Goal: Task Accomplishment & Management: Use online tool/utility

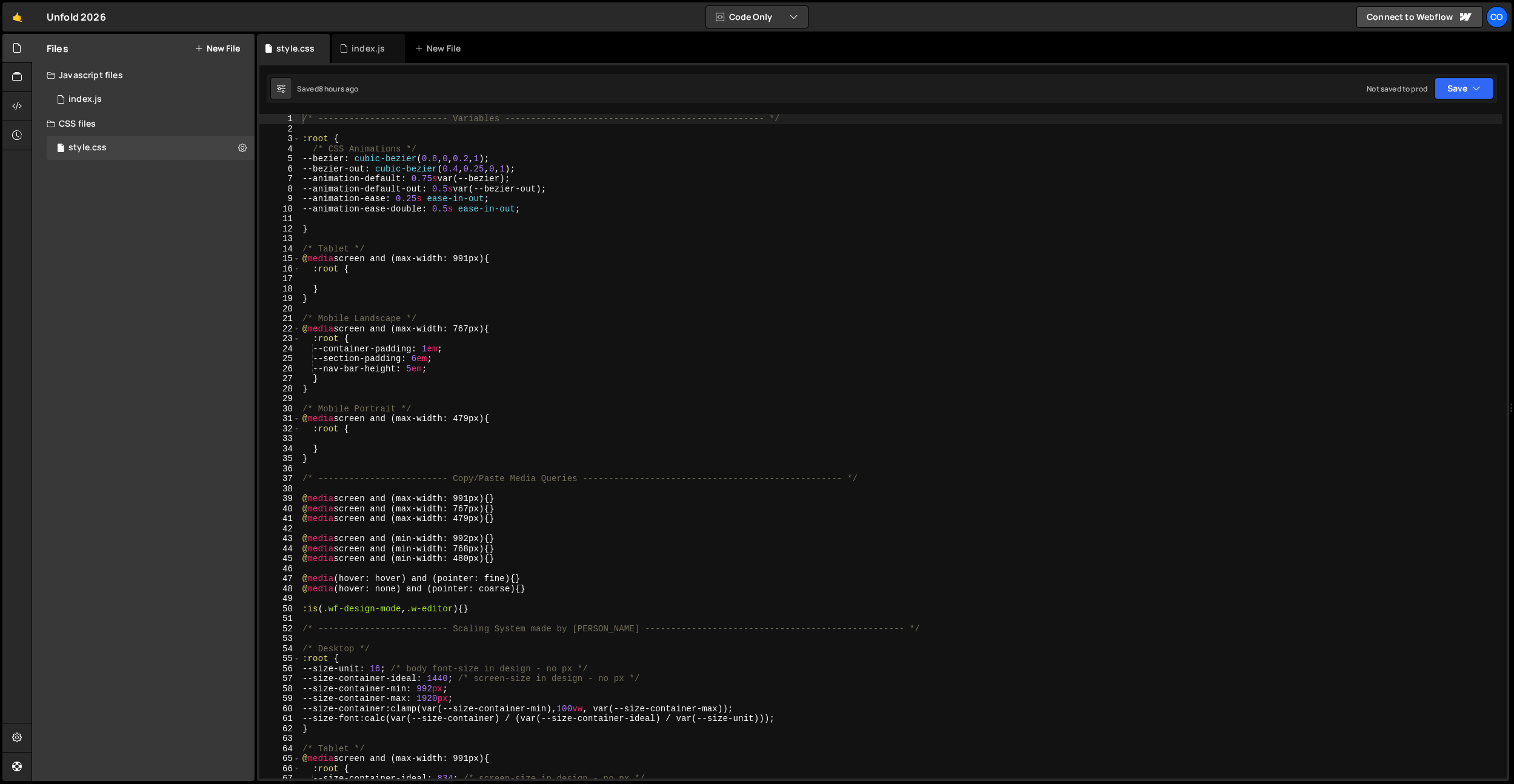
click at [539, 315] on div "/* ------------------------- Variables ----------------------------------------…" at bounding box center [901, 456] width 1202 height 685
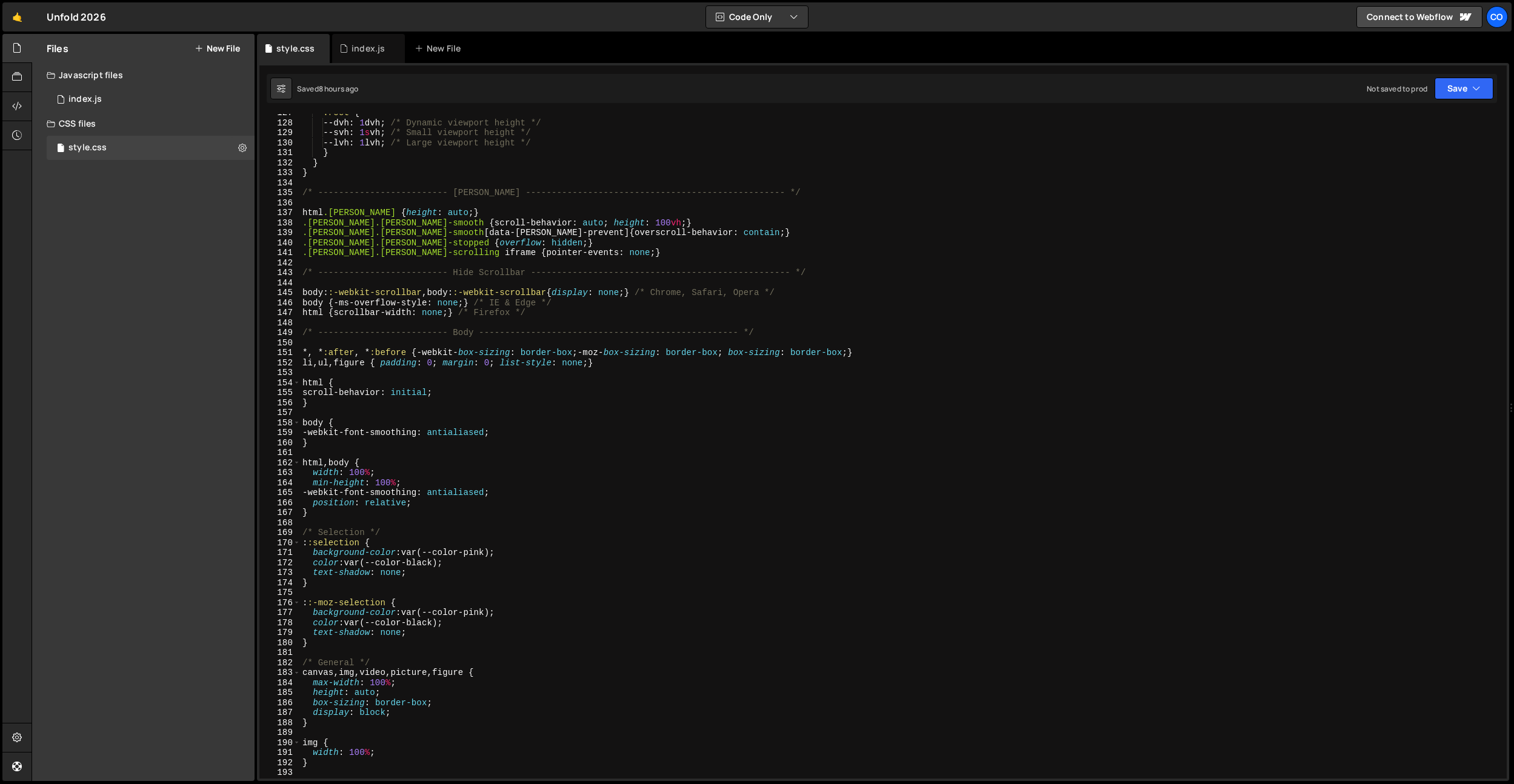
scroll to position [1396, 0]
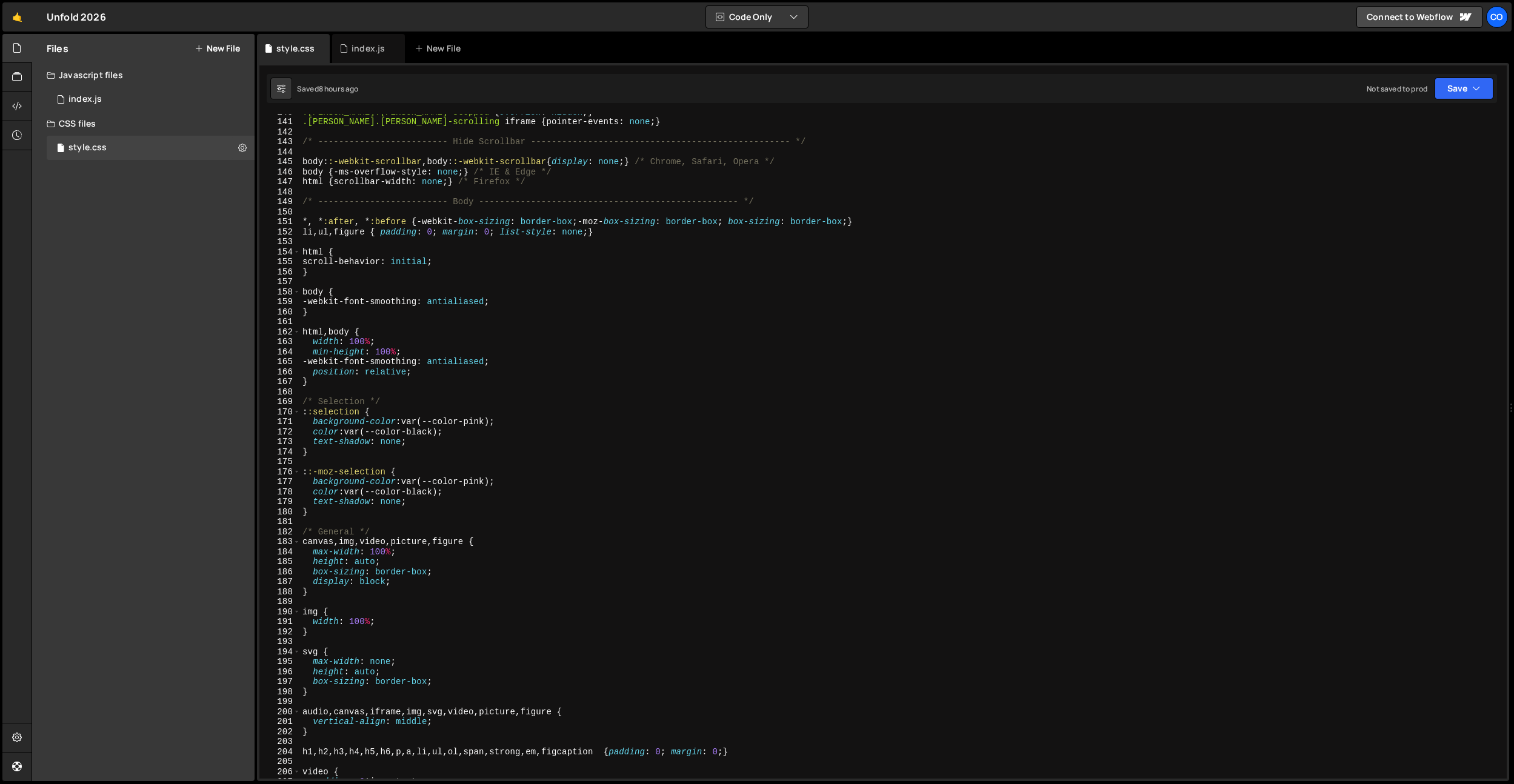
click at [376, 315] on div ".lenis.lenis-stopped { overflow : hidden ; } .lenis.lenis-scrolling iframe { po…" at bounding box center [901, 449] width 1202 height 685
type textarea "}"
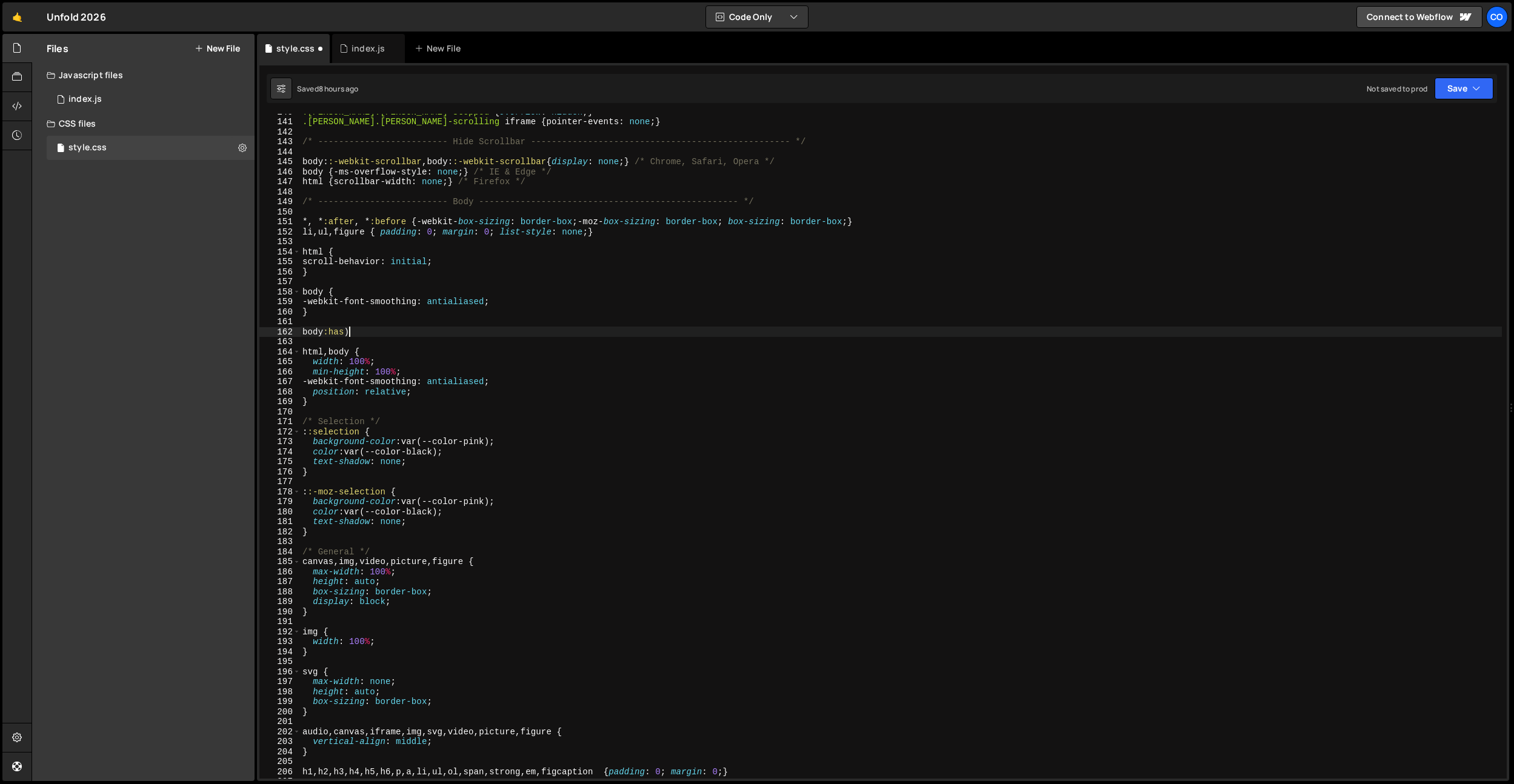
scroll to position [0, 3]
paste textarea "data-theme-page])"
click at [350, 332] on div ".lenis.lenis-stopped { overflow : hidden ; } .lenis.lenis-scrolling iframe { po…" at bounding box center [901, 450] width 1202 height 685
type textarea "body:has(main[data-theme-page="dark"])"
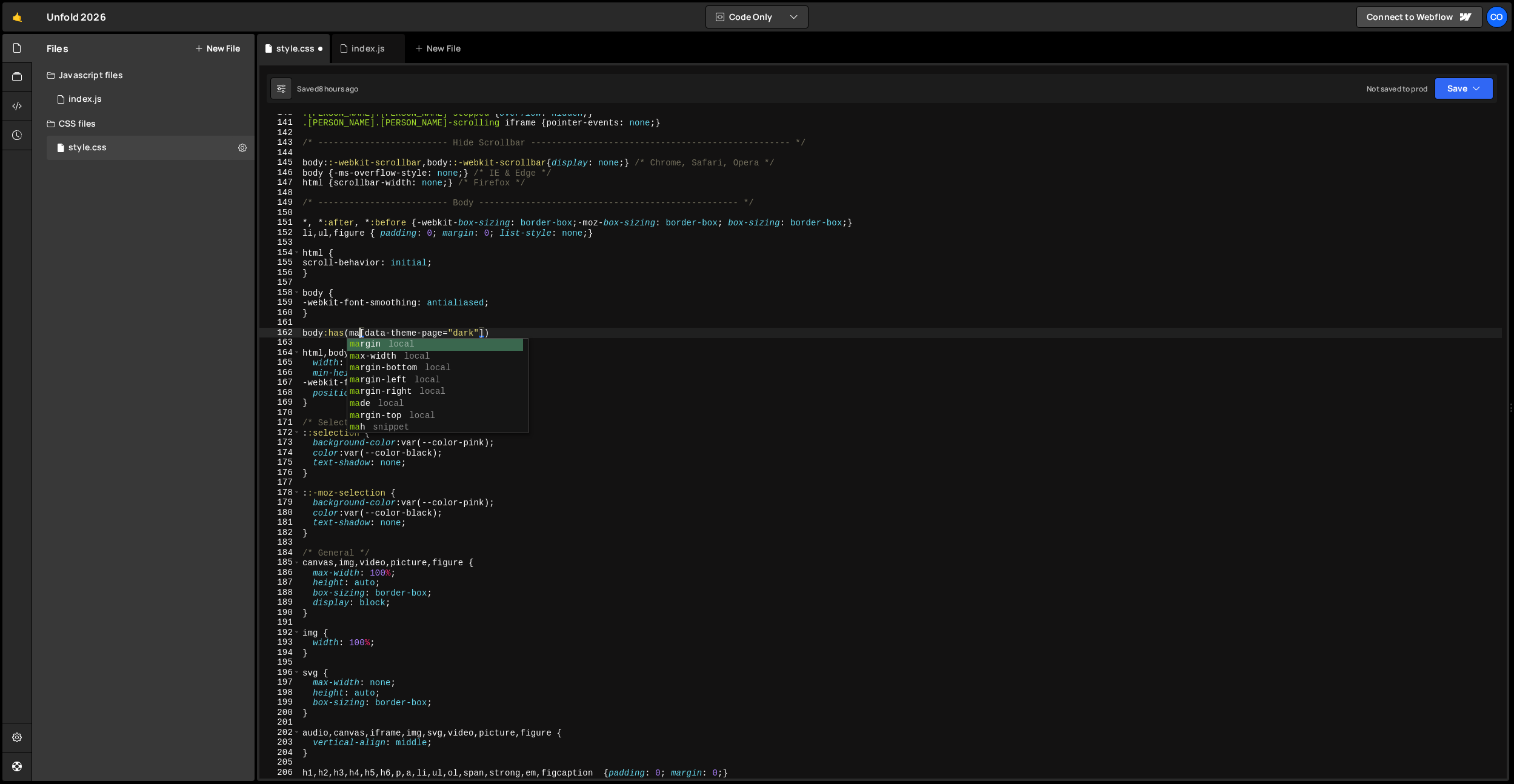
scroll to position [0, 4]
click at [545, 326] on div ".lenis.lenis-stopped { overflow : hidden ; } .lenis.lenis-scrolling iframe { po…" at bounding box center [901, 450] width 1202 height 685
click at [544, 332] on div ".lenis.lenis-stopped { overflow : hidden ; } .lenis.lenis-scrolling iframe { po…" at bounding box center [901, 450] width 1202 height 685
type textarea "body:has(main[data-theme-page="dark"]) {}"
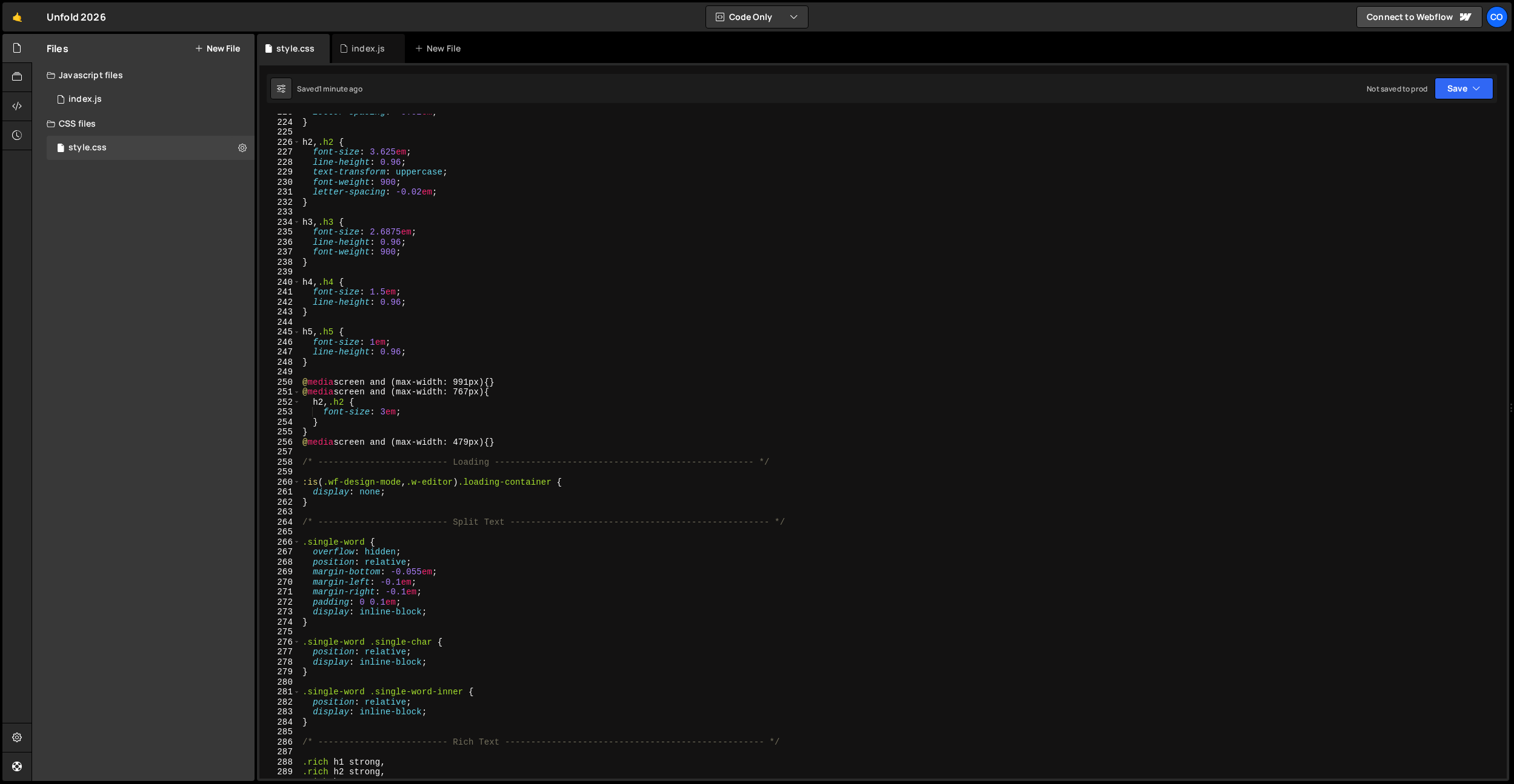
scroll to position [2286, 0]
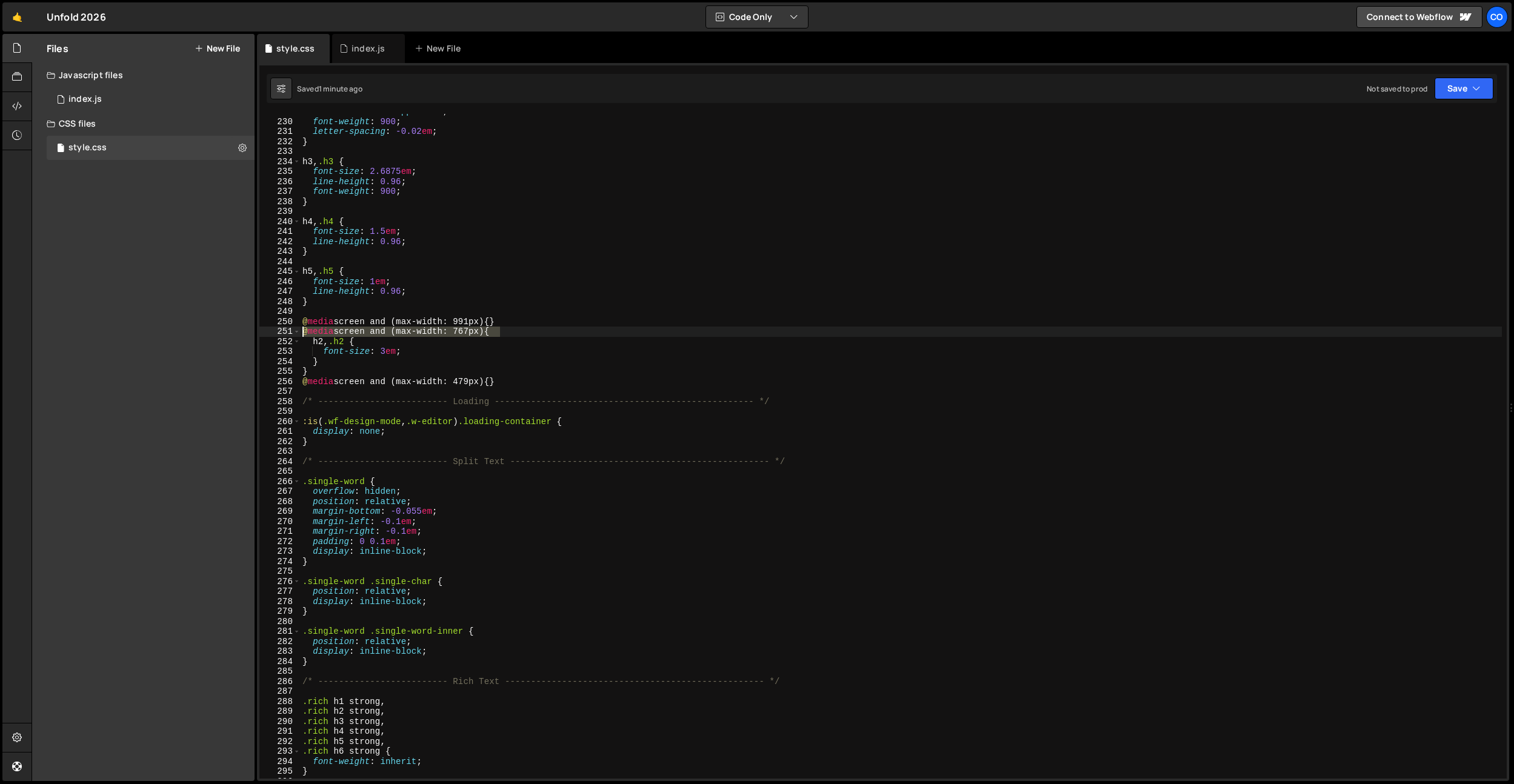
drag, startPoint x: 522, startPoint y: 330, endPoint x: 239, endPoint y: 329, distance: 283.0
click at [239, 329] on div "Files New File Javascript files 0 index.js 0 CSS files style.css 0 Copy share l…" at bounding box center [773, 407] width 1483 height 748
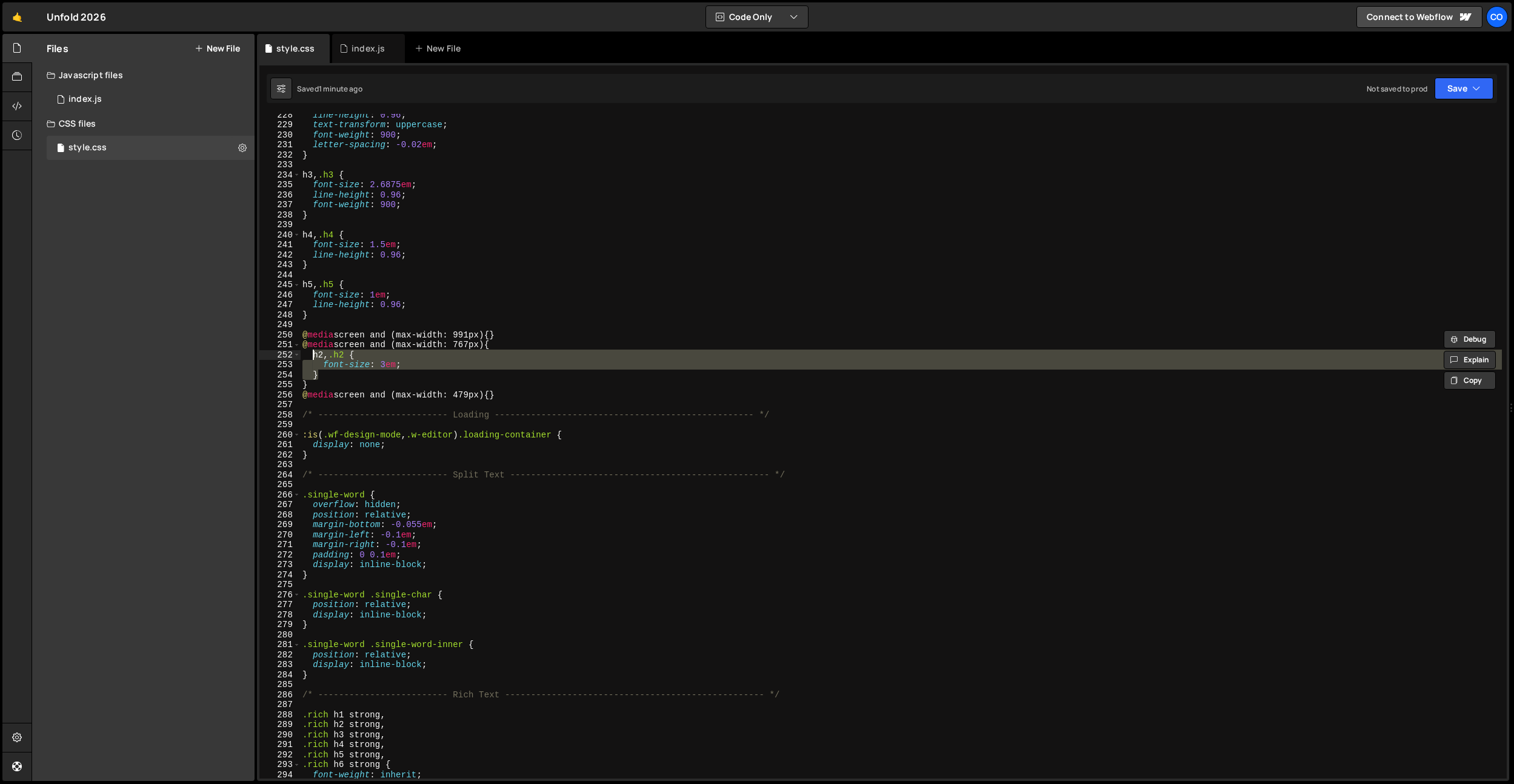
drag, startPoint x: 332, startPoint y: 375, endPoint x: 313, endPoint y: 357, distance: 26.2
click at [313, 357] on div "line-height : 0.96 ; text-transform : uppercase ; font-weight : 900 ; letter-sp…" at bounding box center [901, 452] width 1202 height 685
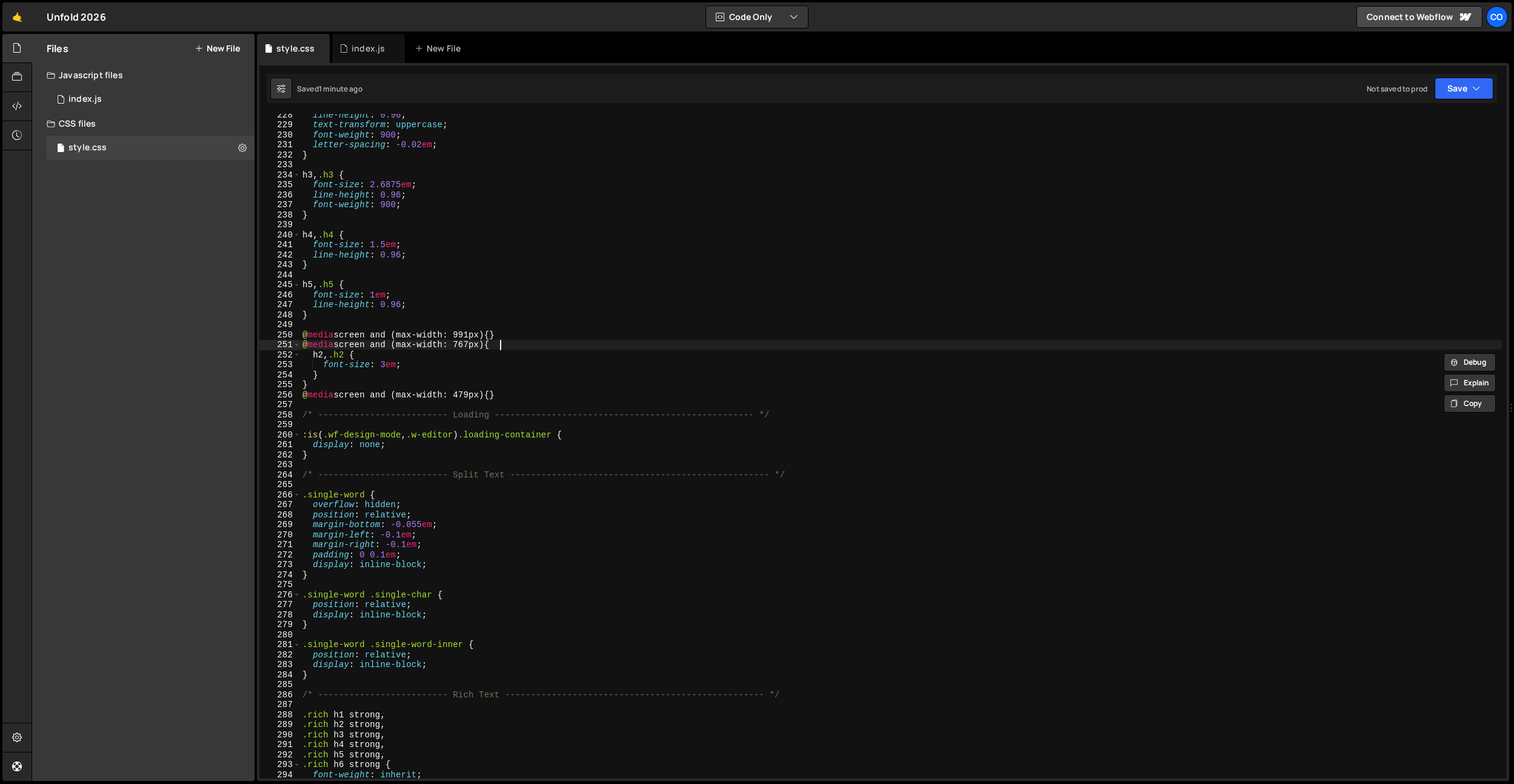
click at [512, 342] on div "line-height : 0.96 ; text-transform : uppercase ; font-weight : 900 ; letter-sp…" at bounding box center [901, 452] width 1202 height 685
type textarea "@media screen and (max-width: 767px) {"
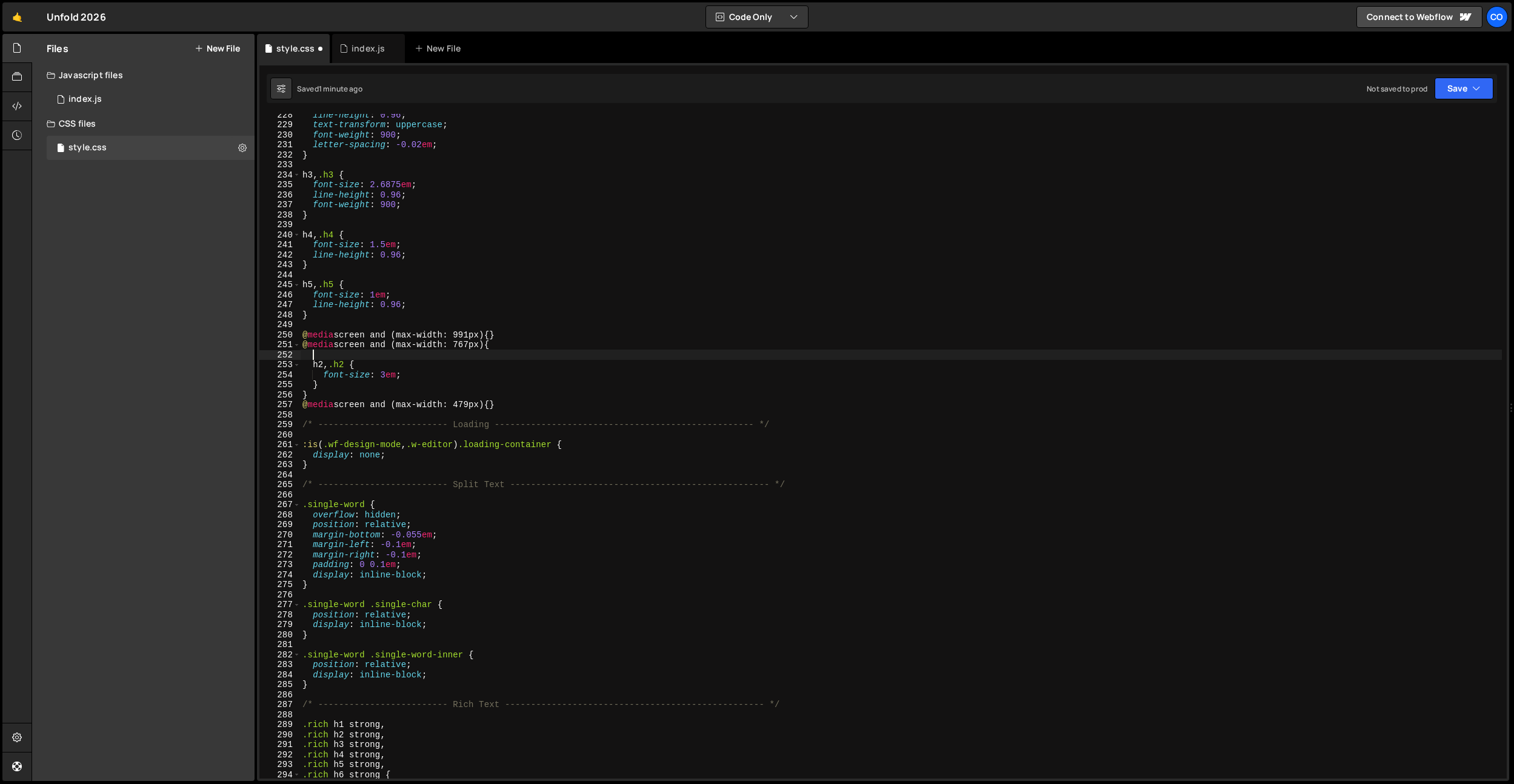
paste textarea "}"
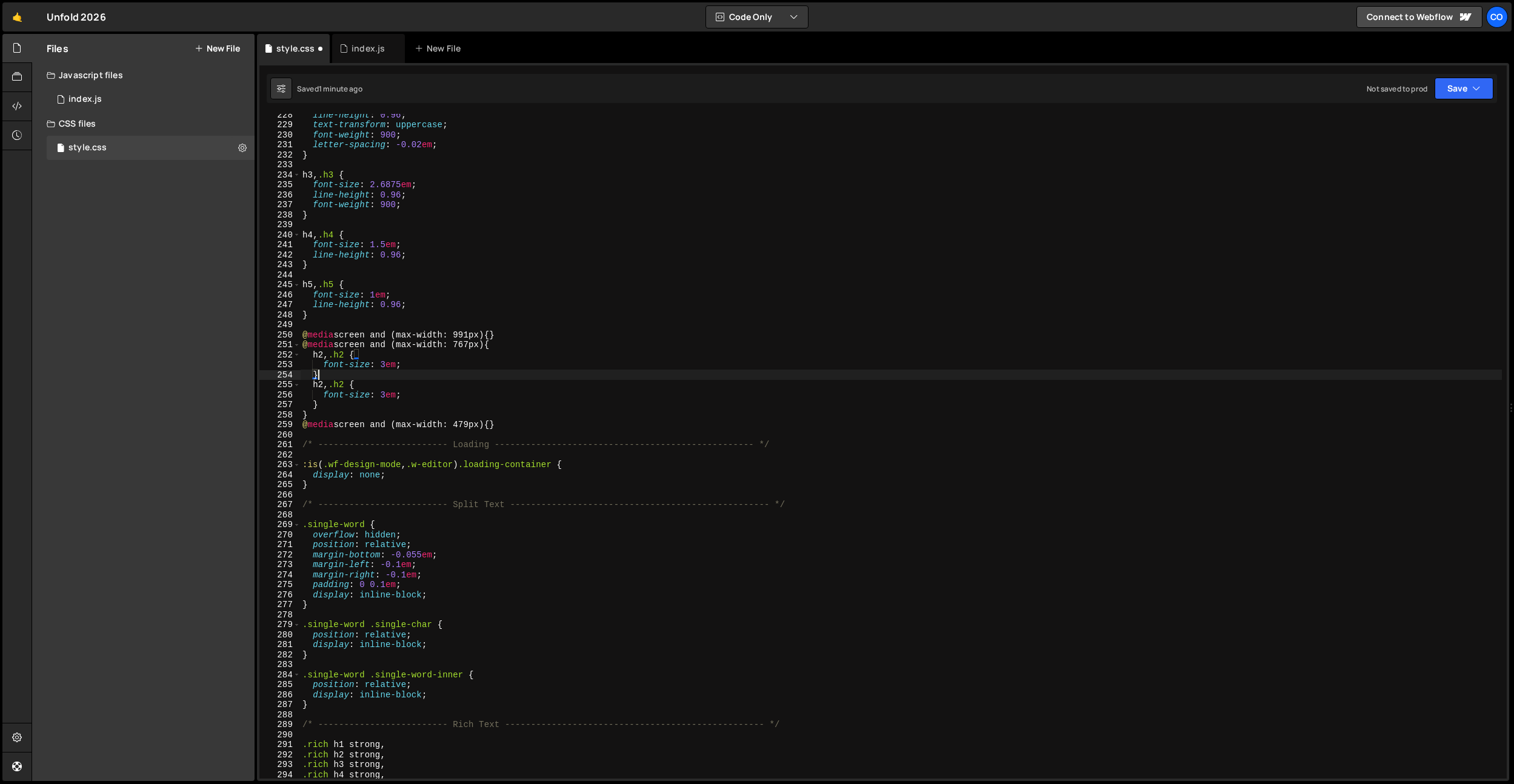
click at [313, 354] on div "line-height : 0.96 ; text-transform : uppercase ; font-weight : 900 ; letter-sp…" at bounding box center [901, 452] width 1202 height 685
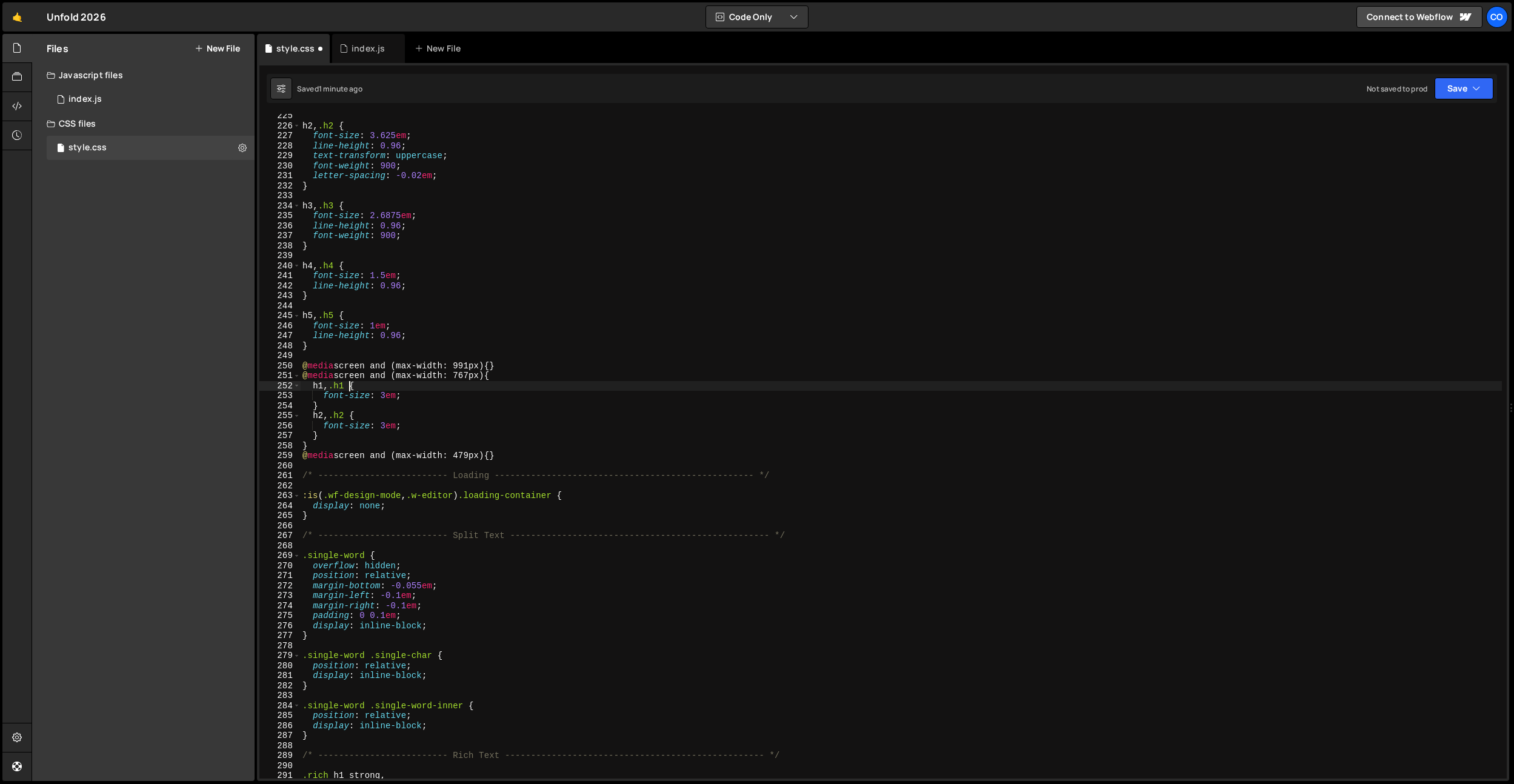
scroll to position [2243, 0]
drag, startPoint x: 388, startPoint y: 395, endPoint x: 413, endPoint y: 452, distance: 62.2
click at [388, 395] on div "h2 , .h2 { font-size : 3.625 em ; line-height : 0.96 ; text-transform : upperca…" at bounding box center [901, 453] width 1202 height 685
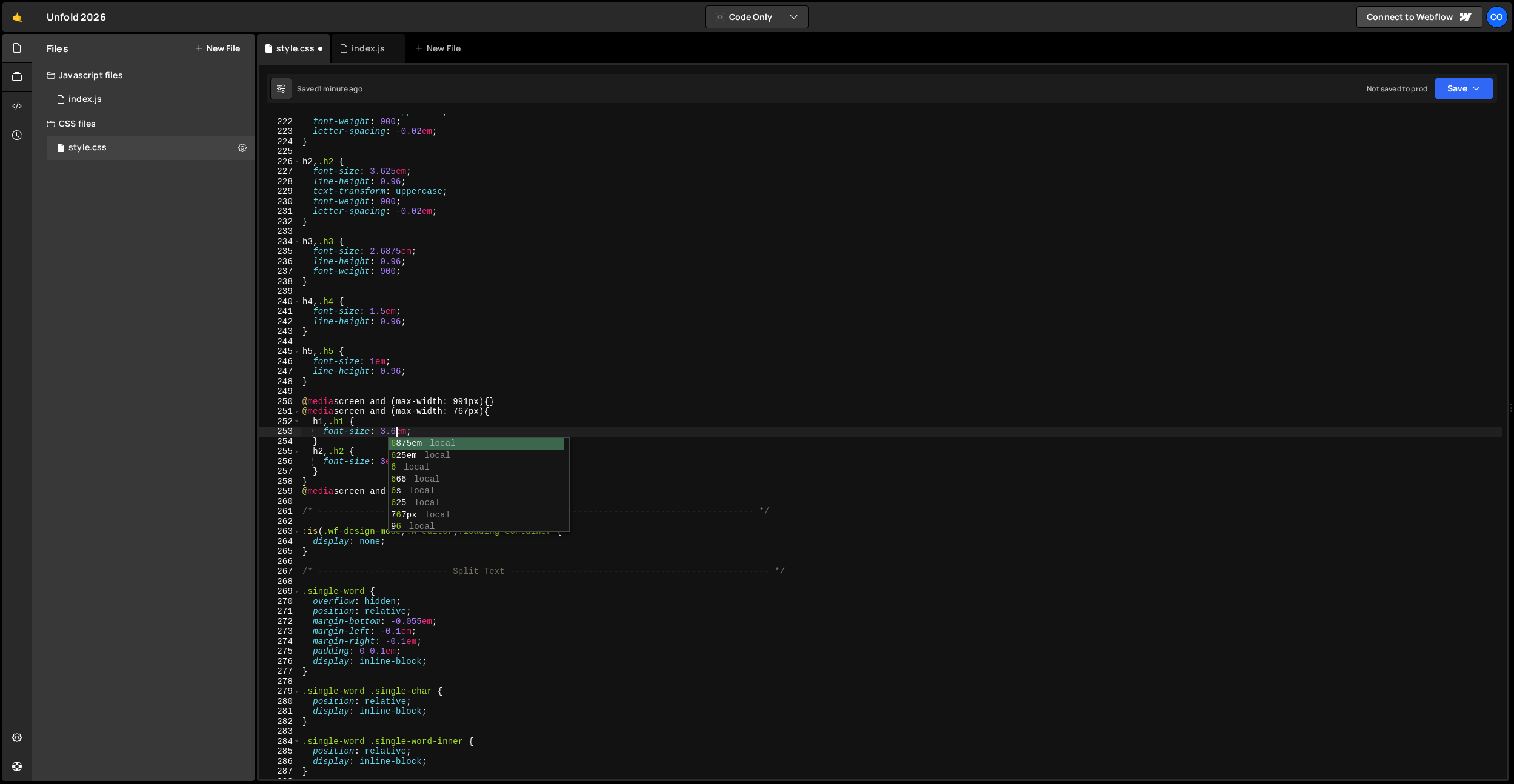
scroll to position [0, 7]
click at [513, 365] on div "text-transform : uppercase ; font-weight : 900 ; letter-spacing : -0.02 em ; } …" at bounding box center [901, 449] width 1202 height 685
click at [406, 428] on div "text-transform : uppercase ; font-weight : 900 ; letter-spacing : -0.02 em ; } …" at bounding box center [901, 449] width 1202 height 685
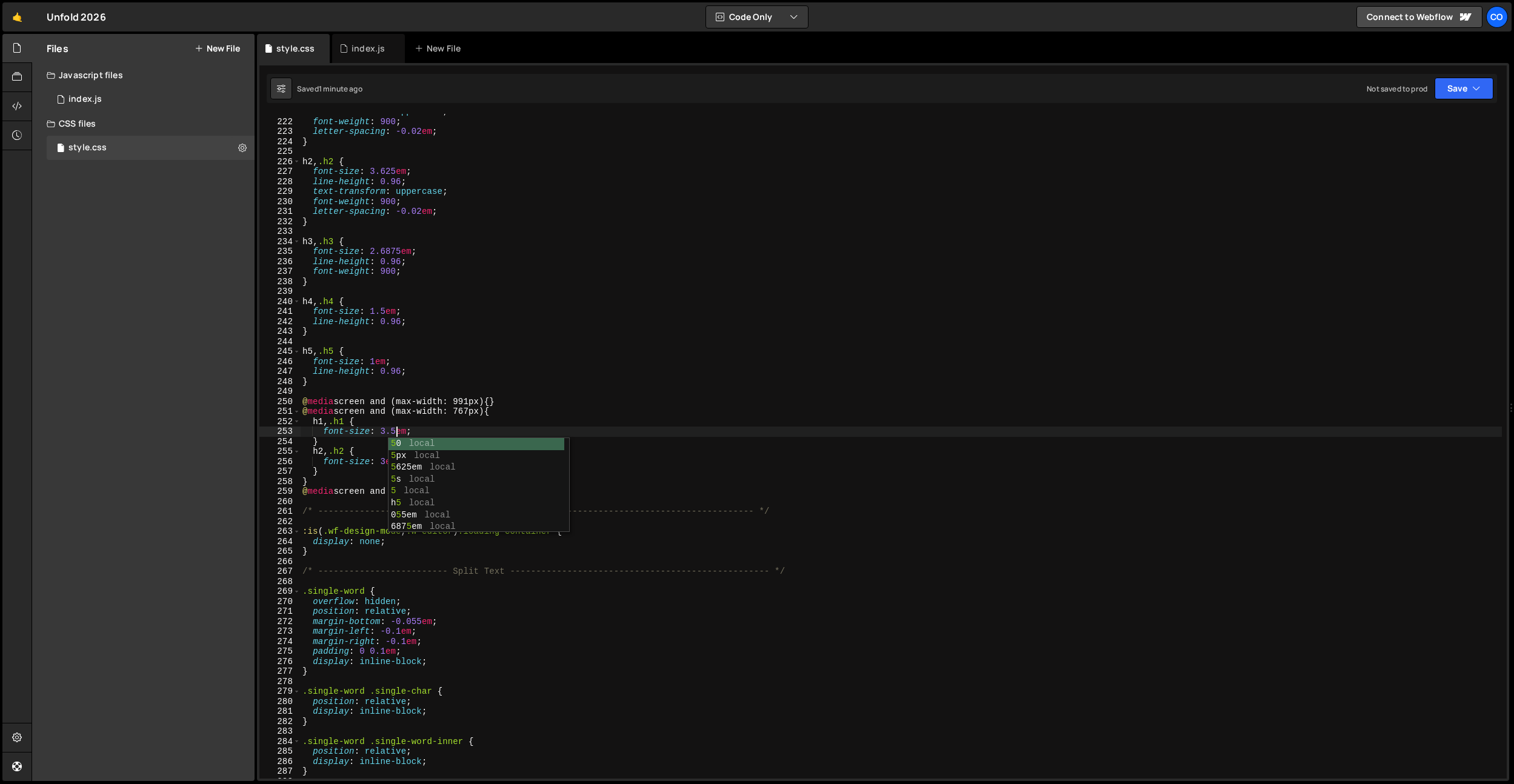
click at [506, 246] on div "text-transform : uppercase ; font-weight : 900 ; letter-spacing : -0.02 em ; } …" at bounding box center [901, 449] width 1202 height 685
type textarea "h3, .h3 {"
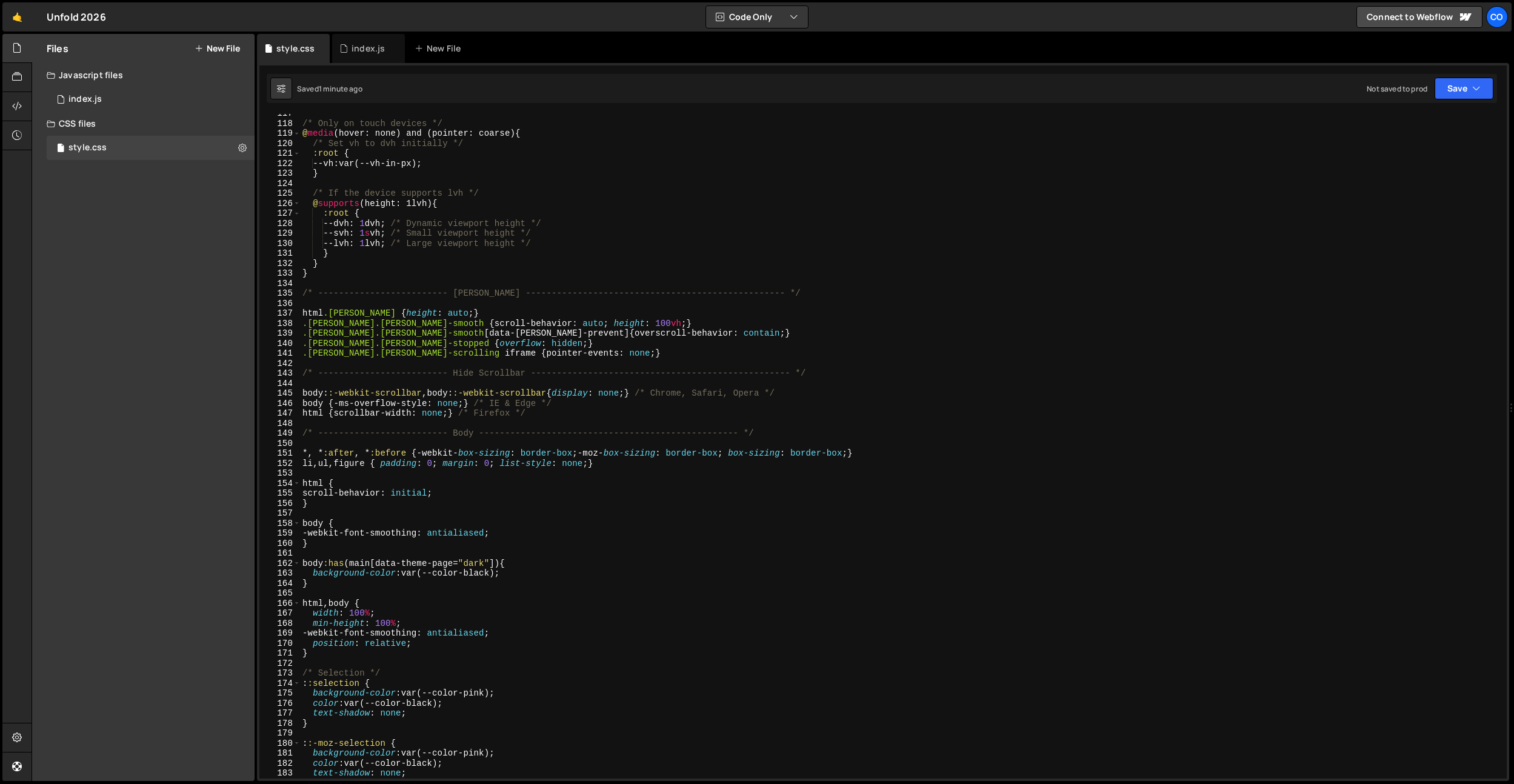
scroll to position [1160, 0]
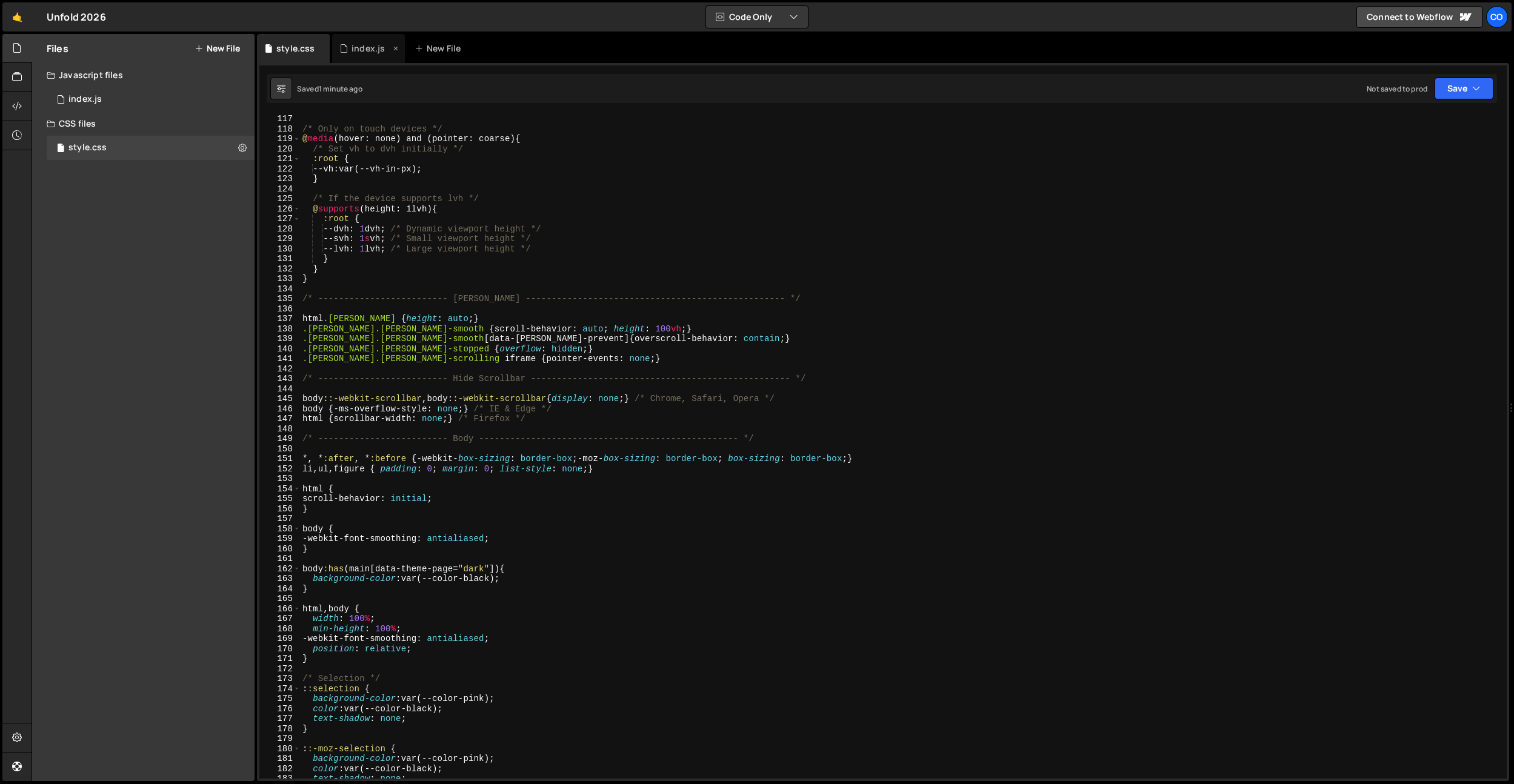
click at [367, 45] on div "index.js" at bounding box center [369, 48] width 34 height 12
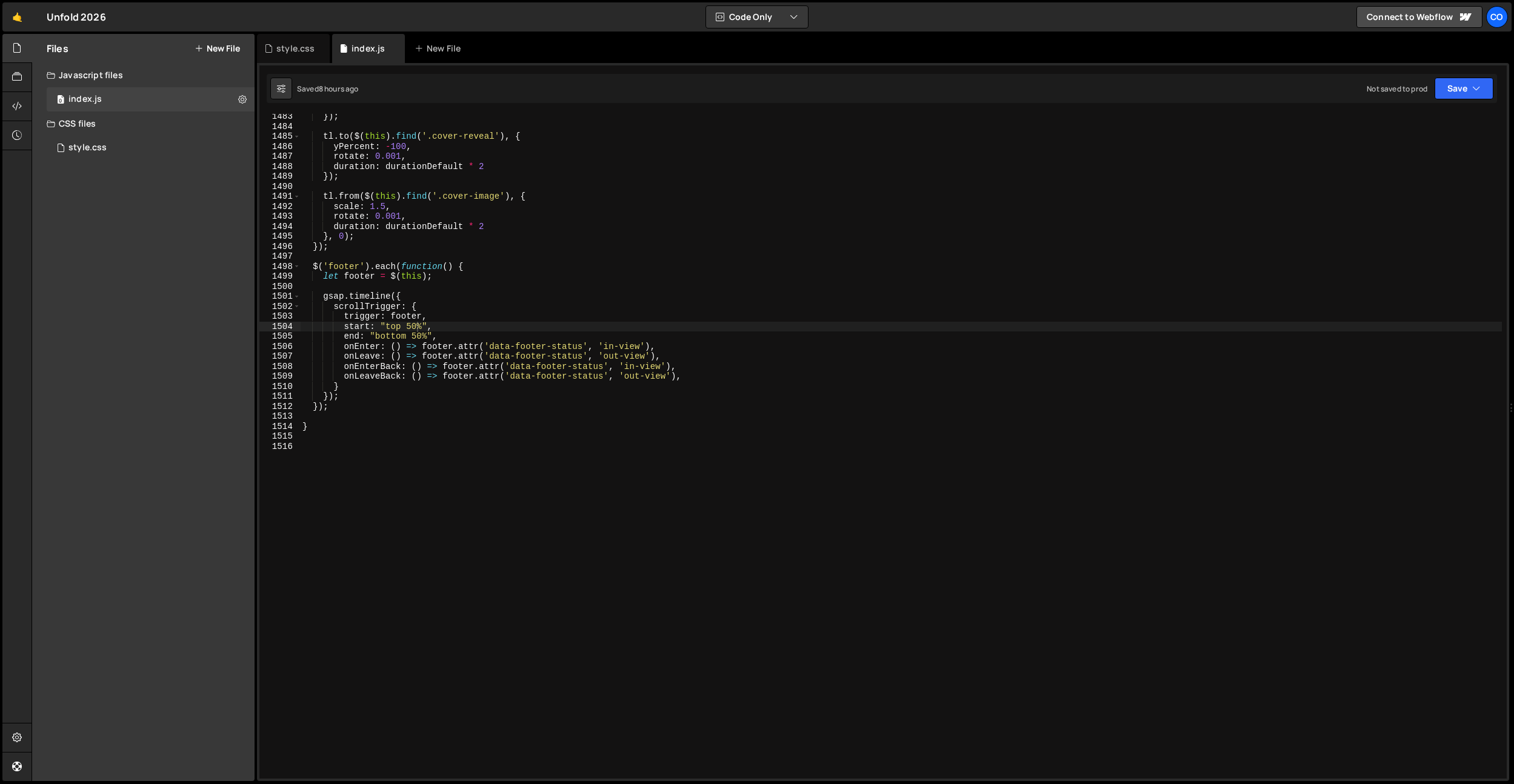
scroll to position [14839, 0]
click at [438, 240] on div "}) ; tl . to ( $ ( this ) . find ( '.cover-reveal' ) , { yPercent : - 100 , rot…" at bounding box center [901, 454] width 1202 height 685
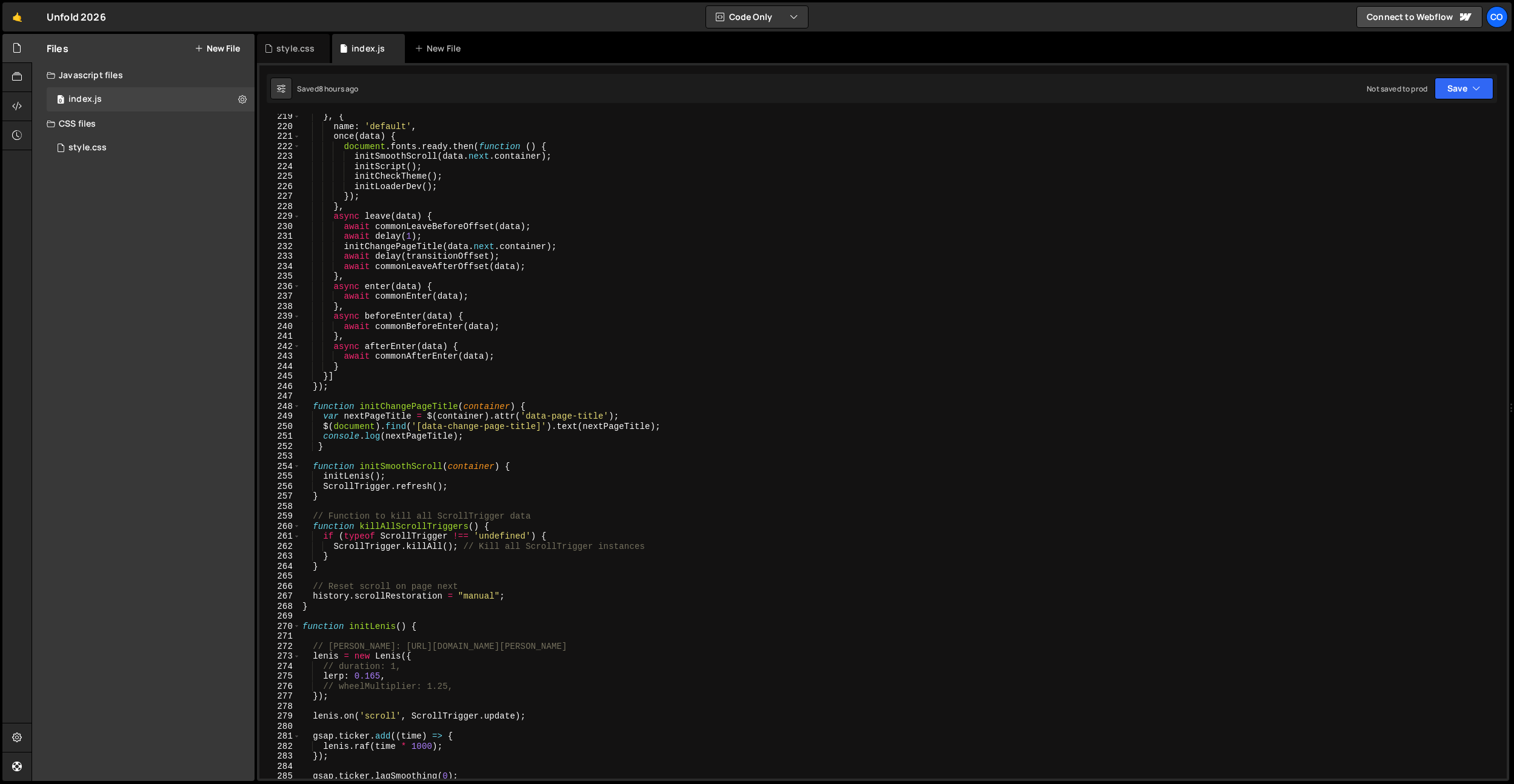
scroll to position [2153, 0]
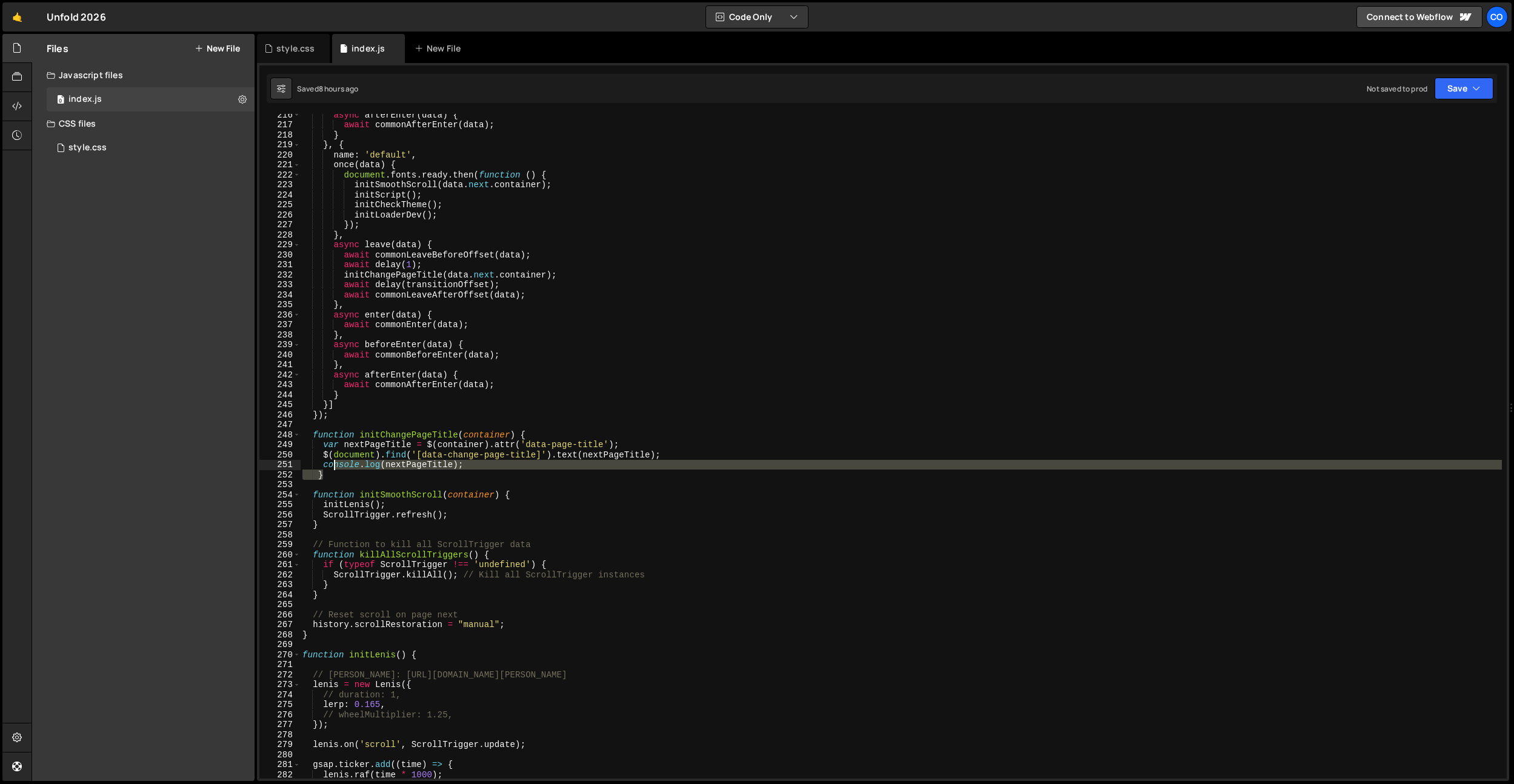
drag, startPoint x: 341, startPoint y: 473, endPoint x: 332, endPoint y: 464, distance: 12.7
click at [332, 464] on div "async afterEnter ( data ) { await commonAfterEnter ( data ) ; } } , { name : 'd…" at bounding box center [901, 452] width 1202 height 685
click at [317, 474] on div "async afterEnter ( data ) { await commonAfterEnter ( data ) ; } } , { name : 'd…" at bounding box center [901, 446] width 1202 height 665
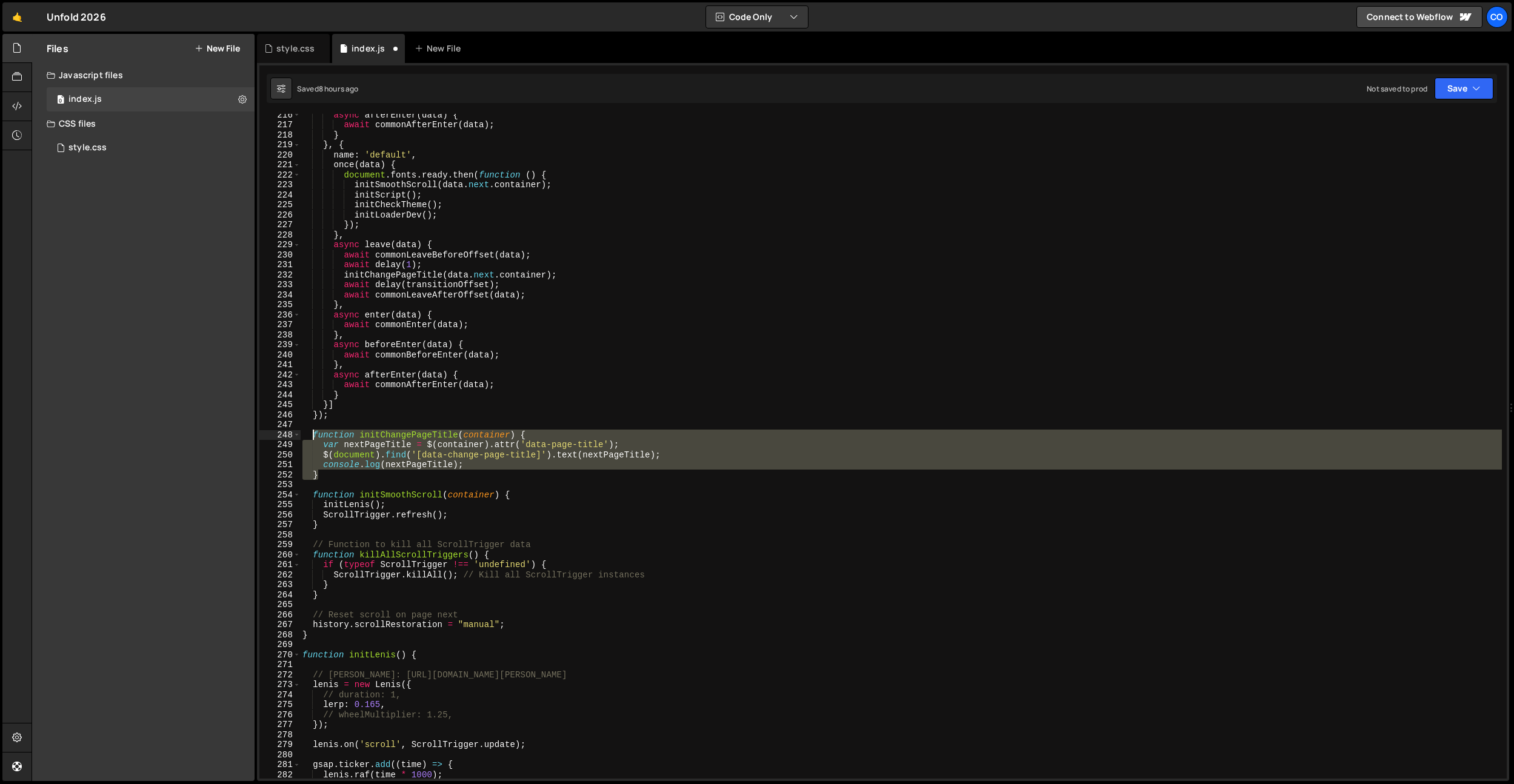
drag, startPoint x: 320, startPoint y: 474, endPoint x: 311, endPoint y: 432, distance: 43.0
click at [311, 432] on div "async afterEnter ( data ) { await commonAfterEnter ( data ) ; } } , { name : 'd…" at bounding box center [901, 452] width 1202 height 685
paste textarea "}"
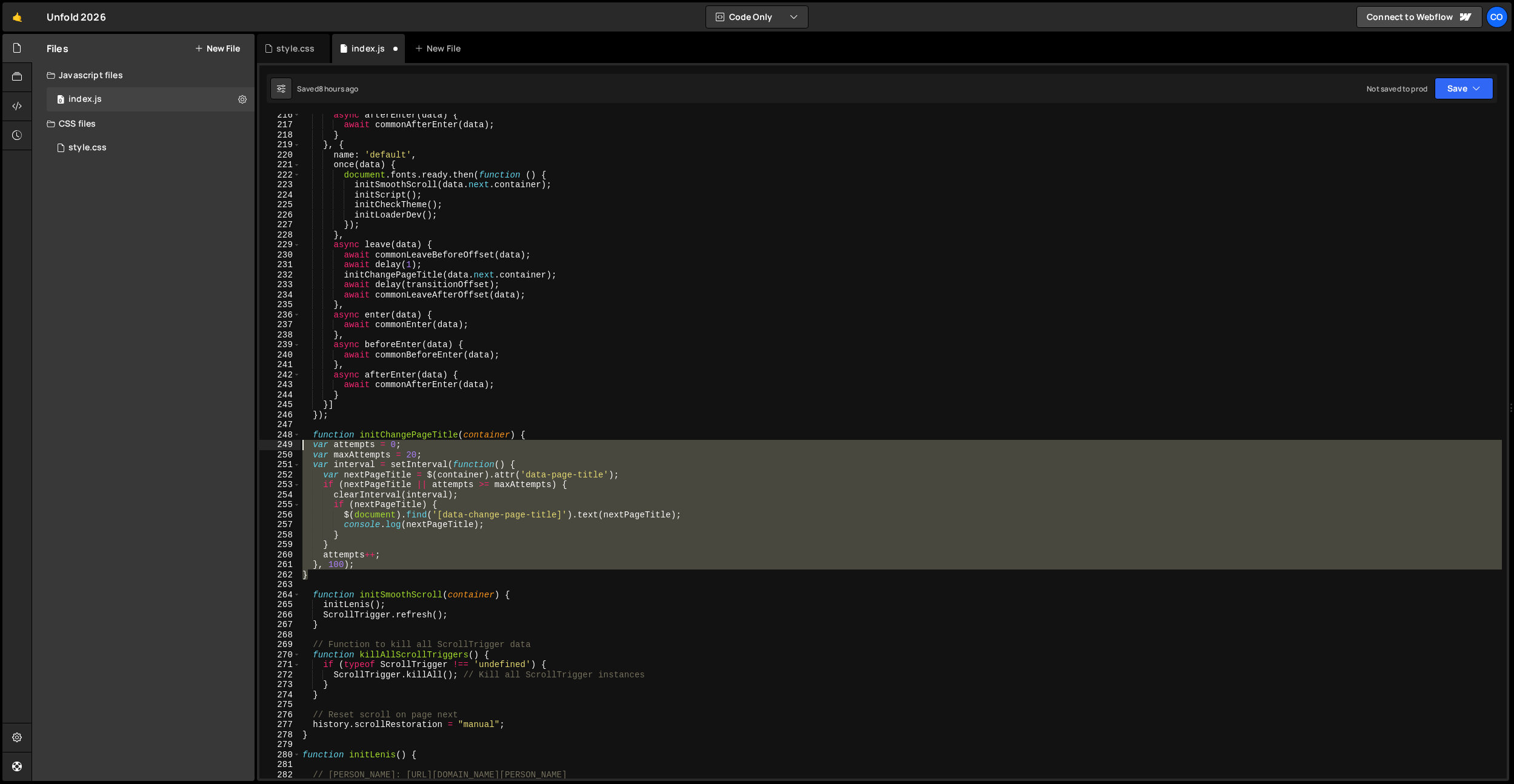
drag, startPoint x: 328, startPoint y: 575, endPoint x: 287, endPoint y: 448, distance: 133.5
click at [287, 448] on div "} 216 217 218 219 220 221 222 223 224 225 226 227 228 229 230 231 232 233 234 2…" at bounding box center [883, 446] width 1247 height 665
click at [584, 539] on div "async afterEnter ( data ) { await commonAfterEnter ( data ) ; } } , { name : 'd…" at bounding box center [901, 446] width 1202 height 665
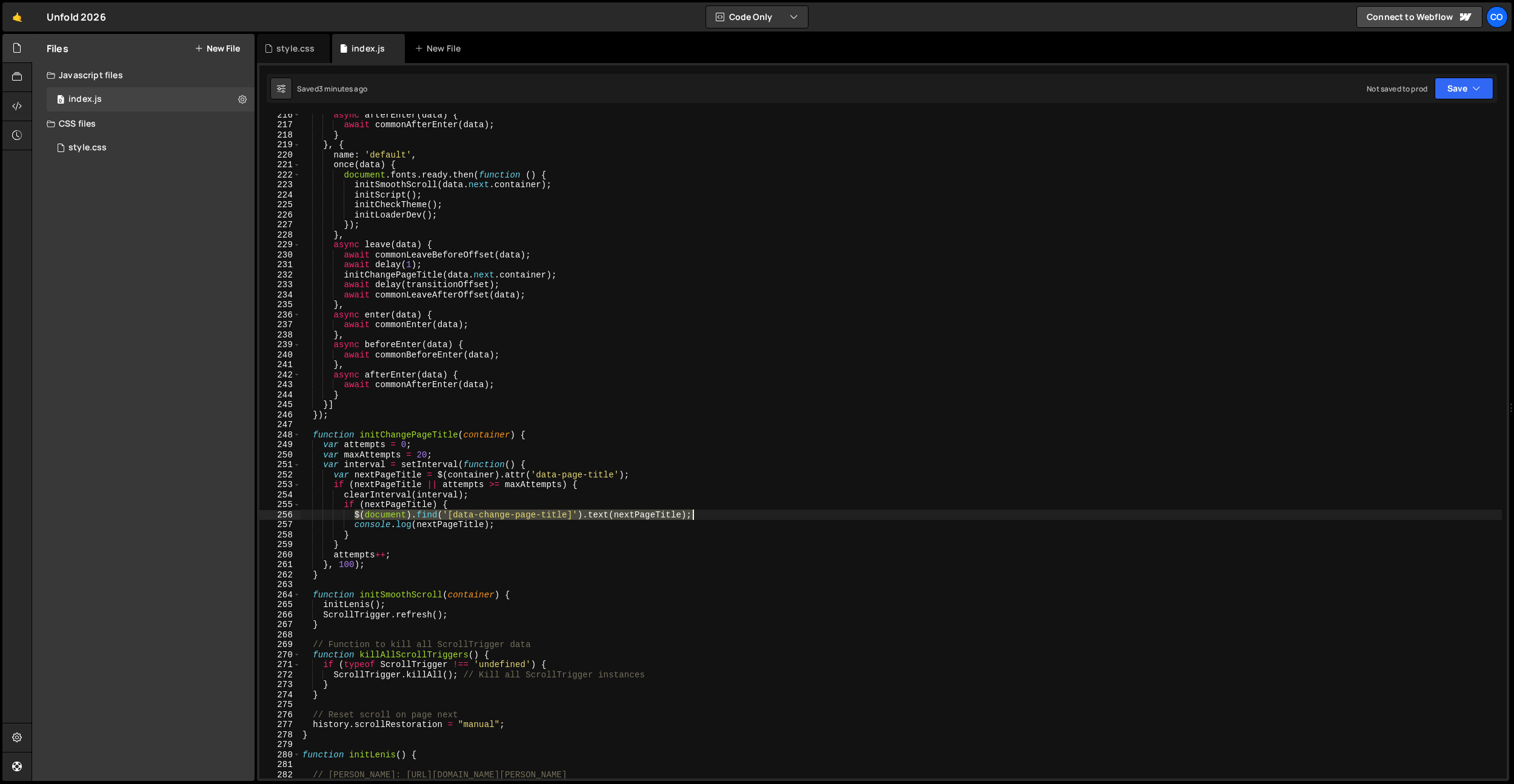
drag, startPoint x: 354, startPoint y: 512, endPoint x: 725, endPoint y: 518, distance: 371.0
click at [725, 518] on div "async afterEnter ( data ) { await commonAfterEnter ( data ) ; } } , { name : 'd…" at bounding box center [901, 452] width 1202 height 685
click at [480, 478] on div "async afterEnter ( data ) { await commonAfterEnter ( data ) ; } } , { name : 'd…" at bounding box center [901, 452] width 1202 height 685
drag, startPoint x: 356, startPoint y: 516, endPoint x: 465, endPoint y: 440, distance: 132.9
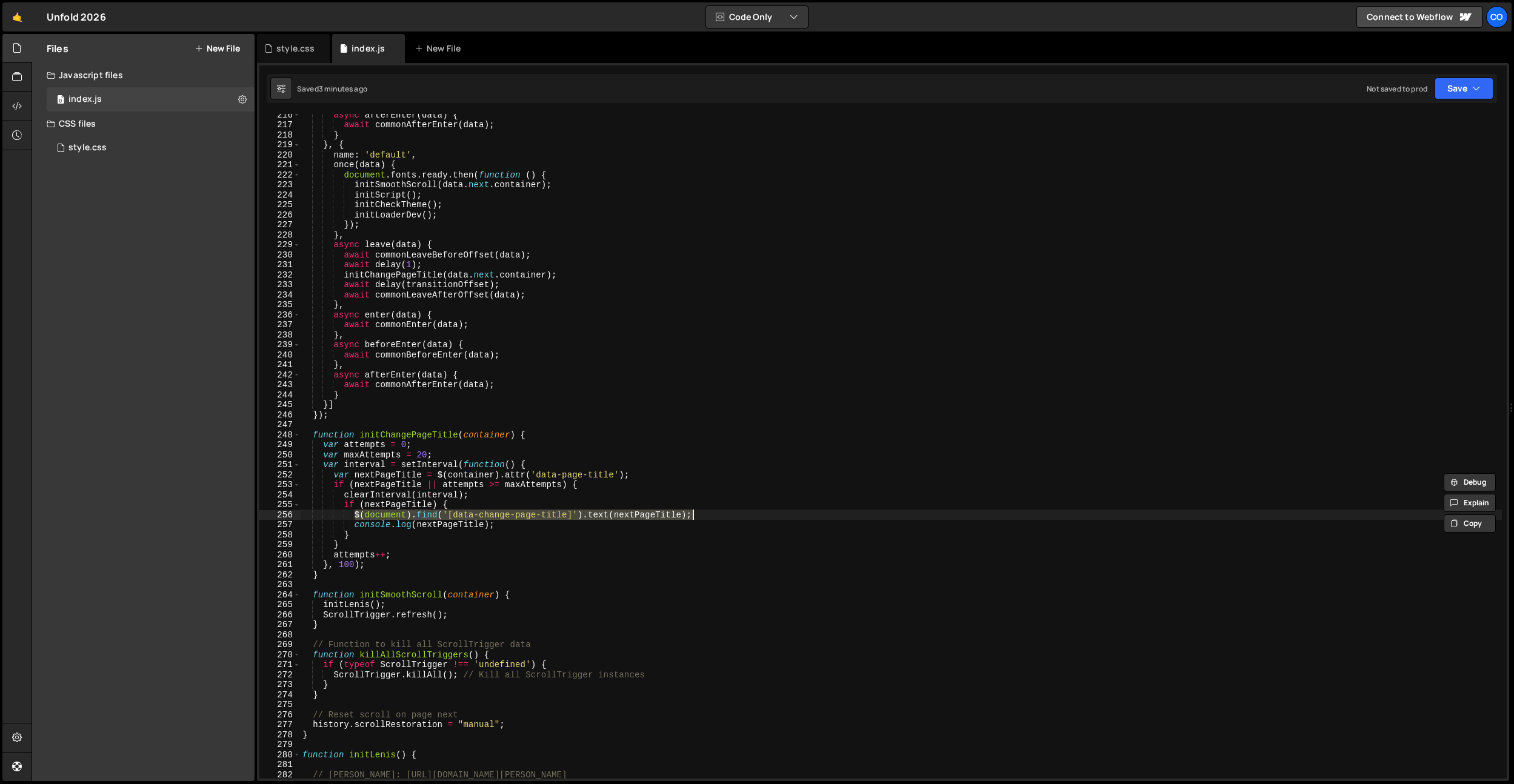
click at [747, 514] on div "async afterEnter ( data ) { await commonAfterEnter ( data ) ; } } , { name : 'd…" at bounding box center [901, 452] width 1202 height 685
click at [547, 436] on div "async afterEnter ( data ) { await commonAfterEnter ( data ) ; } } , { name : 'd…" at bounding box center [901, 452] width 1202 height 685
type textarea "function initChangePageTitle(container) {"
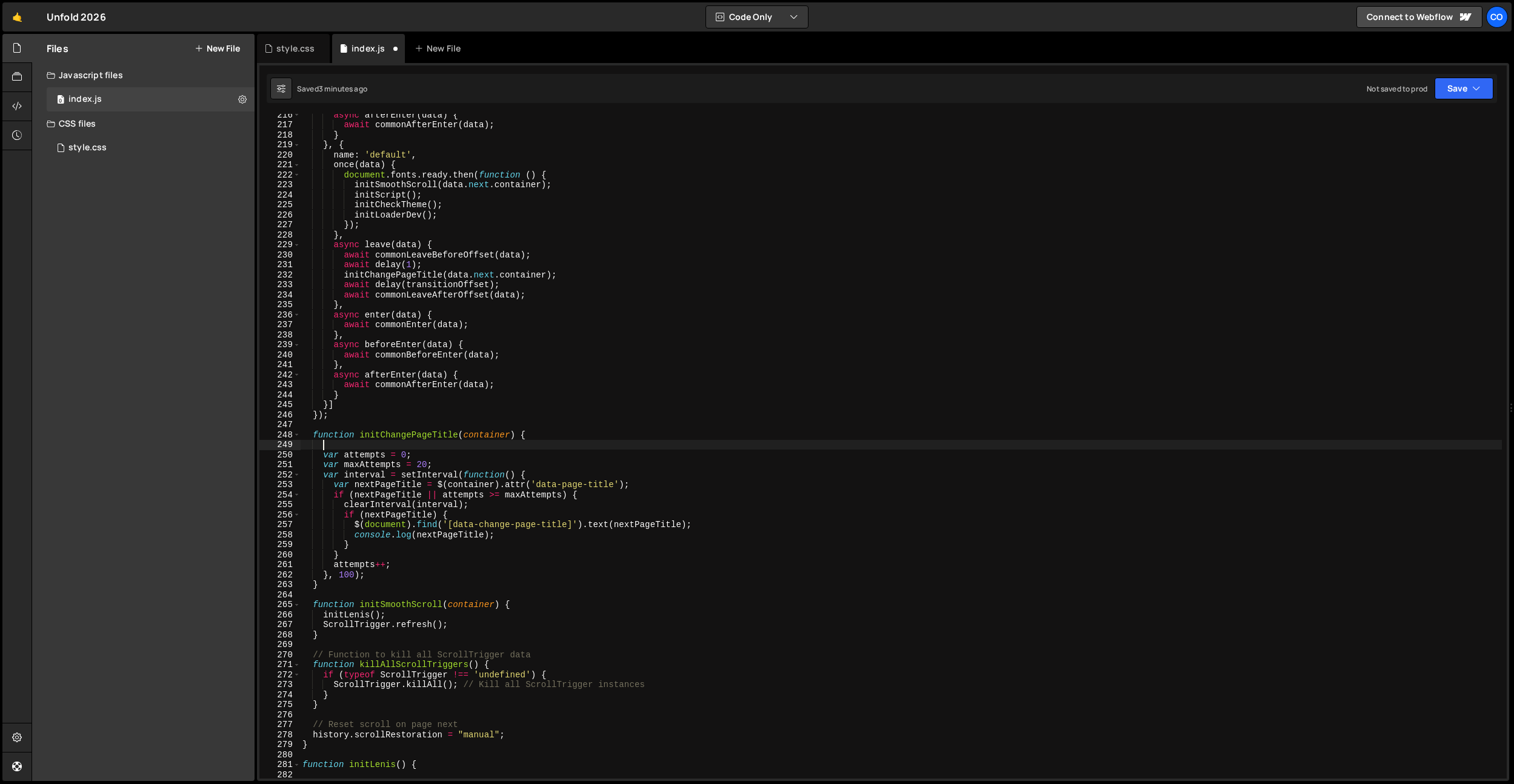
paste textarea "$(document).find('[data-change-page-title]').text(nextPageTitle);"
click at [636, 445] on div "async afterEnter ( data ) { await commonAfterEnter ( data ) ; } } , { name : 'd…" at bounding box center [901, 452] width 1202 height 685
click at [605, 441] on div "async afterEnter ( data ) { await commonAfterEnter ( data ) ; } } , { name : 'd…" at bounding box center [901, 452] width 1202 height 685
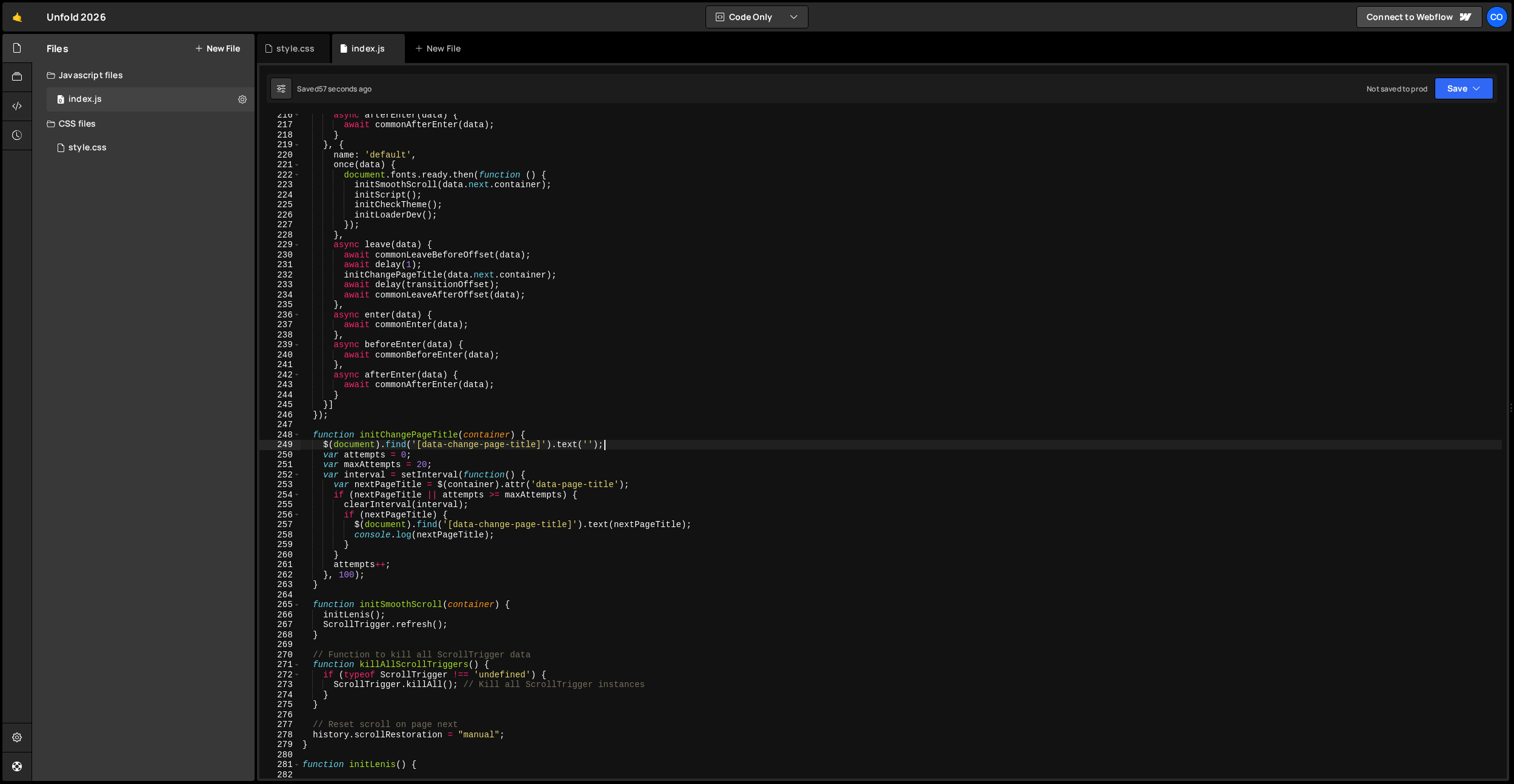
click at [535, 265] on div "async afterEnter ( data ) { await commonAfterEnter ( data ) ; } } , { name : 'd…" at bounding box center [901, 452] width 1202 height 685
type textarea "await delay(1);"
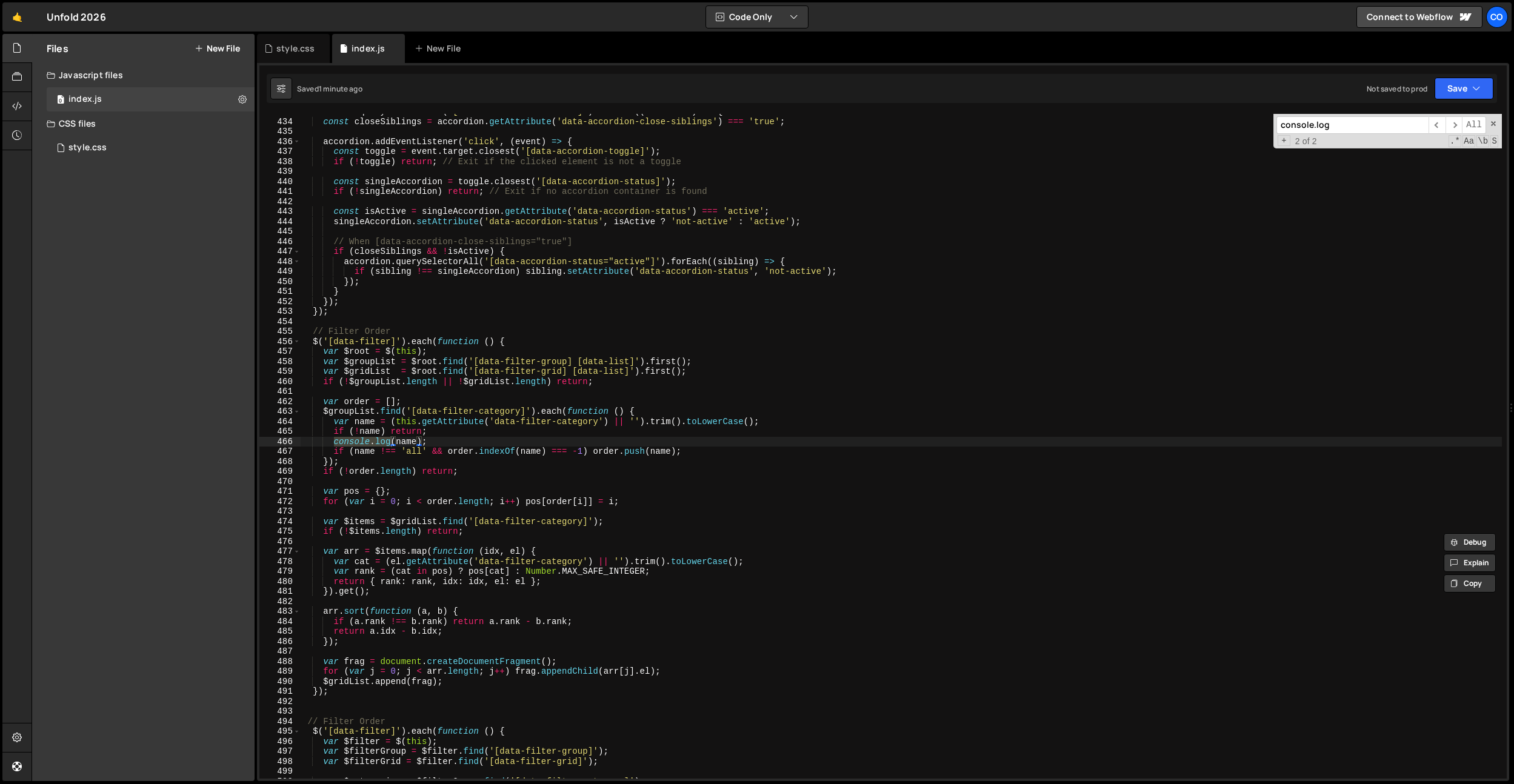
scroll to position [4326, 0]
type input "console.log"
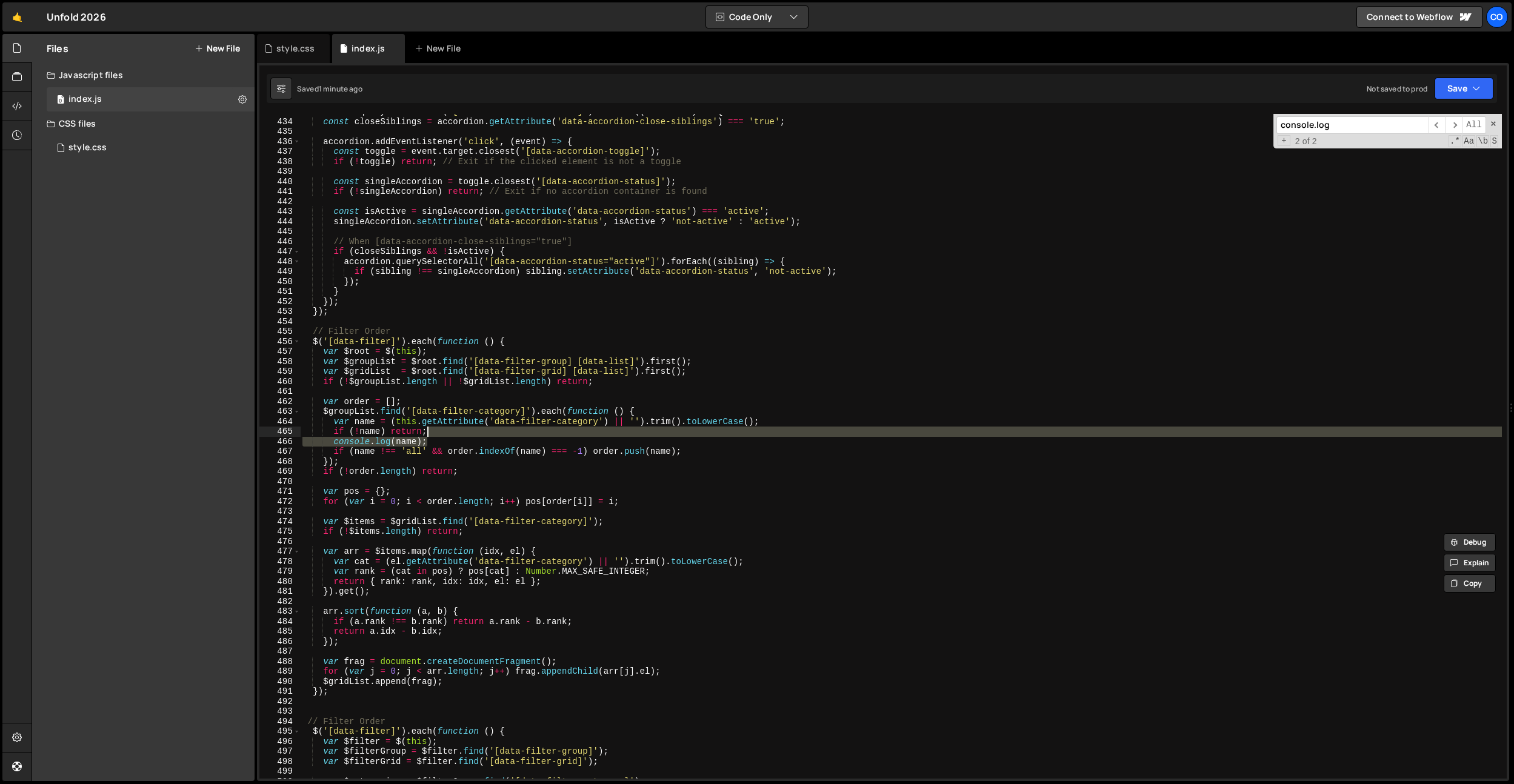
drag, startPoint x: 450, startPoint y: 445, endPoint x: 454, endPoint y: 432, distance: 13.6
click at [454, 432] on div "document . querySelectorAll ( '[data-accordion-css-init]' ) . forEach (( accord…" at bounding box center [901, 449] width 1202 height 685
type textarea "if (!name) return;"
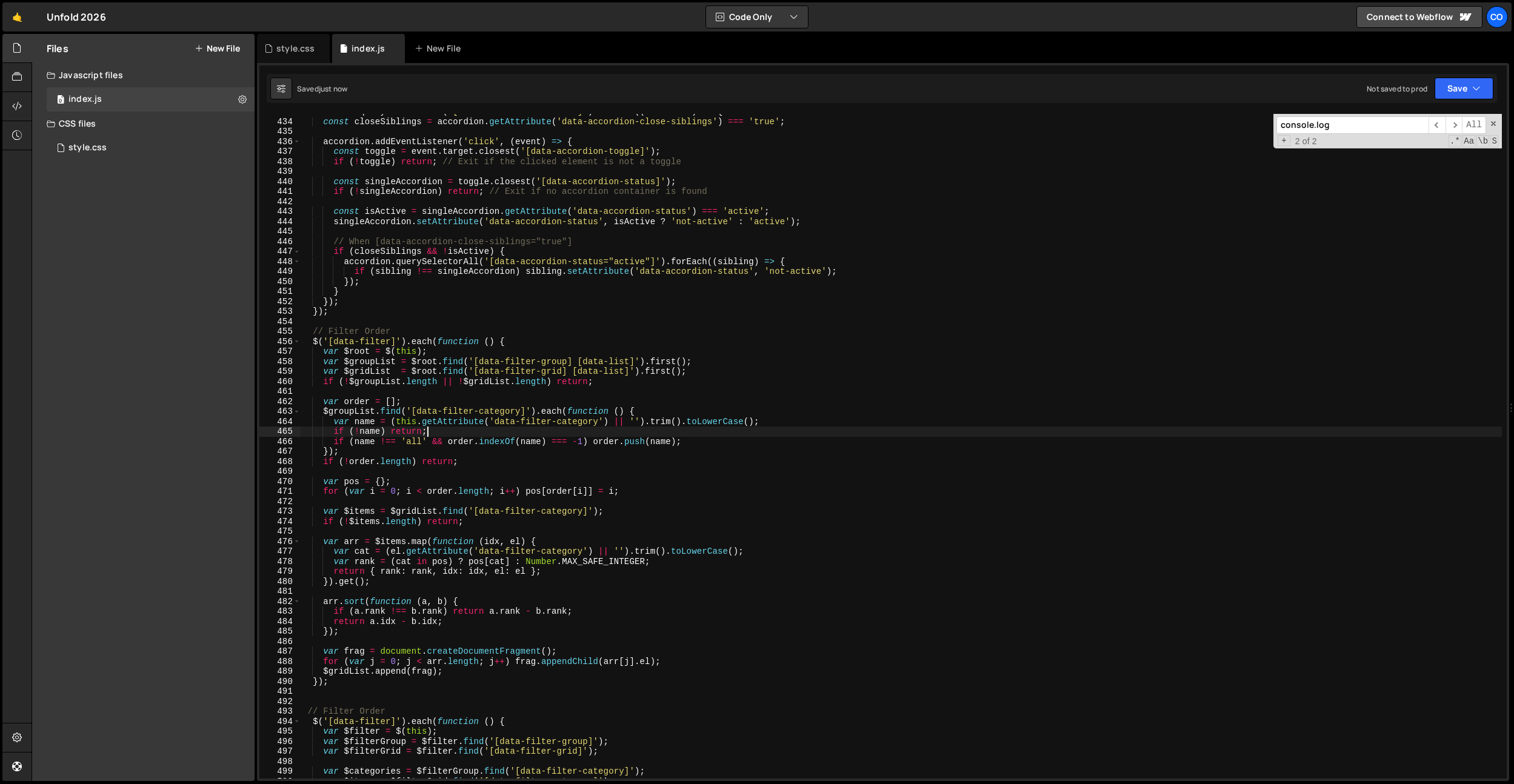
click at [1349, 130] on input "console.log" at bounding box center [1352, 124] width 152 height 18
type input "console.log"
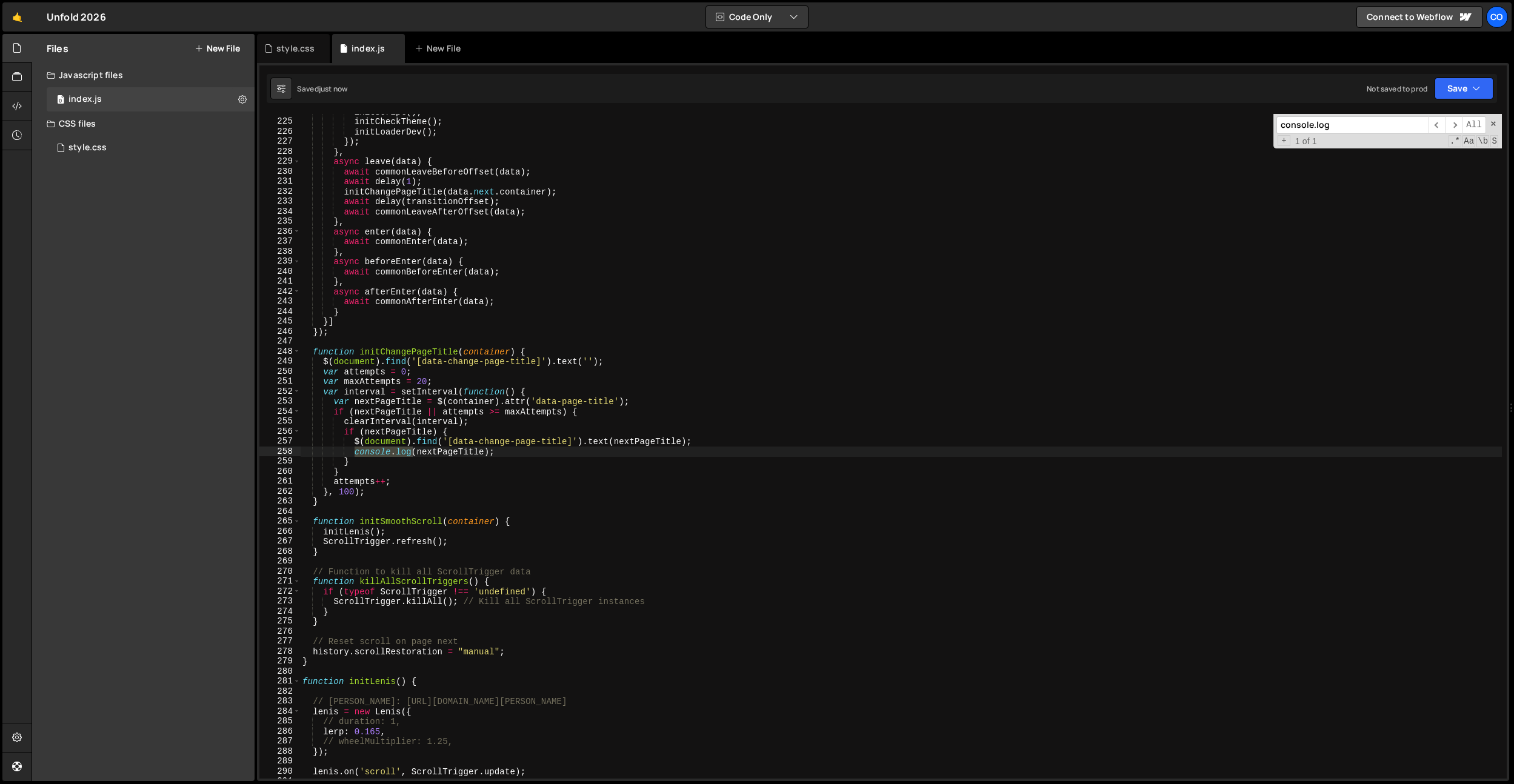
scroll to position [2237, 0]
click at [636, 458] on div "initScript ( ) ; initCheckTheme ( ) ; initLoaderDev ( ) ; }) ; } , async leave …" at bounding box center [901, 449] width 1202 height 685
drag, startPoint x: 643, startPoint y: 453, endPoint x: 735, endPoint y: 445, distance: 92.3
click at [735, 445] on div "initScript ( ) ; initCheckTheme ( ) ; initLoaderDev ( ) ; }) ; } , async leave …" at bounding box center [901, 449] width 1202 height 685
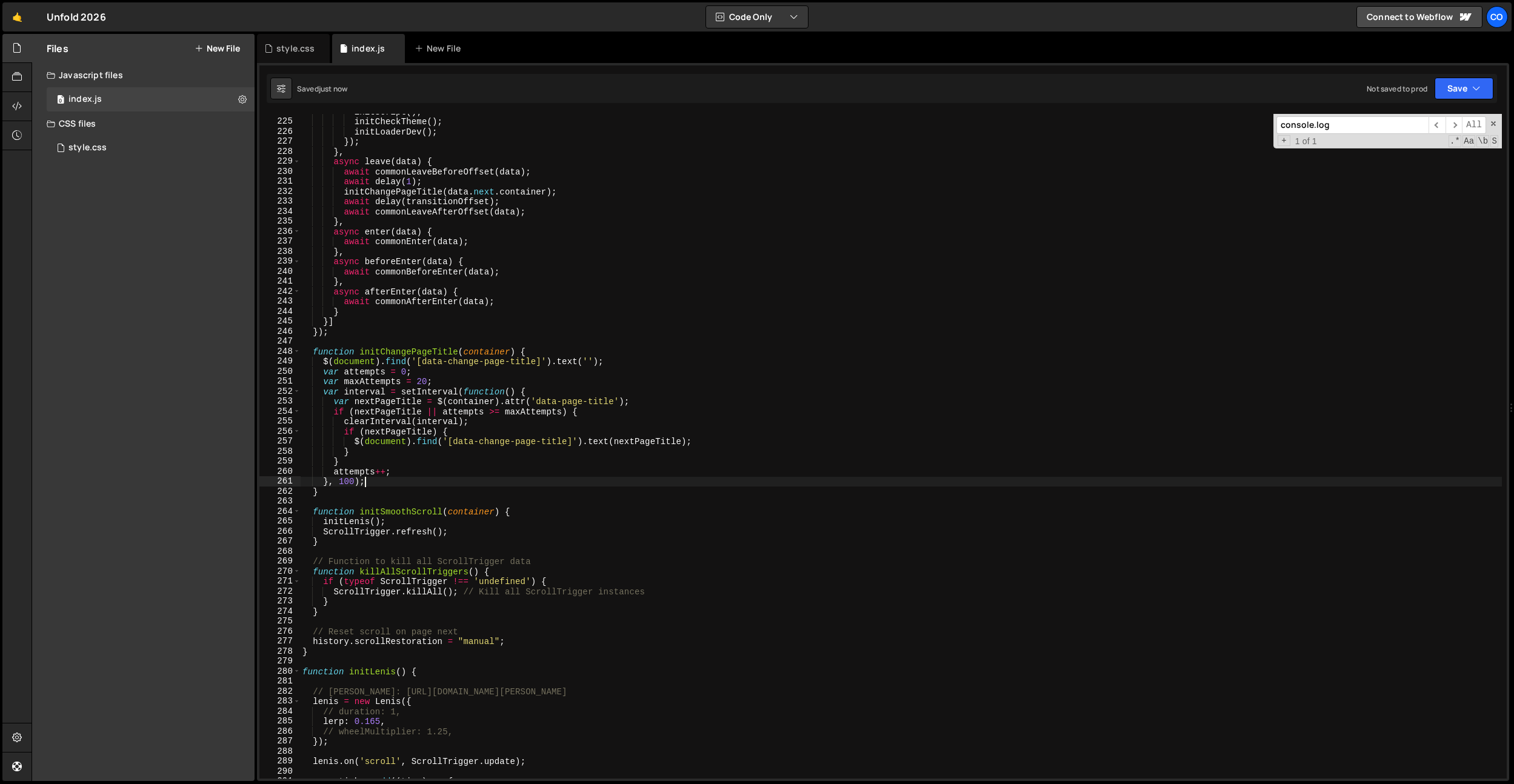
click at [391, 485] on div "initScript ( ) ; initCheckTheme ( ) ; initLoaderDev ( ) ; }) ; } , async leave …" at bounding box center [901, 449] width 1202 height 685
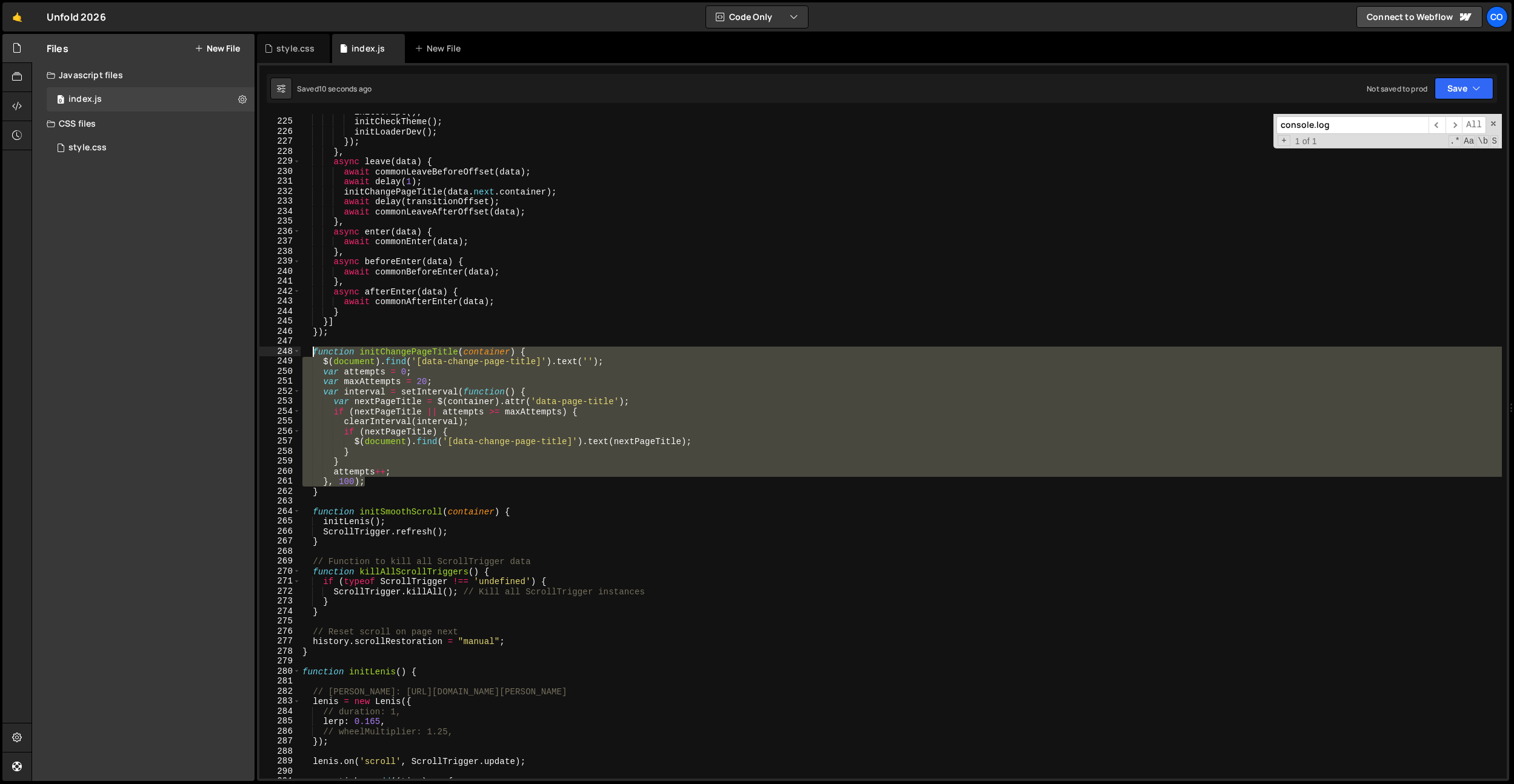
drag, startPoint x: 389, startPoint y: 483, endPoint x: 316, endPoint y: 352, distance: 150.0
click at [316, 352] on div "initScript ( ) ; initCheckTheme ( ) ; initLoaderDev ( ) ; }) ; } , async leave …" at bounding box center [901, 449] width 1202 height 685
type textarea "function initChangePageTitle(container) { $(document).find('[data-change-page-t…"
drag, startPoint x: 299, startPoint y: 49, endPoint x: 464, endPoint y: 289, distance: 291.2
click at [299, 49] on div "style.css" at bounding box center [295, 48] width 38 height 12
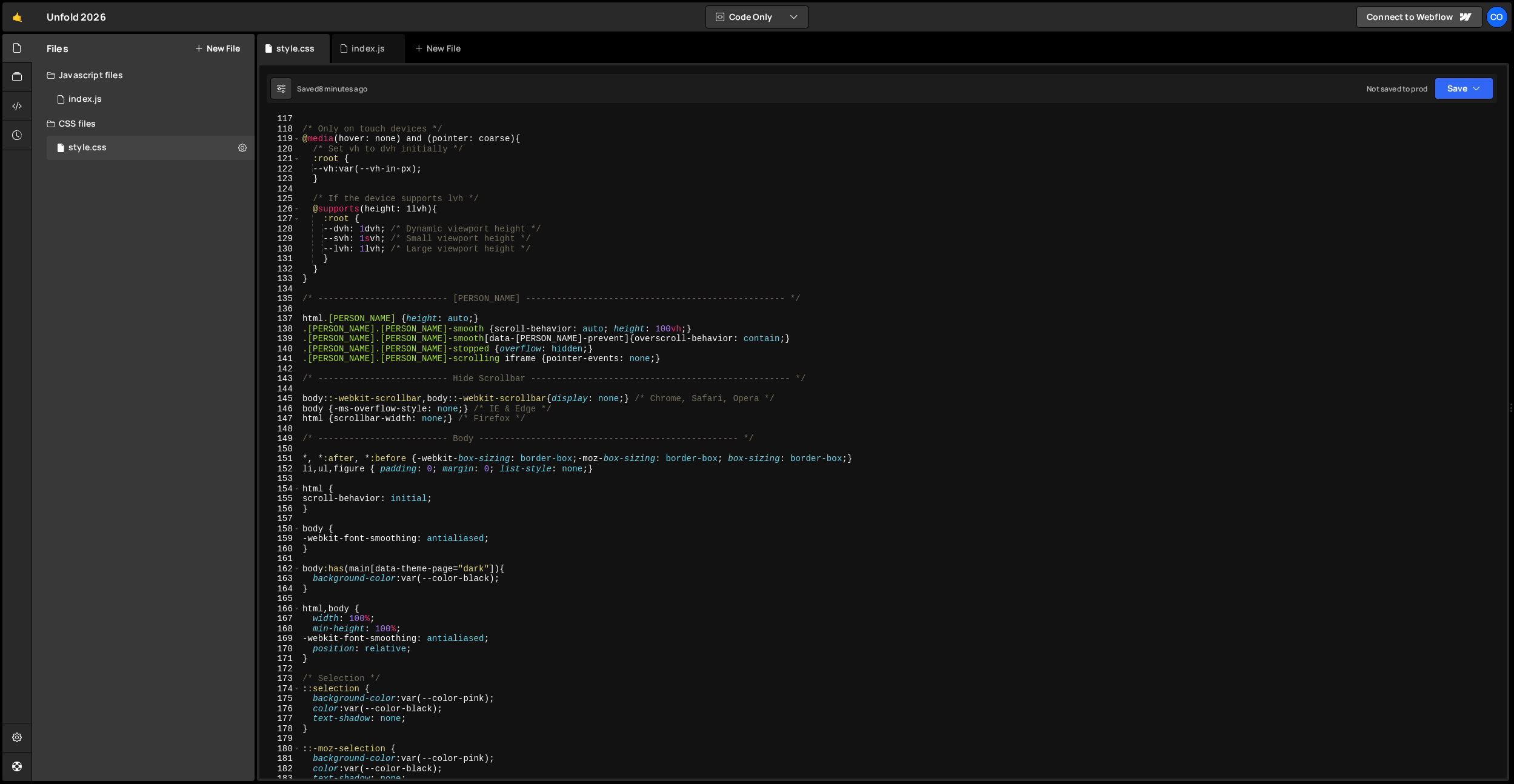
click at [464, 289] on div "/* Only on touch devices */ @ media (hover: none) and (pointer: coarse) { /* Se…" at bounding box center [901, 456] width 1202 height 685
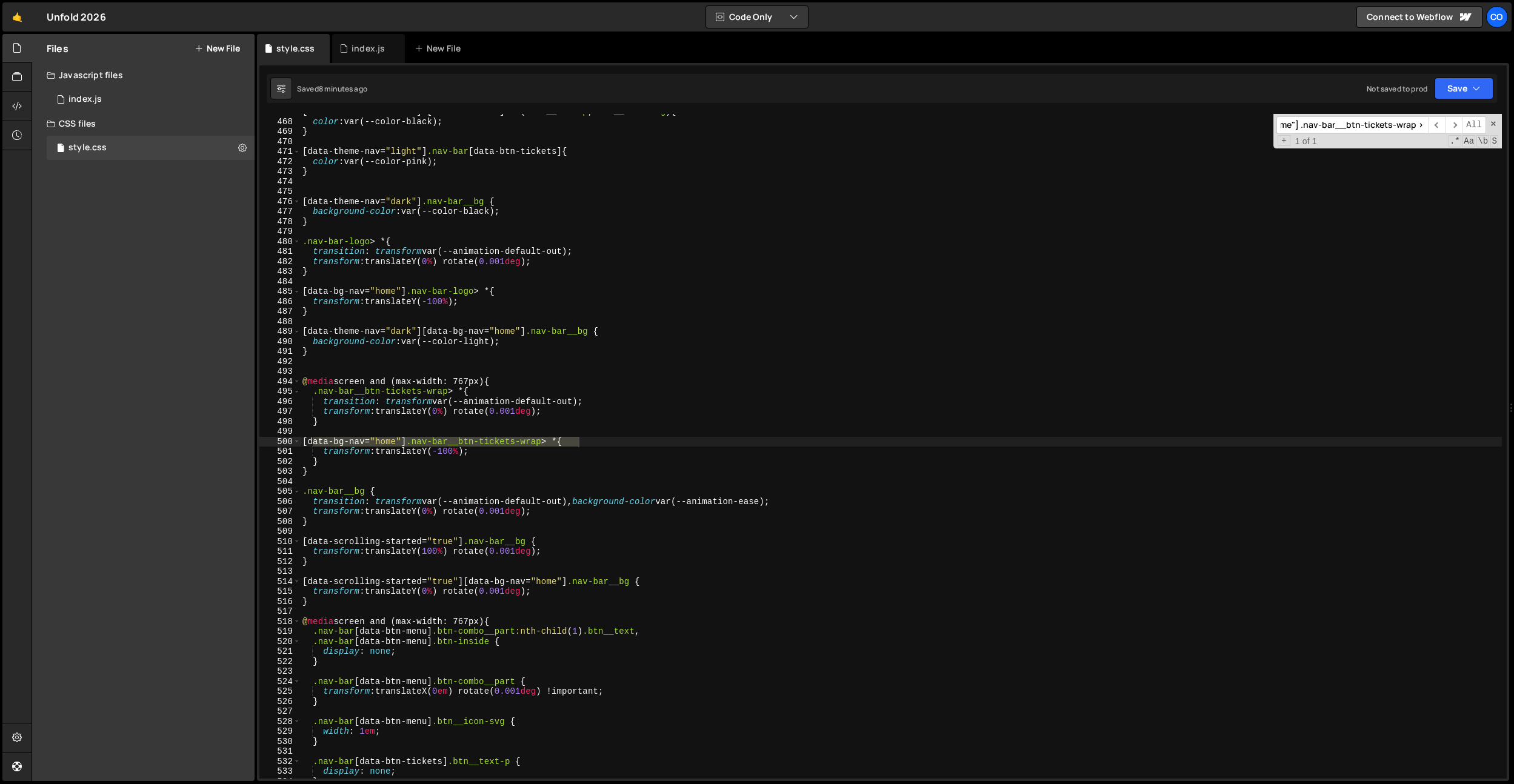
scroll to position [4666, 0]
type input "[data-bg-nav="home"] .nav-bar__btn-tickets-wrap > *"
click at [478, 439] on div "[ data-theme-nav = " dark " ] [ data-btn-menu ] :is ( .btn__text-p , .btn__icon…" at bounding box center [901, 446] width 1202 height 665
click at [460, 453] on div "[ data-theme-nav = " dark " ] [ data-btn-menu ] :is ( .btn__text-p , .btn__icon…" at bounding box center [901, 449] width 1202 height 685
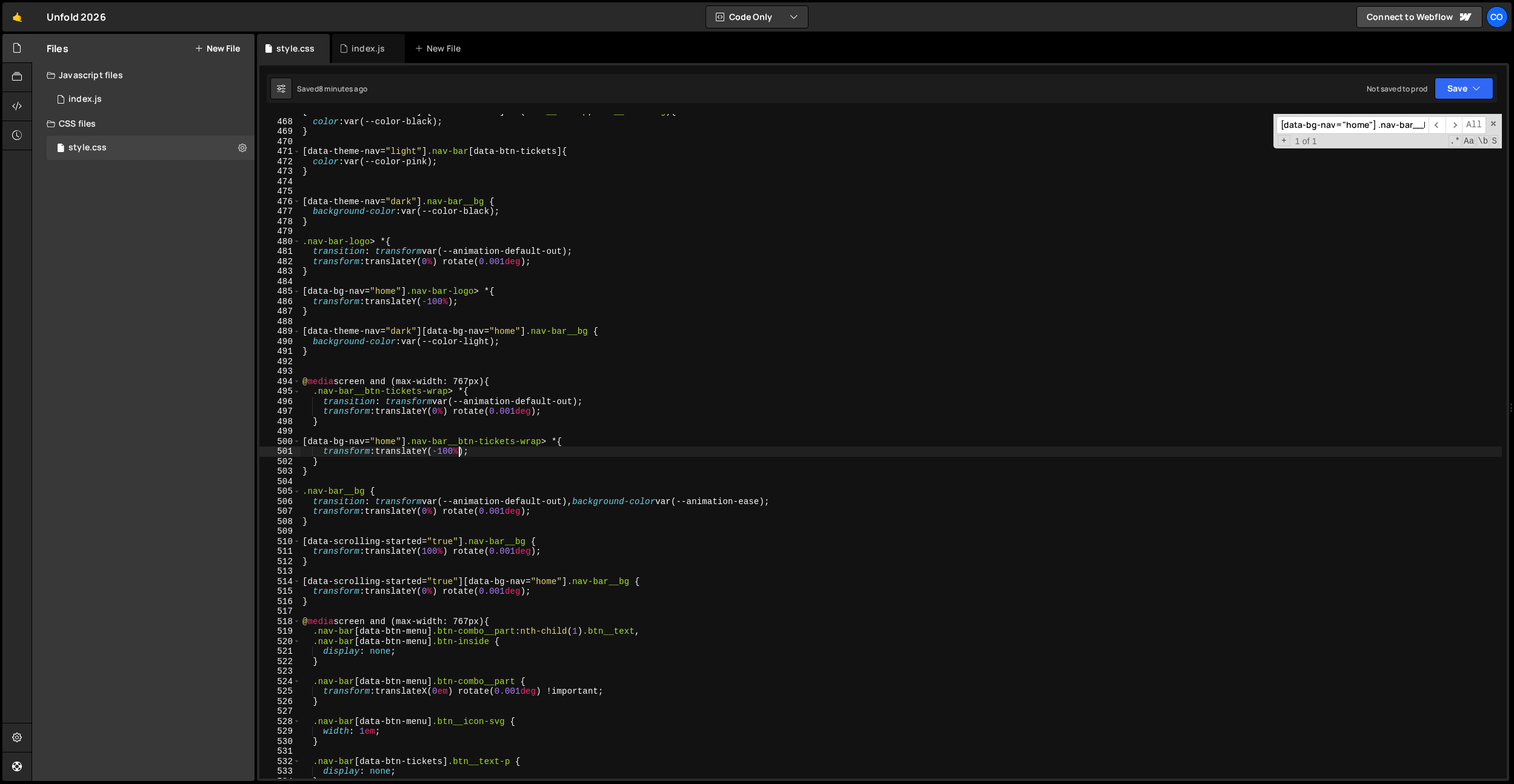
scroll to position [0, 10]
click at [464, 327] on div "[ data-theme-nav = " dark " ] [ data-btn-menu ] :is ( .btn__text-p , .btn__icon…" at bounding box center [901, 449] width 1202 height 685
click at [590, 300] on div "[ data-theme-nav = " dark " ] [ data-btn-menu ] :is ( .btn__text-p , .btn__icon…" at bounding box center [901, 449] width 1202 height 685
type textarea "transform: translateY(-100%);"
drag, startPoint x: 365, startPoint y: 51, endPoint x: 412, endPoint y: 119, distance: 82.7
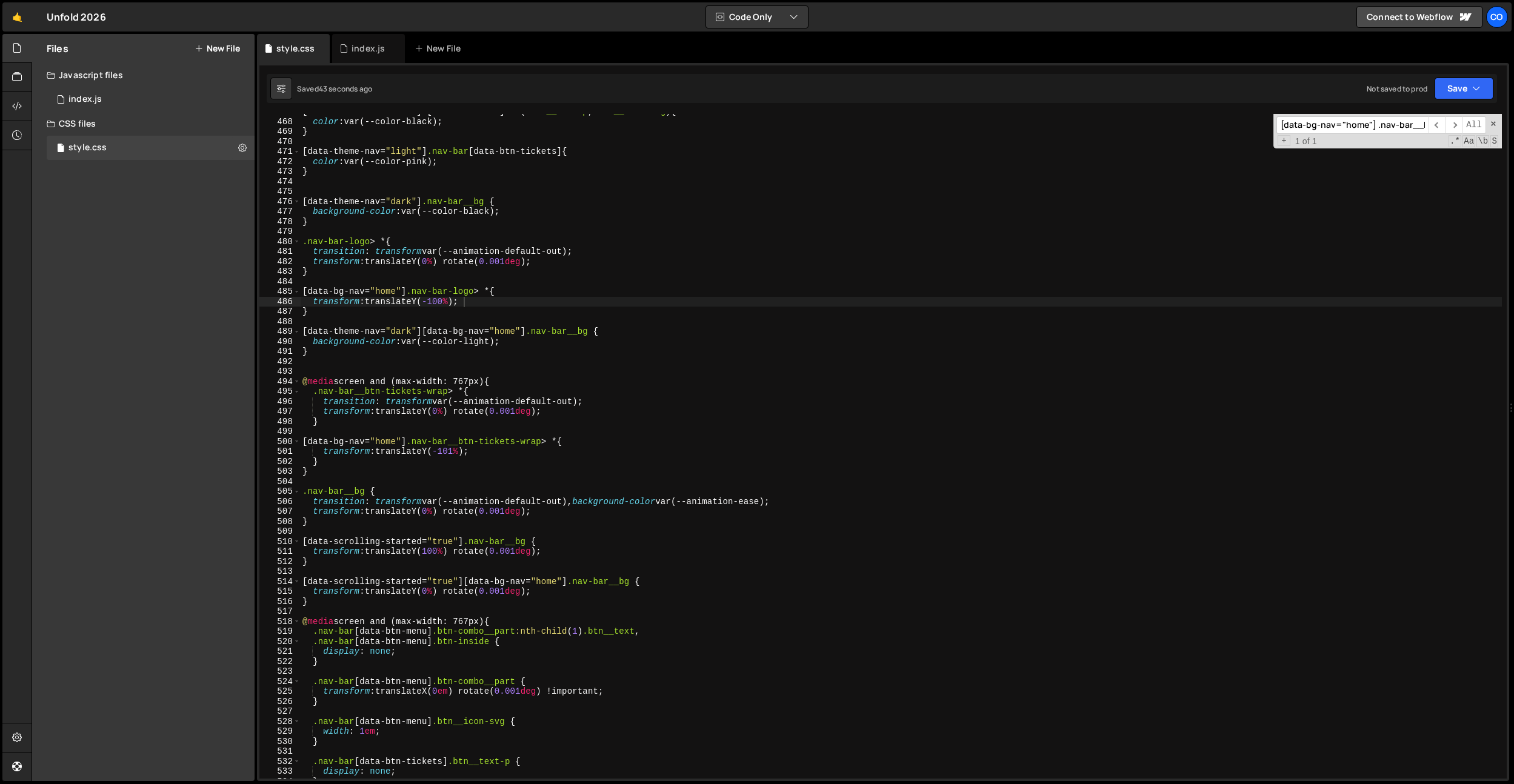
click at [367, 52] on div "index.js" at bounding box center [369, 48] width 34 height 12
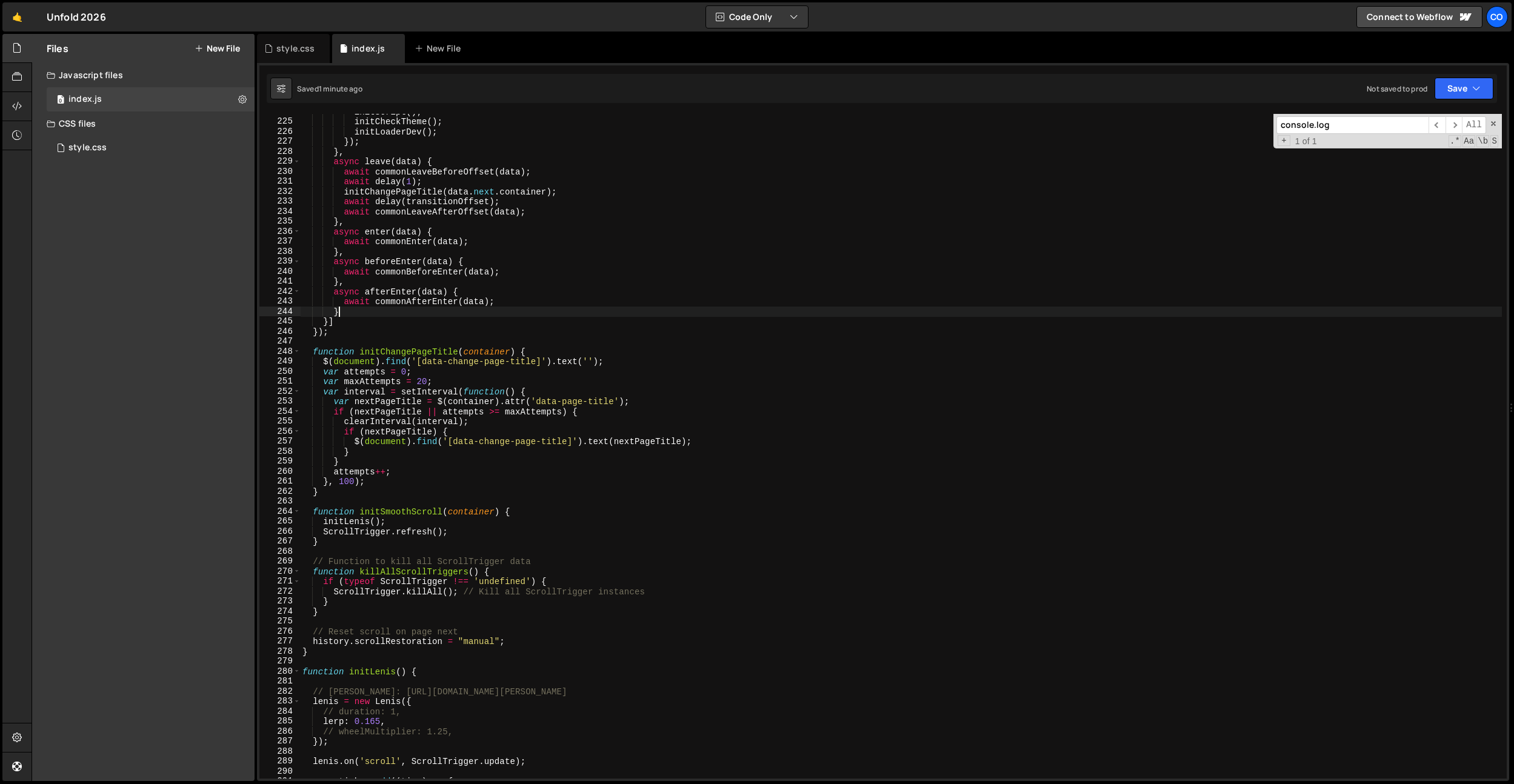
click at [597, 311] on div "initScript ( ) ; initCheckTheme ( ) ; initLoaderDev ( ) ; }) ; } , async leave …" at bounding box center [901, 449] width 1202 height 685
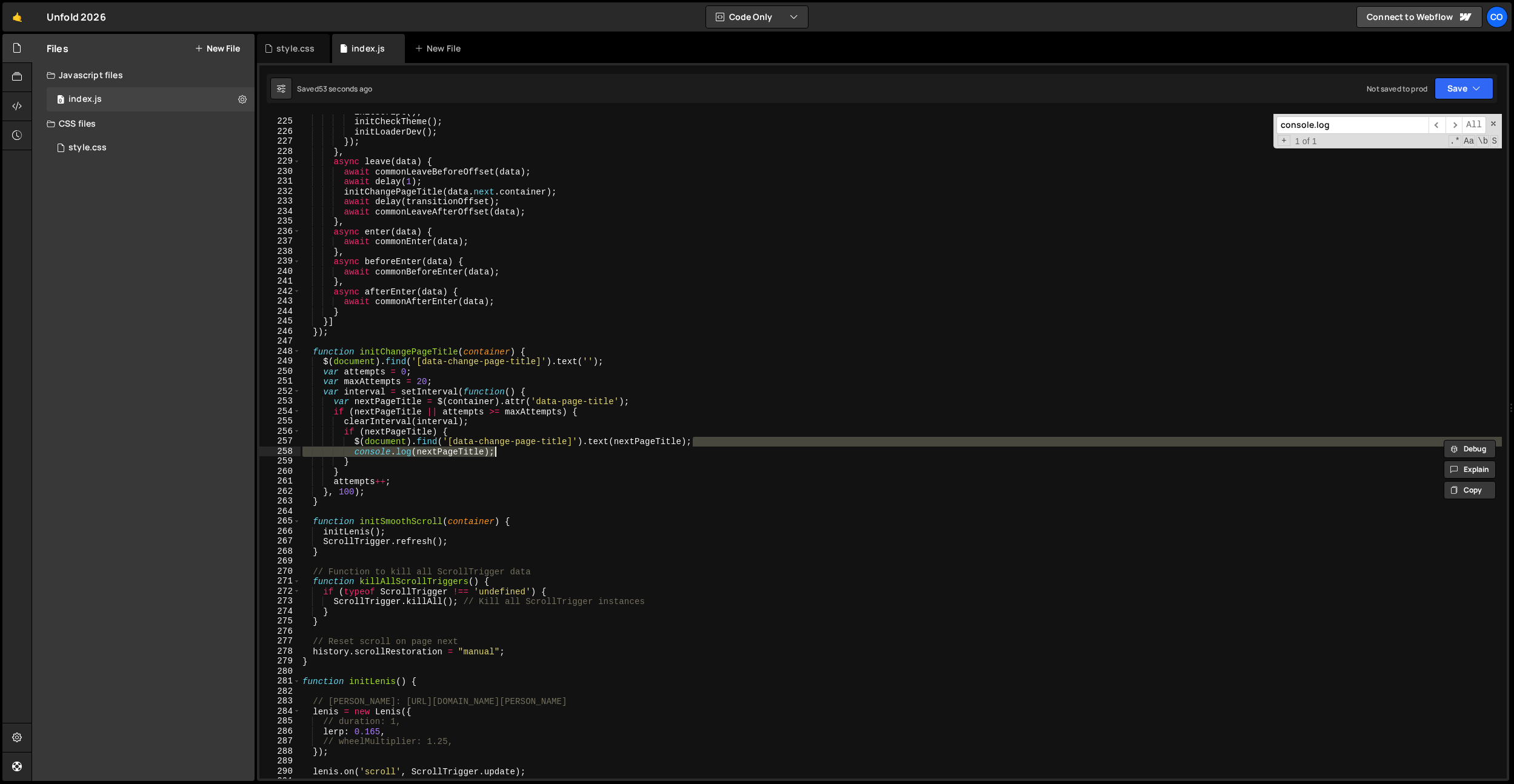
click at [497, 432] on div "initScript ( ) ; initCheckTheme ( ) ; initLoaderDev ( ) ; }) ; } , async leave …" at bounding box center [901, 449] width 1202 height 685
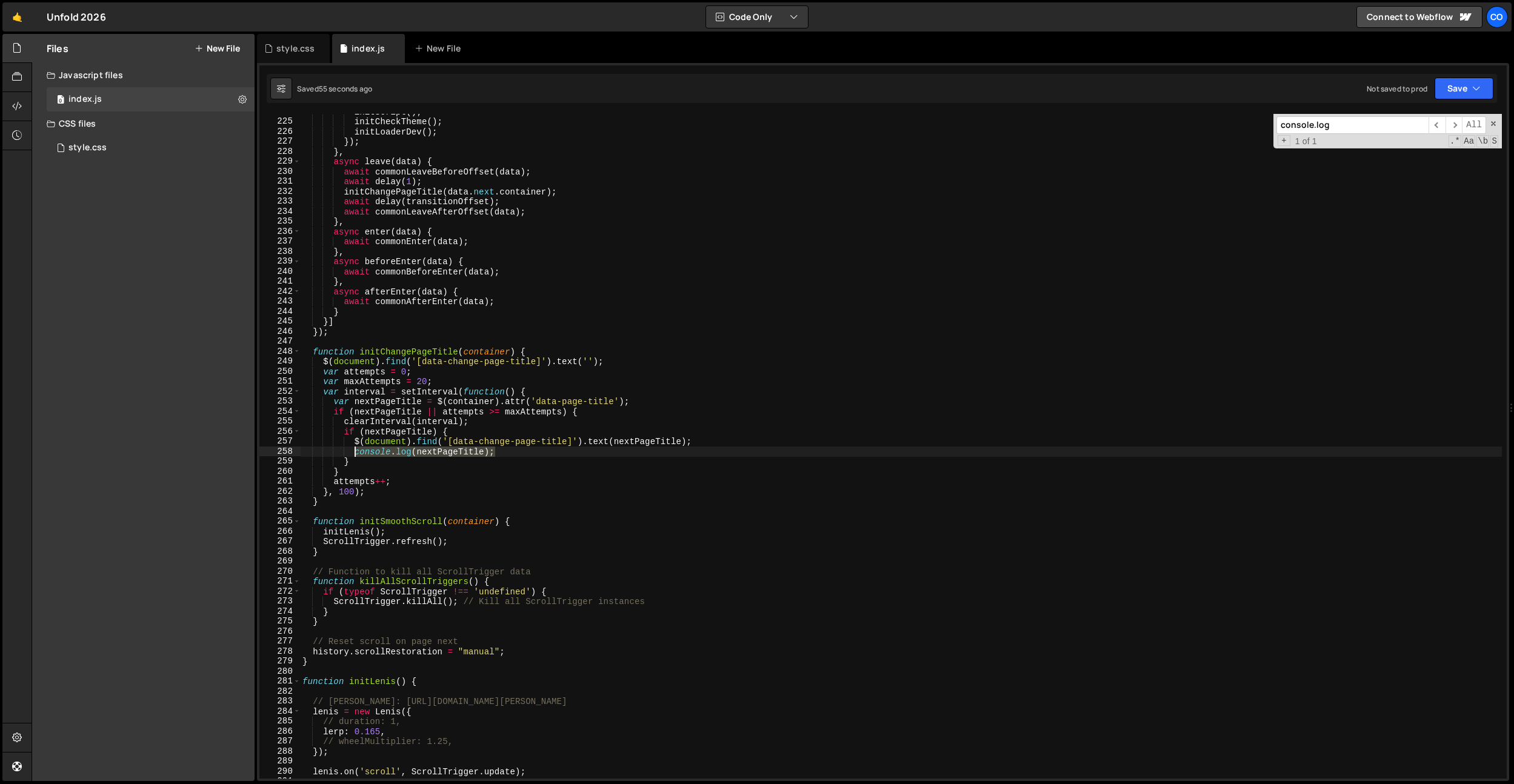
drag, startPoint x: 502, startPoint y: 447, endPoint x: 355, endPoint y: 450, distance: 147.0
click at [356, 450] on div "initScript ( ) ; initCheckTheme ( ) ; initLoaderDev ( ) ; }) ; } , async leave …" at bounding box center [901, 449] width 1202 height 685
click at [406, 478] on div "initScript ( ) ; initCheckTheme ( ) ; initLoaderDev ( ) ; }) ; } , async leave …" at bounding box center [901, 449] width 1202 height 685
type textarea "attempts++;"
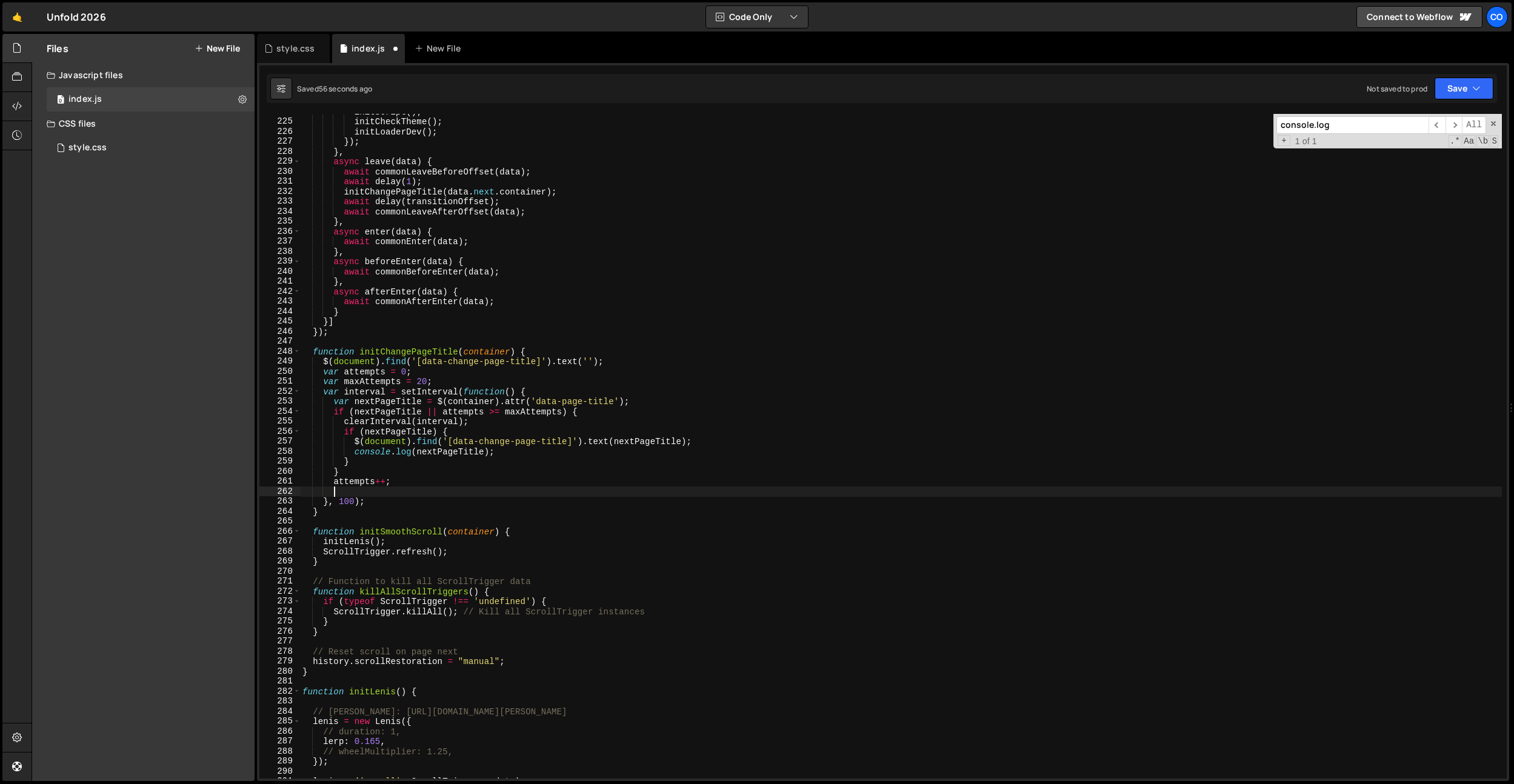
scroll to position [0, 1]
paste textarea "console.log(nextPageTitle);"
click at [413, 485] on div "initScript ( ) ; initCheckTheme ( ) ; initLoaderDev ( ) ; }) ; } , async leave …" at bounding box center [901, 449] width 1202 height 685
click at [414, 489] on div "initScript ( ) ; initCheckTheme ( ) ; initLoaderDev ( ) ; }) ; } , async leave …" at bounding box center [901, 449] width 1202 height 685
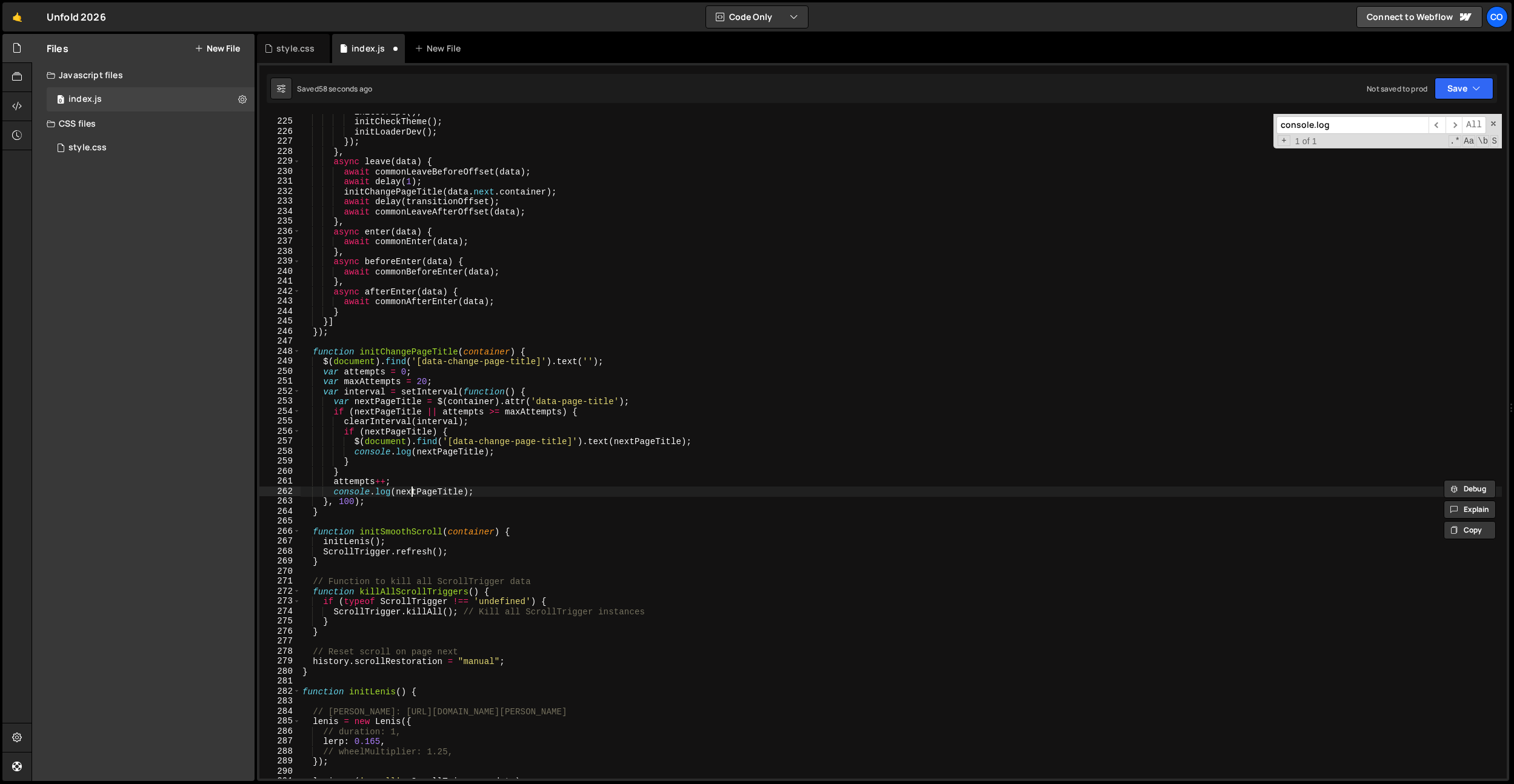
click at [414, 489] on div "initScript ( ) ; initCheckTheme ( ) ; initLoaderDev ( ) ; }) ; } , async leave …" at bounding box center [901, 449] width 1202 height 685
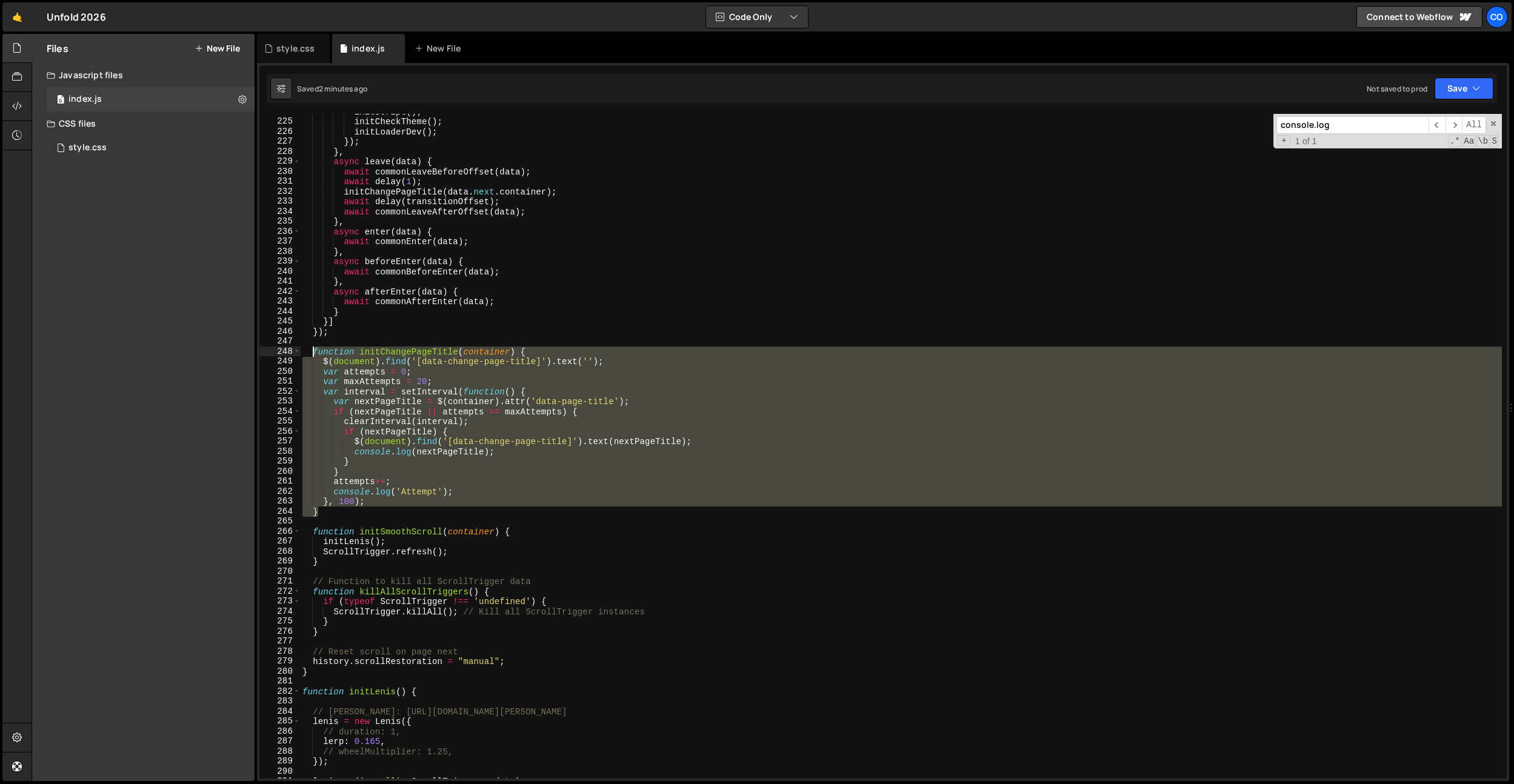
drag, startPoint x: 327, startPoint y: 481, endPoint x: 314, endPoint y: 352, distance: 129.7
click at [314, 352] on div "initScript ( ) ; initCheckTheme ( ) ; initLoaderDev ( ) ; }) ; } , async leave …" at bounding box center [901, 449] width 1202 height 685
paste textarea "}"
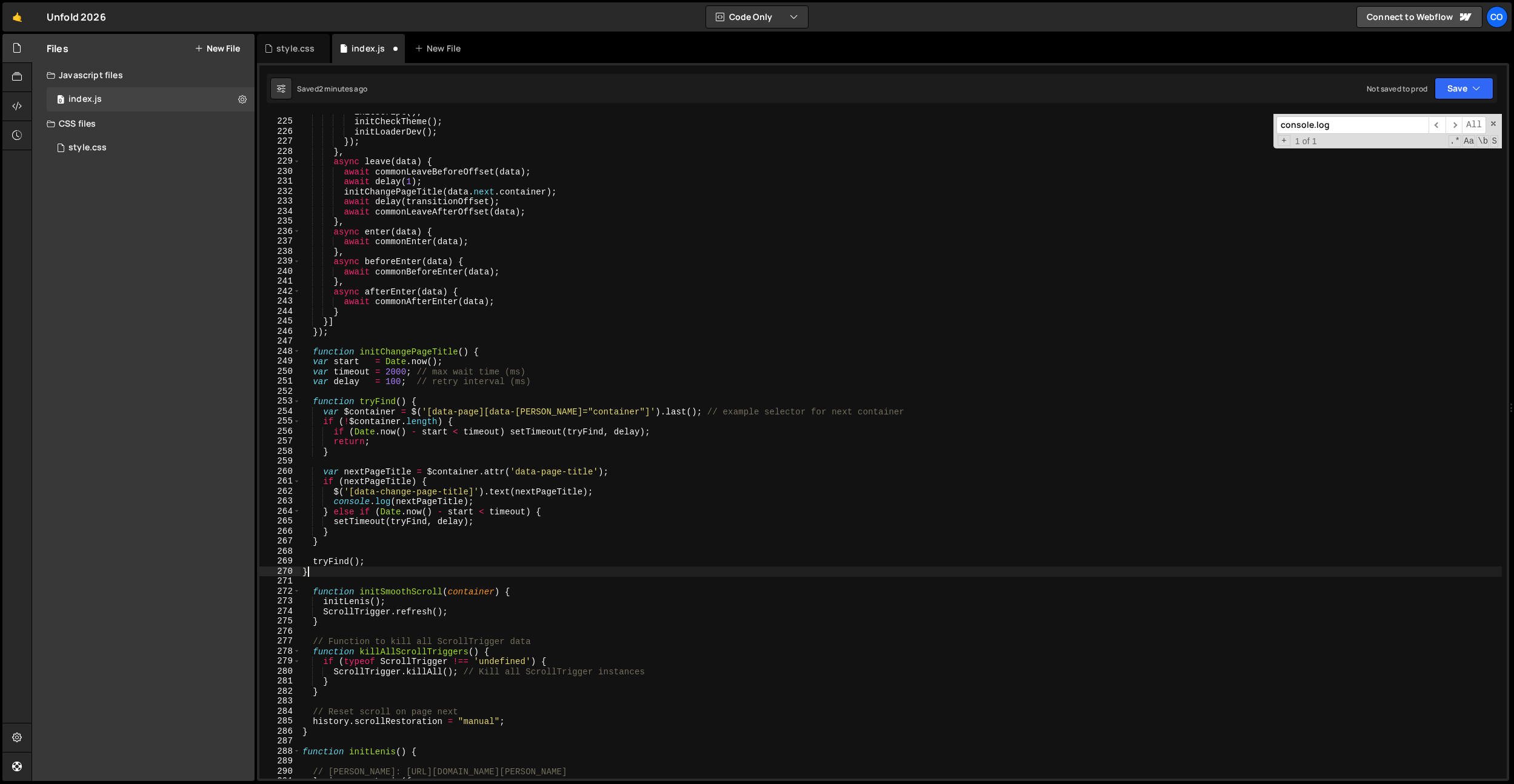
scroll to position [0, 0]
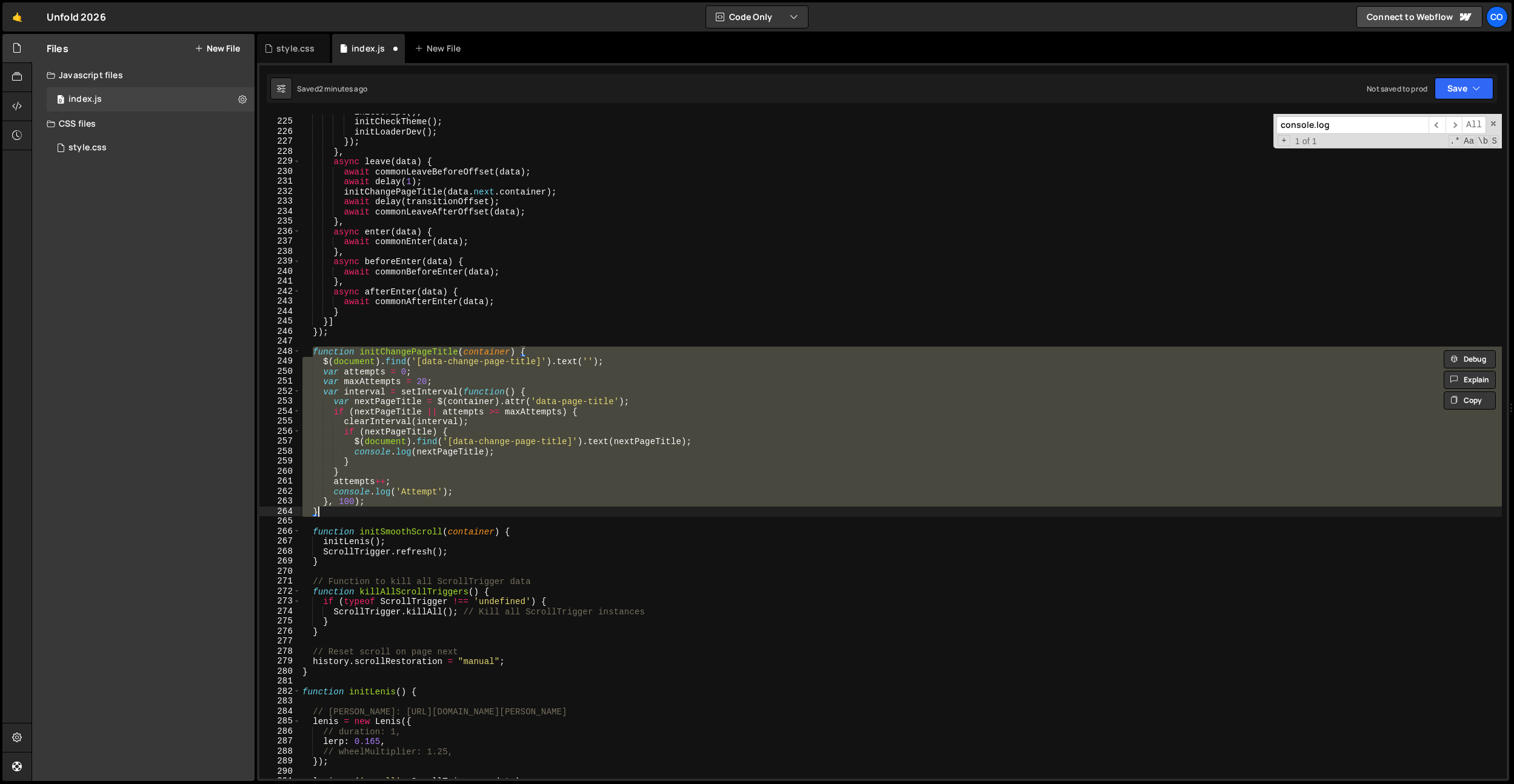
click at [529, 352] on div "initScript ( ) ; initCheckTheme ( ) ; initLoaderDev ( ) ; }) ; } , async leave …" at bounding box center [901, 446] width 1202 height 665
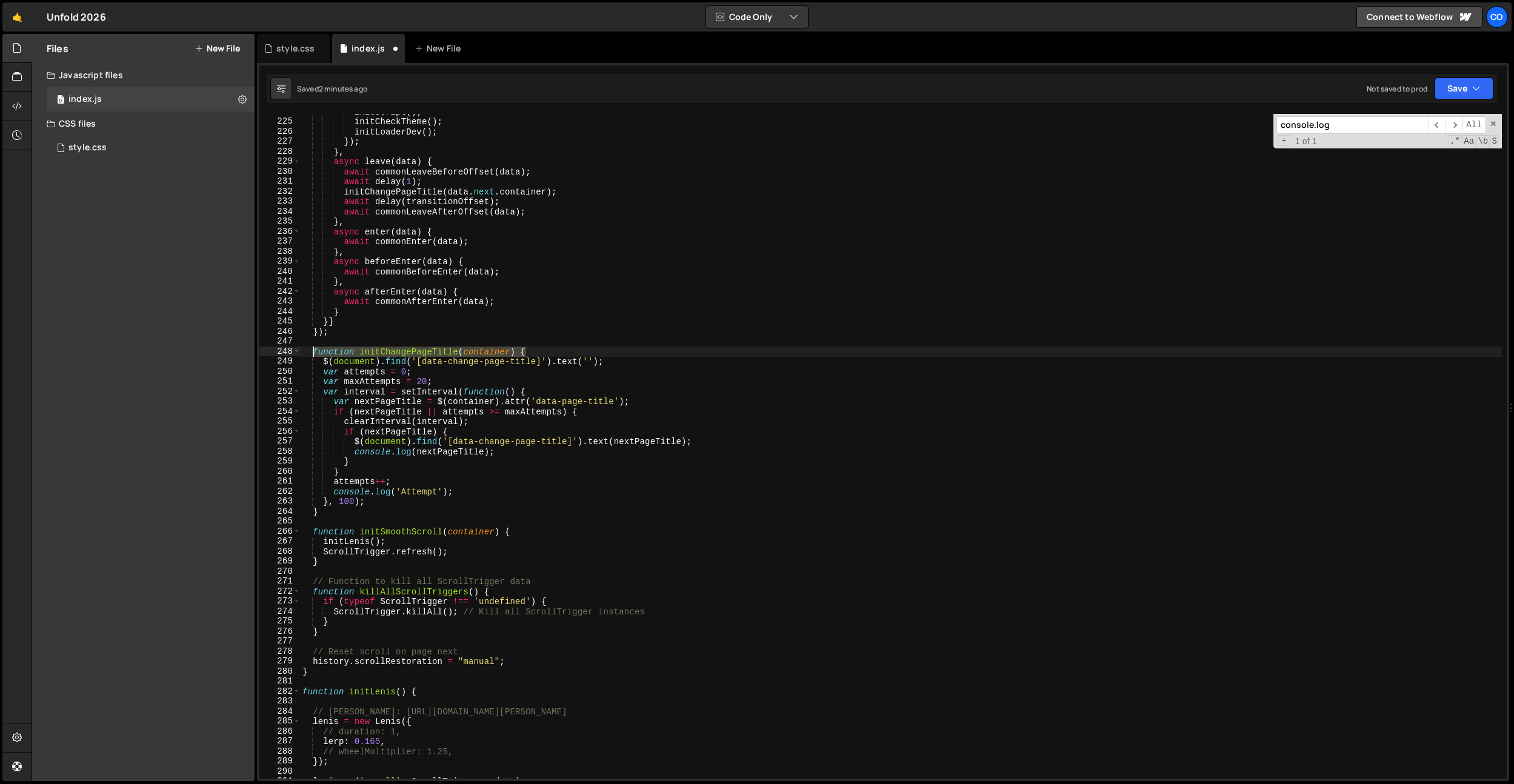
drag, startPoint x: 538, startPoint y: 351, endPoint x: 645, endPoint y: 492, distance: 177.0
click at [313, 351] on div "initScript ( ) ; initCheckTheme ( ) ; initLoaderDev ( ) ; }) ; } , async leave …" at bounding box center [901, 449] width 1202 height 685
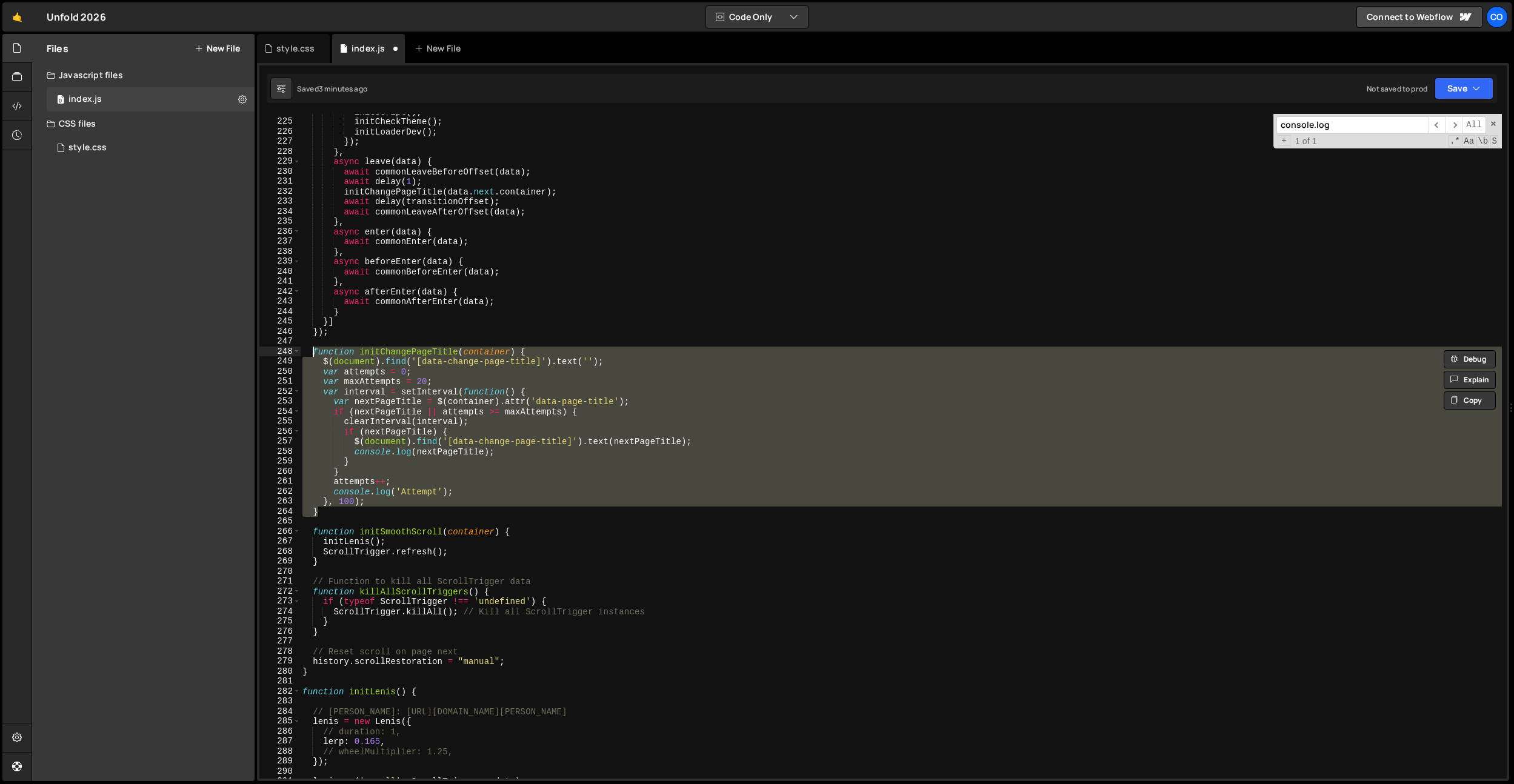
drag, startPoint x: 329, startPoint y: 511, endPoint x: 314, endPoint y: 352, distance: 159.7
click at [314, 352] on div "initScript ( ) ; initCheckTheme ( ) ; initLoaderDev ( ) ; }) ; } , async leave …" at bounding box center [901, 449] width 1202 height 685
paste textarea "}"
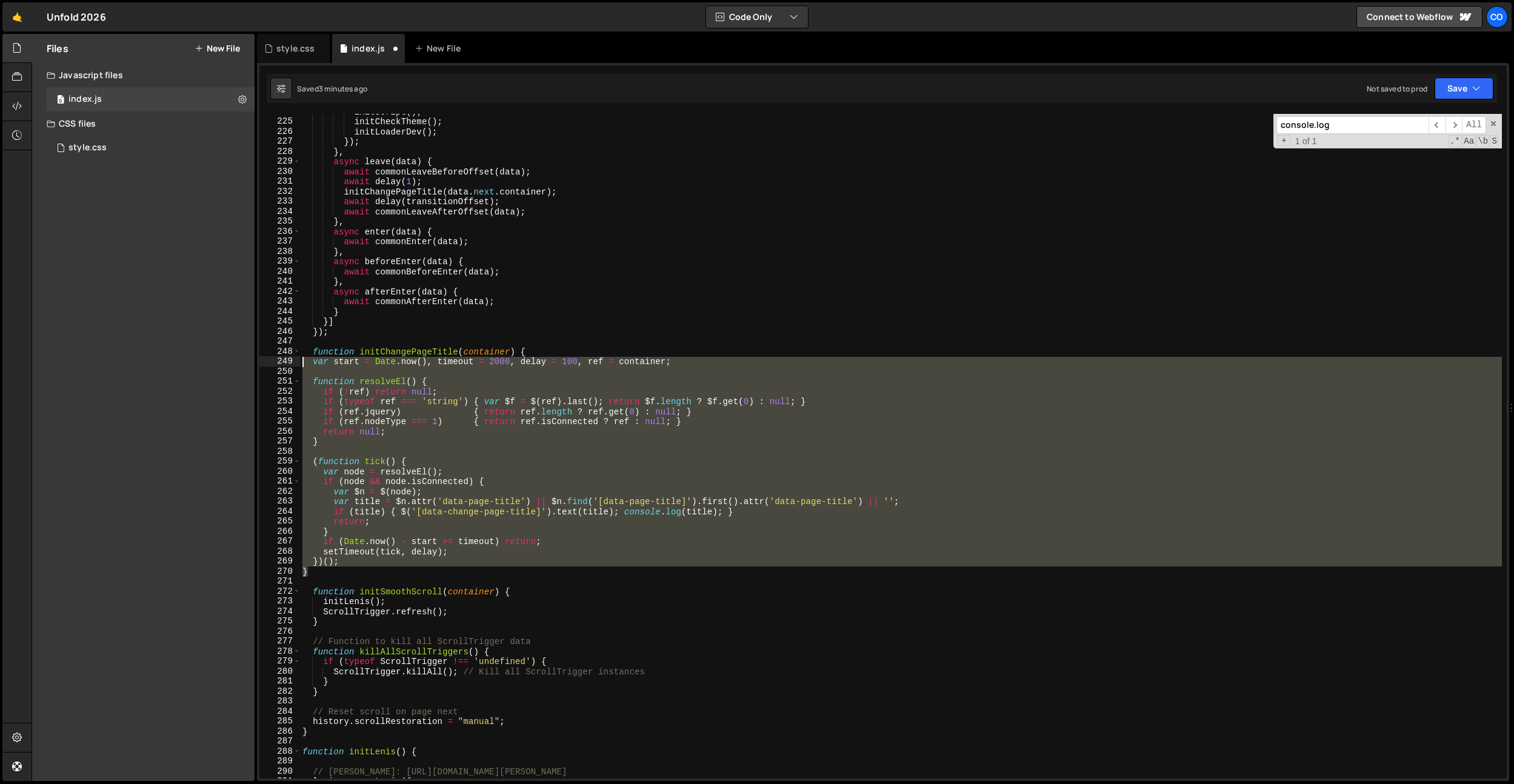
drag, startPoint x: 314, startPoint y: 533, endPoint x: 281, endPoint y: 363, distance: 173.2
click at [281, 363] on div "} 224 225 226 227 228 229 230 231 232 233 234 235 236 237 238 239 240 241 242 2…" at bounding box center [883, 446] width 1247 height 665
click at [494, 431] on div "initScript ( ) ; initCheckTheme ( ) ; initLoaderDev ( ) ; }) ; } , async leave …" at bounding box center [901, 446] width 1202 height 665
drag, startPoint x: 343, startPoint y: 573, endPoint x: 312, endPoint y: 354, distance: 221.2
click at [312, 354] on div "initScript ( ) ; initCheckTheme ( ) ; initLoaderDev ( ) ; }) ; } , async leave …" at bounding box center [901, 449] width 1202 height 685
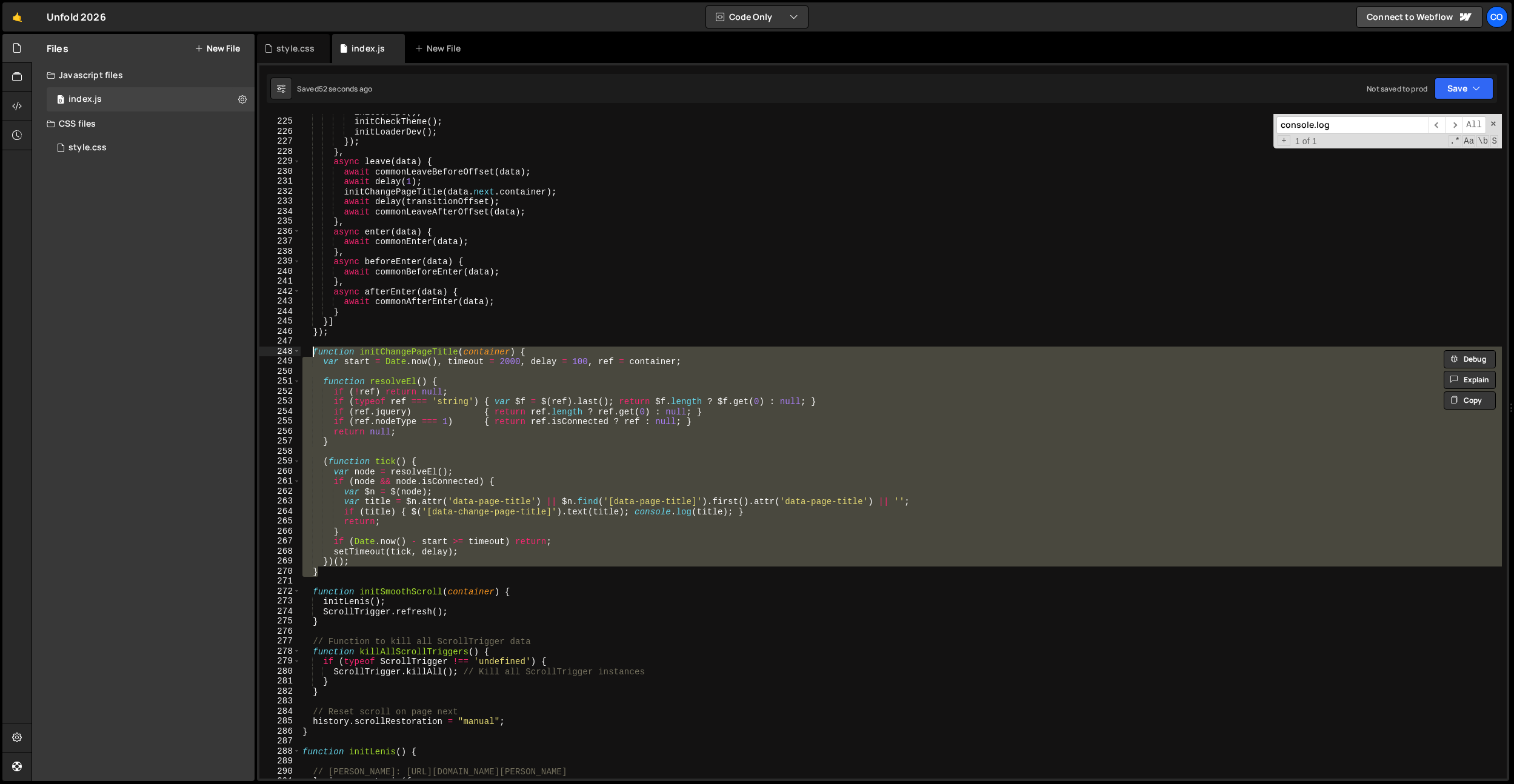
paste textarea "}"
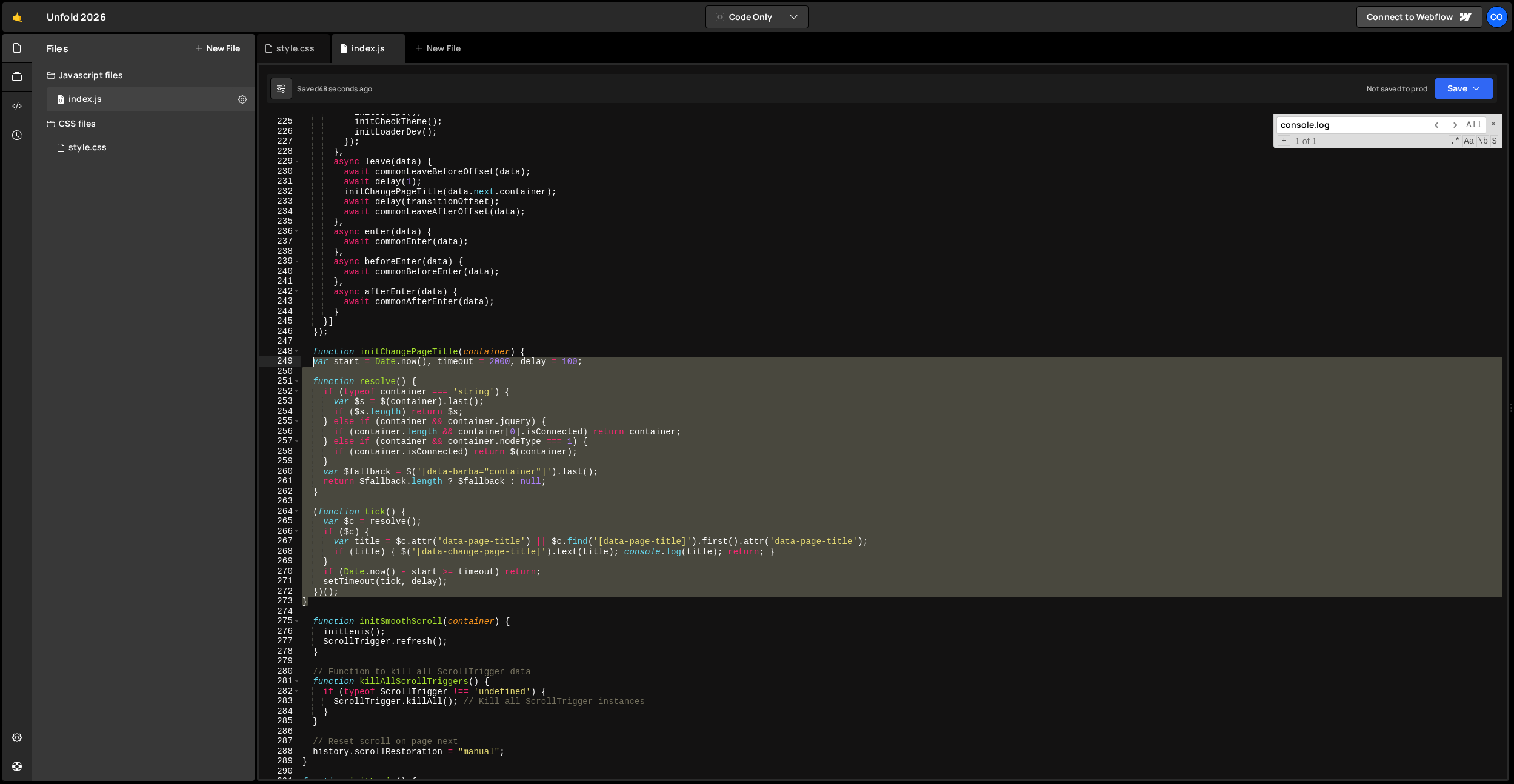
drag, startPoint x: 324, startPoint y: 601, endPoint x: 313, endPoint y: 358, distance: 243.2
click at [313, 358] on div "initScript ( ) ; initCheckTheme ( ) ; initLoaderDev ( ) ; }) ; } , async leave …" at bounding box center [901, 449] width 1202 height 685
paste textarea "}"
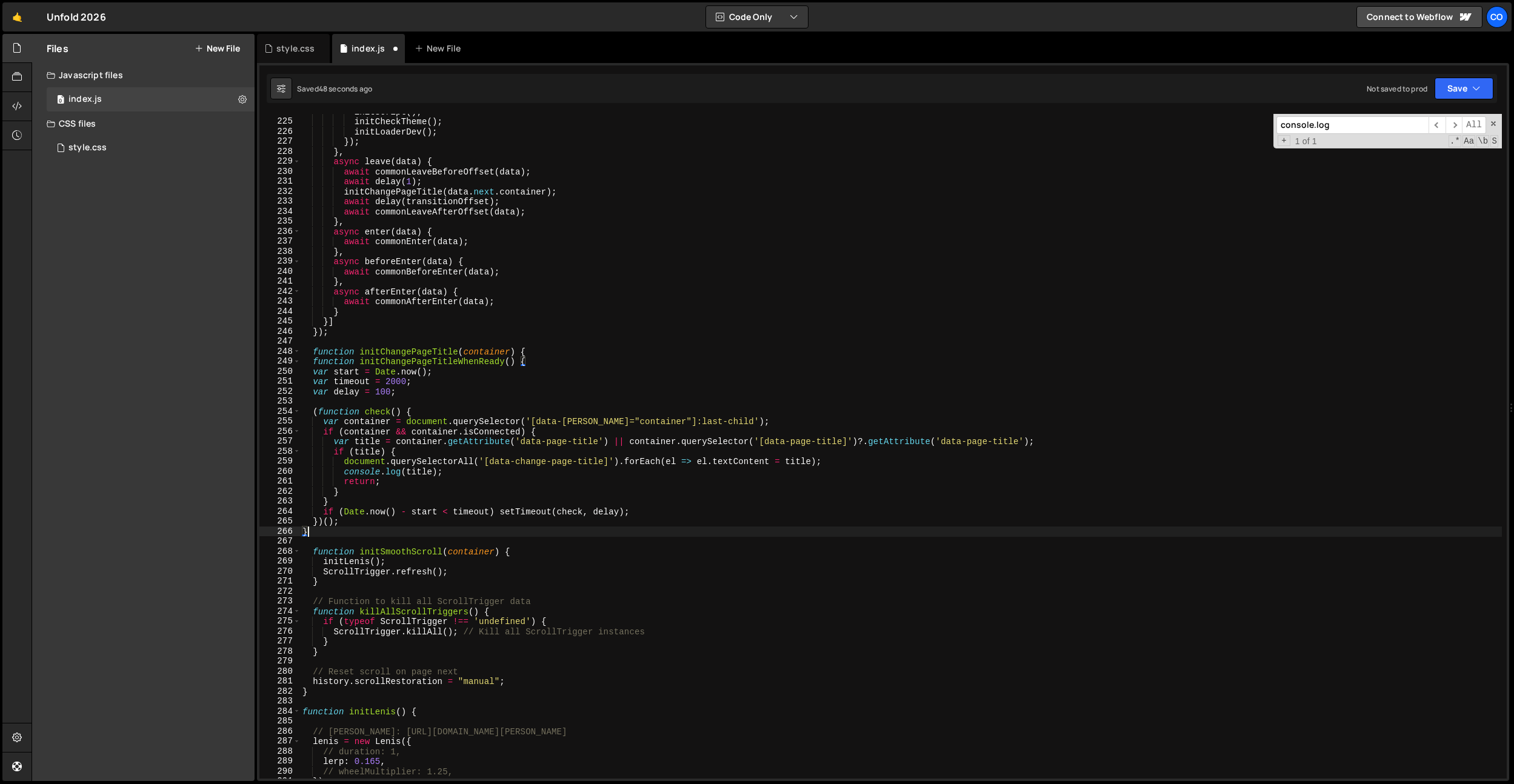
click at [422, 350] on div "initScript ( ) ; initCheckTheme ( ) ; initLoaderDev ( ) ; }) ; } , async leave …" at bounding box center [901, 449] width 1202 height 685
click at [437, 358] on div "initScript ( ) ; initCheckTheme ( ) ; initLoaderDev ( ) ; }) ; } , async leave …" at bounding box center [901, 449] width 1202 height 685
paste textarea
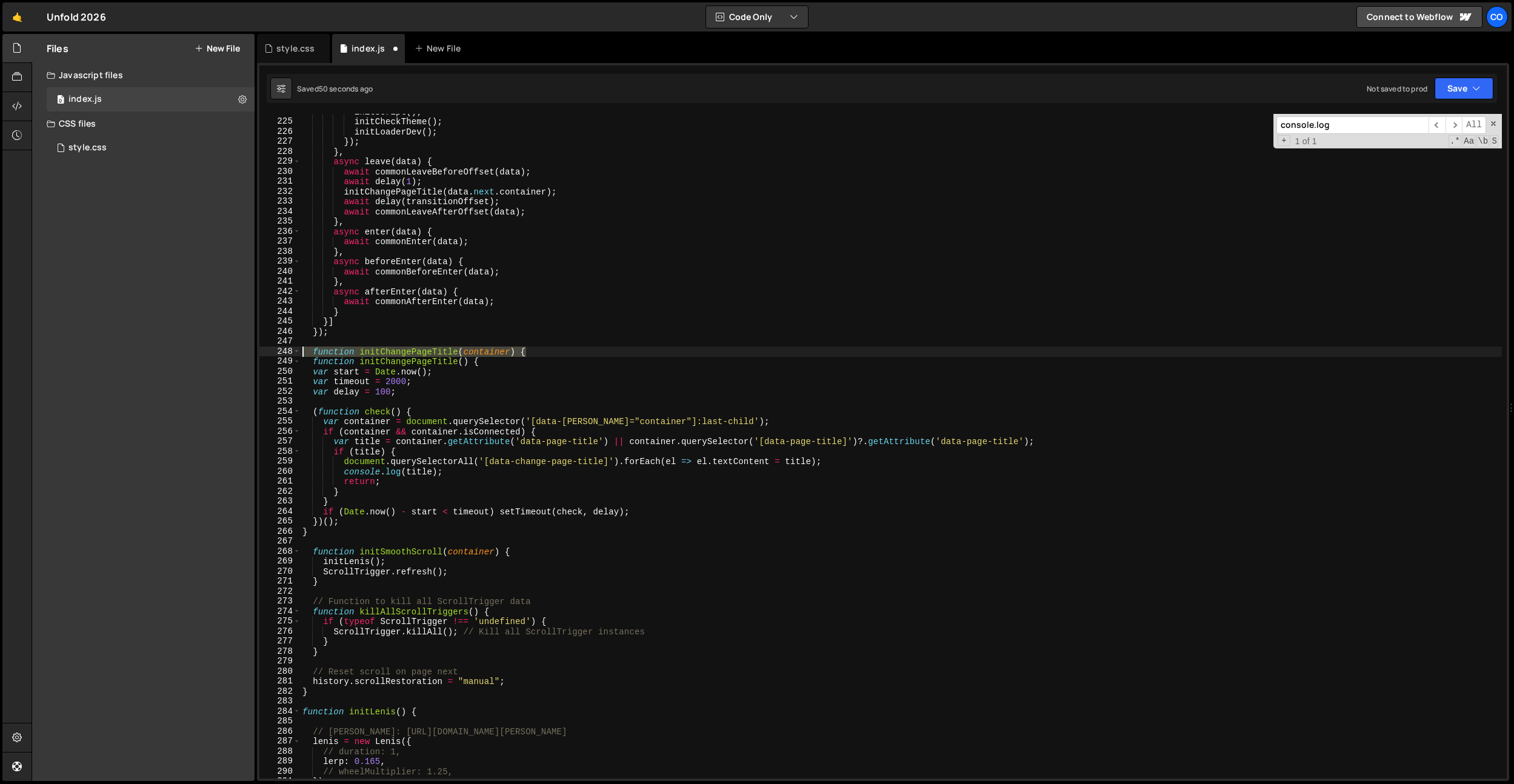
drag, startPoint x: 561, startPoint y: 352, endPoint x: 161, endPoint y: 349, distance: 400.0
click at [161, 349] on div "Files New File Javascript files 0 index.js 0 CSS files style.css 0 Copy share l…" at bounding box center [773, 407] width 1483 height 748
type textarea "function initChangePageTitle(container) {"
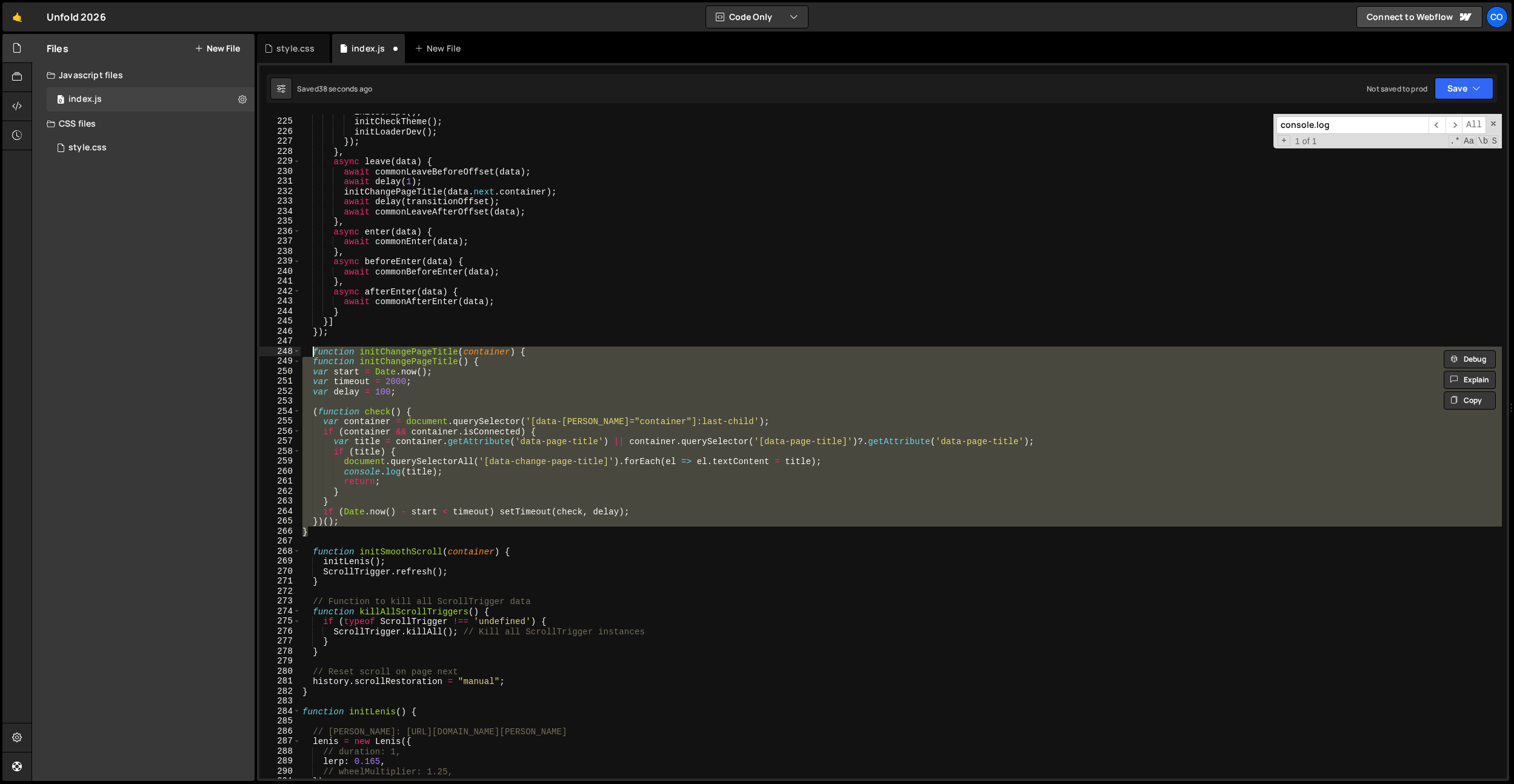
drag, startPoint x: 321, startPoint y: 530, endPoint x: 314, endPoint y: 354, distance: 176.1
click at [314, 354] on div "initScript ( ) ; initCheckTheme ( ) ; initLoaderDev ( ) ; }) ; } , async leave …" at bounding box center [901, 449] width 1202 height 685
paste textarea "}"
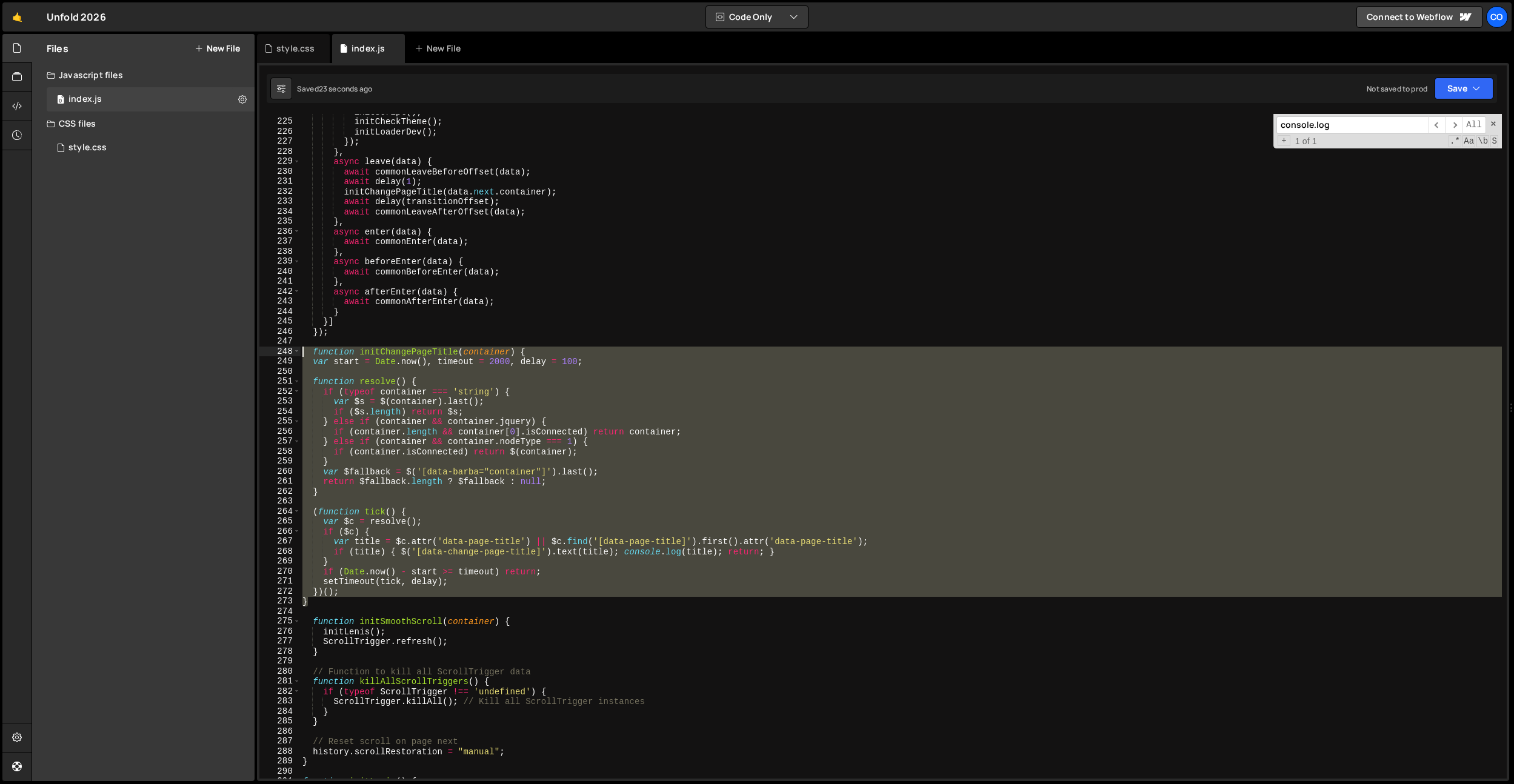
drag, startPoint x: 324, startPoint y: 601, endPoint x: 456, endPoint y: 393, distance: 246.3
click at [299, 355] on div "} 224 225 226 227 228 229 230 231 232 233 234 235 236 237 238 239 240 241 242 2…" at bounding box center [883, 446] width 1247 height 665
paste textarea "}"
paste textarea
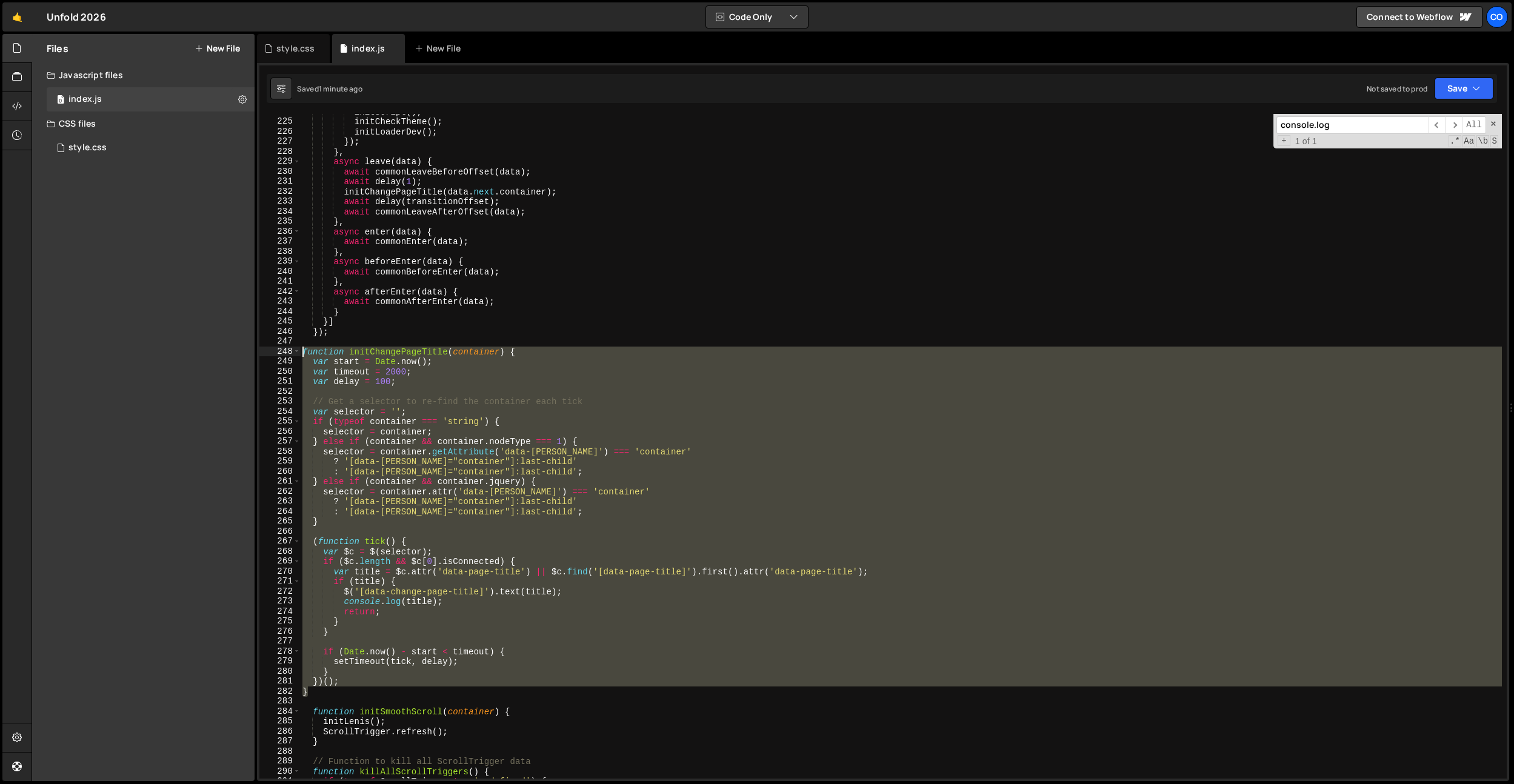
drag, startPoint x: 320, startPoint y: 689, endPoint x: 287, endPoint y: 354, distance: 336.6
click at [287, 354] on div "} 224 225 226 227 228 229 230 231 232 233 234 235 236 237 238 239 240 241 242 2…" at bounding box center [883, 446] width 1247 height 665
paste textarea "}"
drag, startPoint x: 316, startPoint y: 679, endPoint x: 287, endPoint y: 352, distance: 328.3
click at [287, 352] on div "} 224 225 226 227 228 229 230 231 232 233 234 235 236 237 238 239 240 241 242 2…" at bounding box center [883, 446] width 1247 height 665
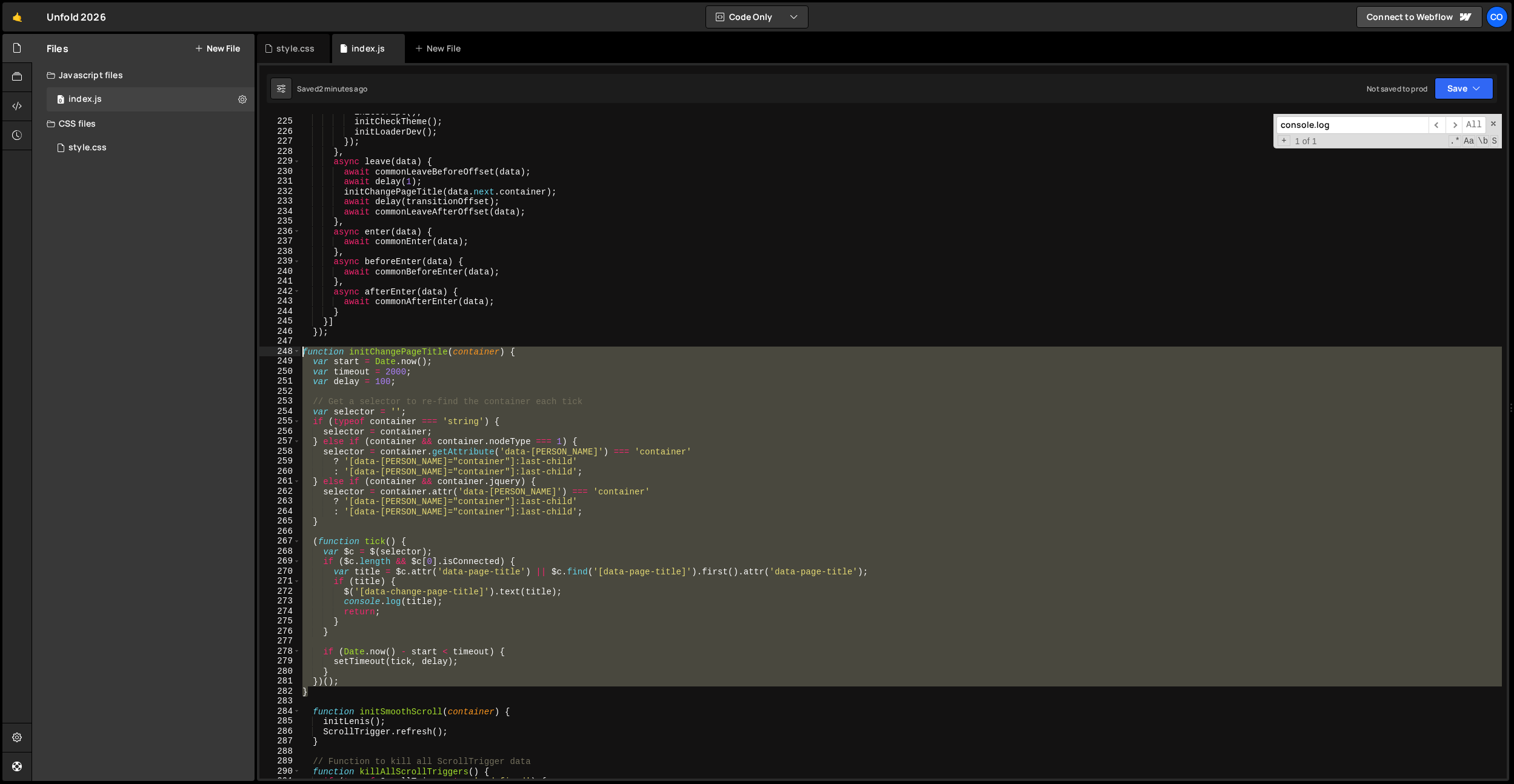
paste textarea "}"
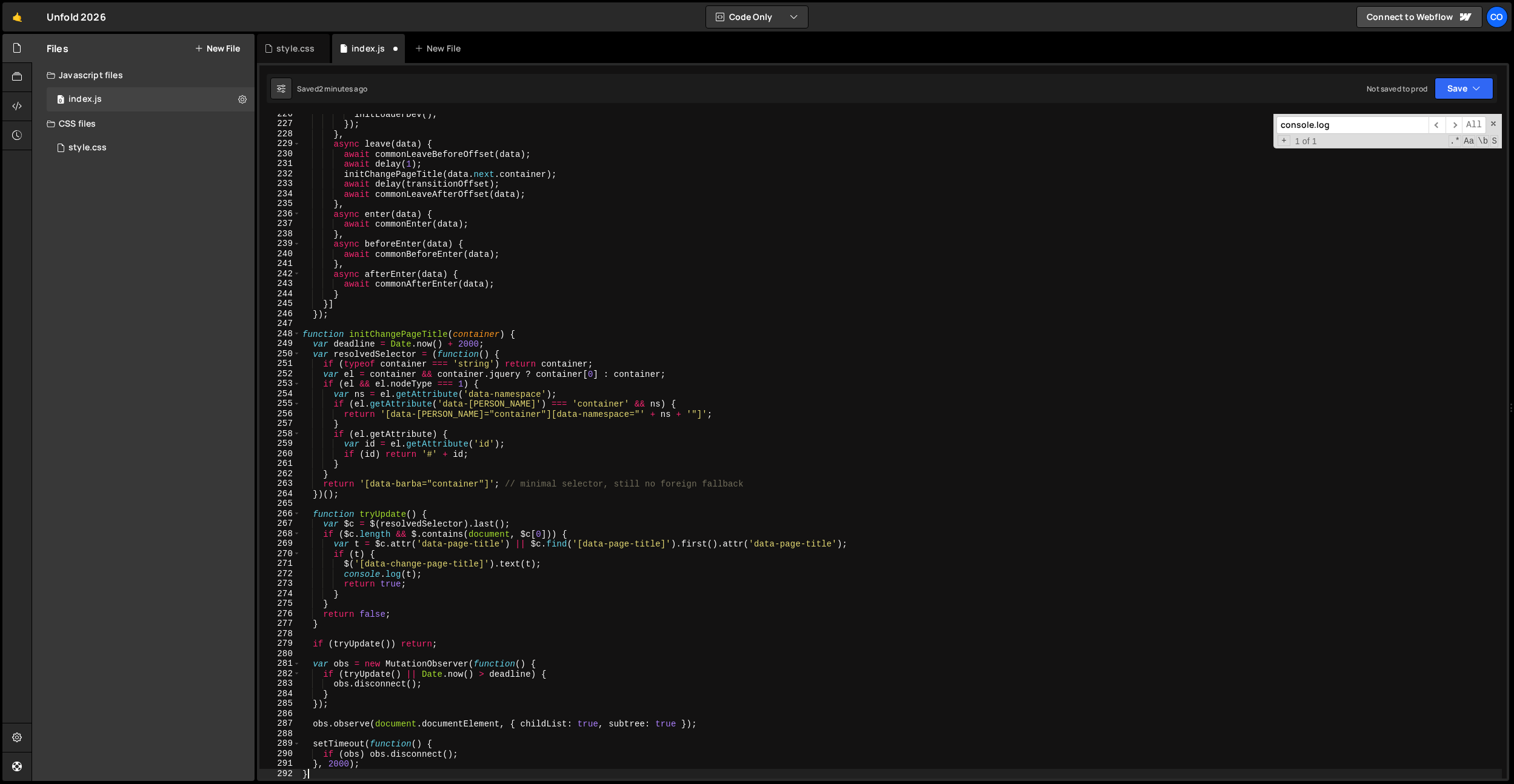
scroll to position [2254, 0]
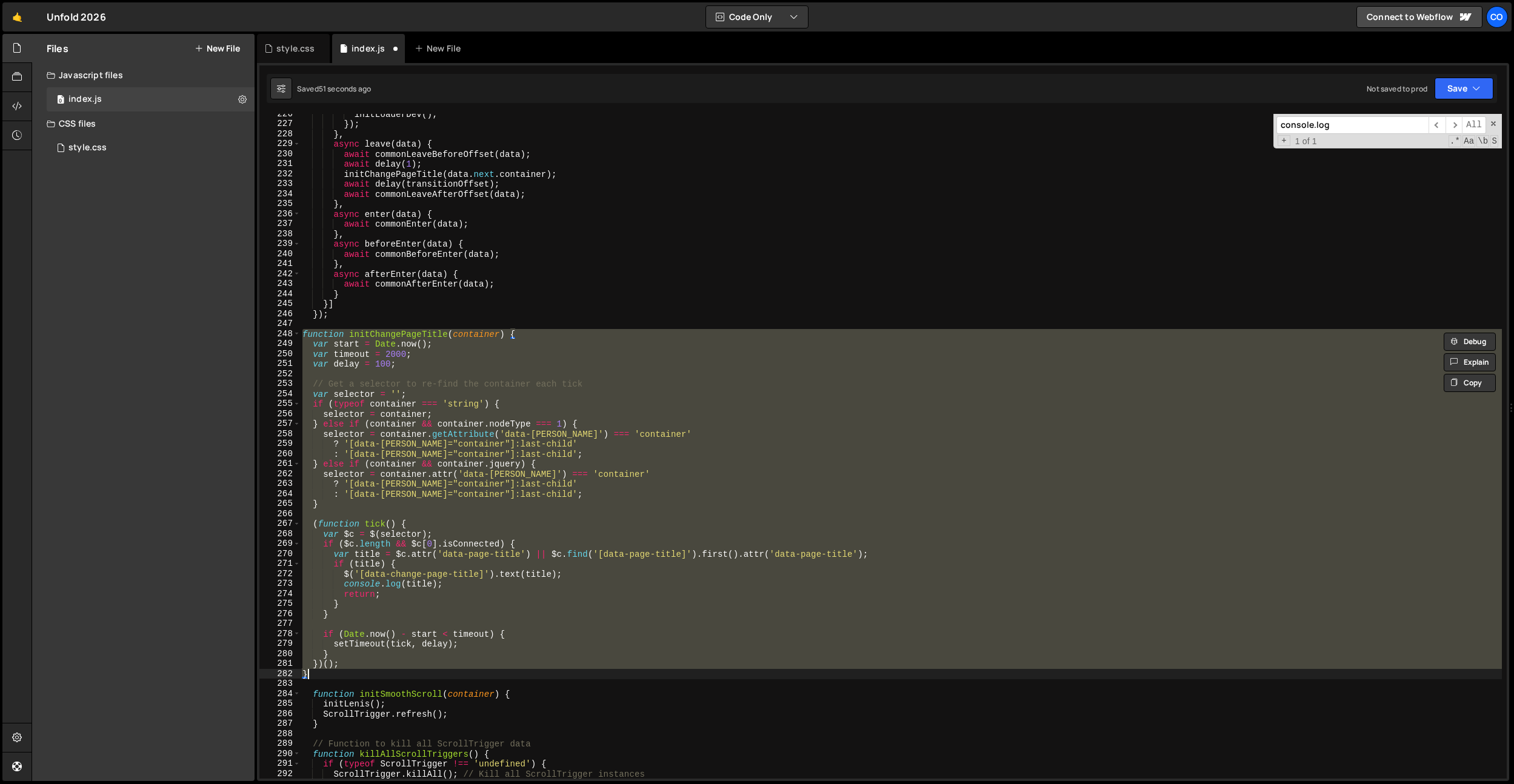
paste textarea
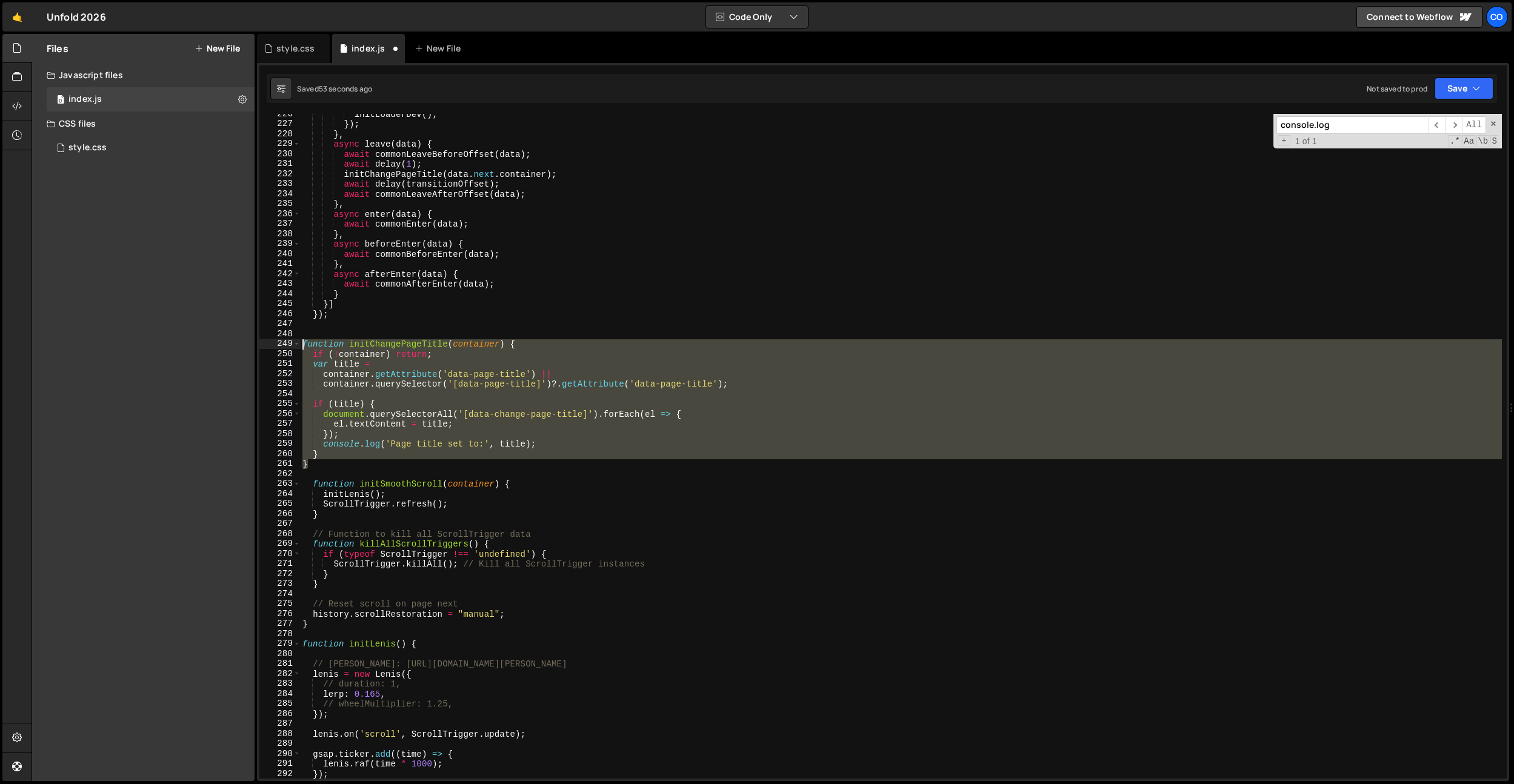
drag, startPoint x: 317, startPoint y: 454, endPoint x: 289, endPoint y: 342, distance: 115.4
click at [285, 343] on div "} 226 227 228 229 230 231 232 233 234 235 236 237 238 239 240 241 242 243 244 2…" at bounding box center [883, 446] width 1247 height 665
type textarea "function initChangePageTitle(container) { if (!container) return;"
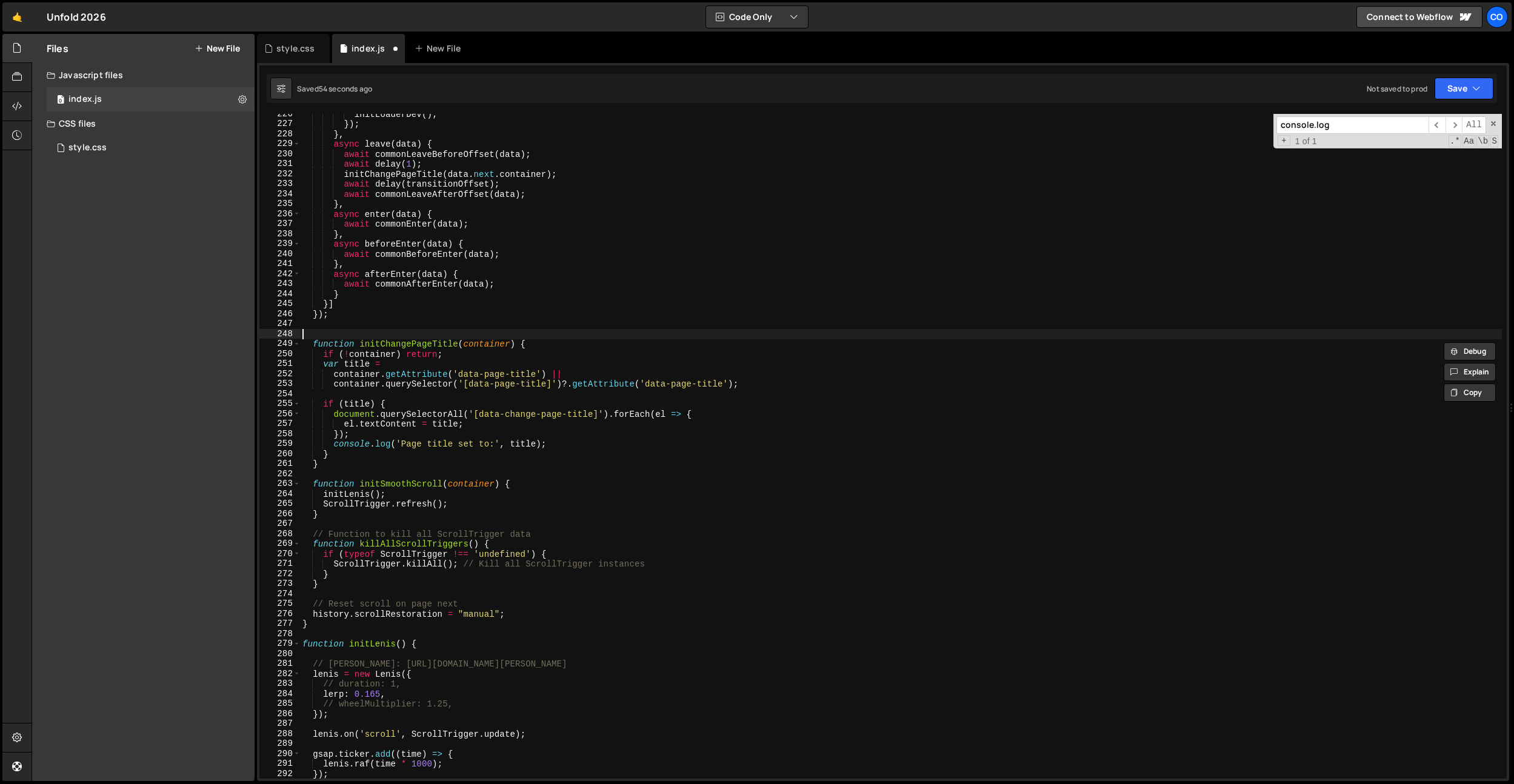
click at [359, 337] on div "initLoaderDev ( ) ; }) ; } , async leave ( data ) { await commonLeaveBeforeOffs…" at bounding box center [901, 452] width 1202 height 685
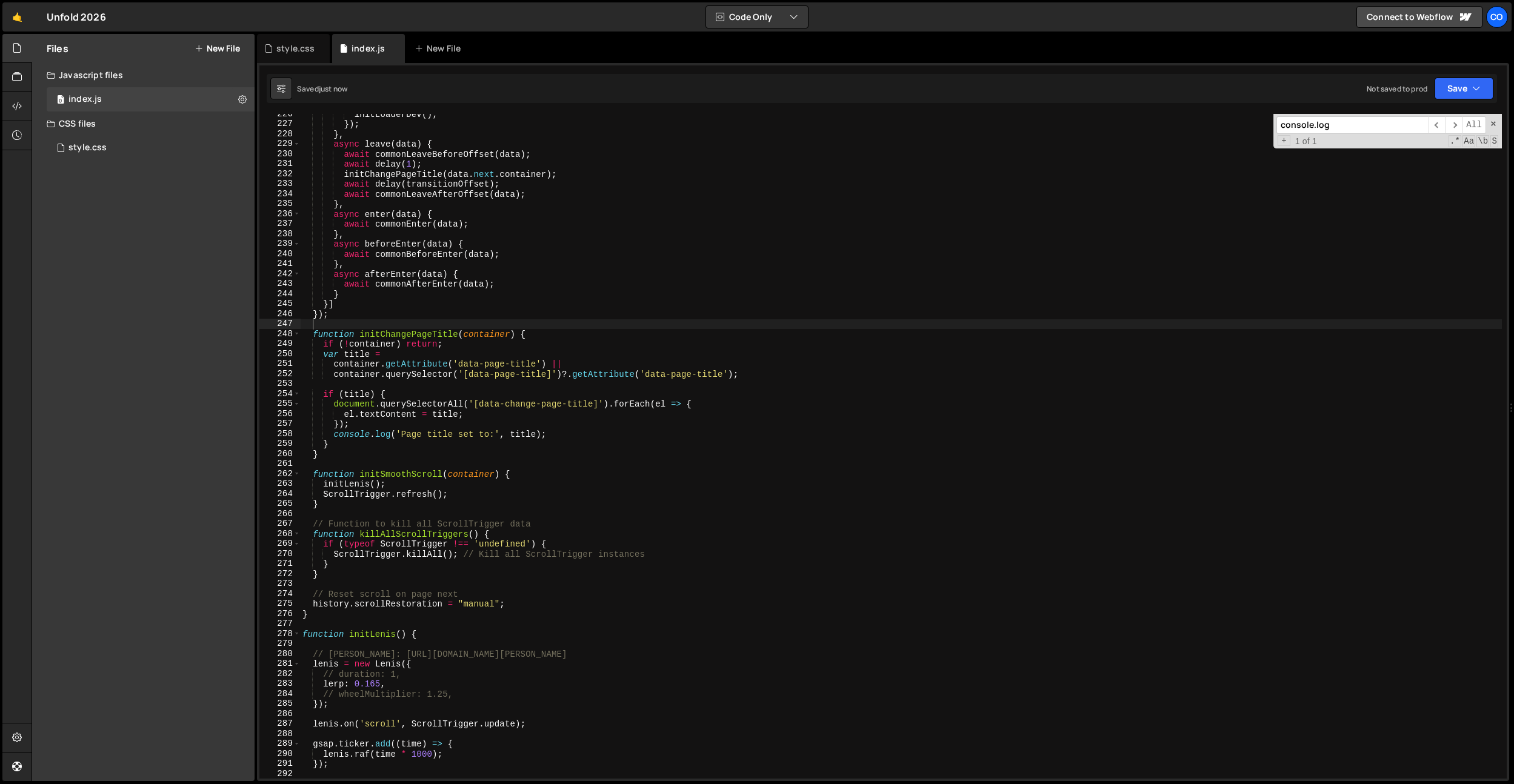
click at [539, 359] on div "initLoaderDev ( ) ; }) ; } , async leave ( data ) { await commonLeaveBeforeOffs…" at bounding box center [901, 452] width 1202 height 685
type textarea "container.getAttribute('data-page-title') ||"
paste input "afterEnter"
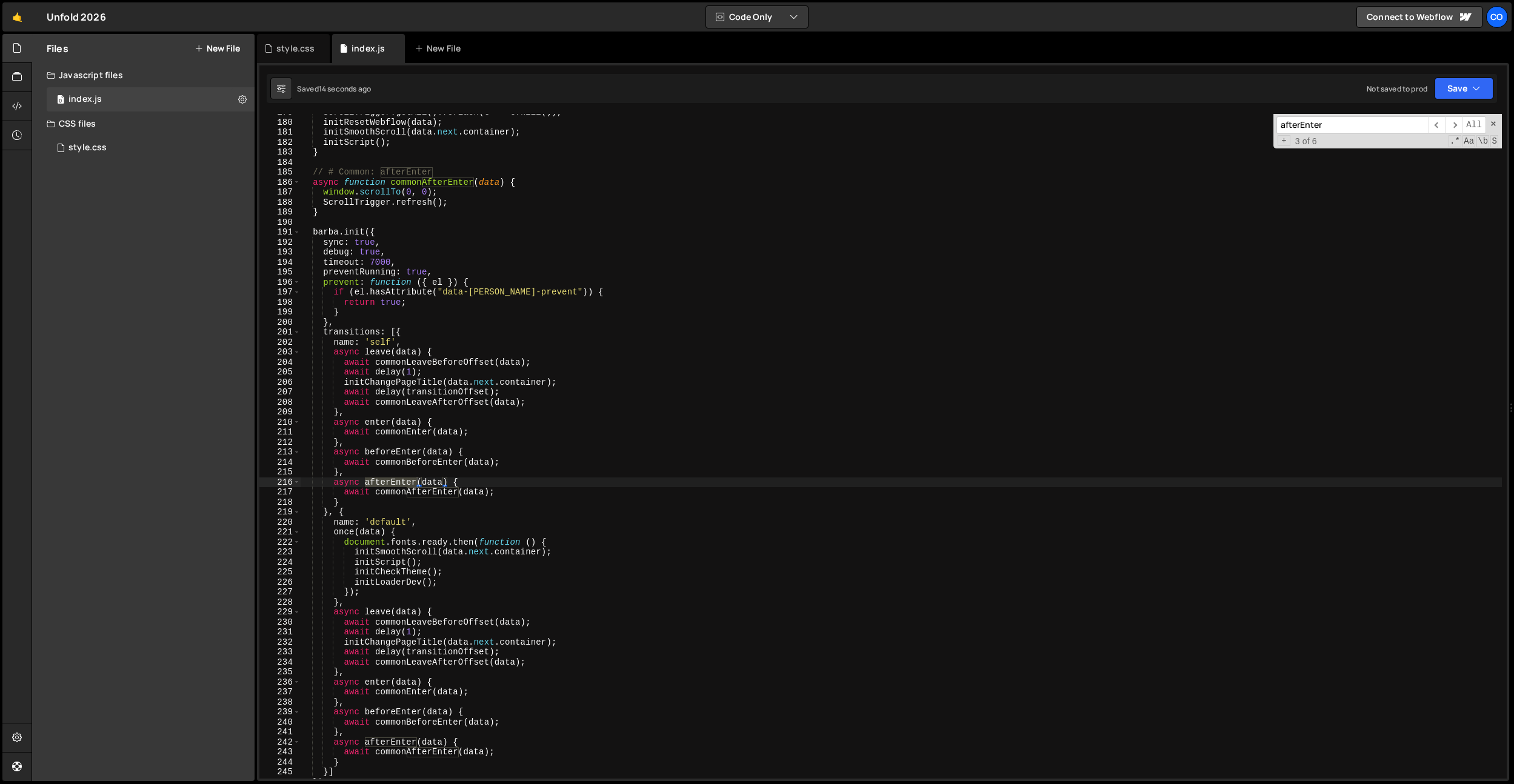
scroll to position [1786, 0]
type input "afterEnter"
type textarea "},"
click at [412, 477] on div "ScrollTrigger . getAll ( ) . forEach ( t => t . kill ( )) ; initResetWebflow ( …" at bounding box center [901, 449] width 1202 height 685
click at [365, 412] on div "ScrollTrigger . getAll ( ) . forEach ( t => t . kill ( )) ; initResetWebflow ( …" at bounding box center [901, 449] width 1202 height 685
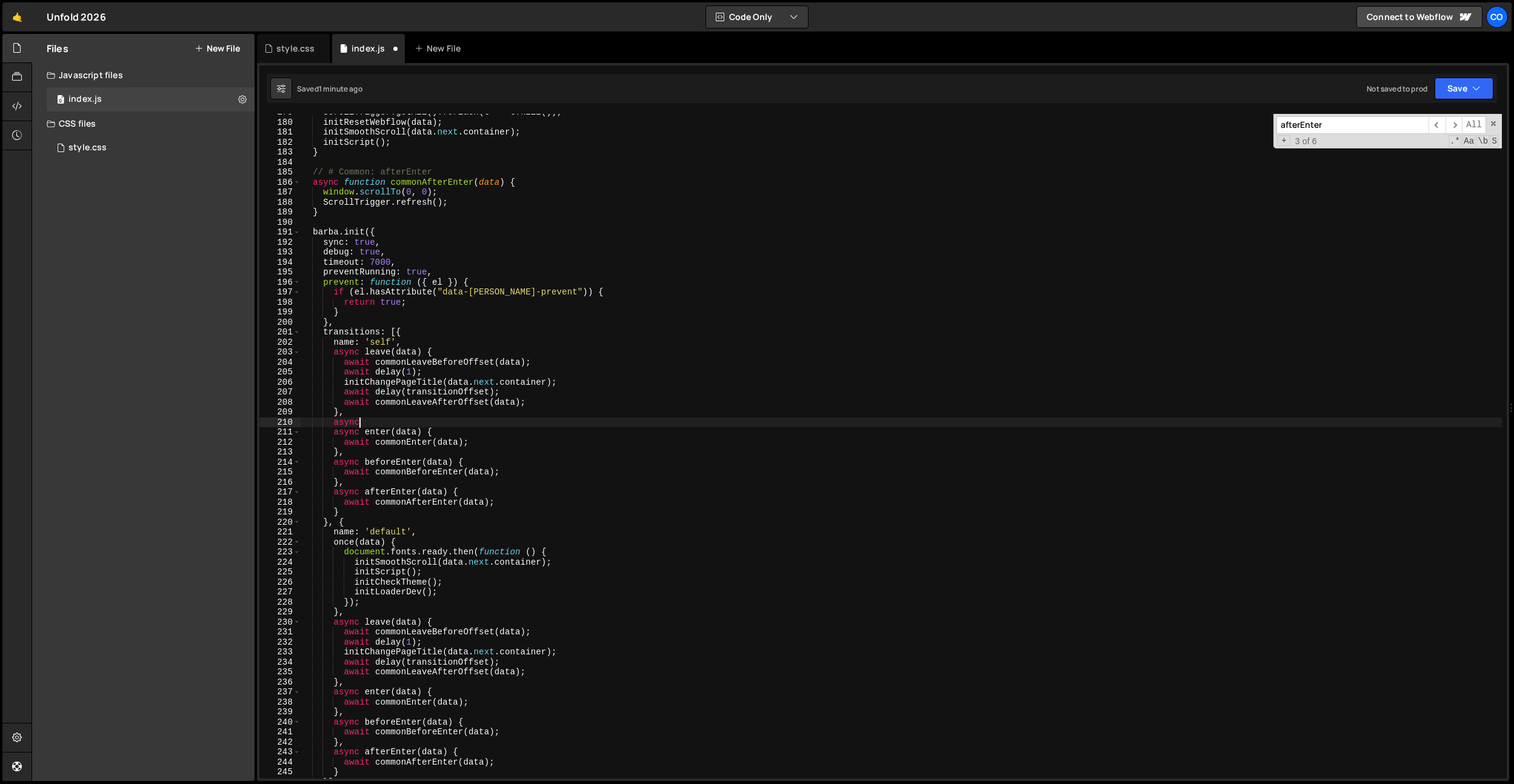
type textarea "},"
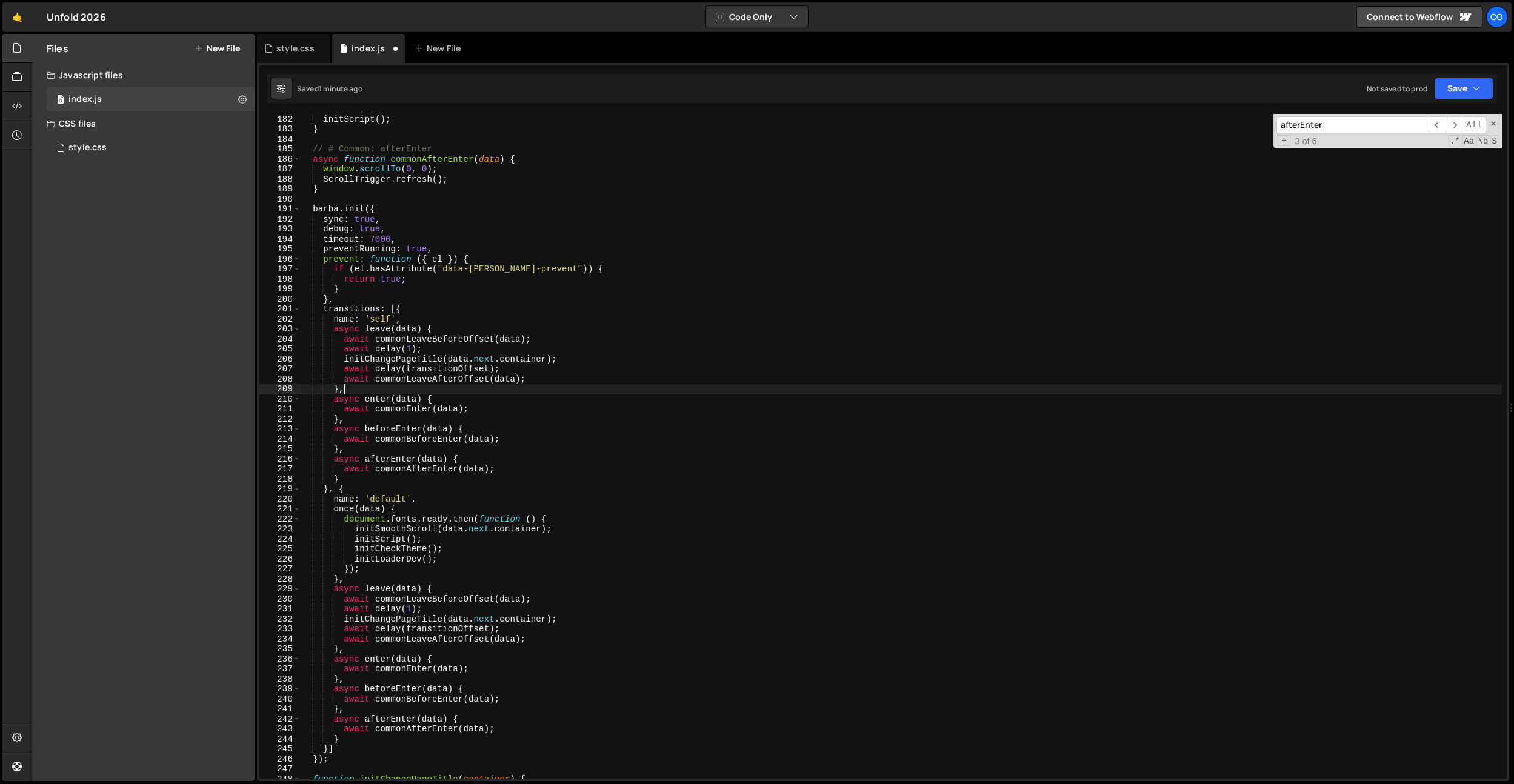
scroll to position [1809, 0]
click at [385, 647] on div "initSmoothScroll ( data . next . container ) ; initScript ( ) ; } // # Common: …" at bounding box center [901, 447] width 1202 height 685
type textarea "async afterLeave(data) {},"
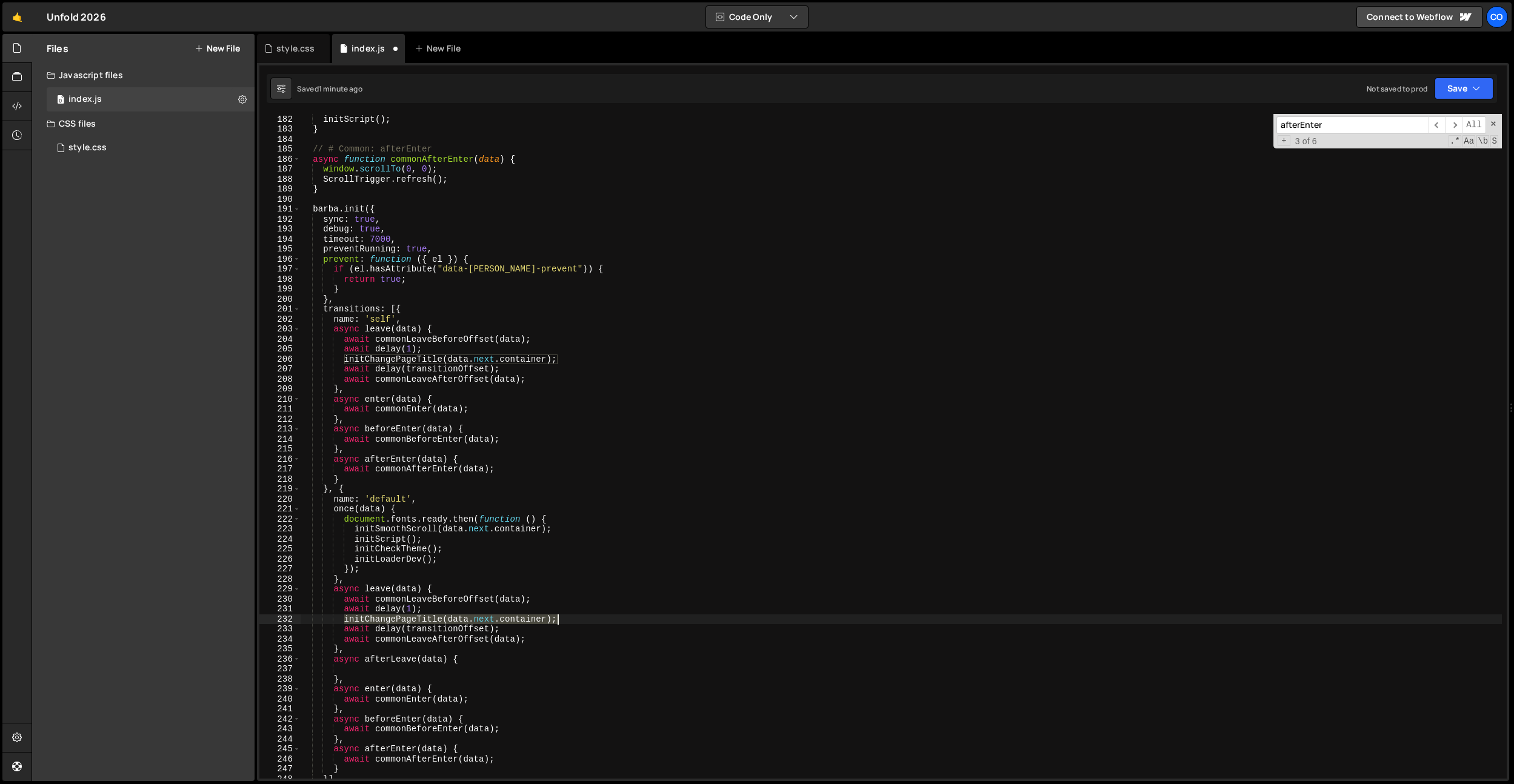
drag, startPoint x: 482, startPoint y: 622, endPoint x: 610, endPoint y: 622, distance: 128.0
click at [610, 622] on div "initSmoothScroll ( data . next . container ) ; initScript ( ) ; } // # Common: …" at bounding box center [901, 447] width 1202 height 685
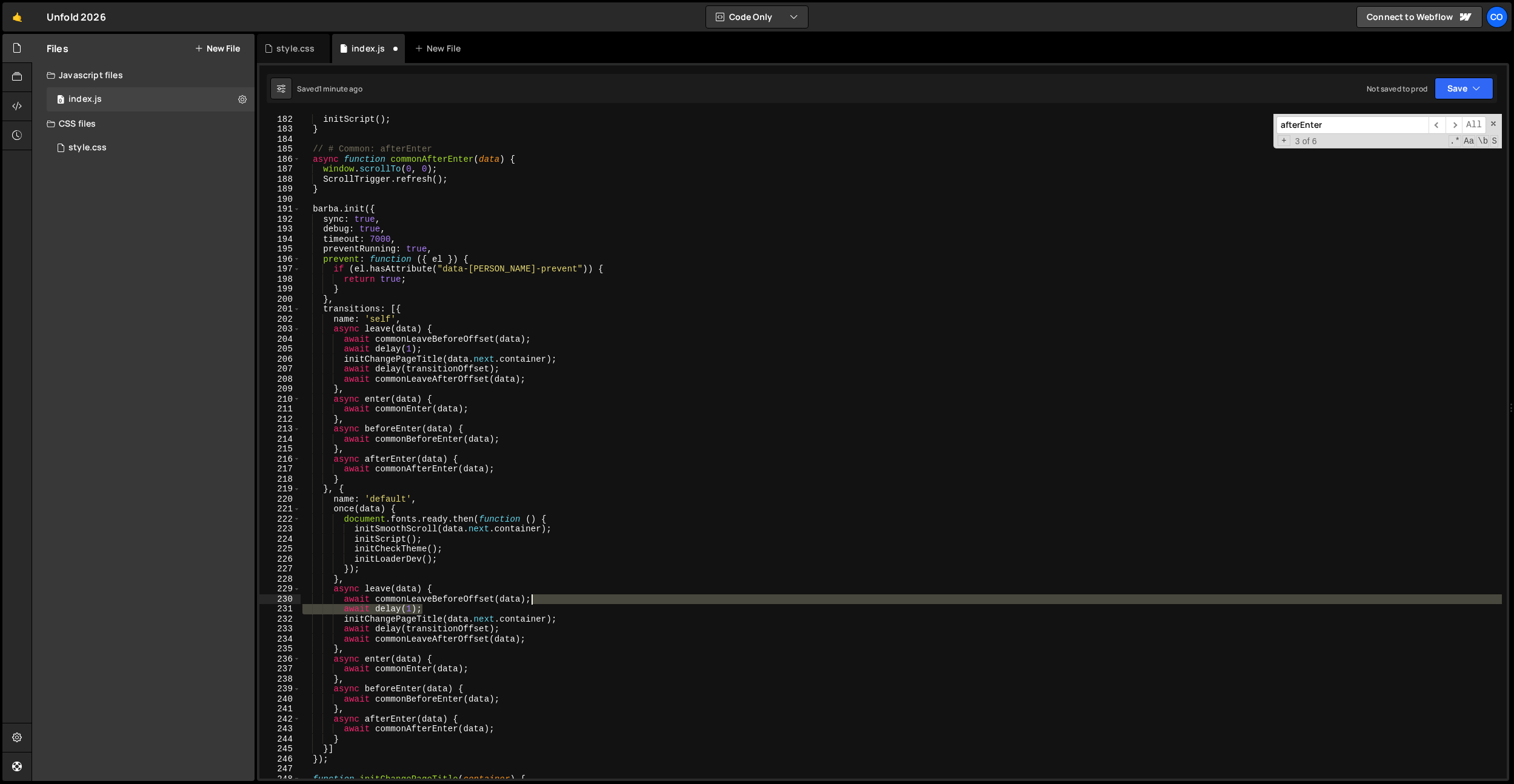
drag, startPoint x: 430, startPoint y: 610, endPoint x: 551, endPoint y: 603, distance: 121.2
click at [551, 603] on div "initSmoothScroll ( data . next . container ) ; initScript ( ) ; } // # Common: …" at bounding box center [901, 447] width 1202 height 685
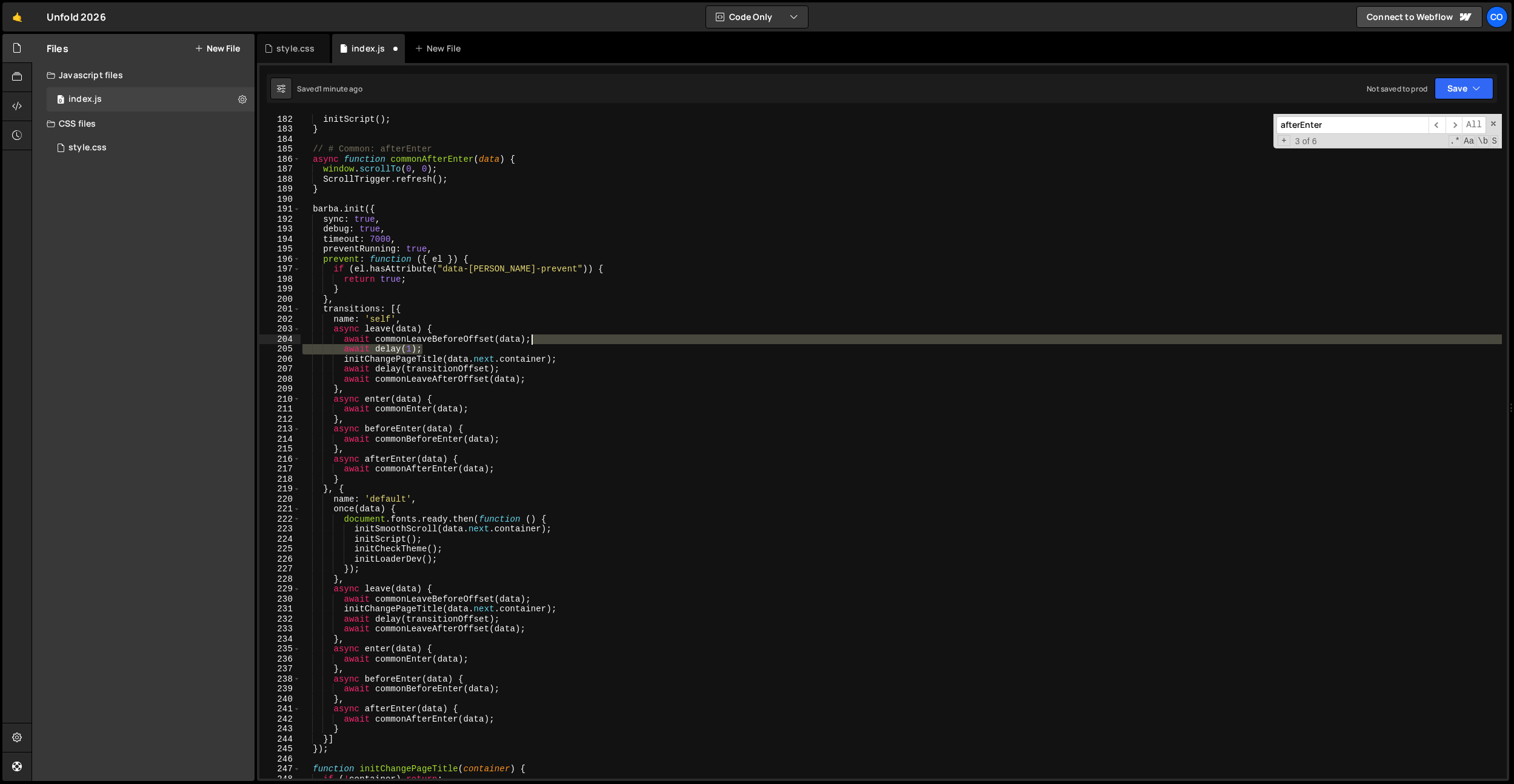
drag, startPoint x: 481, startPoint y: 347, endPoint x: 565, endPoint y: 336, distance: 84.7
click at [565, 336] on div "initSmoothScroll ( data . next . container ) ; initScript ( ) ; } // # Common: …" at bounding box center [901, 447] width 1202 height 685
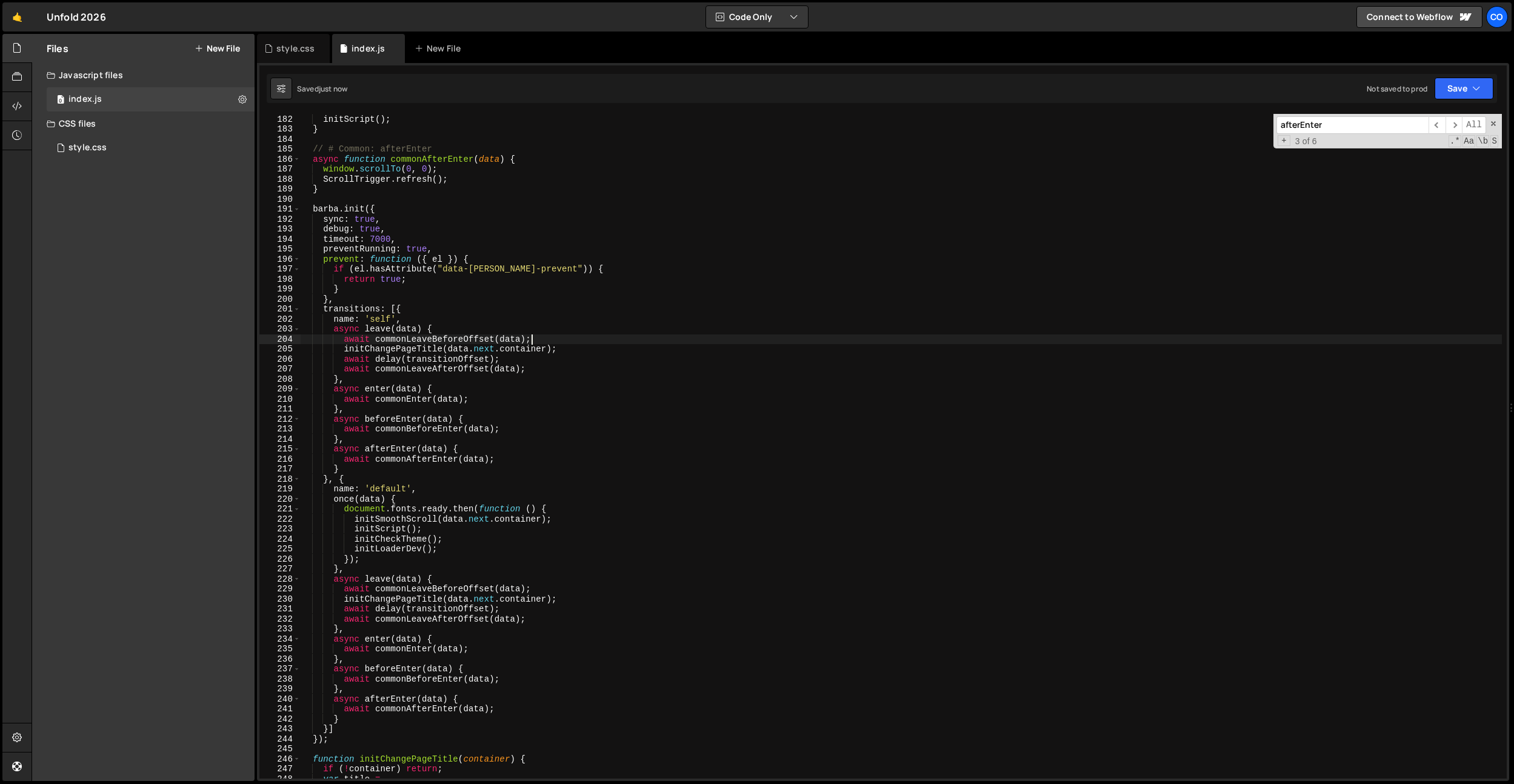
click at [376, 407] on div "initSmoothScroll ( data . next . container ) ; initScript ( ) ; } // # Common: …" at bounding box center [901, 447] width 1202 height 685
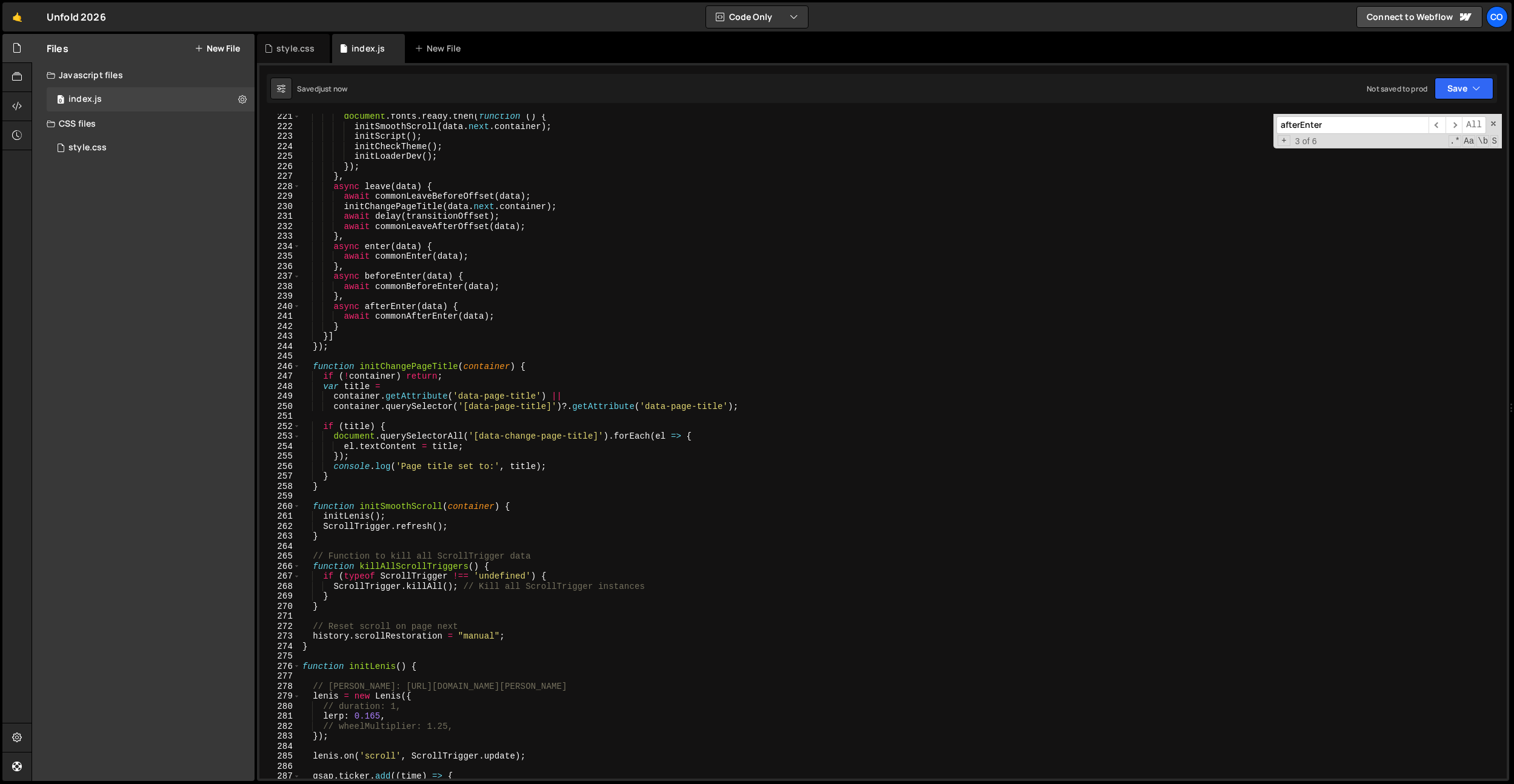
scroll to position [2238, 0]
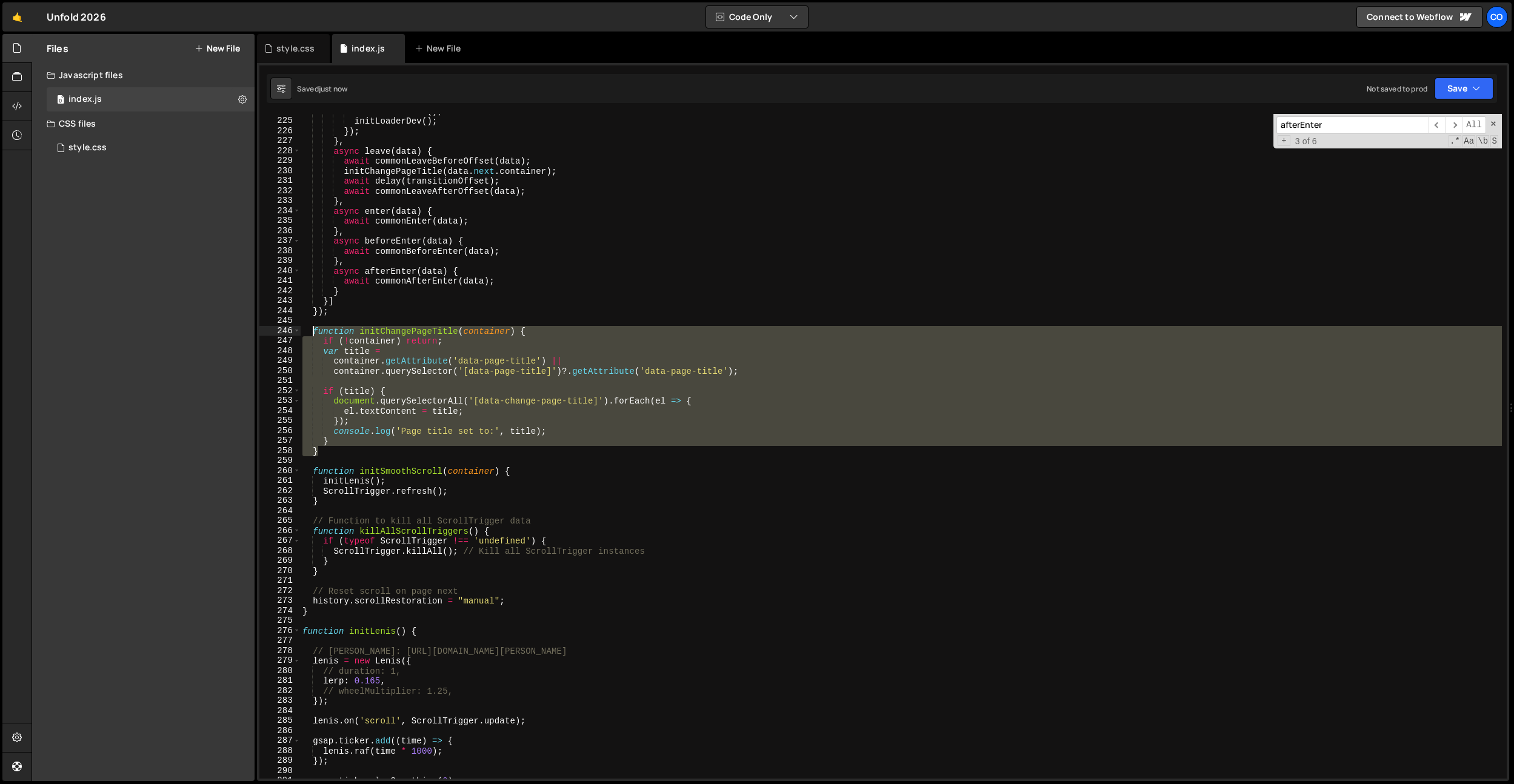
drag, startPoint x: 324, startPoint y: 448, endPoint x: 315, endPoint y: 334, distance: 114.4
click at [315, 332] on div "initCheckTheme ( ) ; initLoaderDev ( ) ; }) ; } , async leave ( data ) { await …" at bounding box center [901, 448] width 1202 height 685
paste textarea "}"
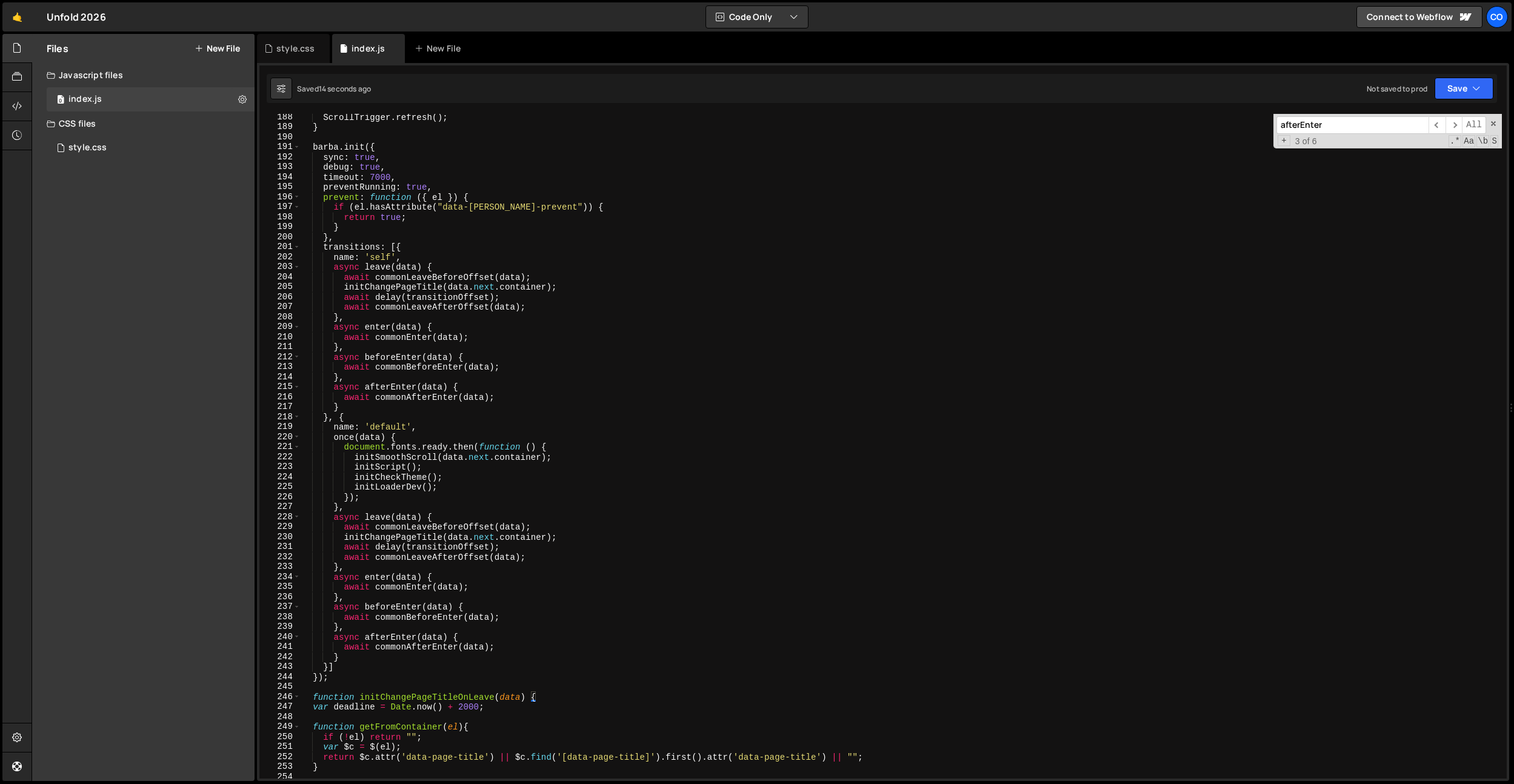
scroll to position [1871, 0]
click at [400, 287] on div "ScrollTrigger . refresh ( ) ; } barba . init ({ sync : true , debug : true , ti…" at bounding box center [901, 454] width 1202 height 685
click at [525, 283] on div "ScrollTrigger . refresh ( ) ; } barba . init ({ sync : true , debug : true , ti…" at bounding box center [901, 454] width 1202 height 685
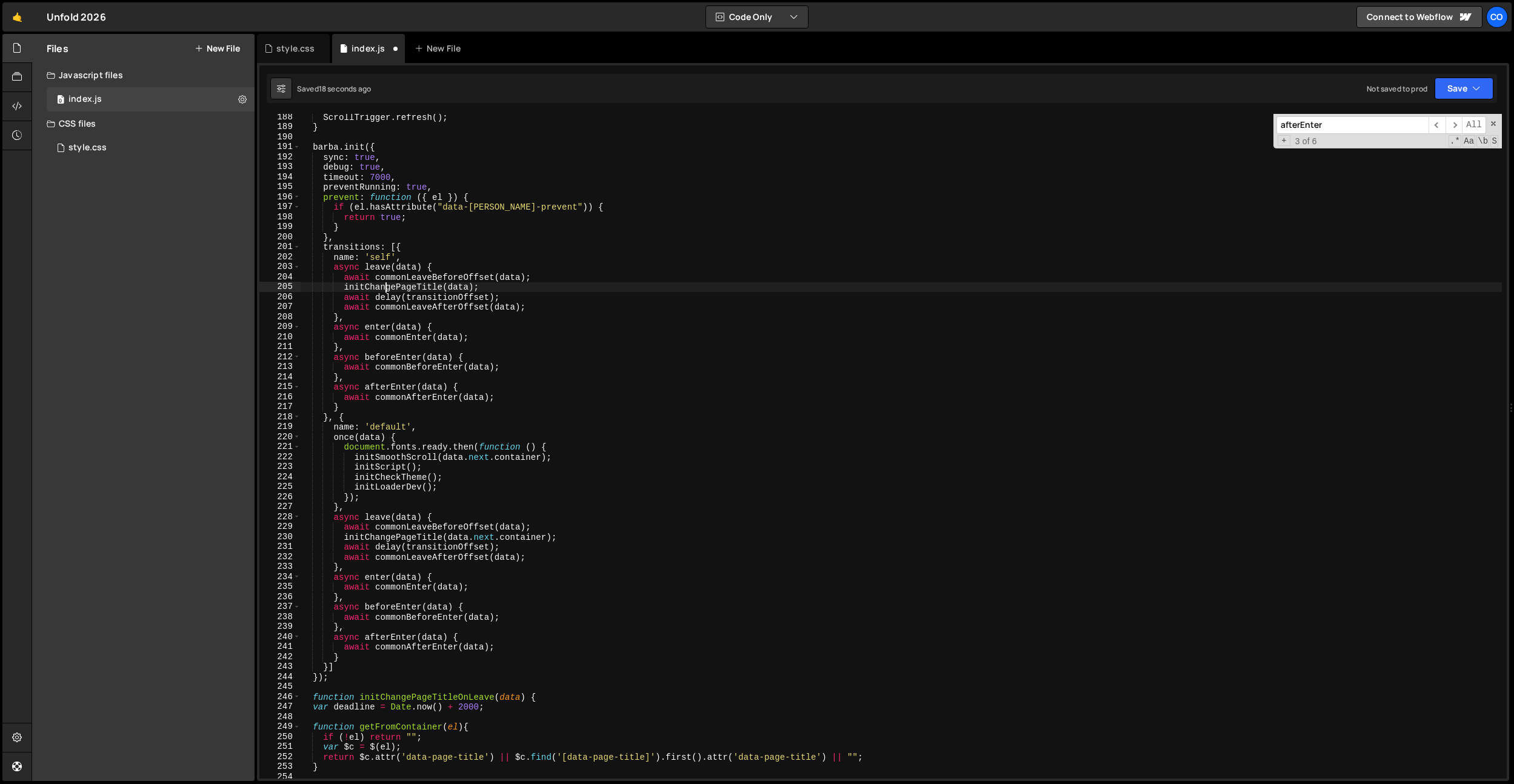
click at [384, 283] on div "ScrollTrigger . refresh ( ) ; } barba . init ({ sync : true , debug : true , ti…" at bounding box center [901, 454] width 1202 height 685
click at [512, 536] on div "ScrollTrigger . refresh ( ) ; } barba . init ({ sync : true , debug : true , ti…" at bounding box center [901, 454] width 1202 height 685
click at [428, 533] on div "ScrollTrigger . refresh ( ) ; } barba . init ({ sync : true , debug : true , ti…" at bounding box center [901, 454] width 1202 height 685
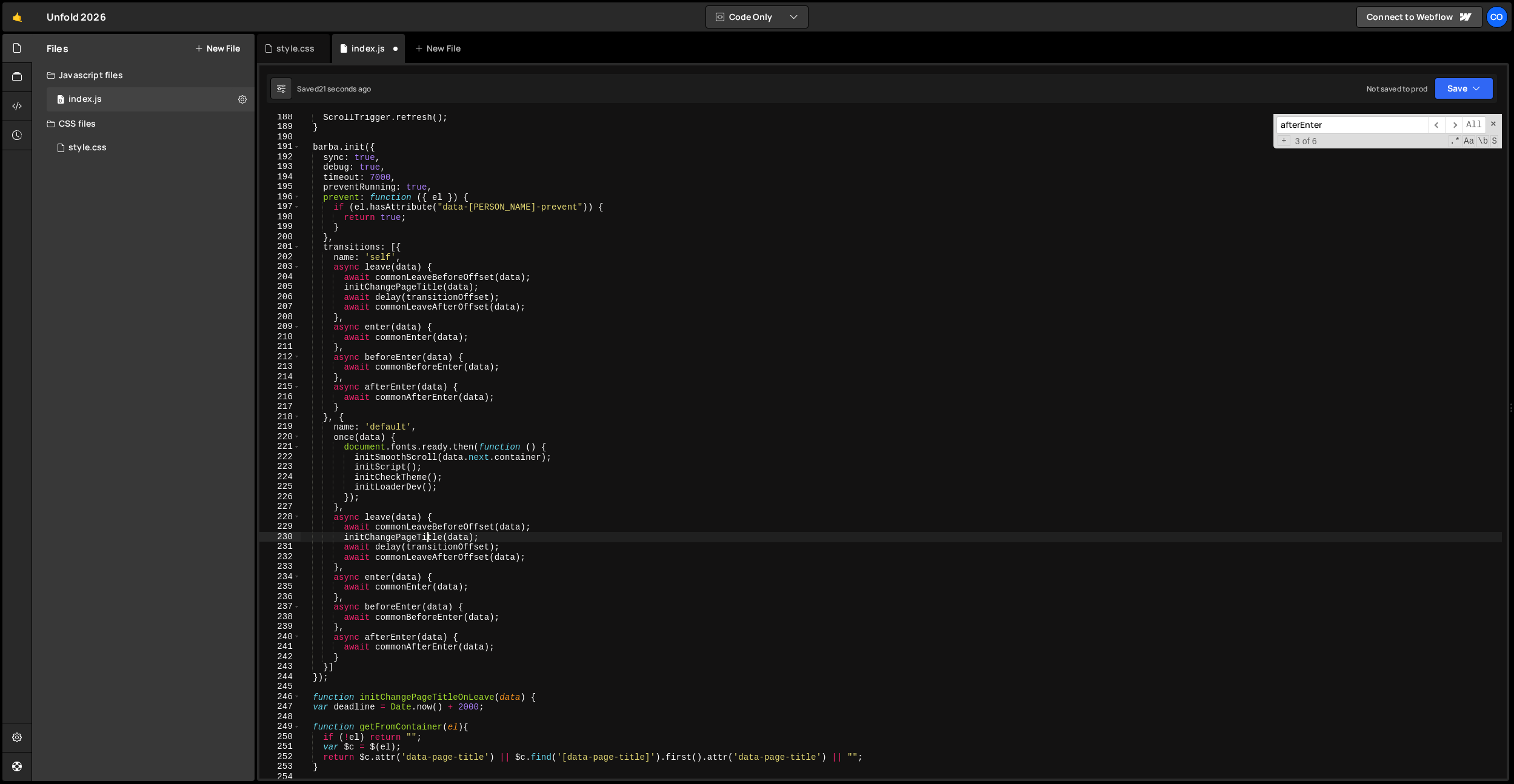
click at [428, 533] on div "ScrollTrigger . refresh ( ) ; } barba . init ({ sync : true , debug : true , ti…" at bounding box center [901, 454] width 1202 height 685
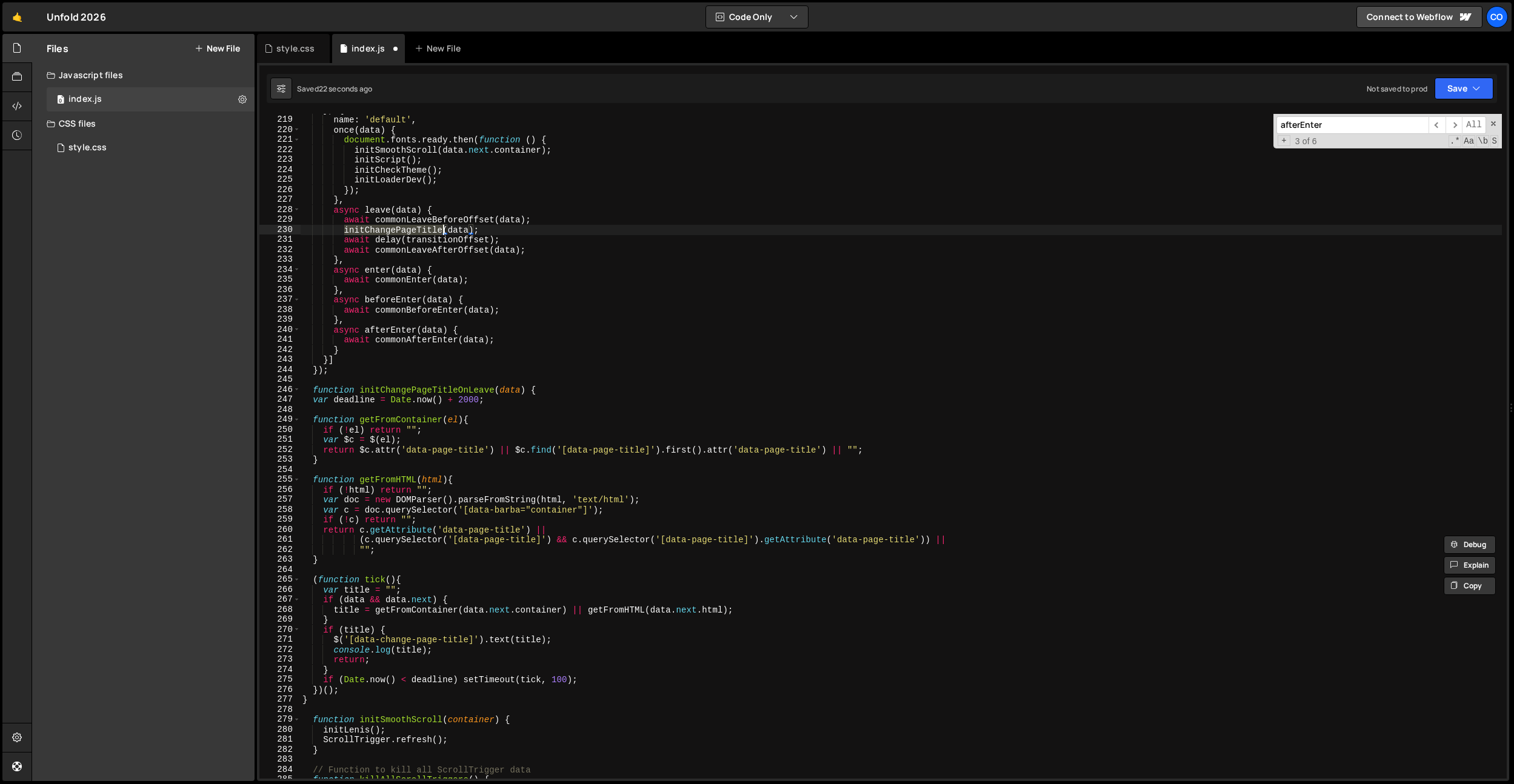
scroll to position [2178, 0]
click at [436, 387] on div "} , { name : 'default' , once ( data ) { document . fonts . ready . then ( func…" at bounding box center [901, 448] width 1202 height 685
paste textarea
type textarea "function initChangePageTitle(data) {"
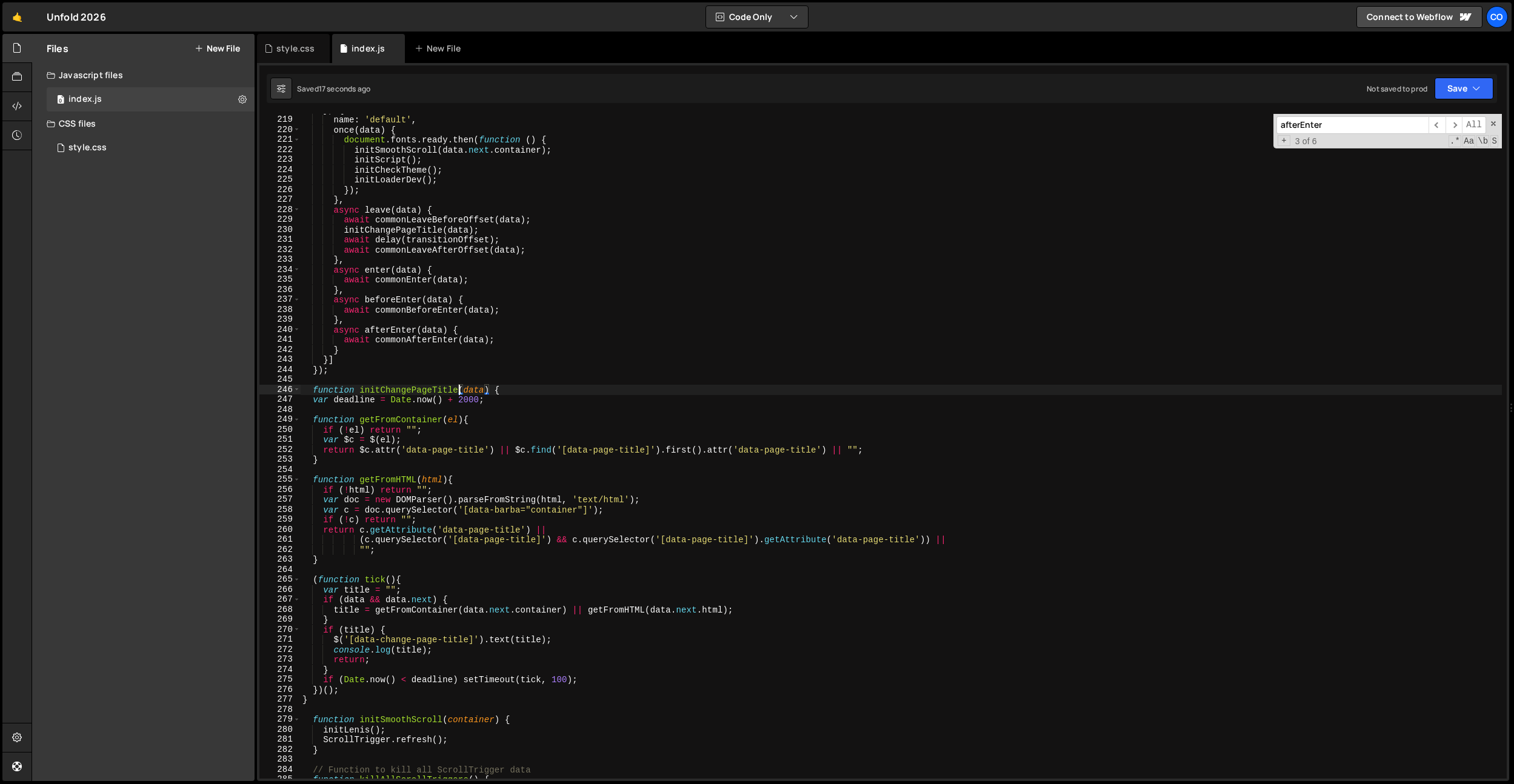
click at [507, 391] on div "} , { name : 'default' , once ( data ) { document . fonts . ready . then ( func…" at bounding box center [901, 448] width 1202 height 685
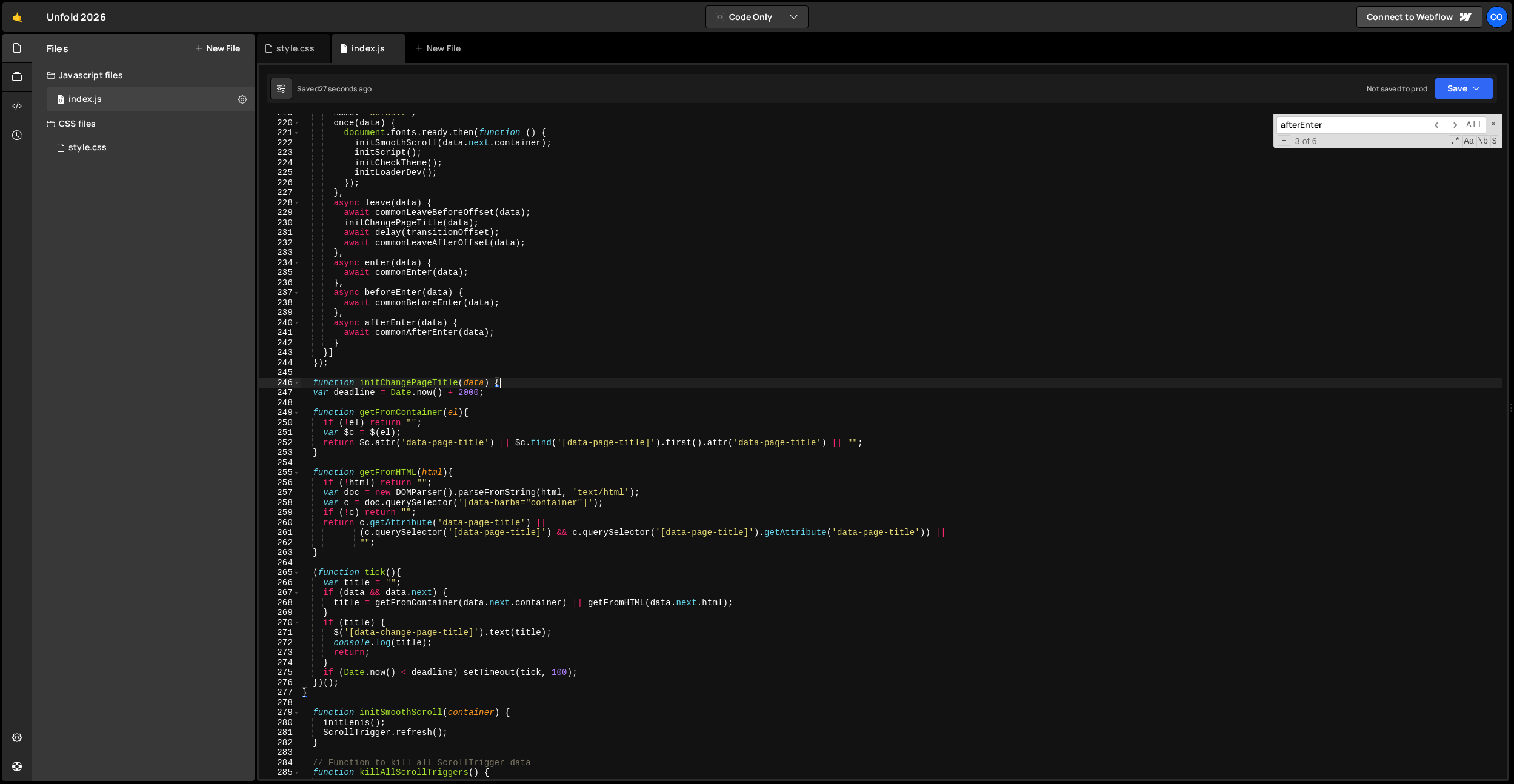
click at [518, 384] on div "name : 'default' , once ( data ) { document . fonts . ready . then ( function (…" at bounding box center [901, 450] width 1202 height 685
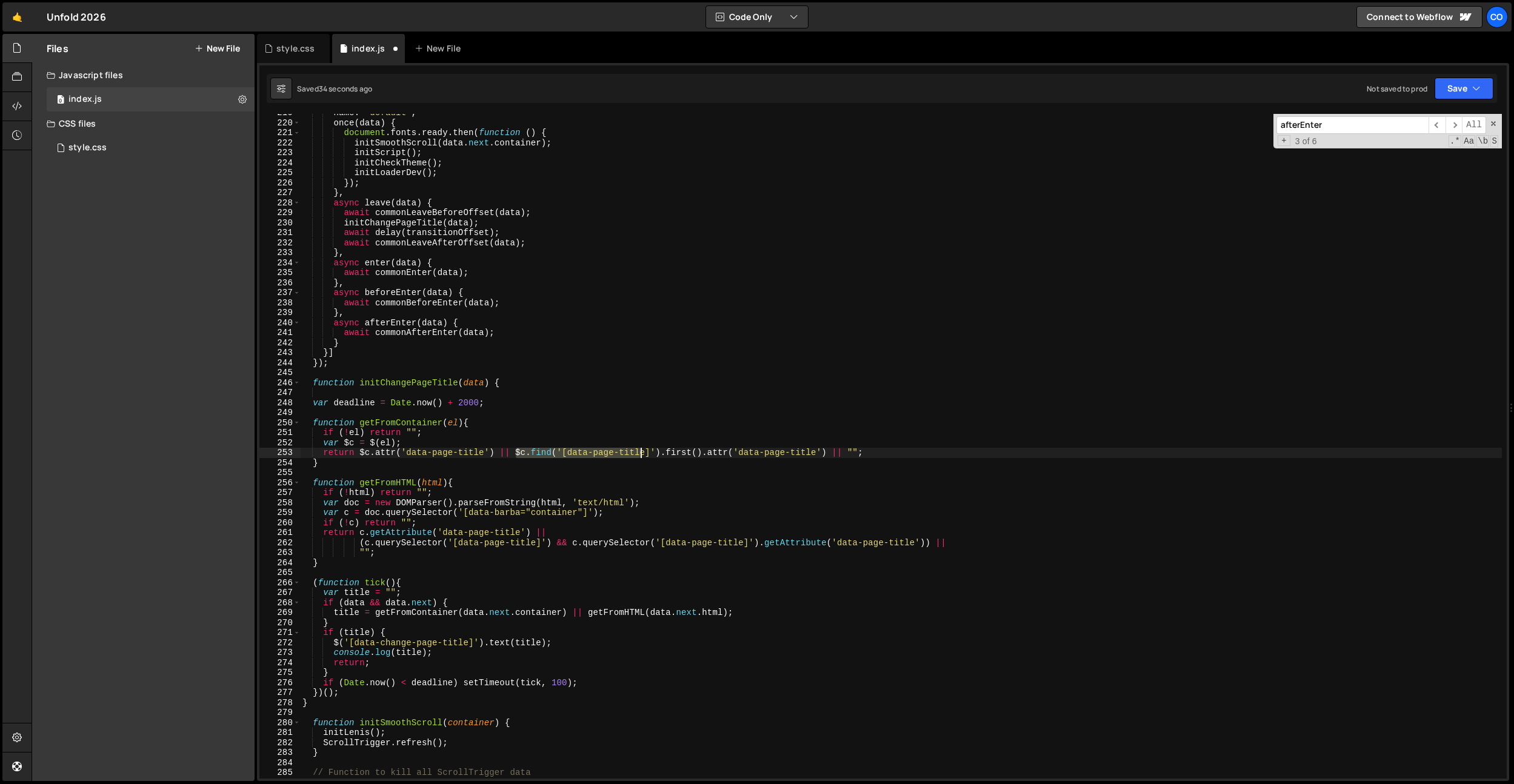
drag, startPoint x: 518, startPoint y: 454, endPoint x: 641, endPoint y: 451, distance: 123.0
click at [641, 451] on div "name : 'default' , once ( data ) { document . fonts . ready . then ( function (…" at bounding box center [901, 450] width 1202 height 685
click at [513, 381] on div "name : 'default' , once ( data ) { document . fonts . ready . then ( function (…" at bounding box center [901, 450] width 1202 height 685
type textarea "function initChangePageTitle(data) {"
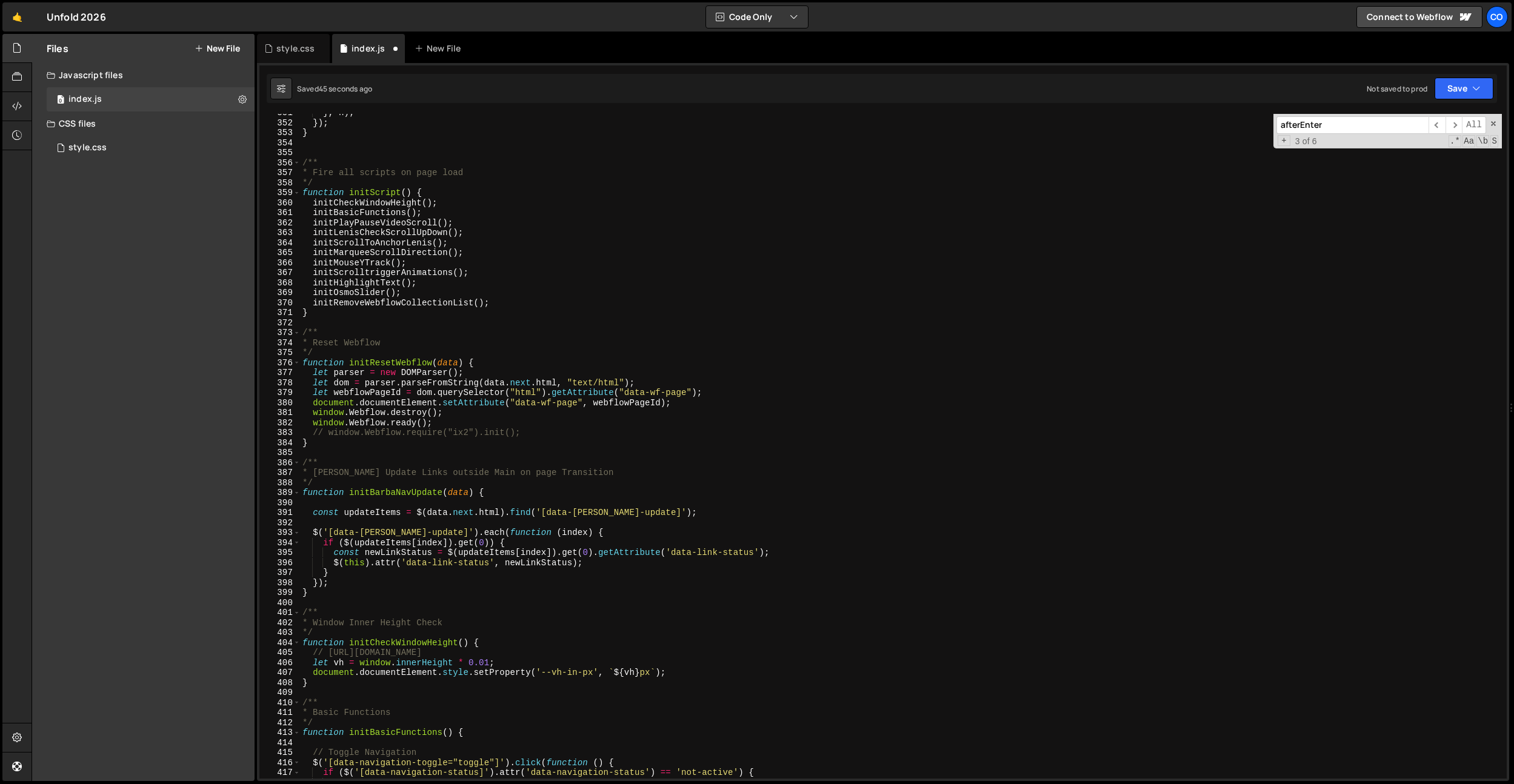
scroll to position [3537, 0]
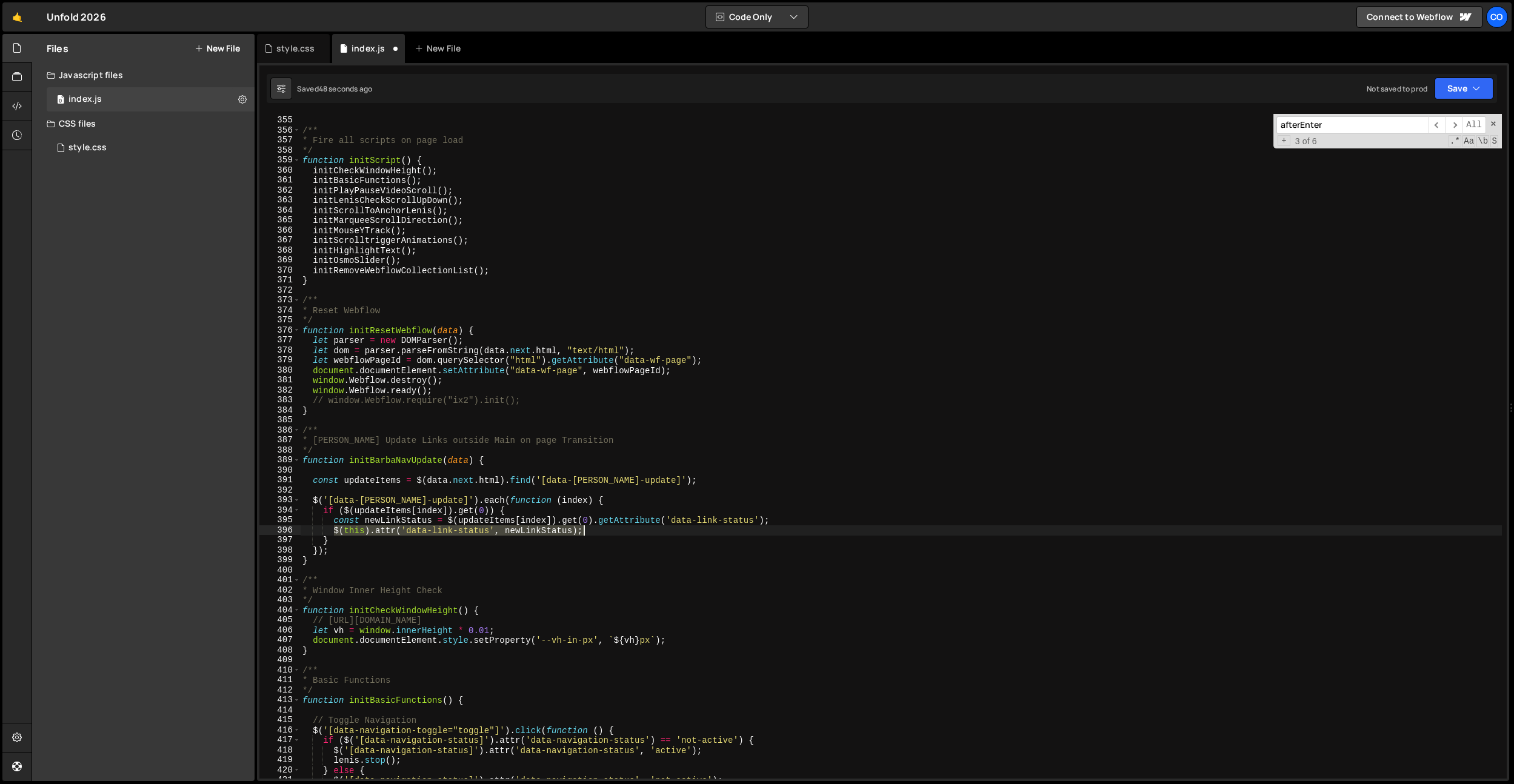
drag, startPoint x: 335, startPoint y: 530, endPoint x: 619, endPoint y: 536, distance: 284.1
click at [622, 527] on div "/** * Fire all scripts on page load */ function initScript ( ) { initCheckWindo…" at bounding box center [901, 448] width 1202 height 685
type textarea "$(this).attr('data-link-status', newLinkStatus);"
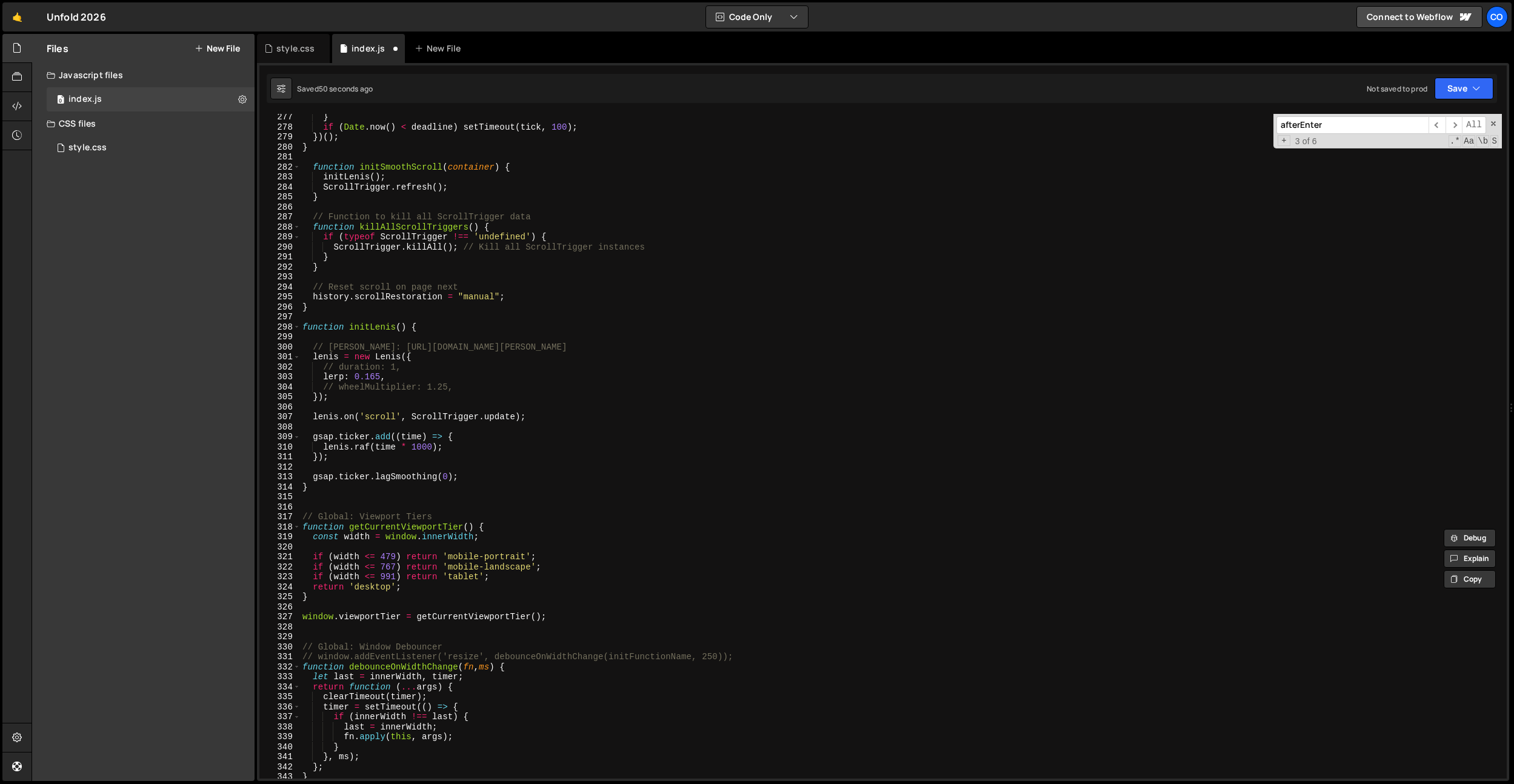
scroll to position [2460, 0]
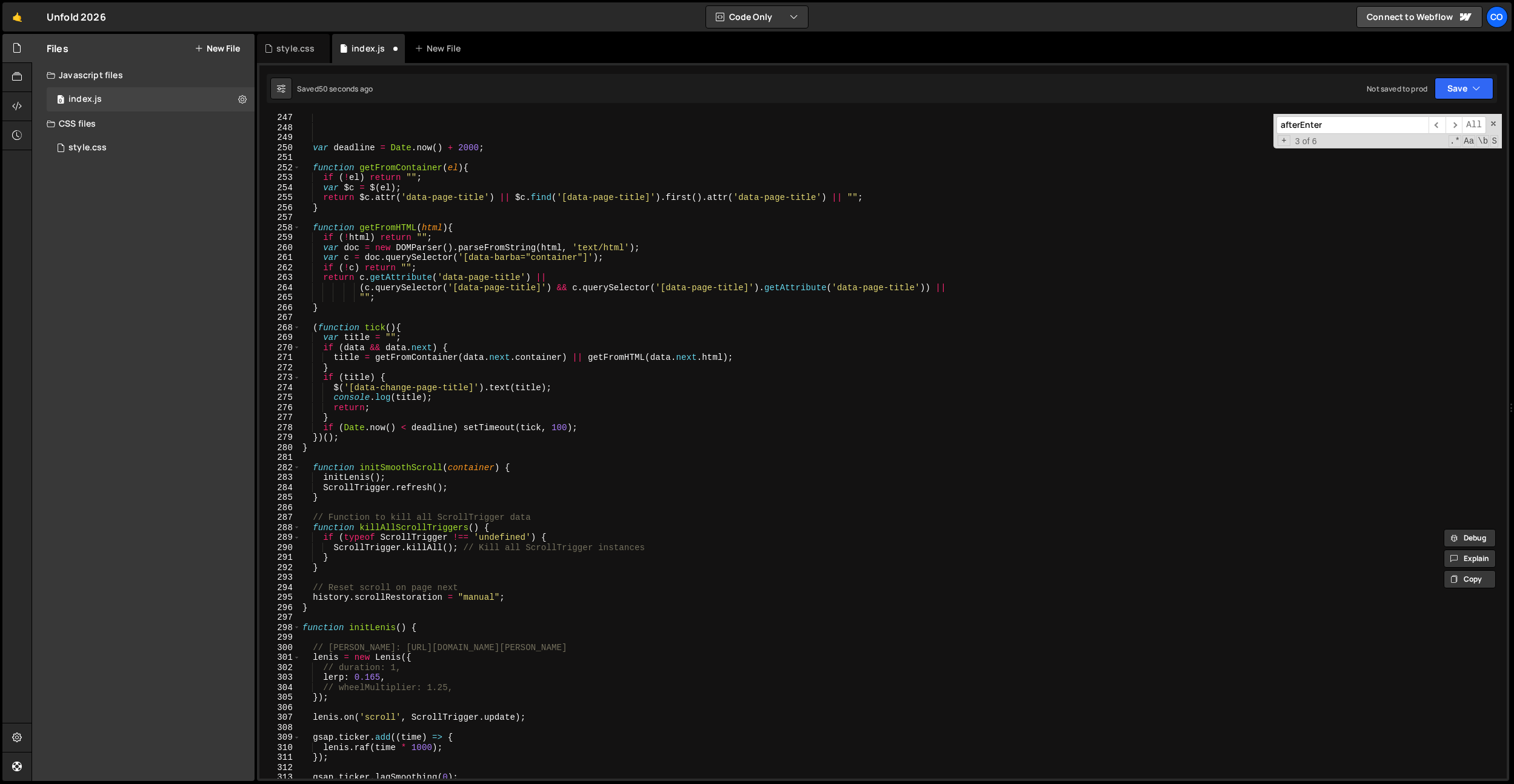
click at [499, 506] on div "var deadline = Date . now ( ) + 2000 ; function getFromContainer ( el ) { if ( …" at bounding box center [901, 455] width 1202 height 685
type textarea "function initChangePageTitle(data) {"
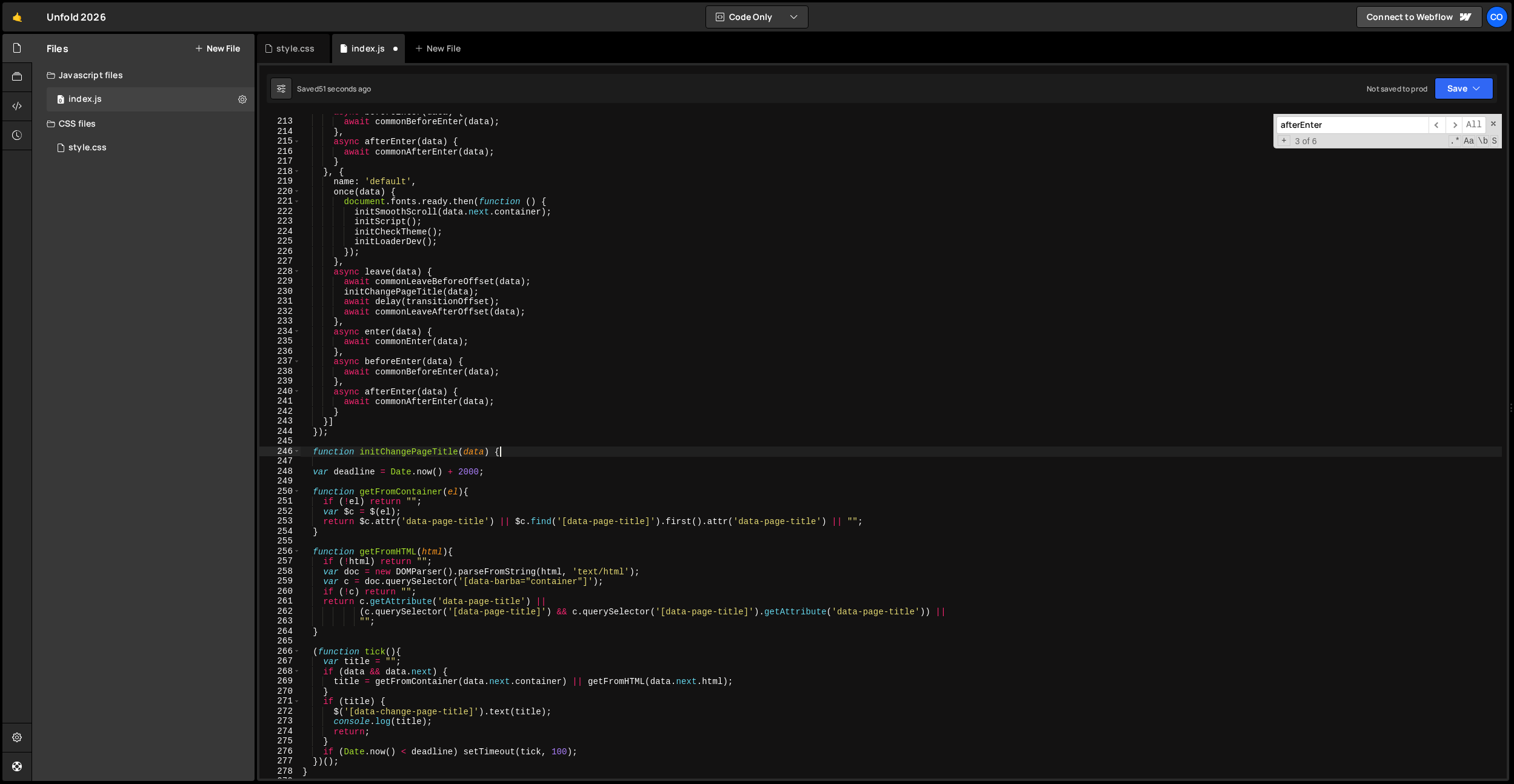
scroll to position [2117, 0]
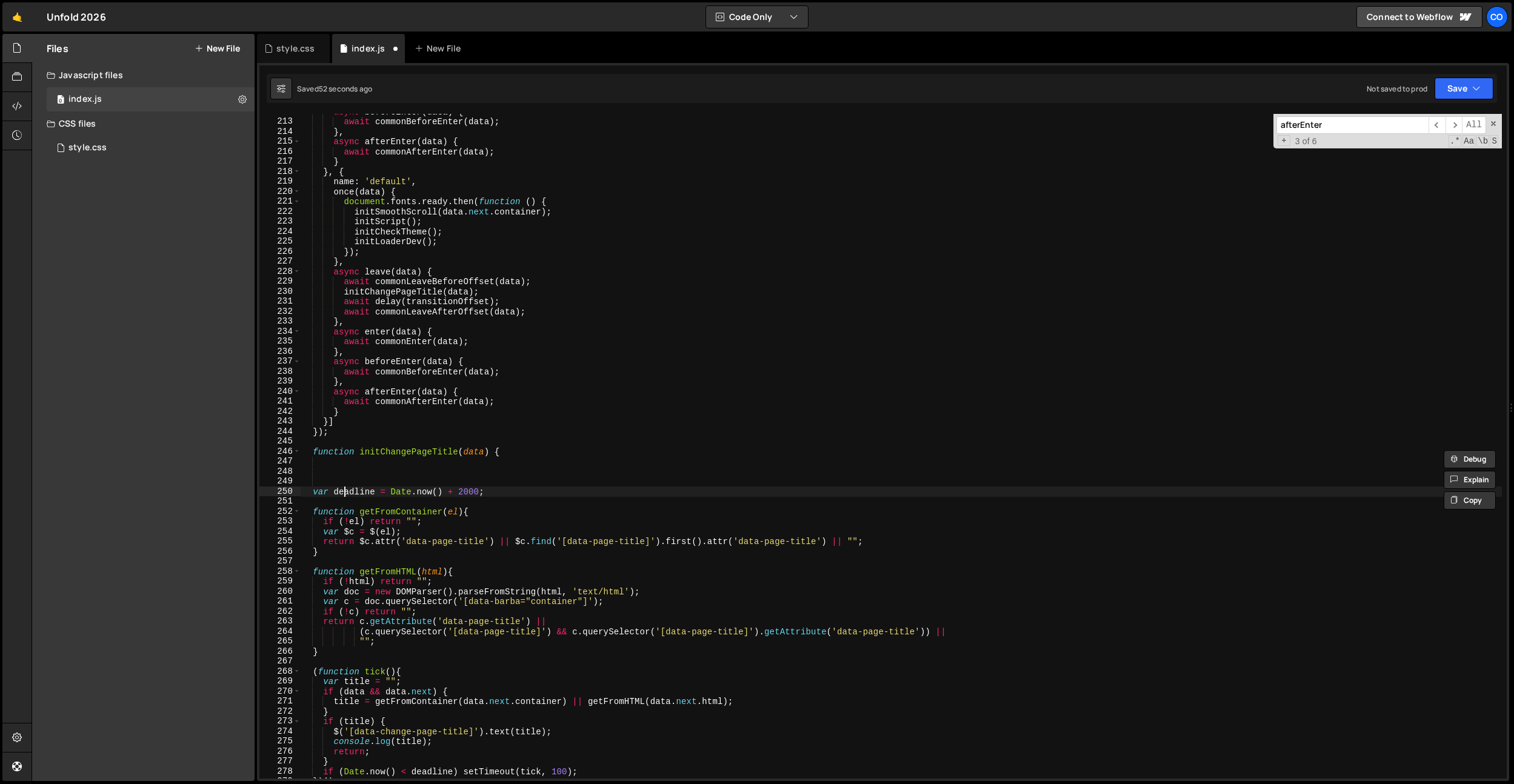
click at [343, 489] on div "async beforeEnter ( data ) { await commonBeforeEnter ( data ) ; } , async after…" at bounding box center [901, 449] width 1202 height 685
type textarea "var deadline = Date.now() + 2000;"
click at [342, 472] on div "async beforeEnter ( data ) { await commonBeforeEnter ( data ) ; } , async after…" at bounding box center [901, 449] width 1202 height 685
paste textarea "$(this).attr('data-link-status', newLinkStatus);"
click at [327, 473] on div "async beforeEnter ( data ) { await commonBeforeEnter ( data ) ; } , async after…" at bounding box center [901, 449] width 1202 height 685
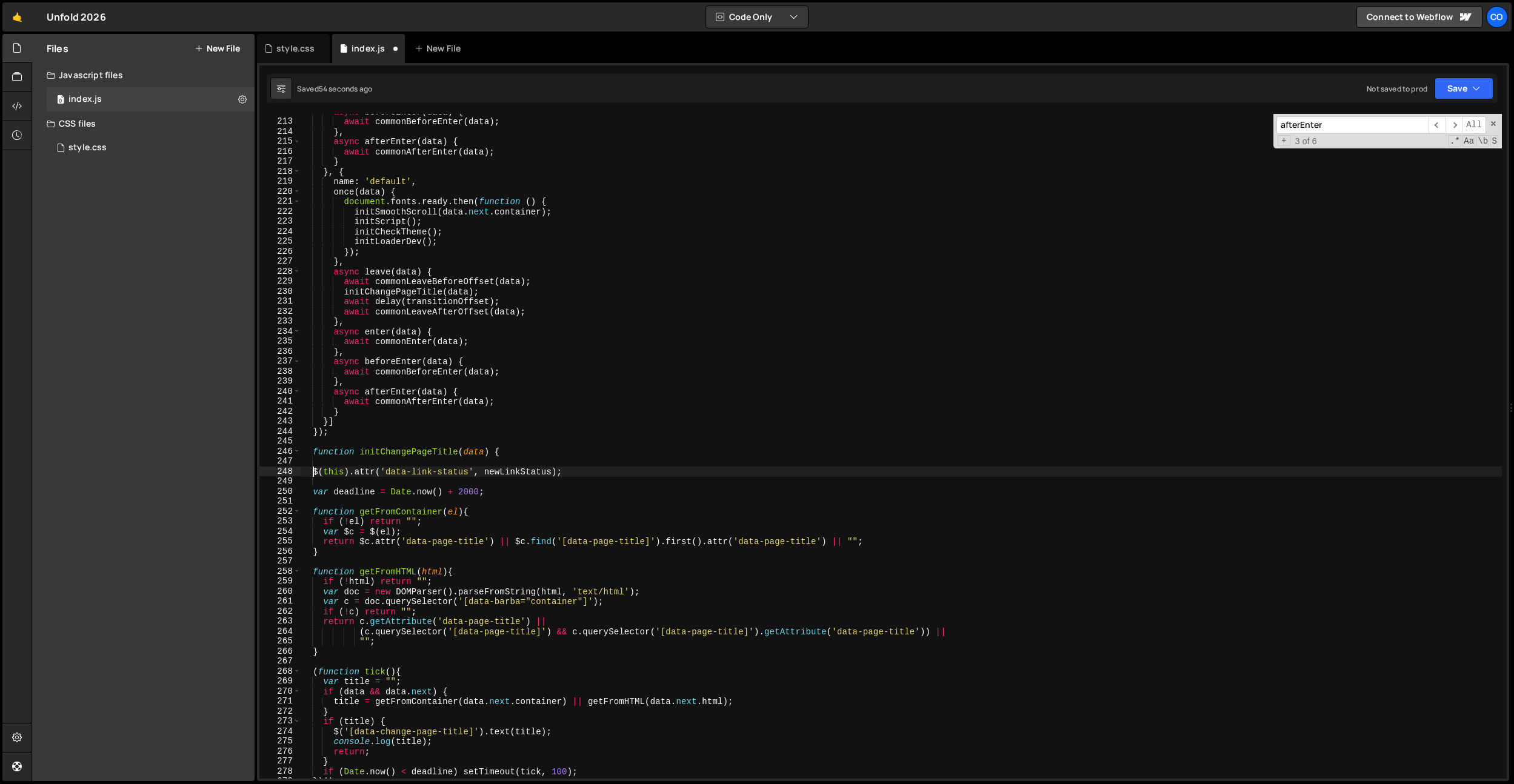
click at [339, 474] on div "async beforeEnter ( data ) { await commonBeforeEnter ( data ) ; } , async after…" at bounding box center [901, 449] width 1202 height 685
click at [369, 448] on div "async beforeEnter ( data ) { await commonBeforeEnter ( data ) ; } , async after…" at bounding box center [901, 449] width 1202 height 685
drag, startPoint x: 649, startPoint y: 541, endPoint x: 570, endPoint y: 542, distance: 79.0
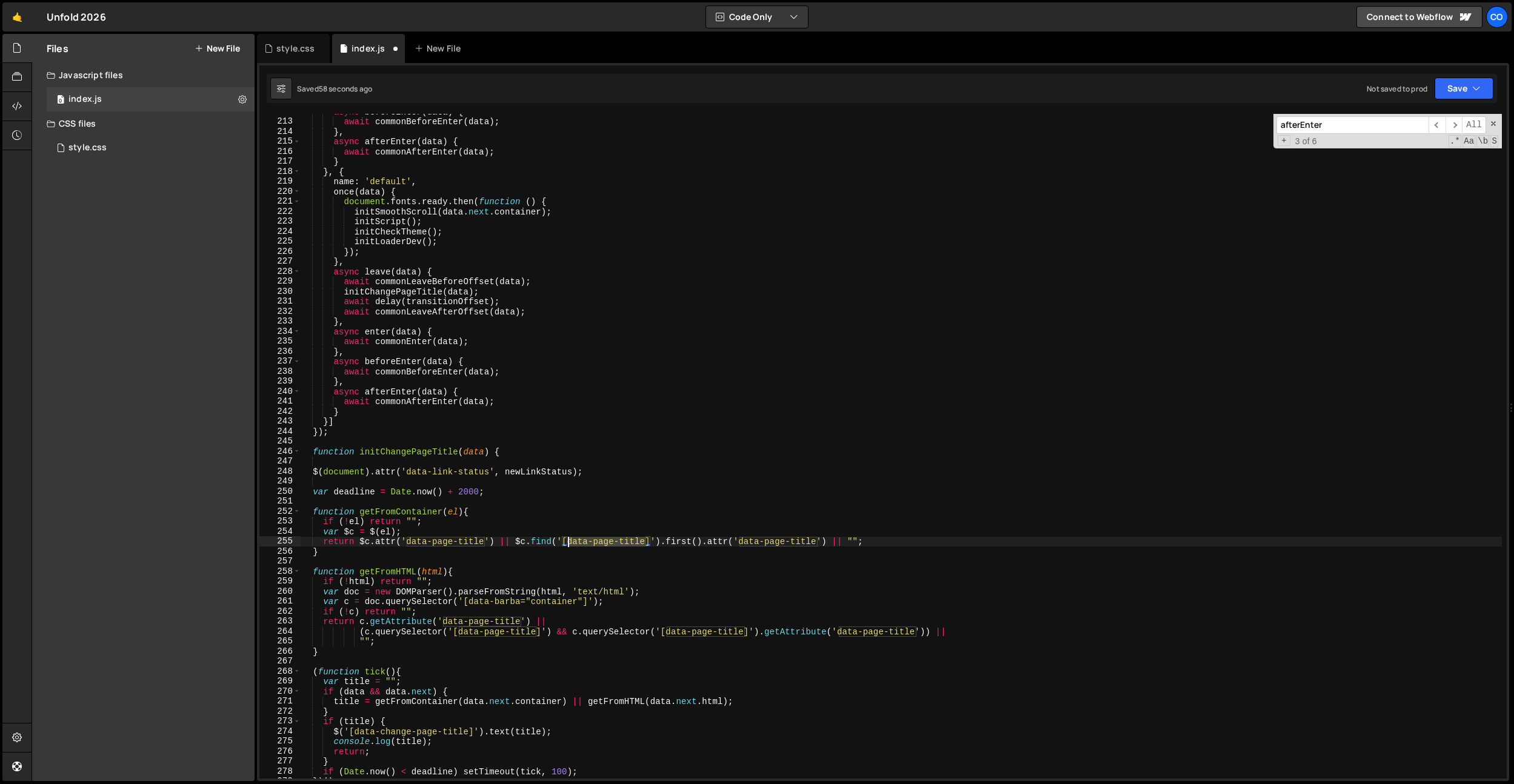
click at [570, 542] on div "async beforeEnter ( data ) { await commonBeforeEnter ( data ) ; } , async after…" at bounding box center [901, 449] width 1202 height 685
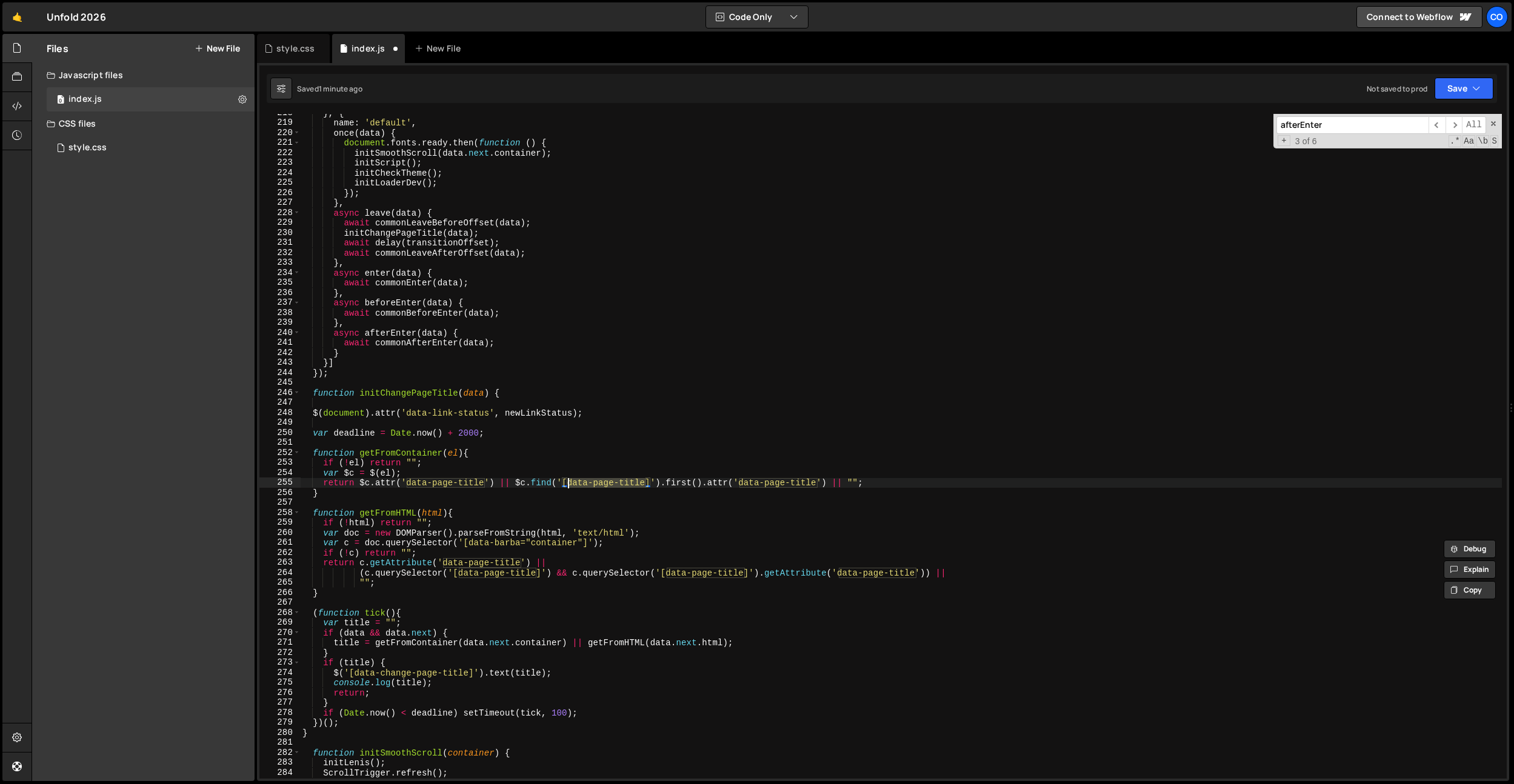
scroll to position [2186, 0]
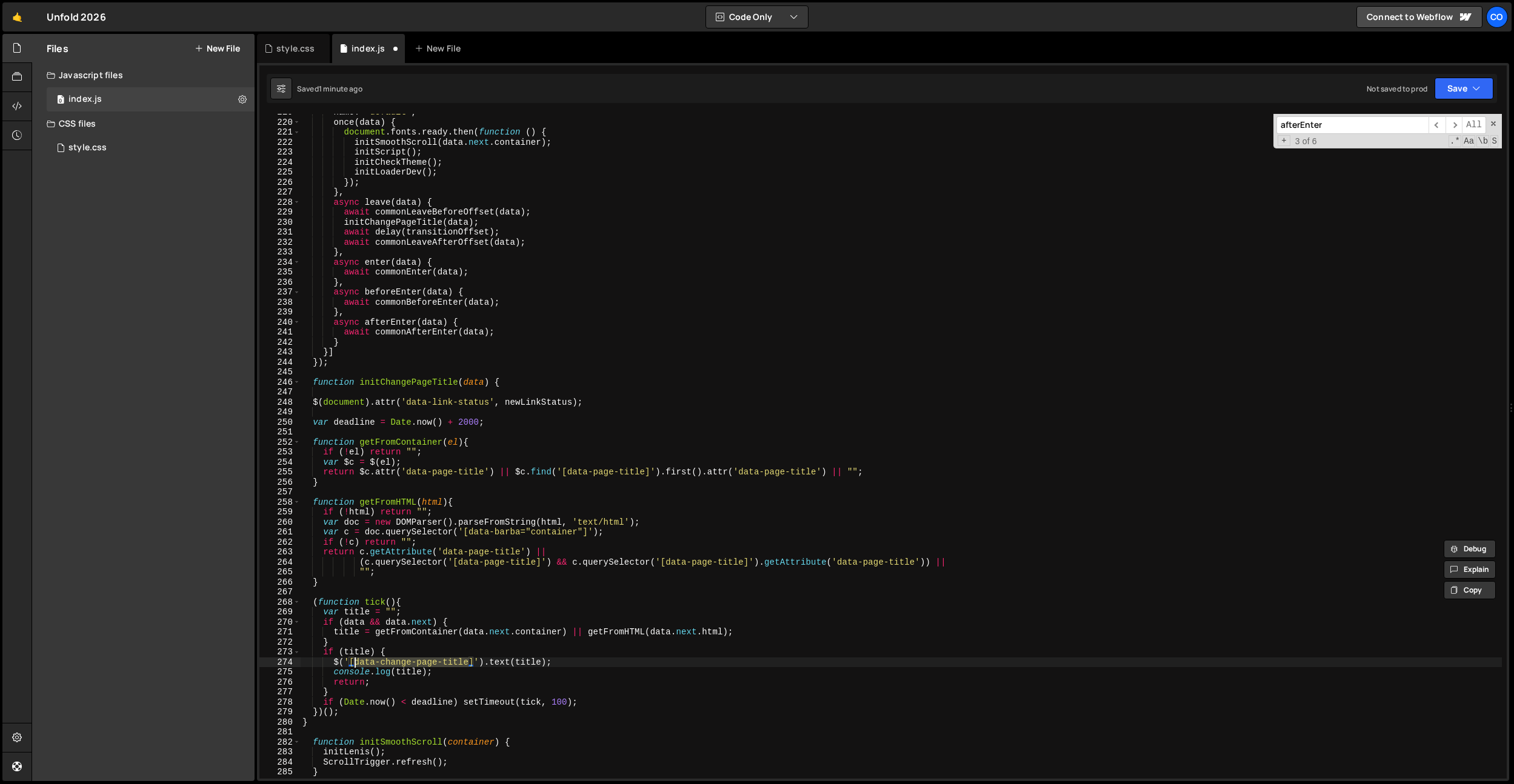
drag, startPoint x: 469, startPoint y: 660, endPoint x: 425, endPoint y: 591, distance: 81.8
click at [355, 661] on div "name : 'default' , once ( data ) { document . fonts . ready . then ( function (…" at bounding box center [901, 449] width 1202 height 685
type textarea "$('[data-change-page-title]').text(title);"
drag, startPoint x: 523, startPoint y: 432, endPoint x: 474, endPoint y: 414, distance: 52.2
click at [523, 432] on div "name : 'default' , once ( data ) { document . fonts . ready . then ( function (…" at bounding box center [901, 449] width 1202 height 685
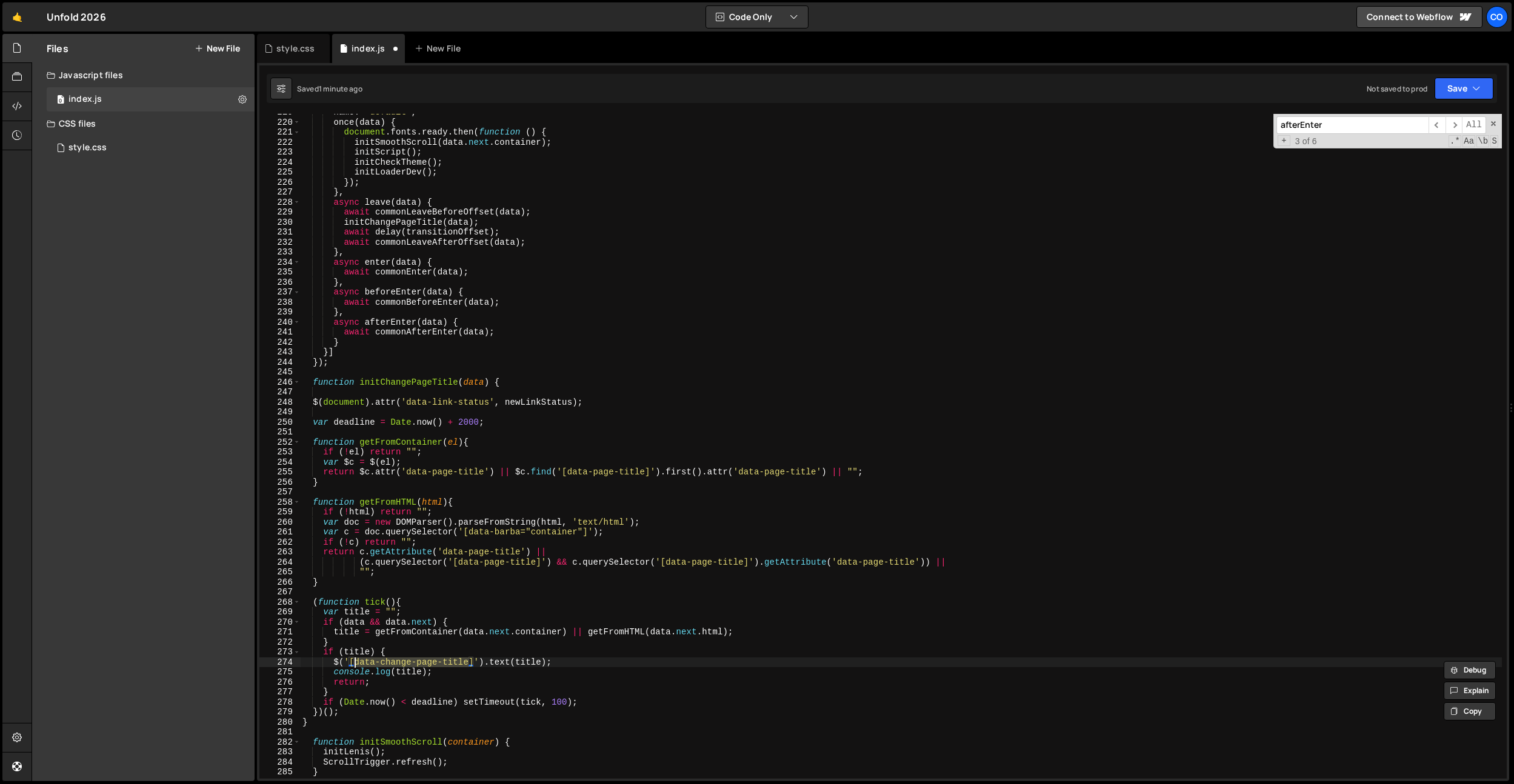
scroll to position [0, 0]
drag, startPoint x: 487, startPoint y: 402, endPoint x: 417, endPoint y: 402, distance: 70.0
click at [428, 401] on div "name : 'default' , once ( data ) { document . fonts . ready . then ( function (…" at bounding box center [901, 449] width 1202 height 685
drag, startPoint x: 408, startPoint y: 403, endPoint x: 495, endPoint y: 406, distance: 87.1
click at [492, 402] on div "name : 'default' , once ( data ) { document . fonts . ready . then ( function (…" at bounding box center [901, 449] width 1202 height 685
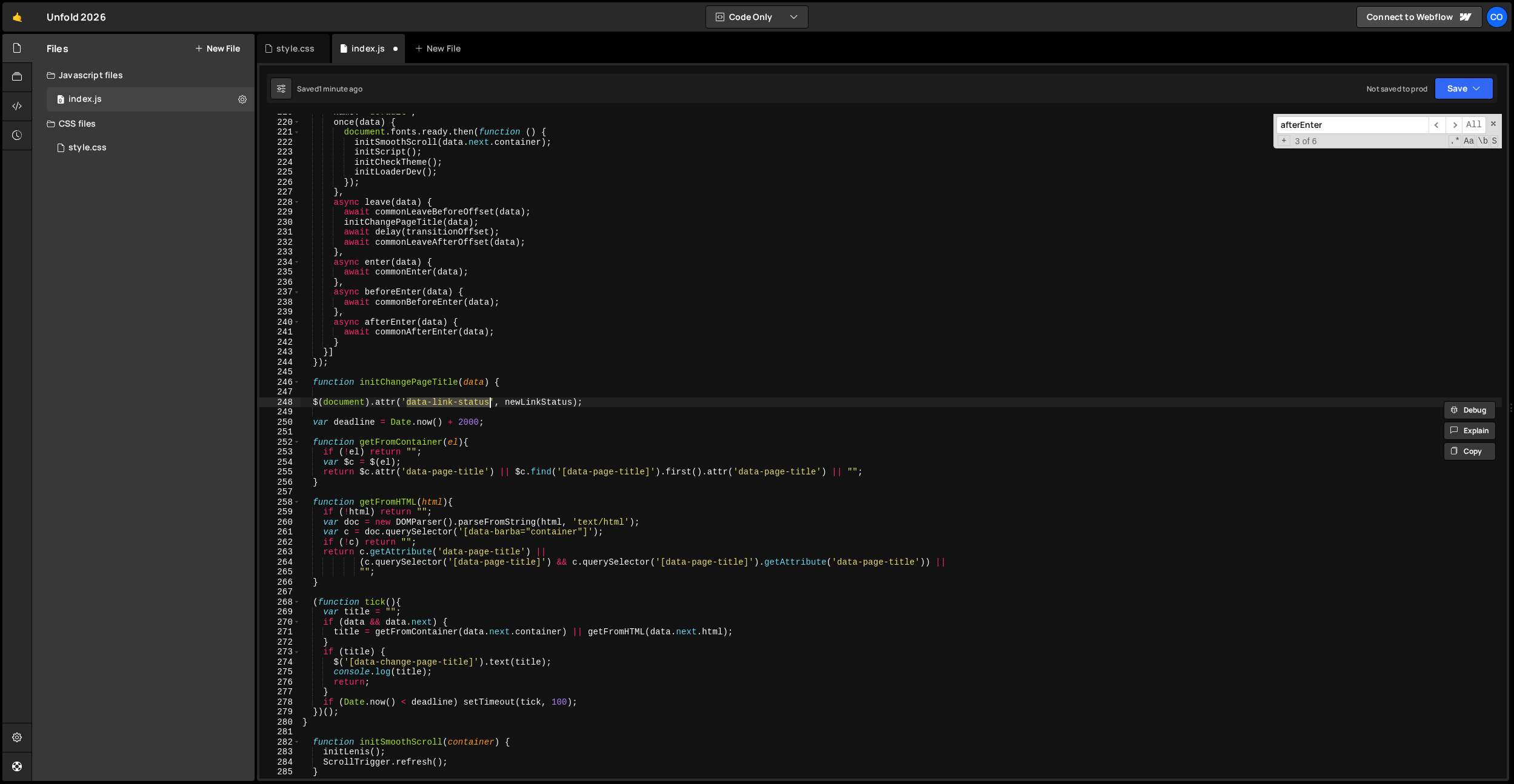
paste textarea "change-page-title"
type textarea "$(document).attr('data-change-page-title', newLinkStatus);"
click at [555, 408] on div "name : 'default' , once ( data ) { document . fonts . ready . then ( function (…" at bounding box center [901, 449] width 1202 height 685
click at [560, 400] on div "name : 'default' , once ( data ) { document . fonts . ready . then ( function (…" at bounding box center [901, 449] width 1202 height 685
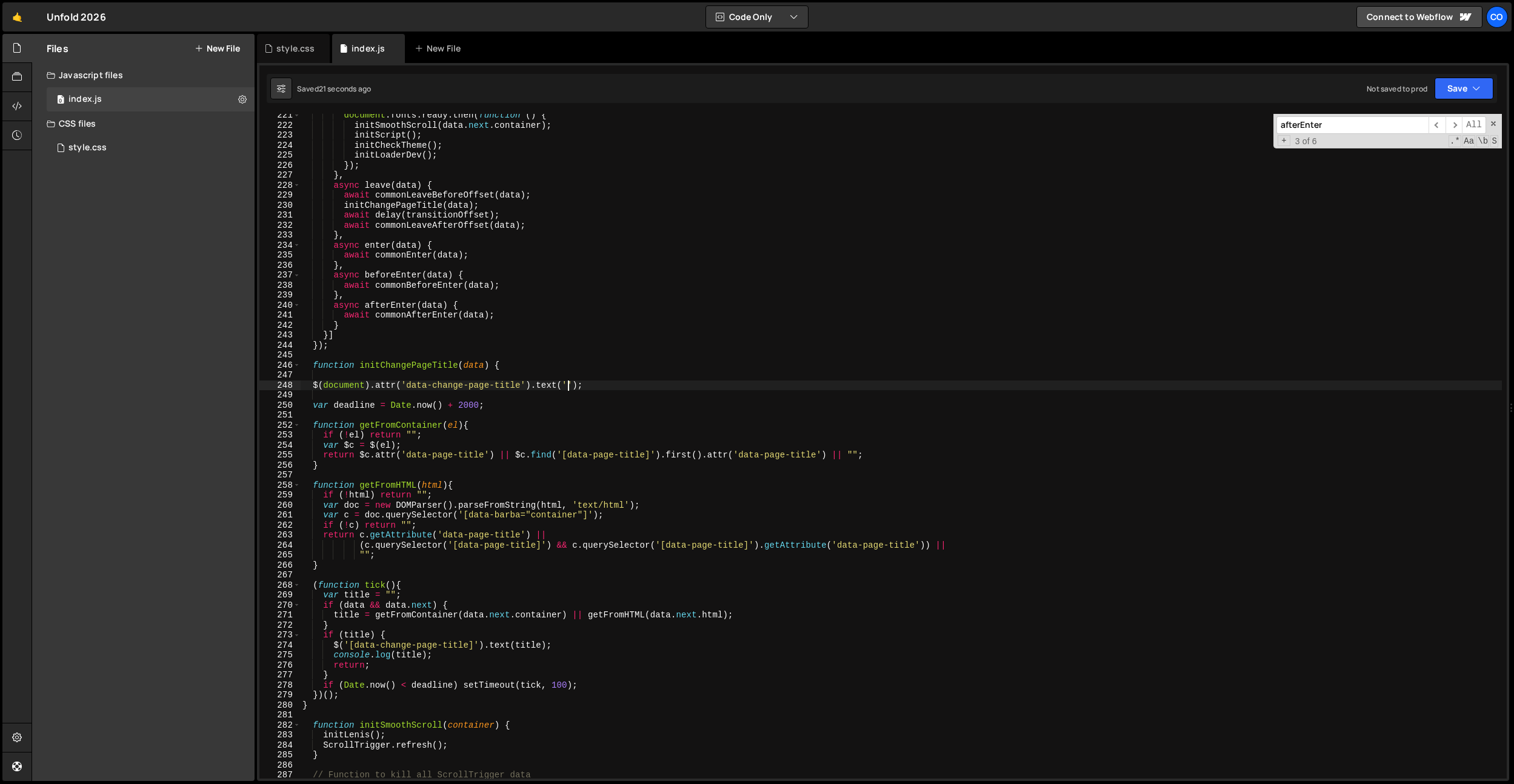
scroll to position [2213, 0]
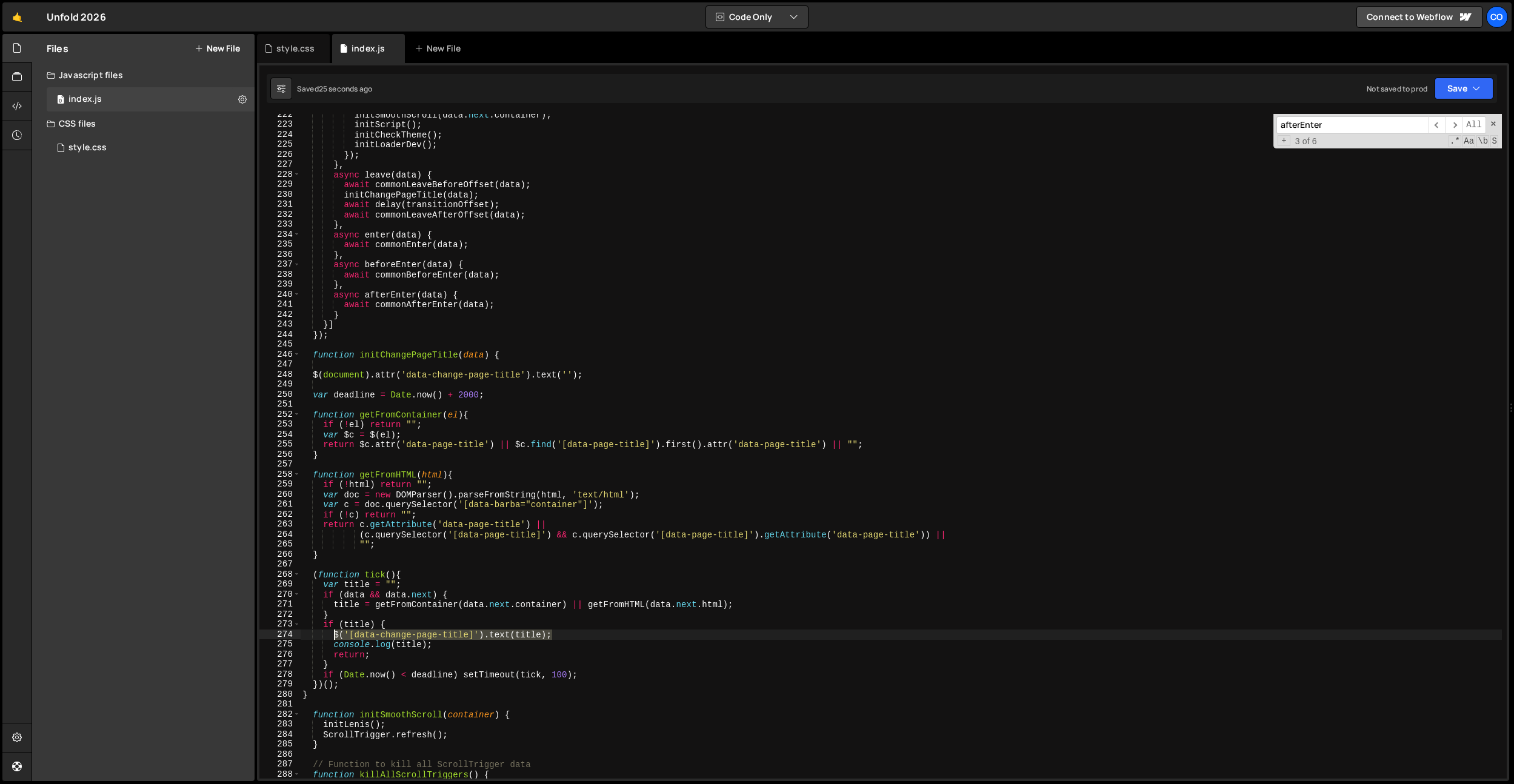
drag, startPoint x: 576, startPoint y: 633, endPoint x: 332, endPoint y: 635, distance: 244.0
click at [332, 635] on div "initSmoothScroll ( data . next . container ) ; initScript ( ) ; initCheckTheme …" at bounding box center [901, 452] width 1202 height 685
drag, startPoint x: 604, startPoint y: 373, endPoint x: 315, endPoint y: 373, distance: 289.0
click at [315, 373] on div "initSmoothScroll ( data . next . container ) ; initScript ( ) ; initCheckTheme …" at bounding box center [901, 452] width 1202 height 685
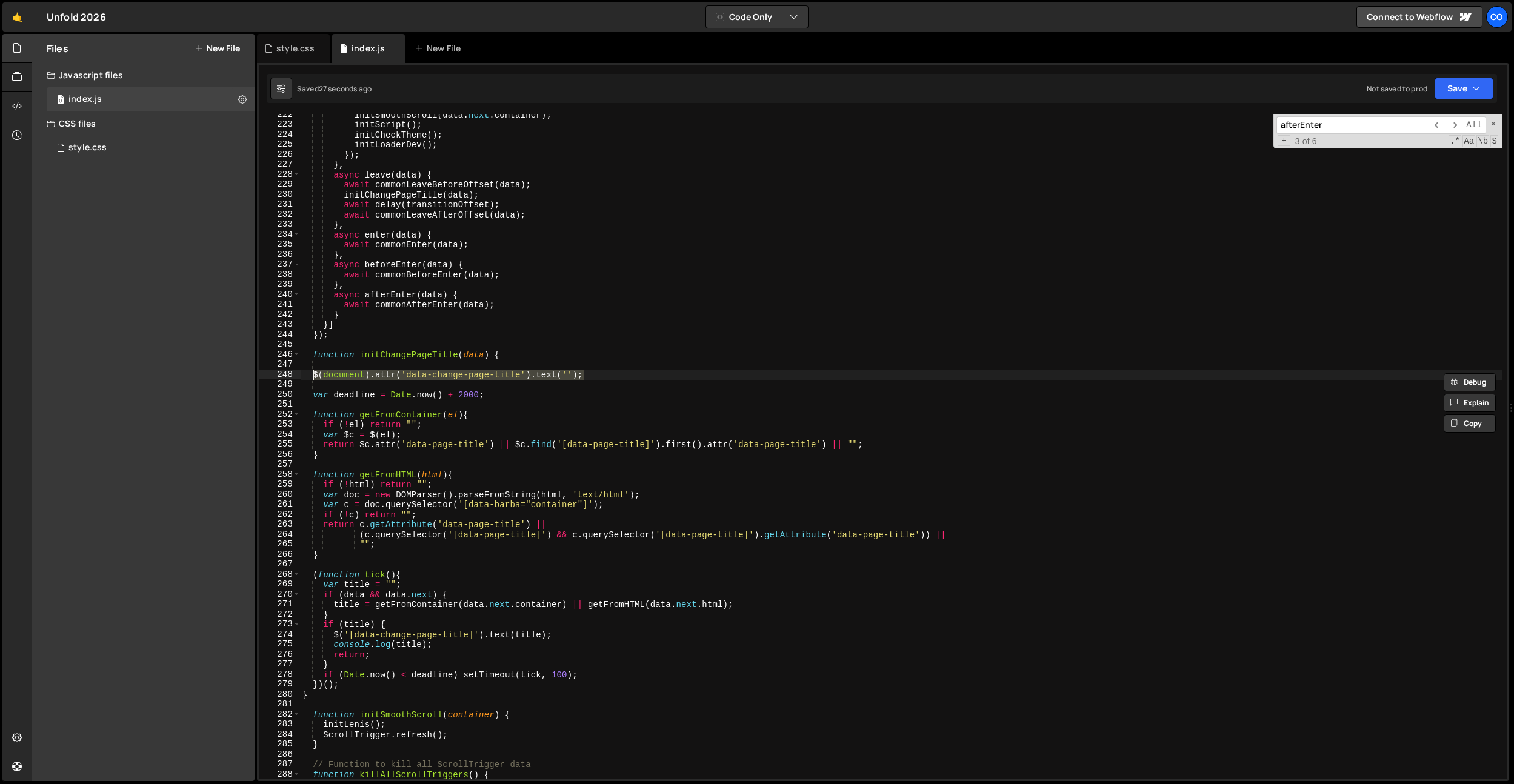
paste textarea "'[data-change-page-title]').text(title"
click at [511, 374] on div "initSmoothScroll ( data . next . container ) ; initScript ( ) ; initCheckTheme …" at bounding box center [901, 452] width 1202 height 685
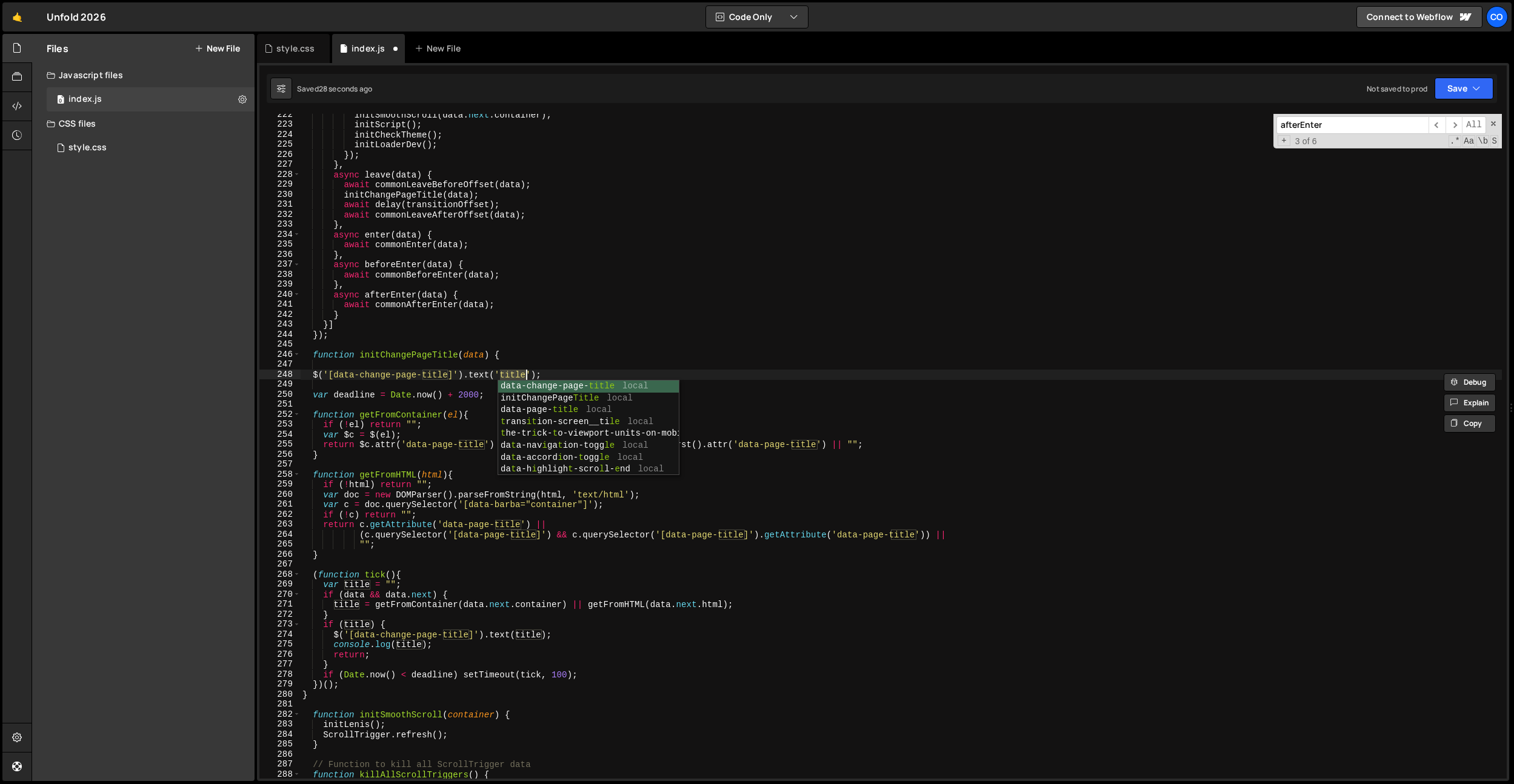
scroll to position [0, 14]
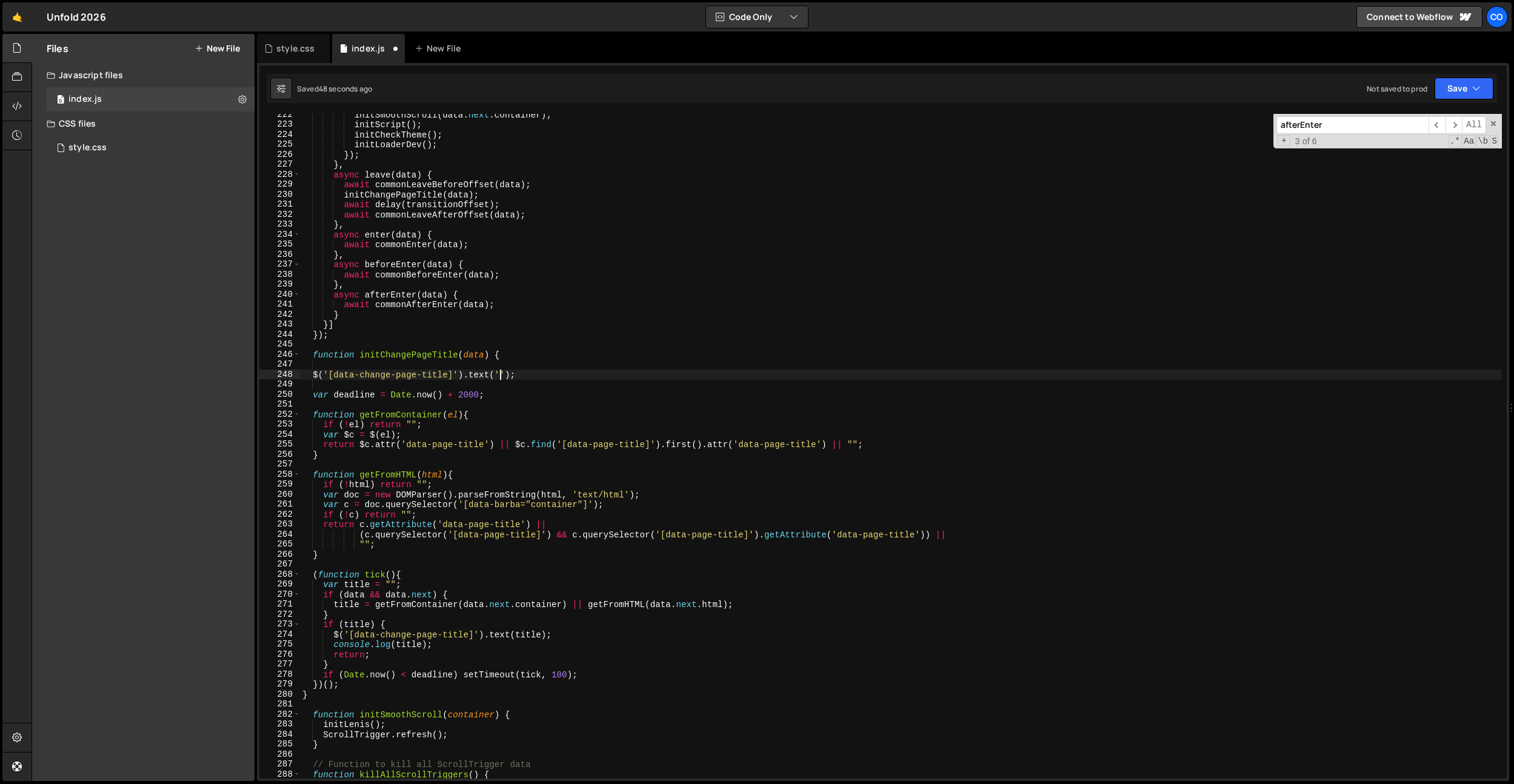
drag, startPoint x: 541, startPoint y: 417, endPoint x: 529, endPoint y: 413, distance: 12.6
click at [539, 416] on div "initSmoothScroll ( data . next . container ) ; initScript ( ) ; initCheckTheme …" at bounding box center [901, 452] width 1202 height 685
click at [521, 378] on div "initSmoothScroll ( data . next . container ) ; initScript ( ) ; initCheckTheme …" at bounding box center [901, 452] width 1202 height 685
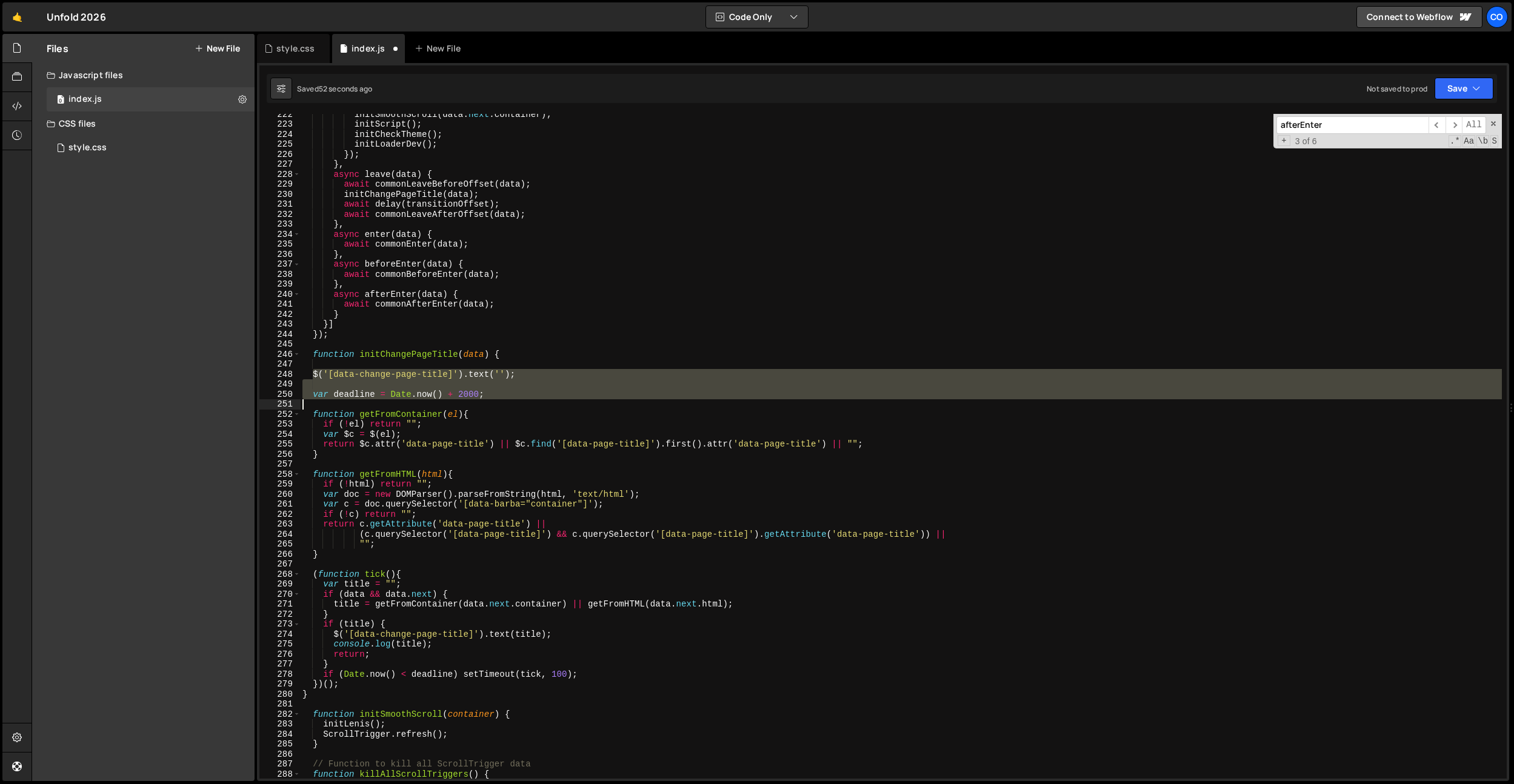
scroll to position [2242, 0]
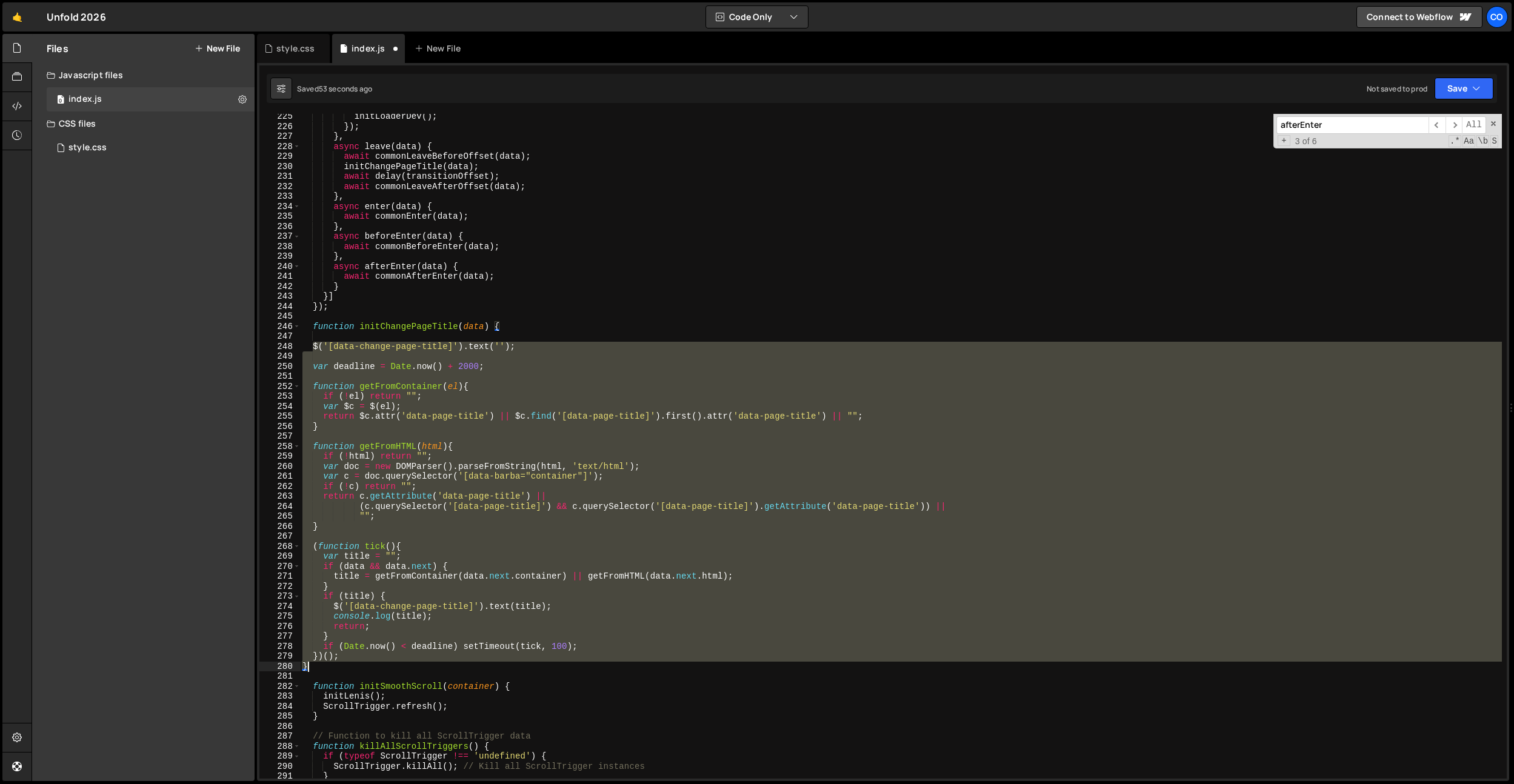
drag, startPoint x: 314, startPoint y: 373, endPoint x: 359, endPoint y: 665, distance: 295.4
click at [352, 665] on div "initLoaderDev ( ) ; }) ; } , async leave ( data ) { await commonLeaveBeforeOffs…" at bounding box center [901, 454] width 1202 height 685
click at [387, 662] on div "initLoaderDev ( ) ; }) ; } , async leave ( data ) { await commonLeaveBeforeOffs…" at bounding box center [901, 446] width 1202 height 665
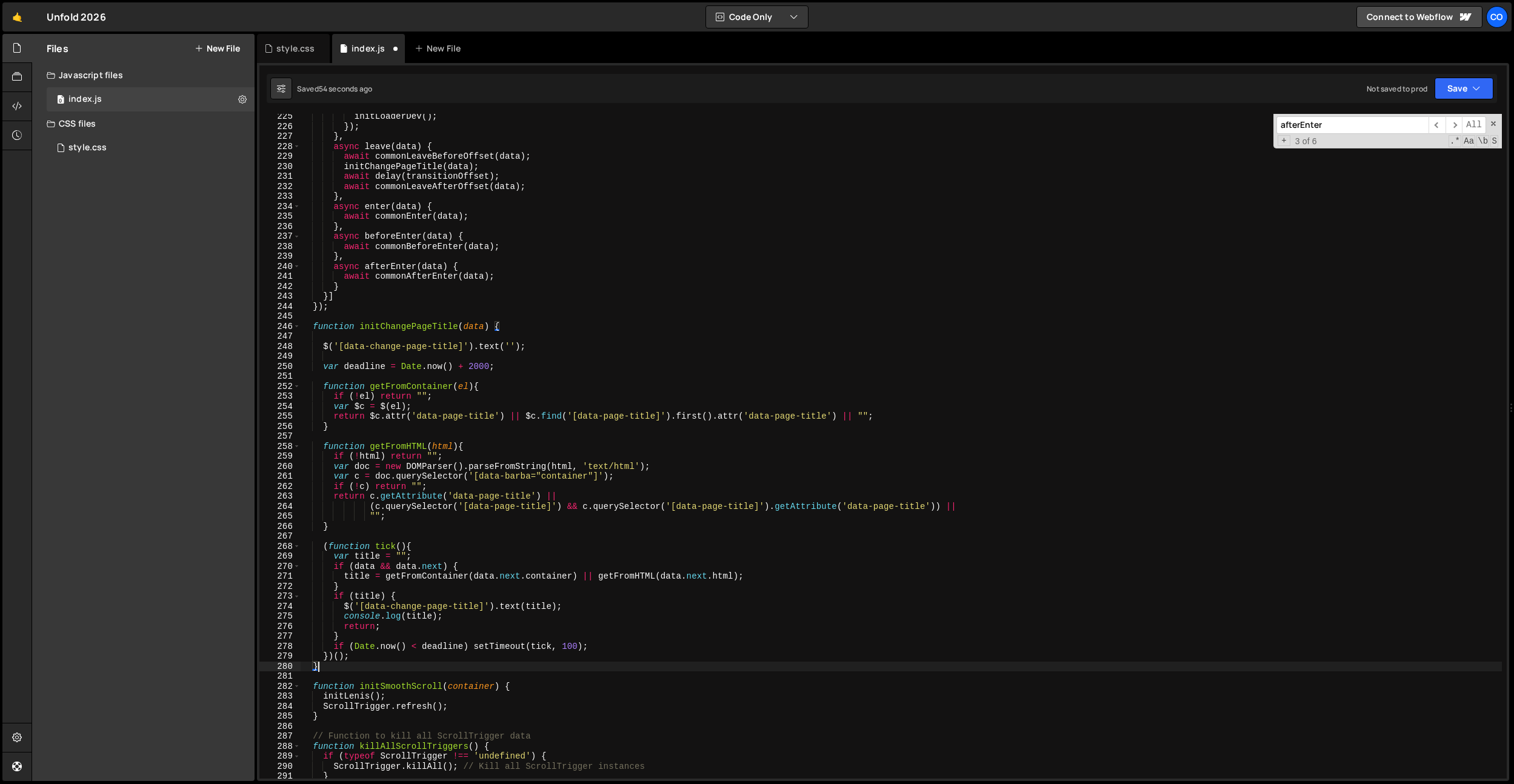
scroll to position [0, 1]
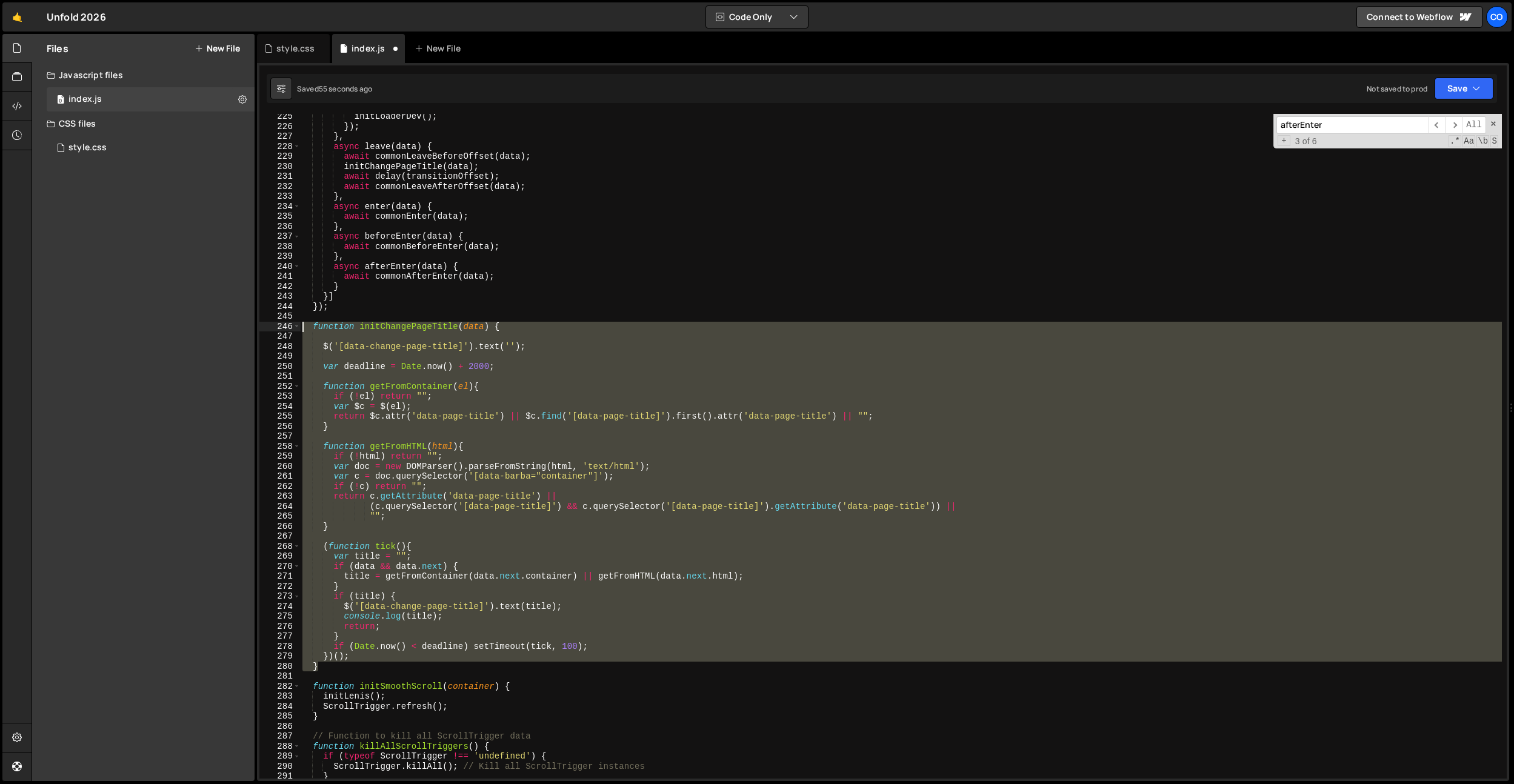
drag, startPoint x: 365, startPoint y: 665, endPoint x: 252, endPoint y: 325, distance: 358.3
click at [250, 324] on div "Files New File Javascript files 0 index.js 0 CSS files style.css 0 Copy share l…" at bounding box center [773, 407] width 1483 height 748
paste textarea "}"
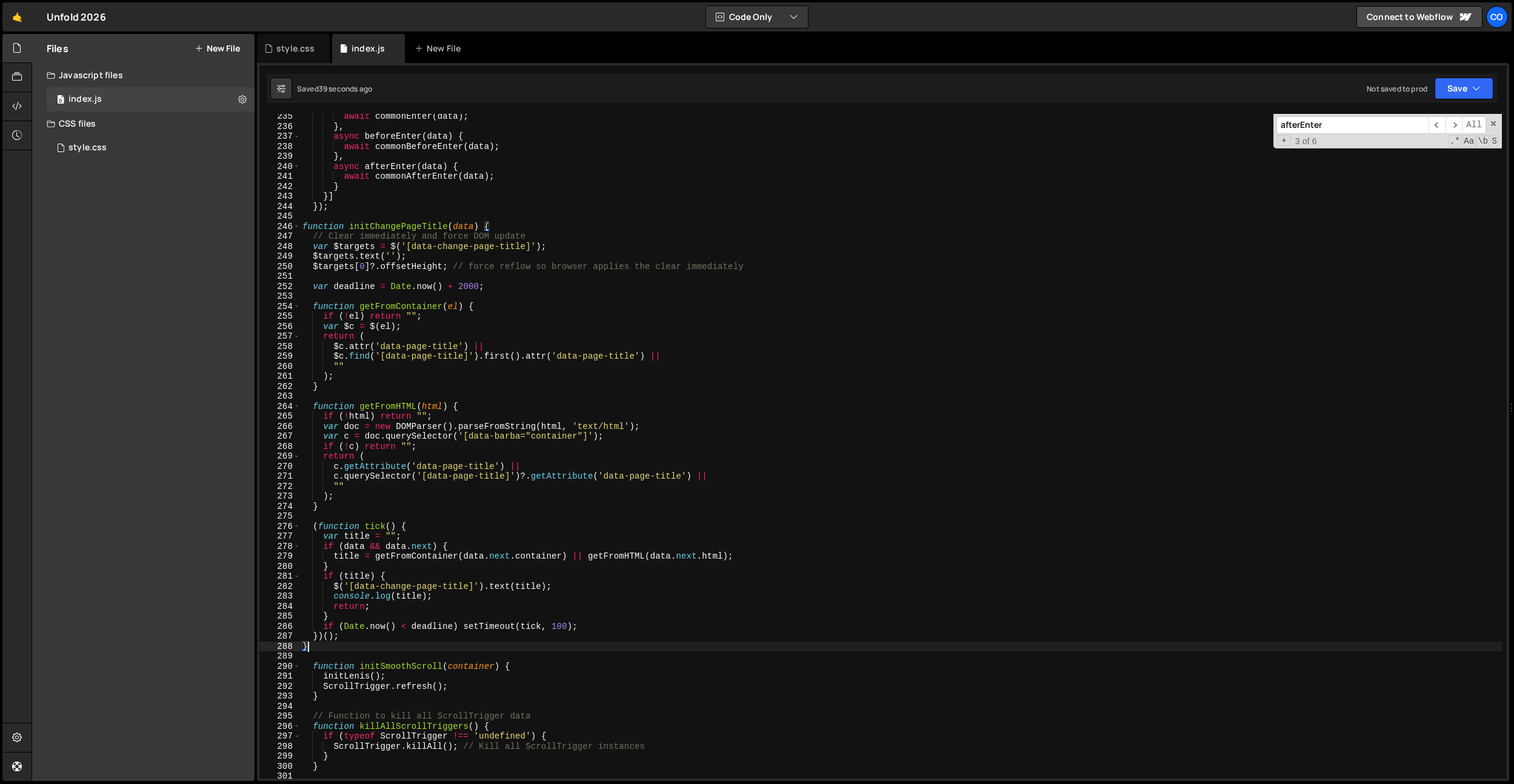
scroll to position [2376, 0]
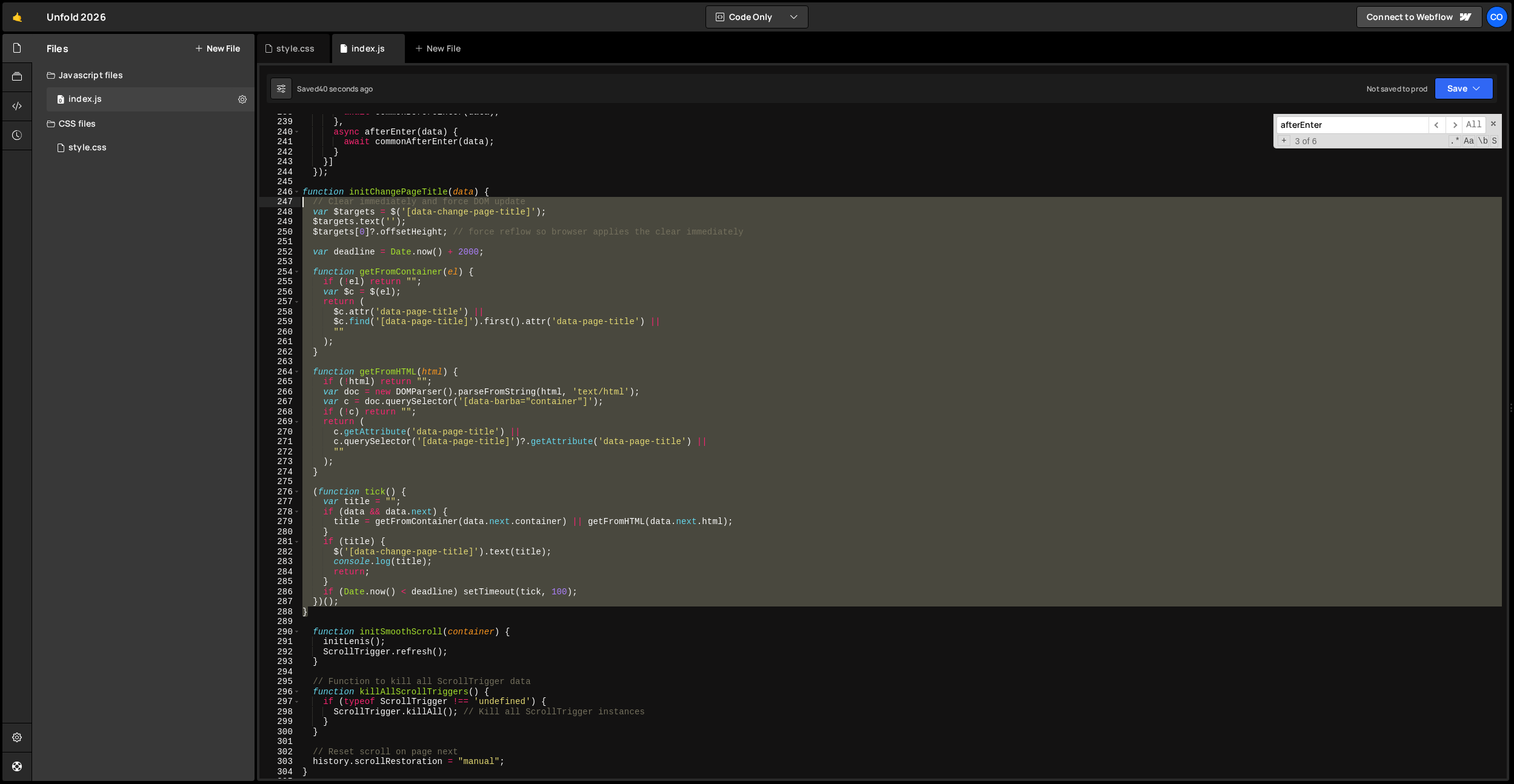
drag, startPoint x: 323, startPoint y: 614, endPoint x: 279, endPoint y: 193, distance: 423.3
click at [279, 193] on div "} 238 239 240 241 242 243 244 245 246 247 248 249 250 251 252 253 254 255 256 2…" at bounding box center [883, 446] width 1247 height 665
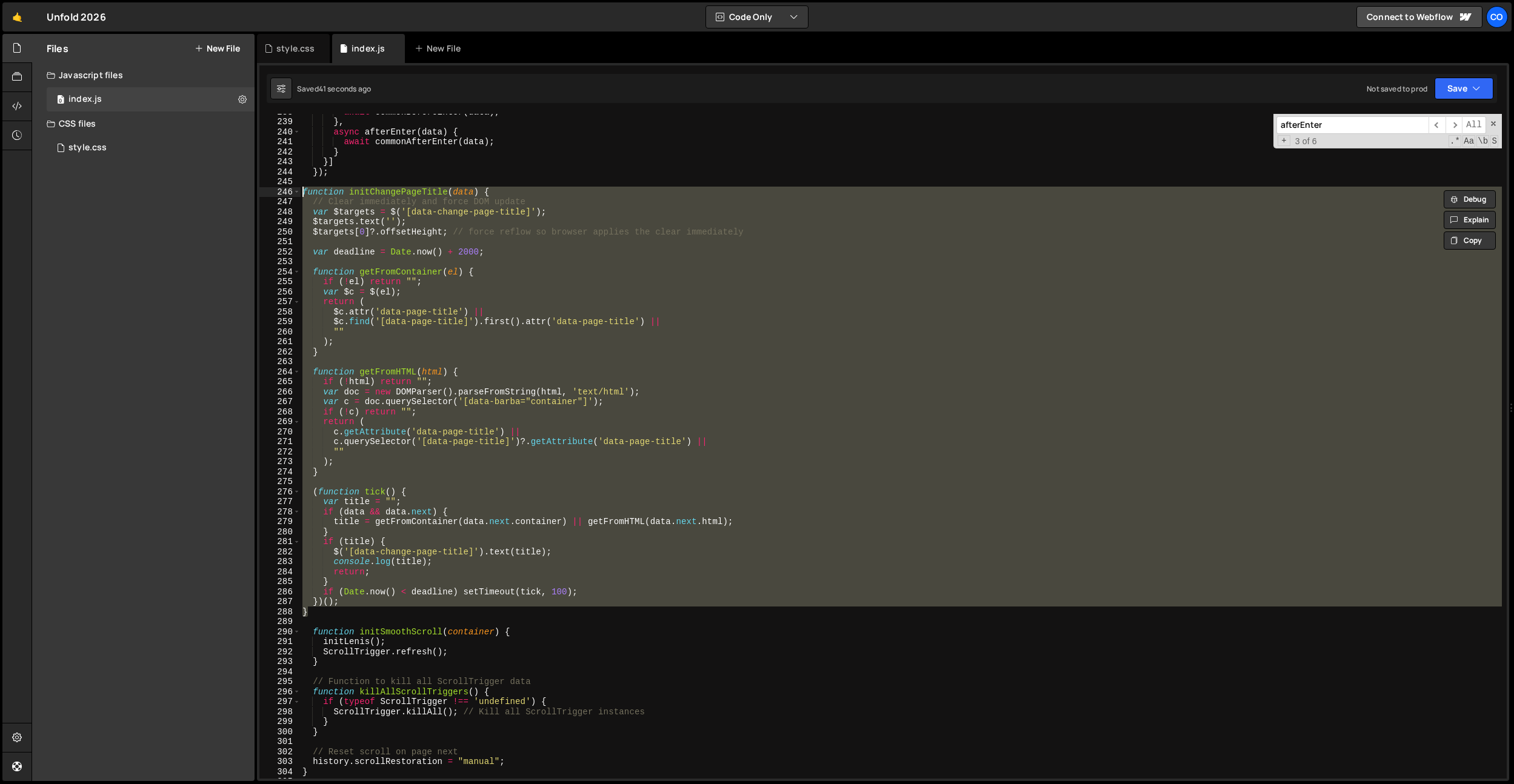
paste textarea "}"
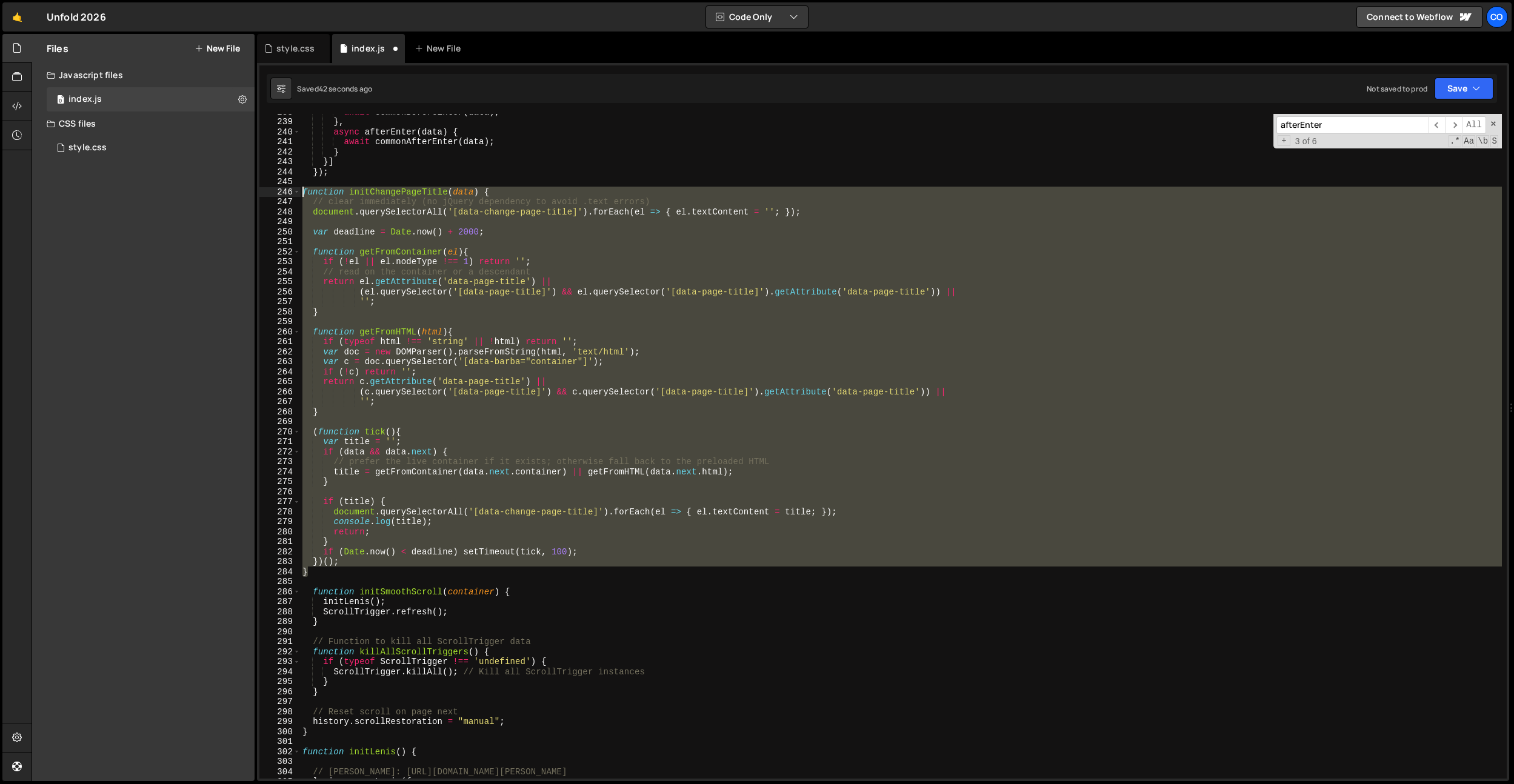
drag, startPoint x: 313, startPoint y: 572, endPoint x: 252, endPoint y: 195, distance: 381.9
click at [240, 192] on div "Files New File Javascript files 0 index.js 0 CSS files style.css 0 Copy share l…" at bounding box center [773, 407] width 1483 height 748
type textarea "function initChangePageTitle(data) { // clear immediately (no jQuery dependency…"
drag, startPoint x: 738, startPoint y: 422, endPoint x: 741, endPoint y: 442, distance: 20.2
click at [738, 422] on div "await commonBeforeEnter ( data ) ; } , async afterEnter ( data ) { await common…" at bounding box center [901, 446] width 1202 height 665
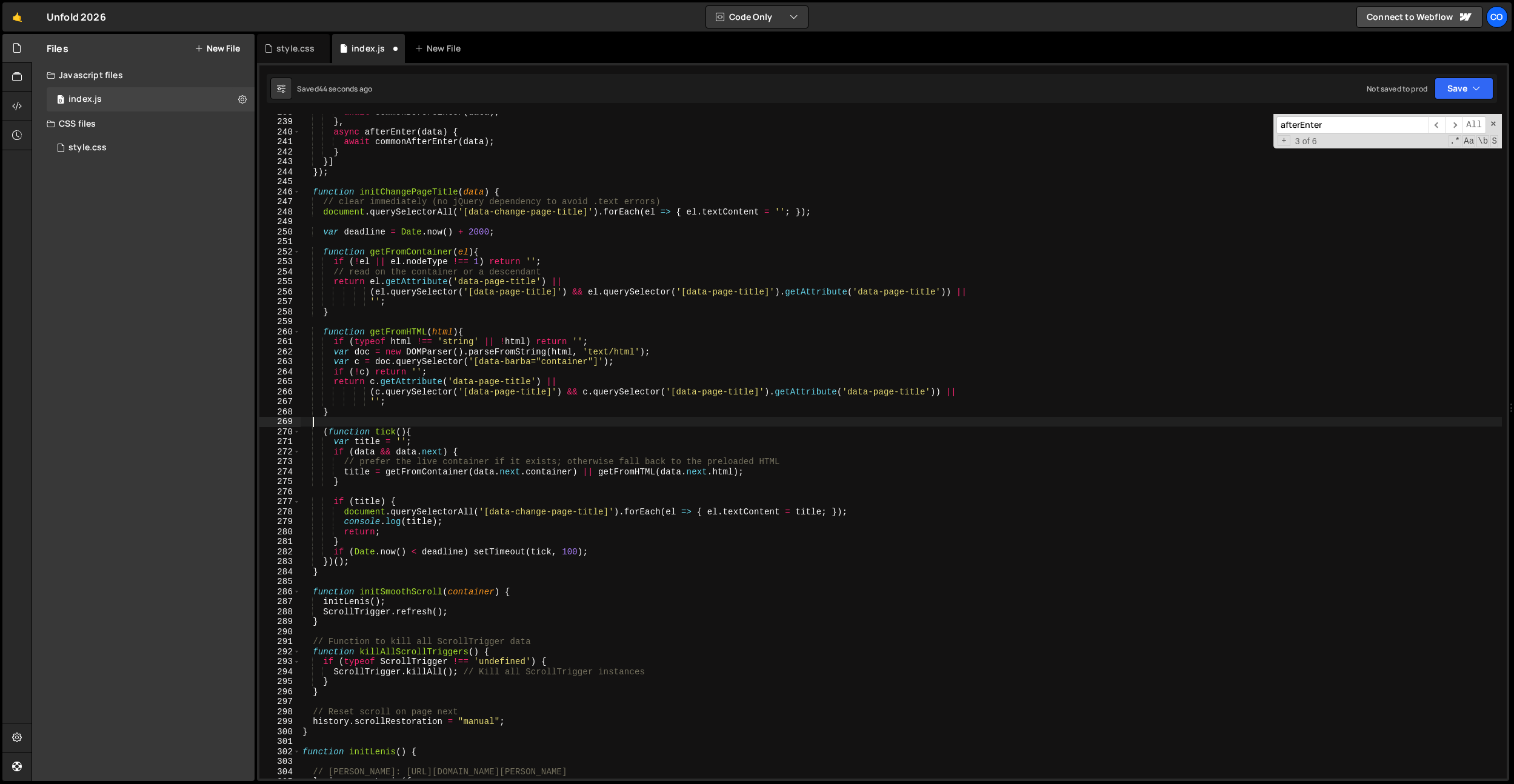
click at [494, 229] on div "await commonBeforeEnter ( data ) ; } , async afterEnter ( data ) { await common…" at bounding box center [901, 449] width 1202 height 685
click at [475, 232] on div "await commonBeforeEnter ( data ) ; } , async afterEnter ( data ) { await common…" at bounding box center [901, 449] width 1202 height 685
click at [592, 592] on div "await commonBeforeEnter ( data ) ; } , async afterEnter ( data ) { await common…" at bounding box center [901, 449] width 1202 height 685
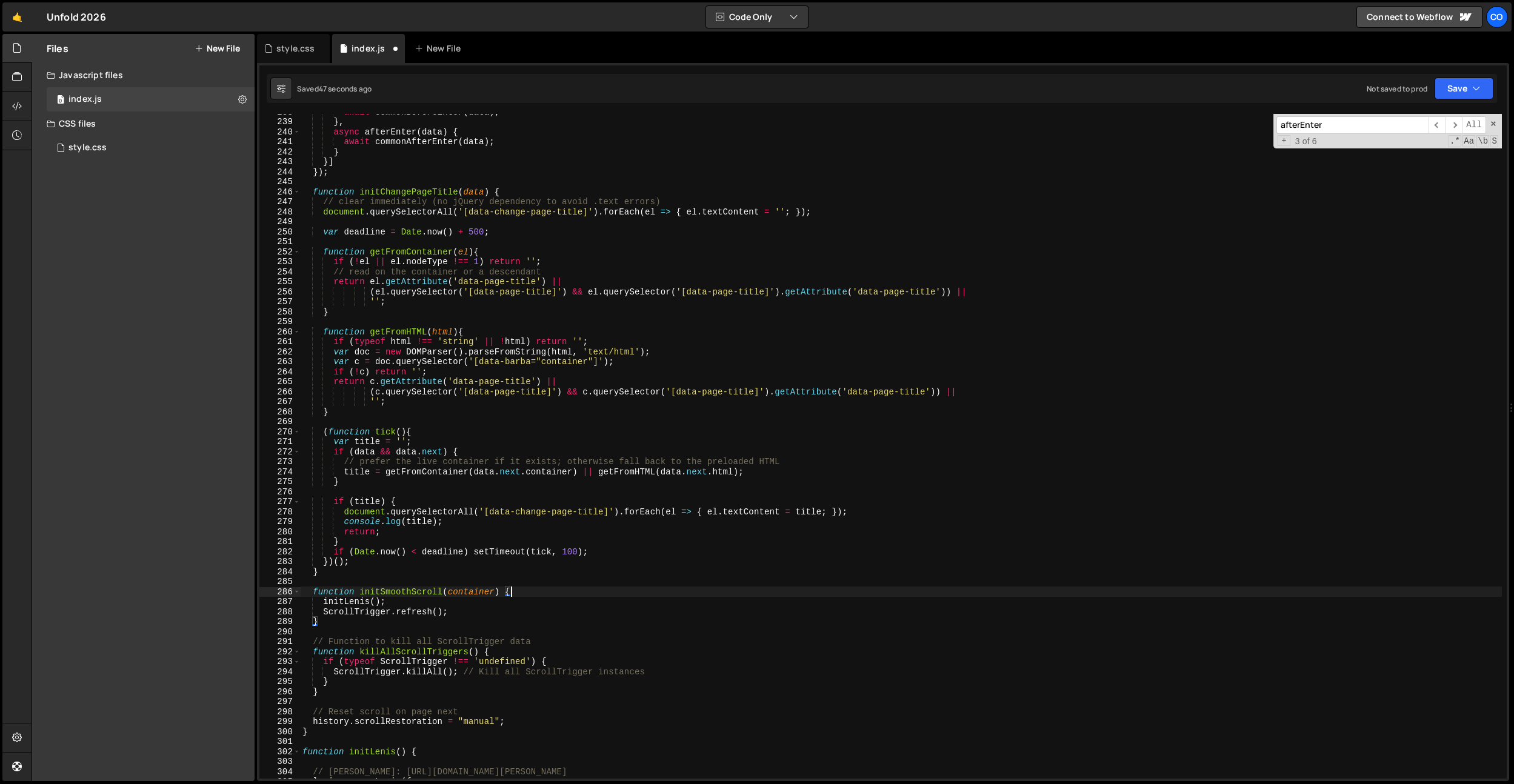
click at [572, 554] on div "await commonBeforeEnter ( data ) ; } , async afterEnter ( data ) { await common…" at bounding box center [901, 449] width 1202 height 685
click at [357, 565] on div "await commonBeforeEnter ( data ) ; } , async afterEnter ( data ) { await common…" at bounding box center [901, 449] width 1202 height 685
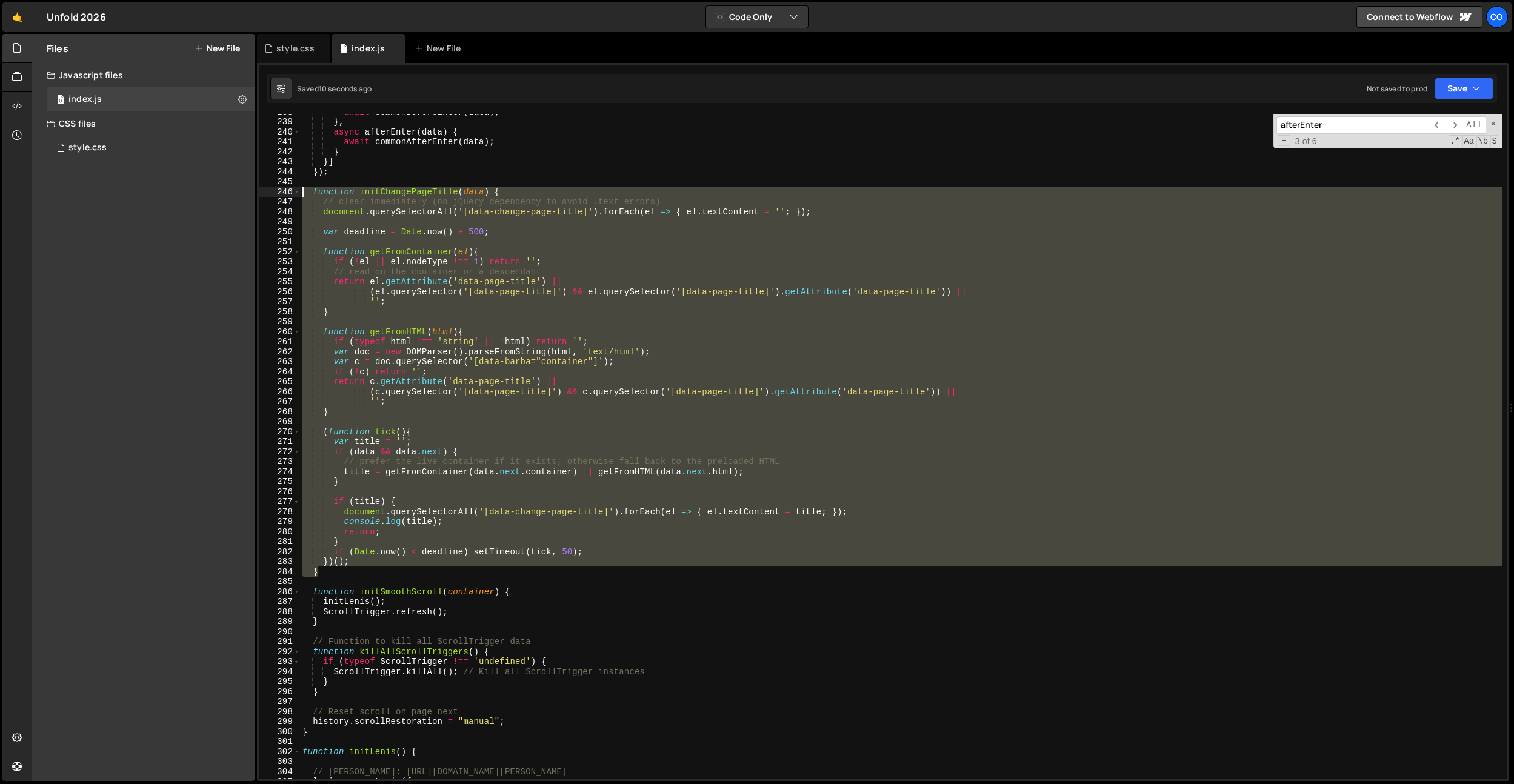
drag, startPoint x: 348, startPoint y: 569, endPoint x: 303, endPoint y: 235, distance: 337.0
click at [265, 193] on div "})(); 238 239 240 241 242 243 244 245 246 247 248 249 250 251 252 253 254 255 2…" at bounding box center [883, 446] width 1247 height 665
paste textarea "}"
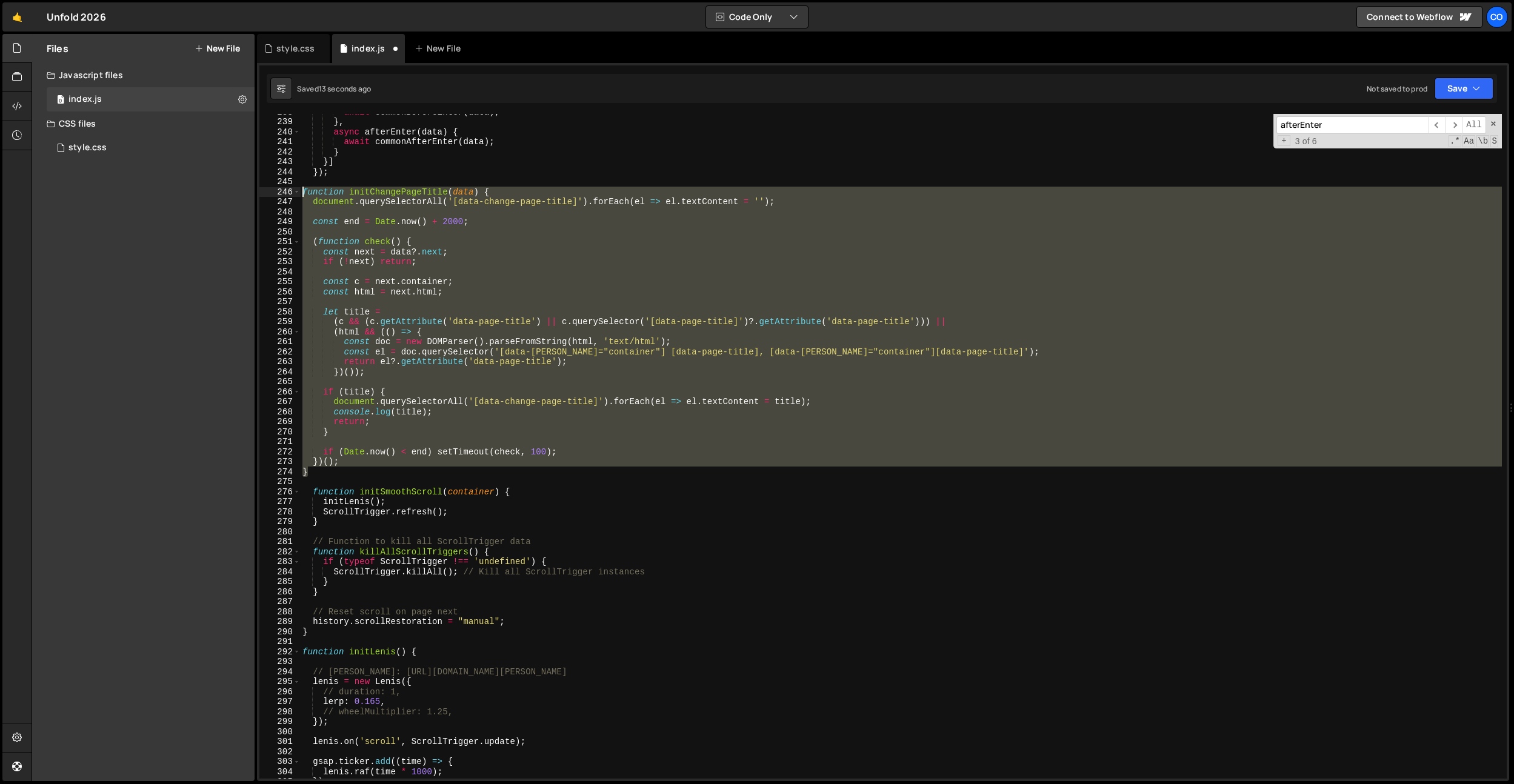
drag, startPoint x: 321, startPoint y: 473, endPoint x: 327, endPoint y: 211, distance: 262.1
click at [229, 194] on div "Files New File Javascript files 0 index.js 0 CSS files style.css 0 Copy share l…" at bounding box center [773, 407] width 1483 height 748
type textarea "function initChangePageTitle(data) { document.querySelectorAll('[data-change-pa…"
click at [482, 230] on div "await commonBeforeEnter ( data ) ; } , async afterEnter ( data ) { await common…" at bounding box center [901, 449] width 1202 height 685
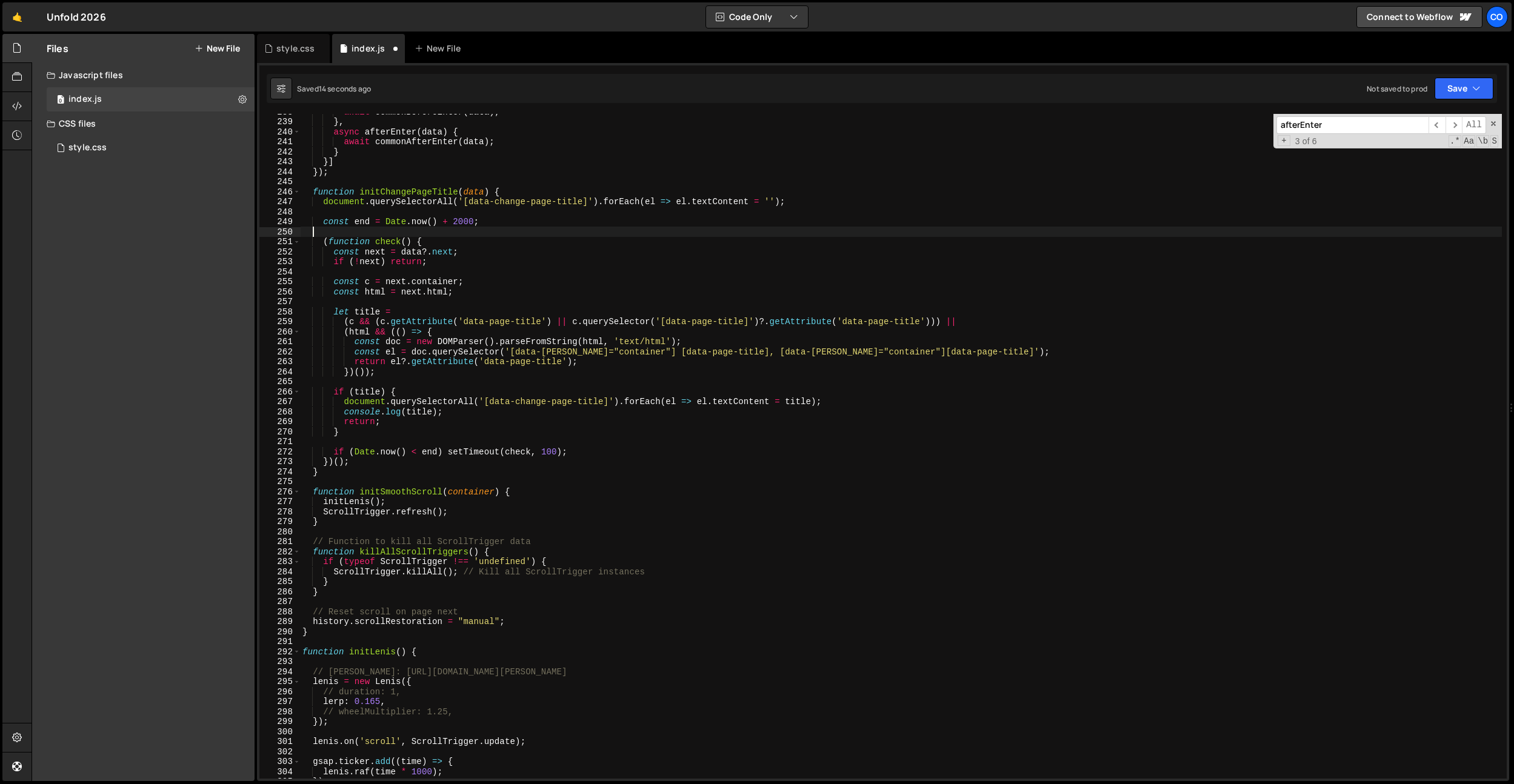
click at [464, 223] on div "await commonBeforeEnter ( data ) ; } , async afterEnter ( data ) { await common…" at bounding box center [901, 449] width 1202 height 685
click at [449, 388] on div "await commonBeforeEnter ( data ) ; } , async afterEnter ( data ) { await common…" at bounding box center [901, 449] width 1202 height 685
click at [550, 450] on div "await commonBeforeEnter ( data ) ; } , async afterEnter ( data ) { await common…" at bounding box center [901, 449] width 1202 height 685
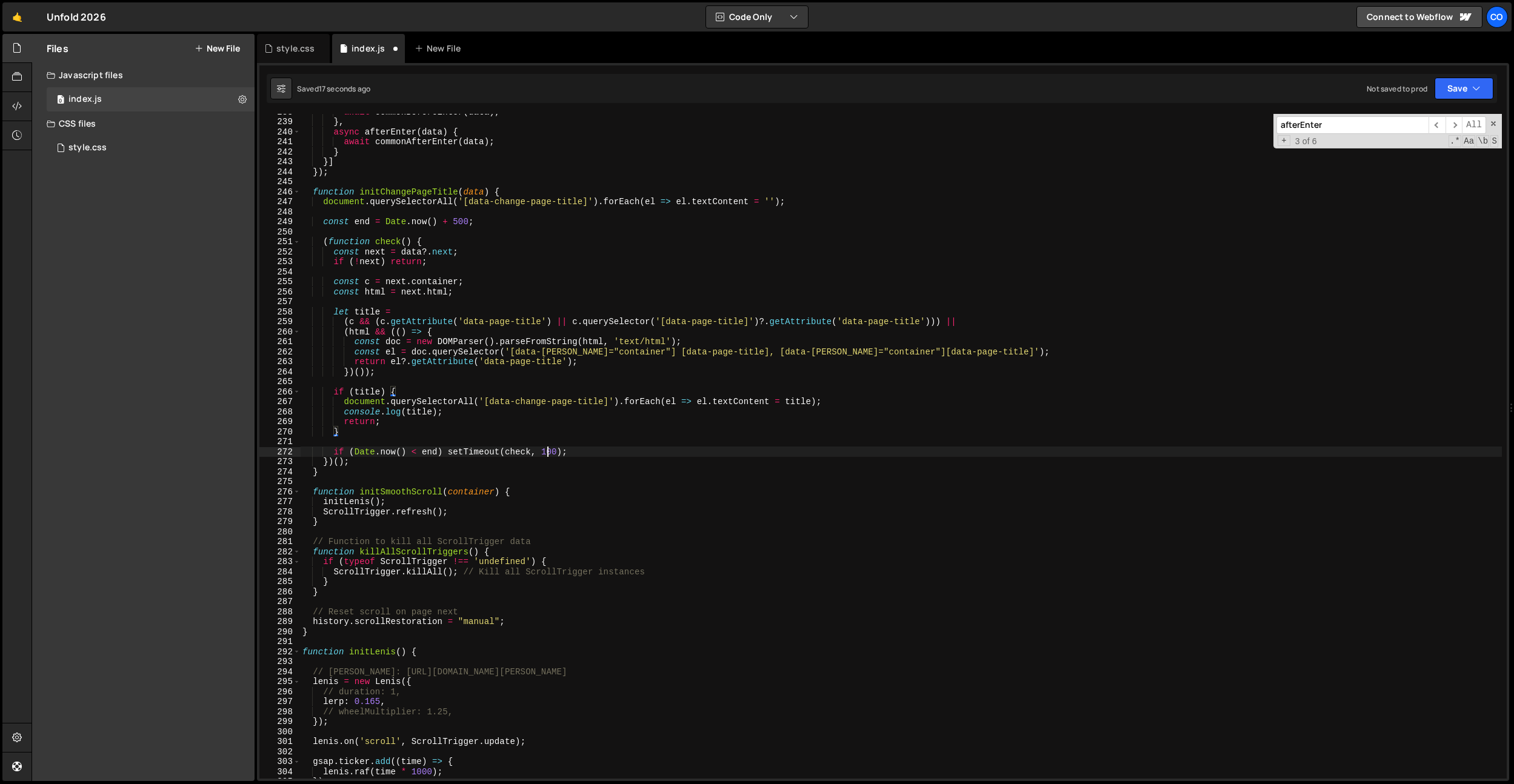
click at [550, 450] on div "await commonBeforeEnter ( data ) ; } , async afterEnter ( data ) { await common…" at bounding box center [901, 449] width 1202 height 685
click at [420, 365] on div "await commonBeforeEnter ( data ) ; } , async afterEnter ( data ) { await common…" at bounding box center [901, 449] width 1202 height 685
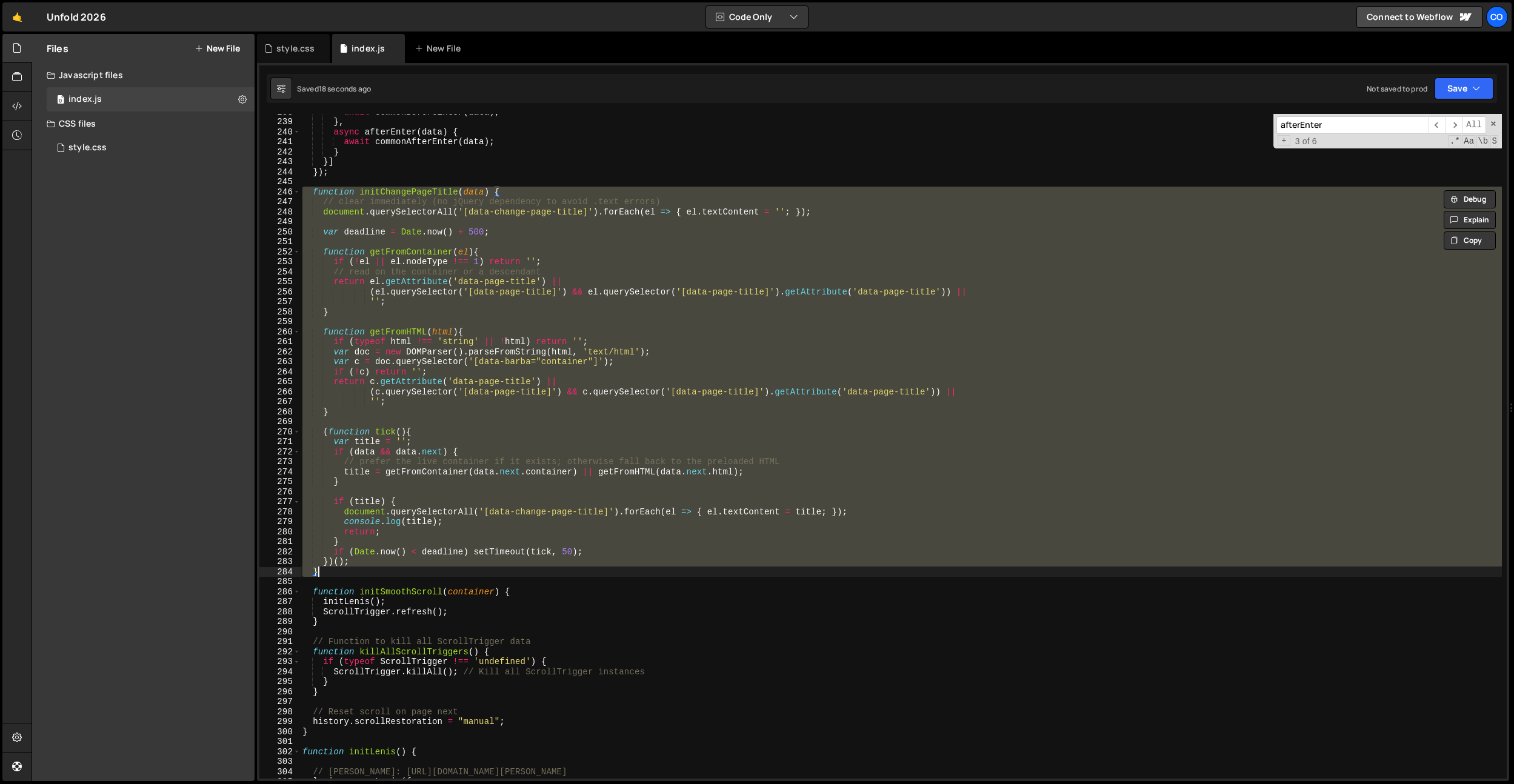
paste textarea
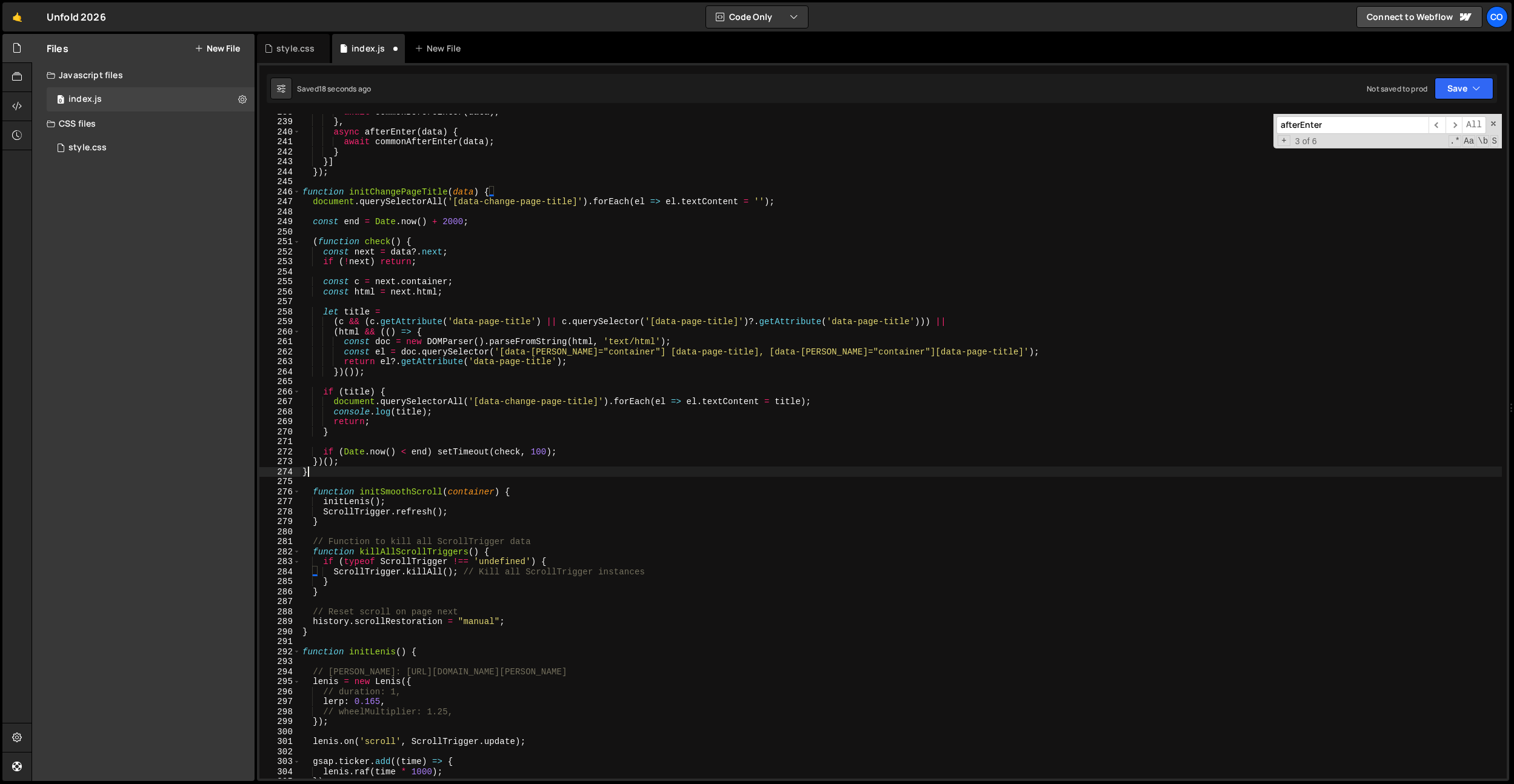
scroll to position [0, 0]
click at [654, 610] on div "await commonBeforeEnter ( data ) ; } , async afterEnter ( data ) { await common…" at bounding box center [901, 449] width 1202 height 685
type textarea "// Reset scroll on page next"
click at [543, 479] on div "await commonBeforeEnter ( data ) ; } , async afterEnter ( data ) { await common…" at bounding box center [901, 449] width 1202 height 685
click at [540, 456] on div "await commonBeforeEnter ( data ) ; } , async afterEnter ( data ) { await common…" at bounding box center [901, 449] width 1202 height 685
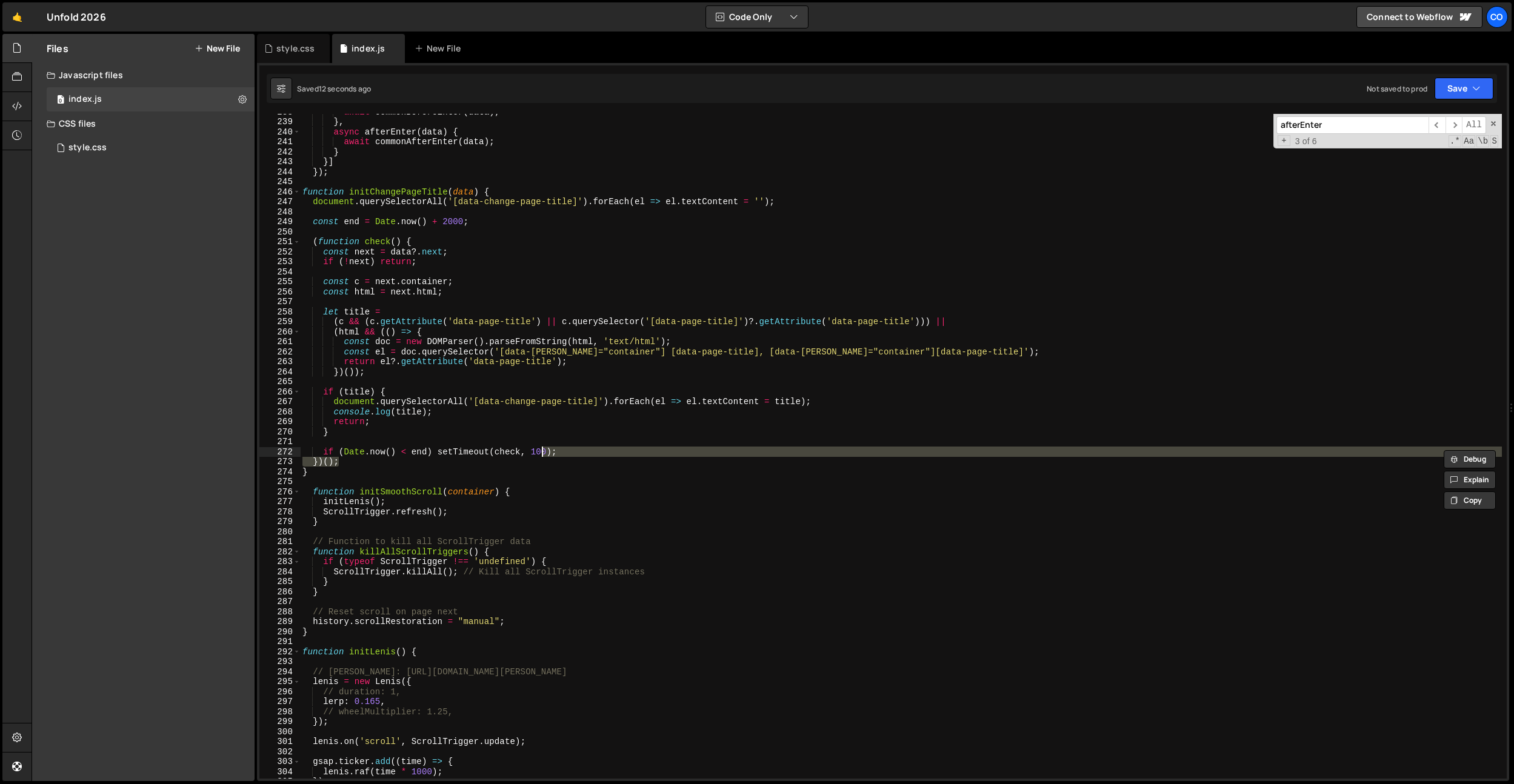
click at [448, 220] on div "await commonBeforeEnter ( data ) ; } , async afterEnter ( data ) { await common…" at bounding box center [901, 449] width 1202 height 685
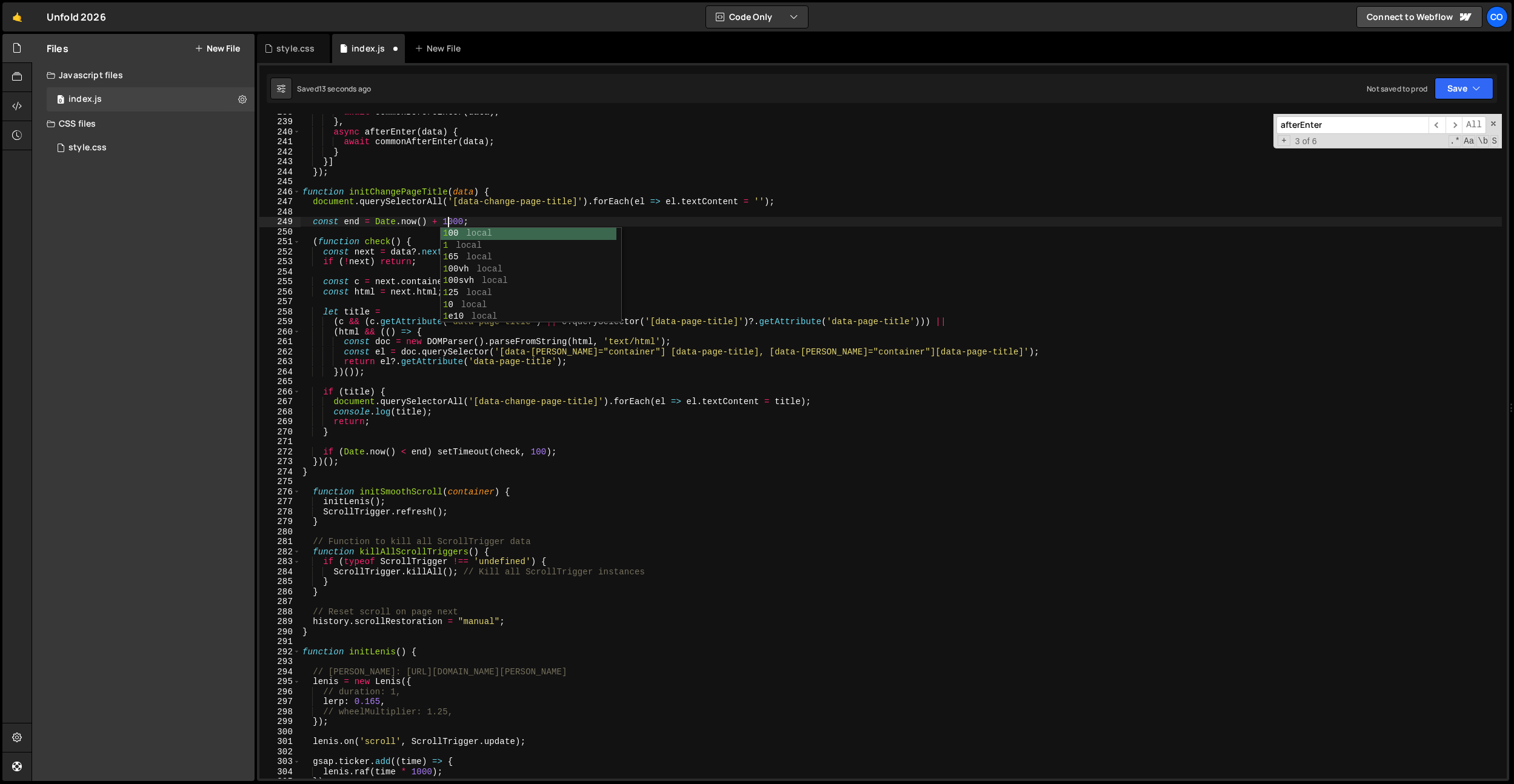
drag, startPoint x: 560, startPoint y: 175, endPoint x: 558, endPoint y: 309, distance: 134.0
click at [560, 176] on div "await commonBeforeEnter ( data ) ; } , async afterEnter ( data ) { await common…" at bounding box center [901, 449] width 1202 height 685
click at [543, 448] on div "await commonBeforeEnter ( data ) ; } , async afterEnter ( data ) { await common…" at bounding box center [901, 449] width 1202 height 685
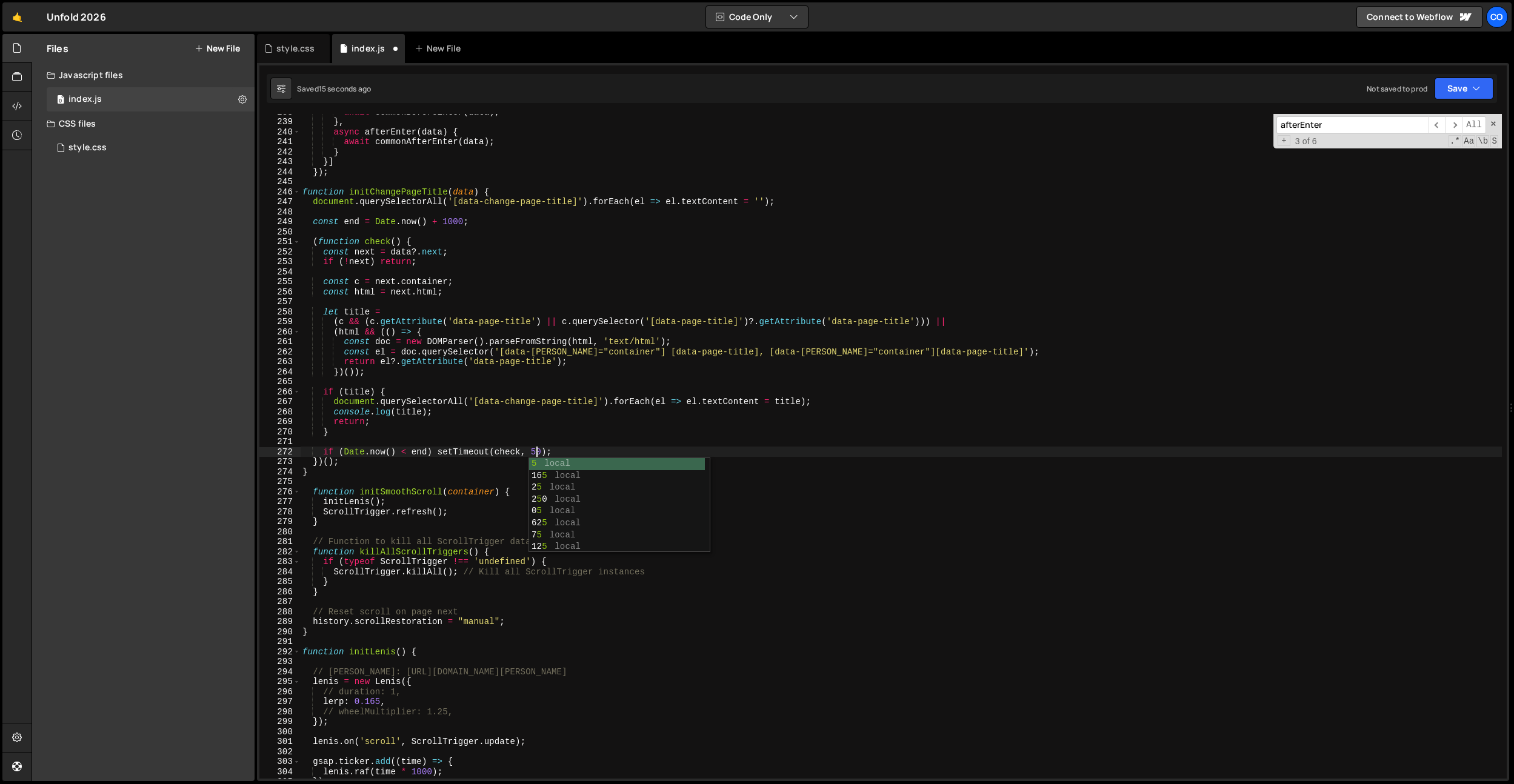
scroll to position [0, 16]
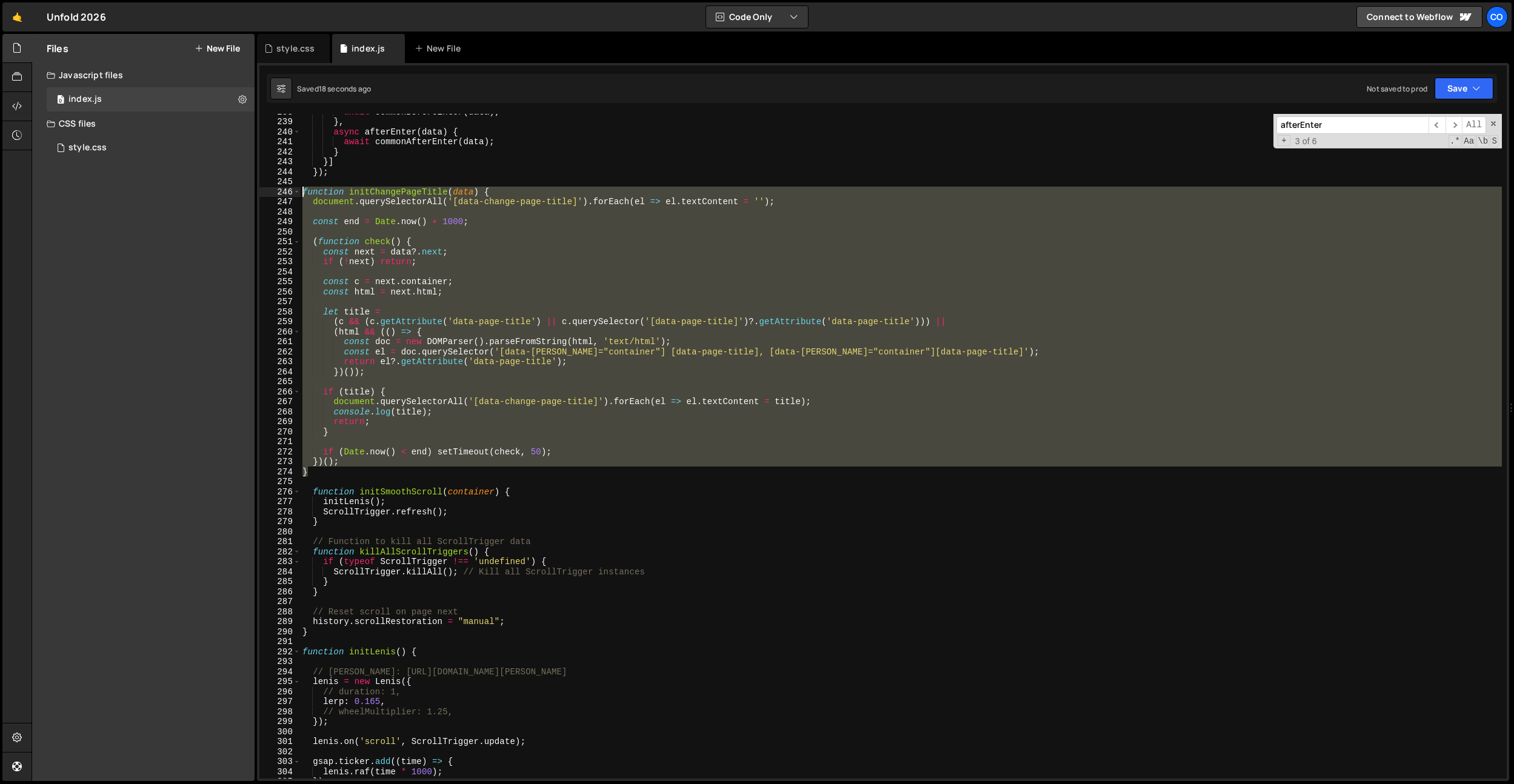
drag, startPoint x: 319, startPoint y: 472, endPoint x: 413, endPoint y: 244, distance: 246.6
click at [270, 194] on div "const doc = new DOMParser().parseFromString(html, 'text/html'); 238 239 240 241…" at bounding box center [883, 446] width 1247 height 665
click at [576, 339] on div "await commonBeforeEnter ( data ) ; } , async afterEnter ( data ) { await common…" at bounding box center [901, 446] width 1202 height 665
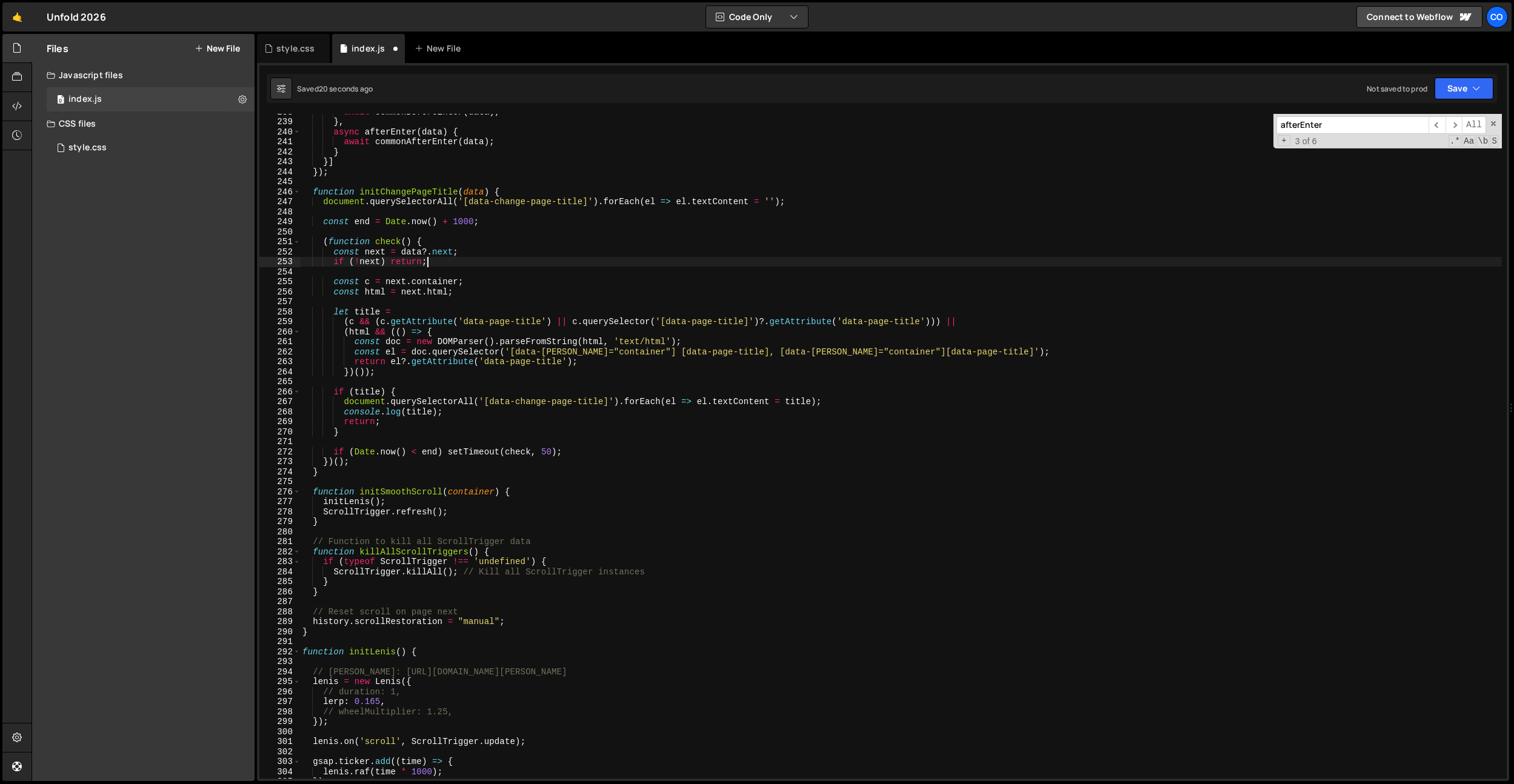
click at [510, 261] on div "await commonBeforeEnter ( data ) ; } , async afterEnter ( data ) { await common…" at bounding box center [901, 449] width 1202 height 685
type textarea "if (!next) return;"
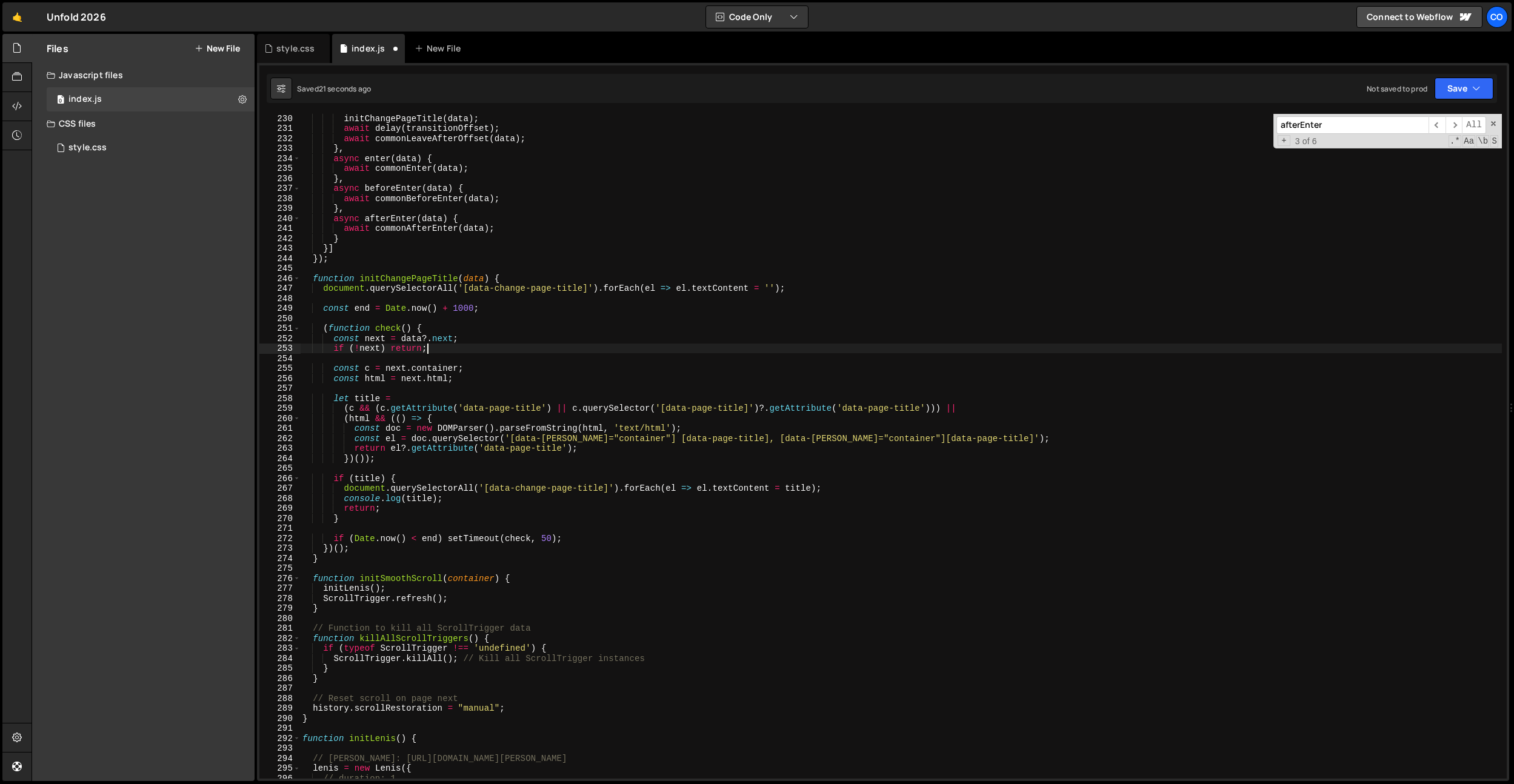
scroll to position [2289, 0]
click at [504, 297] on div "await commonLeaveBeforeOffset ( data ) ; initChangePageTitle ( data ) ; await d…" at bounding box center [901, 447] width 1202 height 685
click at [326, 330] on div "await commonLeaveBeforeOffset ( data ) ; initChangePageTitle ( data ) ; await d…" at bounding box center [901, 447] width 1202 height 685
click at [337, 549] on div "await commonLeaveBeforeOffset ( data ) ; initChangePageTitle ( data ) ; await d…" at bounding box center [901, 447] width 1202 height 685
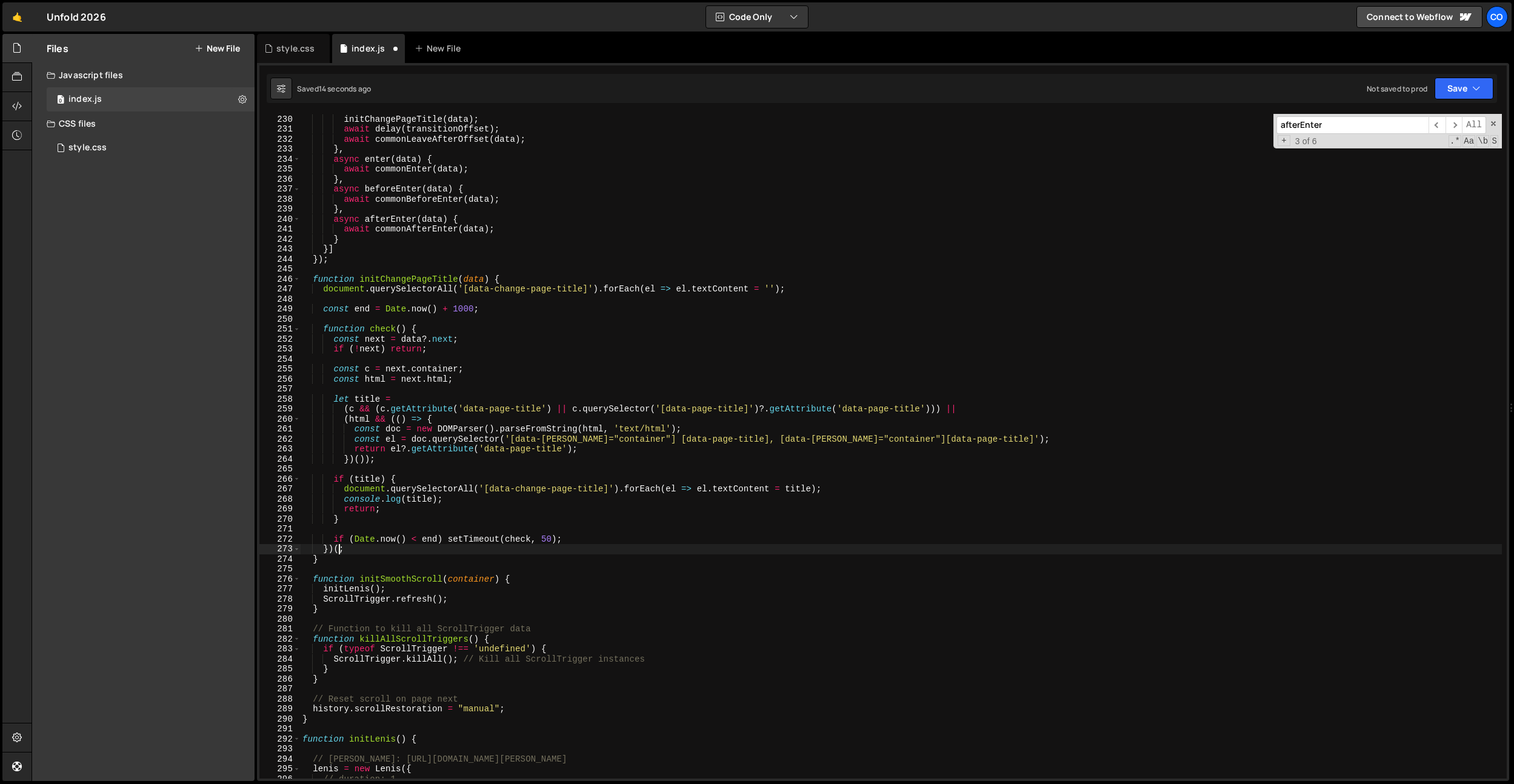
type textarea "});"
type textarea "check();"
click at [427, 533] on div "await commonLeaveBeforeOffset ( data ) ; initChangePageTitle ( data ) ; await d…" at bounding box center [901, 447] width 1202 height 685
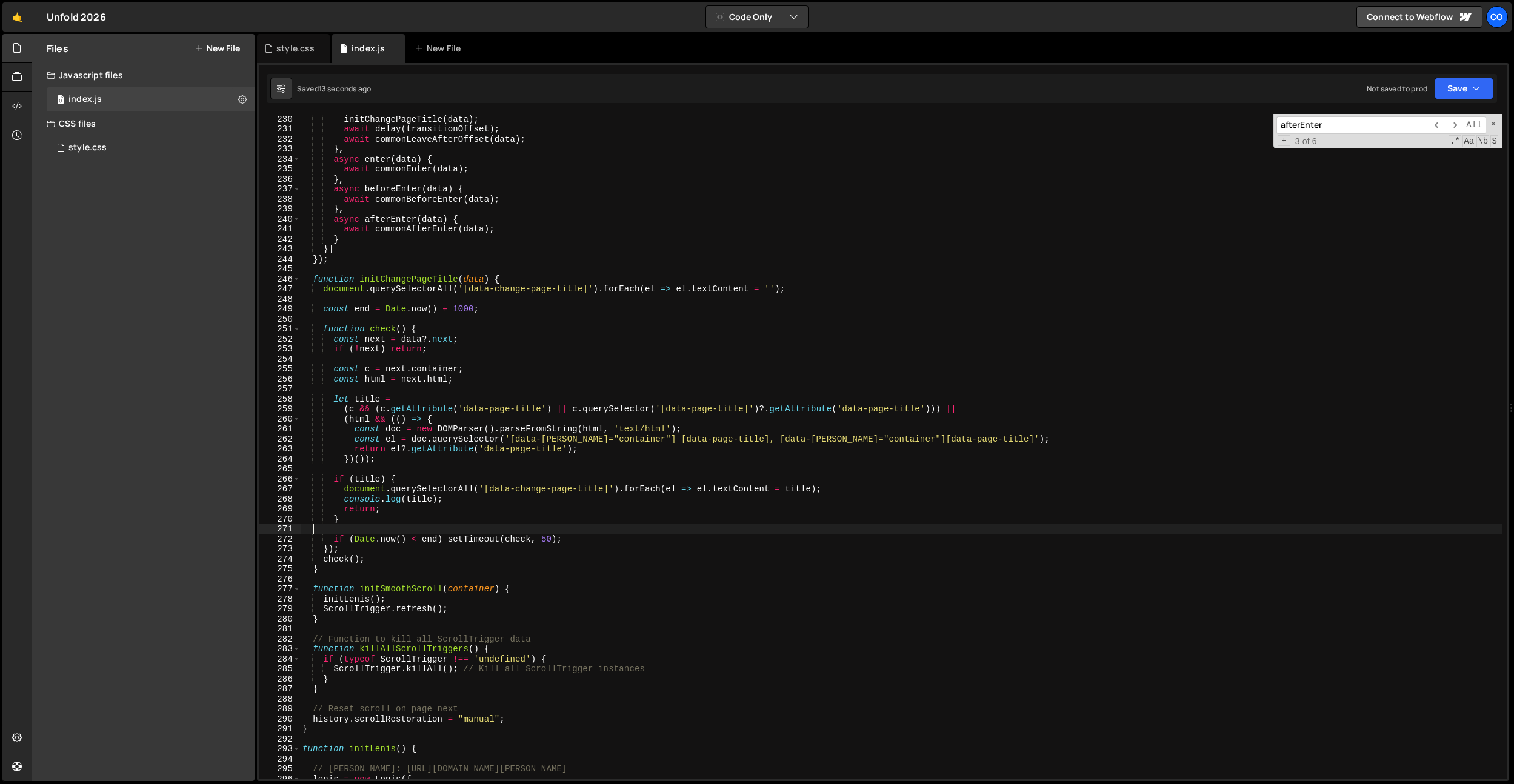
click at [367, 548] on div "await commonLeaveBeforeOffset ( data ) ; initChangePageTitle ( data ) ; await d…" at bounding box center [901, 447] width 1202 height 685
click at [469, 249] on div "await commonLeaveBeforeOffset ( data ) ; initChangePageTitle ( data ) ; await d…" at bounding box center [901, 447] width 1202 height 685
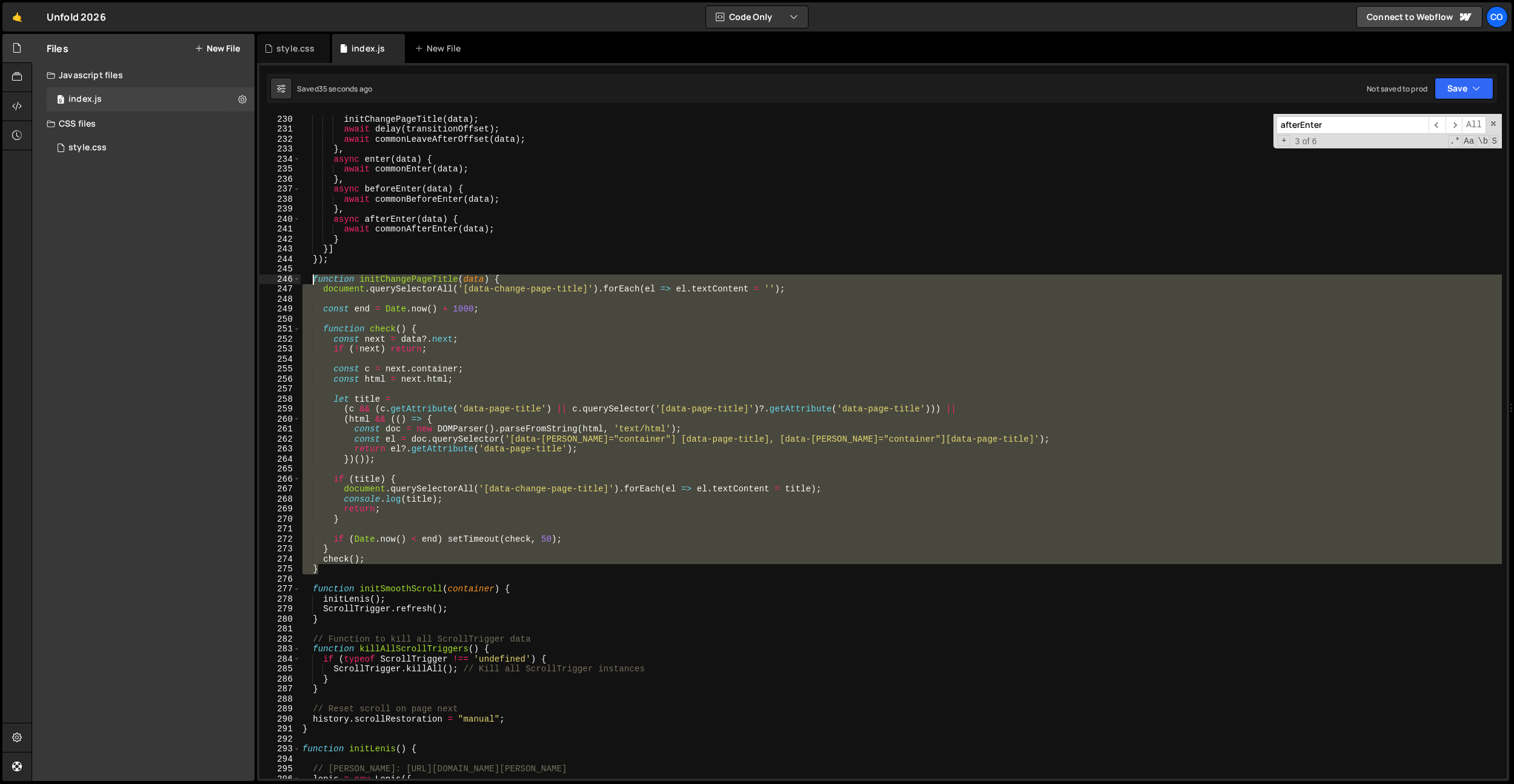
drag, startPoint x: 326, startPoint y: 569, endPoint x: 313, endPoint y: 278, distance: 291.3
click at [313, 278] on div "await commonLeaveBeforeOffset ( data ) ; initChangePageTitle ( data ) ; await d…" at bounding box center [901, 447] width 1202 height 685
paste textarea "}"
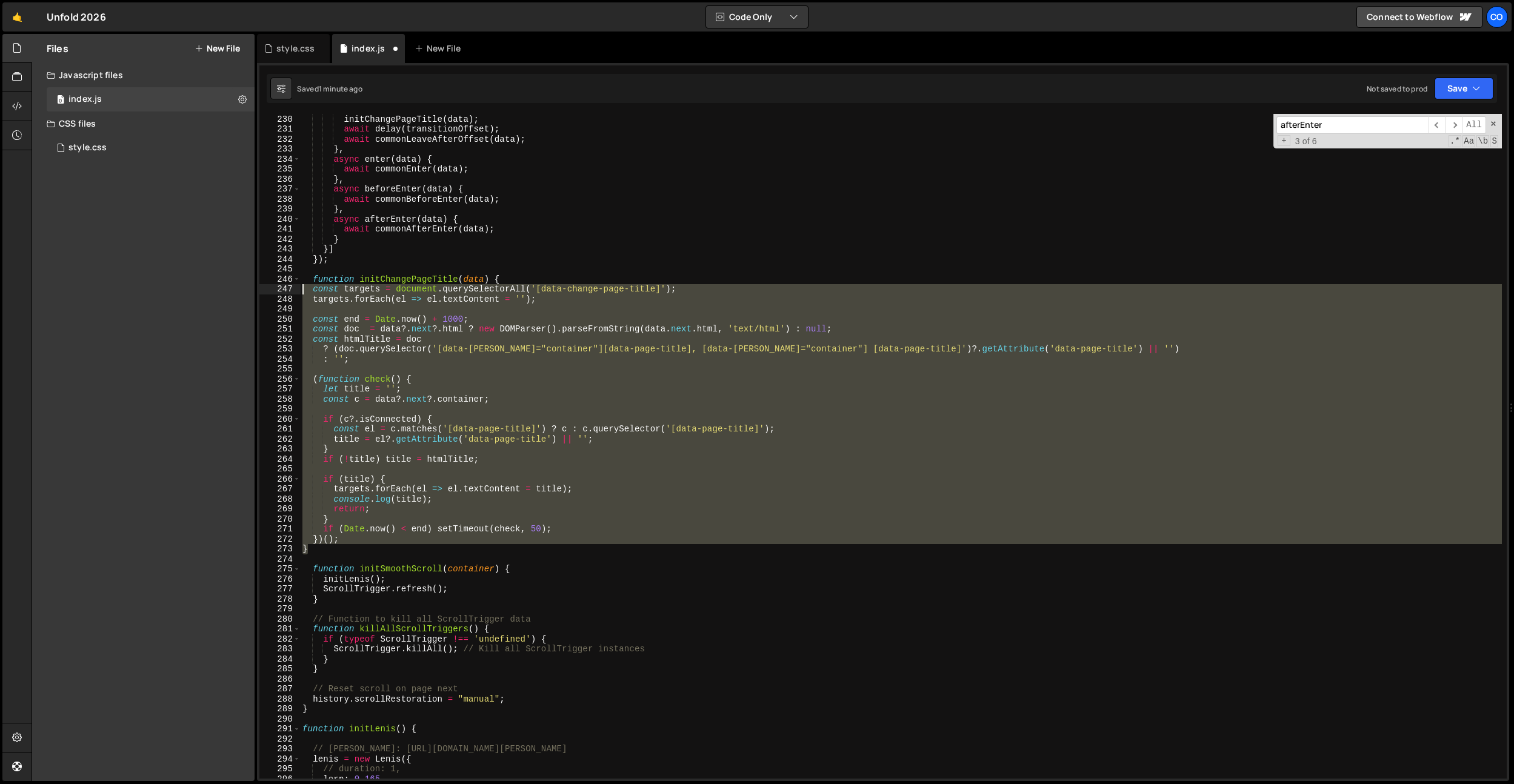
drag, startPoint x: 316, startPoint y: 547, endPoint x: 330, endPoint y: 298, distance: 249.4
click at [283, 286] on div "} 229 230 231 232 233 234 235 236 237 238 239 240 241 242 243 244 245 246 247 2…" at bounding box center [883, 446] width 1247 height 665
type textarea "const targets = document.querySelectorAll('[data-change-page-title]'); targets.…"
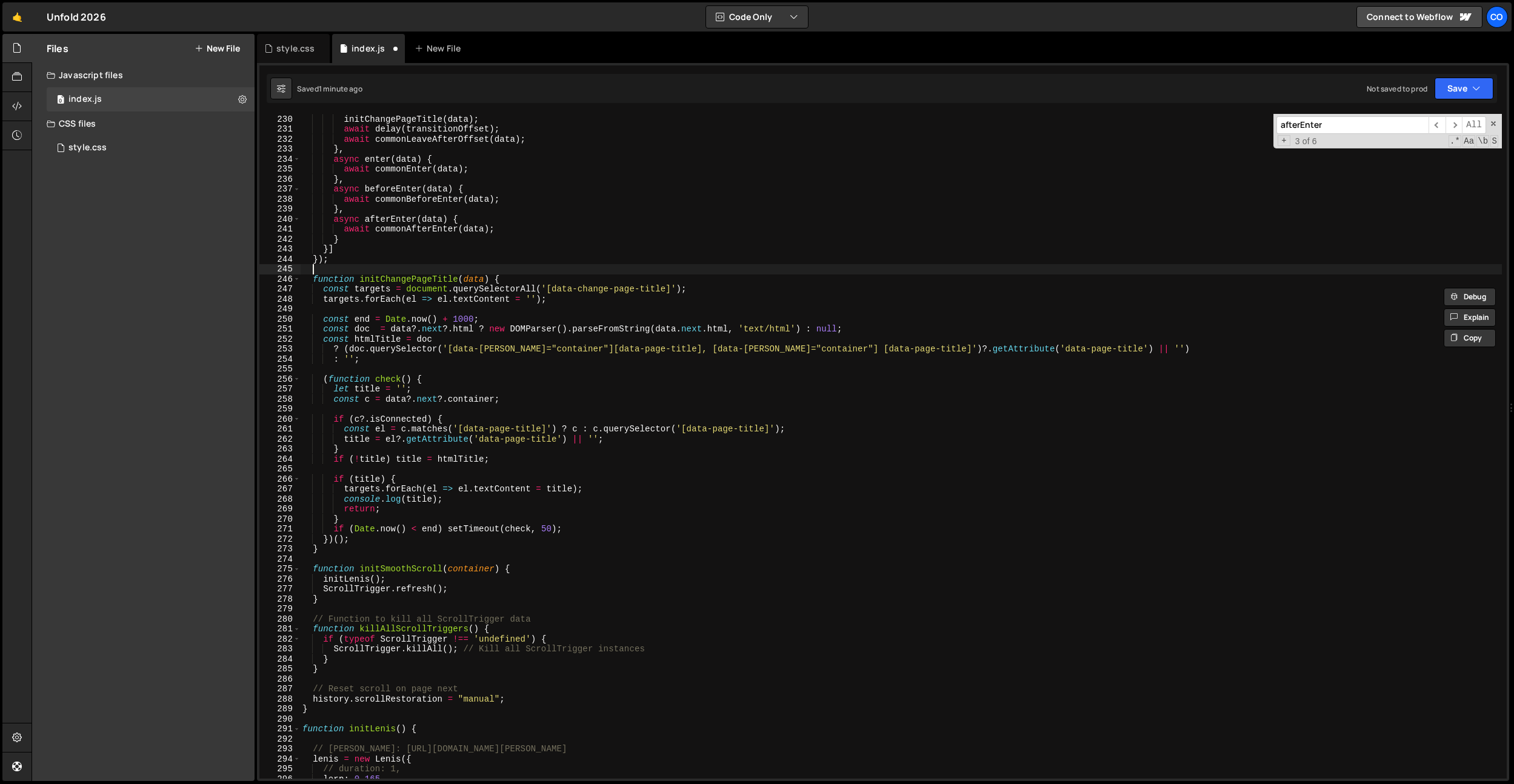
click at [485, 272] on div "await commonLeaveBeforeOffset ( data ) ; initChangePageTitle ( data ) ; await d…" at bounding box center [901, 447] width 1202 height 685
click at [546, 489] on div "await commonLeaveBeforeOffset ( data ) ; initChangePageTitle ( data ) ; await d…" at bounding box center [901, 447] width 1202 height 685
click at [617, 399] on div "await commonLeaveBeforeOffset ( data ) ; initChangePageTitle ( data ) ; await d…" at bounding box center [901, 447] width 1202 height 685
type textarea "const c = data?.next?.container;"
click at [601, 411] on div "await commonLeaveBeforeOffset ( data ) ; initChangePageTitle ( data ) ; await d…" at bounding box center [901, 447] width 1202 height 685
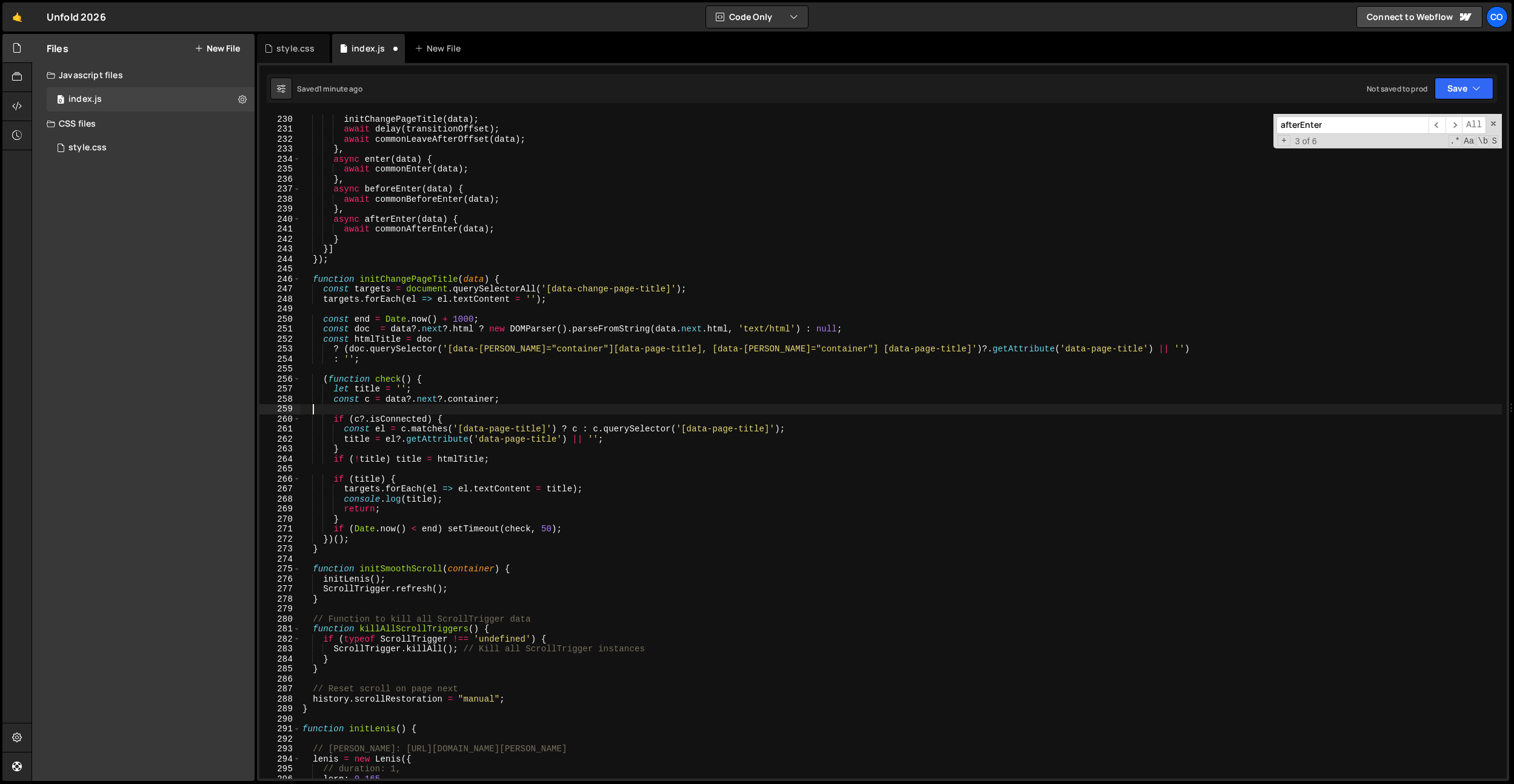
click at [712, 425] on div "await commonLeaveBeforeOffset ( data ) ; initChangePageTitle ( data ) ; await d…" at bounding box center [901, 447] width 1202 height 685
click at [666, 352] on div "await commonLeaveBeforeOffset ( data ) ; initChangePageTitle ( data ) ; await d…" at bounding box center [901, 447] width 1202 height 685
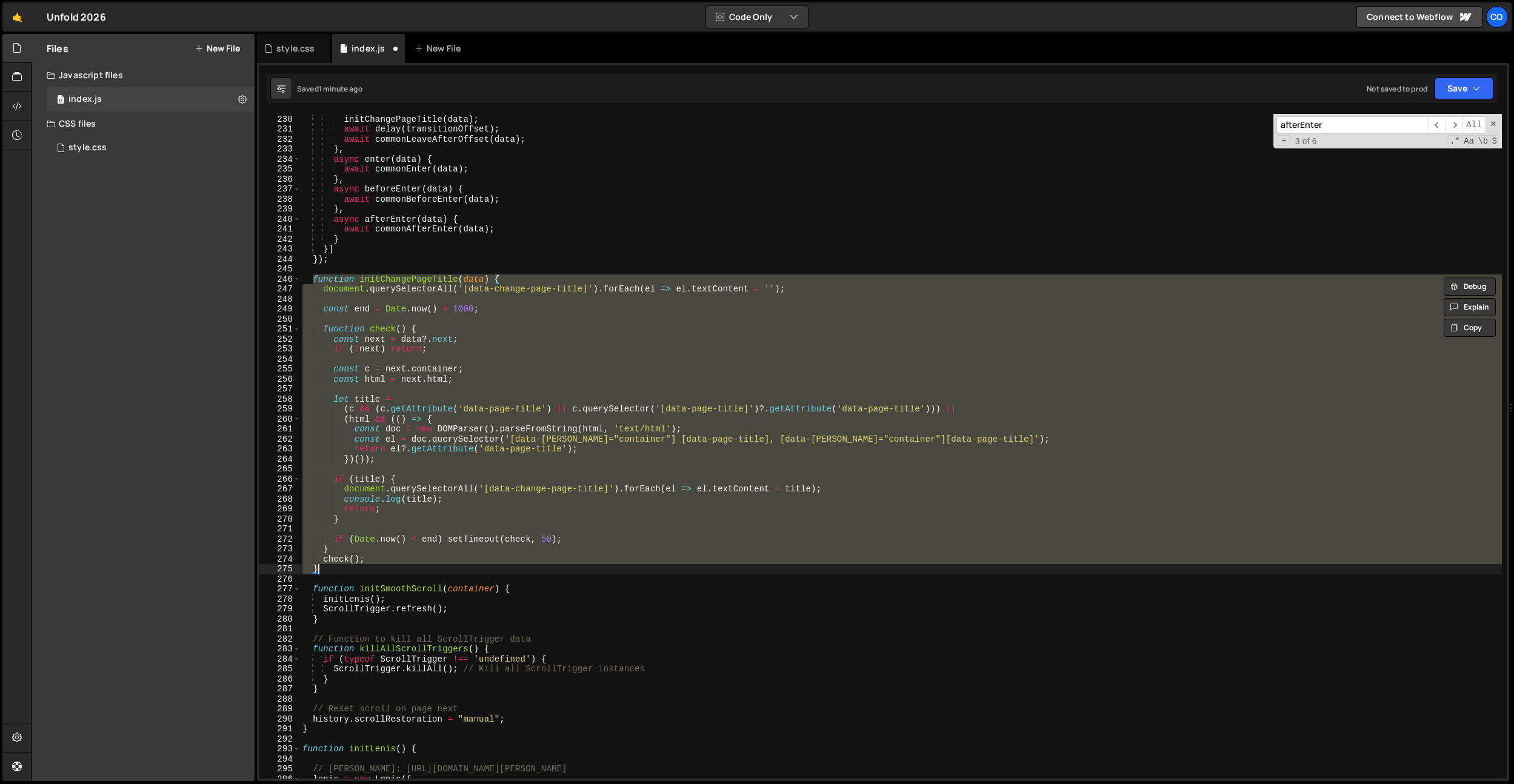
click at [666, 352] on div "await commonLeaveBeforeOffset ( data ) ; initChangePageTitle ( data ) ; await d…" at bounding box center [901, 446] width 1202 height 665
type textarea "if (!next) return;"
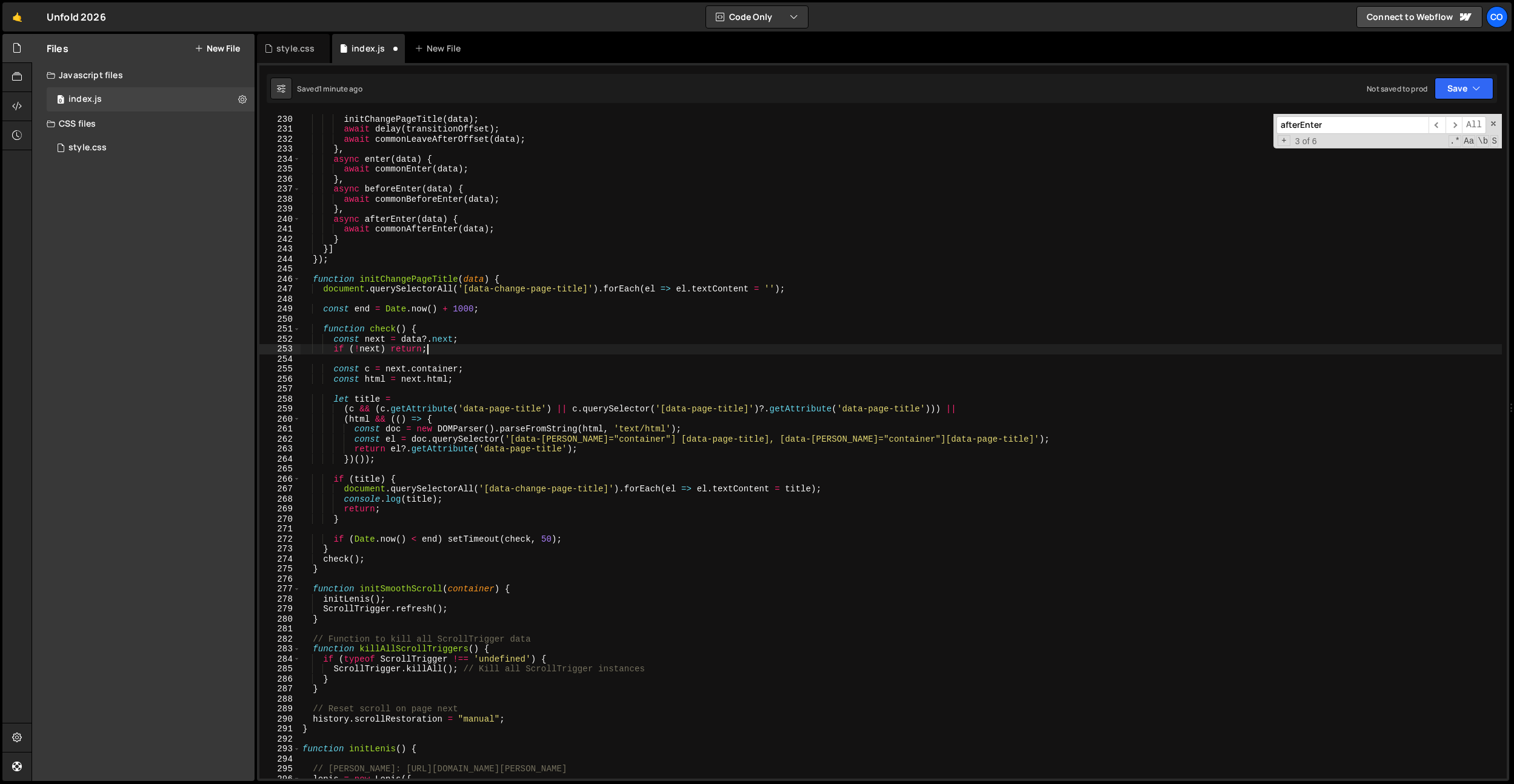
click at [672, 361] on div "await commonLeaveBeforeOffset ( data ) ; initChangePageTitle ( data ) ; await d…" at bounding box center [901, 447] width 1202 height 685
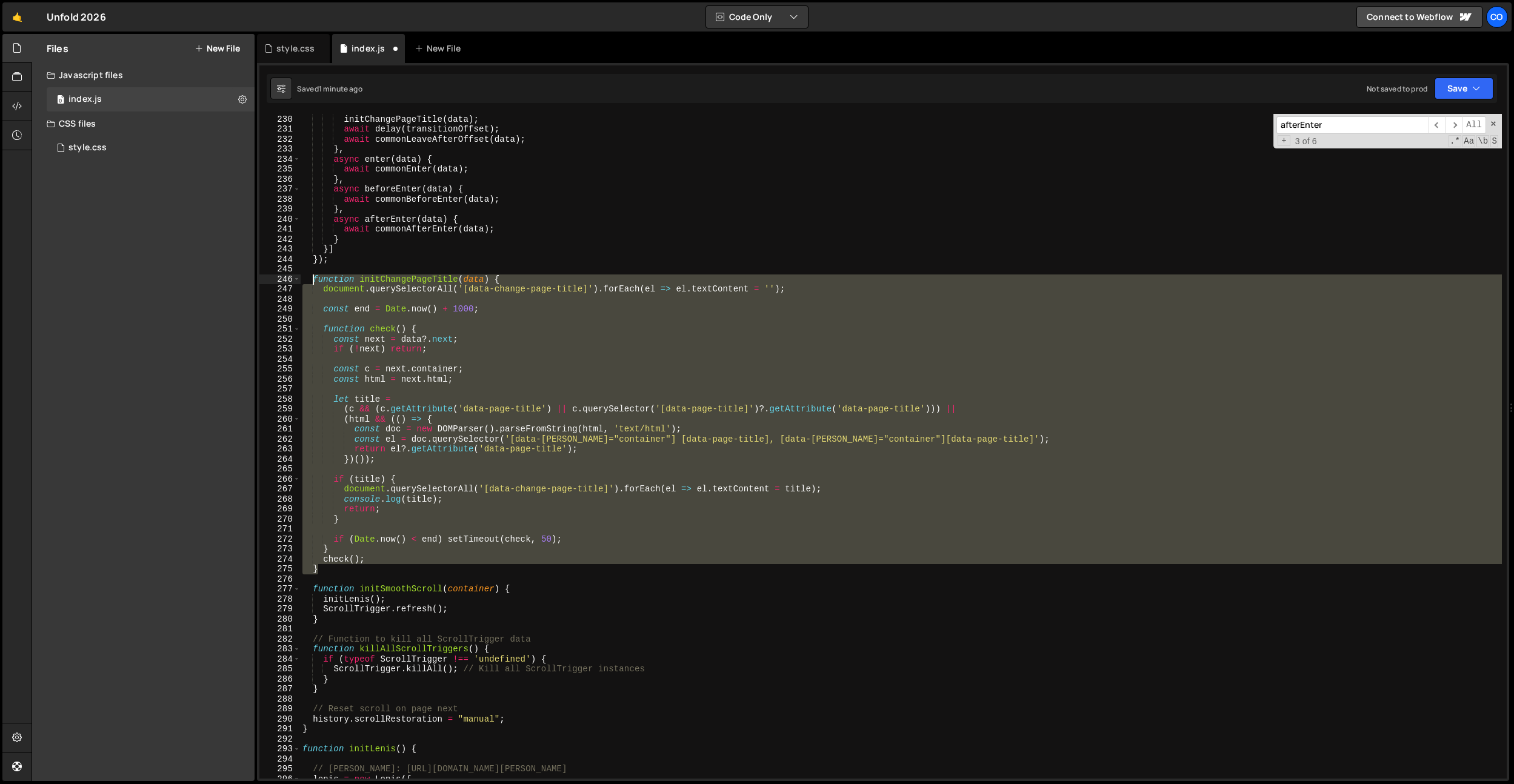
drag, startPoint x: 329, startPoint y: 567, endPoint x: 313, endPoint y: 282, distance: 285.4
click at [313, 281] on div "await commonLeaveBeforeOffset ( data ) ; initChangePageTitle ( data ) ; await d…" at bounding box center [901, 447] width 1202 height 685
paste textarea "}"
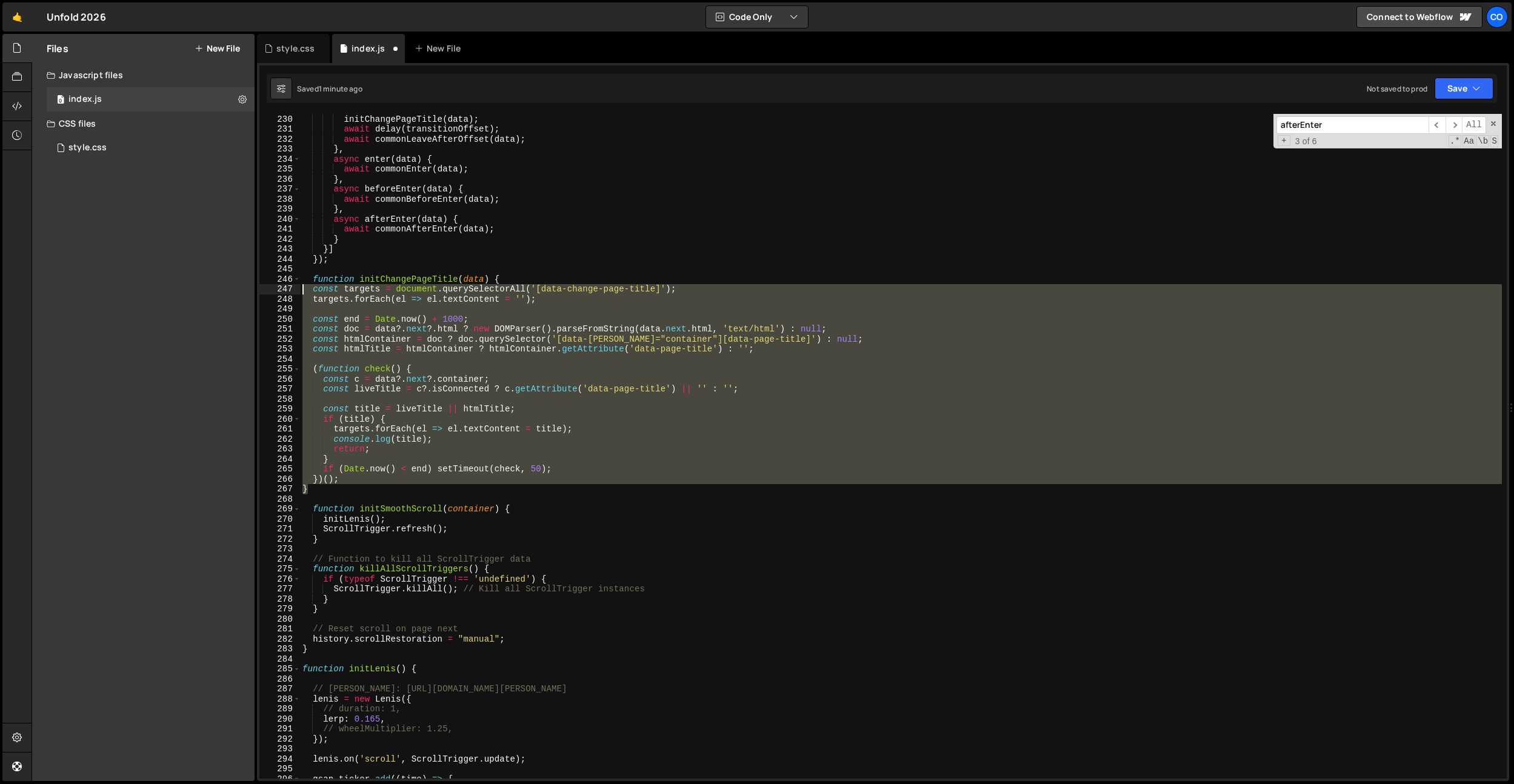
drag, startPoint x: 321, startPoint y: 490, endPoint x: 300, endPoint y: 305, distance: 186.2
click at [288, 294] on div "} 229 230 231 232 233 234 235 236 237 238 239 240 241 242 243 244 245 246 247 2…" at bounding box center [883, 446] width 1247 height 665
click at [598, 433] on div "await commonLeaveBeforeOffset ( data ) ; initChangePageTitle ( data ) ; await d…" at bounding box center [901, 446] width 1202 height 665
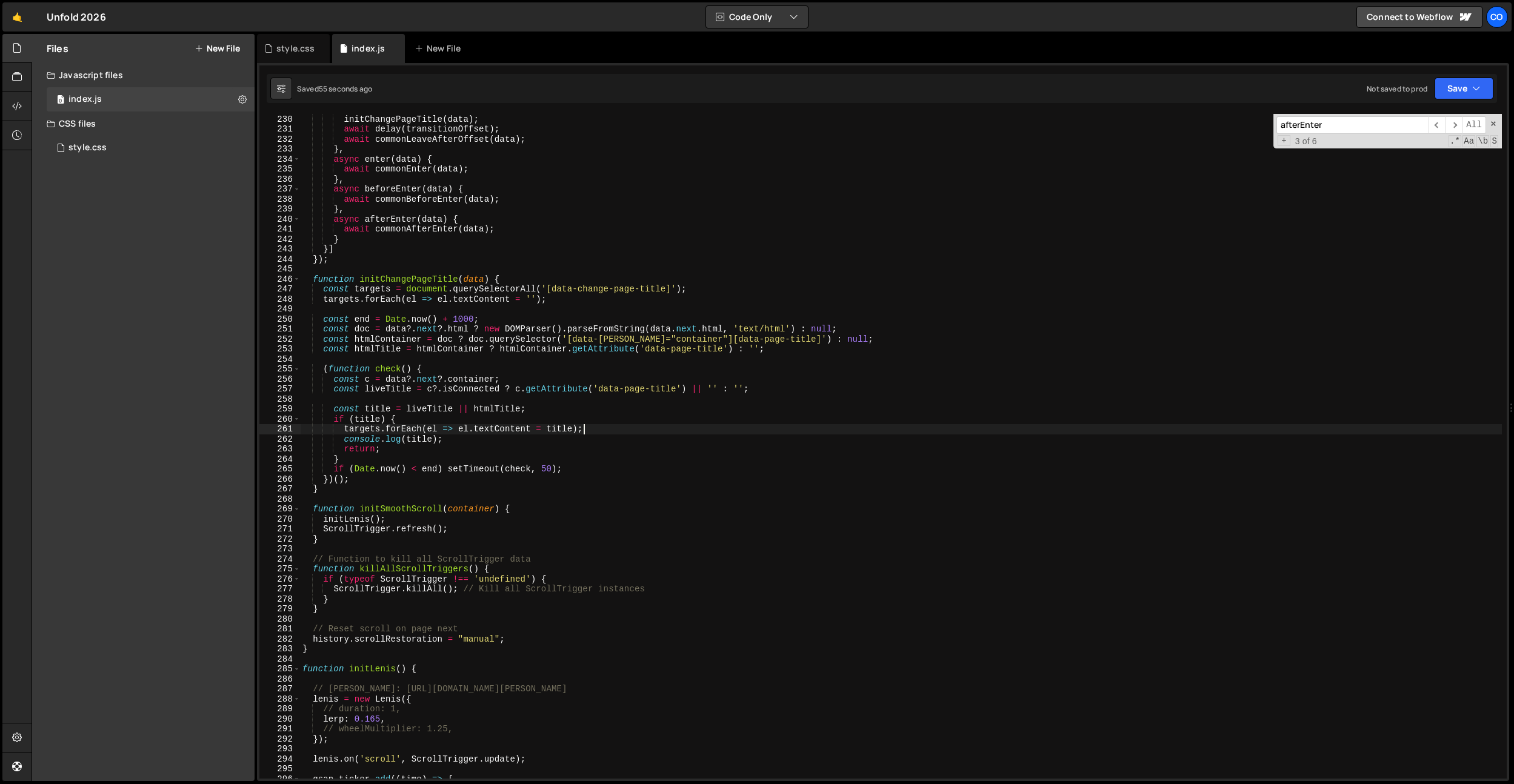
click at [548, 465] on div "await commonLeaveBeforeOffset ( data ) ; initChangePageTitle ( data ) ; await d…" at bounding box center [901, 447] width 1202 height 685
type textarea "if (Date.now() < end) setTimeout(check, 25);"
click at [504, 359] on div "await commonLeaveBeforeOffset ( data ) ; initChangePageTitle ( data ) ; await d…" at bounding box center [901, 447] width 1202 height 685
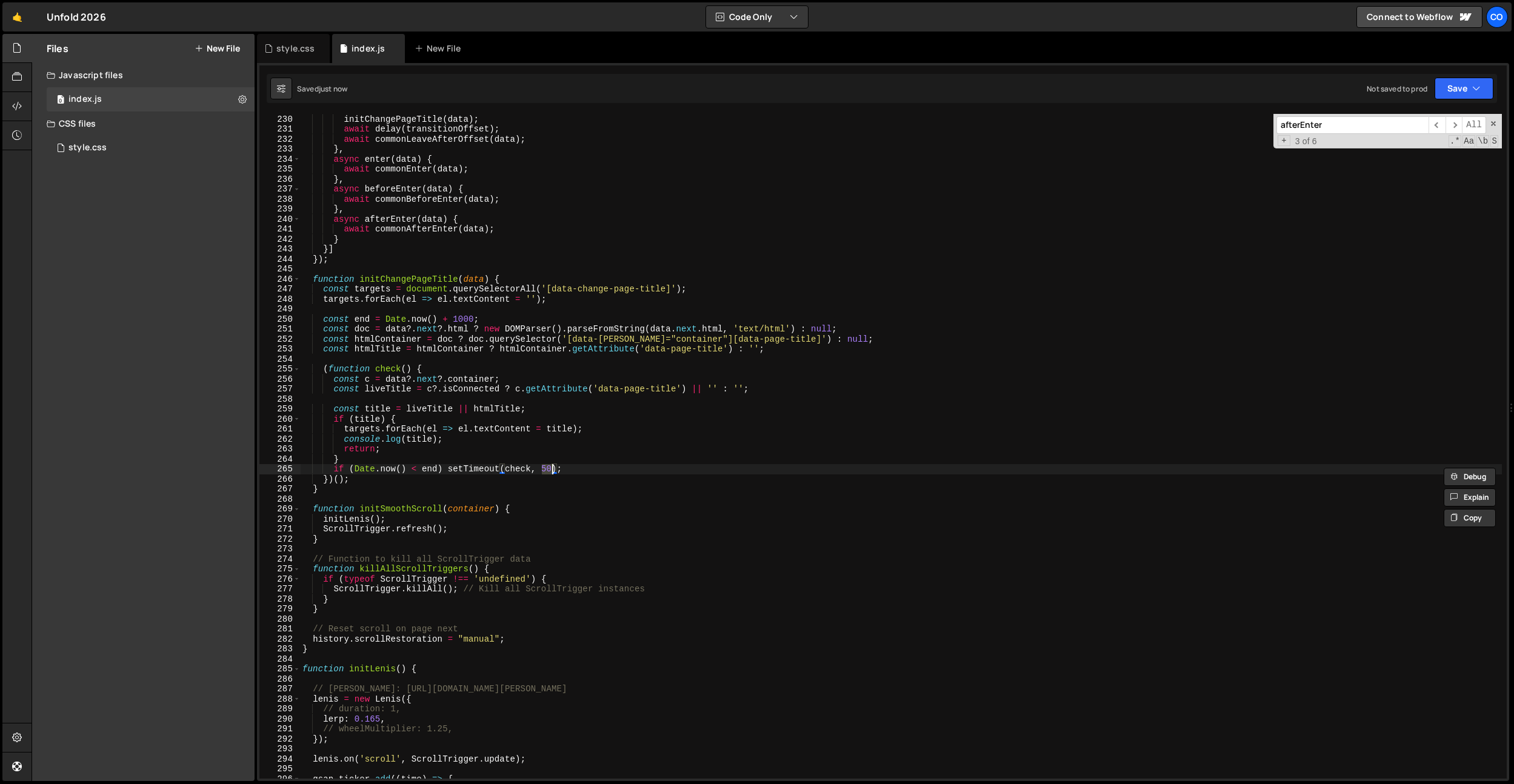
click at [463, 321] on div "await commonLeaveBeforeOffset ( data ) ; initChangePageTitle ( data ) ; await d…" at bounding box center [901, 447] width 1202 height 685
type textarea "const end = Date.now() + 1500;"
click at [527, 404] on div "await commonLeaveBeforeOffset ( data ) ; initChangePageTitle ( data ) ; await d…" at bounding box center [901, 447] width 1202 height 685
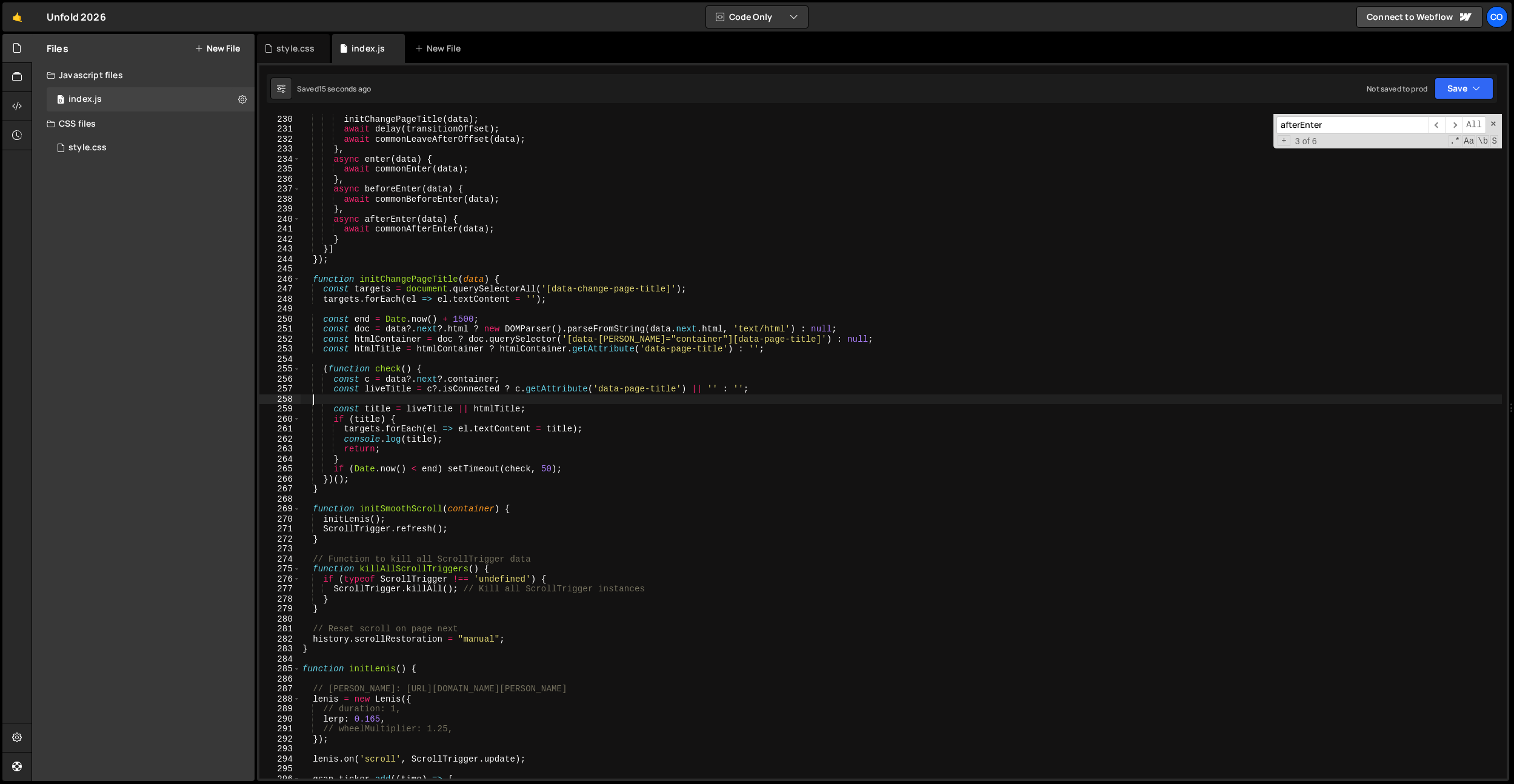
click at [527, 404] on div "await commonLeaveBeforeOffset ( data ) ; initChangePageTitle ( data ) ; await d…" at bounding box center [901, 447] width 1202 height 685
click at [564, 444] on div "await commonLeaveBeforeOffset ( data ) ; initChangePageTitle ( data ) ; await d…" at bounding box center [901, 447] width 1202 height 685
type textarea "return;"
click at [1494, 19] on div "Co" at bounding box center [1497, 17] width 22 height 22
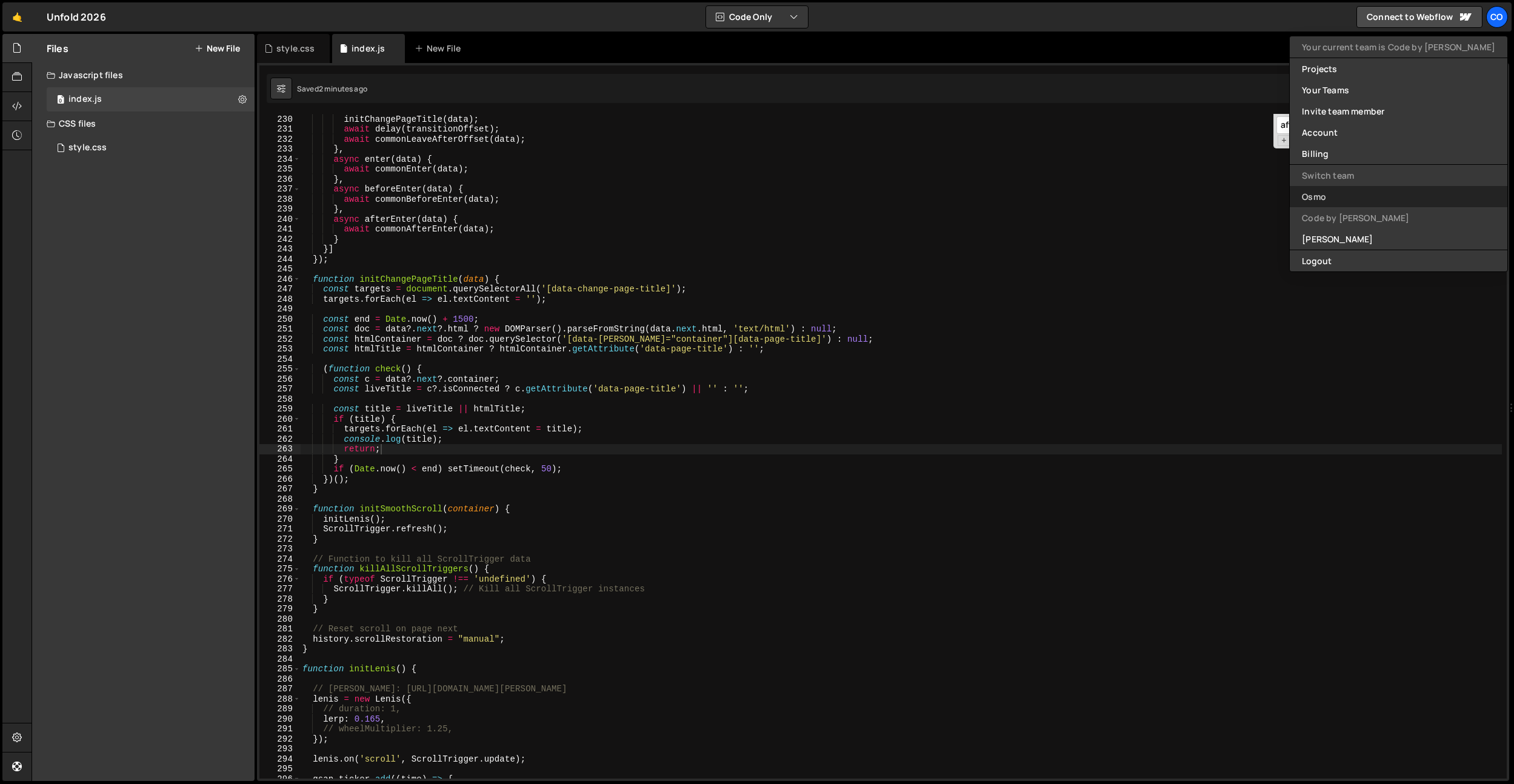
click at [1375, 199] on link "Osmo" at bounding box center [1399, 196] width 218 height 21
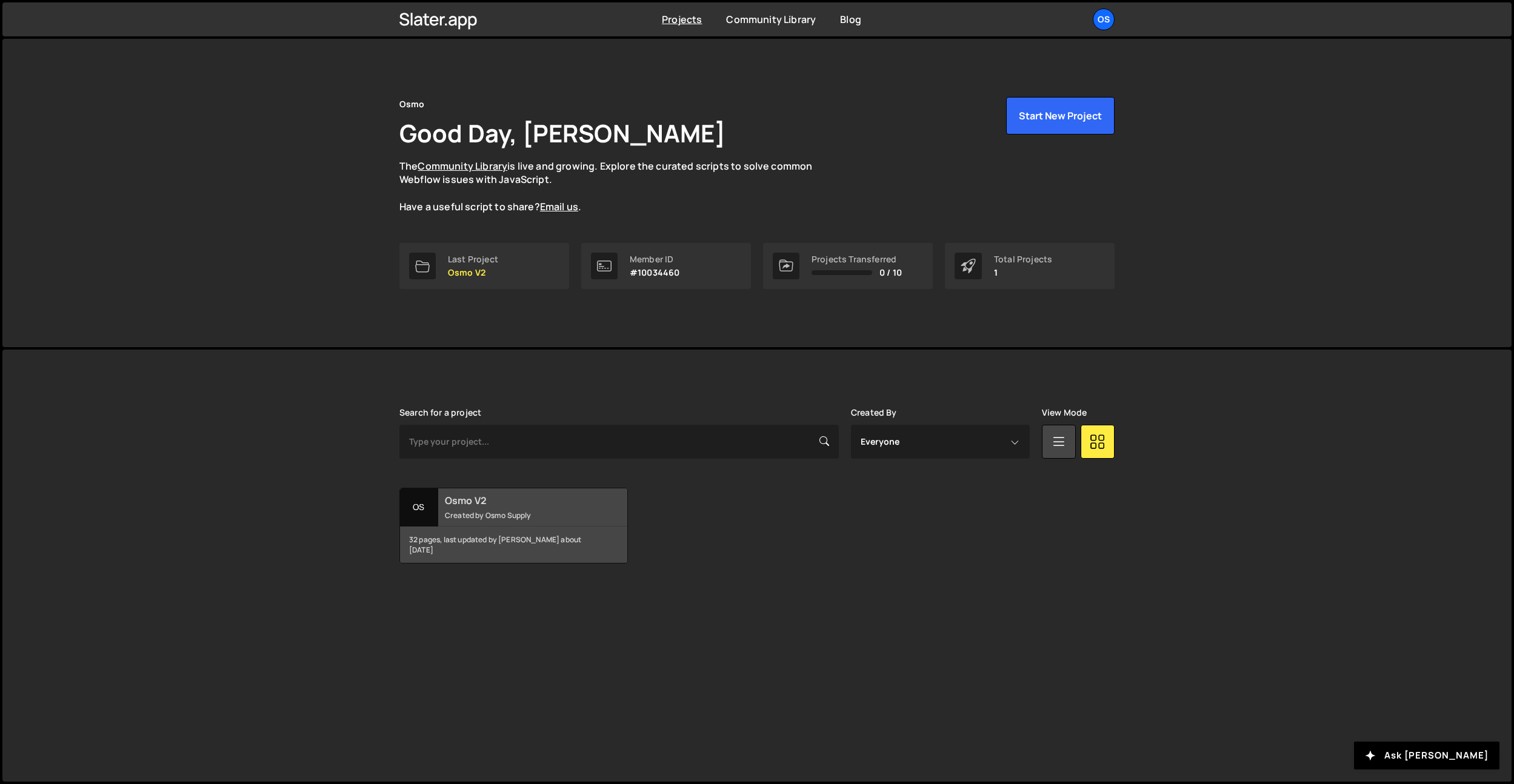
click at [536, 512] on small "Created by Osmo Supply" at bounding box center [518, 515] width 146 height 10
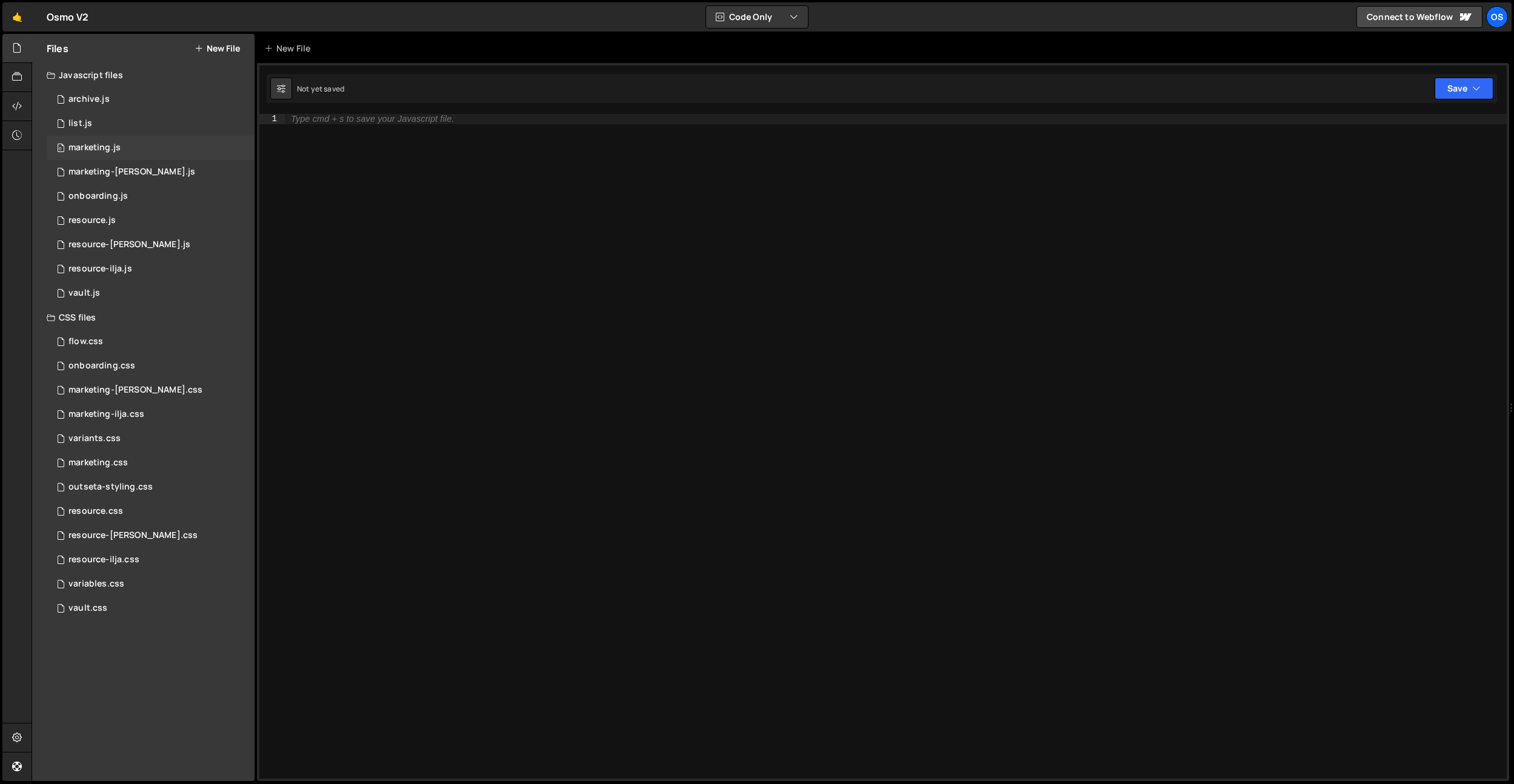
click at [97, 146] on div "marketing.js" at bounding box center [94, 147] width 52 height 11
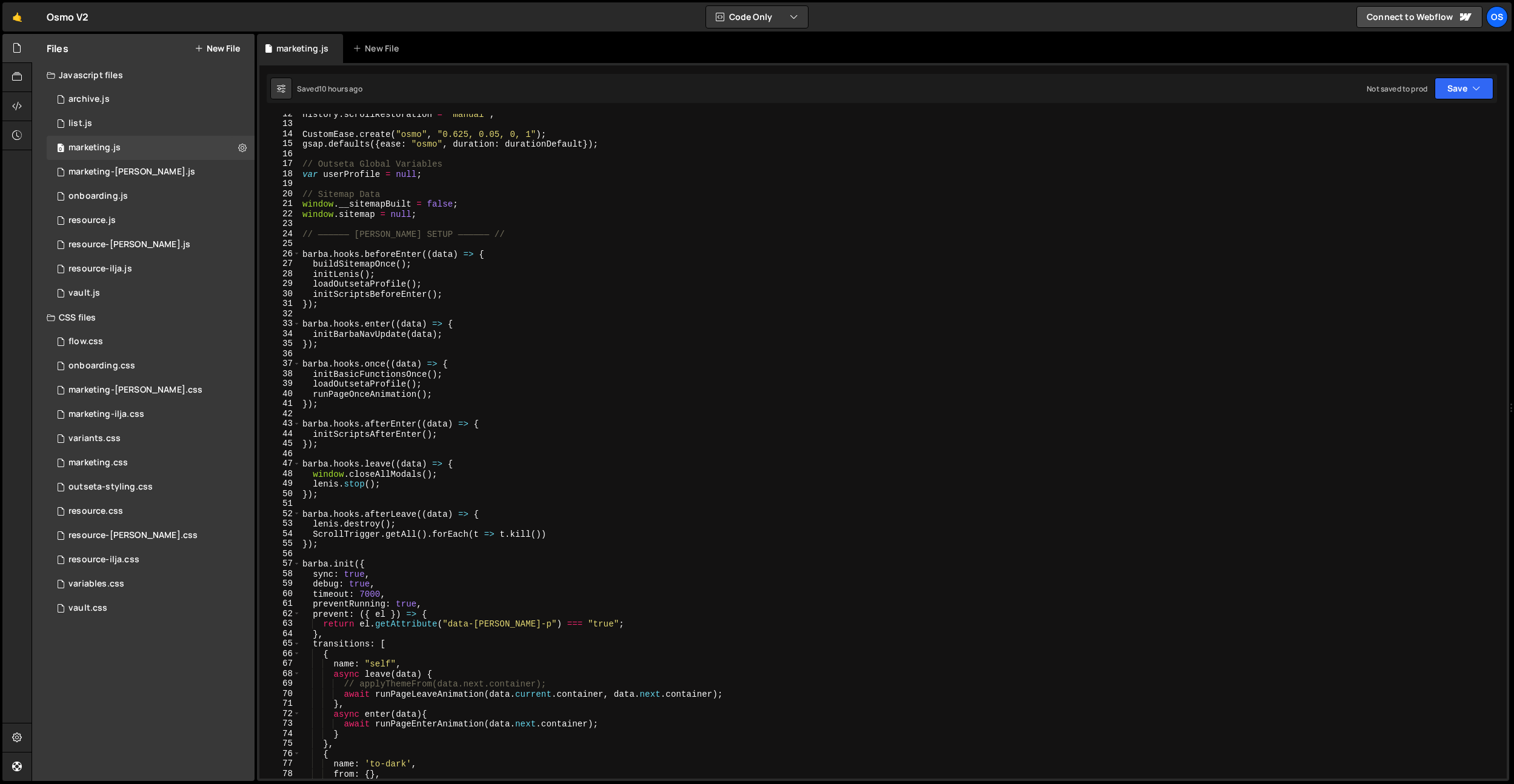
scroll to position [79, 0]
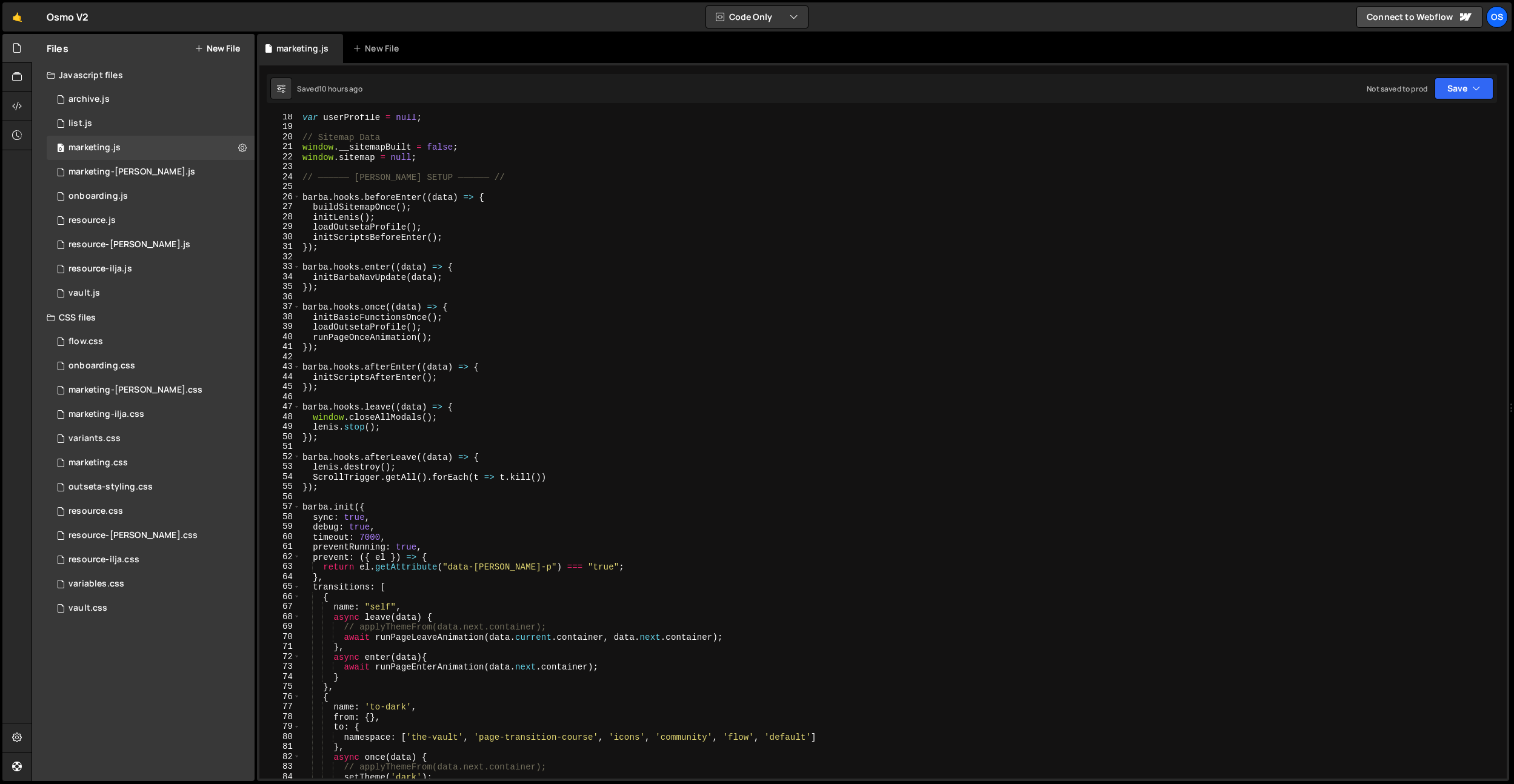
click at [300, 195] on div "var userProfile = null ; // Sitemap Data window . __sitemapBuilt = false ; wind…" at bounding box center [901, 454] width 1202 height 685
type textarea "}"
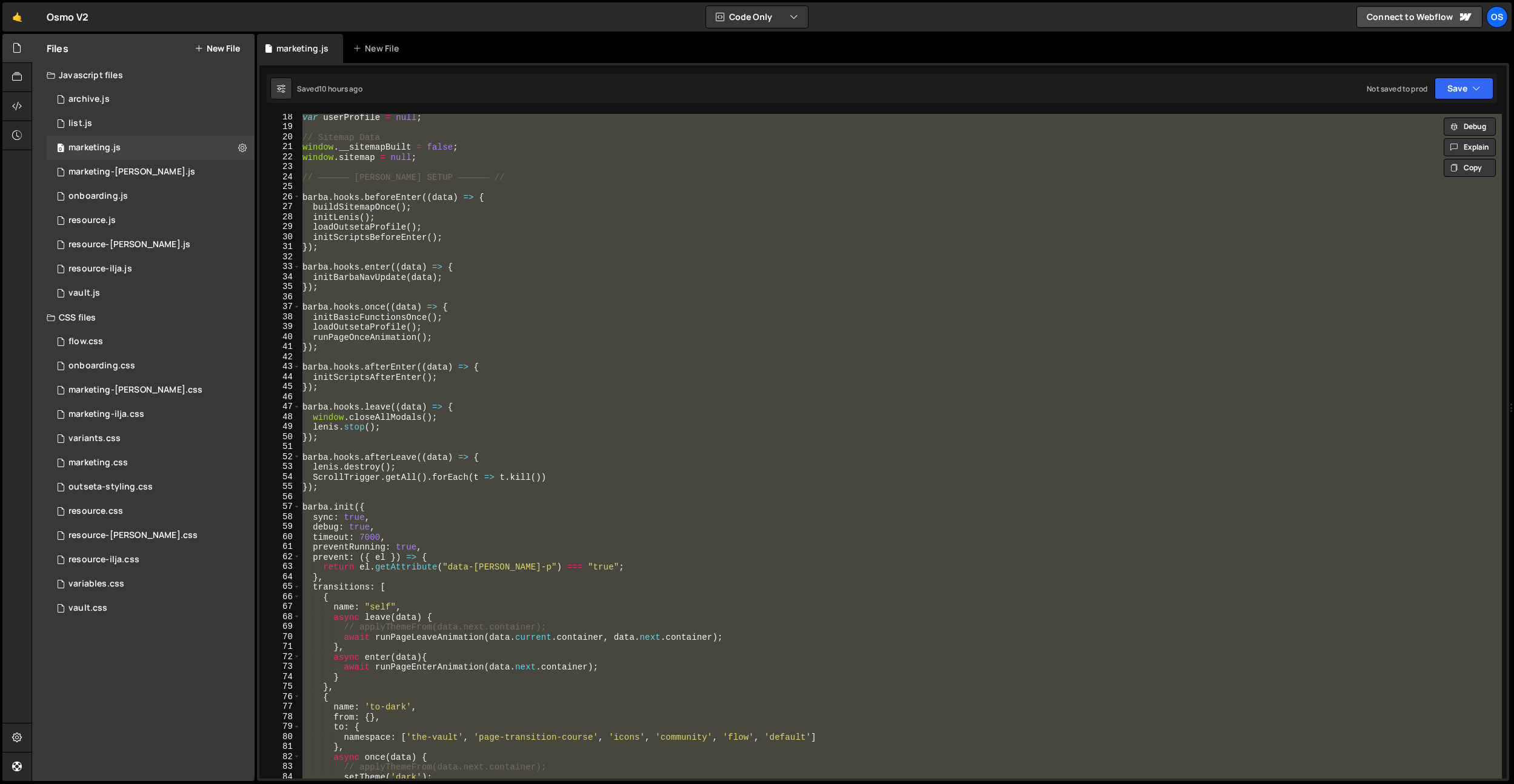
drag, startPoint x: 378, startPoint y: 256, endPoint x: 364, endPoint y: 235, distance: 25.2
click at [378, 256] on div "var userProfile = null ; // Sitemap Data window . __sitemapBuilt = false ; wind…" at bounding box center [901, 446] width 1202 height 665
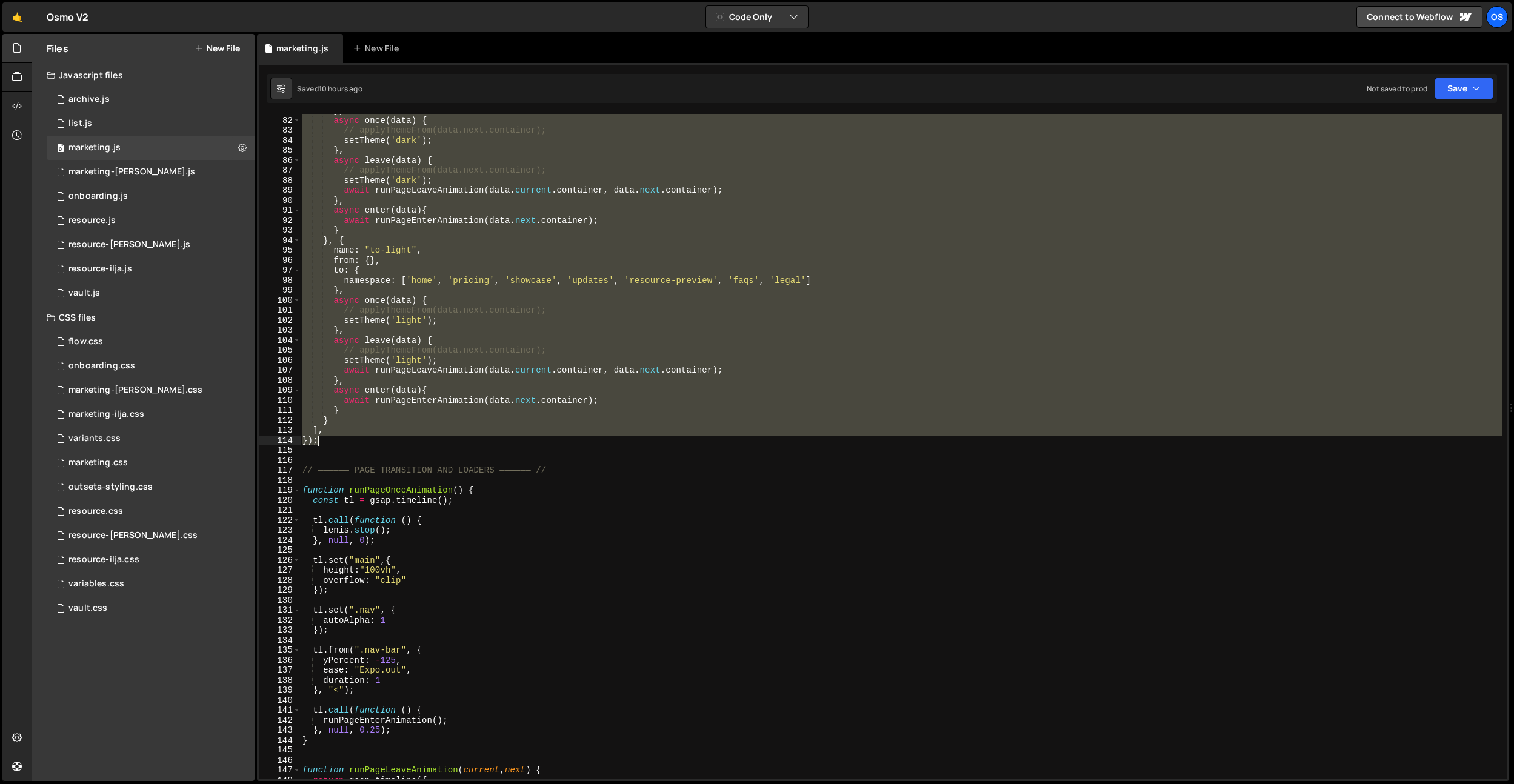
scroll to position [373, 0]
drag, startPoint x: 300, startPoint y: 172, endPoint x: 327, endPoint y: 438, distance: 267.4
click at [327, 438] on div "} , async once ( data ) { // applyThemeFrom(data.next.container); setTheme ( 'd…" at bounding box center [901, 448] width 1202 height 685
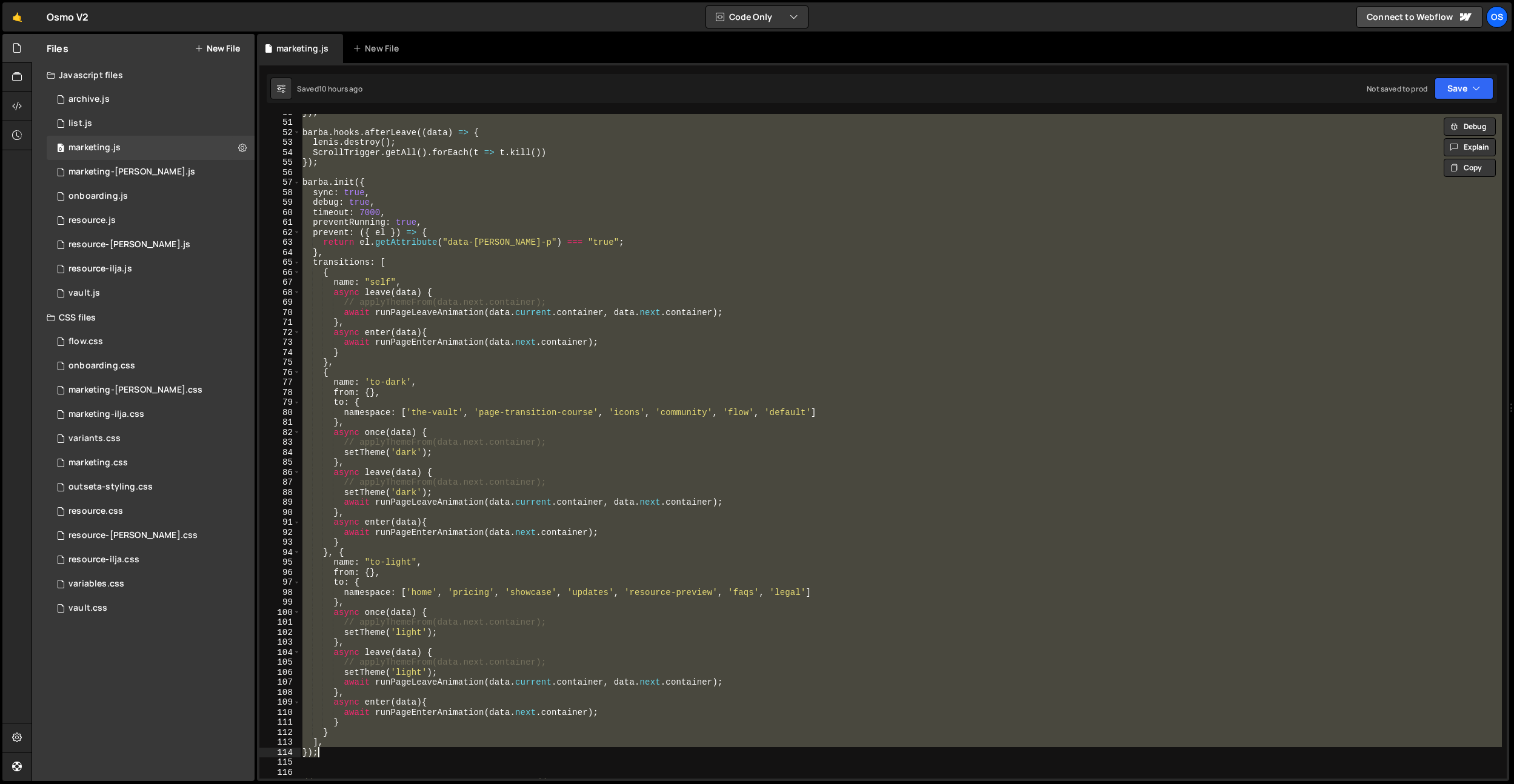
scroll to position [174, 0]
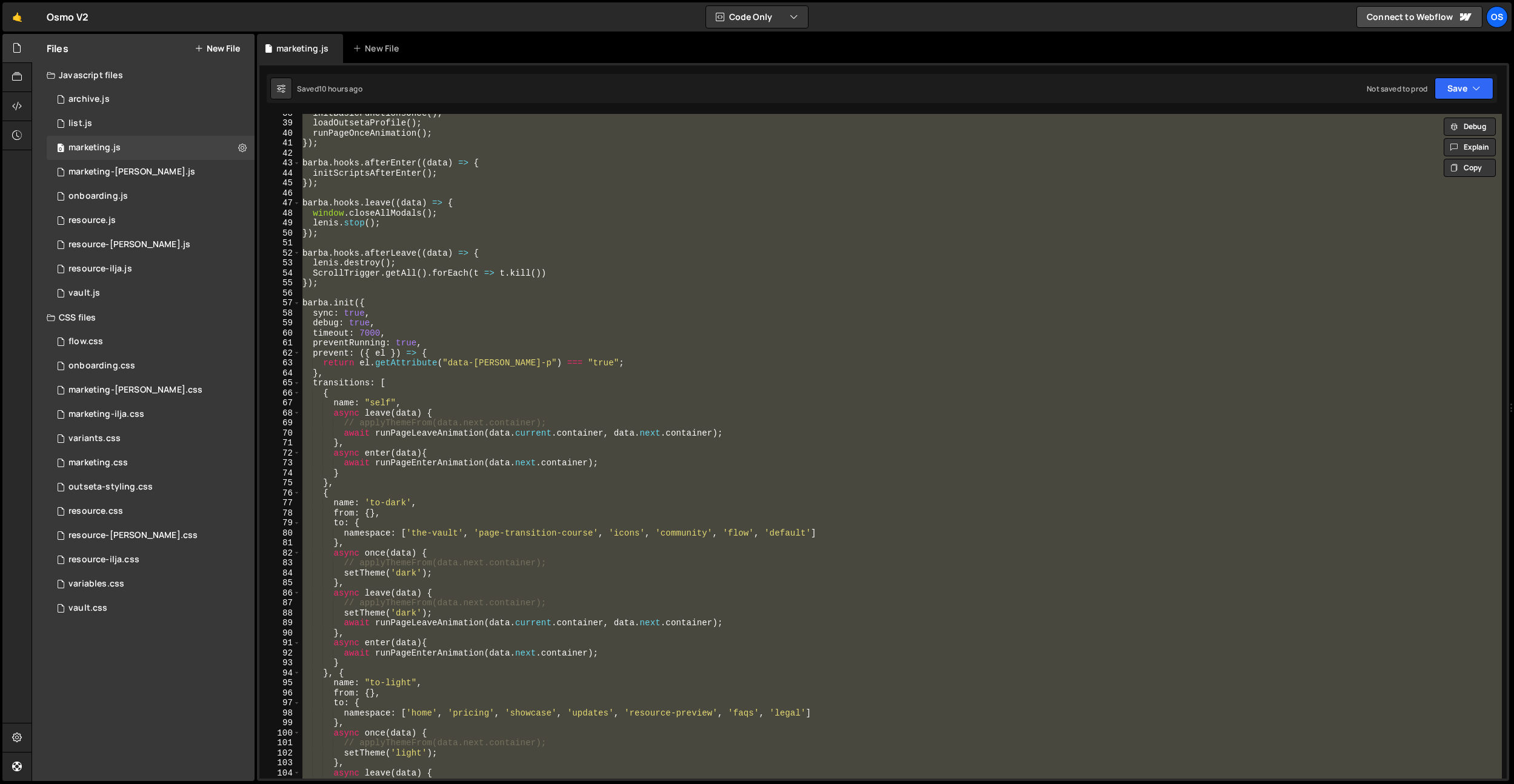
click at [391, 427] on div "initBasicFunctionsOnce ( ) ; loadOutsetaProfile ( ) ; runPageOnceAnimation ( ) …" at bounding box center [901, 446] width 1202 height 665
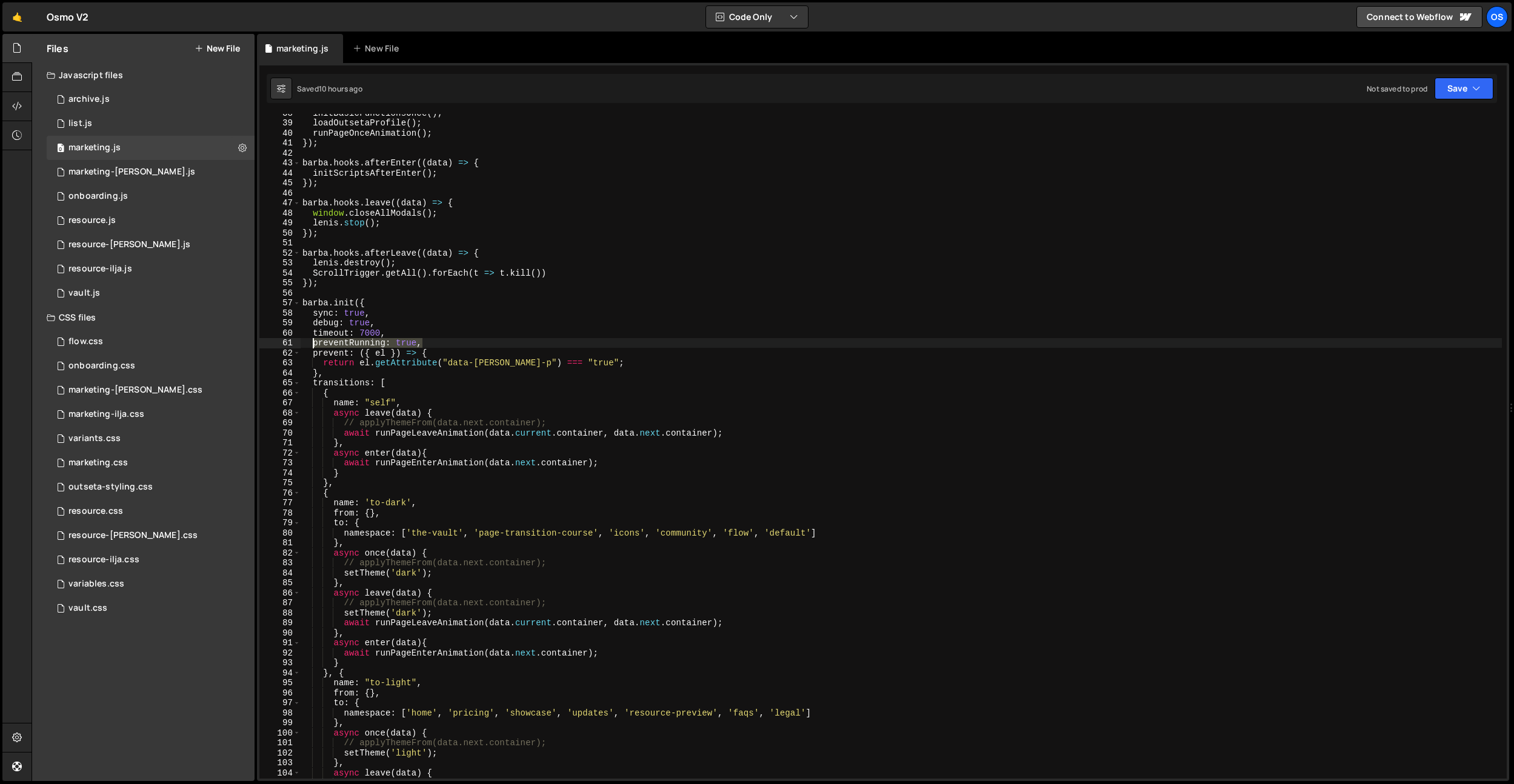
drag, startPoint x: 443, startPoint y: 343, endPoint x: 568, endPoint y: 104, distance: 269.7
click at [314, 347] on div "initBasicFunctionsOnce ( ) ; loadOutsetaProfile ( ) ; runPageOnceAnimation ( ) …" at bounding box center [901, 450] width 1202 height 685
click at [424, 330] on div "initBasicFunctionsOnce ( ) ; loadOutsetaProfile ( ) ; runPageOnceAnimation ( ) …" at bounding box center [901, 450] width 1202 height 685
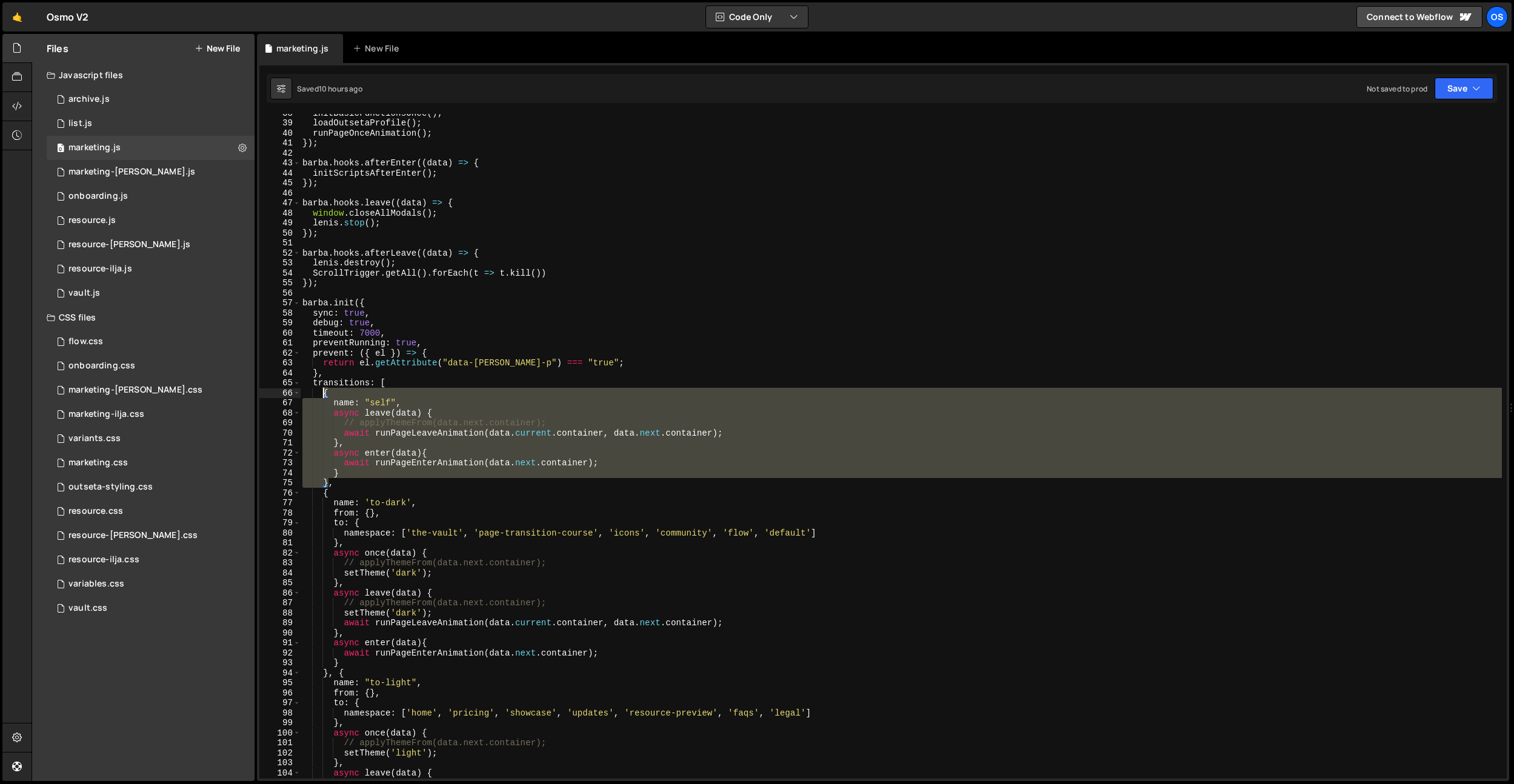
drag, startPoint x: 328, startPoint y: 483, endPoint x: 323, endPoint y: 395, distance: 88.1
click at [323, 395] on div "initBasicFunctionsOnce ( ) ; loadOutsetaProfile ( ) ; runPageOnceAnimation ( ) …" at bounding box center [901, 450] width 1202 height 685
type textarea "{ name: "self","
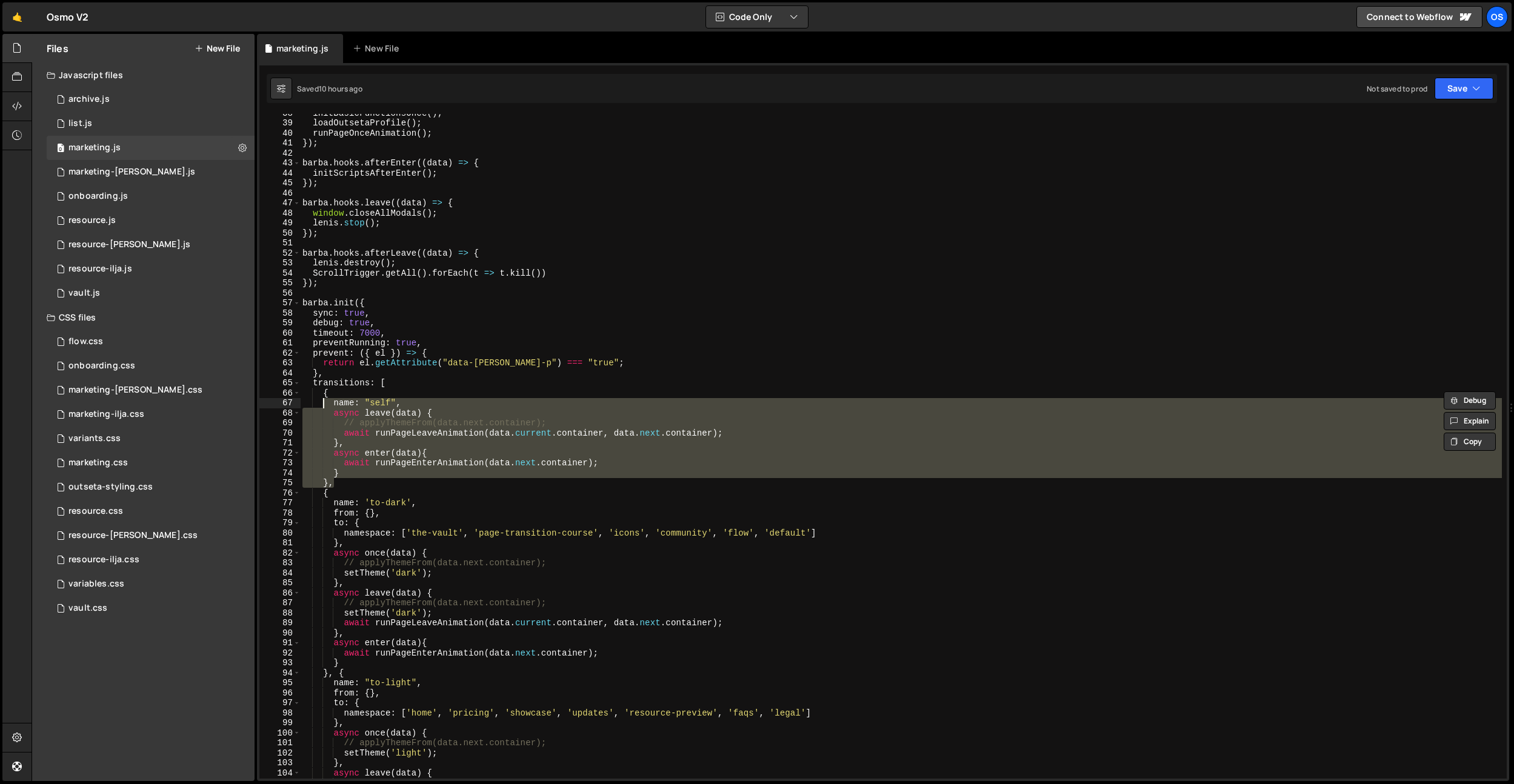
drag, startPoint x: 334, startPoint y: 485, endPoint x: 324, endPoint y: 391, distance: 94.5
click at [324, 391] on div "initBasicFunctionsOnce ( ) ; loadOutsetaProfile ( ) ; runPageOnceAnimation ( ) …" at bounding box center [901, 450] width 1202 height 685
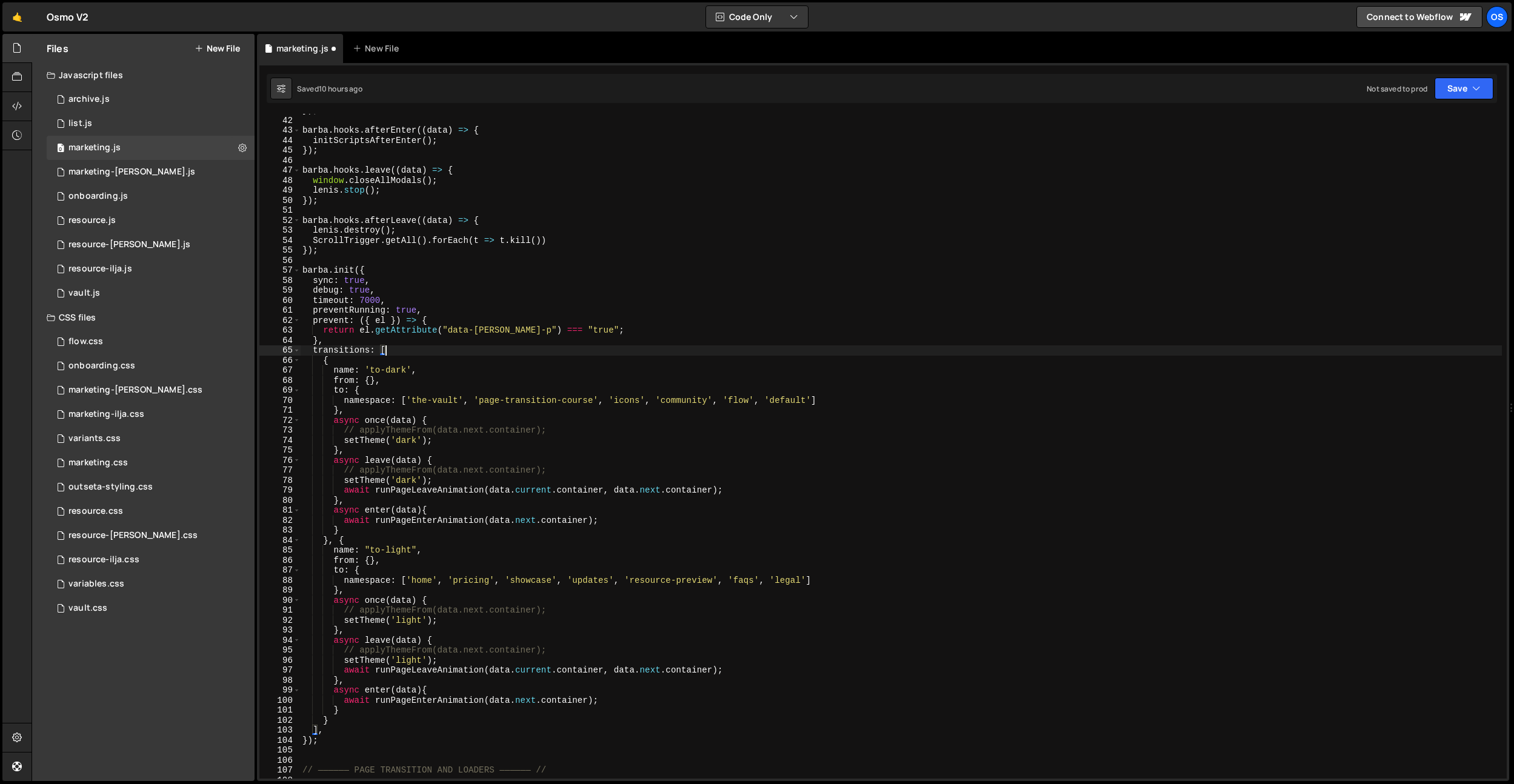
scroll to position [191, 0]
click at [365, 720] on div "barba . hooks . afterEnter (( data ) => { initScriptsAfterEnter ( ) ; }) ; barb…" at bounding box center [901, 453] width 1202 height 685
type textarea "},"
paste textarea "},"
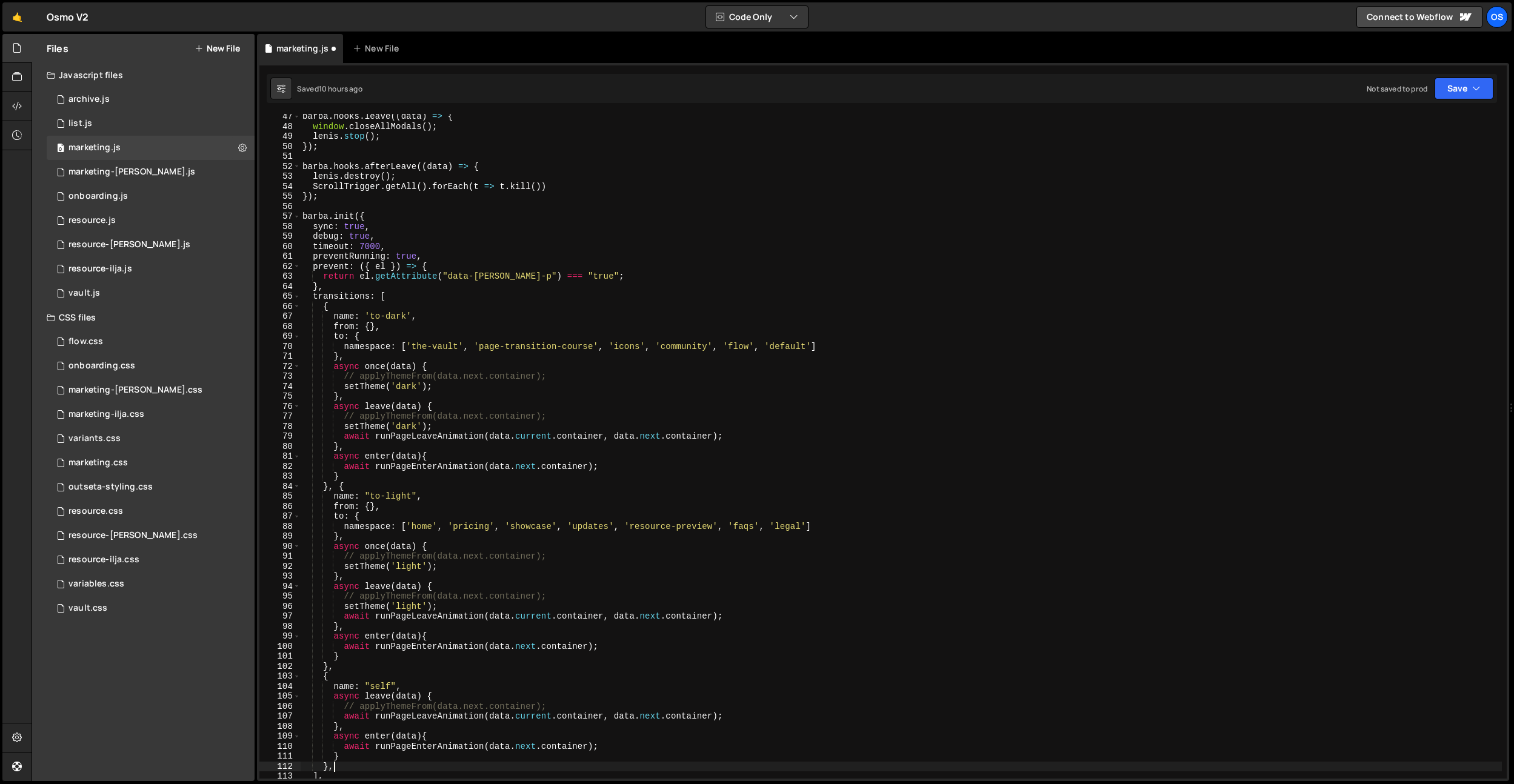
scroll to position [223, 0]
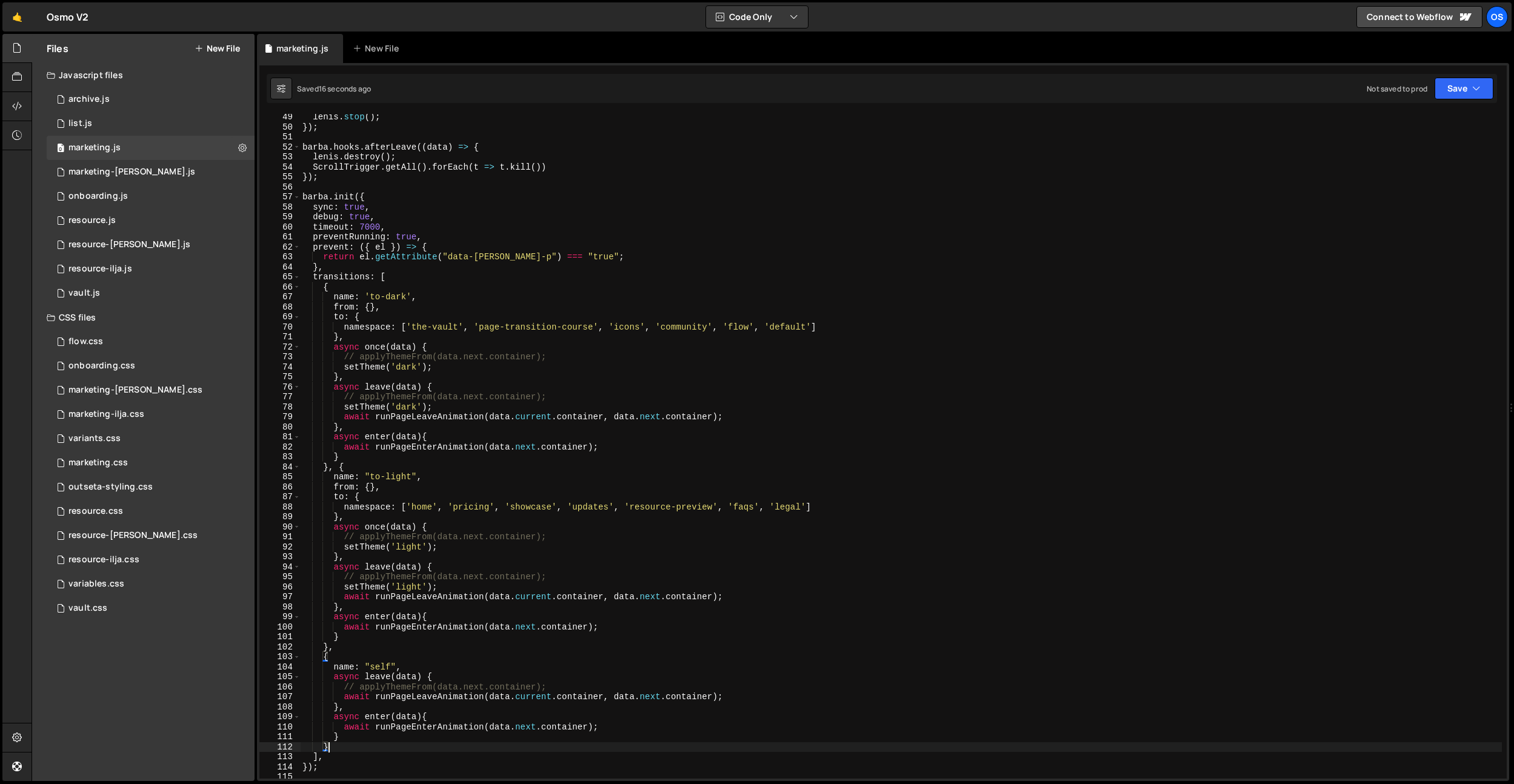
click at [630, 471] on div "lenis . stop ( ) ; }) ; barba . hooks . afterLeave (( data ) => { lenis . destr…" at bounding box center [901, 454] width 1202 height 685
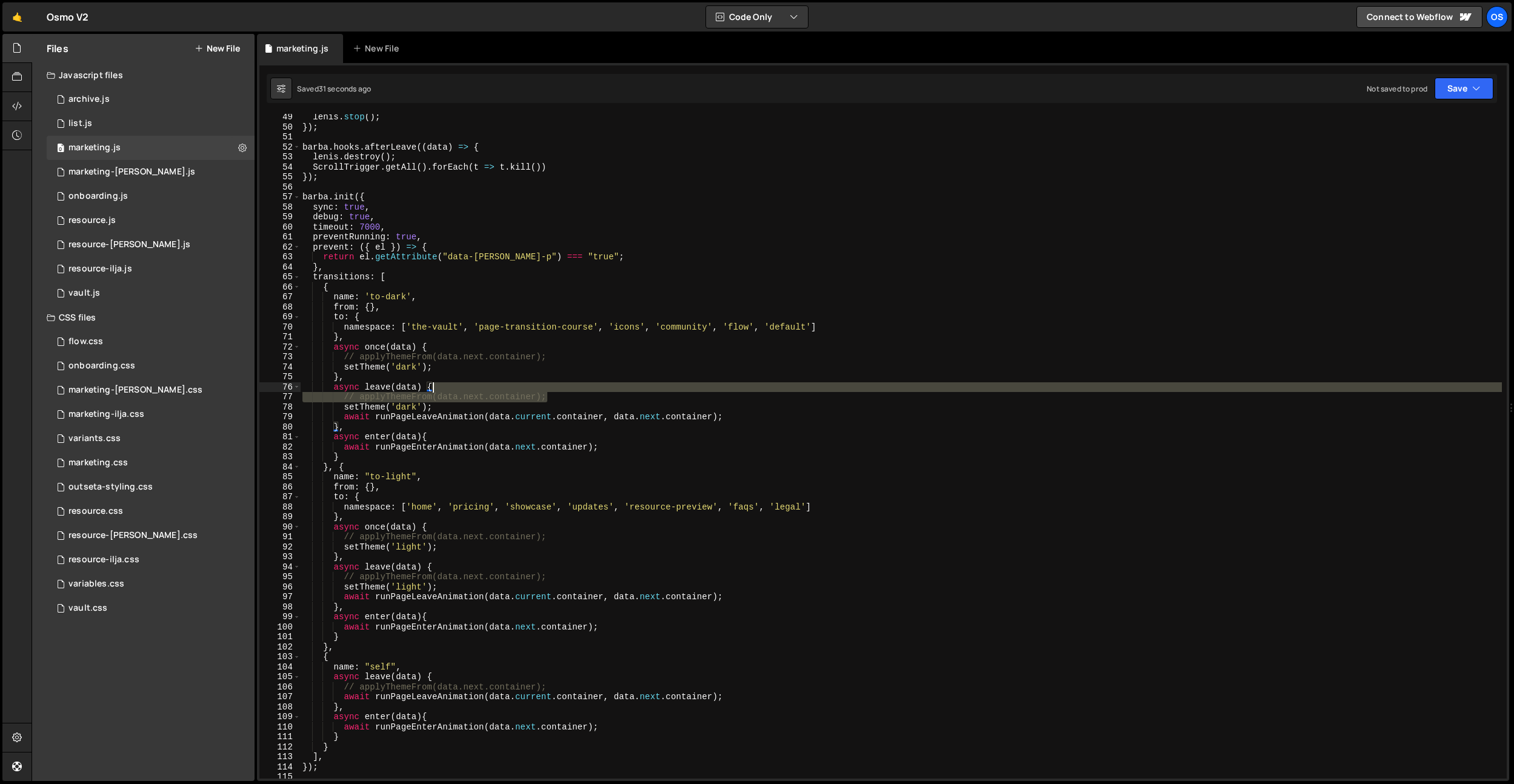
drag, startPoint x: 576, startPoint y: 396, endPoint x: 533, endPoint y: 377, distance: 47.0
click at [576, 389] on div "lenis . stop ( ) ; }) ; barba . hooks . afterLeave (( data ) => { lenis . destr…" at bounding box center [901, 454] width 1202 height 685
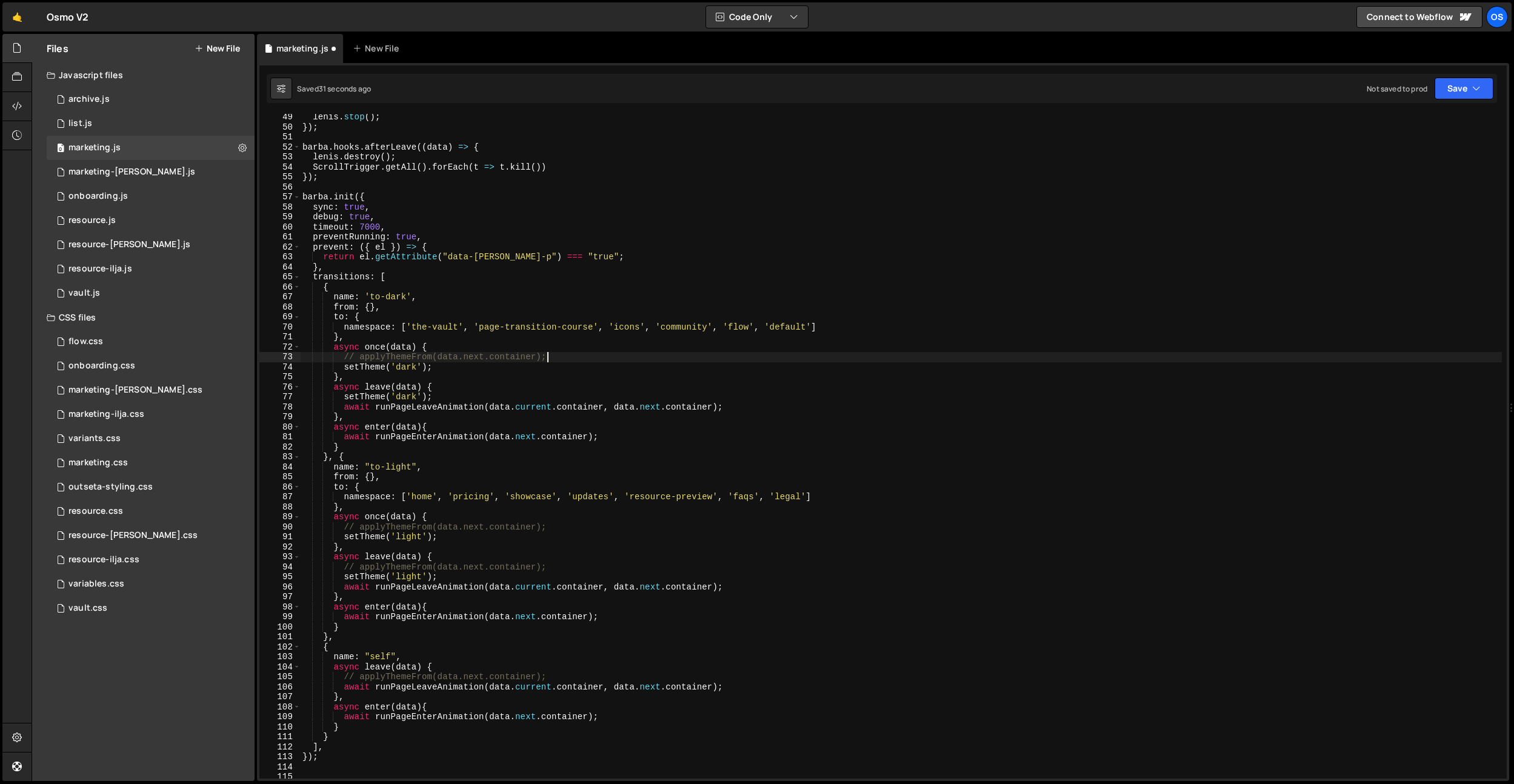
drag, startPoint x: 555, startPoint y: 358, endPoint x: 558, endPoint y: 350, distance: 8.5
click at [558, 350] on div "lenis . stop ( ) ; }) ; barba . hooks . afterLeave (( data ) => { lenis . destr…" at bounding box center [901, 454] width 1202 height 685
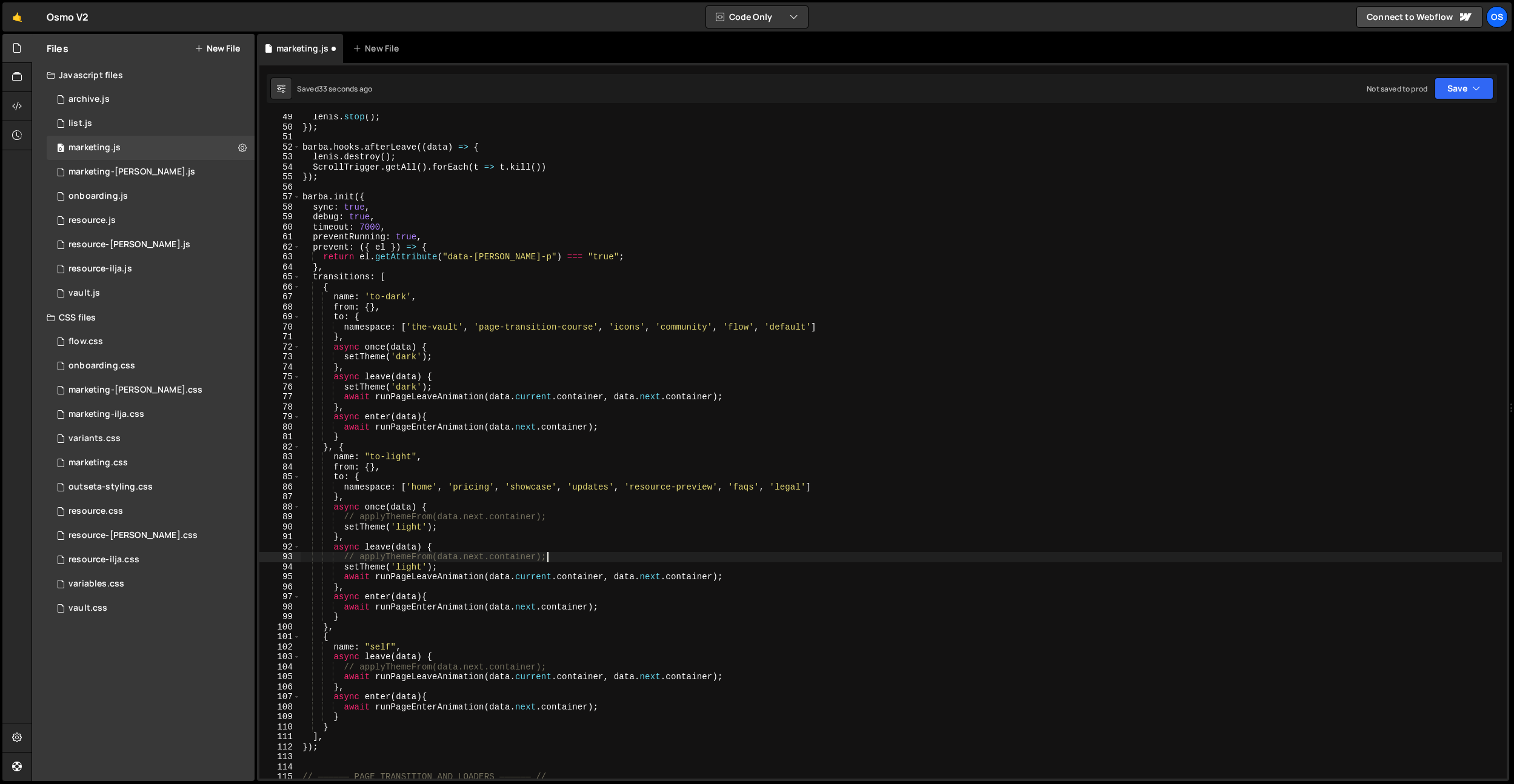
click at [560, 551] on div "lenis . stop ( ) ; }) ; barba . hooks . afterLeave (( data ) => { lenis . destr…" at bounding box center [901, 454] width 1202 height 685
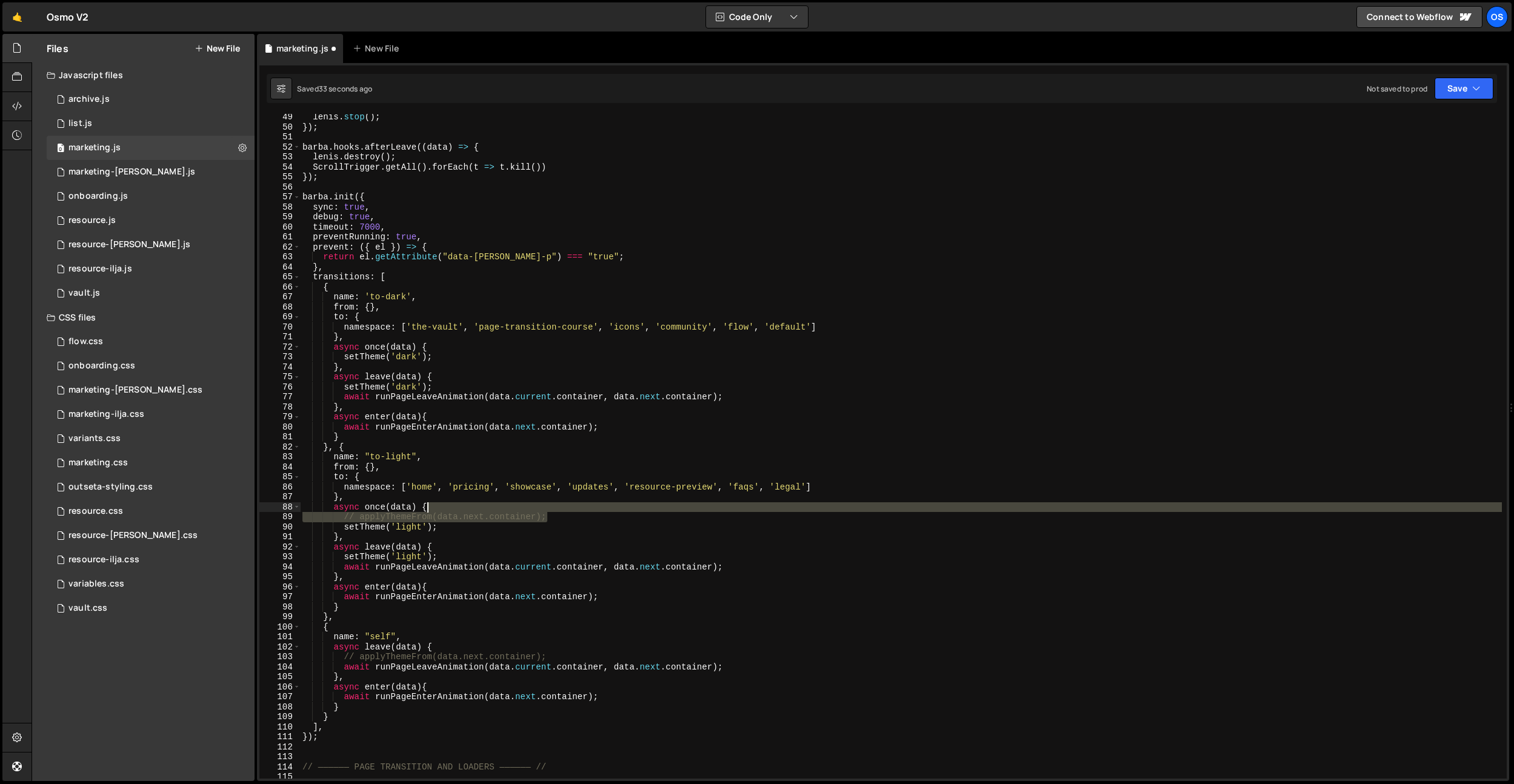
drag, startPoint x: 560, startPoint y: 514, endPoint x: 560, endPoint y: 521, distance: 7.0
click at [562, 506] on div "lenis . stop ( ) ; }) ; barba . hooks . afterLeave (( data ) => { lenis . destr…" at bounding box center [901, 454] width 1202 height 685
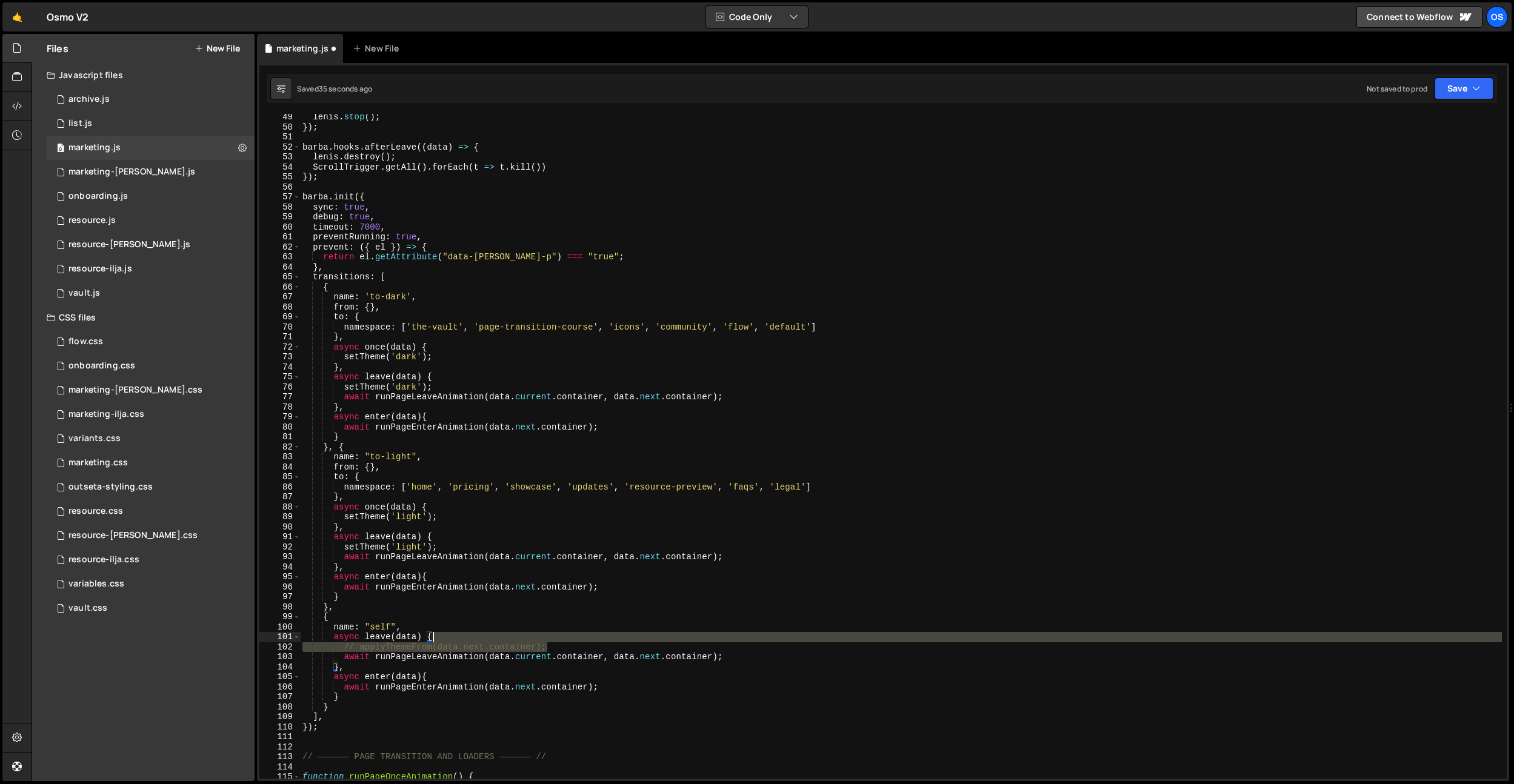
drag, startPoint x: 566, startPoint y: 649, endPoint x: 571, endPoint y: 638, distance: 12.1
click at [571, 638] on div "lenis . stop ( ) ; }) ; barba . hooks . afterLeave (( data ) => { lenis . destr…" at bounding box center [901, 454] width 1202 height 685
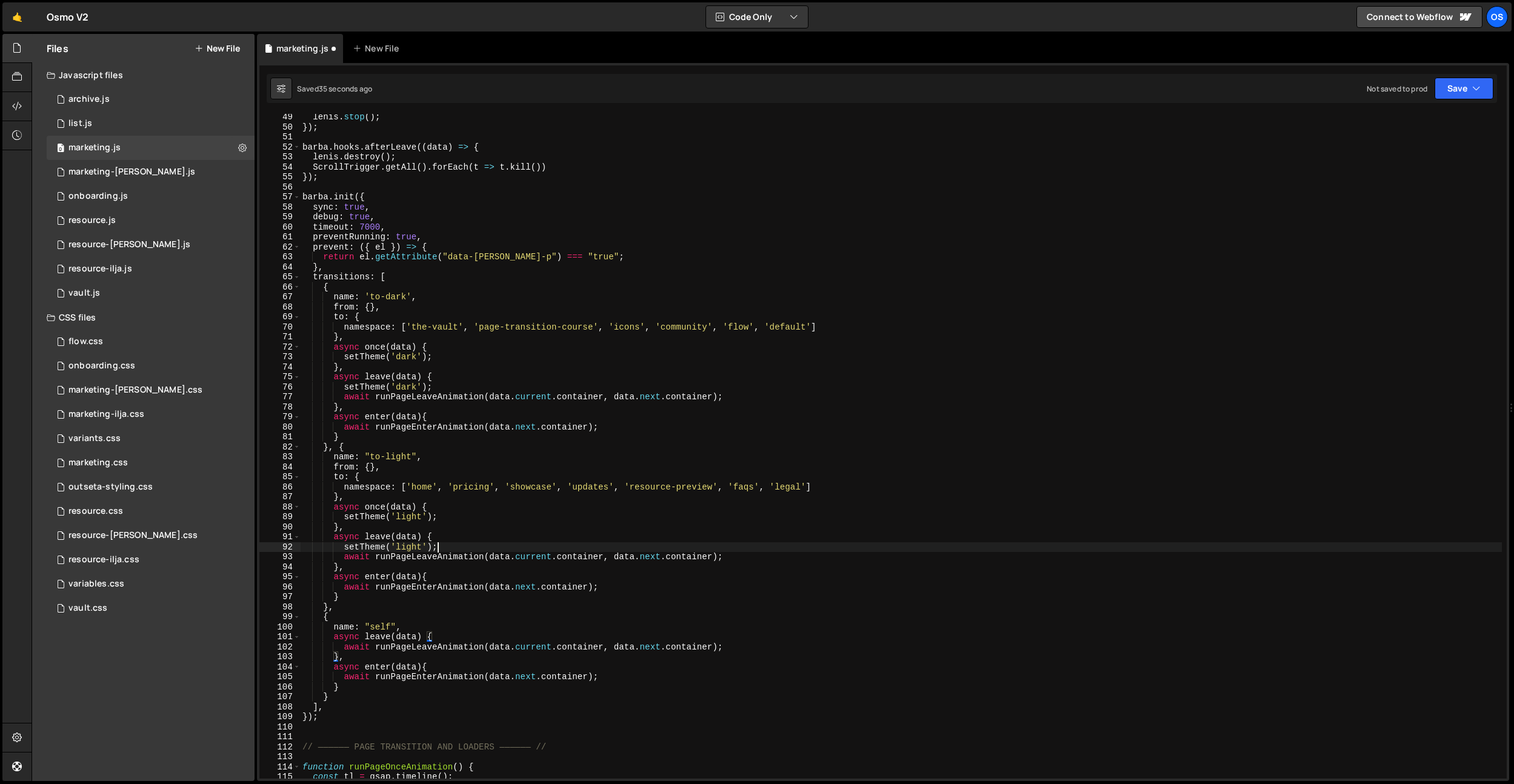
click at [640, 547] on div "lenis . stop ( ) ; }) ; barba . hooks . afterLeave (( data ) => { lenis . destr…" at bounding box center [901, 454] width 1202 height 685
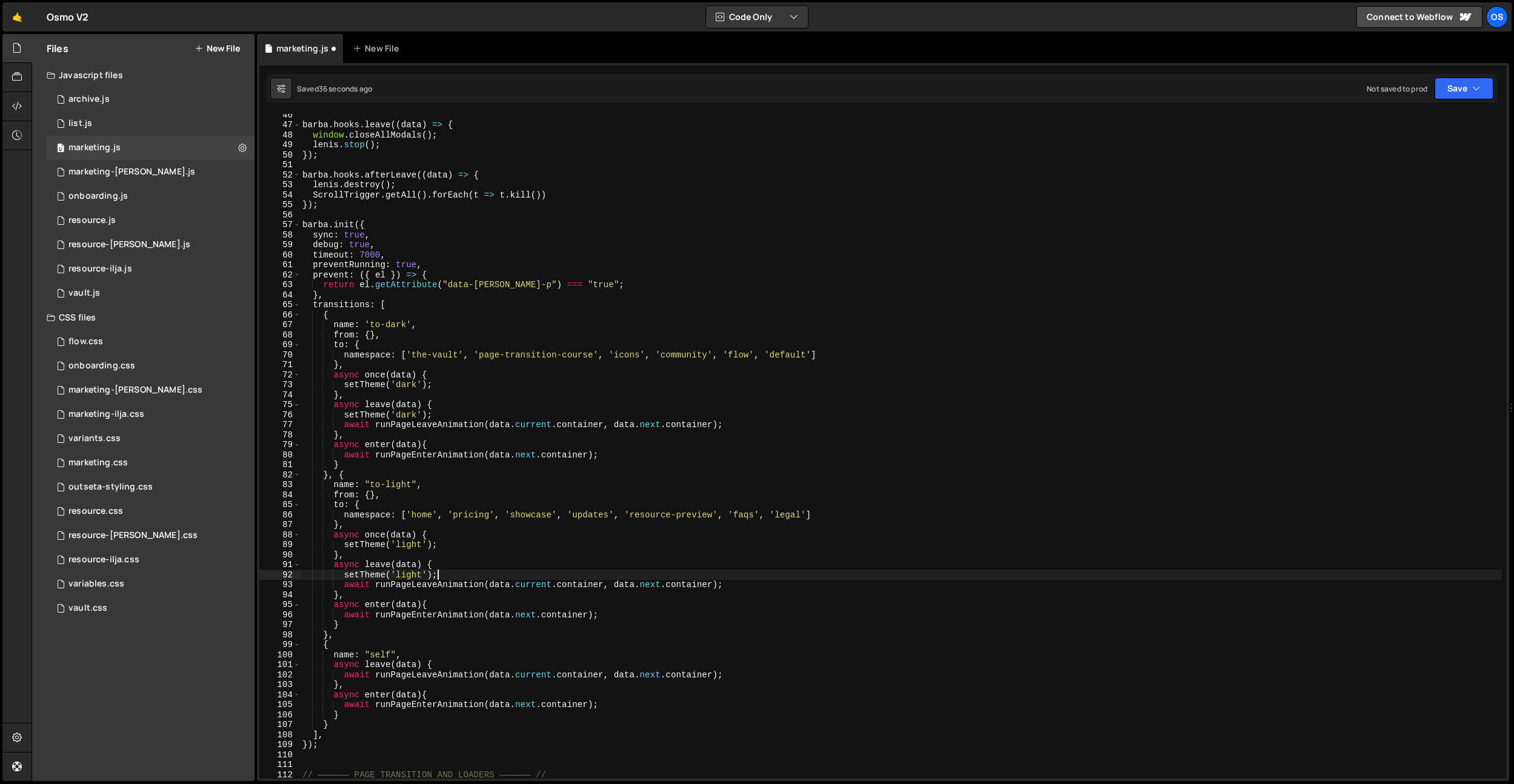
click at [588, 436] on div "barba . hooks . leave (( data ) => { window . closeAllModals ( ) ; lenis . stop…" at bounding box center [901, 452] width 1202 height 685
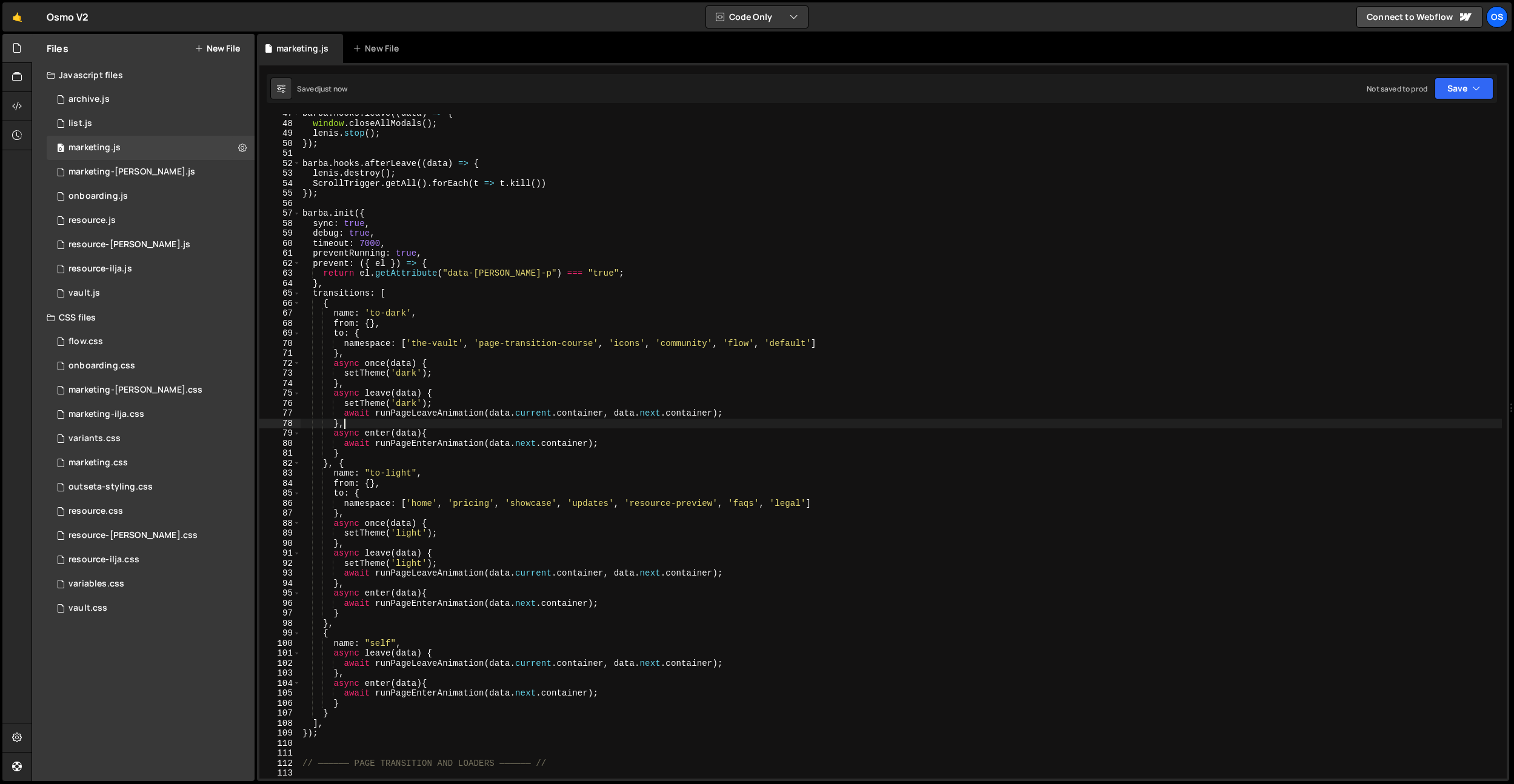
scroll to position [215, 0]
click at [375, 405] on div "barba . hooks . leave (( data ) => { window . closeAllModals ( ) ; lenis . stop…" at bounding box center [901, 451] width 1202 height 685
type textarea "setTheme('dark');"
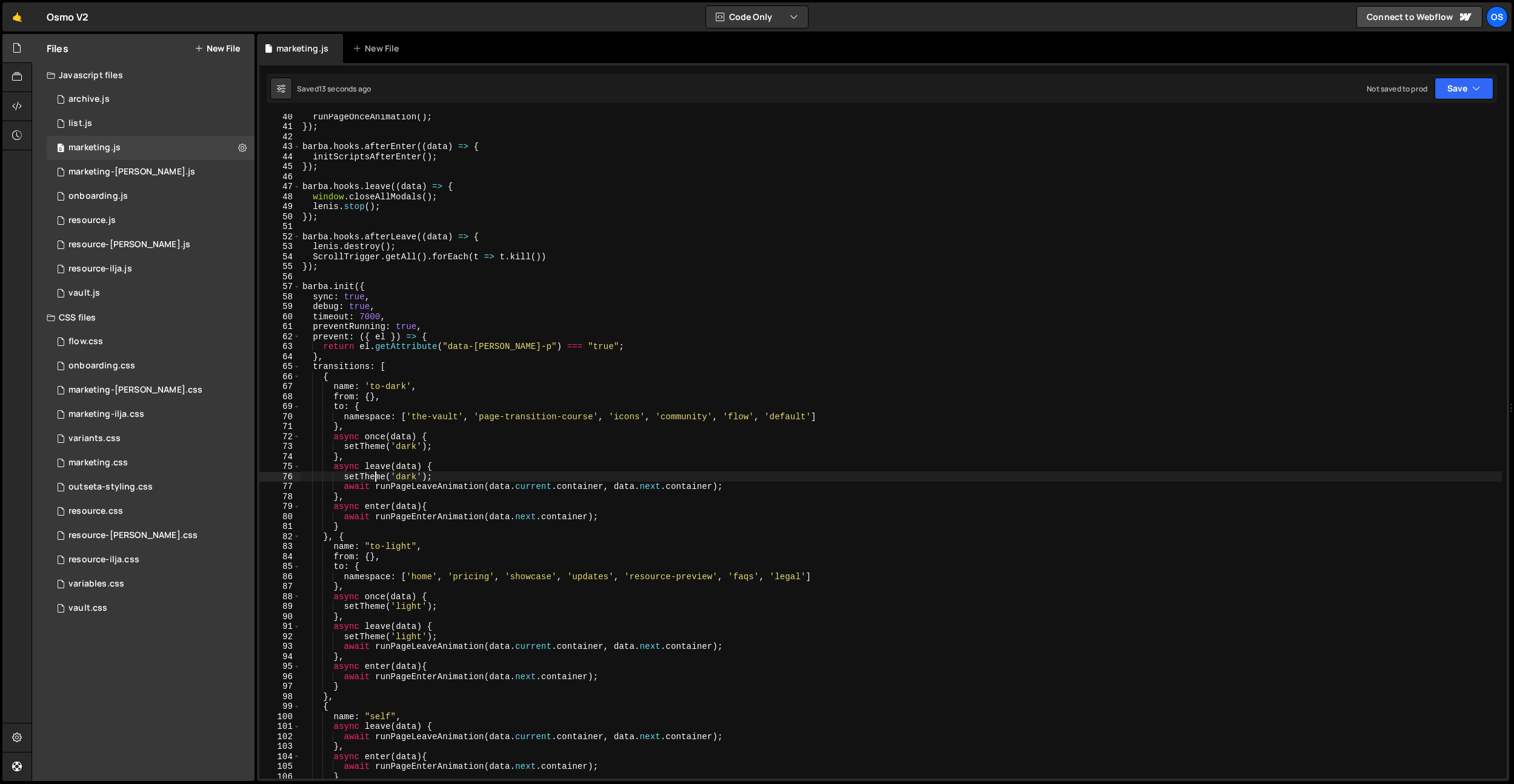
scroll to position [102, 0]
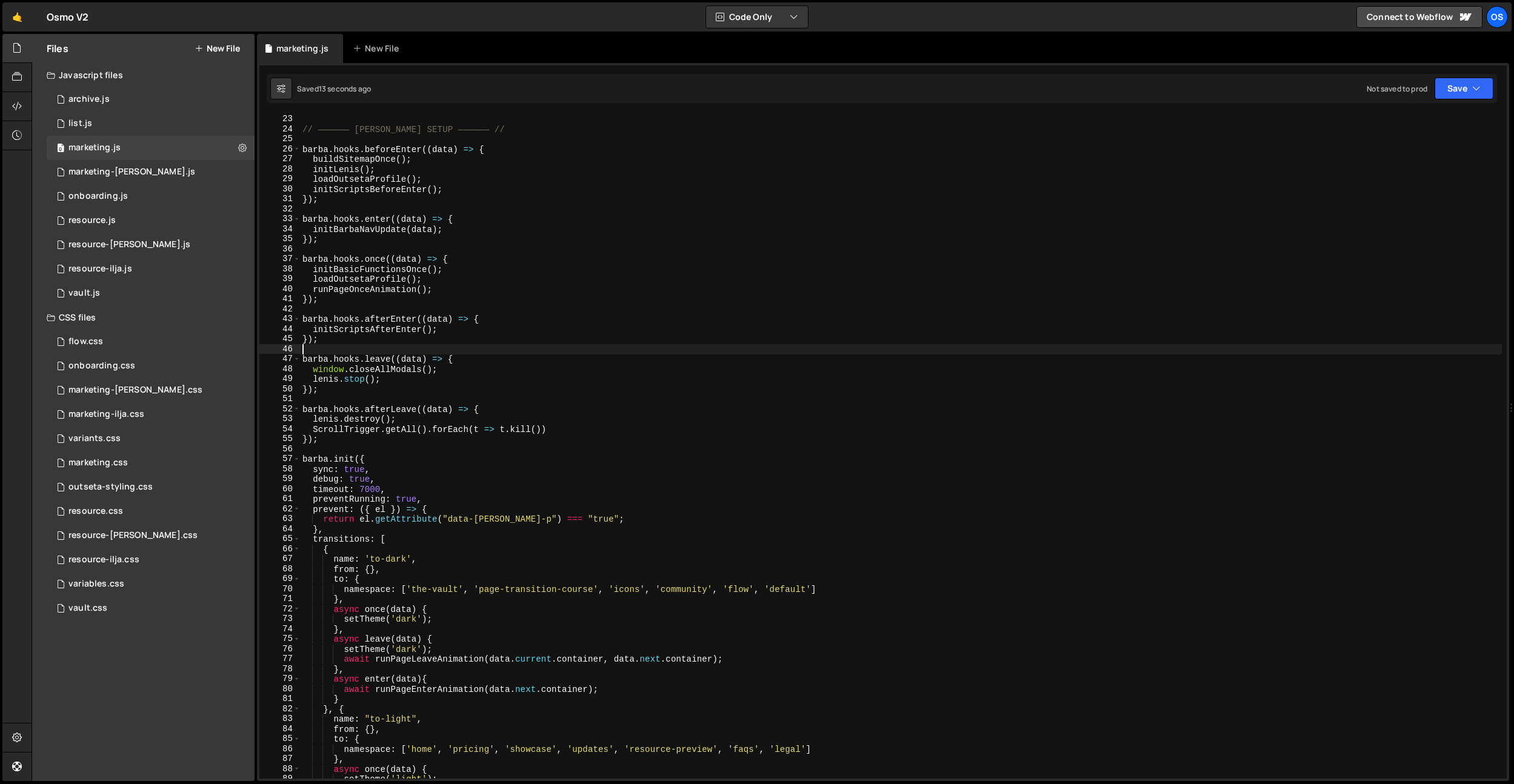
click at [423, 347] on div "window . sitemap = null ; // —————— BARBA SETUP —————— // barba . hooks . befor…" at bounding box center [901, 447] width 1202 height 685
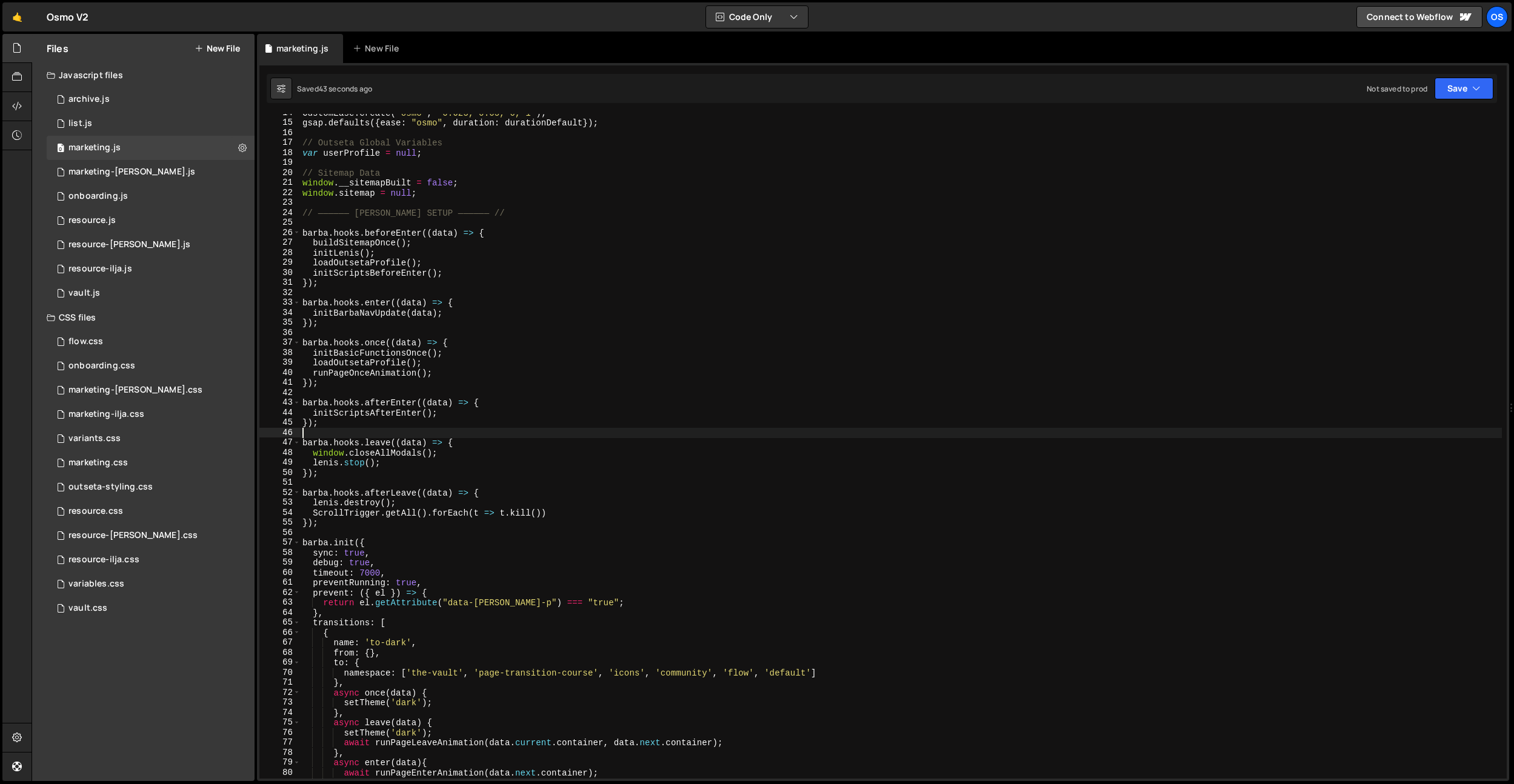
scroll to position [138, 0]
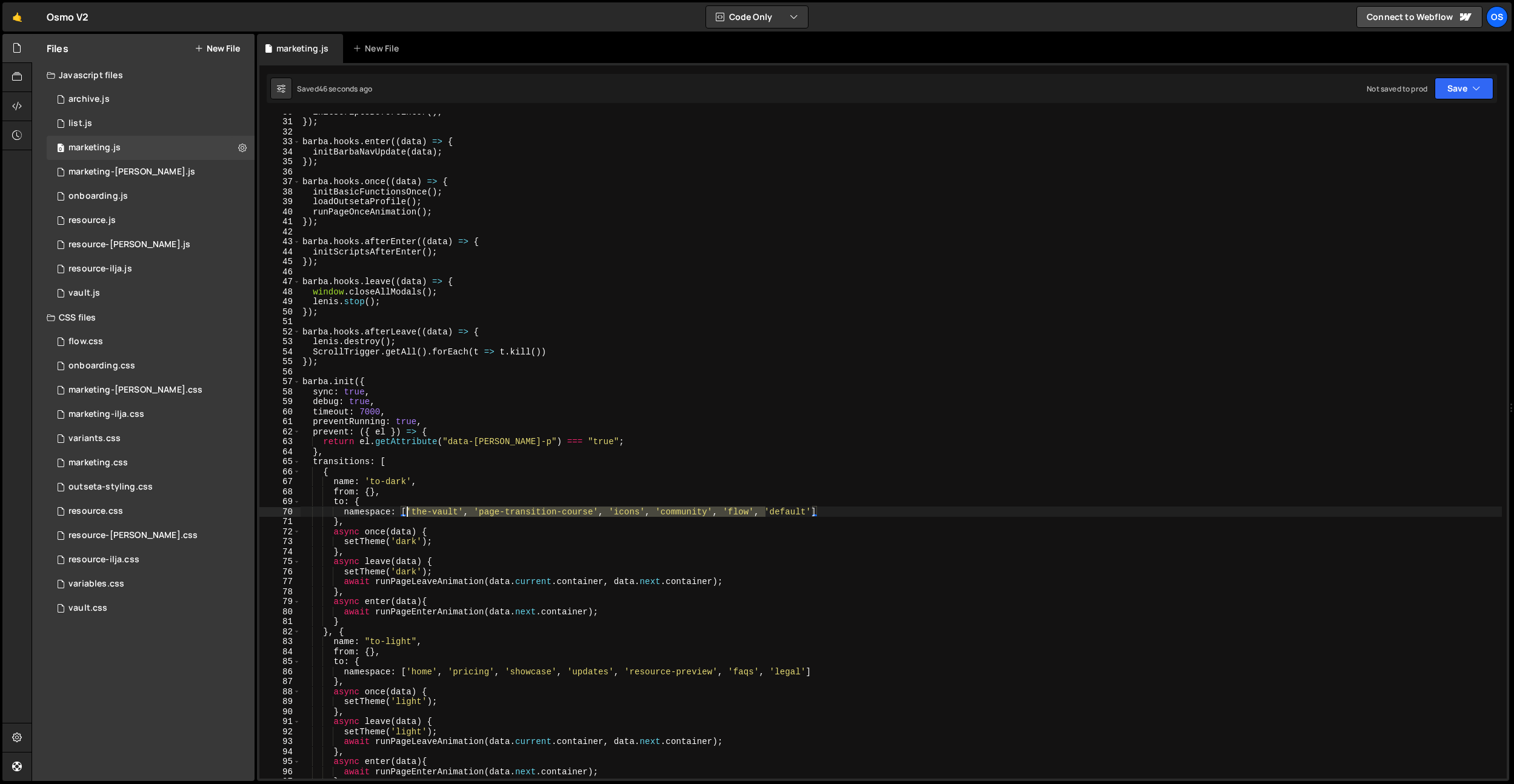
drag, startPoint x: 766, startPoint y: 509, endPoint x: 408, endPoint y: 510, distance: 358.0
click at [408, 510] on div "initScriptsBeforeEnter ( ) ; }) ; barba . hooks . enter (( data ) => { initBarb…" at bounding box center [901, 449] width 1202 height 685
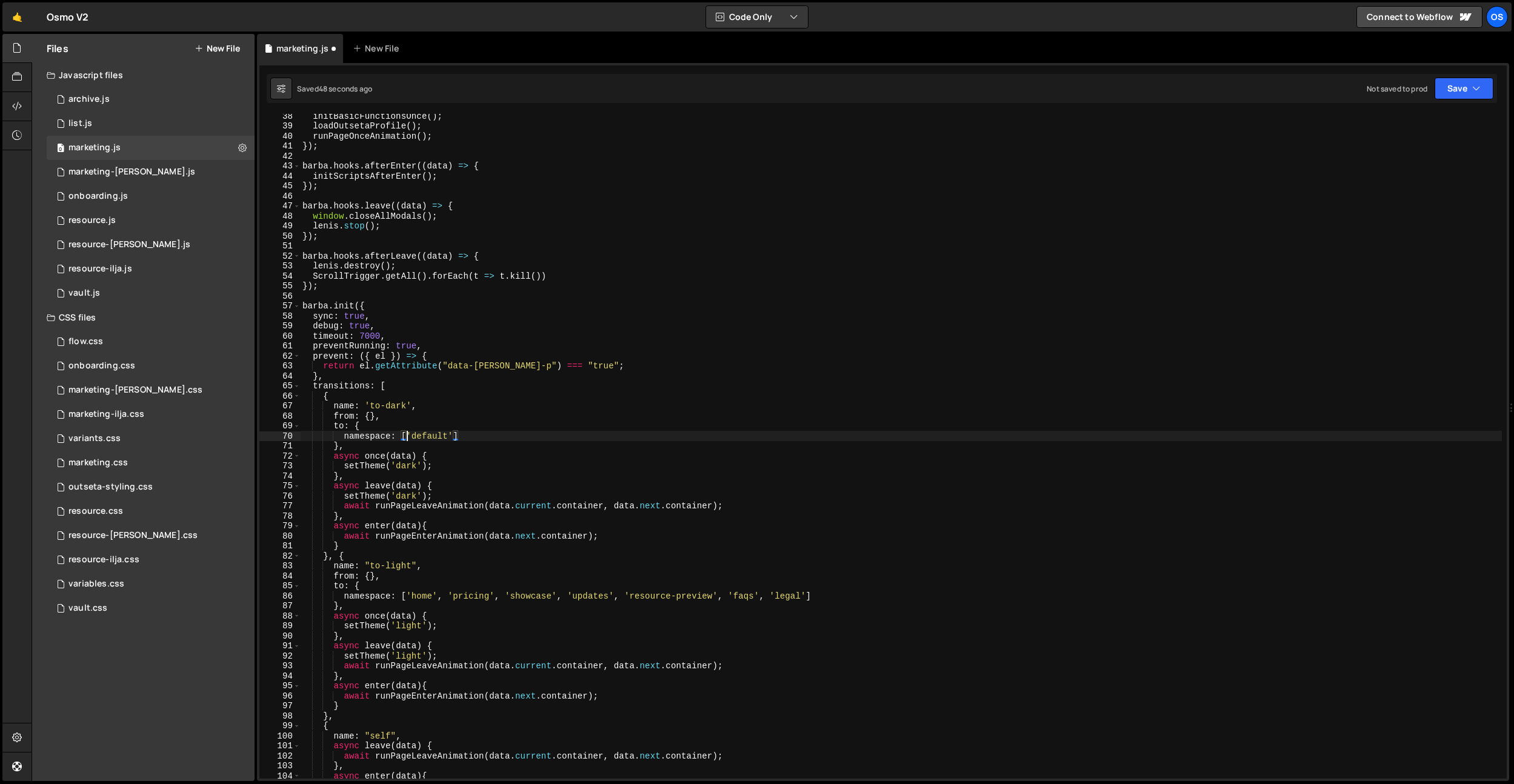
scroll to position [172, 0]
drag, startPoint x: 807, startPoint y: 595, endPoint x: 406, endPoint y: 596, distance: 401.0
click at [406, 596] on div "initBasicFunctionsOnce ( ) ; loadOutsetaProfile ( ) ; runPageOnceAnimation ( ) …" at bounding box center [901, 453] width 1202 height 685
click at [424, 437] on div "initBasicFunctionsOnce ( ) ; loadOutsetaProfile ( ) ; runPageOnceAnimation ( ) …" at bounding box center [901, 453] width 1202 height 685
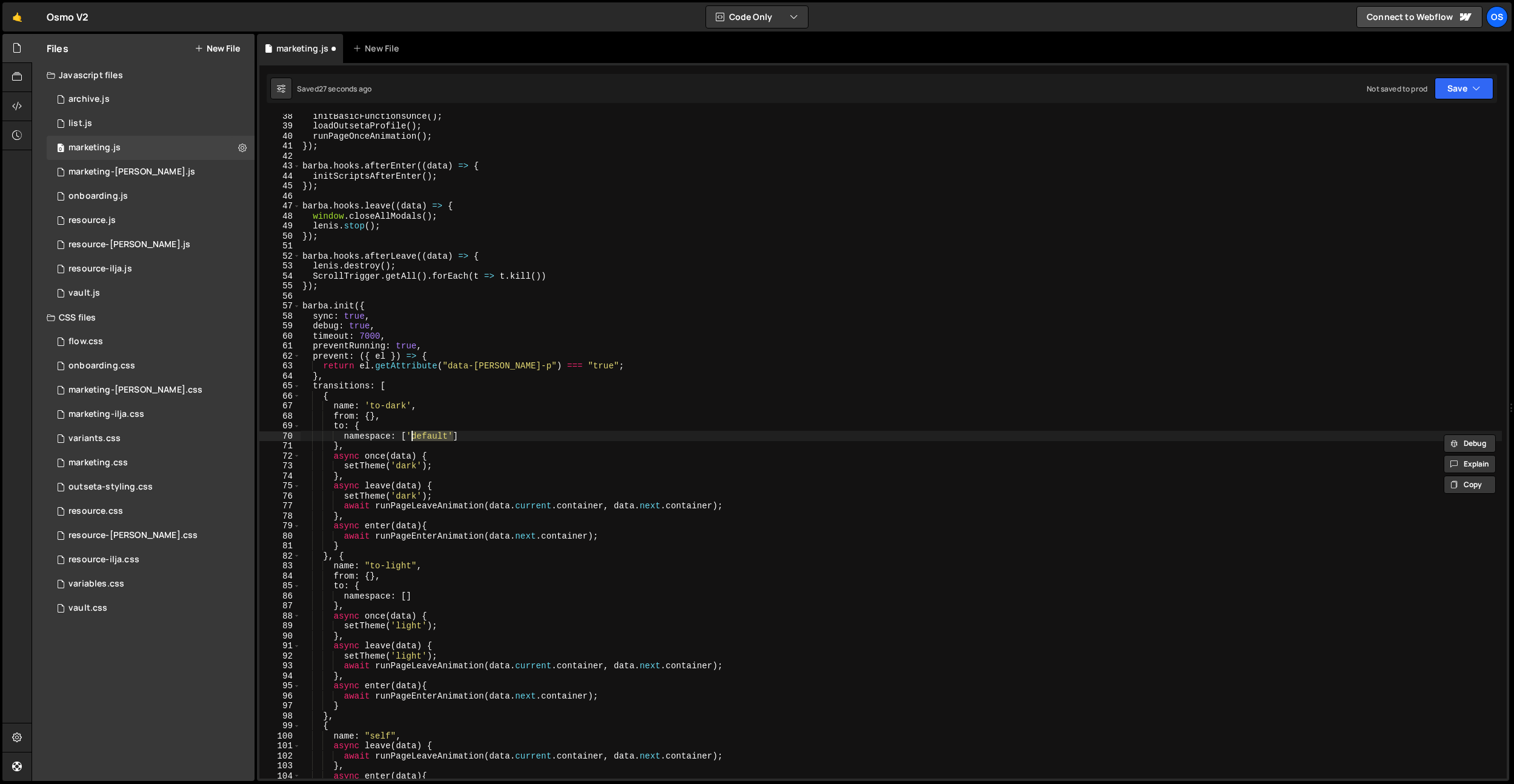
drag, startPoint x: 454, startPoint y: 433, endPoint x: 409, endPoint y: 434, distance: 45.0
click at [409, 434] on div "initBasicFunctionsOnce ( ) ; loadOutsetaProfile ( ) ; runPageOnceAnimation ( ) …" at bounding box center [901, 453] width 1202 height 685
click at [602, 317] on div "initBasicFunctionsOnce ( ) ; loadOutsetaProfile ( ) ; runPageOnceAnimation ( ) …" at bounding box center [901, 453] width 1202 height 685
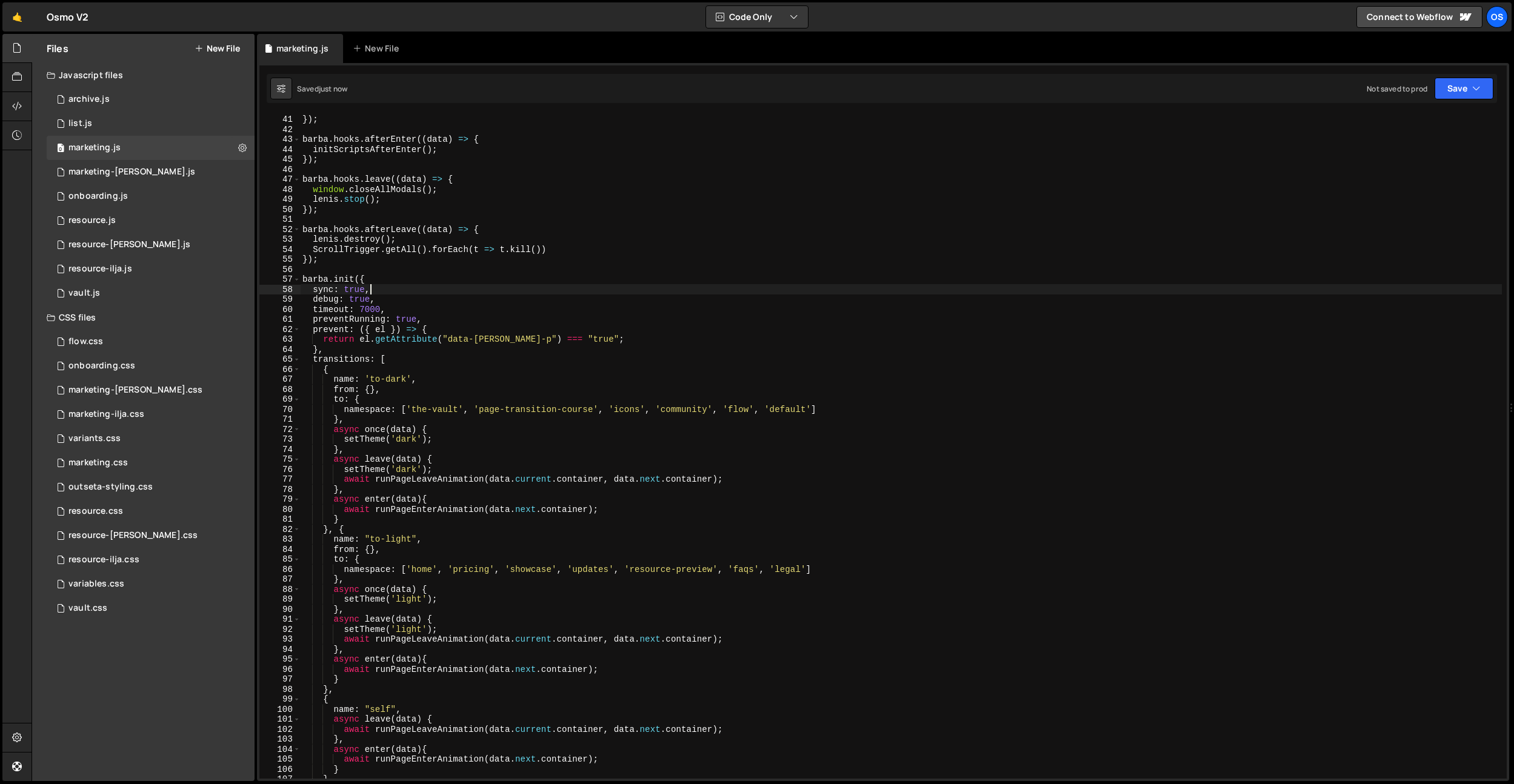
scroll to position [208, 0]
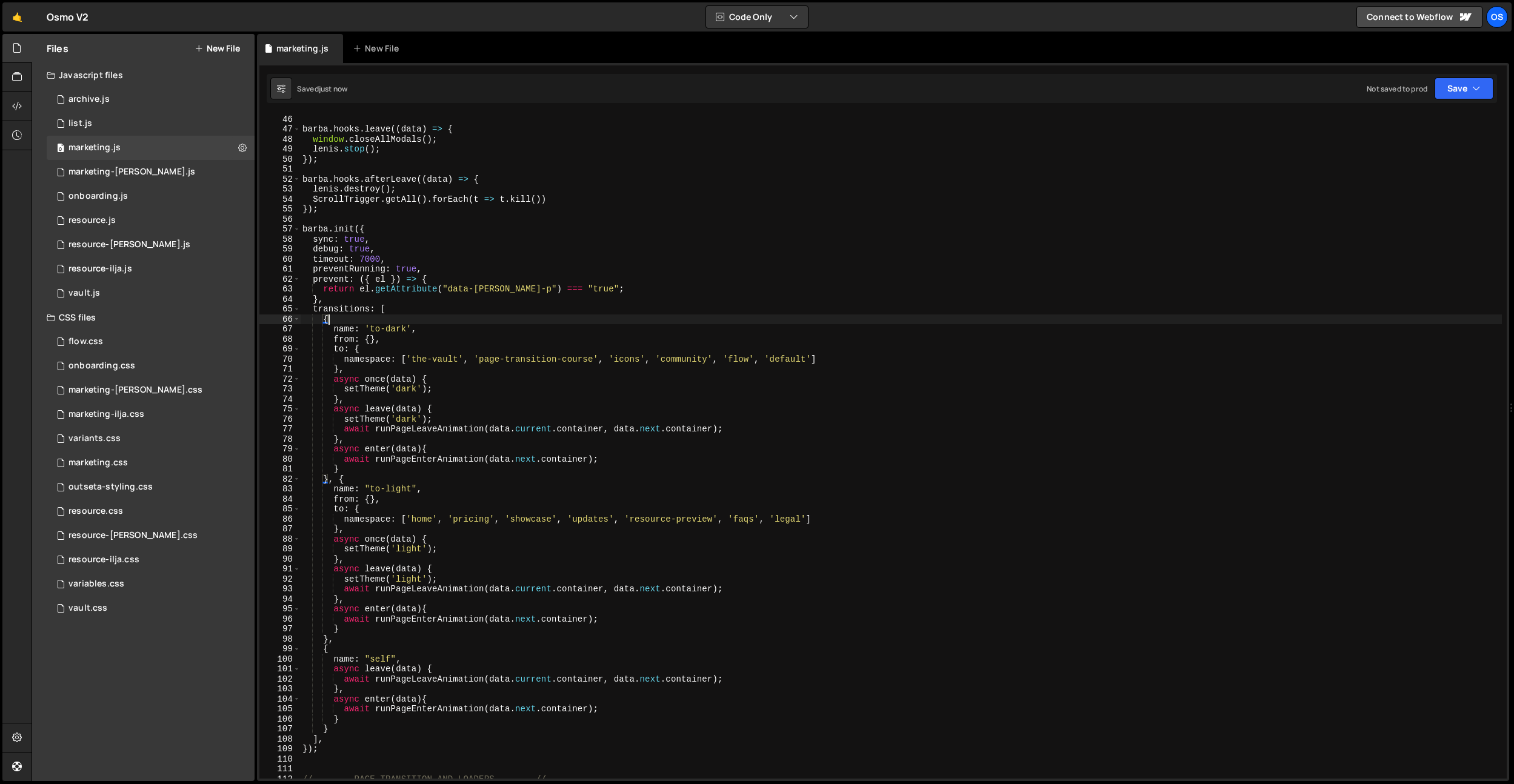
click at [599, 320] on div "}) ; barba . hooks . leave (( data ) => { window . closeAllModals ( ) ; lenis .…" at bounding box center [901, 447] width 1202 height 685
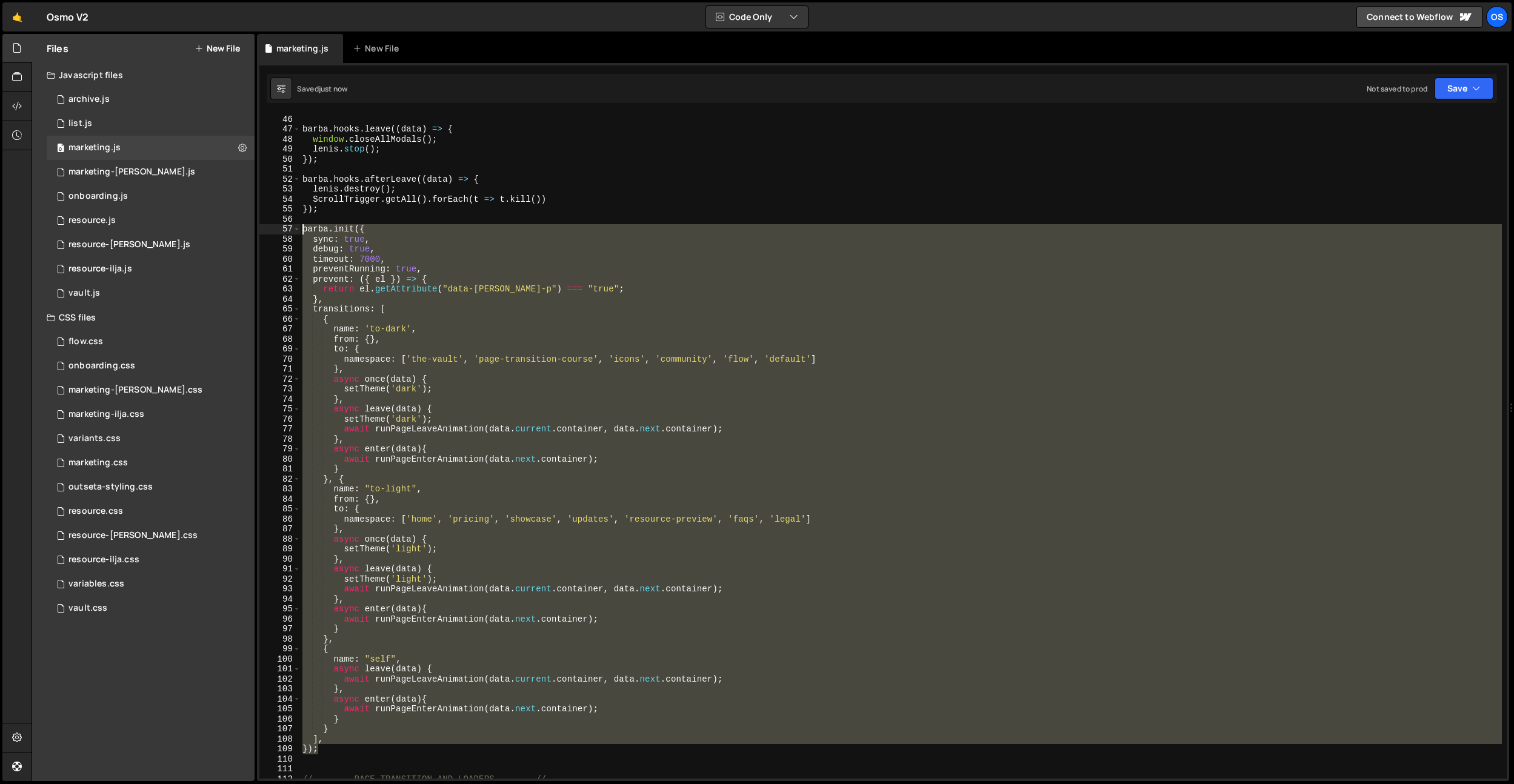
drag, startPoint x: 336, startPoint y: 747, endPoint x: 289, endPoint y: 235, distance: 514.2
click at [280, 229] on div "{ 45 46 47 48 49 50 51 52 53 54 55 56 57 58 59 60 61 62 63 64 65 66 67 68 69 70…" at bounding box center [883, 446] width 1247 height 665
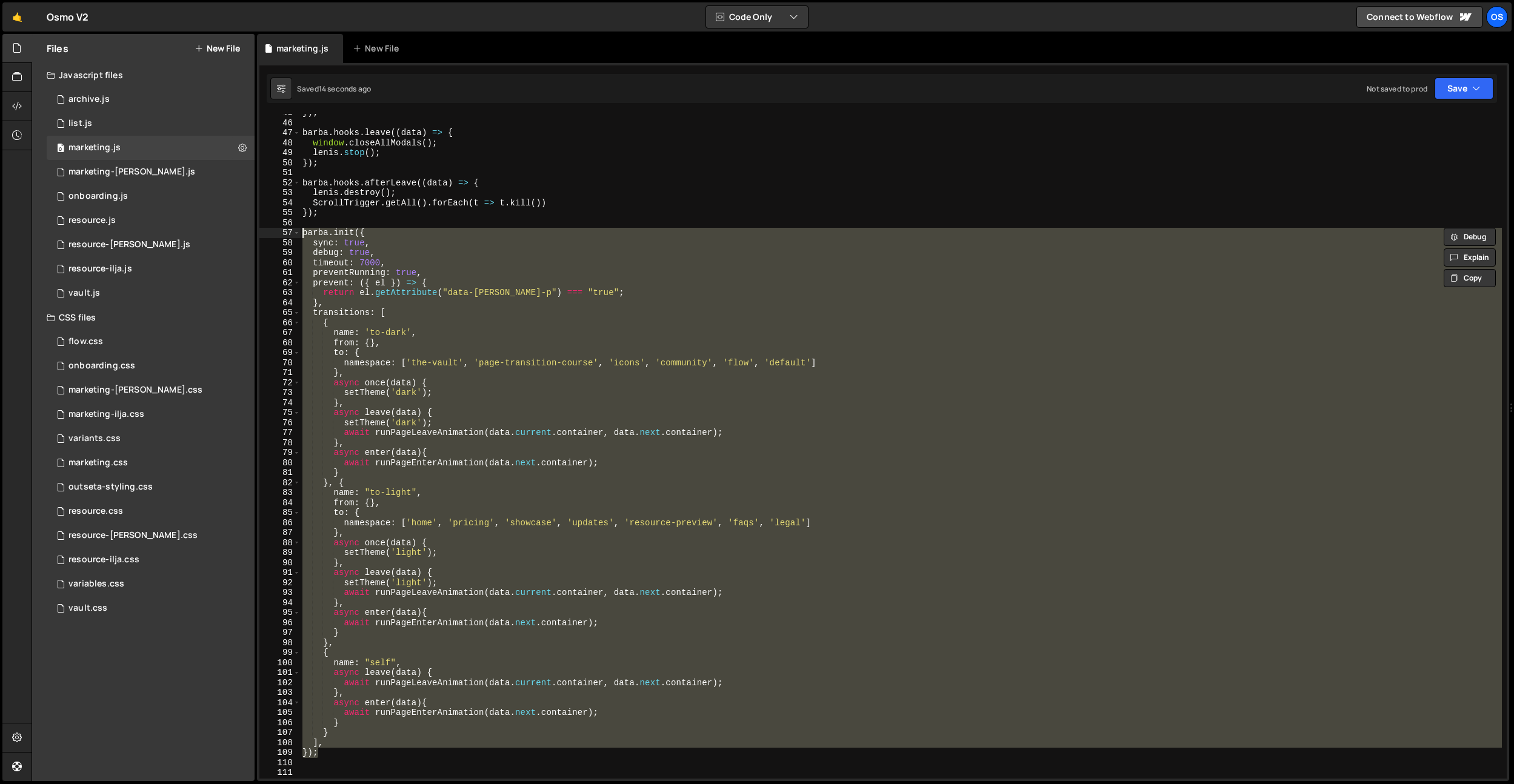
scroll to position [205, 0]
click at [511, 483] on div "}) ; barba . hooks . leave (( data ) => { window . closeAllModals ( ) ; lenis .…" at bounding box center [901, 446] width 1202 height 665
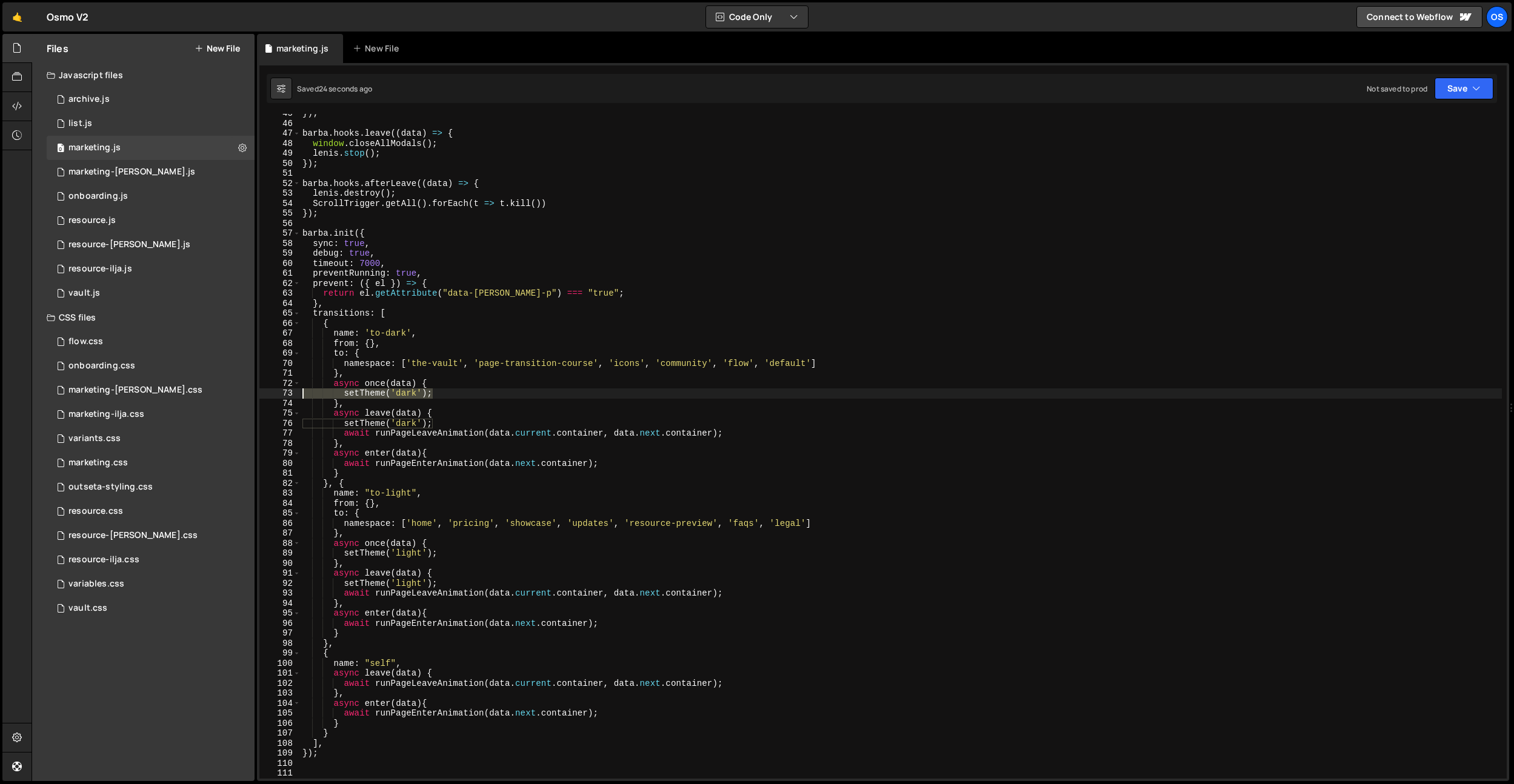
drag, startPoint x: 446, startPoint y: 391, endPoint x: 291, endPoint y: 393, distance: 155.0
click at [291, 393] on div "}, { 45 46 47 48 49 50 51 52 53 54 55 56 57 58 59 60 61 62 63 64 65 66 67 68 69…" at bounding box center [883, 446] width 1247 height 665
click at [364, 432] on div "}) ; barba . hooks . leave (( data ) => { window . closeAllModals ( ) ; lenis .…" at bounding box center [901, 451] width 1202 height 685
click at [344, 422] on div "}) ; barba . hooks . leave (( data ) => { window . closeAllModals ( ) ; lenis .…" at bounding box center [901, 451] width 1202 height 685
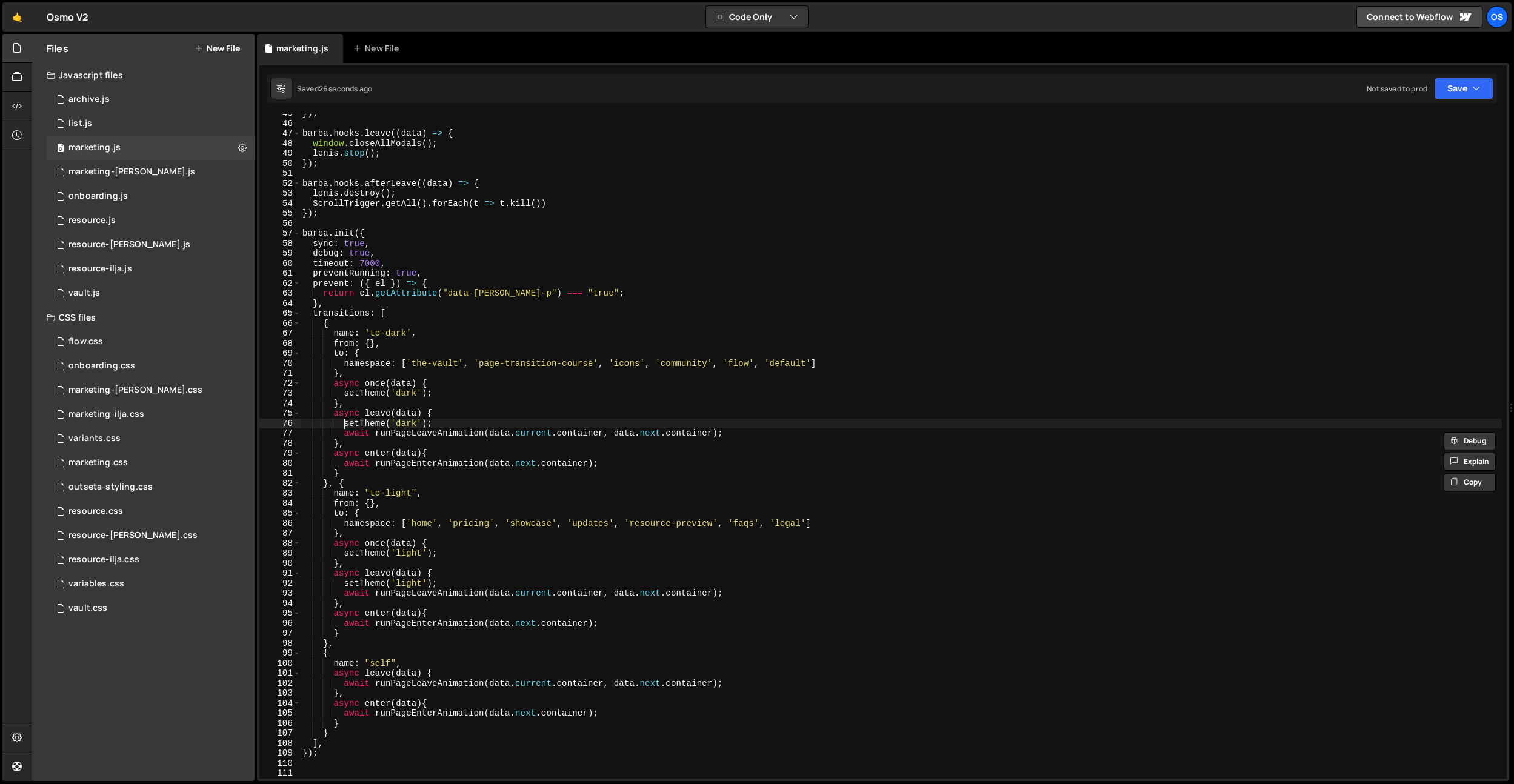
paste textarea "await"
click at [346, 395] on div "}) ; barba . hooks . leave (( data ) => { window . closeAllModals ( ) ; lenis .…" at bounding box center [901, 451] width 1202 height 685
paste textarea "await"
click at [346, 549] on div "}) ; barba . hooks . leave (( data ) => { window . closeAllModals ( ) ; lenis .…" at bounding box center [901, 451] width 1202 height 685
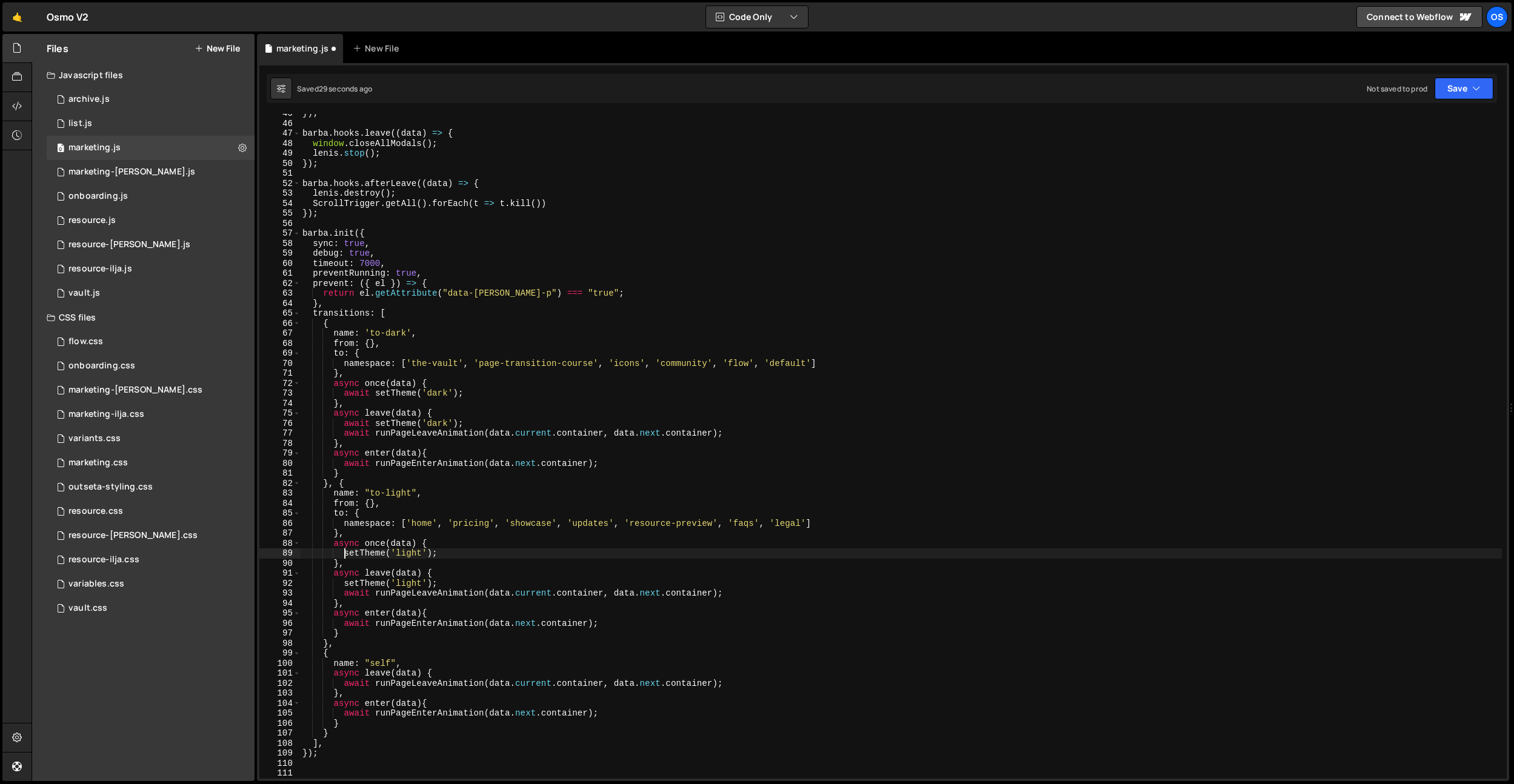
paste textarea "await"
click at [346, 584] on div "}) ; barba . hooks . leave (( data ) => { window . closeAllModals ( ) ; lenis .…" at bounding box center [901, 451] width 1202 height 685
paste textarea "await"
click at [467, 598] on div "}) ; barba . hooks . leave (( data ) => { window . closeAllModals ( ) ; lenis .…" at bounding box center [901, 451] width 1202 height 685
click at [95, 604] on div "vault.css" at bounding box center [88, 608] width 39 height 11
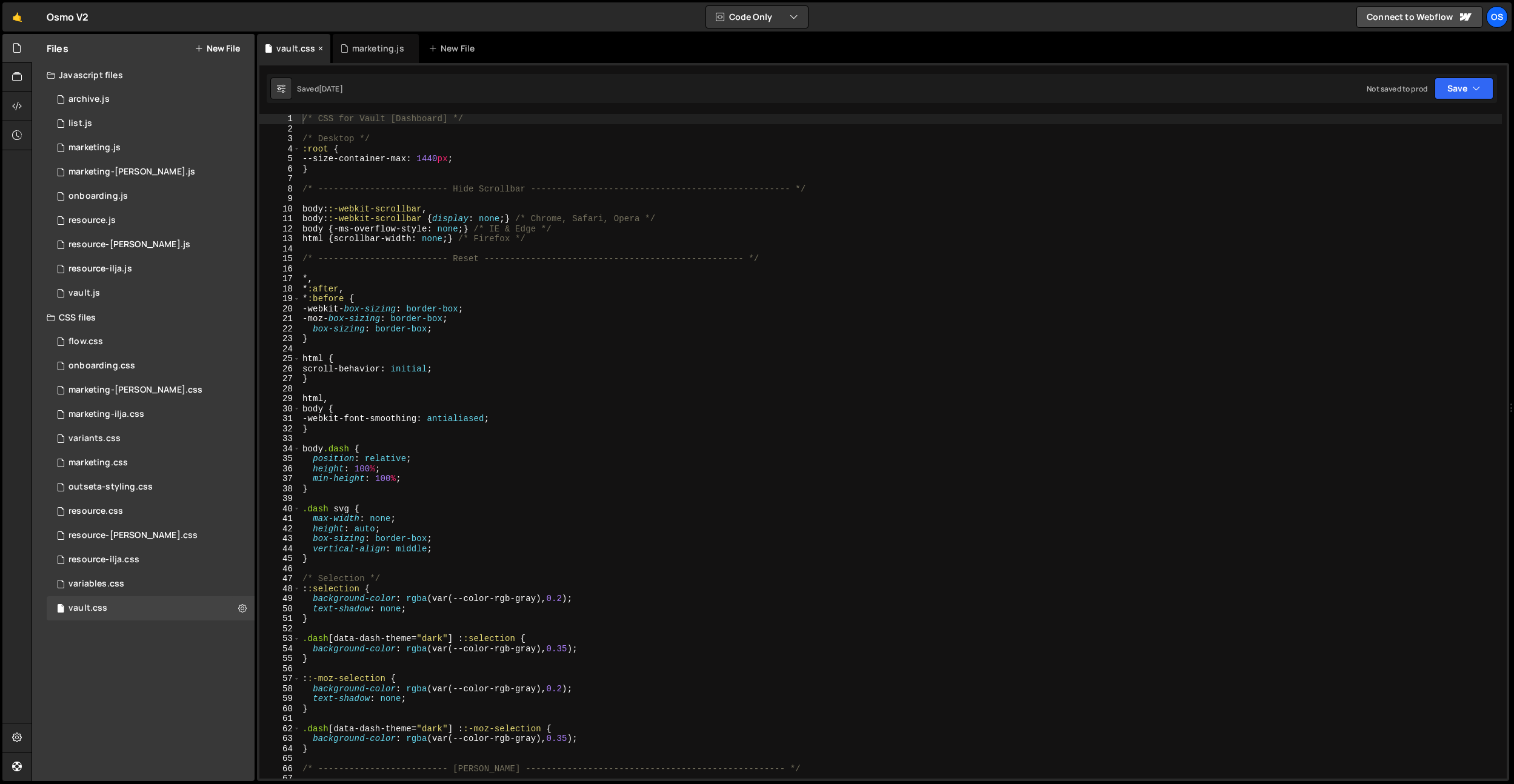
click at [321, 50] on icon at bounding box center [321, 48] width 8 height 12
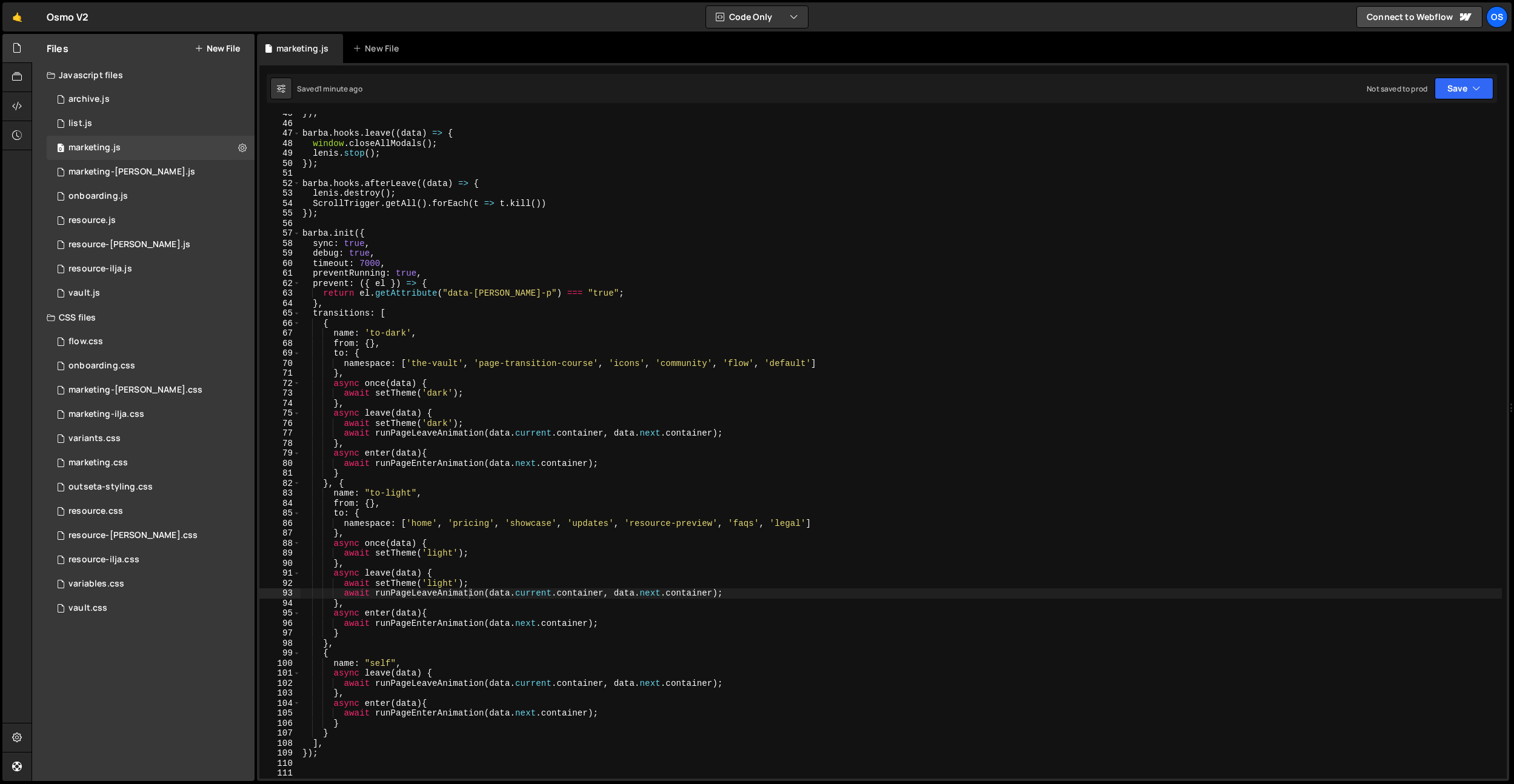
type textarea "await setTheme('dark');"
click at [559, 423] on div "}) ; barba . hooks . leave (( data ) => { window . closeAllModals ( ) ; lenis .…" at bounding box center [901, 451] width 1202 height 685
click at [127, 464] on div "marketing.css 0" at bounding box center [150, 463] width 208 height 24
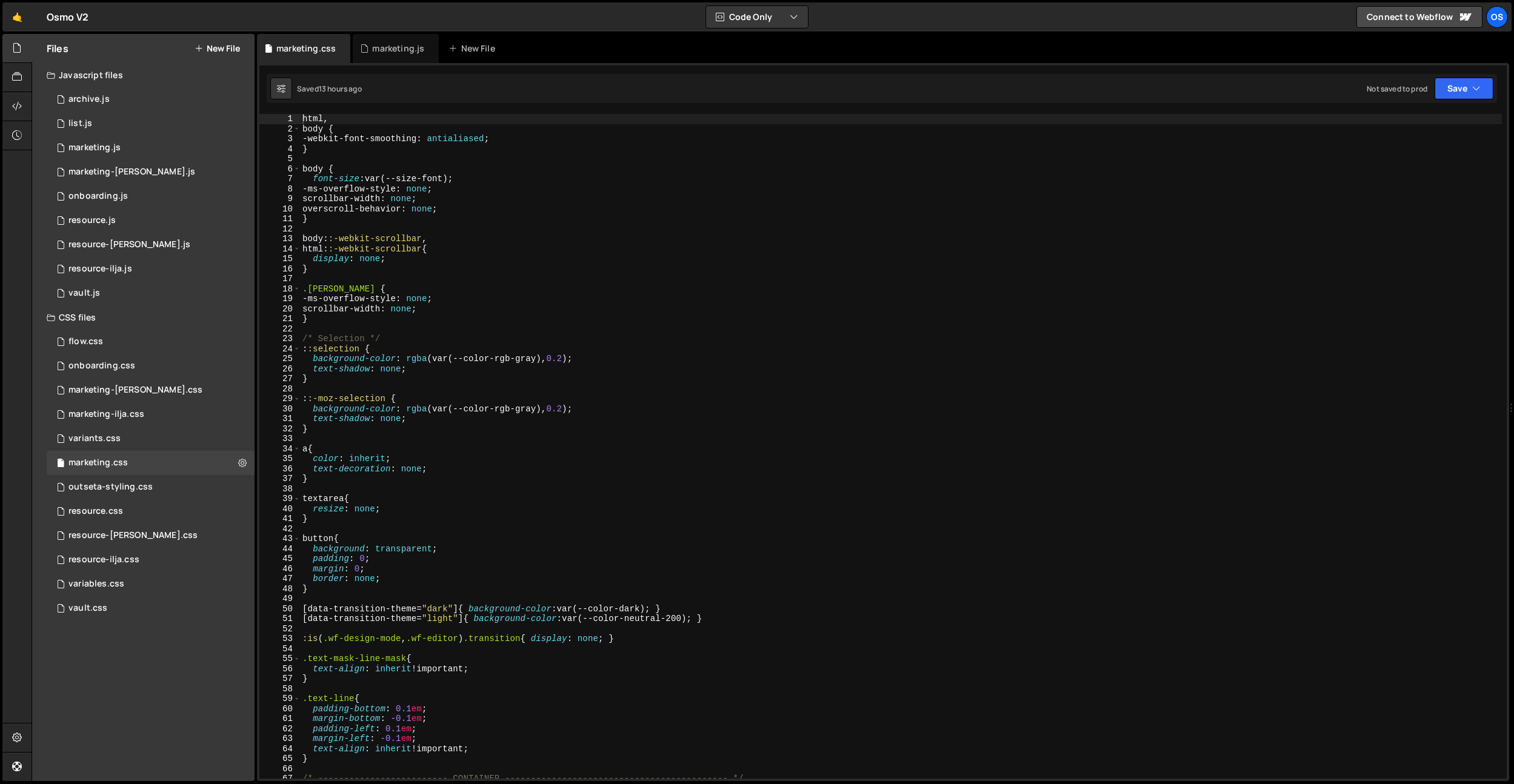
type textarea "::-moz-selection {"
click at [357, 395] on div "html , body { -webkit-font-smoothing : antialiased ; } body { font-size : var(-…" at bounding box center [901, 456] width 1202 height 685
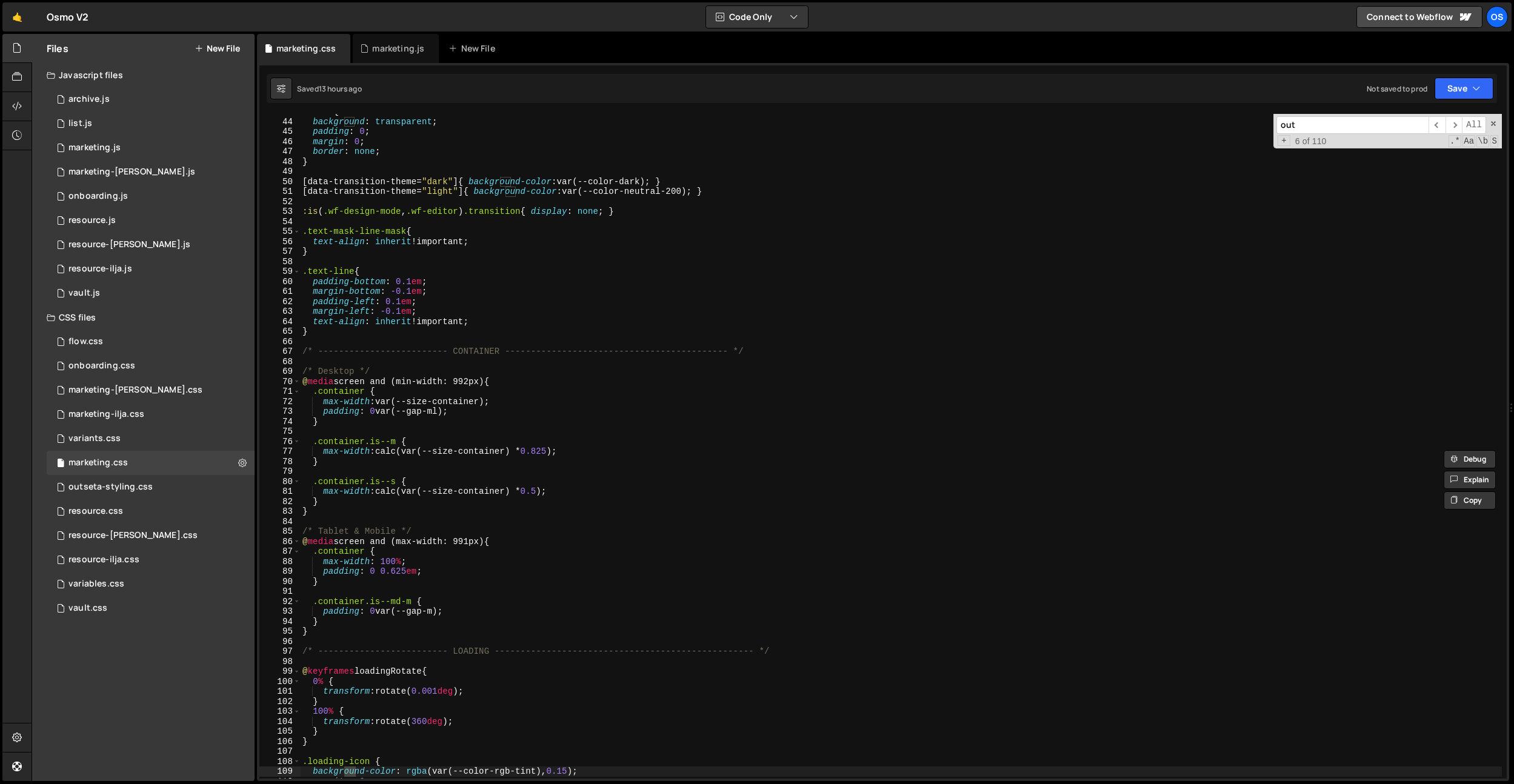
scroll to position [6465, 0]
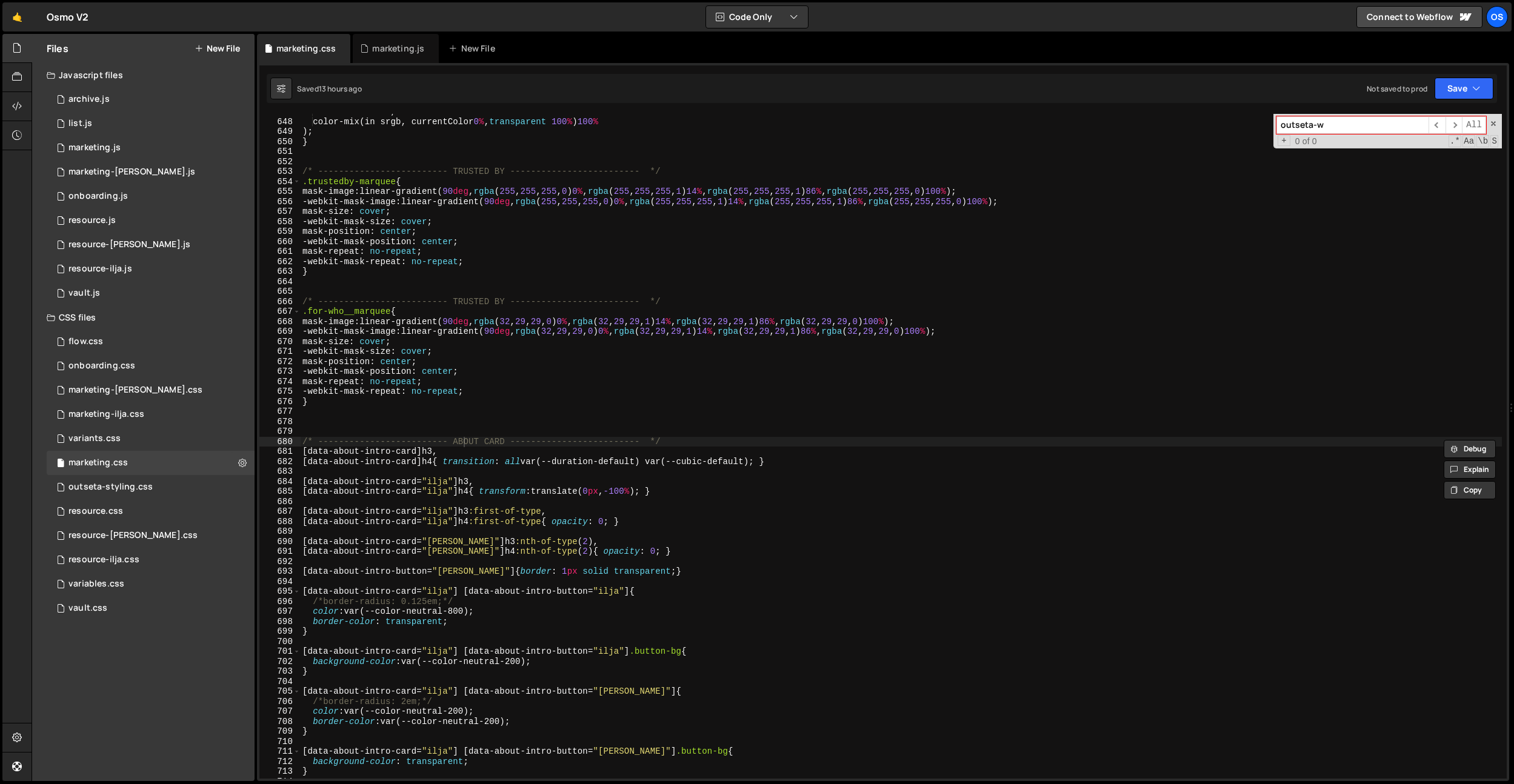
type input "outseta-w"
click at [599, 276] on div "currentColor 90 % , color-mix(in srgb, currentColor 0 % , transparent 100 % ) 1…" at bounding box center [901, 449] width 1202 height 685
type textarea "visibility: hidden; }"
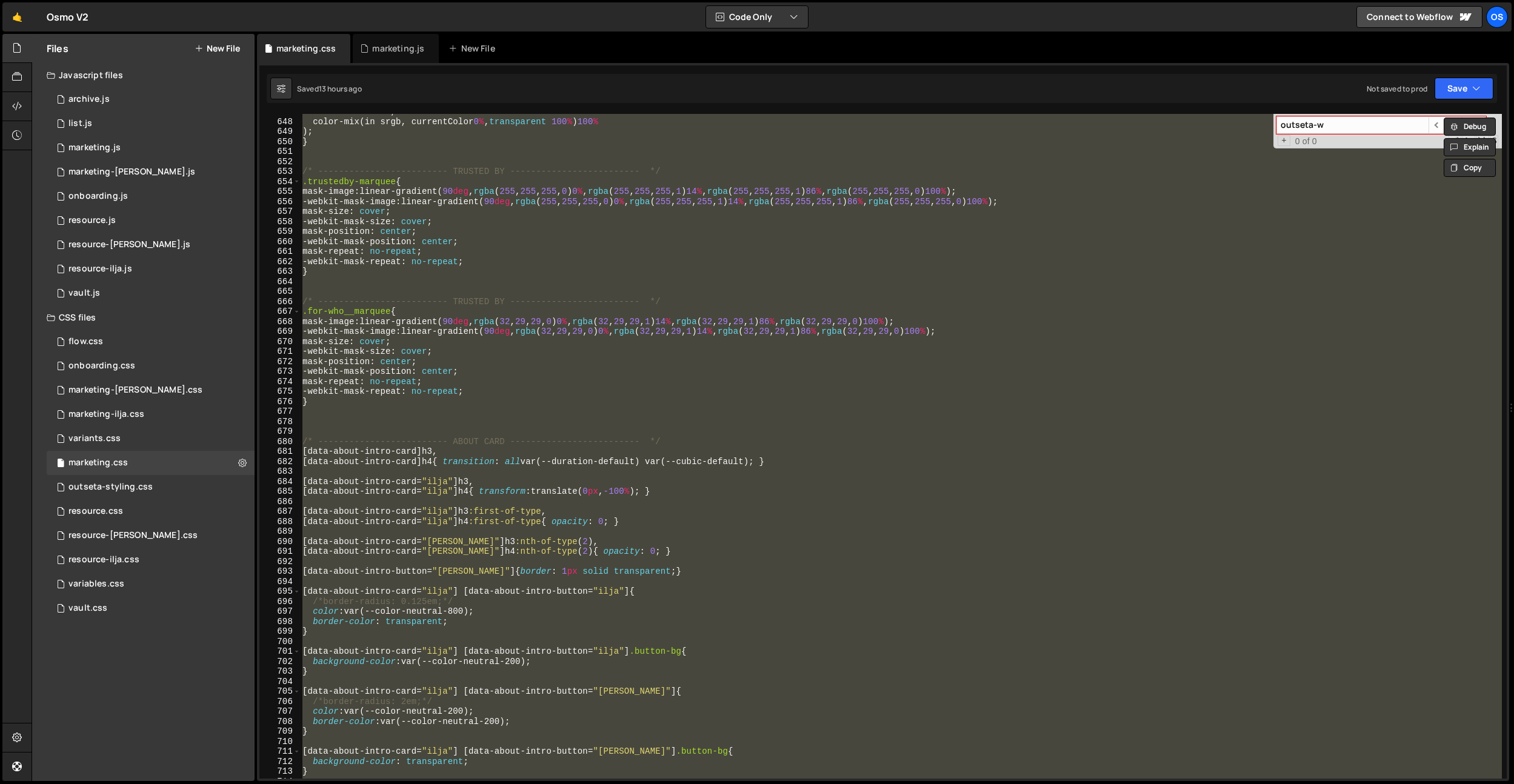
click at [599, 276] on div "currentColor 90 % , color-mix(in srgb, currentColor 0 % , transparent 100 % ) 1…" at bounding box center [901, 446] width 1202 height 665
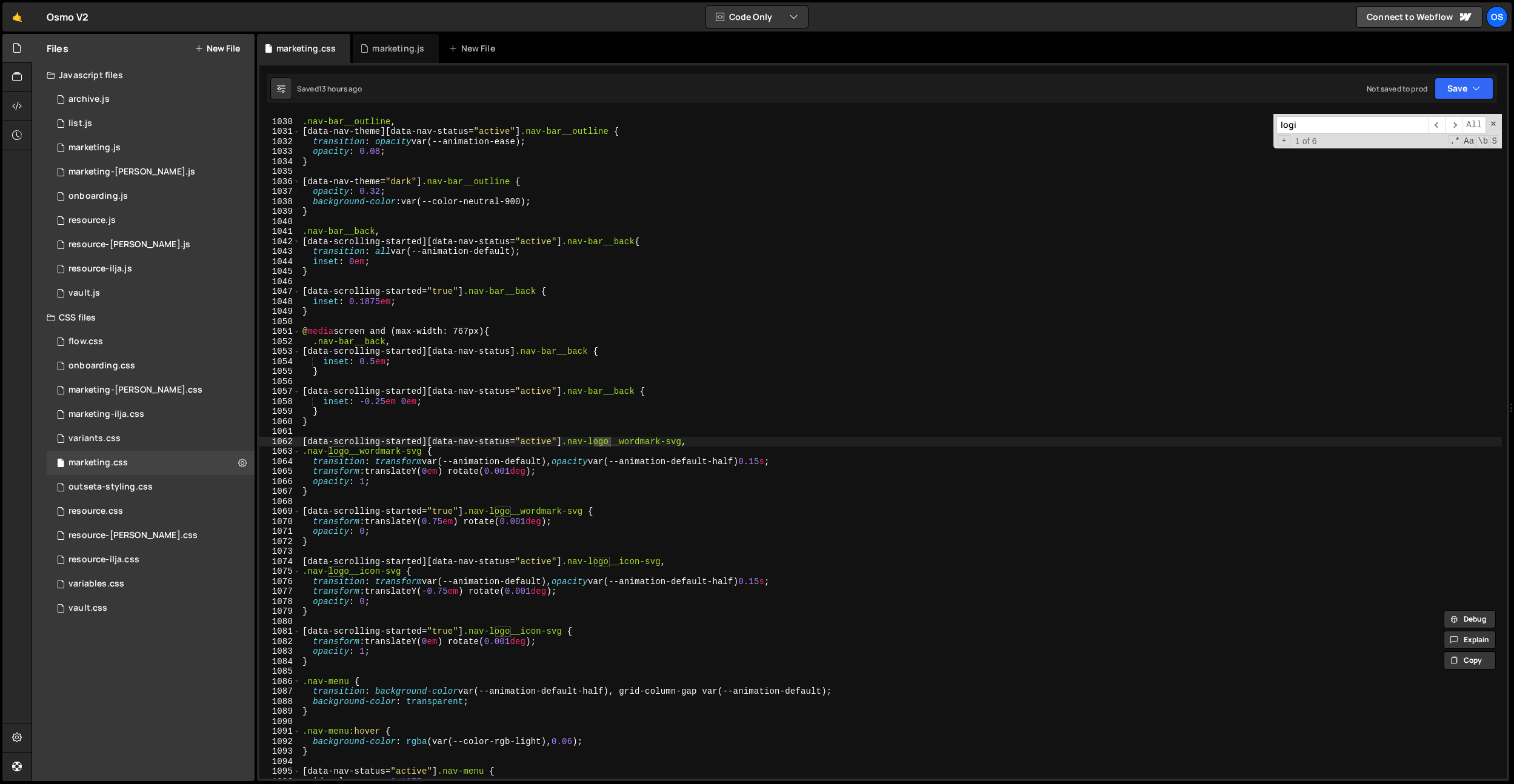
scroll to position [10285, 0]
type input "login"
click at [97, 344] on div "flow.css" at bounding box center [85, 342] width 35 height 11
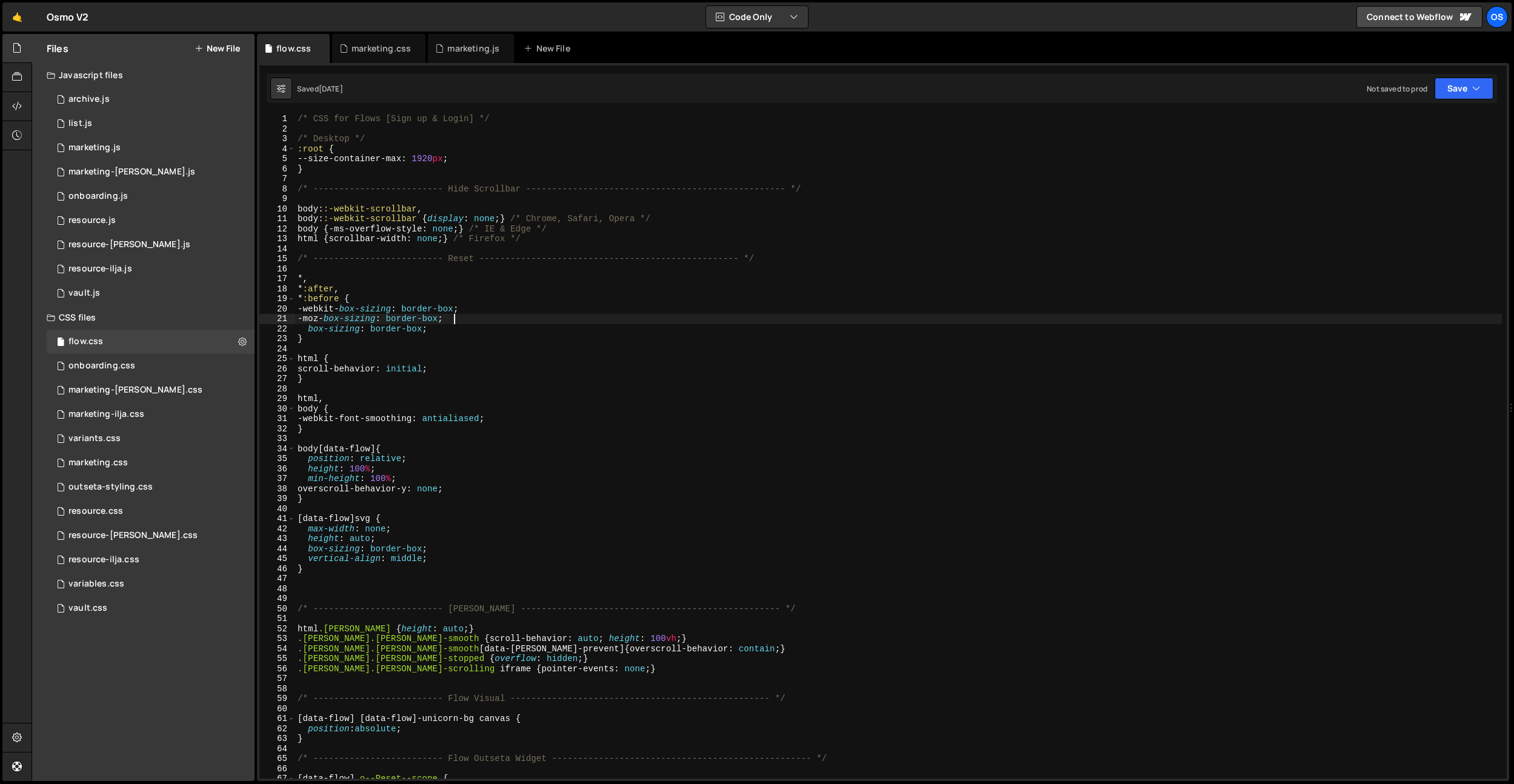
click at [672, 315] on div "/* CSS for Flows [Sign up & Login] */ /* Desktop */ :root { --size-container-ma…" at bounding box center [899, 456] width 1207 height 685
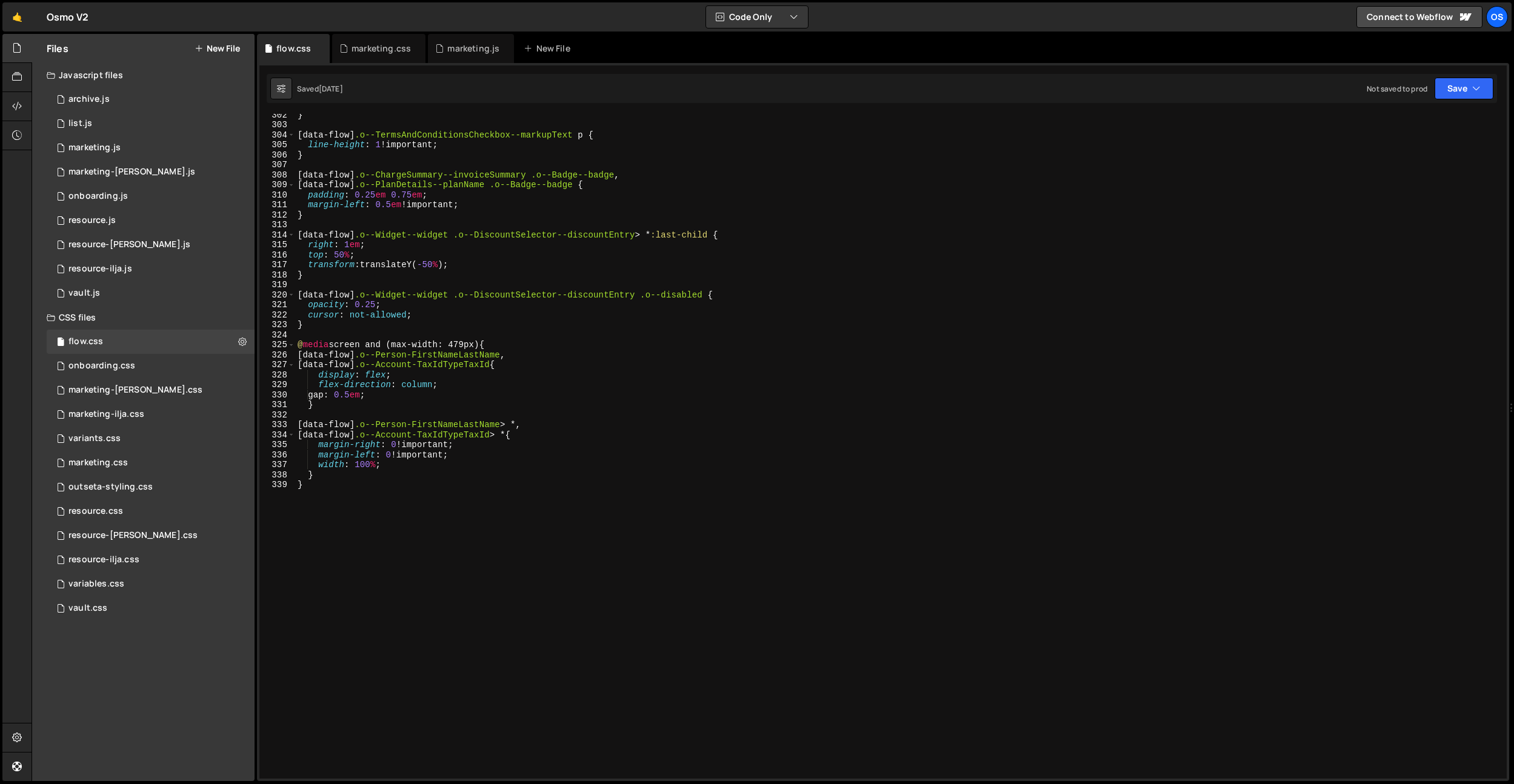
scroll to position [3015, 0]
click at [550, 262] on div "} [ data-flow ] .o--TermsAndConditionsCheckbox--markupText p { line-height : 1 …" at bounding box center [899, 450] width 1207 height 685
click at [475, 447] on div "} [ data-flow ] .o--TermsAndConditionsCheckbox--markupText p { line-height : 1 …" at bounding box center [899, 450] width 1207 height 685
click at [449, 519] on div "} [ data-flow ] .o--TermsAndConditionsCheckbox--markupText p { line-height : 1 …" at bounding box center [899, 450] width 1207 height 685
type textarea "}"
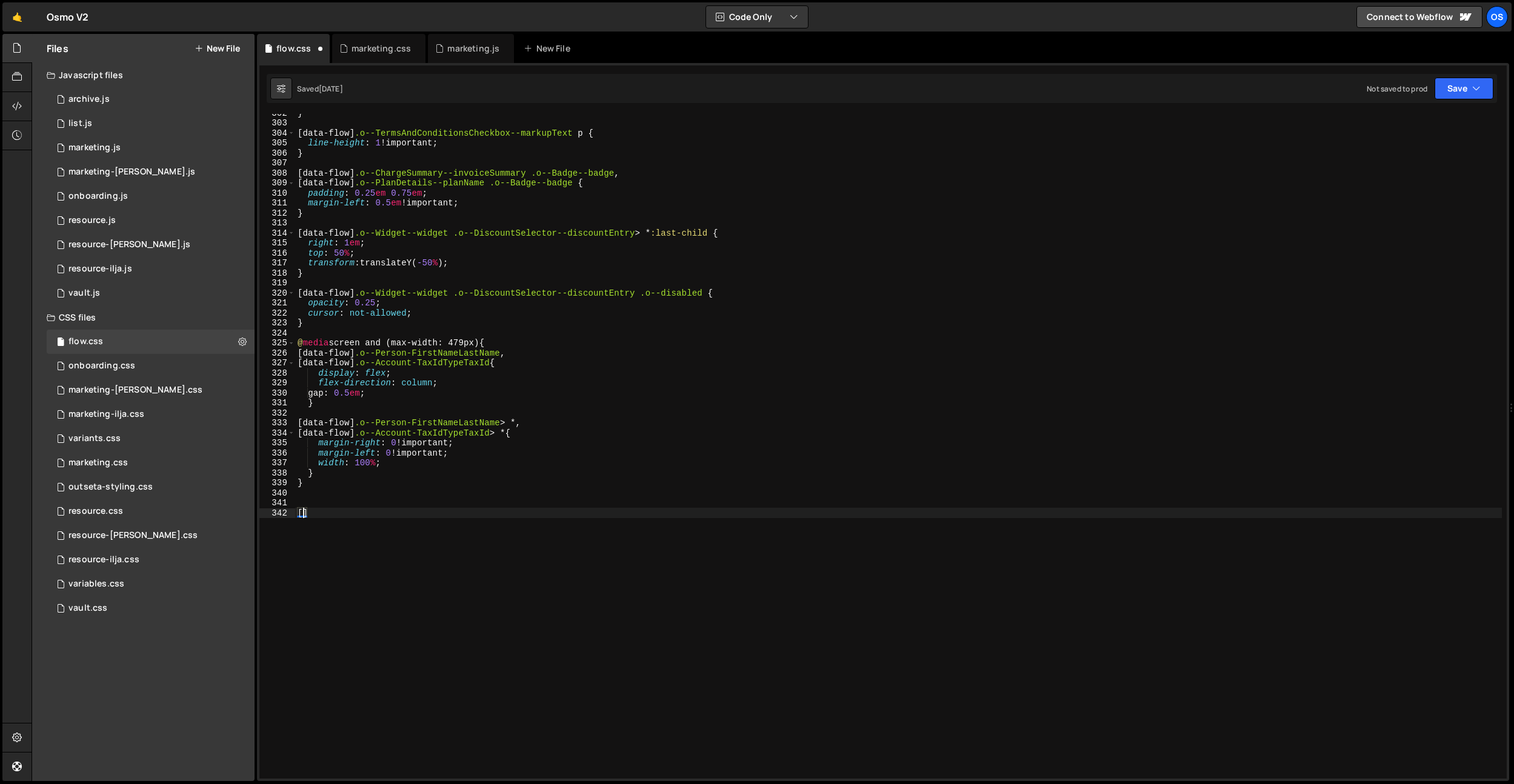
scroll to position [0, 0]
type textarea "[data-flow] {}"
paste textarea "outseta-widget__el"
type textarea "outseta-widget__el"
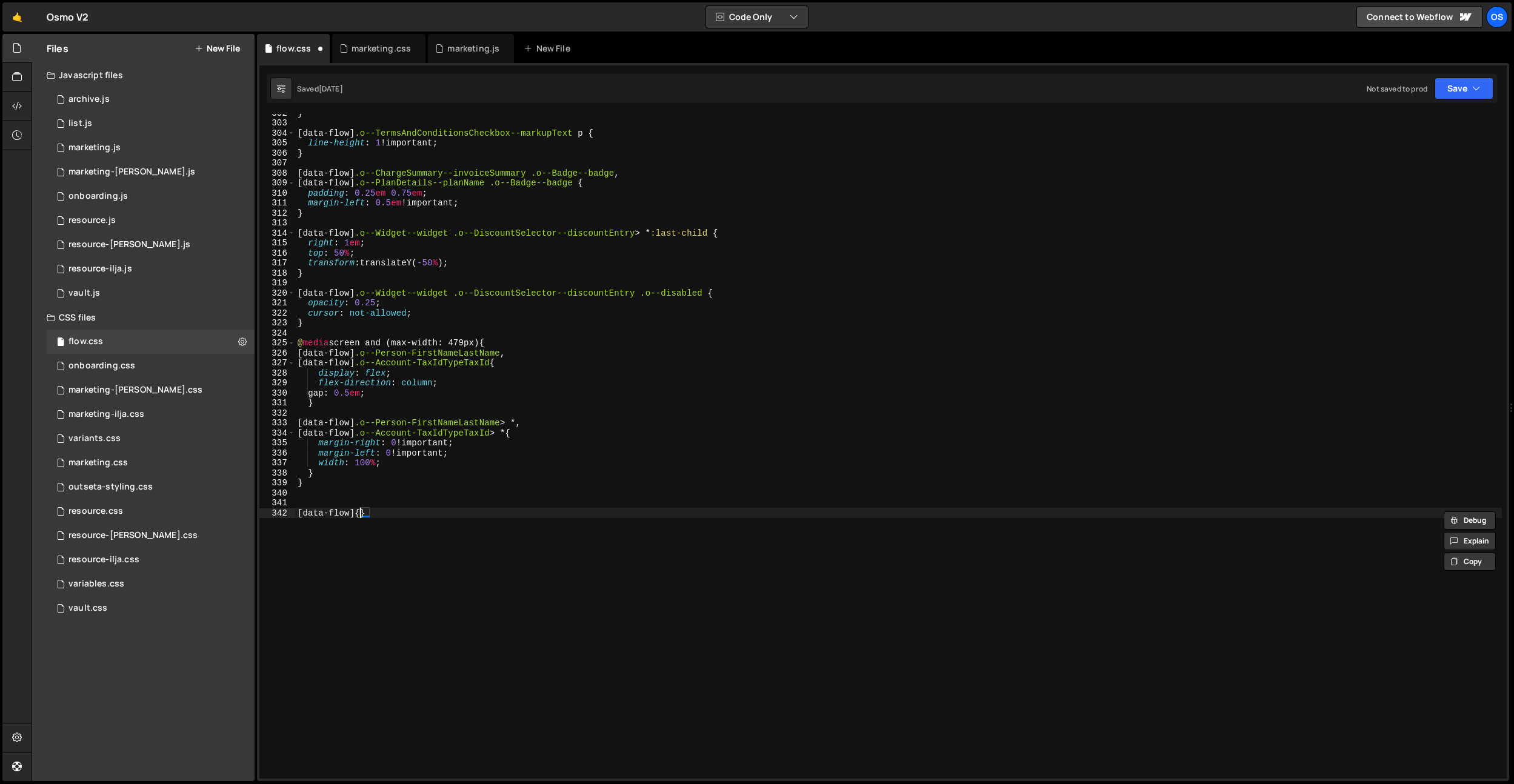
paste textarea "outseta-widget__el"
paste textarea "display: none;"
type textarea "[data-flow] .outseta-widget__el[style="display: none;"] {}"
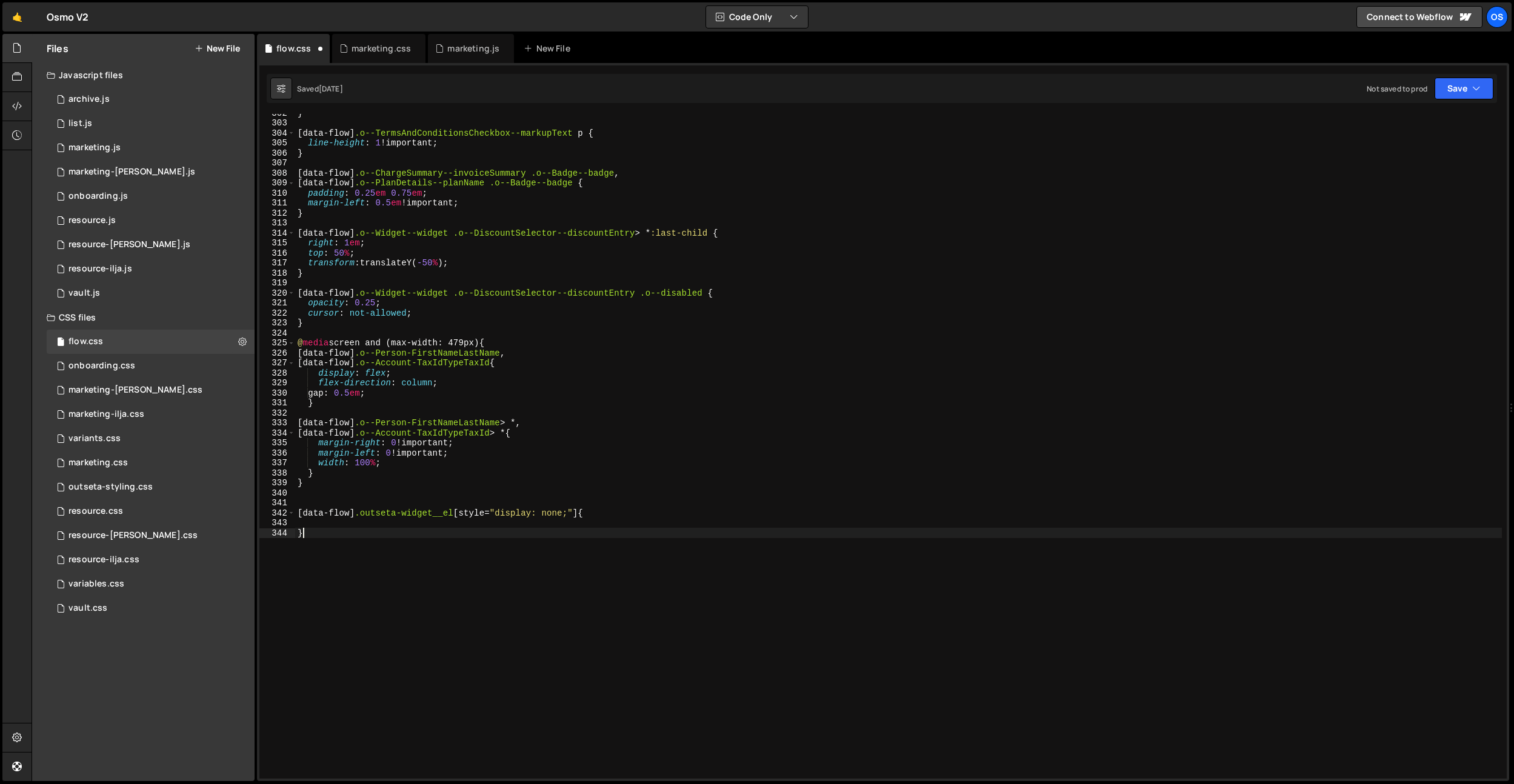
click at [460, 547] on div "} [ data-flow ] .o--TermsAndConditionsCheckbox--markupText p { line-height : 1 …" at bounding box center [899, 450] width 1207 height 685
type textarea "}"
paste textarea ".login-hero__tile.is--join"
click at [363, 515] on div "} [ data-flow ] .o--TermsAndConditionsCheckbox--markupText p { line-height : 1 …" at bounding box center [899, 450] width 1207 height 685
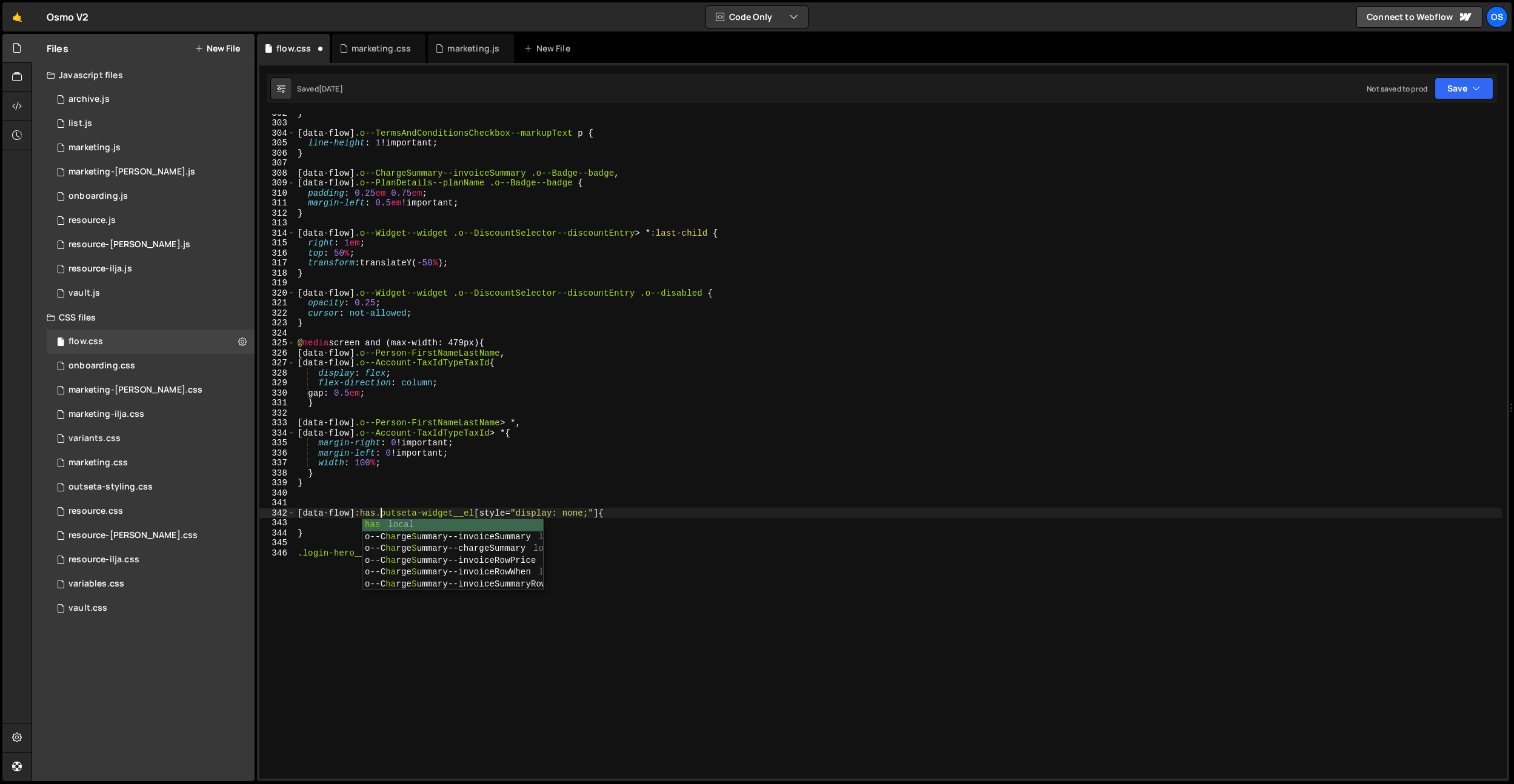
scroll to position [0, 5]
click at [617, 511] on div "} [ data-flow ] .o--TermsAndConditionsCheckbox--markupText p { line-height : 1 …" at bounding box center [899, 450] width 1207 height 685
drag, startPoint x: 354, startPoint y: 511, endPoint x: 268, endPoint y: 512, distance: 86.0
click at [268, 512] on div "[data-flow] :has(.outseta-widget__el[style="display: none;"]) { 302 303 304 305…" at bounding box center [883, 446] width 1247 height 665
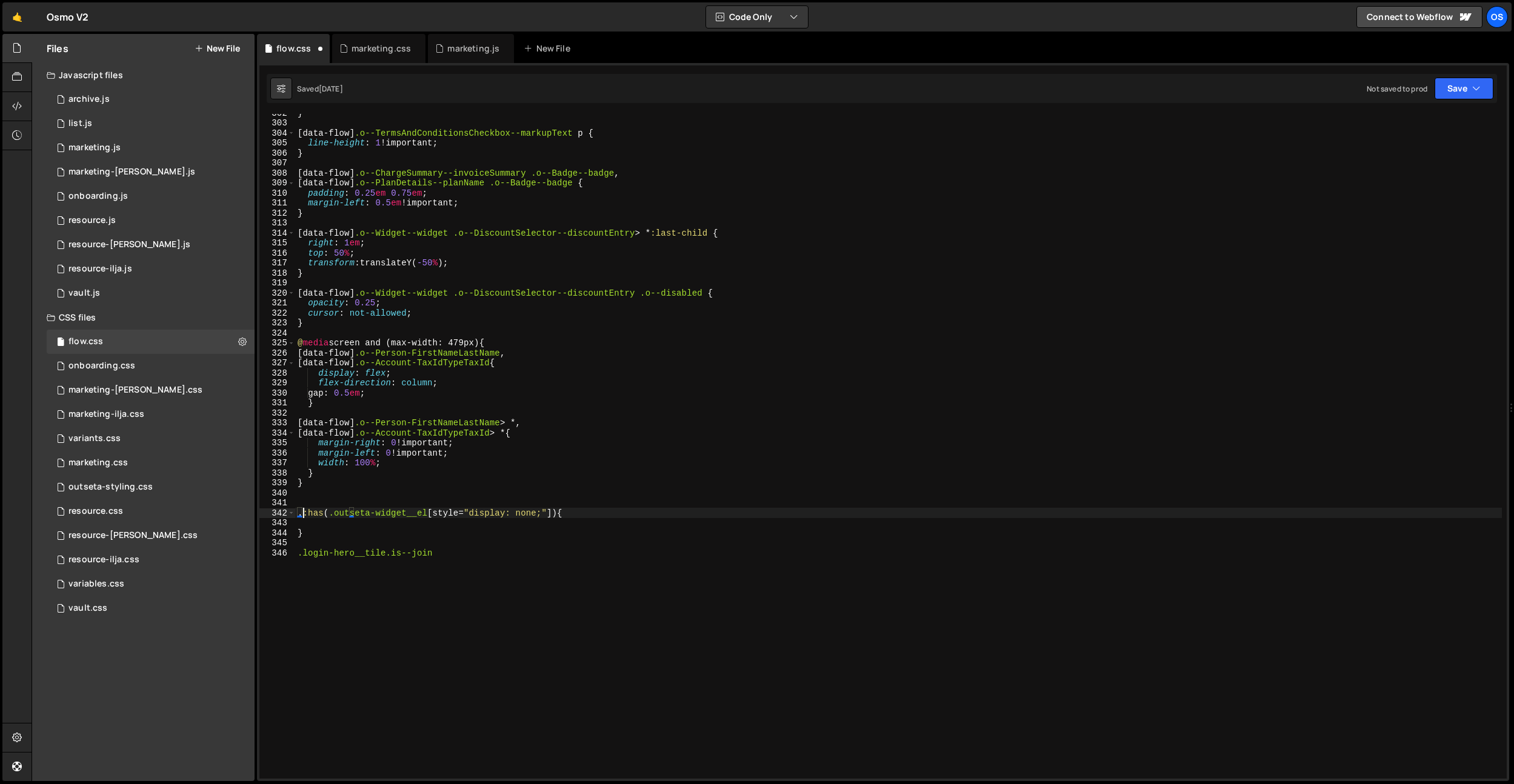
scroll to position [0, 1]
paste textarea "login-hero"
click at [506, 557] on div "} [ data-flow ] .o--TermsAndConditionsCheckbox--markupText p { line-height : 1 …" at bounding box center [899, 450] width 1207 height 685
type textarea ".login-hero__tile.is--join"
drag, startPoint x: 506, startPoint y: 554, endPoint x: 207, endPoint y: 554, distance: 299.0
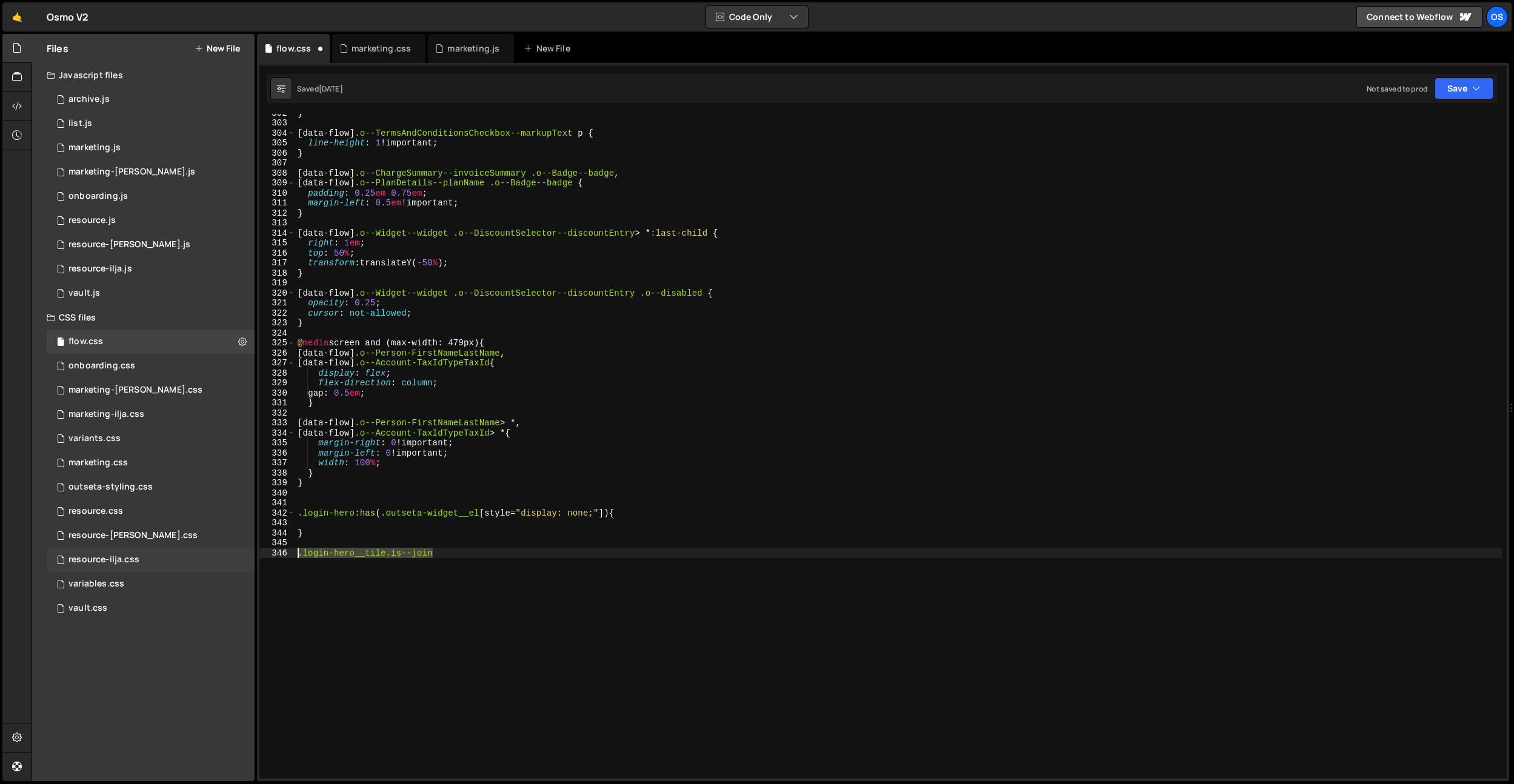
click at [207, 554] on div "Files New File Javascript files 0 archive.js 0 0 list.js 0 0 marketing.js 0 0 0…" at bounding box center [773, 407] width 1483 height 748
click at [618, 514] on div "} [ data-flow ] .o--TermsAndConditionsCheckbox--markupText p { line-height : 1 …" at bounding box center [899, 450] width 1207 height 685
paste textarea ".login-hero__tile.is--join"
type textarea ".login-hero:has(.outseta-widget__el[style="display: none;"]) .login-hero__tile.…"
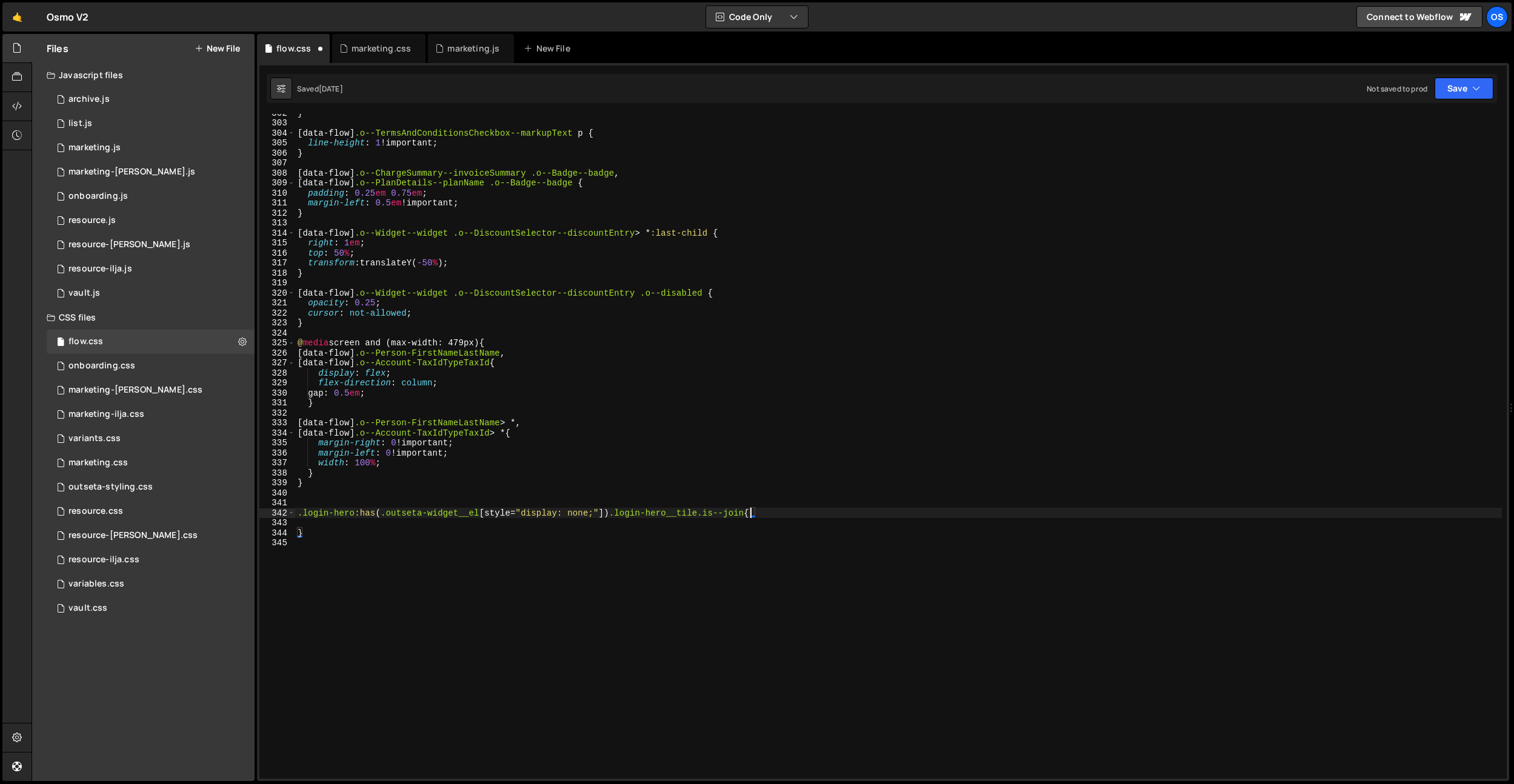
scroll to position [0, 31]
click at [569, 522] on div "} [ data-flow ] .o--TermsAndConditionsCheckbox--markupText p { line-height : 1 …" at bounding box center [899, 450] width 1207 height 685
type textarea "n"
type textarea "min-height: 22em;"
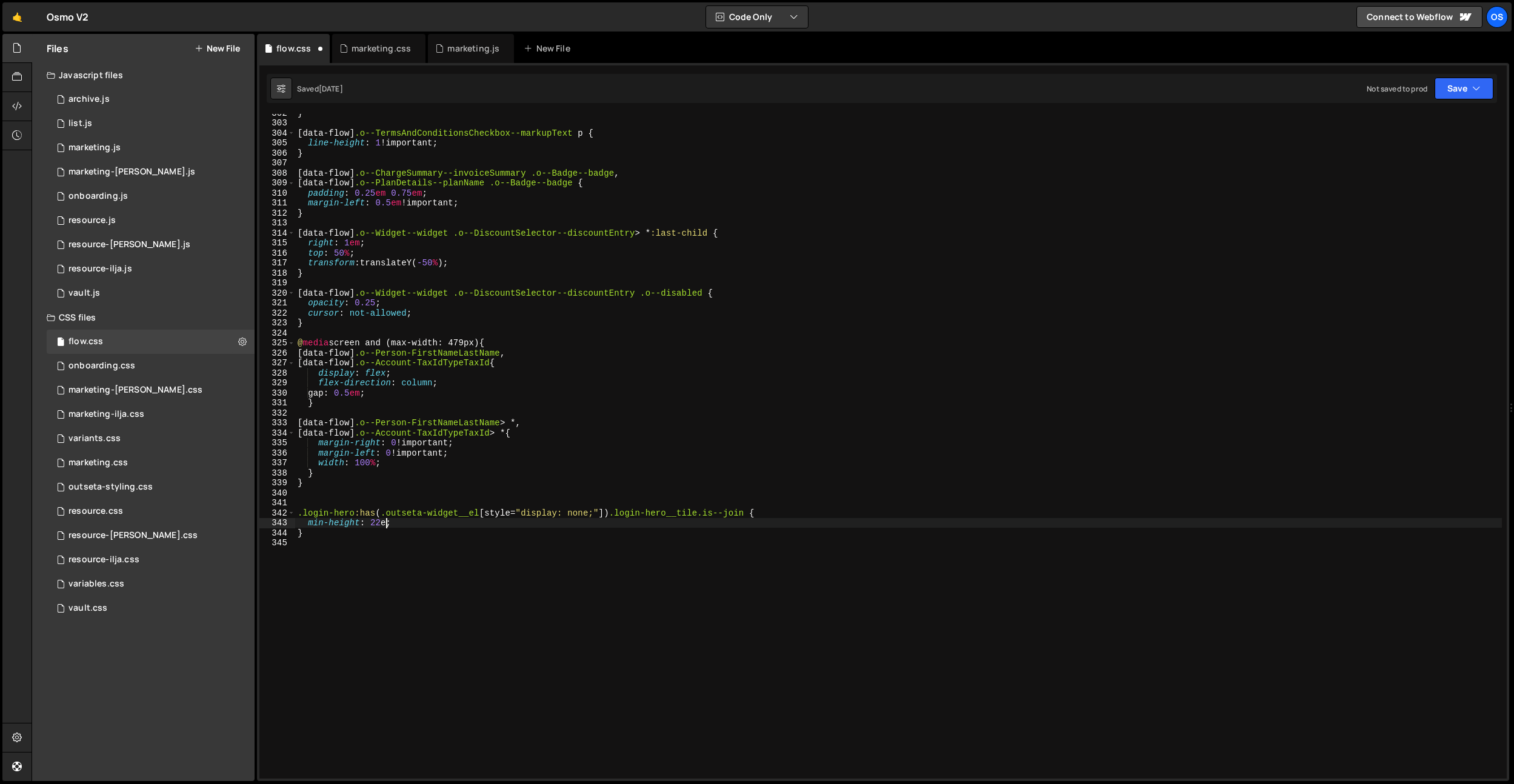
scroll to position [0, 6]
click at [325, 501] on div "} [ data-flow ] .o--TermsAndConditionsCheckbox--markupText p { line-height : 1 …" at bounding box center [899, 450] width 1207 height 685
click at [475, 482] on div "} [ data-flow ] .o--TermsAndConditionsCheckbox--markupText p { line-height : 1 …" at bounding box center [899, 450] width 1207 height 685
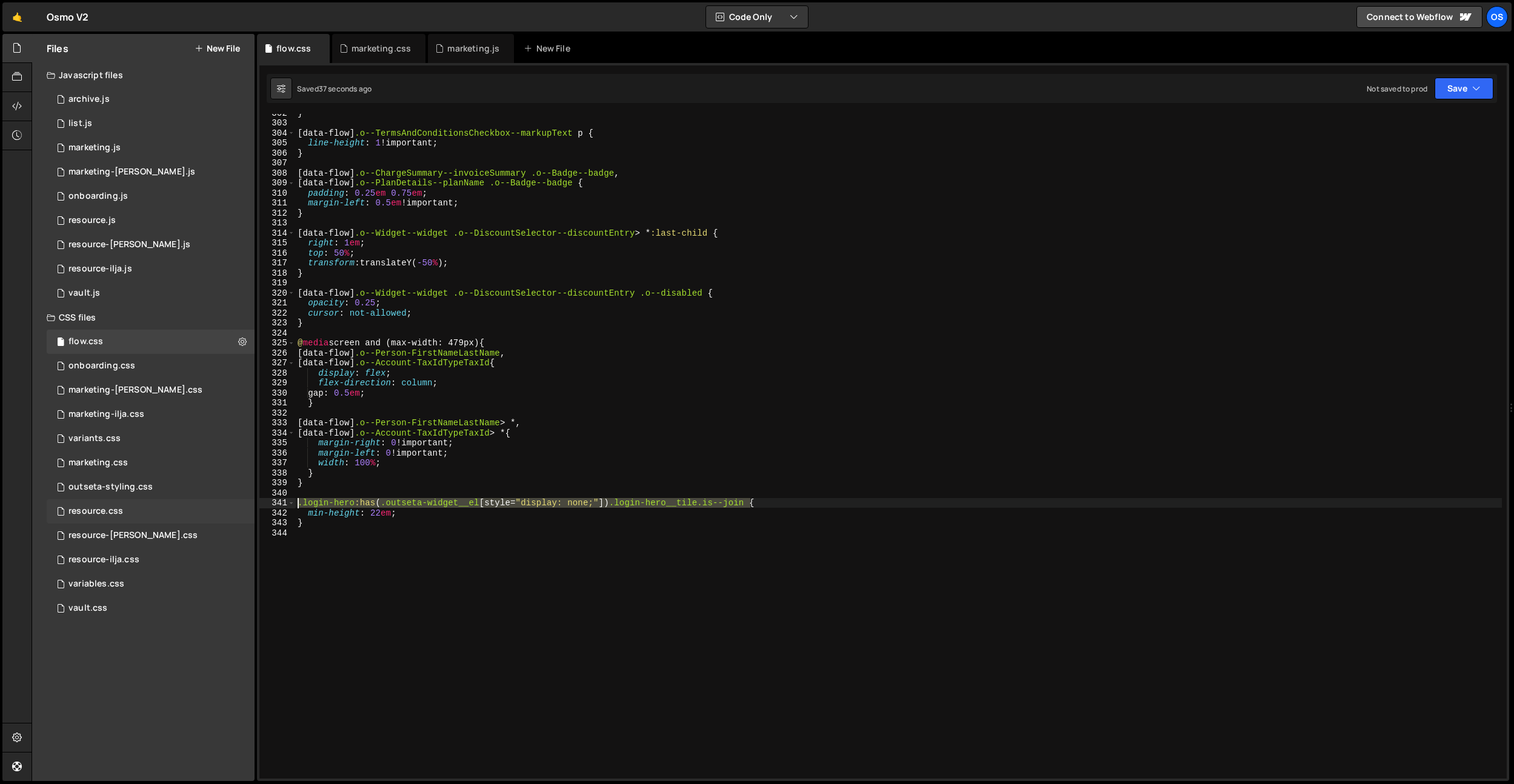
drag, startPoint x: 753, startPoint y: 503, endPoint x: 233, endPoint y: 500, distance: 520.0
click at [214, 500] on div "Files New File Javascript files 0 archive.js 0 0 list.js 0 0 marketing.js 0 0 0…" at bounding box center [773, 407] width 1483 height 748
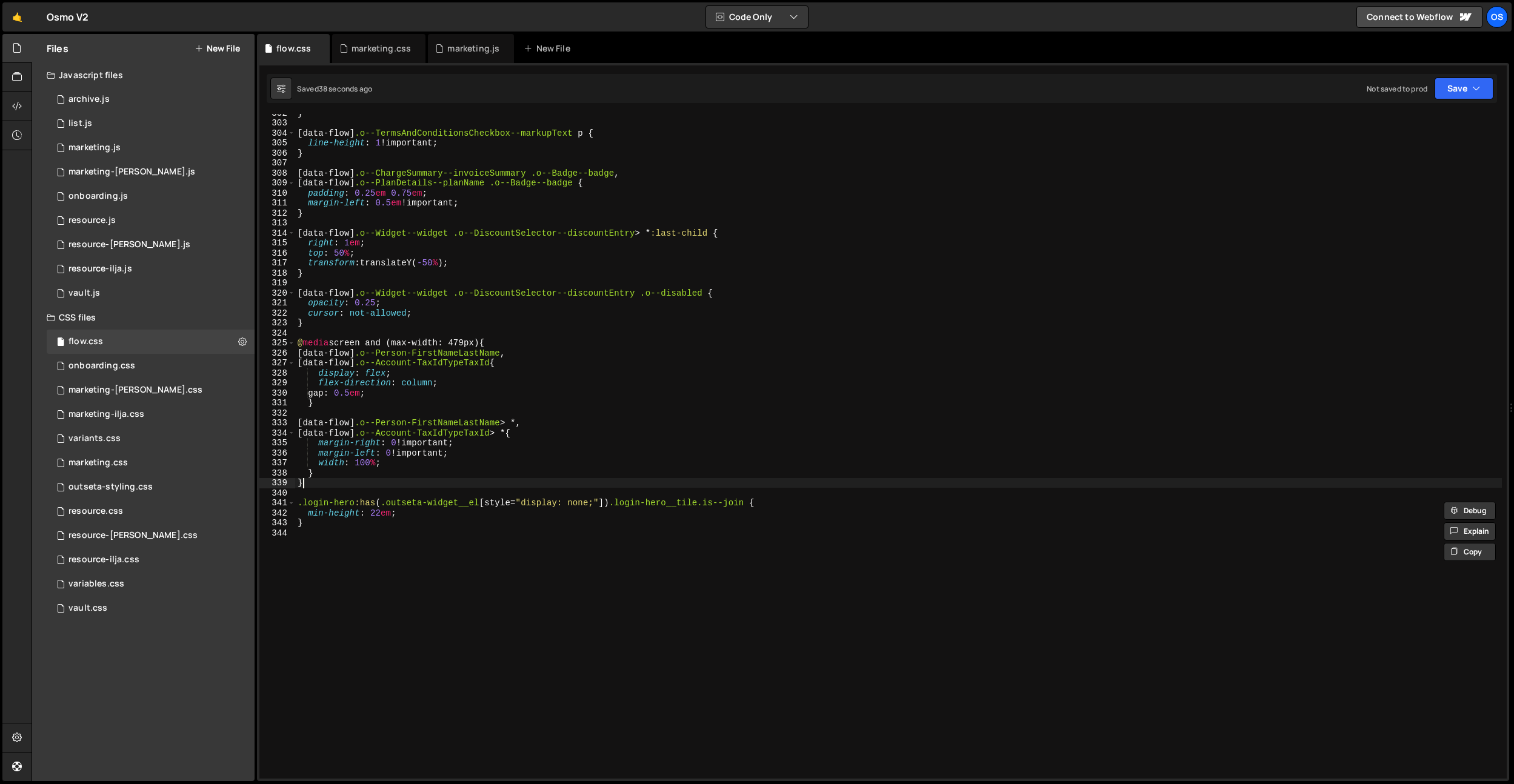
click at [327, 482] on div "} [ data-flow ] .o--TermsAndConditionsCheckbox--markupText p { line-height : 1 …" at bounding box center [899, 450] width 1207 height 685
type textarea "}"
paste textarea ".login-hero:has(.outseta-widget__el[style="display: none;"]) .login-hero__tile.…"
type textarea ".login-hero:has(.outseta-widget__el[style="display: none;"]) .login-hero__tile.…"
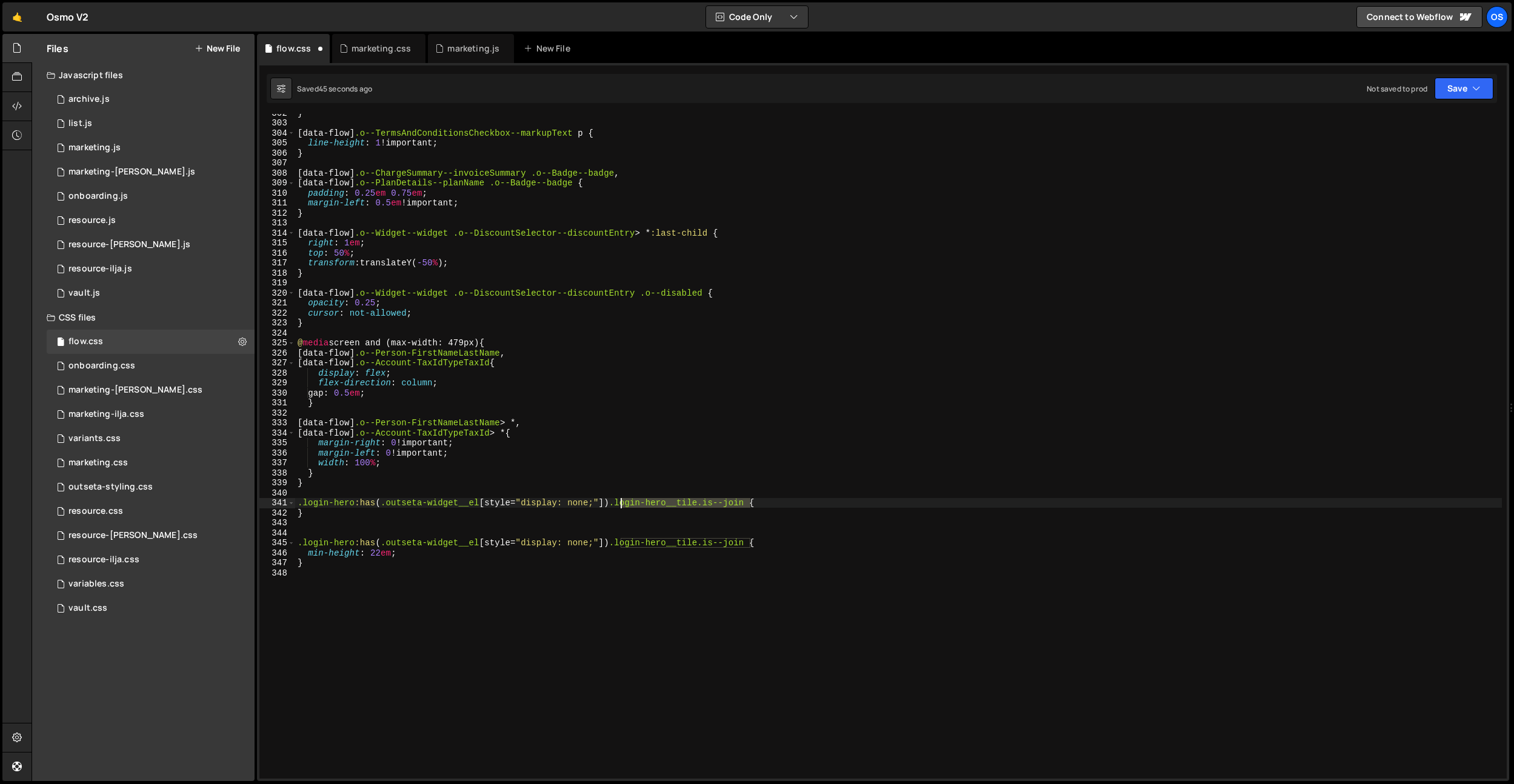
drag, startPoint x: 751, startPoint y: 504, endPoint x: 619, endPoint y: 505, distance: 132.0
click at [619, 505] on div "} [ data-flow ] .o--TermsAndConditionsCheckbox--markupText p { line-height : 1 …" at bounding box center [899, 450] width 1207 height 685
paste textarea ".outseta-widget"
drag, startPoint x: 613, startPoint y: 501, endPoint x: 614, endPoint y: 519, distance: 18.0
click at [616, 504] on div "} [ data-flow ] .o--TermsAndConditionsCheckbox--markupText p { line-height : 1 …" at bounding box center [899, 450] width 1207 height 685
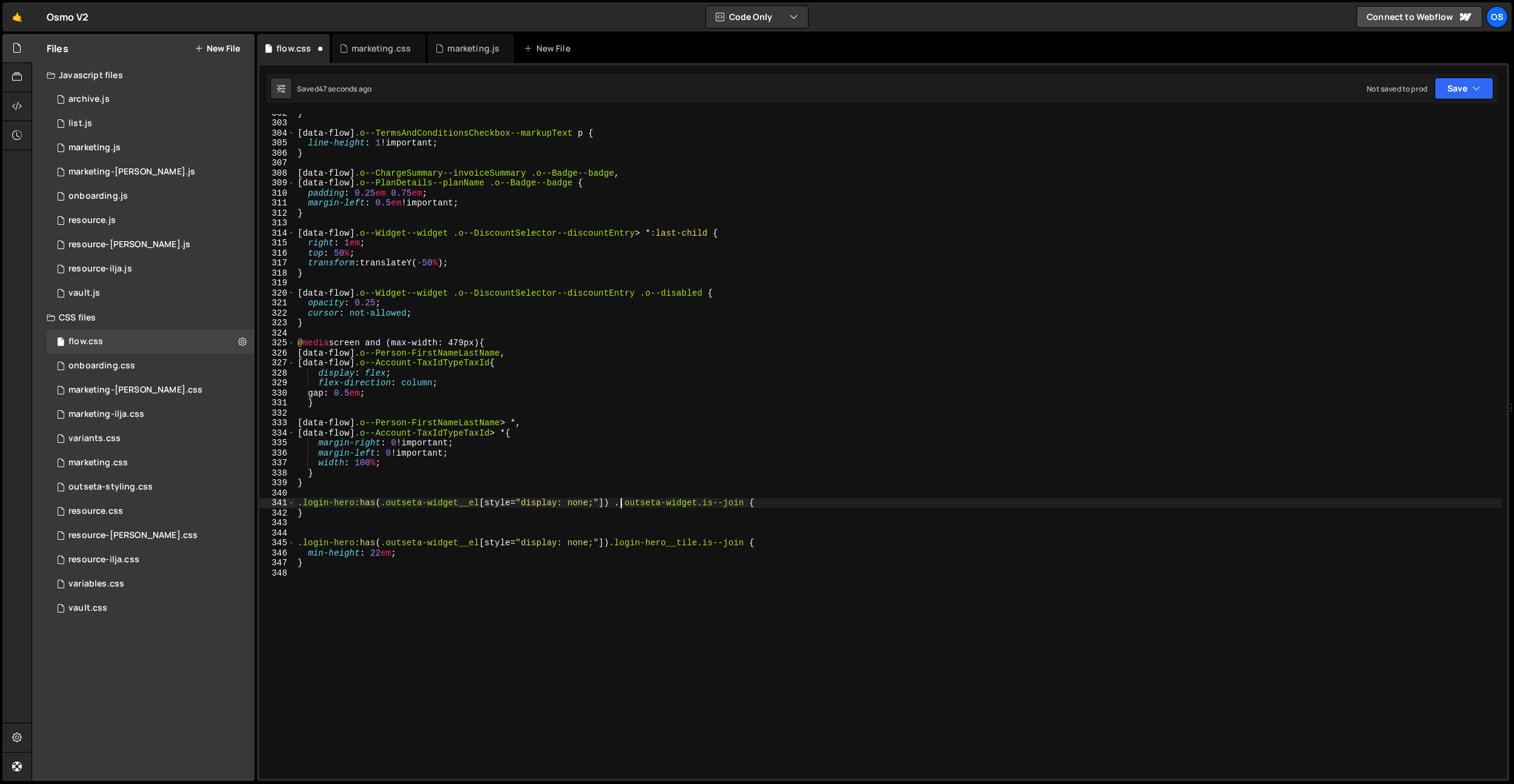
type textarea ".login-hero:has(.outseta-widget__el[style="display: none;"]) .outseta-widget.is…"
click at [790, 503] on div "} [ data-flow ] .o--TermsAndConditionsCheckbox--markupText p { line-height : 1 …" at bounding box center [899, 450] width 1207 height 685
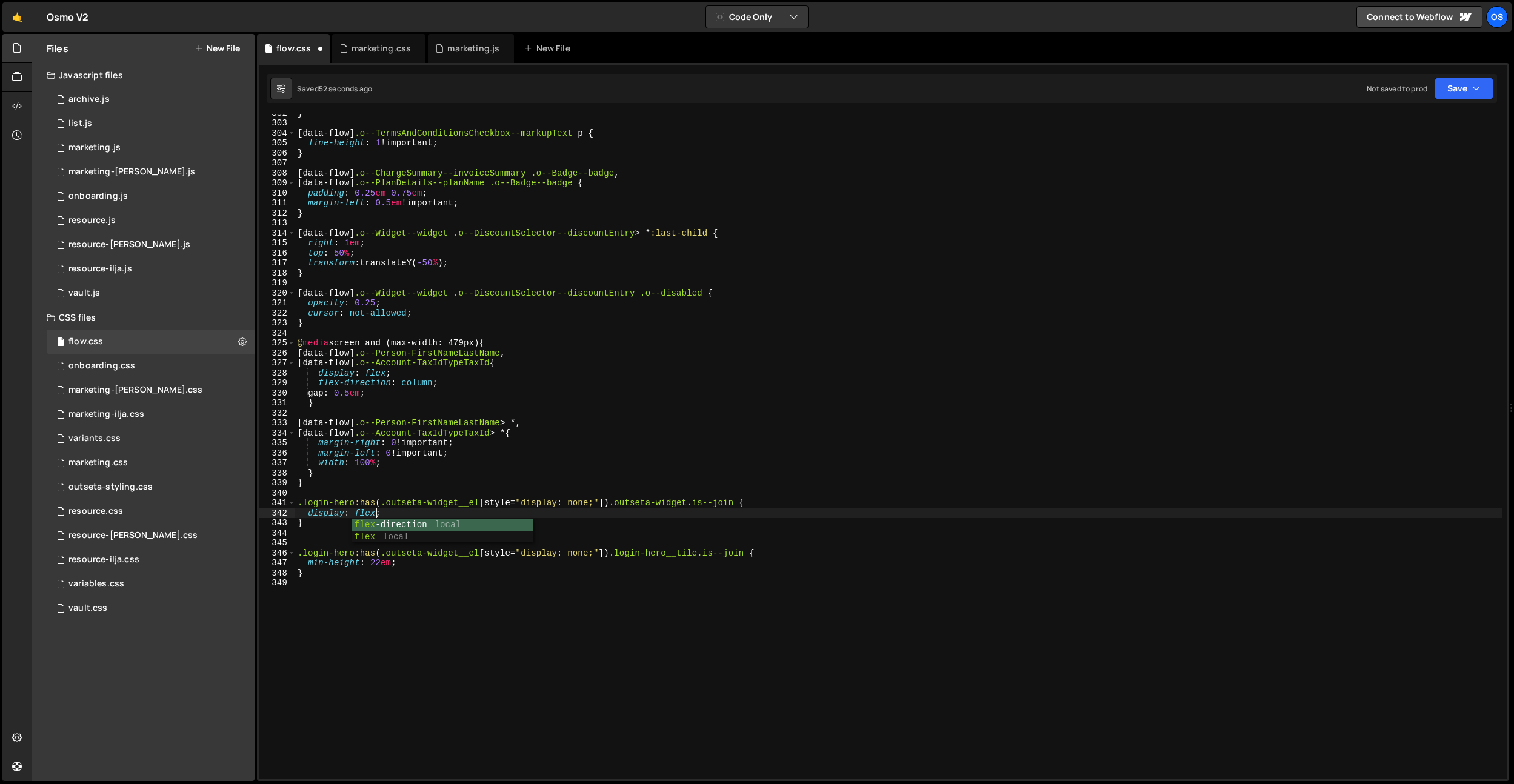
scroll to position [0, 5]
drag, startPoint x: 606, startPoint y: 418, endPoint x: 290, endPoint y: 530, distance: 335.3
click at [606, 418] on div "} [ data-flow ] .o--TermsAndConditionsCheckbox--markupText p { line-height : 1 …" at bounding box center [899, 450] width 1207 height 685
type textarea "[data-flow] .o--Person-FirstNameLastName > *,"
click at [324, 536] on div "} [ data-flow ] .o--TermsAndConditionsCheckbox--markupText p { line-height : 1 …" at bounding box center [899, 450] width 1207 height 685
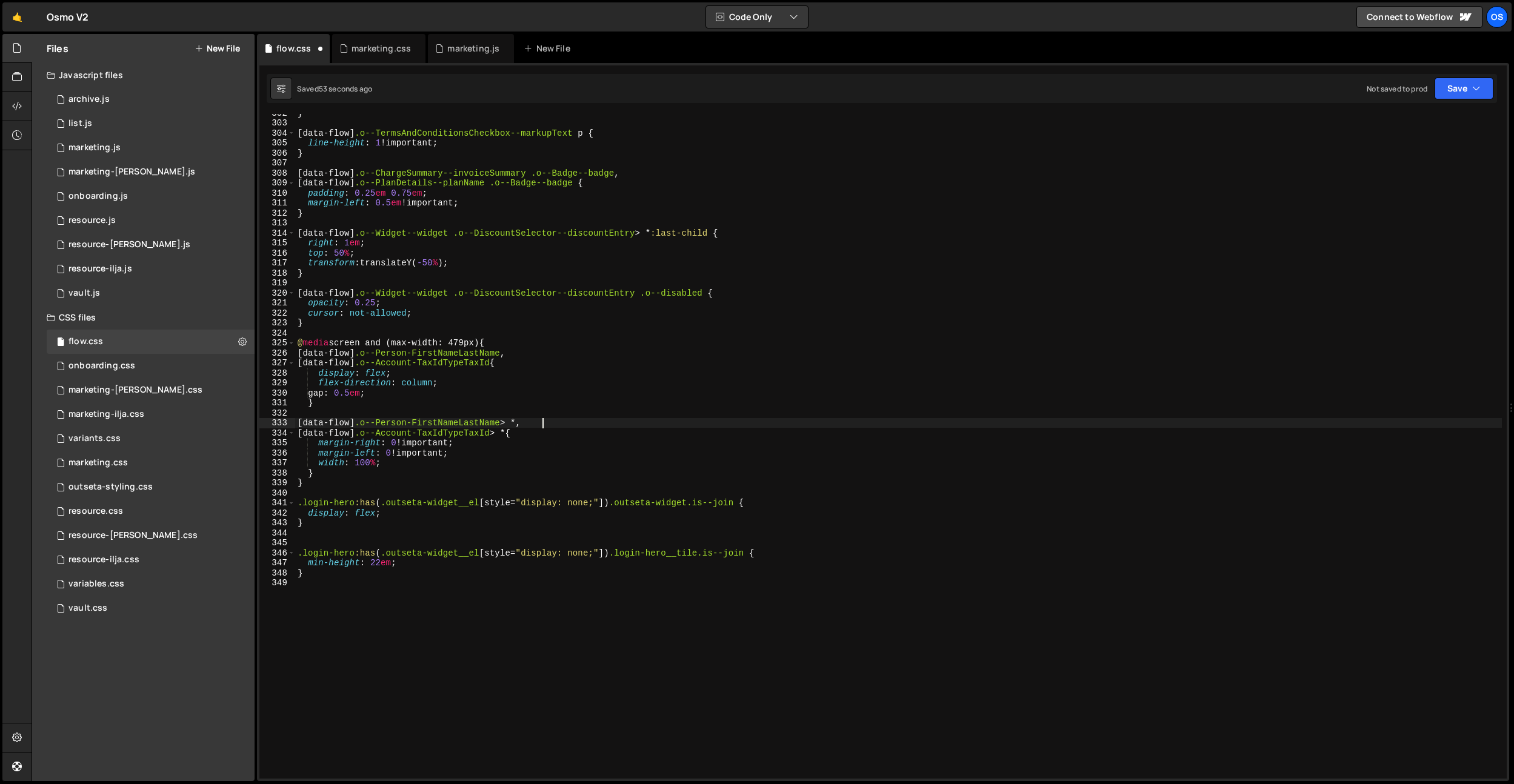
scroll to position [0, 0]
click at [521, 229] on div "} [ data-flow ] .o--TermsAndConditionsCheckbox--markupText p { line-height : 1 …" at bounding box center [899, 450] width 1207 height 685
type textarea "[data-flow] .o--Widget--widget .o--DiscountSelector--discountEntry > *:last-chi…"
drag, startPoint x: 485, startPoint y: 46, endPoint x: 580, endPoint y: 315, distance: 285.3
click at [485, 46] on div "marketing.js" at bounding box center [474, 48] width 52 height 12
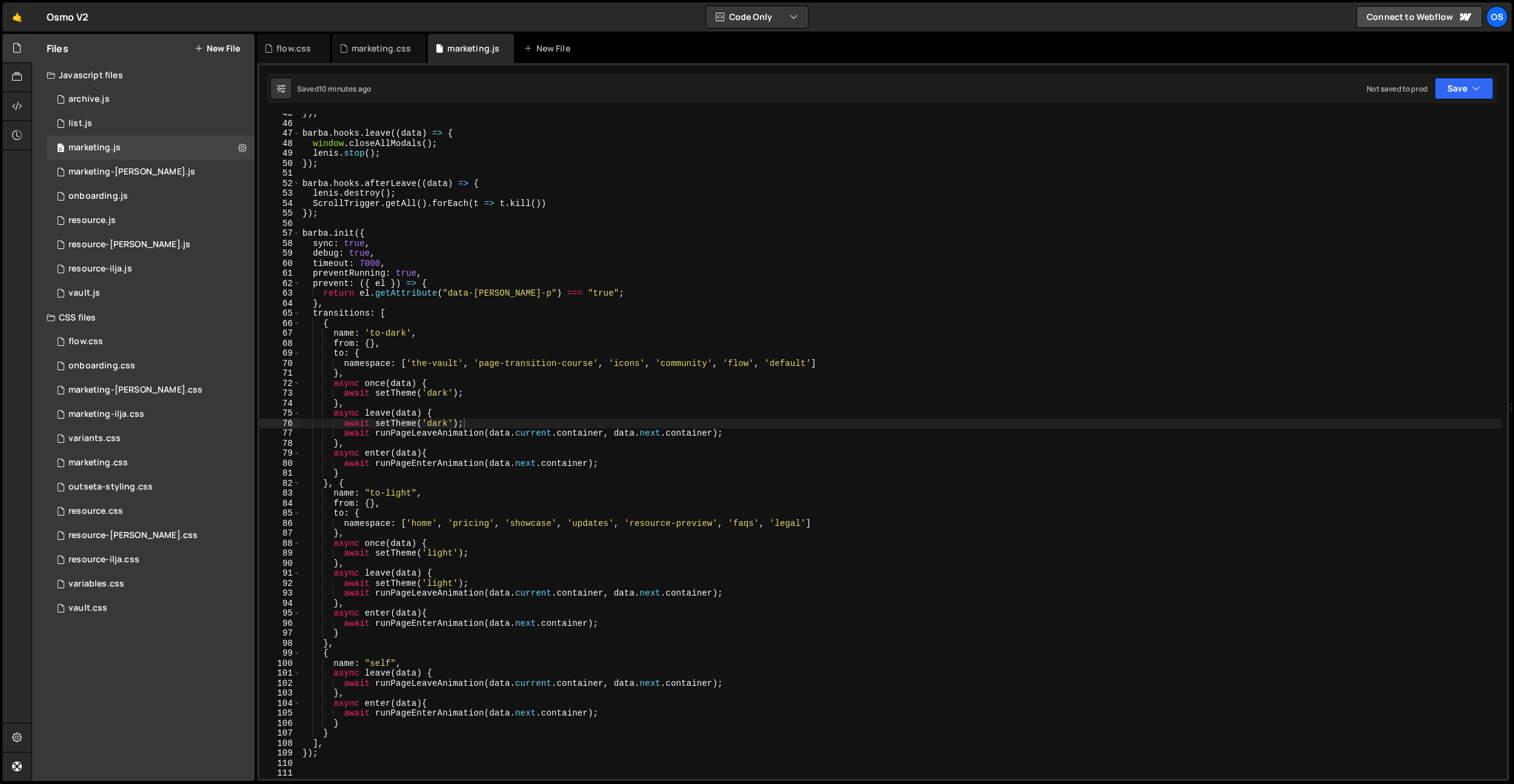
type textarea "from: {},"
click at [584, 343] on div "}) ; barba . hooks . leave (( data ) => { window . closeAllModals ( ) ; lenis .…" at bounding box center [901, 451] width 1202 height 685
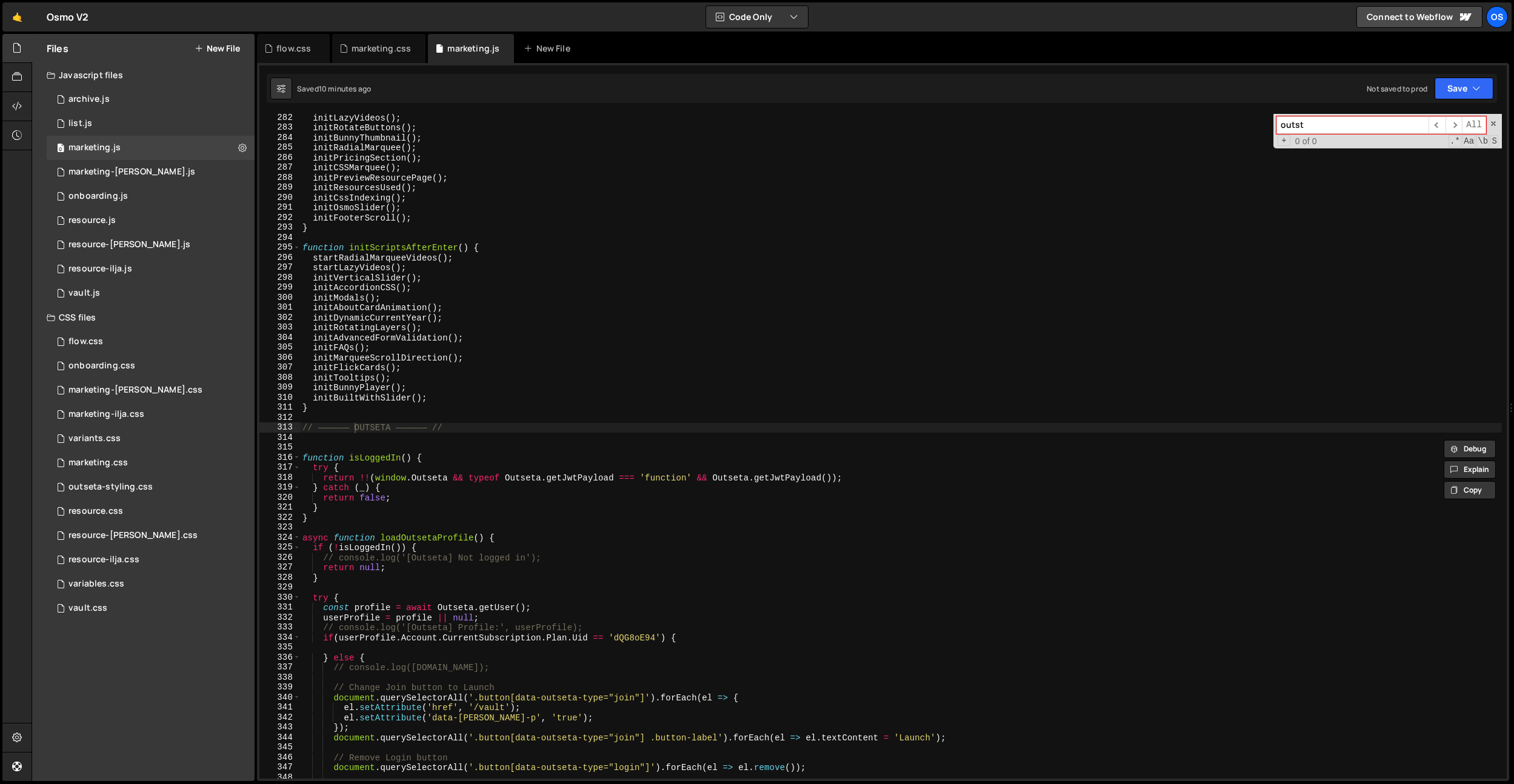
scroll to position [1308, 0]
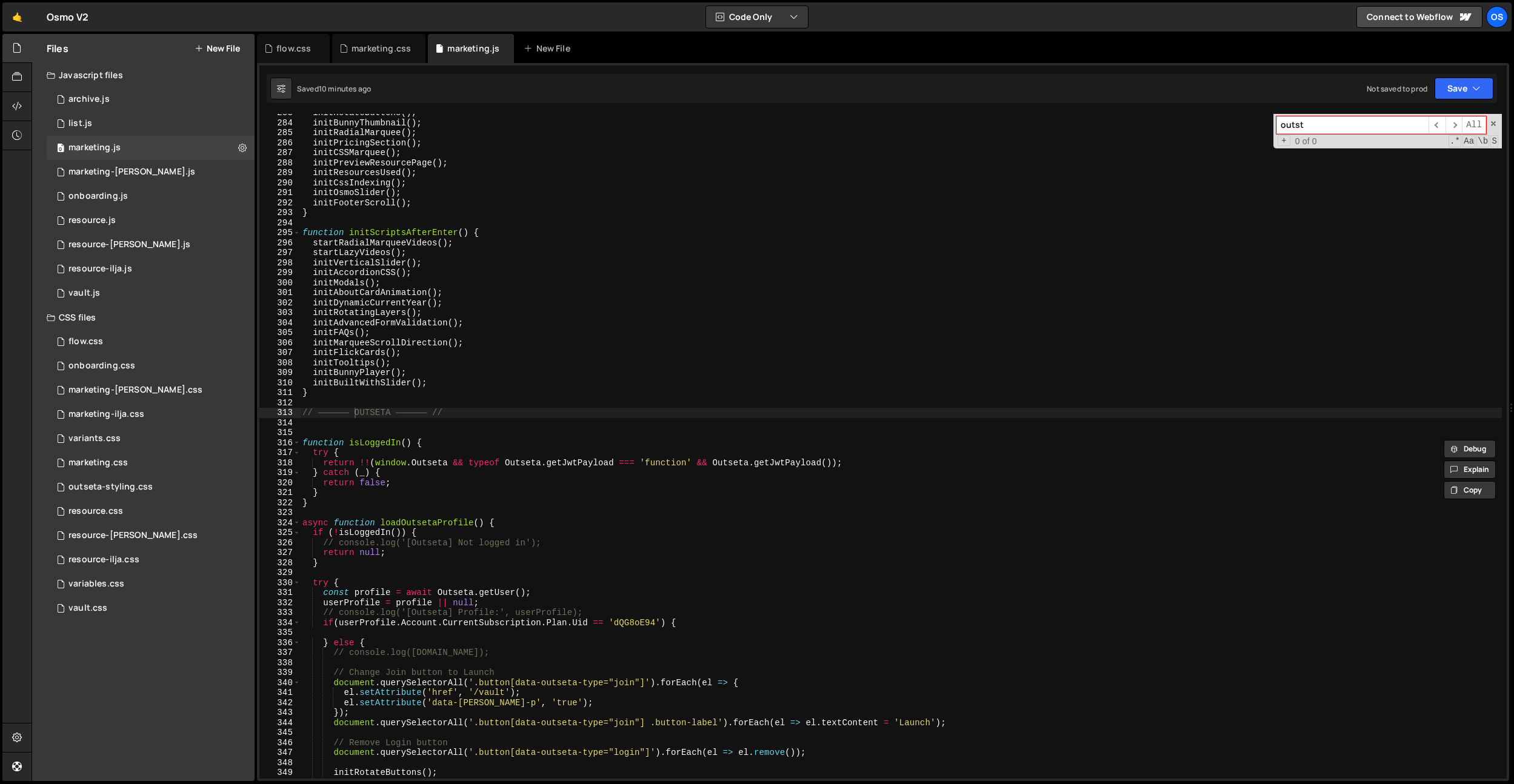
type input "outst"
type textarea "async function loadOutsetaProfile() {"
click at [465, 519] on div "initRotateButtons ( ) ; initBunnyThumbnail ( ) ; initRadialMarquee ( ) ; initPr…" at bounding box center [901, 450] width 1202 height 685
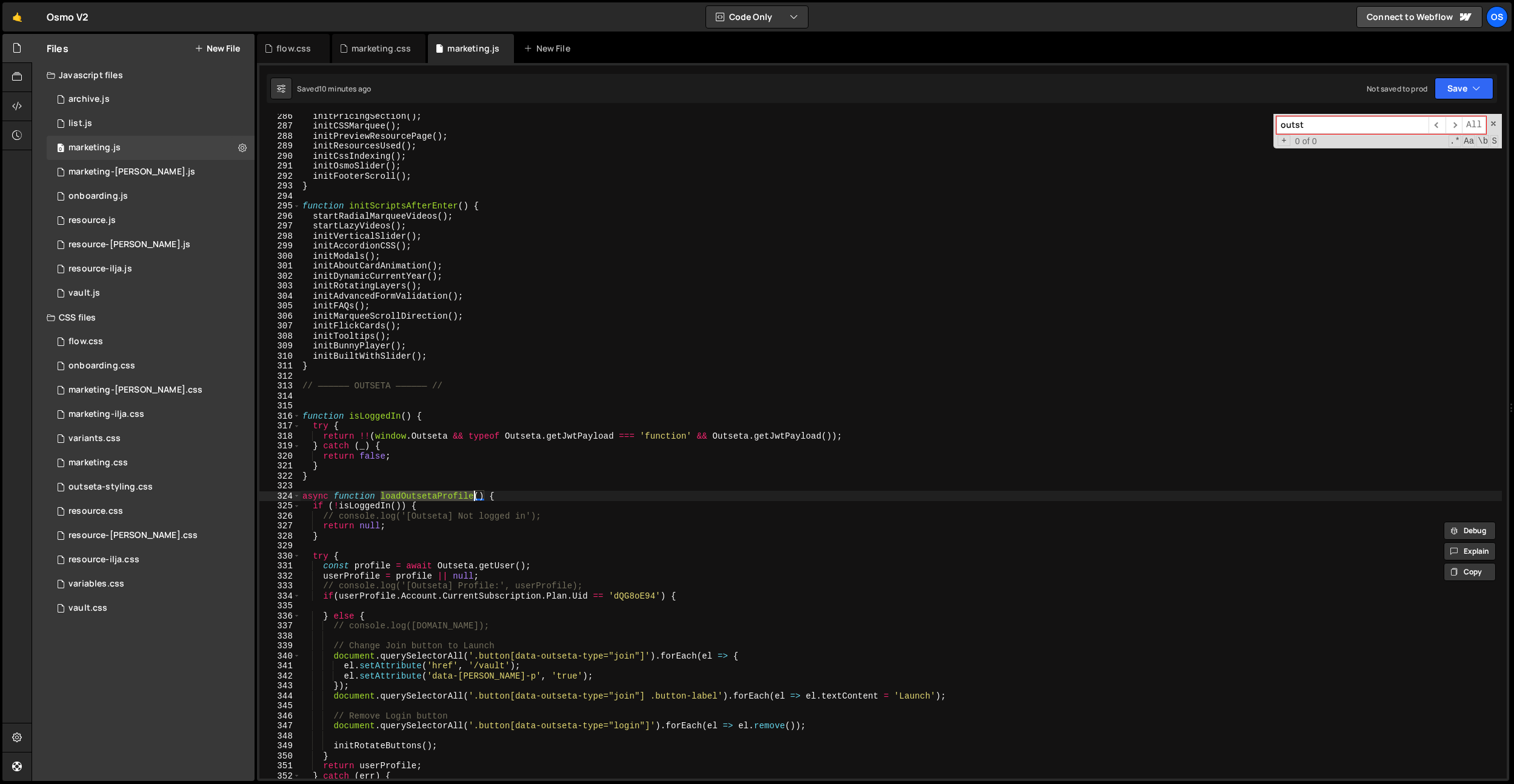
scroll to position [1340, 0]
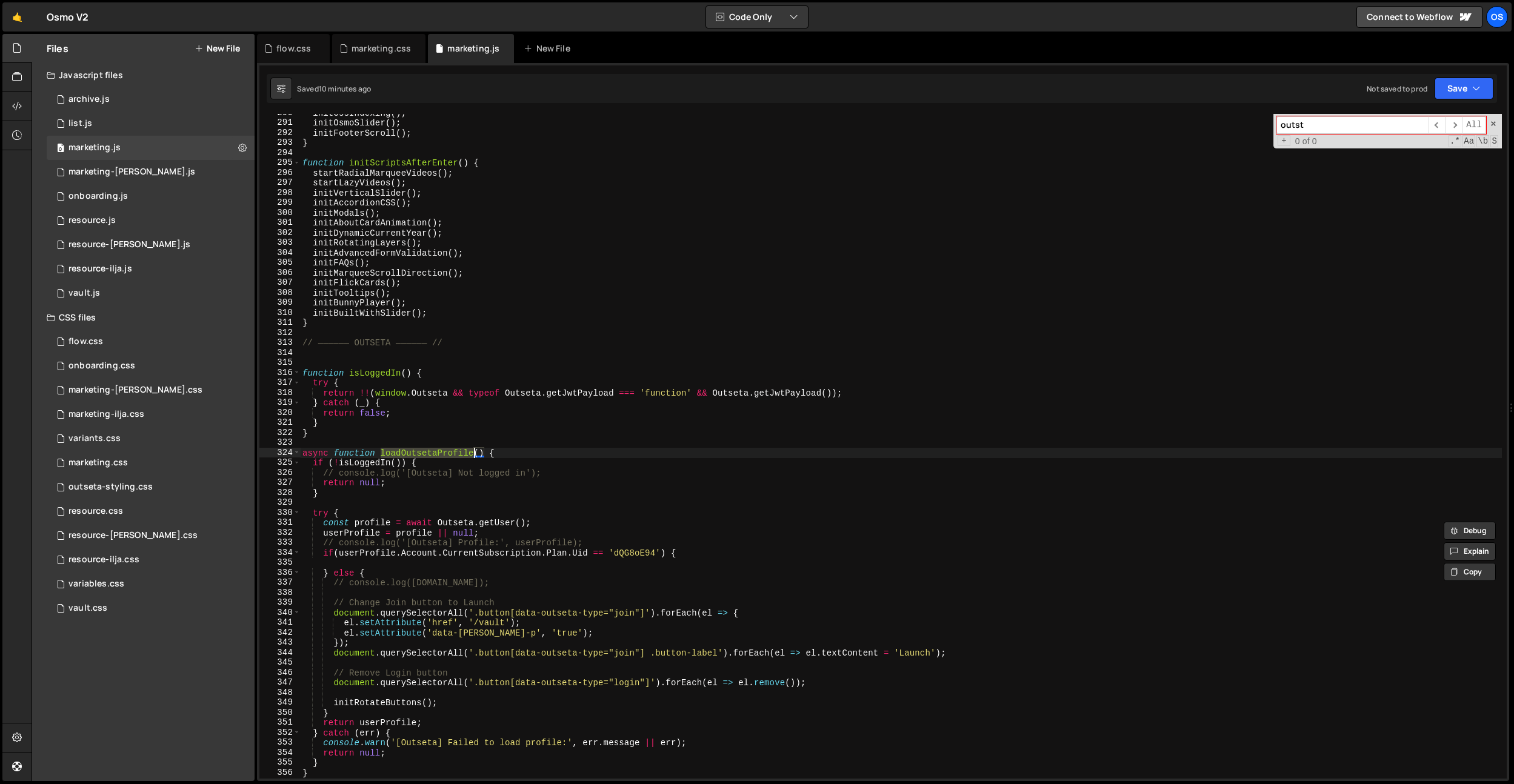
click at [461, 501] on div "initCssIndexing ( ) ; initOsmoSlider ( ) ; initFooterScroll ( ) ; } function in…" at bounding box center [901, 450] width 1202 height 685
click at [451, 456] on div "initCssIndexing ( ) ; initOsmoSlider ( ) ; initFooterScroll ( ) ; } function in…" at bounding box center [901, 450] width 1202 height 685
type textarea "async function loadOutsetaProfile() {"
click at [451, 456] on div "initCssIndexing ( ) ; initOsmoSlider ( ) ; initFooterScroll ( ) ; } function in…" at bounding box center [901, 450] width 1202 height 685
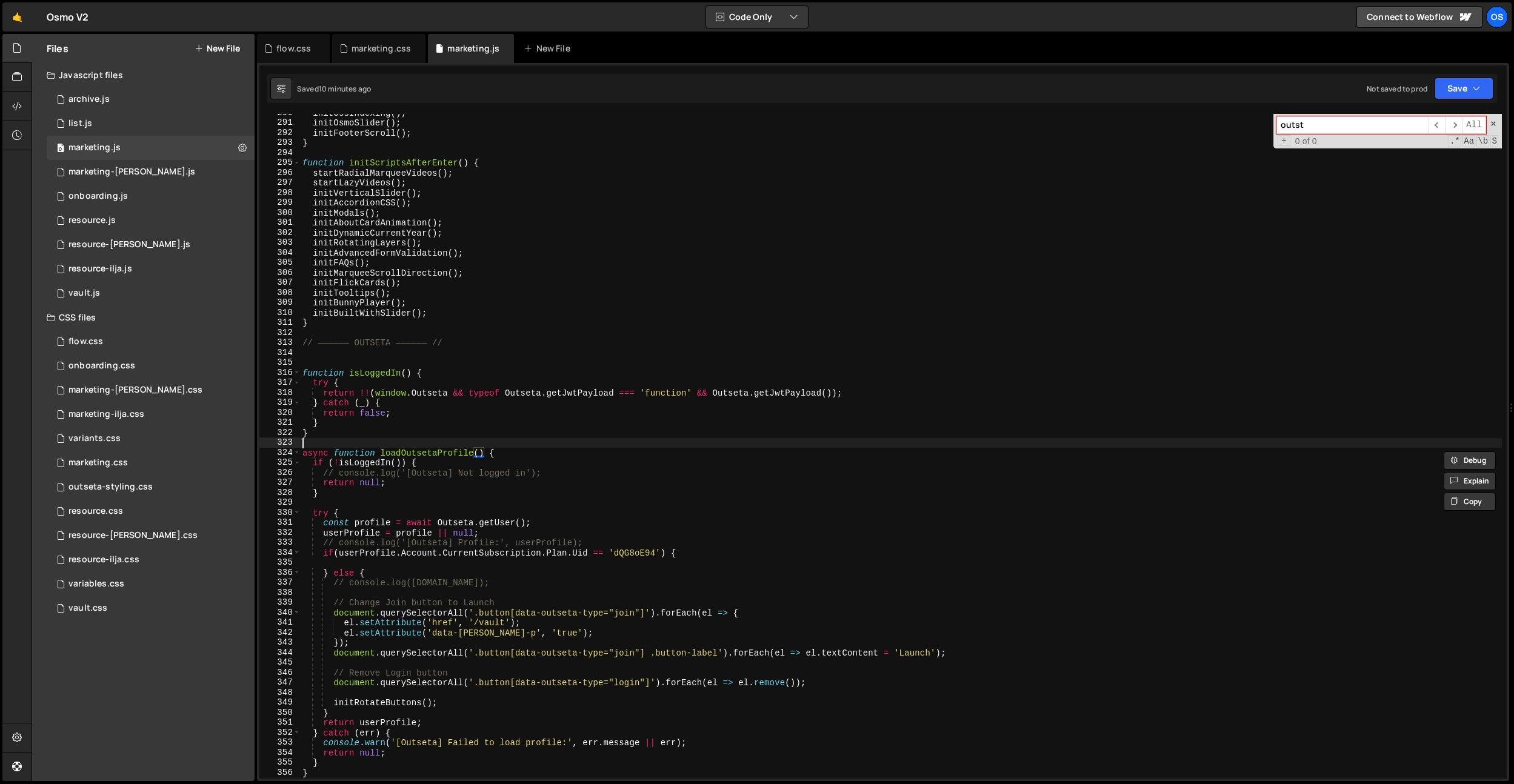
click at [513, 447] on div "initCssIndexing ( ) ; initOsmoSlider ( ) ; initFooterScroll ( ) ; } function in…" at bounding box center [901, 450] width 1202 height 685
paste input "loadOutsetaProfile"
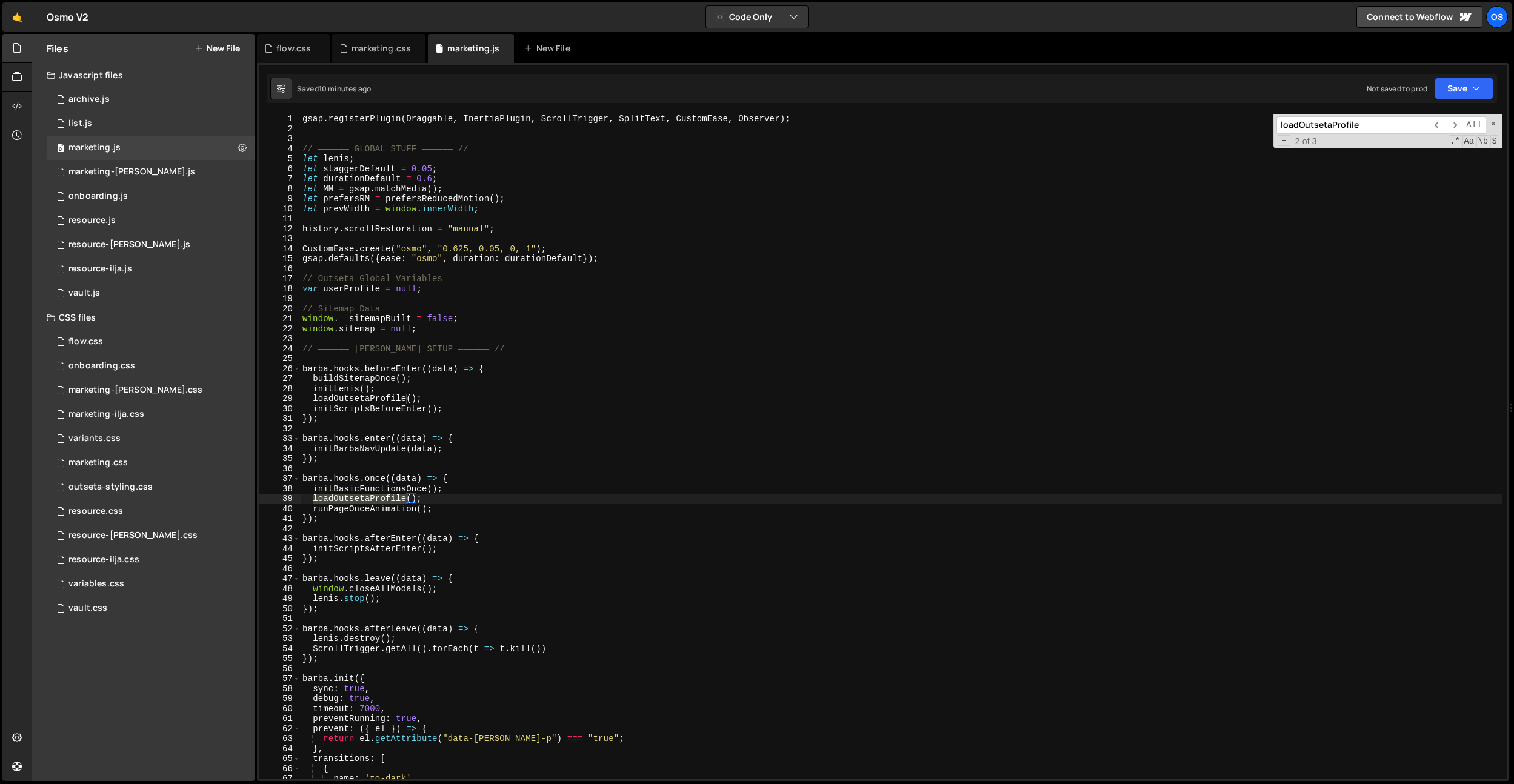
scroll to position [1346, 0]
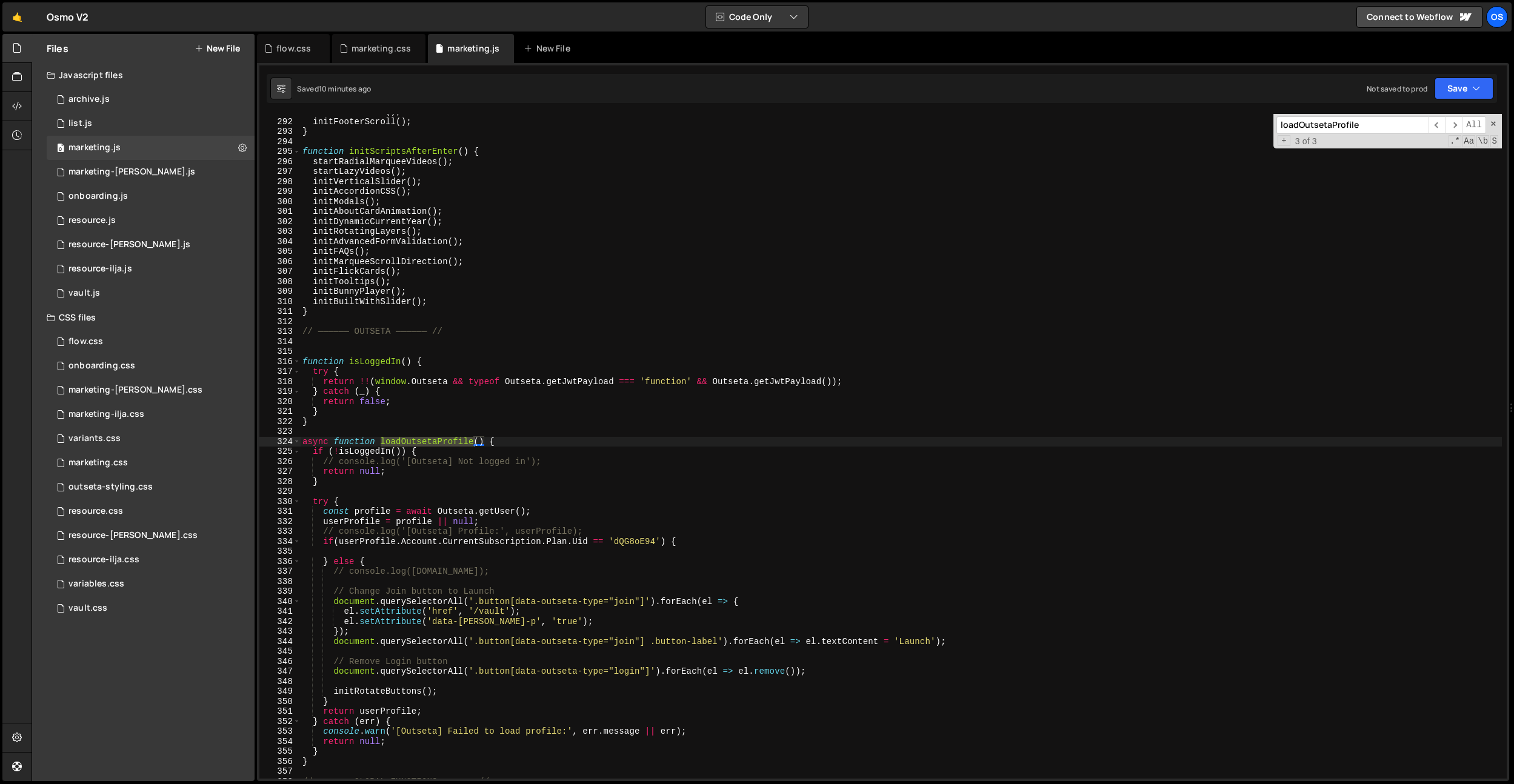
type input "loadOutsetaProfile"
click at [670, 534] on div "initOsmoSlider ( ) ; initFooterScroll ( ) ; } function initScriptsAfterEnter ( …" at bounding box center [901, 449] width 1202 height 685
click at [665, 537] on div "initOsmoSlider ( ) ; initFooterScroll ( ) ; } function initScriptsAfterEnter ( …" at bounding box center [901, 449] width 1202 height 685
click at [690, 521] on div "initOsmoSlider ( ) ; initFooterScroll ( ) ; } function initScriptsAfterEnter ( …" at bounding box center [901, 449] width 1202 height 685
click at [691, 520] on div "initOsmoSlider ( ) ; initFooterScroll ( ) ; } function initScriptsAfterEnter ( …" at bounding box center [901, 449] width 1202 height 685
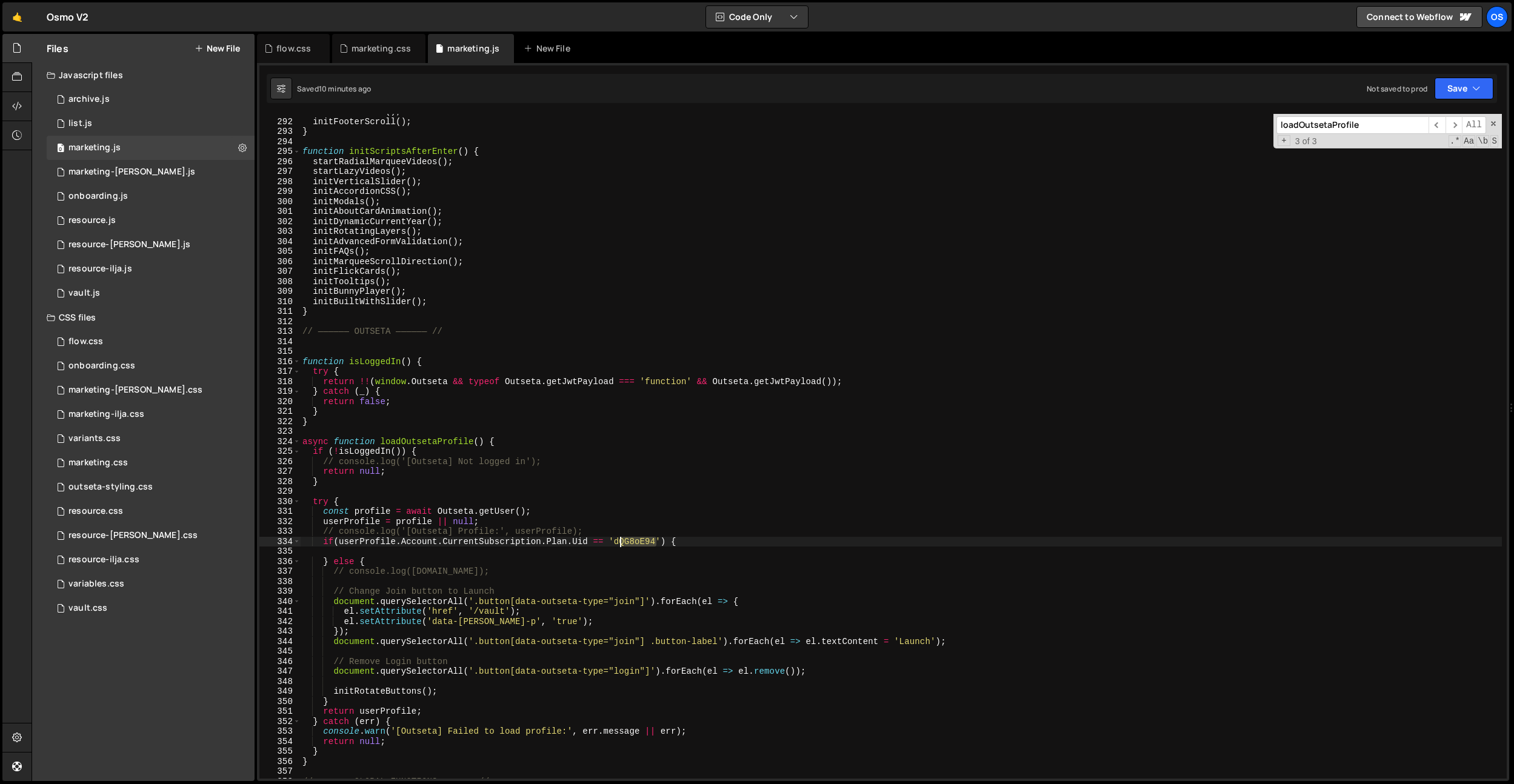
drag, startPoint x: 656, startPoint y: 543, endPoint x: 617, endPoint y: 543, distance: 39.0
click at [617, 543] on div "initOsmoSlider ( ) ; initFooterScroll ( ) ; } function initScriptsAfterEnter ( …" at bounding box center [901, 449] width 1202 height 685
click at [640, 541] on div "initOsmoSlider ( ) ; initFooterScroll ( ) ; } function initScriptsAfterEnter ( …" at bounding box center [901, 449] width 1202 height 685
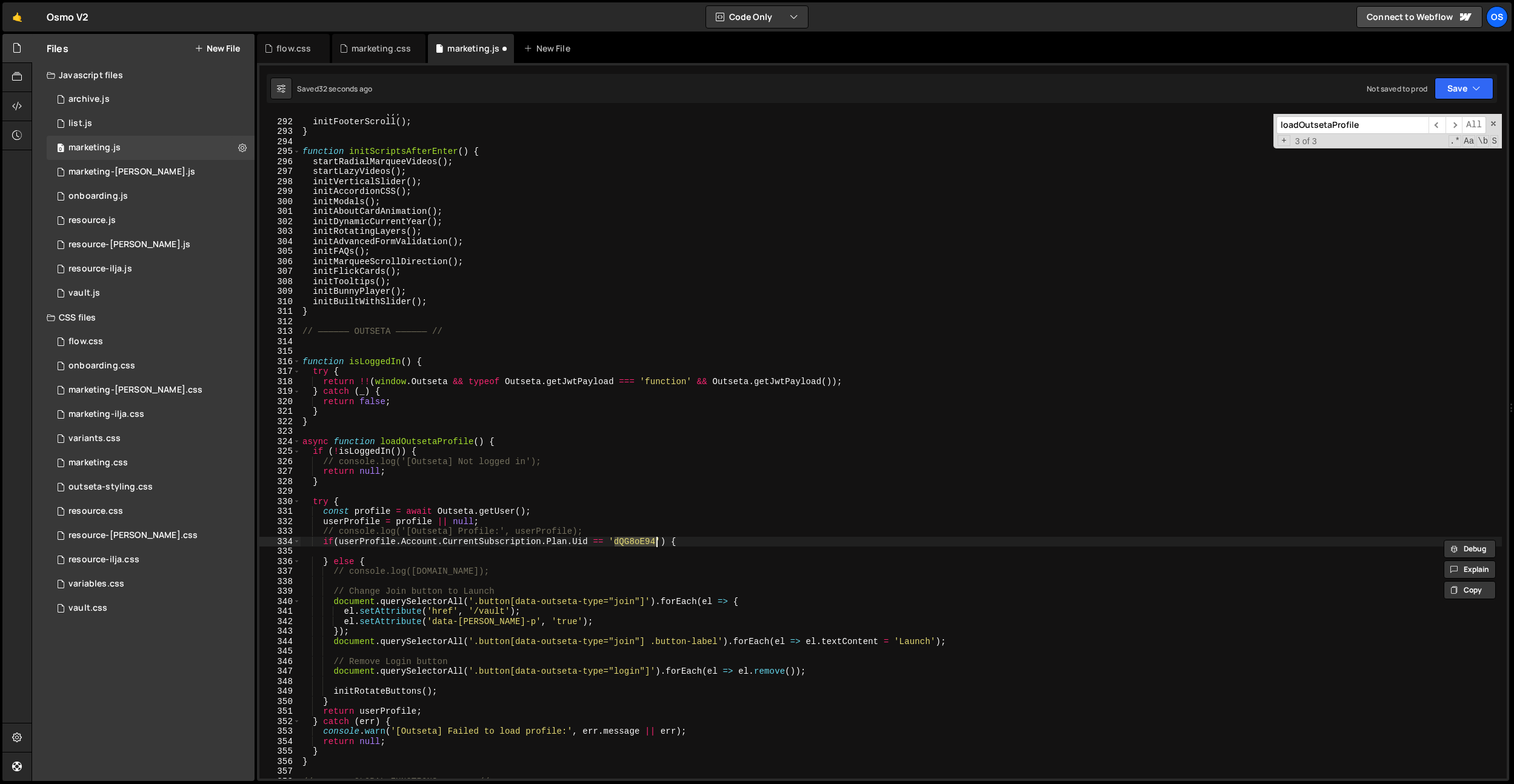
click at [626, 532] on div "initOsmoSlider ( ) ; initFooterScroll ( ) ; } function initScriptsAfterEnter ( …" at bounding box center [901, 449] width 1202 height 685
type textarea "// console.log('[Outseta] Profile:', userProfile);"
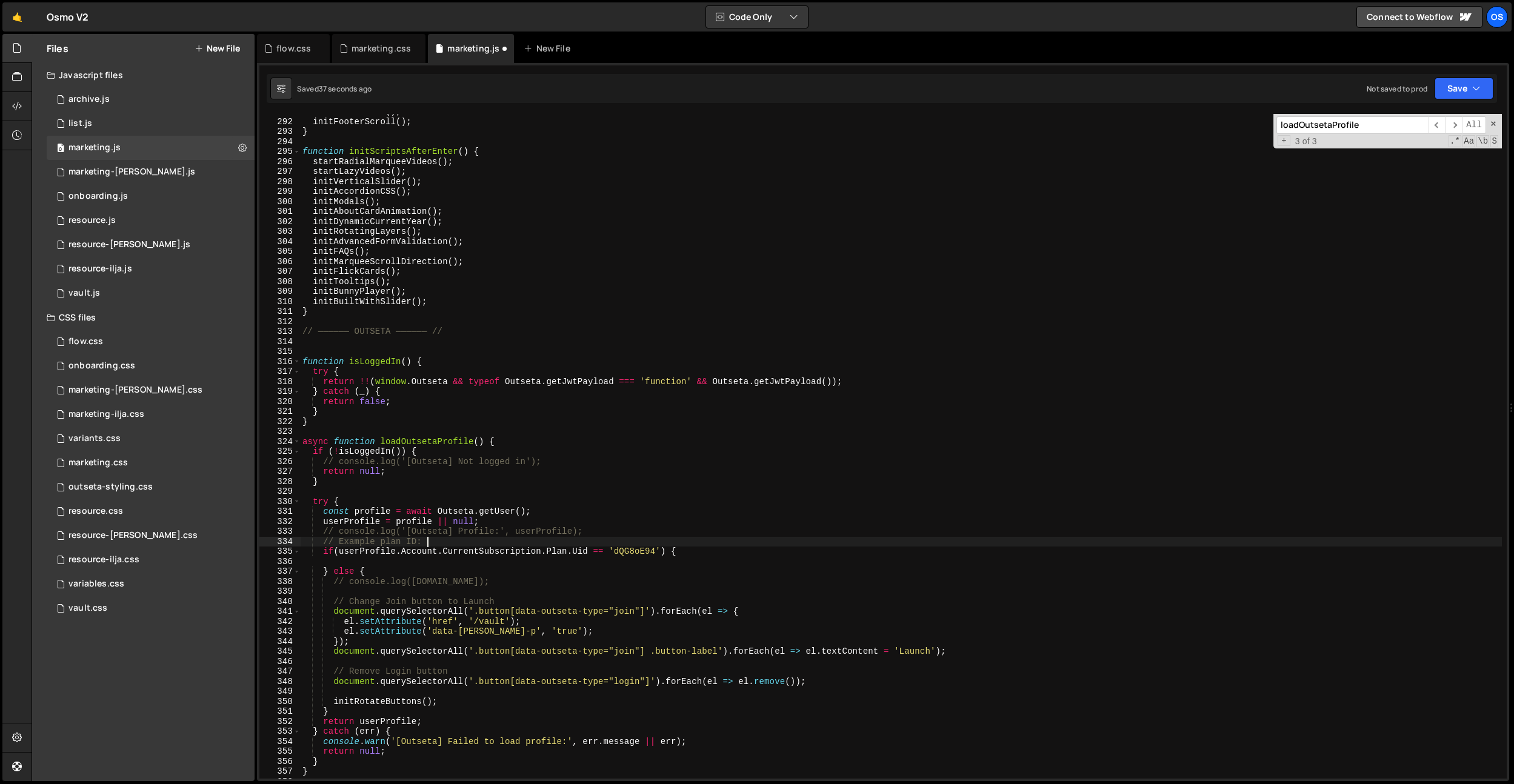
scroll to position [0, 8]
paste textarea "dQG8oE94"
click at [641, 552] on div "initOsmoSlider ( ) ; initFooterScroll ( ) ; } function initScriptsAfterEnter ( …" at bounding box center [901, 449] width 1202 height 685
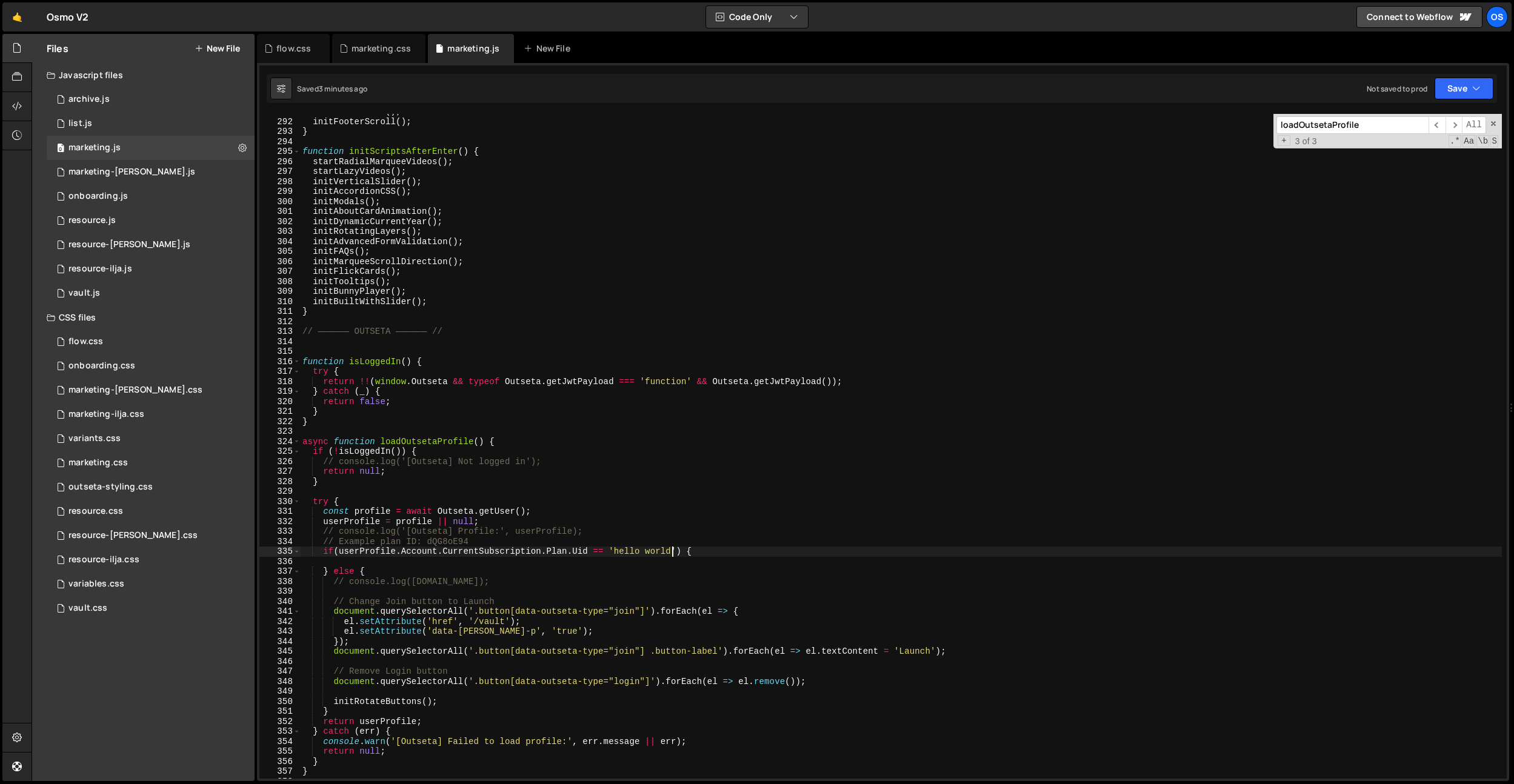
click at [459, 214] on div "initOsmoSlider ( ) ; initFooterScroll ( ) ; } function initScriptsAfterEnter ( …" at bounding box center [901, 449] width 1202 height 685
click at [373, 288] on div "initOsmoSlider ( ) ; initFooterScroll ( ) ; } function initScriptsAfterEnter ( …" at bounding box center [901, 449] width 1202 height 685
type textarea "initBunnyPlayer();"
click at [373, 288] on div "initOsmoSlider ( ) ; initFooterScroll ( ) ; } function initScriptsAfterEnter ( …" at bounding box center [901, 449] width 1202 height 685
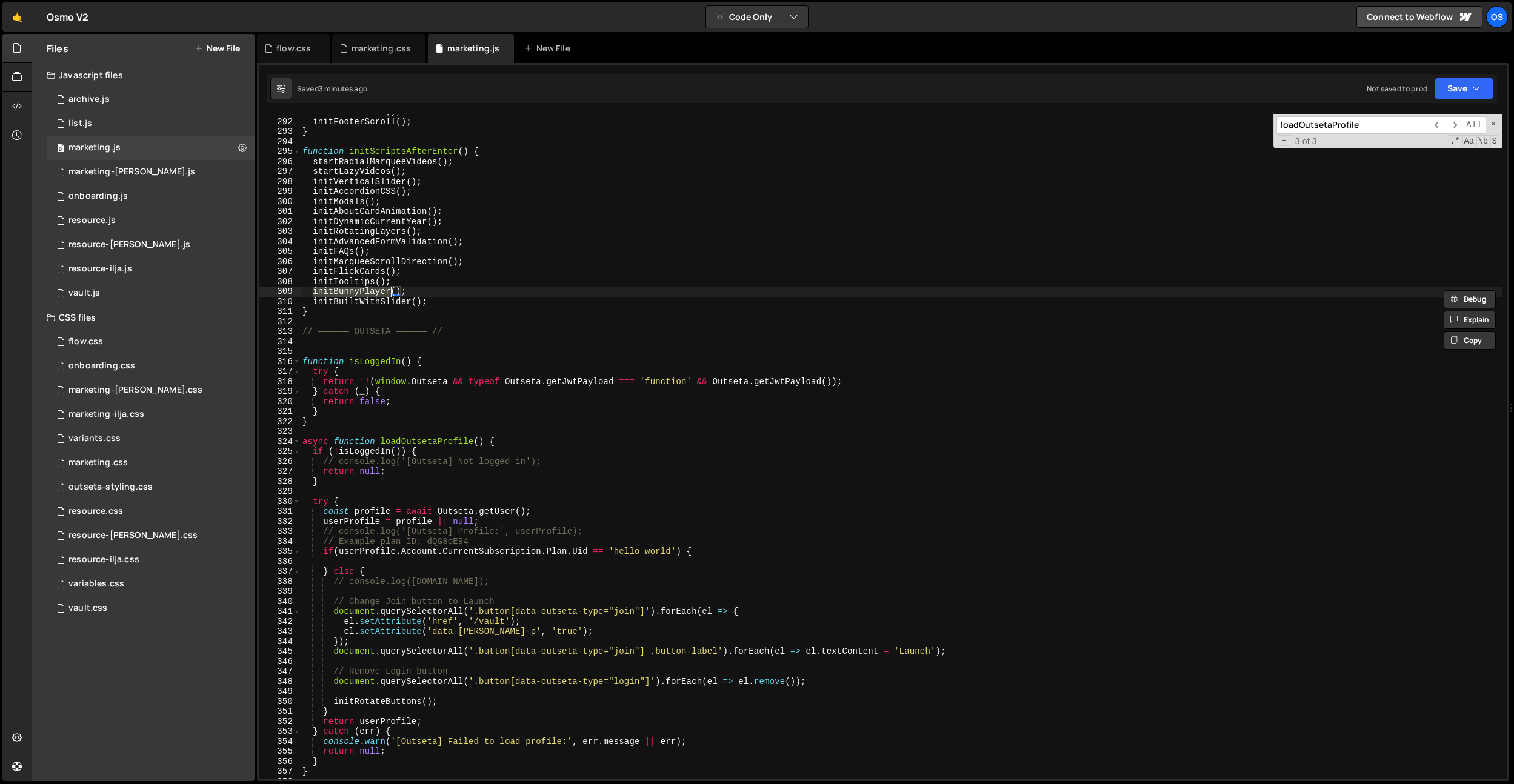
click at [502, 320] on div "initOsmoSlider ( ) ; initFooterScroll ( ) ; } function initScriptsAfterEnter ( …" at bounding box center [901, 449] width 1202 height 685
click at [298, 361] on span at bounding box center [297, 362] width 7 height 10
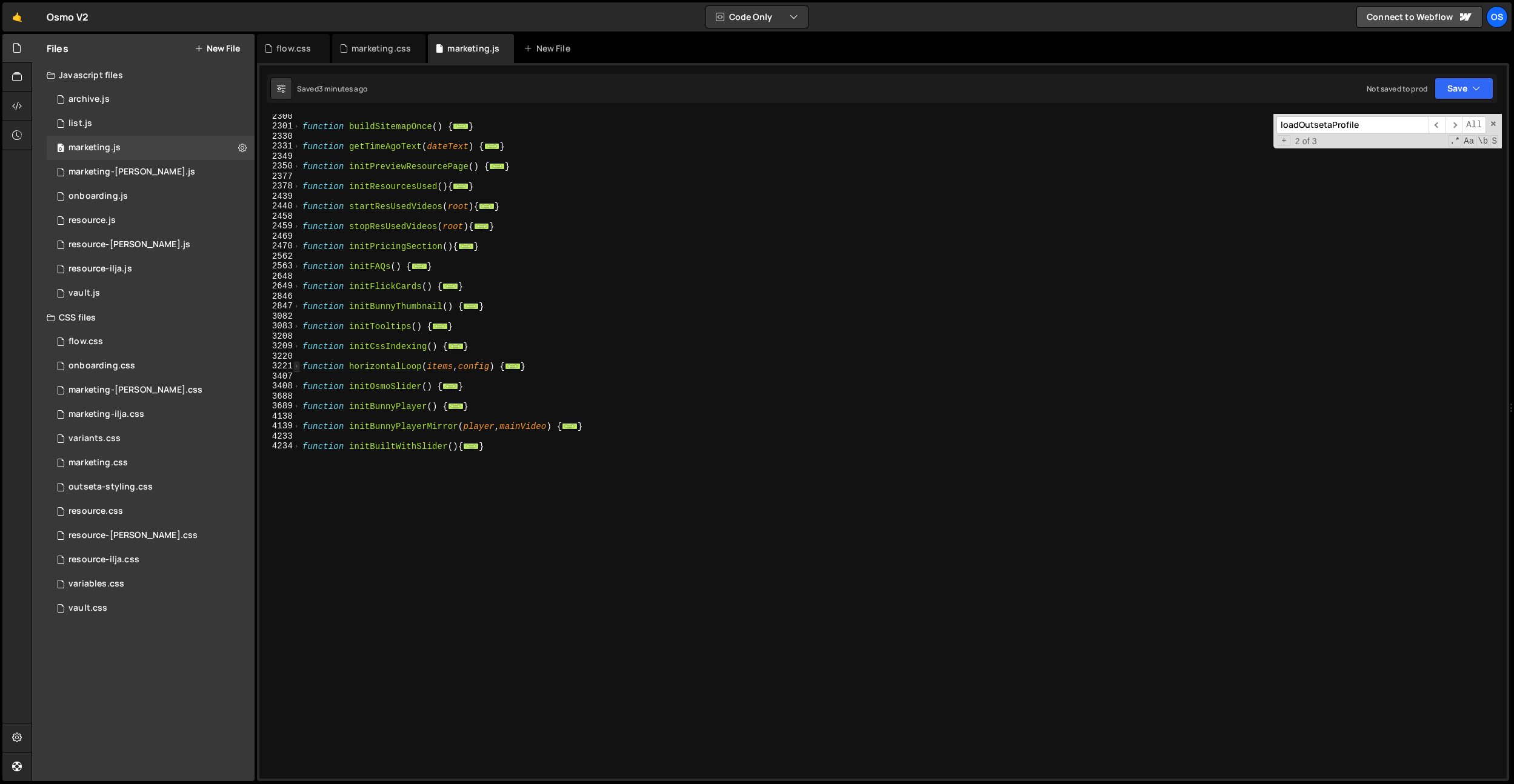
scroll to position [1232, 0]
click at [532, 405] on div "function buildSitemapOnce ( ) { ... } function getTimeAgoText ( dateText ) { ..…" at bounding box center [901, 454] width 1202 height 685
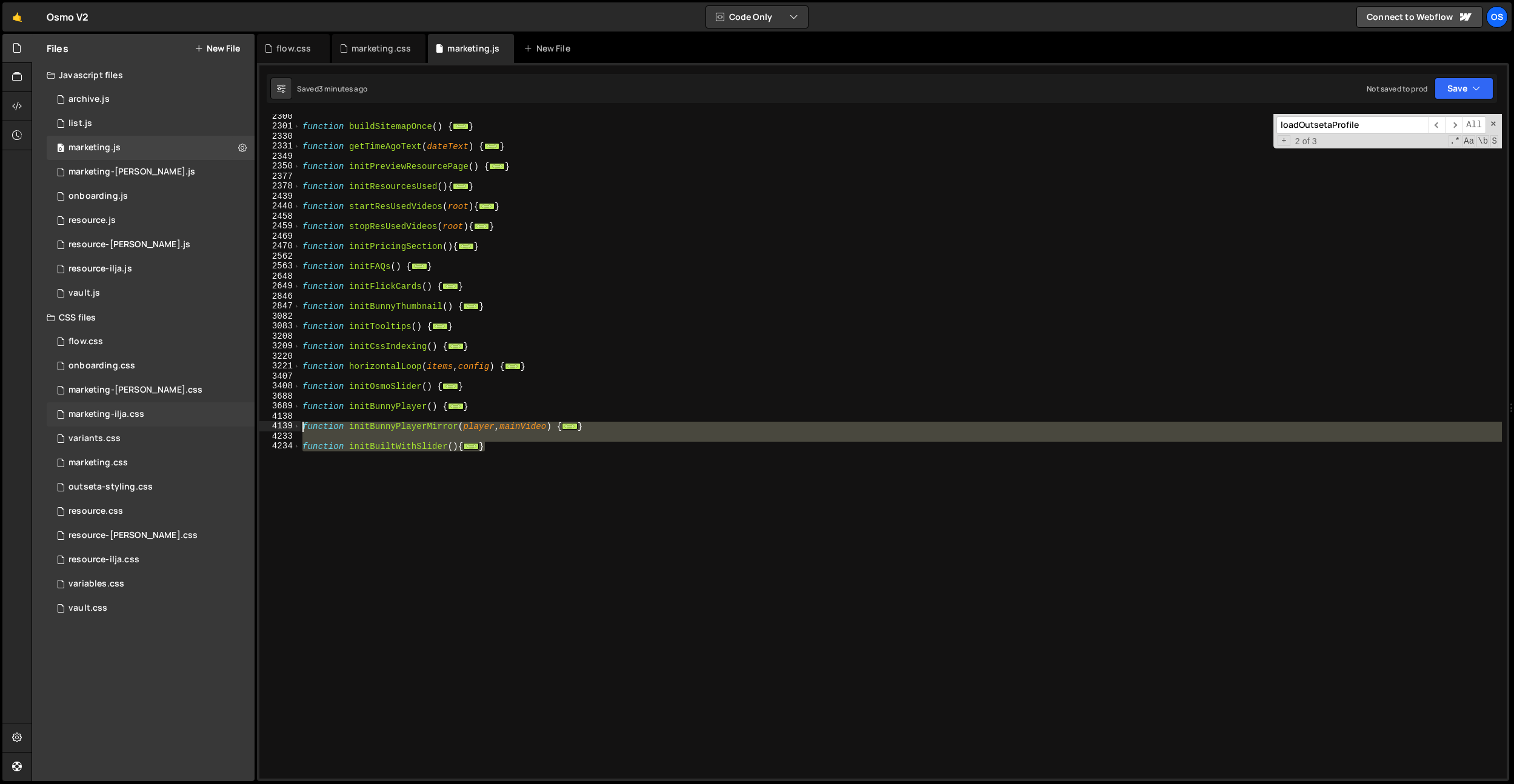
drag, startPoint x: 536, startPoint y: 448, endPoint x: 252, endPoint y: 422, distance: 285.2
click at [252, 422] on div "Files New File Javascript files 0 archive.js 0 0 list.js 0 0 marketing.js 0 0 0…" at bounding box center [773, 407] width 1483 height 748
click at [320, 456] on div "function buildSitemapOnce ( ) { ... } function getTimeAgoText ( dateText ) { ..…" at bounding box center [901, 446] width 1202 height 665
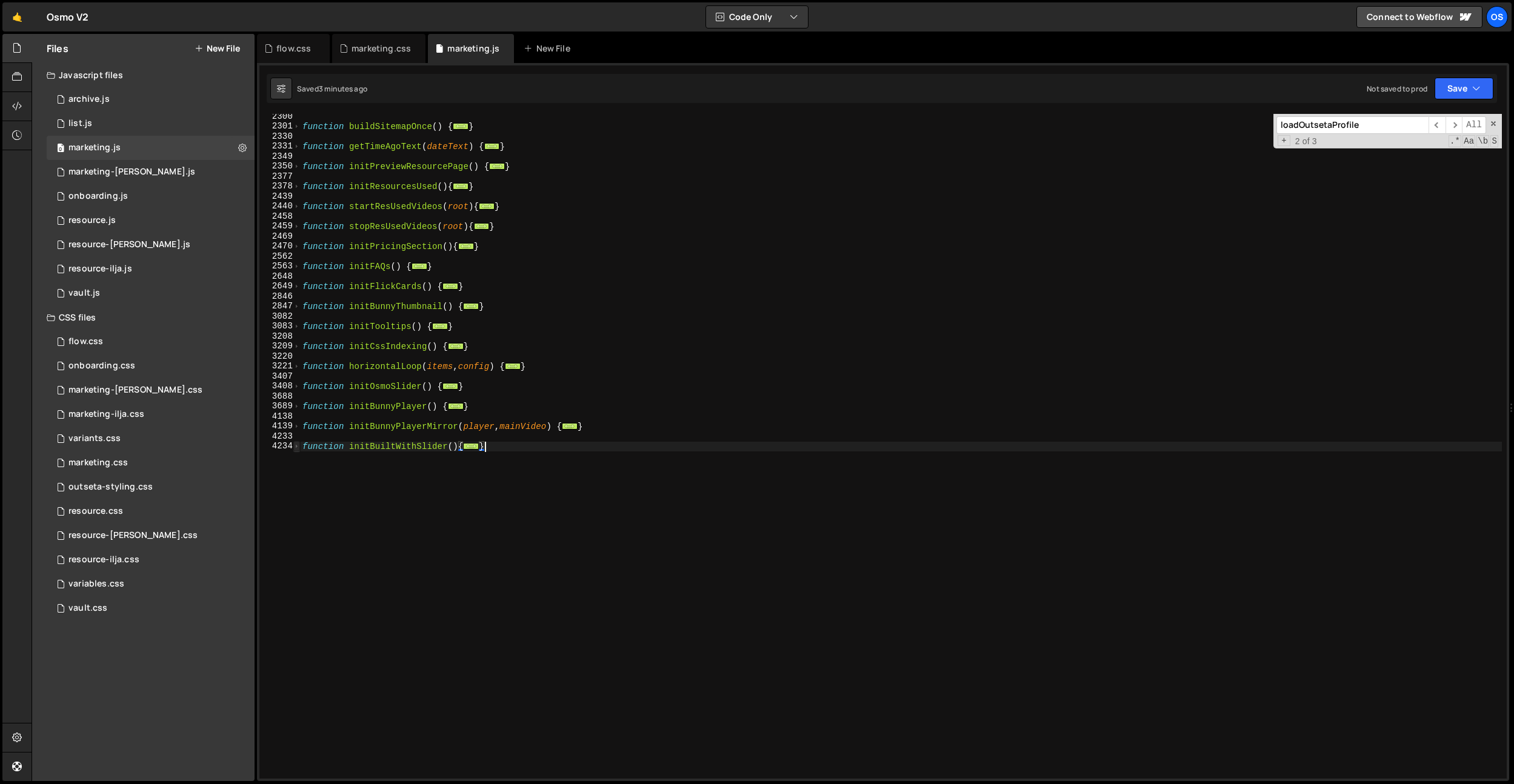
click at [299, 448] on span at bounding box center [297, 446] width 7 height 10
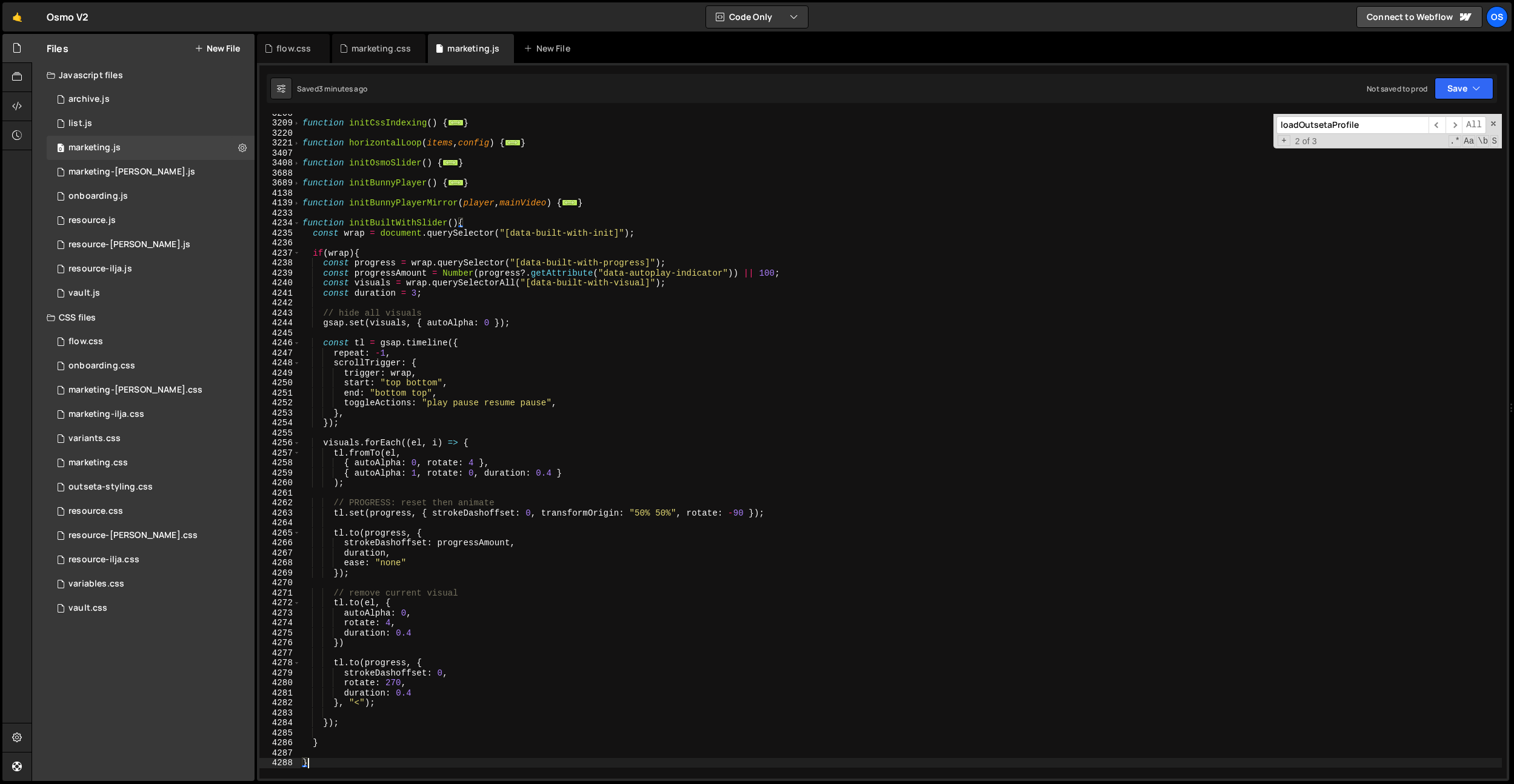
scroll to position [1371, 0]
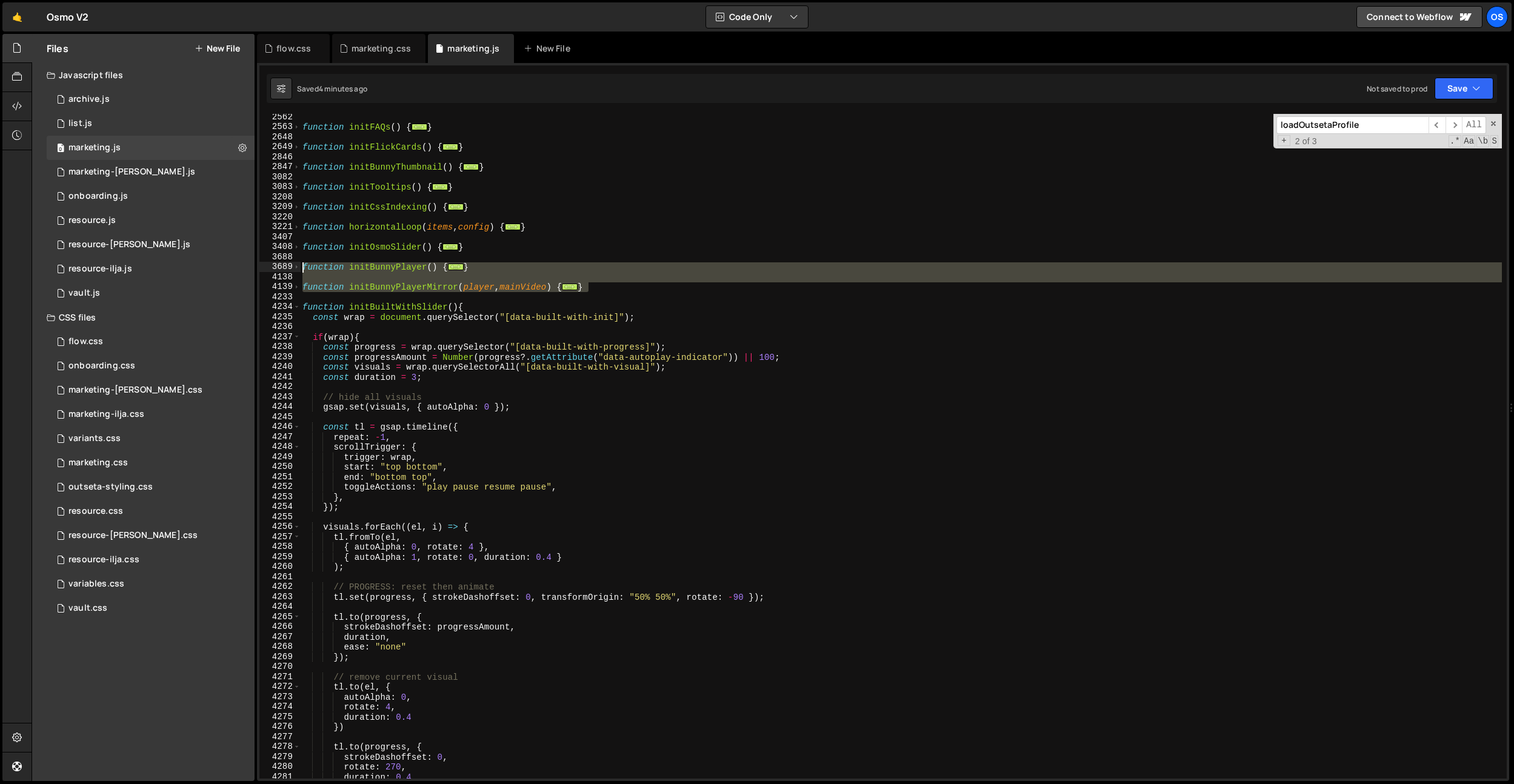
drag, startPoint x: 604, startPoint y: 286, endPoint x: 279, endPoint y: 271, distance: 325.3
click at [279, 271] on div "} 2562 2563 2648 2649 2846 2847 3082 3083 3208 3209 3220 3221 3407 3408 3688 36…" at bounding box center [883, 446] width 1247 height 665
click at [389, 291] on div "function initFAQs ( ) { ... } function initFlickCards ( ) { ... } function init…" at bounding box center [901, 446] width 1202 height 665
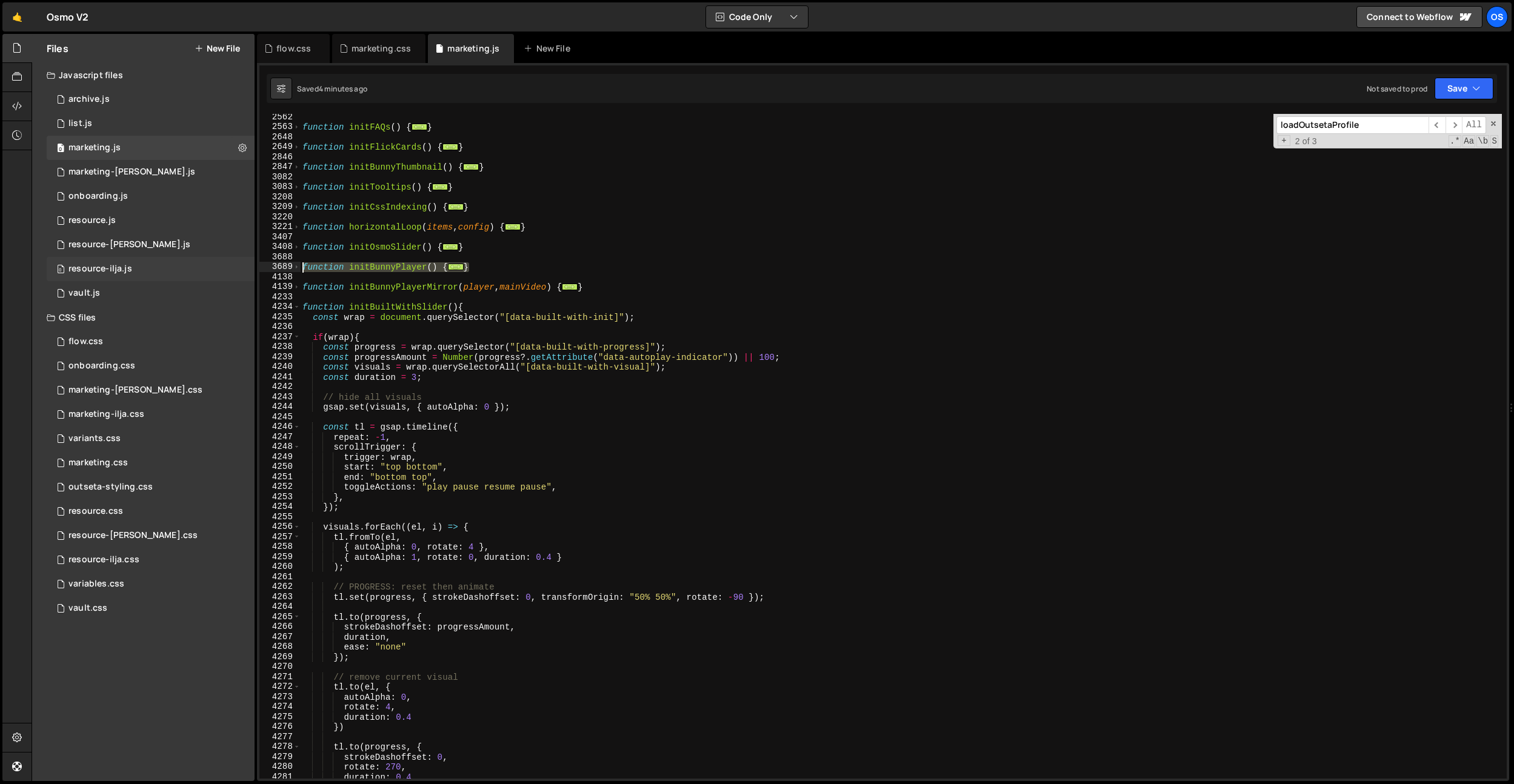
drag, startPoint x: 491, startPoint y: 268, endPoint x: 168, endPoint y: 265, distance: 323.0
click at [168, 265] on div "Files New File Javascript files 0 archive.js 0 0 list.js 0 0 marketing.js 0 0 0…" at bounding box center [773, 407] width 1483 height 748
click at [354, 409] on div "function initFAQs ( ) { ... } function initFlickCards ( ) { ... } function init…" at bounding box center [901, 454] width 1202 height 685
type textarea "gsap.set(visuals, { autoAlpha: 0 });"
paste input "} else if (canUseHlsJs) {"
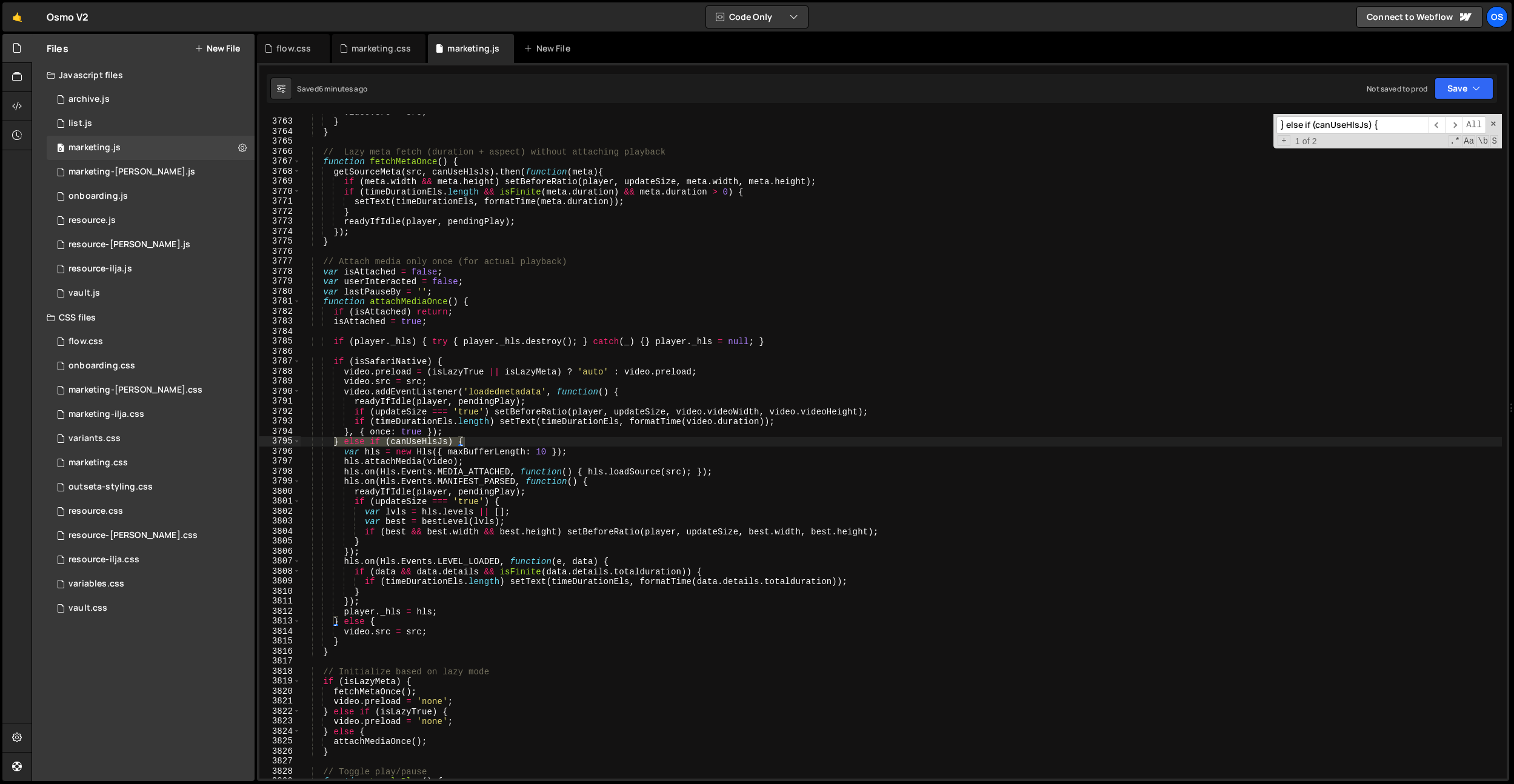
scroll to position [2257, 0]
type input "} else if (canUseHlsJs) {"
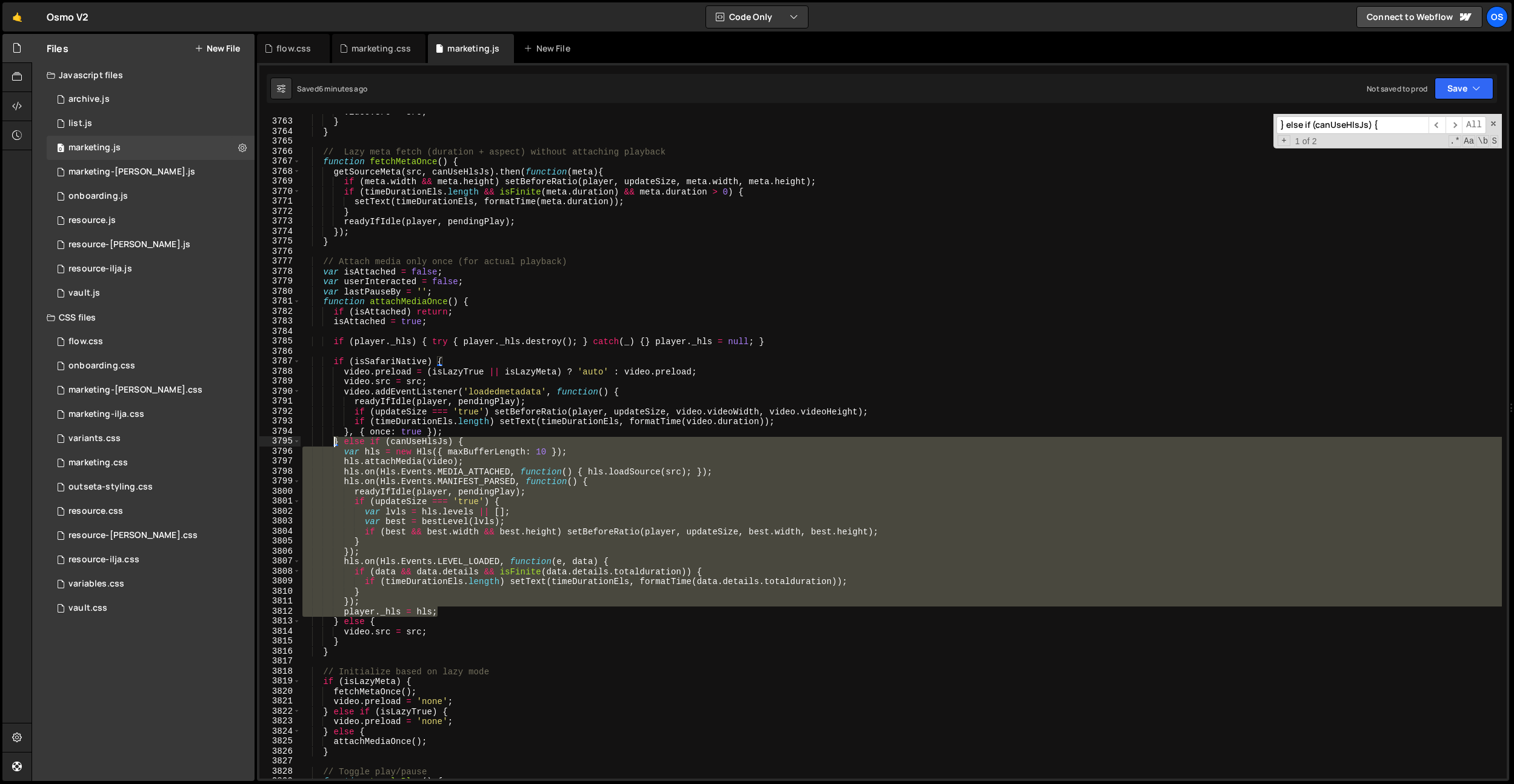
drag, startPoint x: 444, startPoint y: 610, endPoint x: 332, endPoint y: 441, distance: 202.7
click at [332, 441] on div "video . src = src ; } } // Lazy meta fetch (duration + aspect) without attachin…" at bounding box center [901, 449] width 1202 height 685
paste textarea "player._hls = hls"
paste textarea
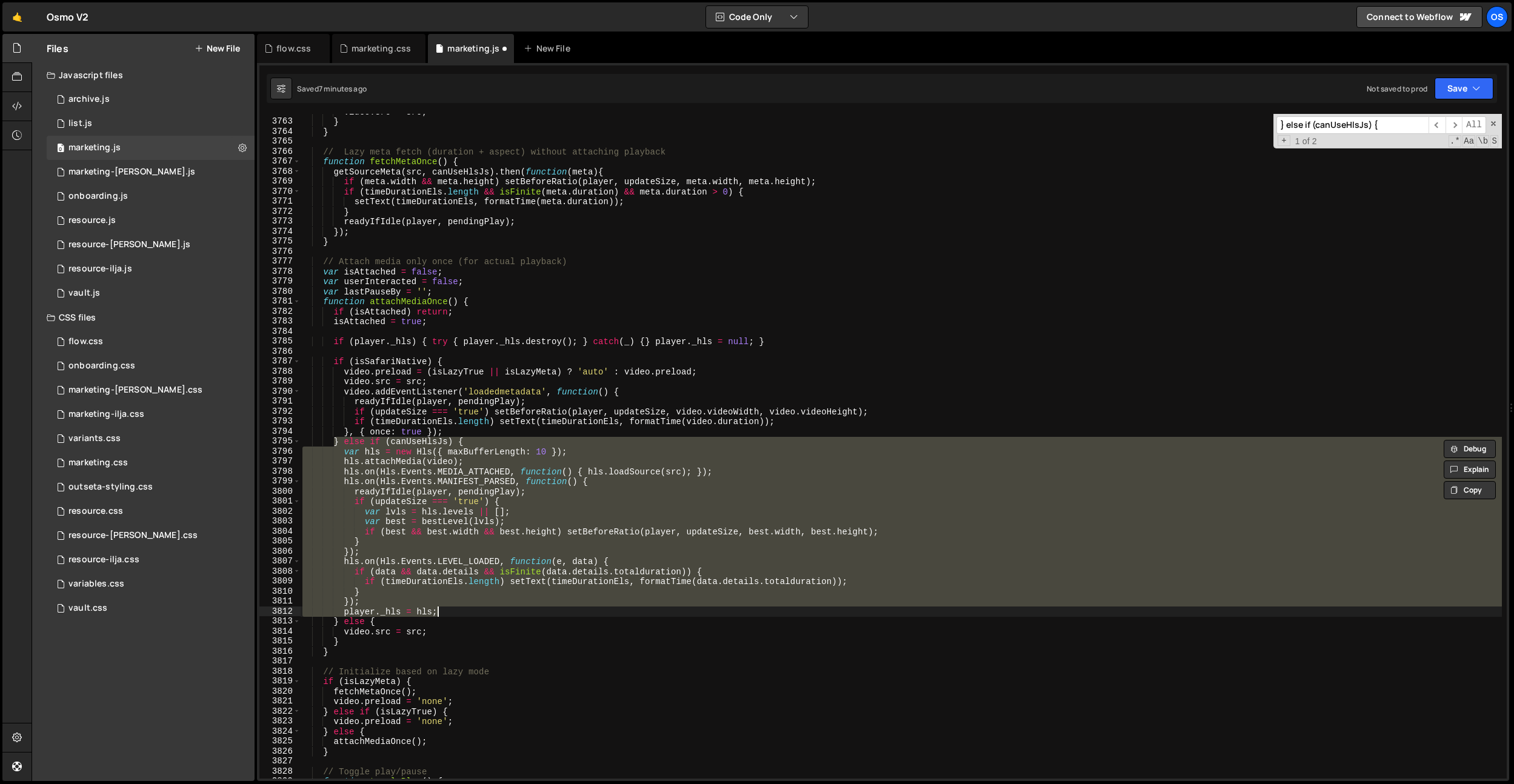
paste textarea
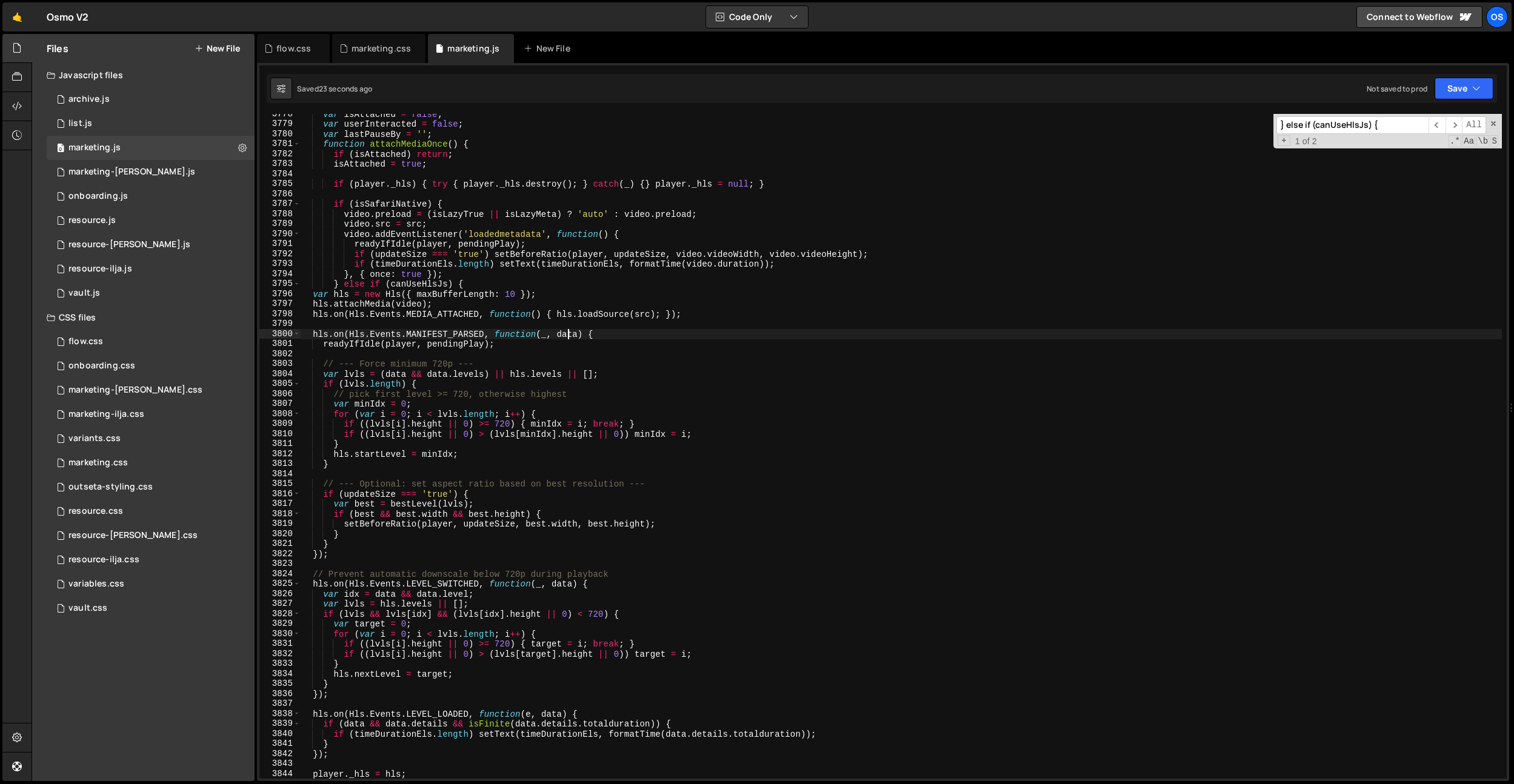
click at [568, 331] on div "var isAttached = false ; var userInteracted = false ; var lastPauseBy = '' ; fu…" at bounding box center [901, 452] width 1202 height 685
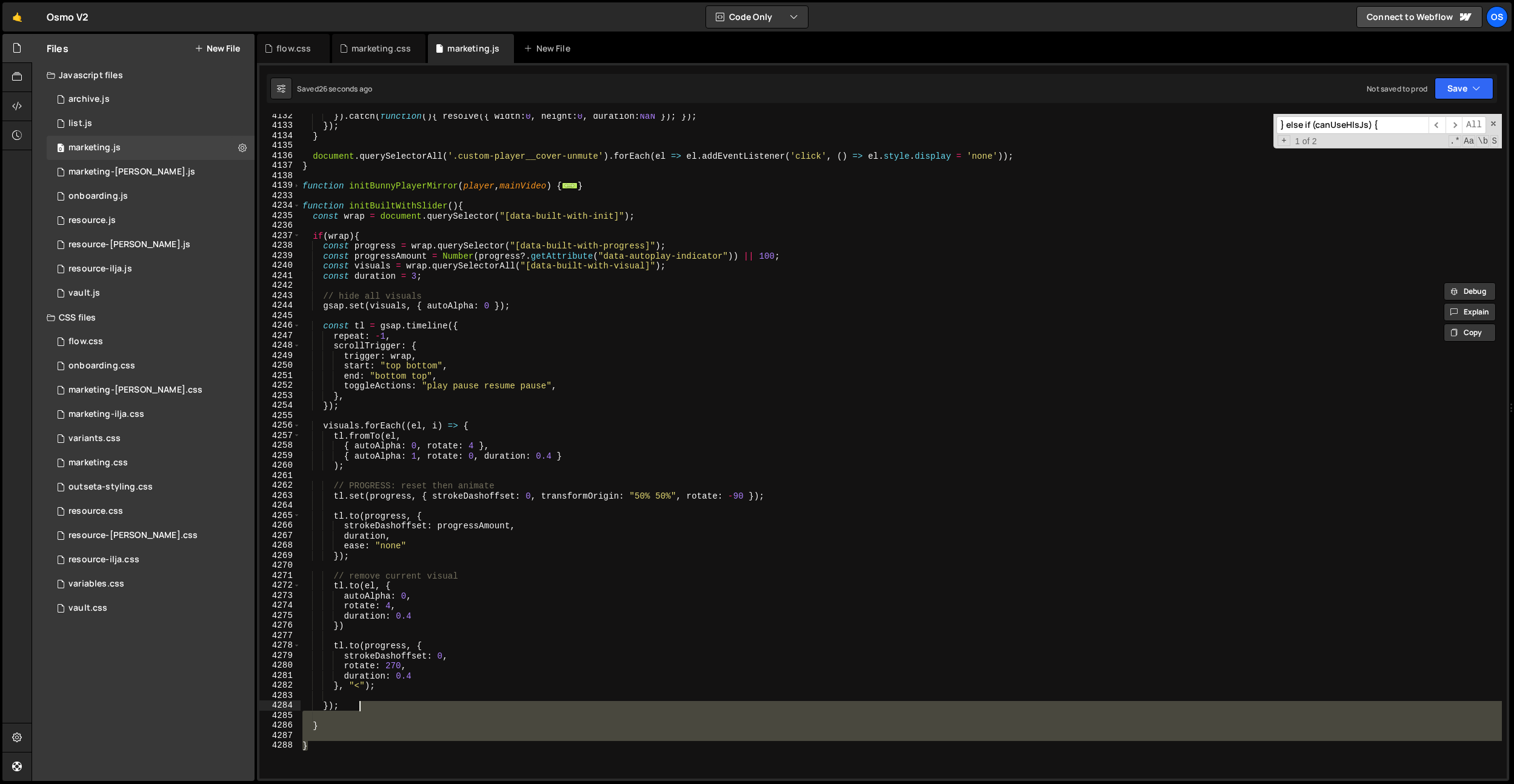
scroll to position [5949, 0]
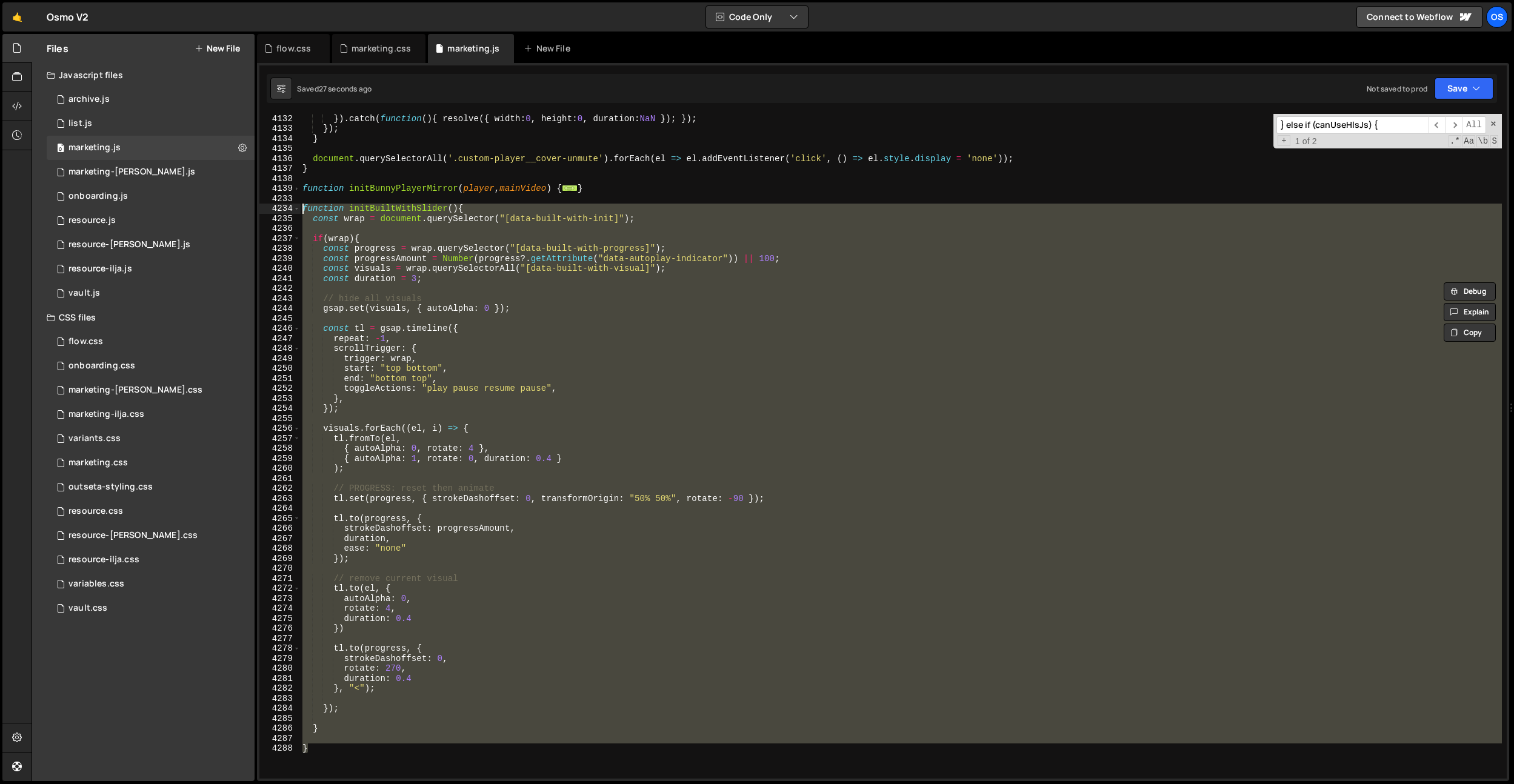
drag, startPoint x: 450, startPoint y: 744, endPoint x: 259, endPoint y: 204, distance: 572.8
click at [259, 204] on div "}); player._hls = hls; 4132 4133 4134 4135 4136 4137 4138 4139 4233 4234 4235 4…" at bounding box center [883, 446] width 1247 height 665
type textarea "function initBuiltWithSlider(){ const wrap = document.querySelector("[data-buil…"
click at [357, 50] on div "marketing.css" at bounding box center [381, 48] width 60 height 12
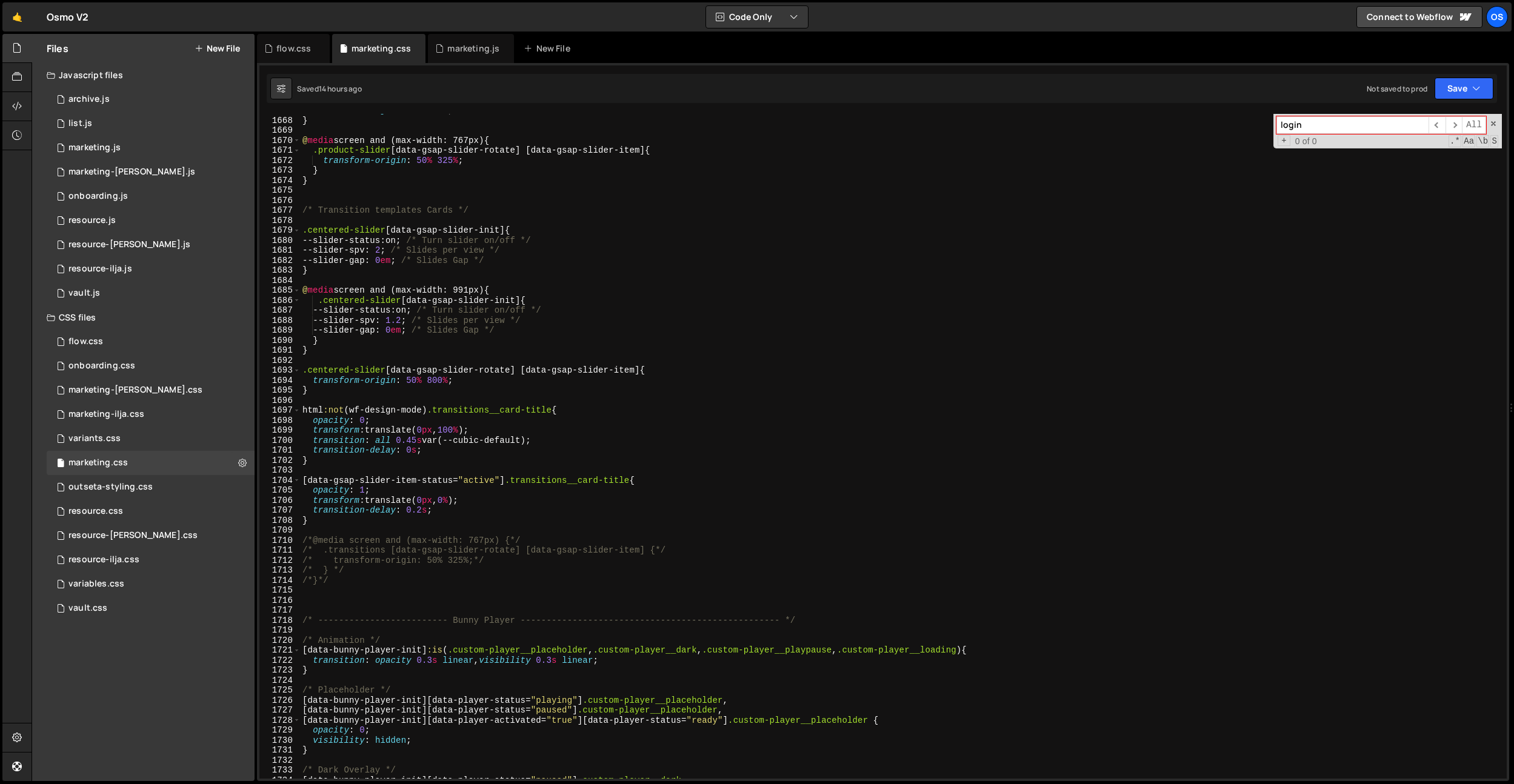
scroll to position [17316, 0]
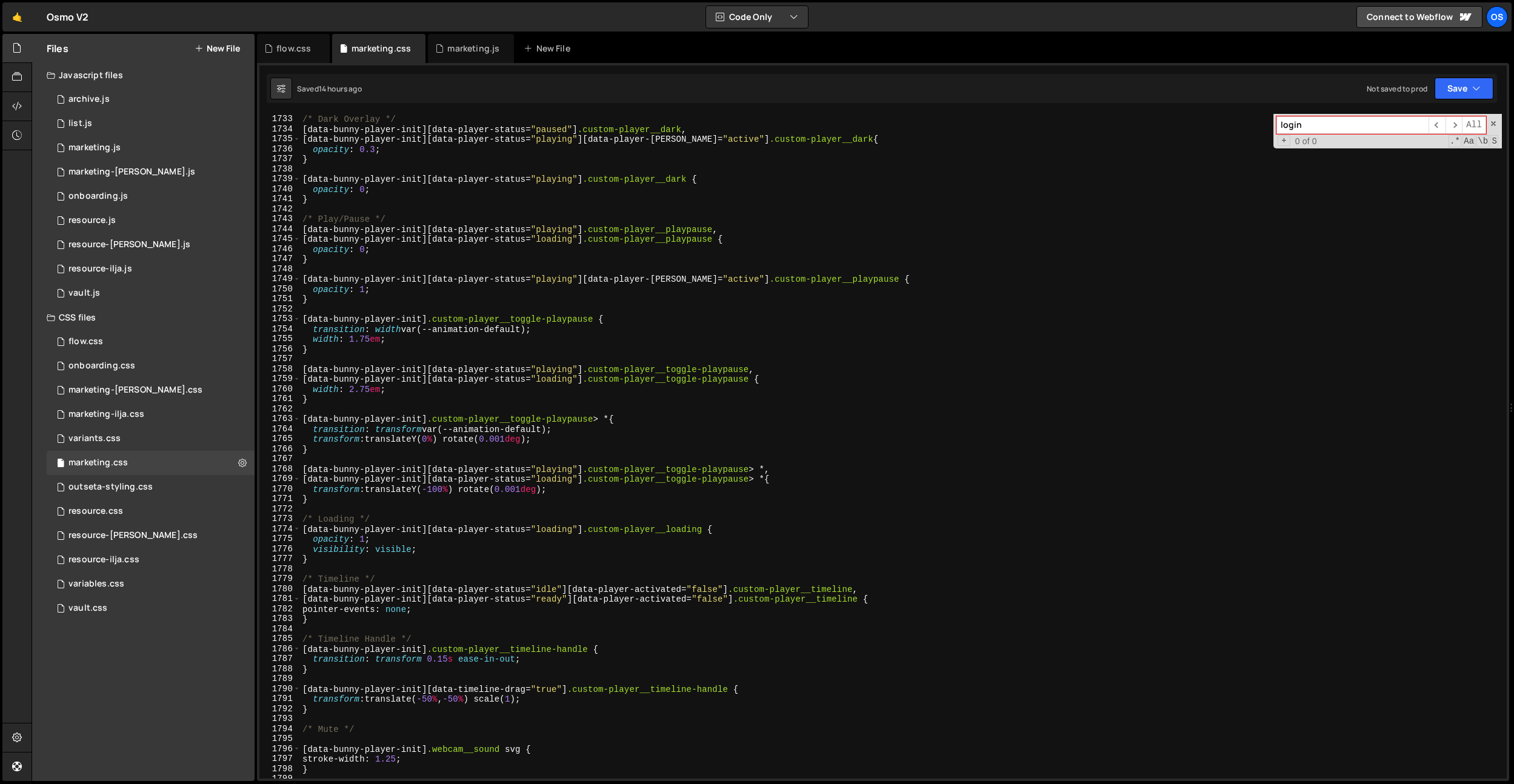
click at [500, 271] on div "/* Dark Overlay */ [ data-bunny-player-init ][ data-player-status = " paused " …" at bounding box center [901, 447] width 1202 height 685
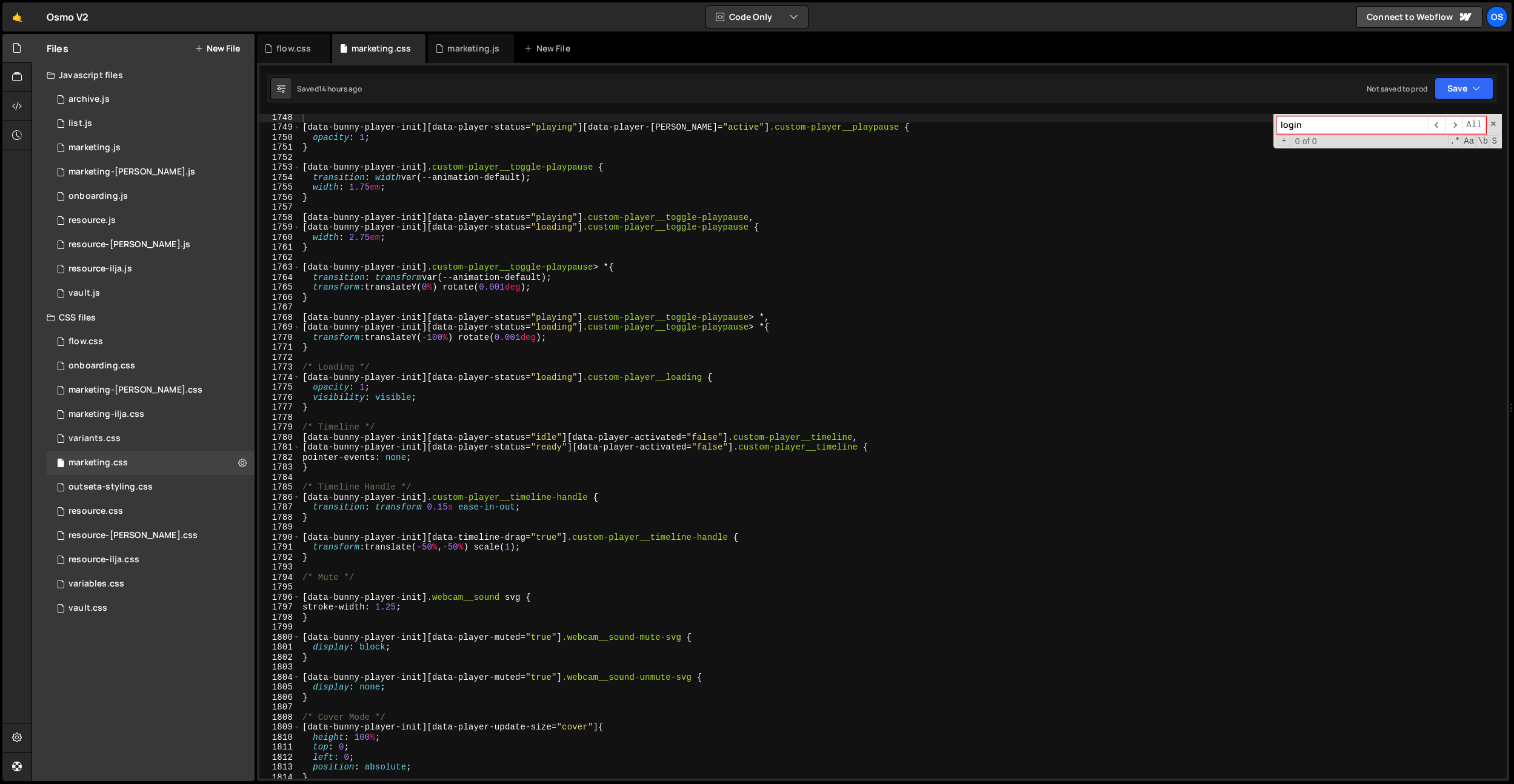
scroll to position [17876, 0]
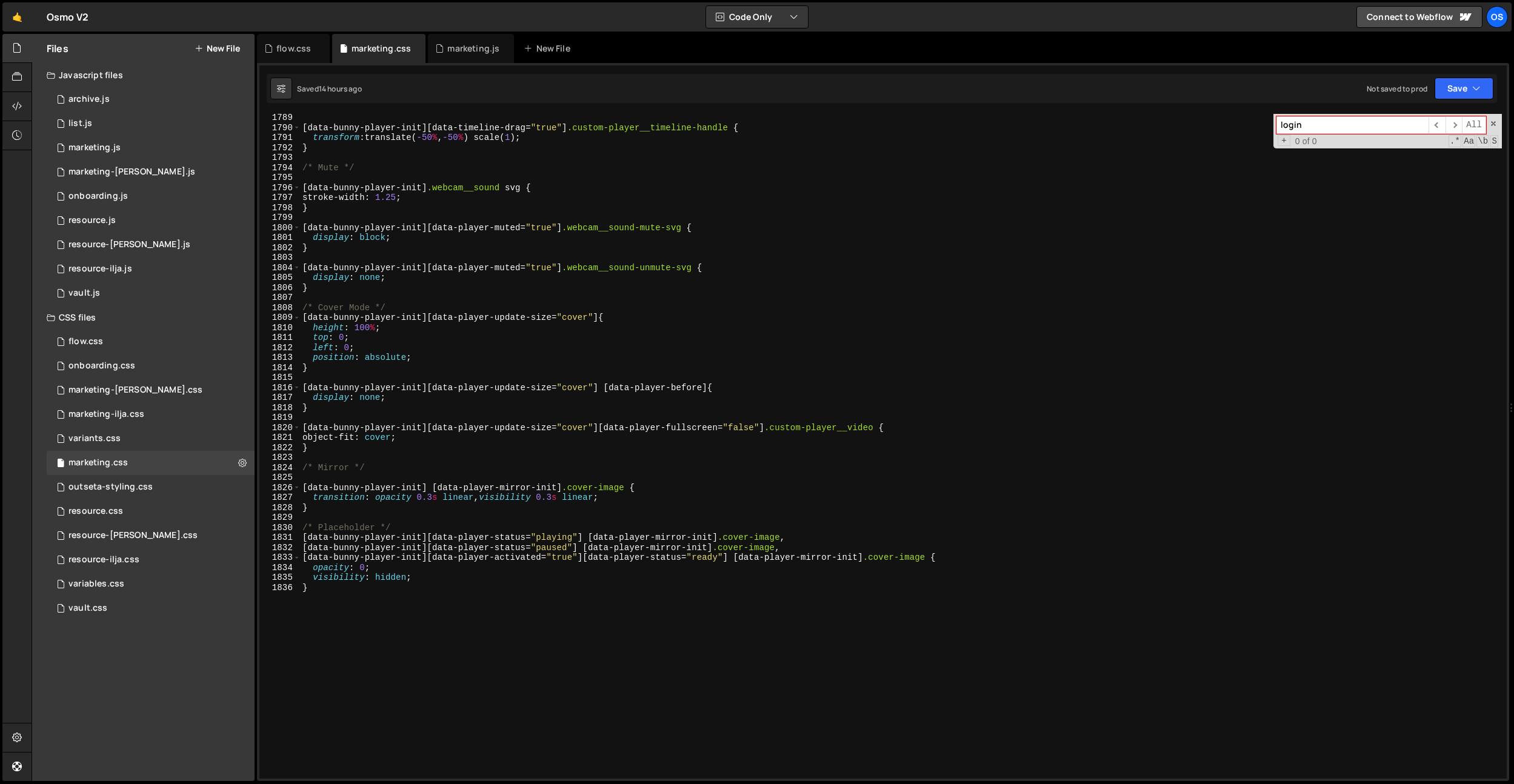
type textarea "}"
click at [470, 613] on div "[ data-bunny-player-init ][ data-timeline-drag = " true " ] .custom-player__tim…" at bounding box center [901, 455] width 1202 height 685
paste textarea "custom-player__ticks-line"
type textarea "custom-player__ticks-line"
paste textarea "custom-player__ticks-line"
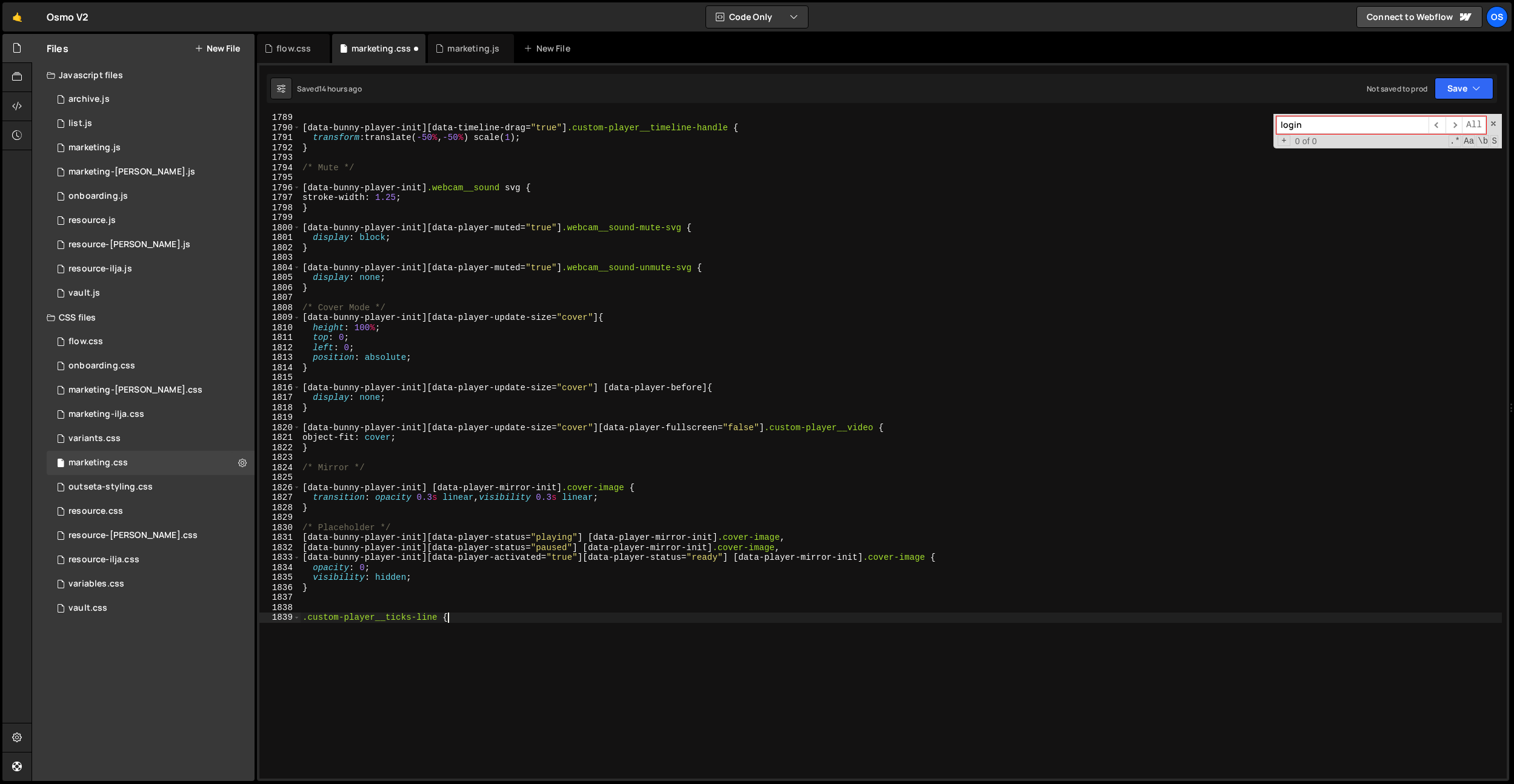
type textarea ".custom-player__ticks-line {}"
paste textarea "background:repeating-linear-gradient(to right, #f4f4f4 0 1px, transparent 1px 1…"
type textarea "background:repeating-linear-gradient(to right, #f4f4f4 0 1px, transparent 1px 1…"
click at [521, 636] on div "[ data-bunny-player-init ][ data-timeline-drag = " true " ] .custom-player__tim…" at bounding box center [901, 455] width 1202 height 685
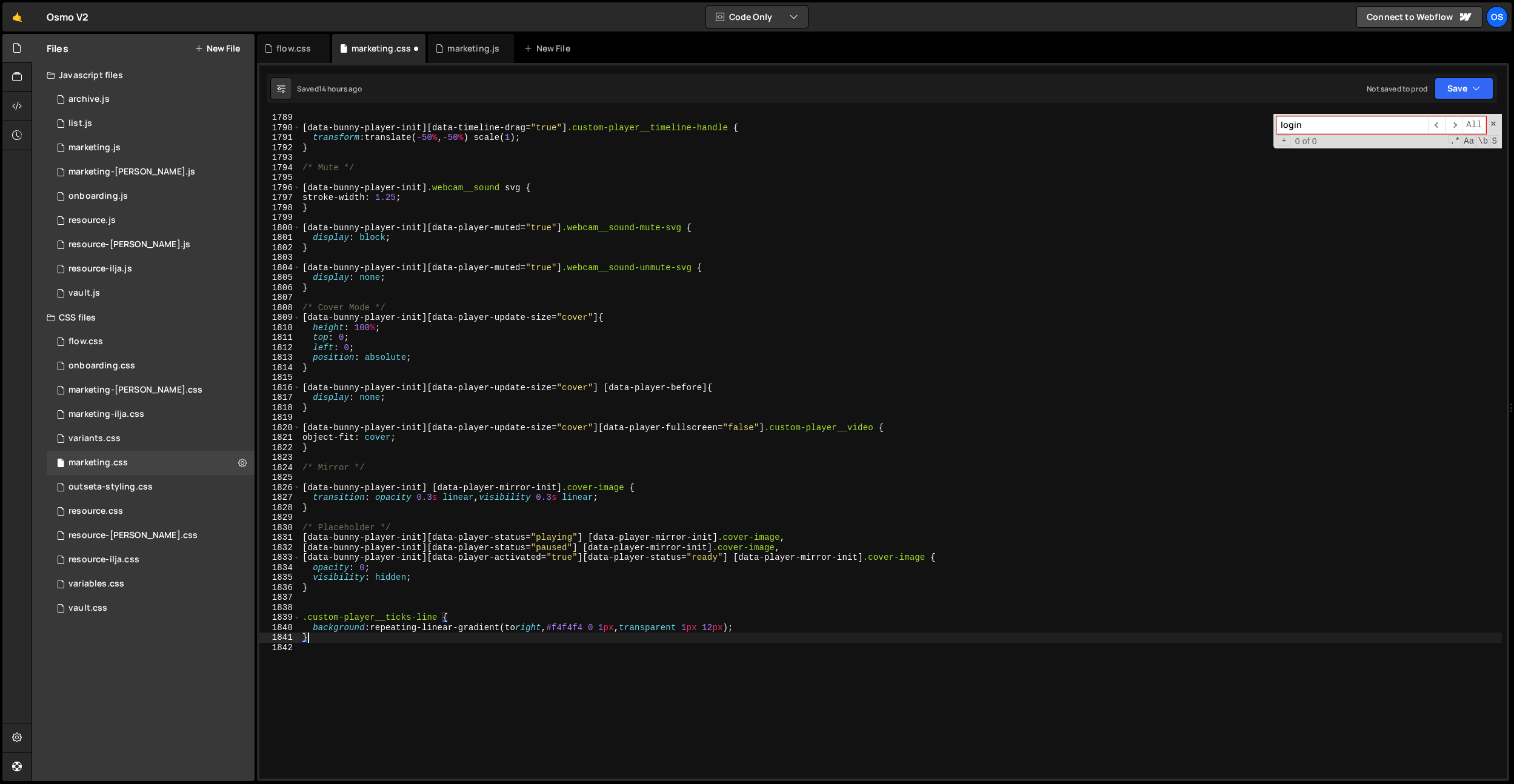
click at [568, 630] on div "[ data-bunny-player-init ][ data-timeline-drag = " true " ] .custom-player__tim…" at bounding box center [901, 455] width 1202 height 685
type textarea "background:repeating-linear-gradient(to right, var(--color-light) 0 1px, transp…"
click at [716, 644] on div "[ data-bunny-player-init ][ data-timeline-drag = " true " ] .custom-player__tim…" at bounding box center [901, 455] width 1202 height 685
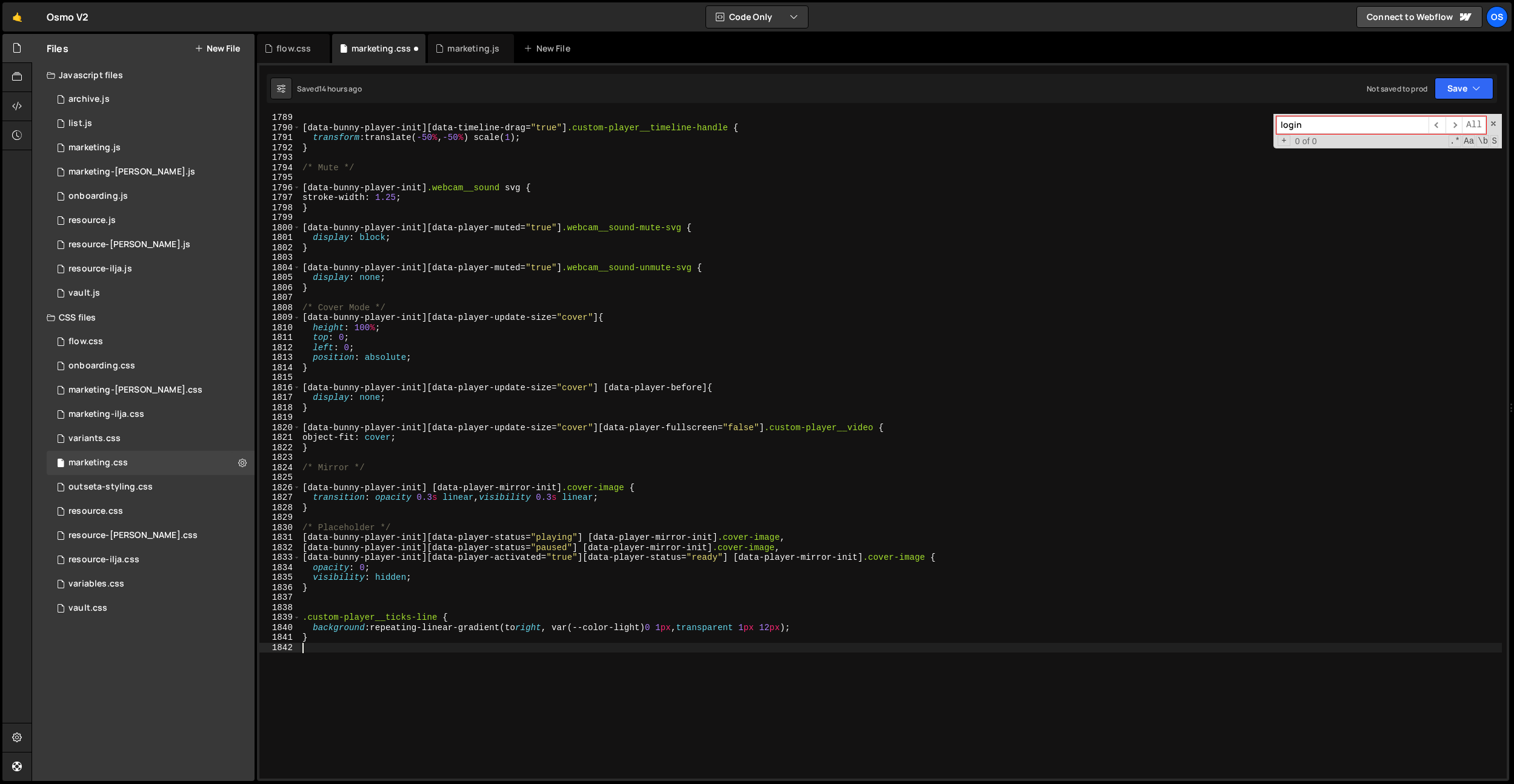
scroll to position [0, 0]
click at [785, 626] on div "[ data-bunny-player-init ][ data-timeline-drag = " true " ] .custom-player__tim…" at bounding box center [901, 455] width 1202 height 685
drag, startPoint x: 678, startPoint y: 591, endPoint x: 687, endPoint y: 595, distance: 9.8
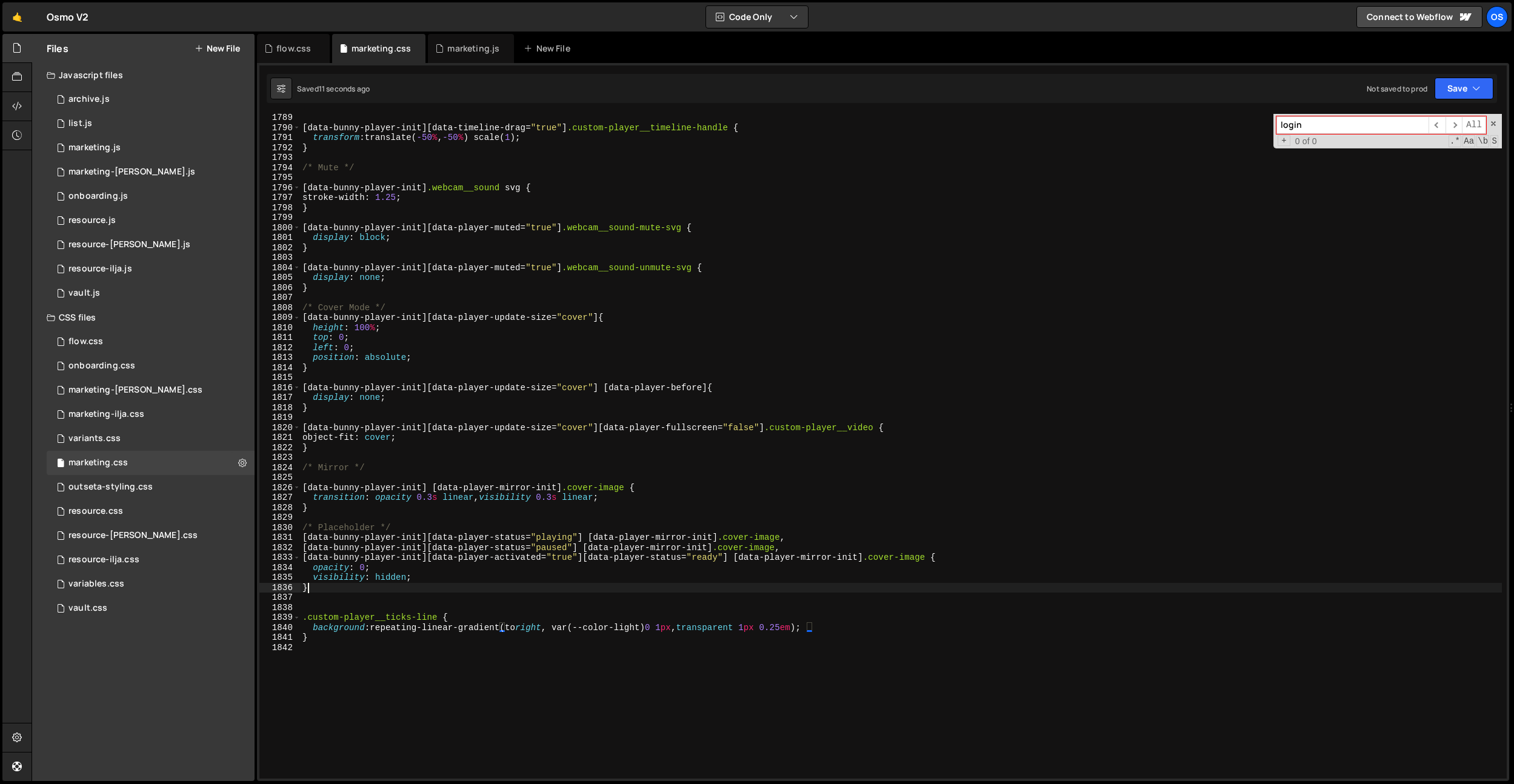
click at [678, 591] on div "[ data-bunny-player-init ][ data-timeline-drag = " true " ] .custom-player__tim…" at bounding box center [901, 455] width 1202 height 685
click at [789, 628] on div "[ data-bunny-player-init ][ data-timeline-drag = " true " ] .custom-player__tim…" at bounding box center [901, 455] width 1202 height 685
click at [467, 617] on div "[ data-bunny-player-init ][ data-timeline-drag = " true " ] .custom-player__tim…" at bounding box center [901, 455] width 1202 height 685
type textarea ".custom-player__ticks-line {"
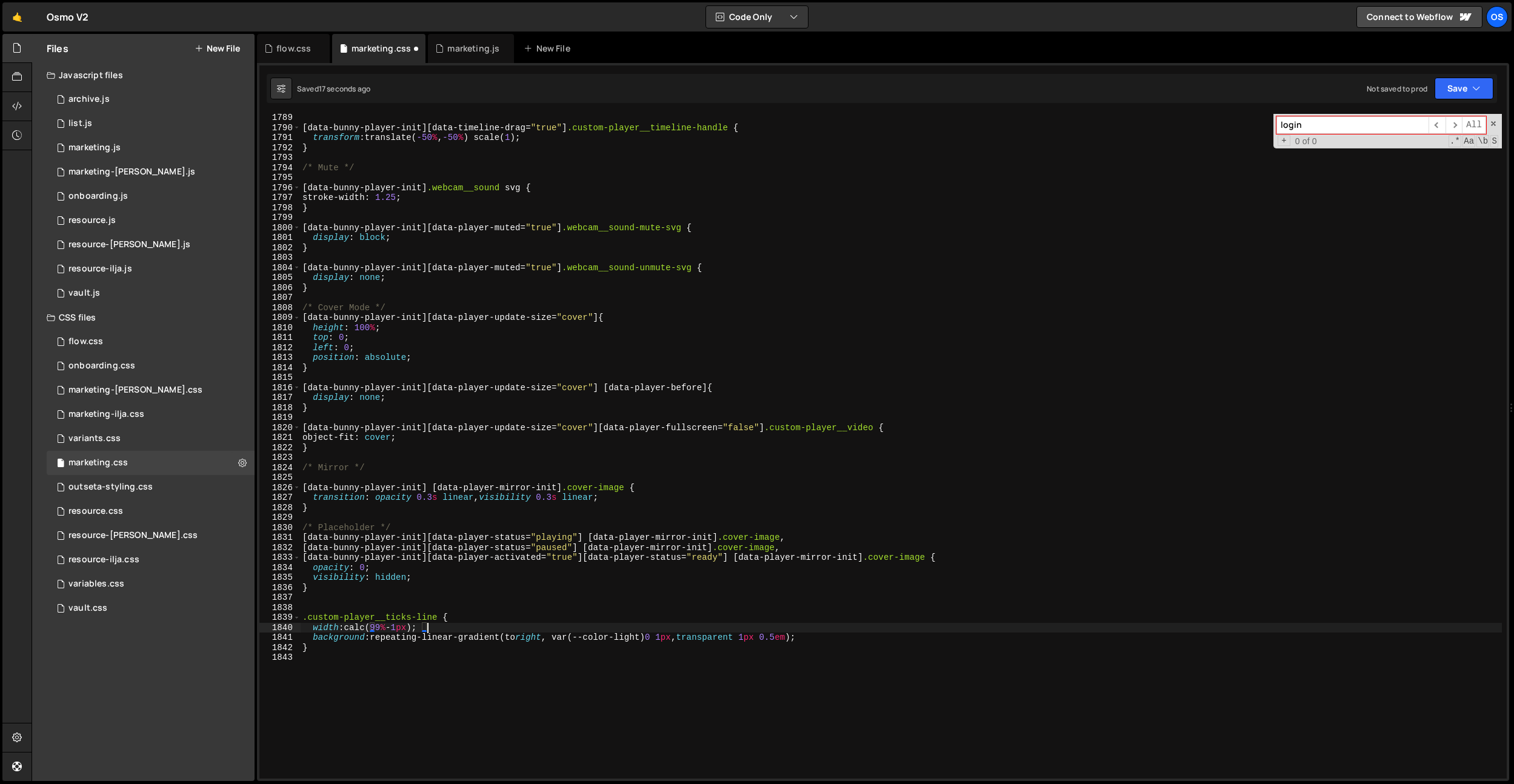
scroll to position [0, 8]
click at [389, 628] on div "[ data-bunny-player-init ][ data-timeline-drag = " true " ] .custom-player__tim…" at bounding box center [901, 455] width 1202 height 685
click at [424, 311] on div "[ data-bunny-player-init ][ data-timeline-drag = " true " ] .custom-player__tim…" at bounding box center [901, 455] width 1202 height 685
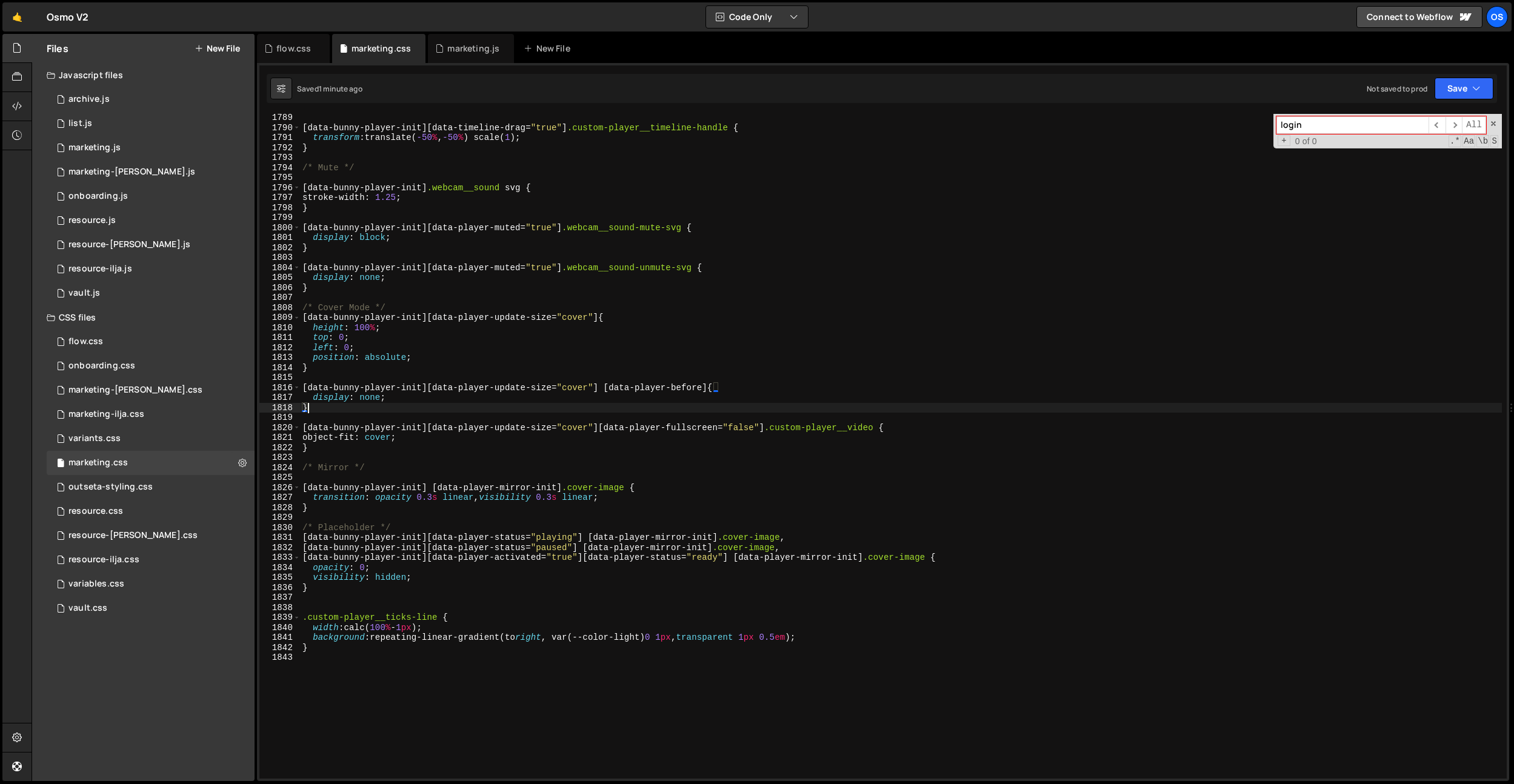
click at [510, 411] on div "[ data-bunny-player-init ][ data-timeline-drag = " true " ] .custom-player__tim…" at bounding box center [901, 455] width 1202 height 685
click at [408, 628] on div "[ data-bunny-player-init ][ data-timeline-drag = " true " ] .custom-player__tim…" at bounding box center [901, 455] width 1202 height 685
type textarea "width: calc(100% + 1px);"
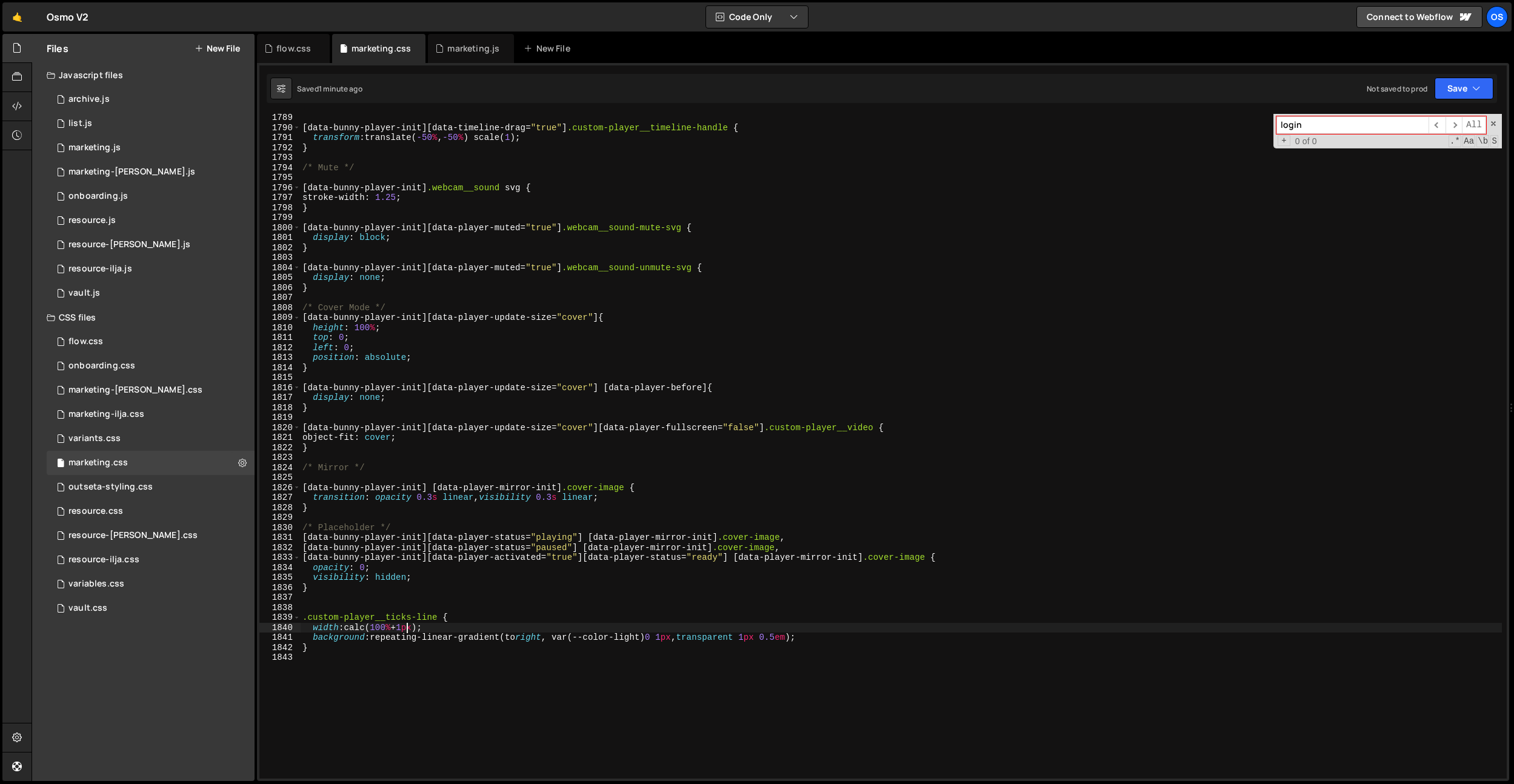
click at [735, 522] on div "[ data-bunny-player-init ][ data-timeline-drag = " true " ] .custom-player__tim…" at bounding box center [901, 455] width 1202 height 685
drag, startPoint x: 778, startPoint y: 640, endPoint x: 810, endPoint y: 670, distance: 43.9
click at [778, 640] on div "[ data-bunny-player-init ][ data-timeline-drag = " true " ] .custom-player__tim…" at bounding box center [901, 455] width 1202 height 685
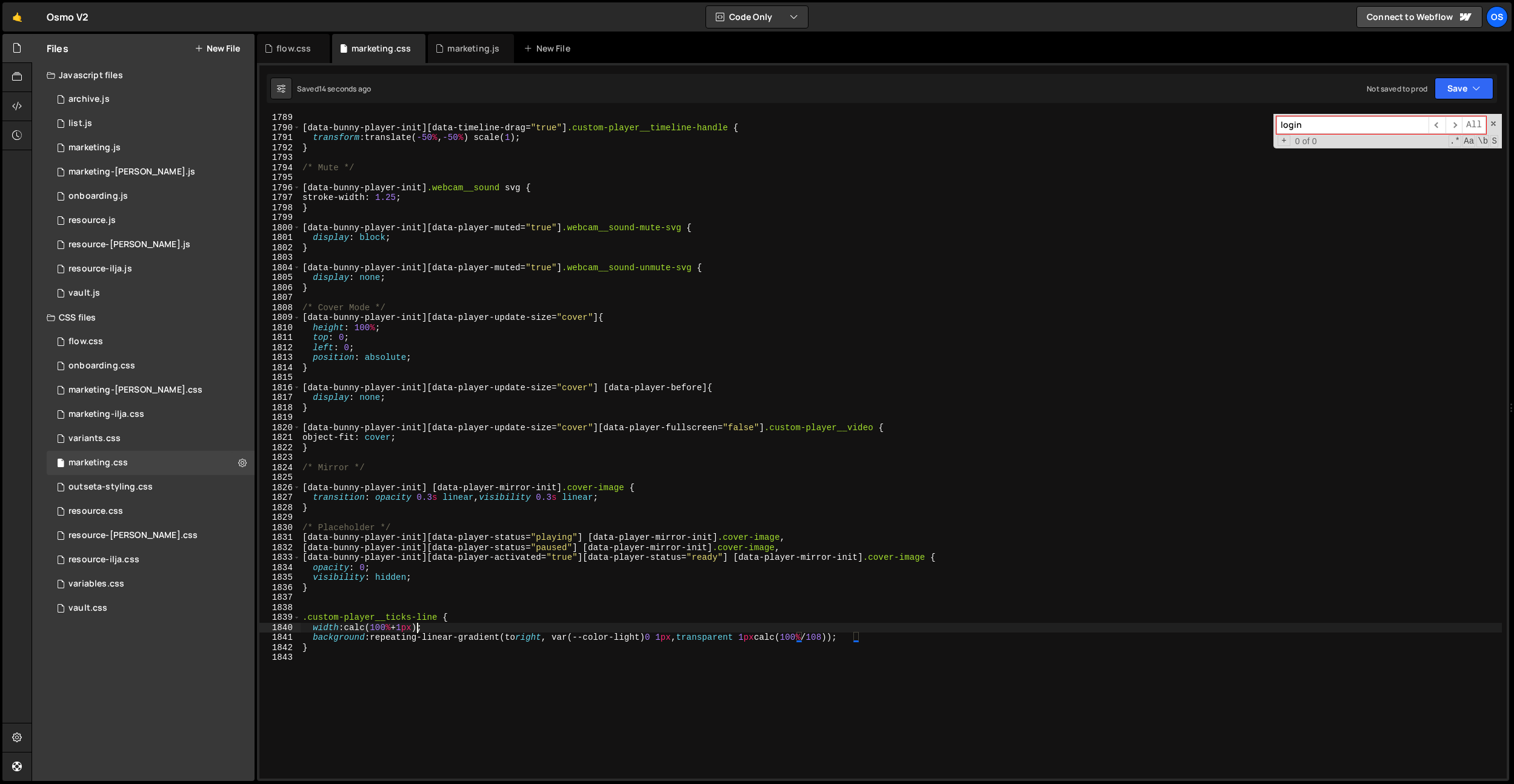
click at [417, 626] on div "[ data-bunny-player-init ][ data-timeline-drag = " true " ] .custom-player__tim…" at bounding box center [901, 455] width 1202 height 685
click at [842, 649] on div "[ data-bunny-player-init ][ data-timeline-drag = " true " ] .custom-player__tim…" at bounding box center [901, 455] width 1202 height 685
click at [849, 636] on div "[ data-bunny-player-init ][ data-timeline-drag = " true " ] .custom-player__tim…" at bounding box center [901, 455] width 1202 height 685
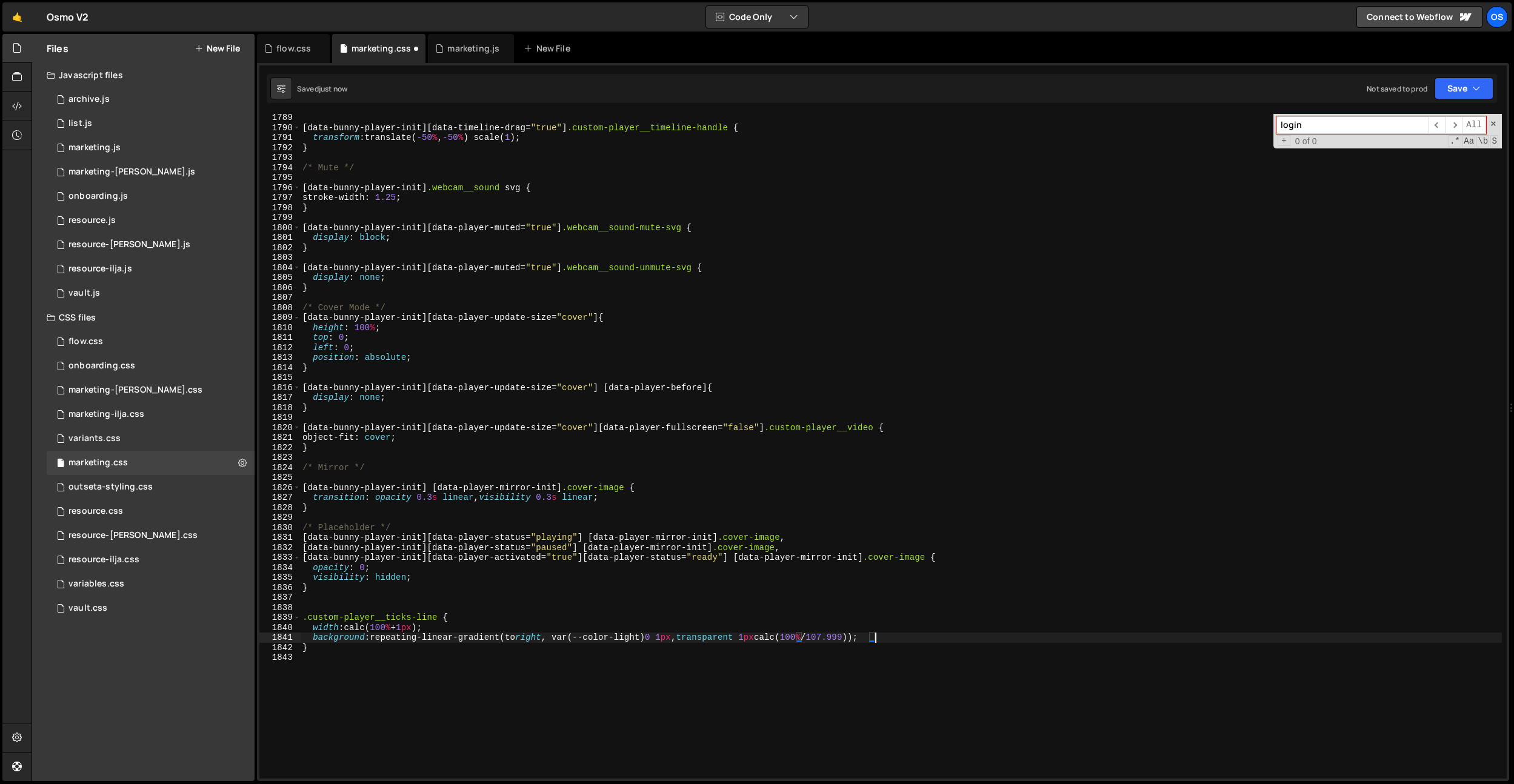
scroll to position [0, 40]
type textarea "background:repeating-linear-gradient(to right, var(--color-light) 0 1px, transp…"
click at [900, 662] on div "[ data-bunny-player-init ][ data-timeline-drag = " true " ] .custom-player__tim…" at bounding box center [901, 455] width 1202 height 685
click at [874, 638] on div "[ data-bunny-player-init ][ data-timeline-drag = " true " ] .custom-player__tim…" at bounding box center [901, 455] width 1202 height 685
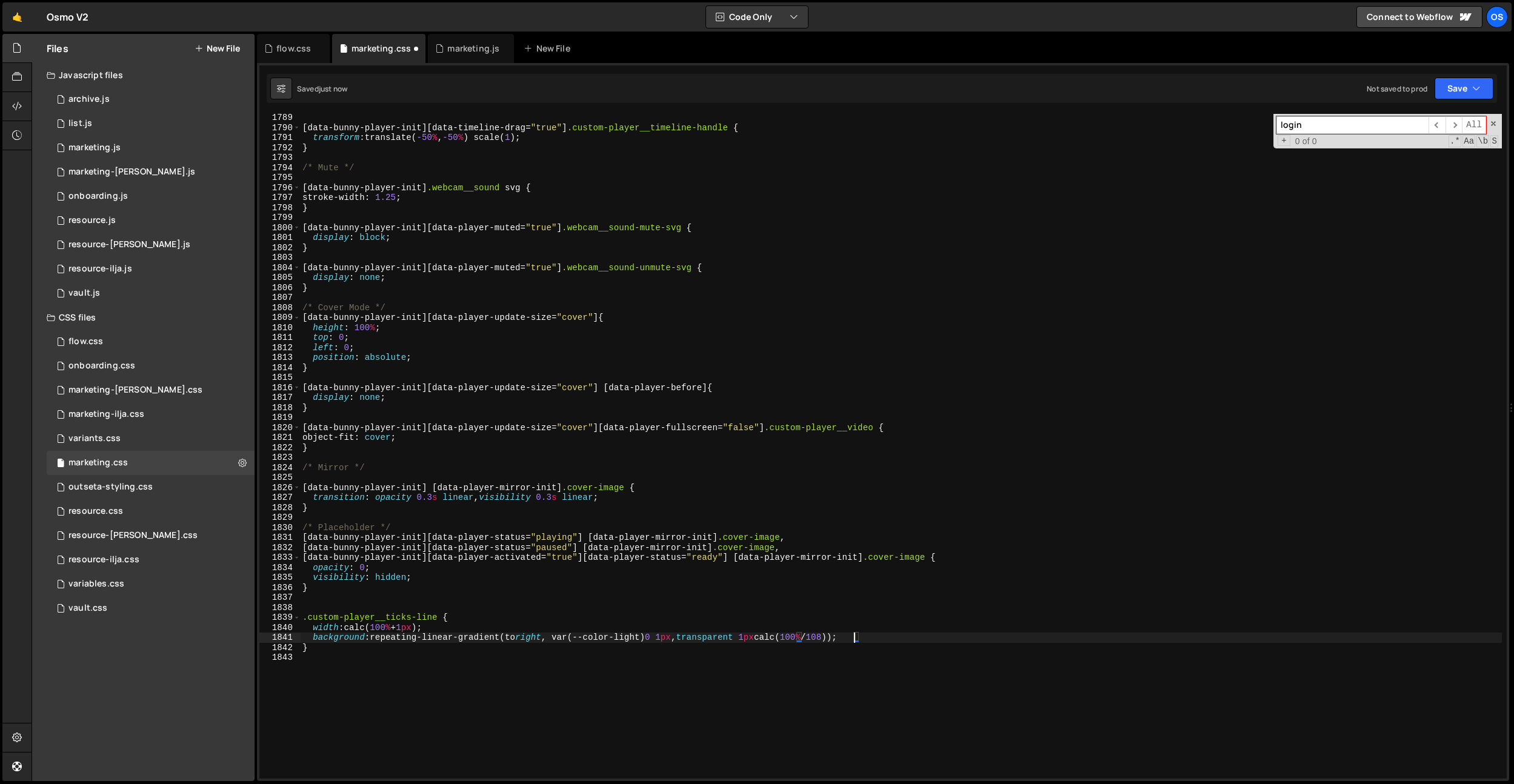
scroll to position [0, 39]
click at [805, 637] on div "[ data-bunny-player-init ][ data-timeline-drag = " true " ] .custom-player__tim…" at bounding box center [901, 455] width 1202 height 685
click at [865, 638] on div "[ data-bunny-player-init ][ data-timeline-drag = " true " ] .custom-player__tim…" at bounding box center [901, 455] width 1202 height 685
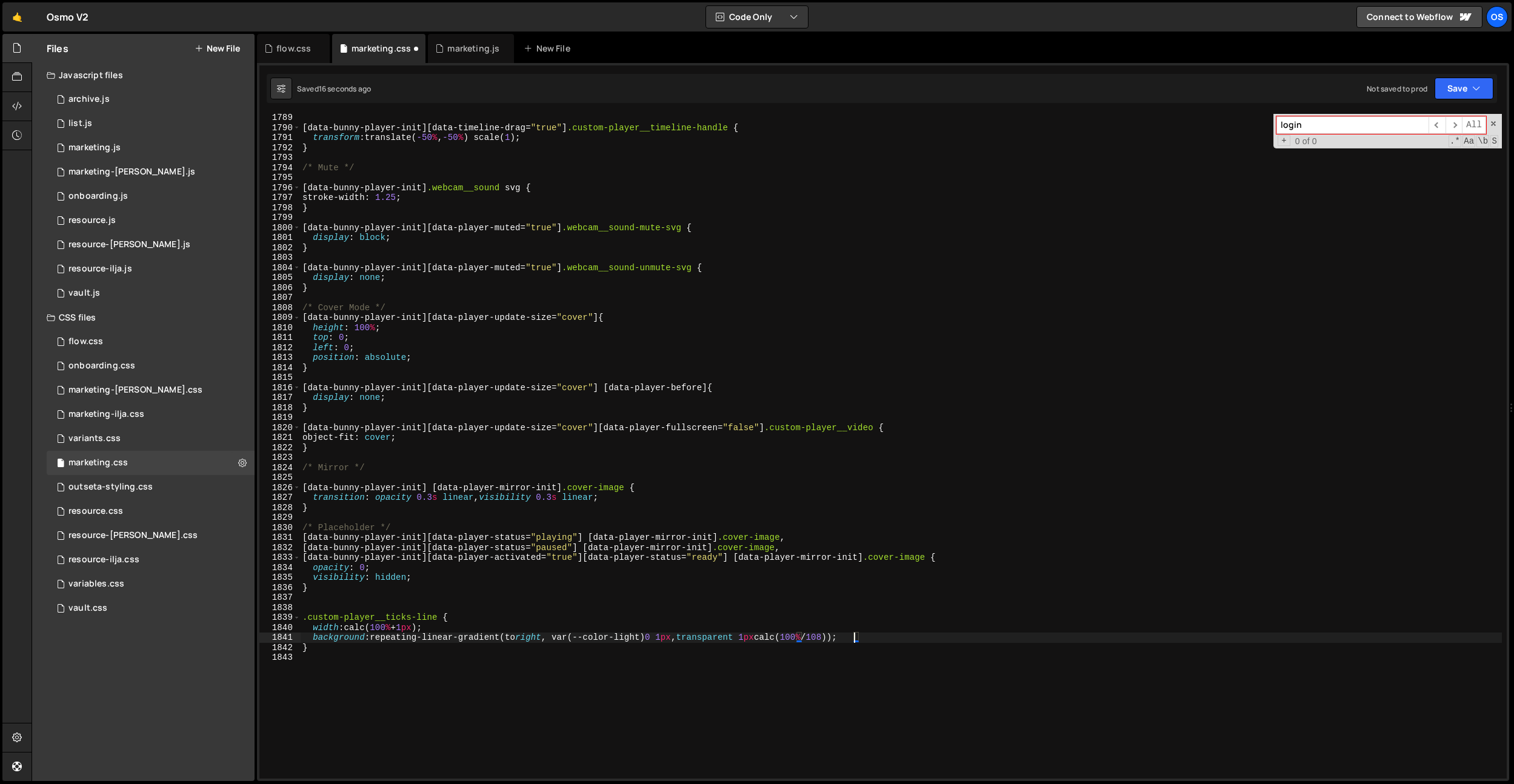
click at [857, 636] on div "[ data-bunny-player-init ][ data-timeline-drag = " true " ] .custom-player__tim…" at bounding box center [901, 455] width 1202 height 685
click at [805, 636] on div "[ data-bunny-player-init ][ data-timeline-drag = " true " ] .custom-player__tim…" at bounding box center [901, 455] width 1202 height 685
click at [887, 649] on div "[ data-bunny-player-init ][ data-timeline-drag = " true " ] .custom-player__tim…" at bounding box center [901, 455] width 1202 height 685
drag, startPoint x: 778, startPoint y: 640, endPoint x: 899, endPoint y: 637, distance: 121.0
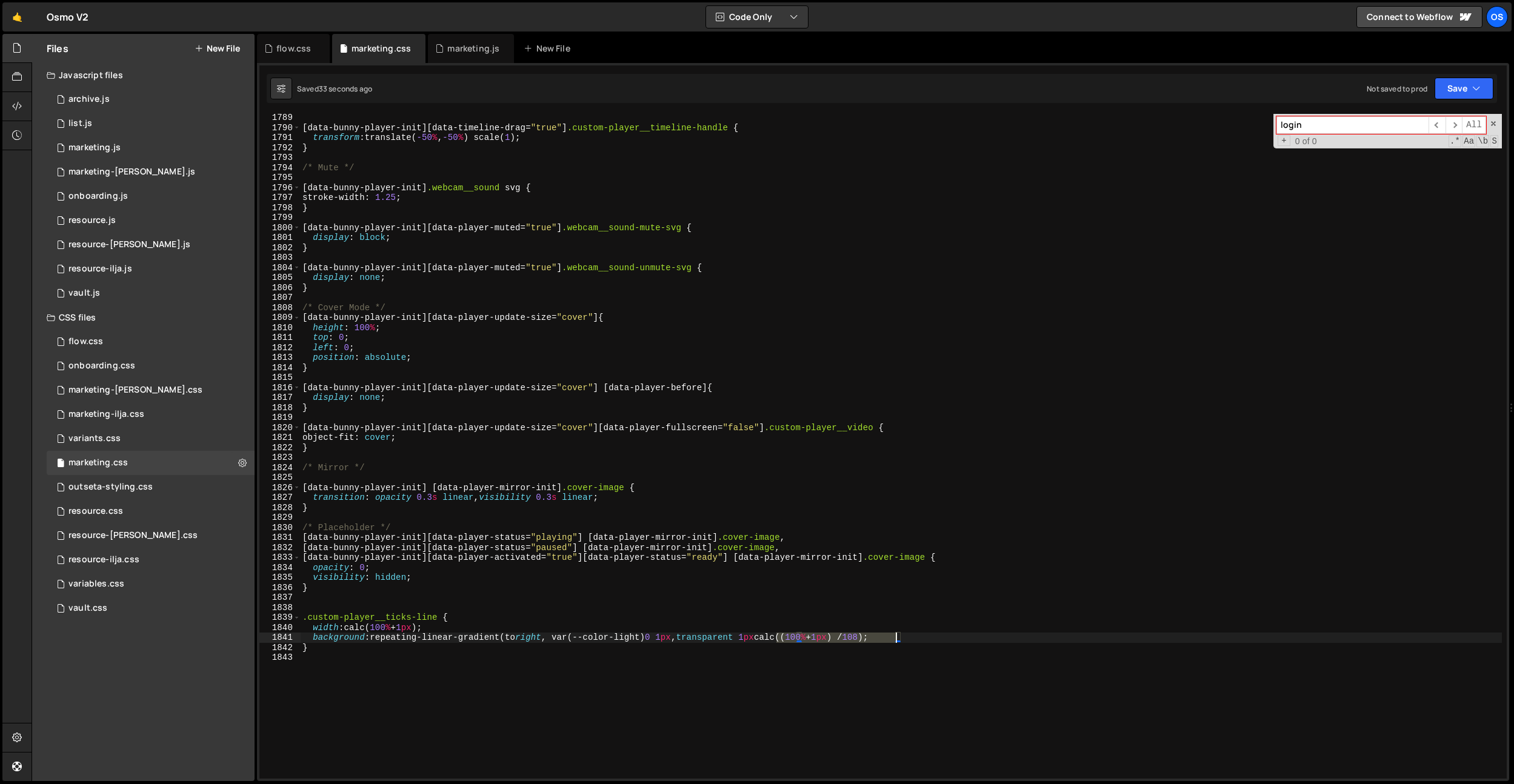
click at [899, 637] on div "[ data-bunny-player-init ][ data-timeline-drag = " true " ] .custom-player__tim…" at bounding box center [901, 455] width 1202 height 685
click at [804, 393] on div "[ data-bunny-player-init ][ data-timeline-drag = " true " ] .custom-player__tim…" at bounding box center [901, 455] width 1202 height 685
click at [698, 568] on div "[ data-bunny-player-init ][ data-timeline-drag = " true " ] .custom-player__tim…" at bounding box center [901, 455] width 1202 height 685
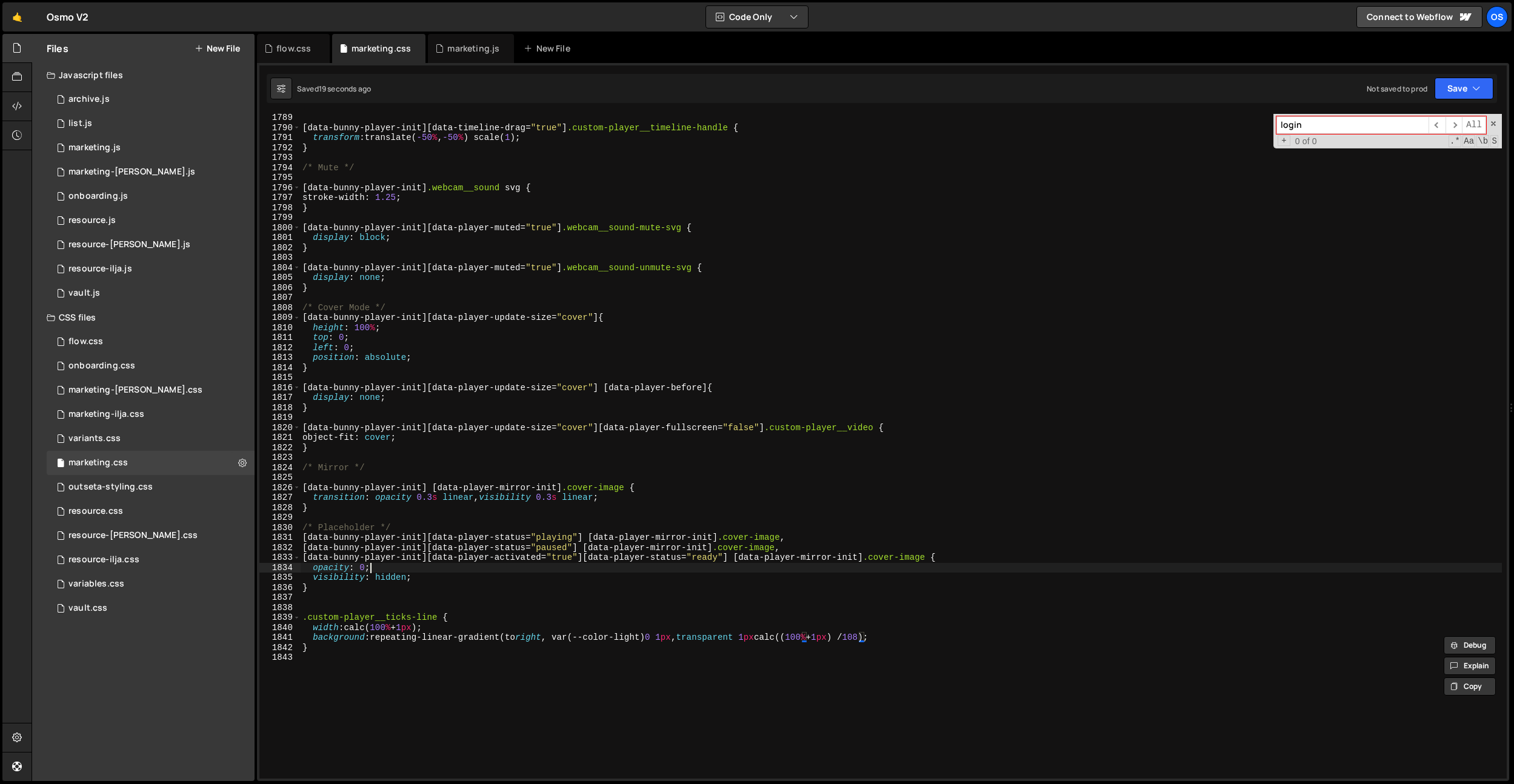
scroll to position [0, 4]
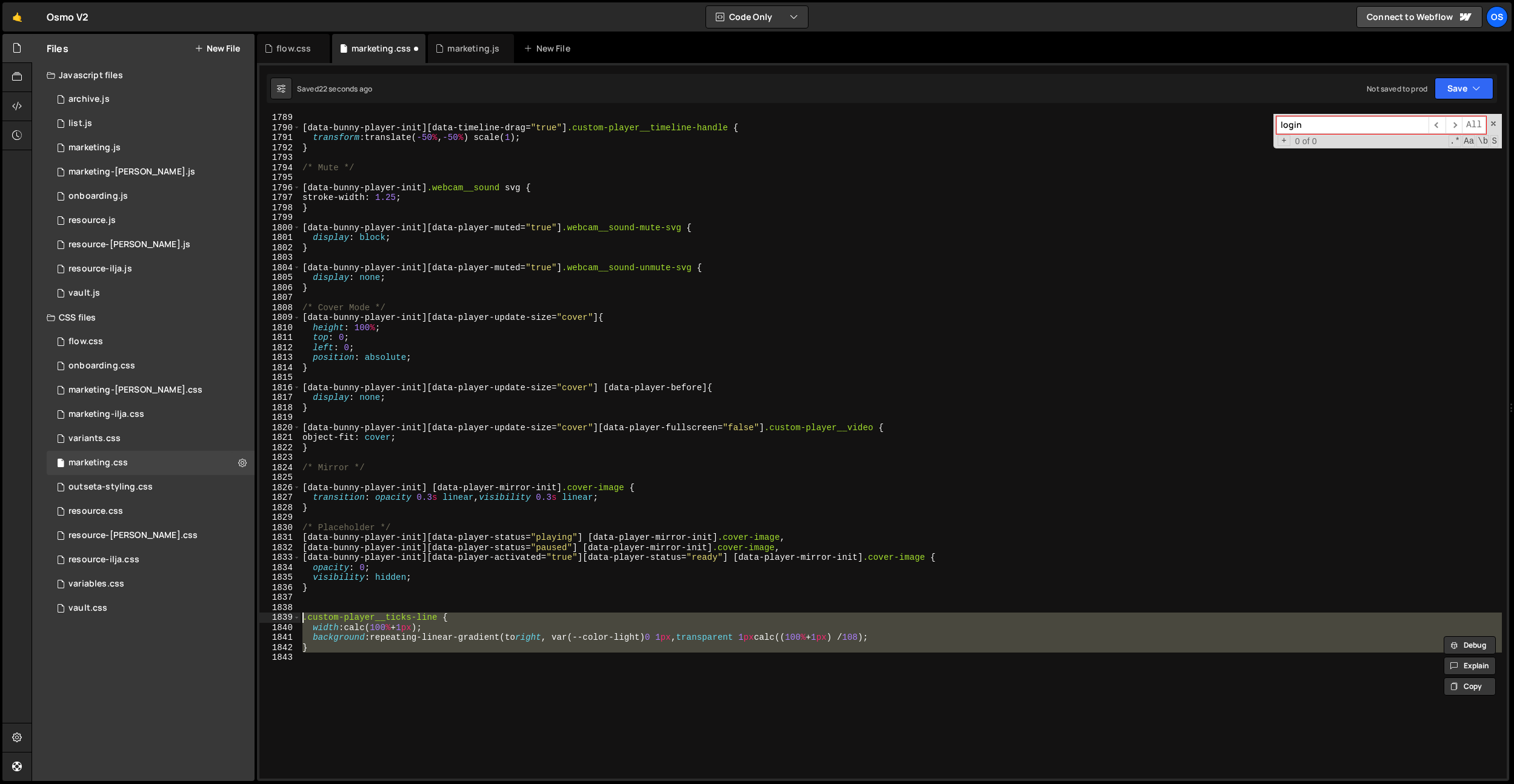
drag, startPoint x: 417, startPoint y: 707, endPoint x: 274, endPoint y: 614, distance: 170.6
click at [274, 614] on div "background:repeating-linear-gradient(to right, var(--color-light) 0 1px, transp…" at bounding box center [883, 446] width 1247 height 665
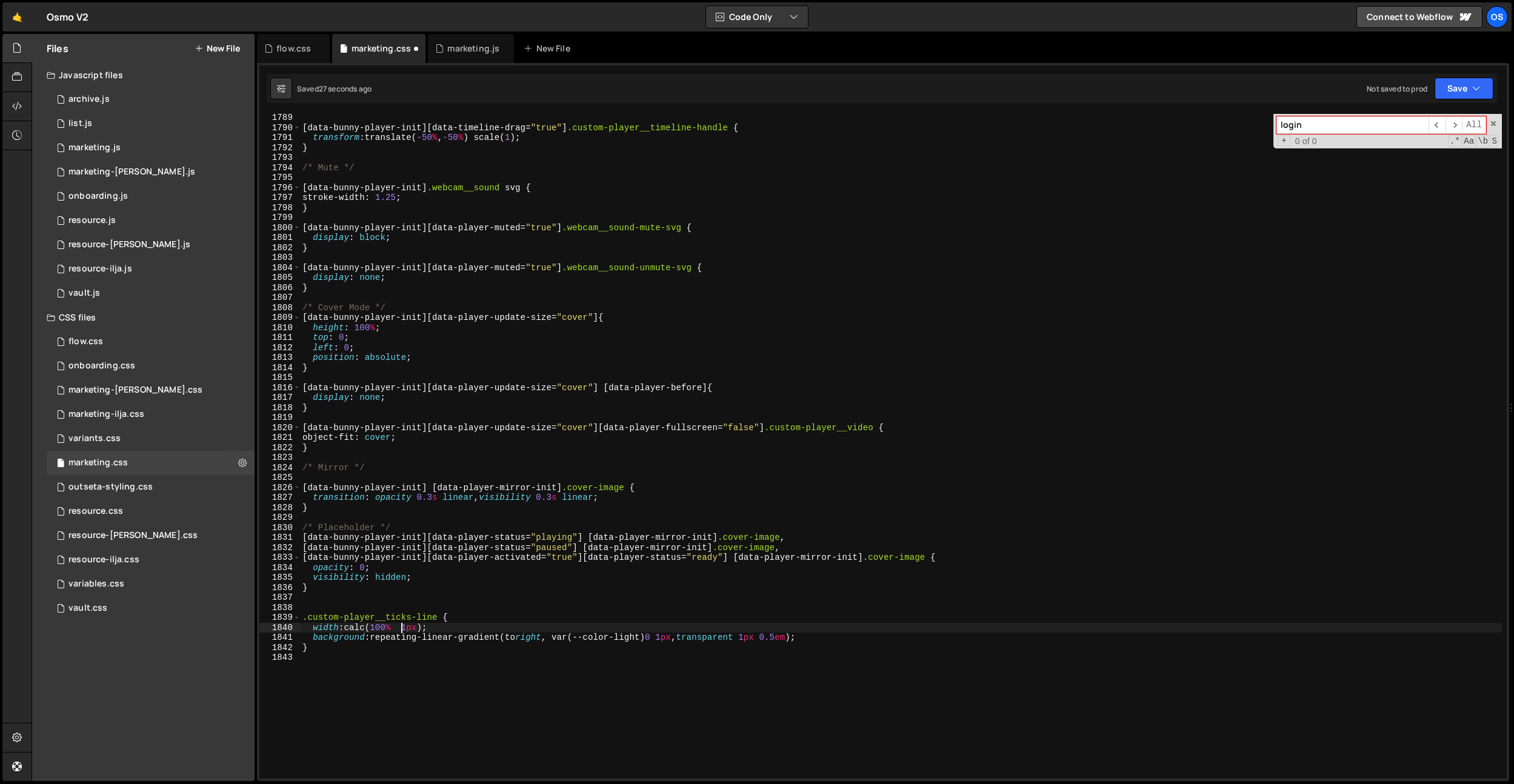
type textarea "width: calc(100% + 1px);"
click at [464, 697] on div "[ data-bunny-player-init ][ data-timeline-drag = " true " ] .custom-player__tim…" at bounding box center [901, 455] width 1202 height 685
click at [900, 699] on div "[ data-bunny-player-init ][ data-timeline-drag = " true " ] .custom-player__tim…" at bounding box center [901, 455] width 1202 height 685
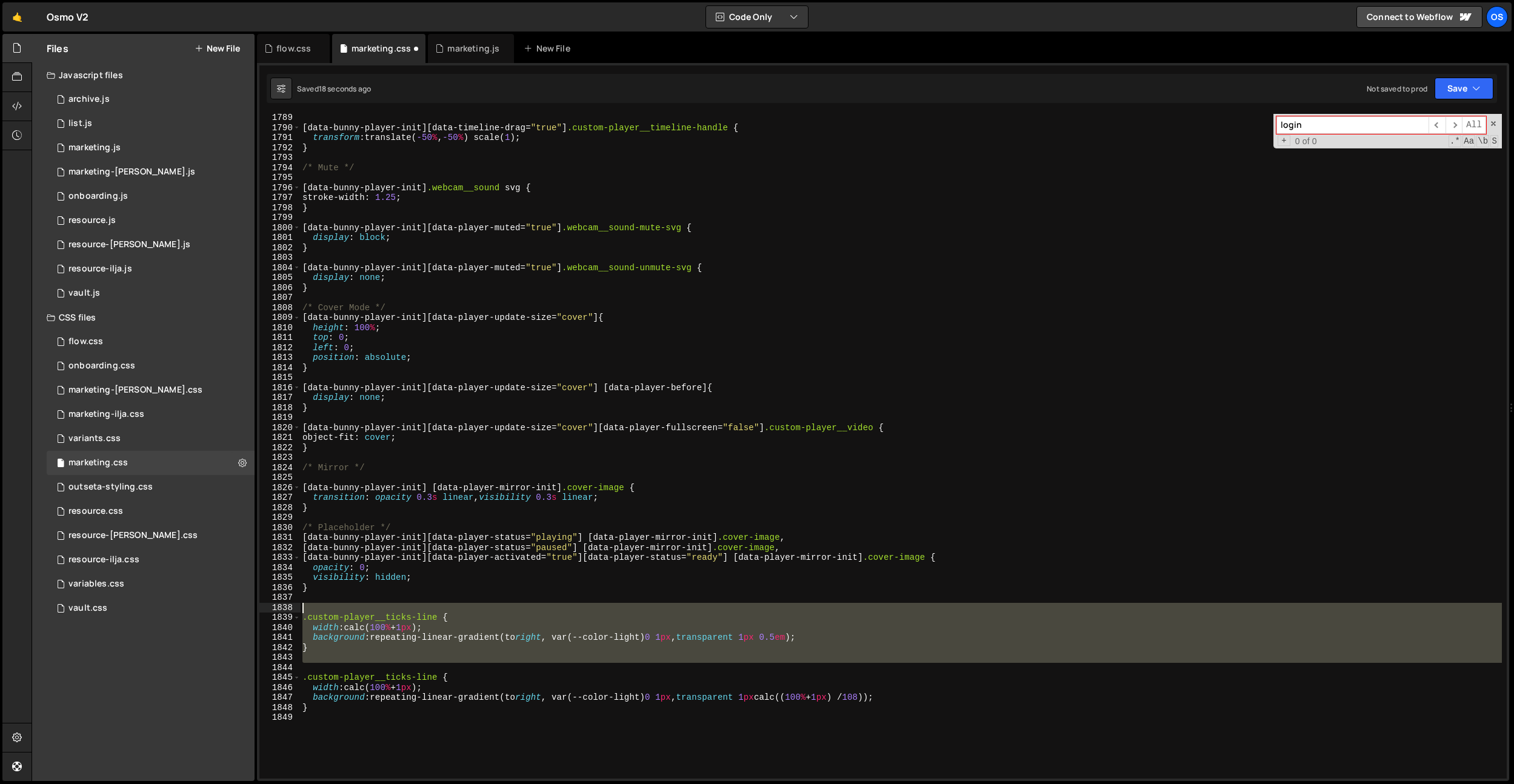
drag, startPoint x: 332, startPoint y: 663, endPoint x: 279, endPoint y: 604, distance: 79.3
click at [279, 604] on div "background:repeating-linear-gradient(to right, var(--color-light) 0 1px, transp…" at bounding box center [883, 446] width 1247 height 665
type textarea ".custom-player__ticks-line {"
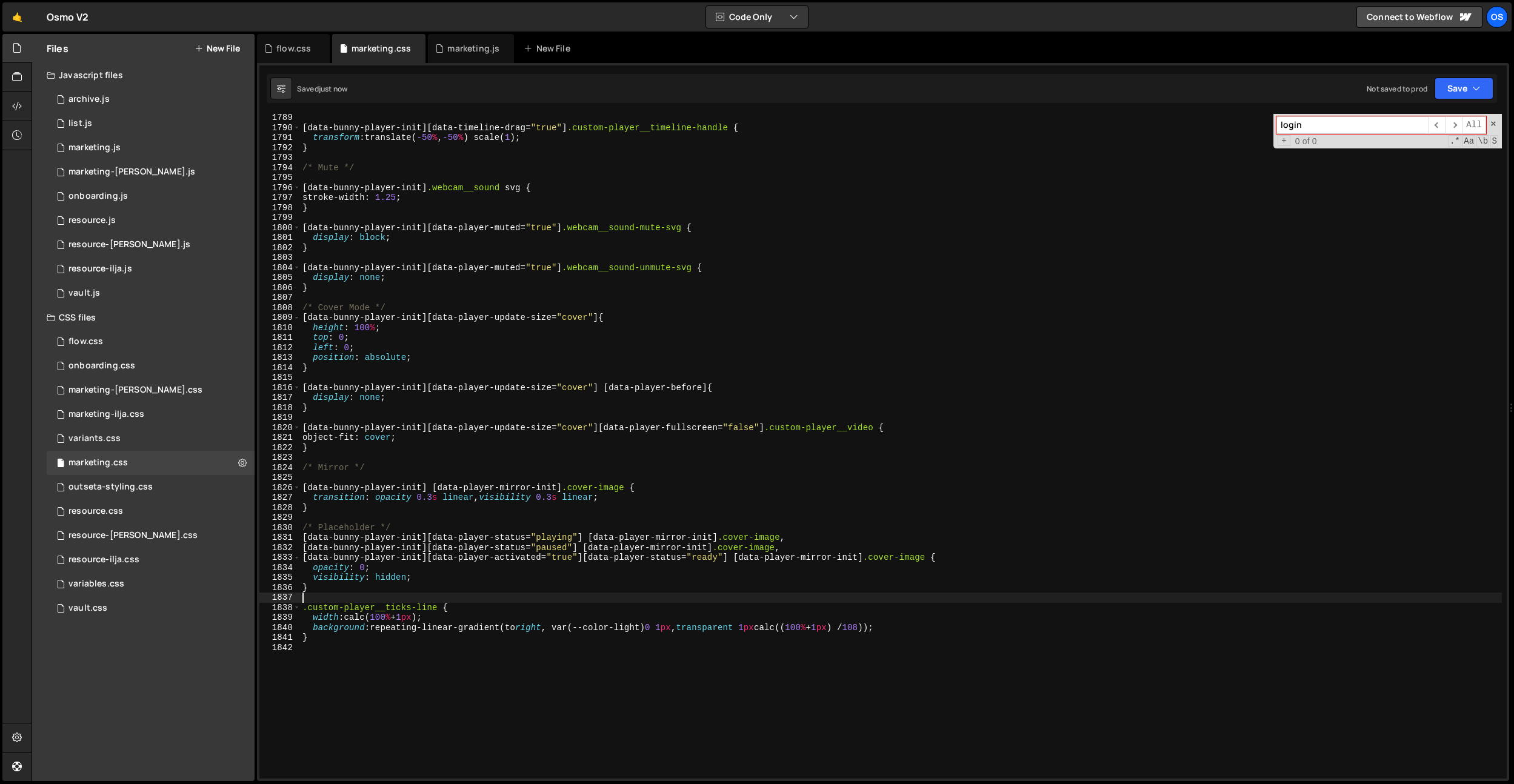
click at [846, 628] on div "[ data-bunny-player-init ][ data-timeline-drag = " true " ] .custom-player__tim…" at bounding box center [901, 455] width 1202 height 685
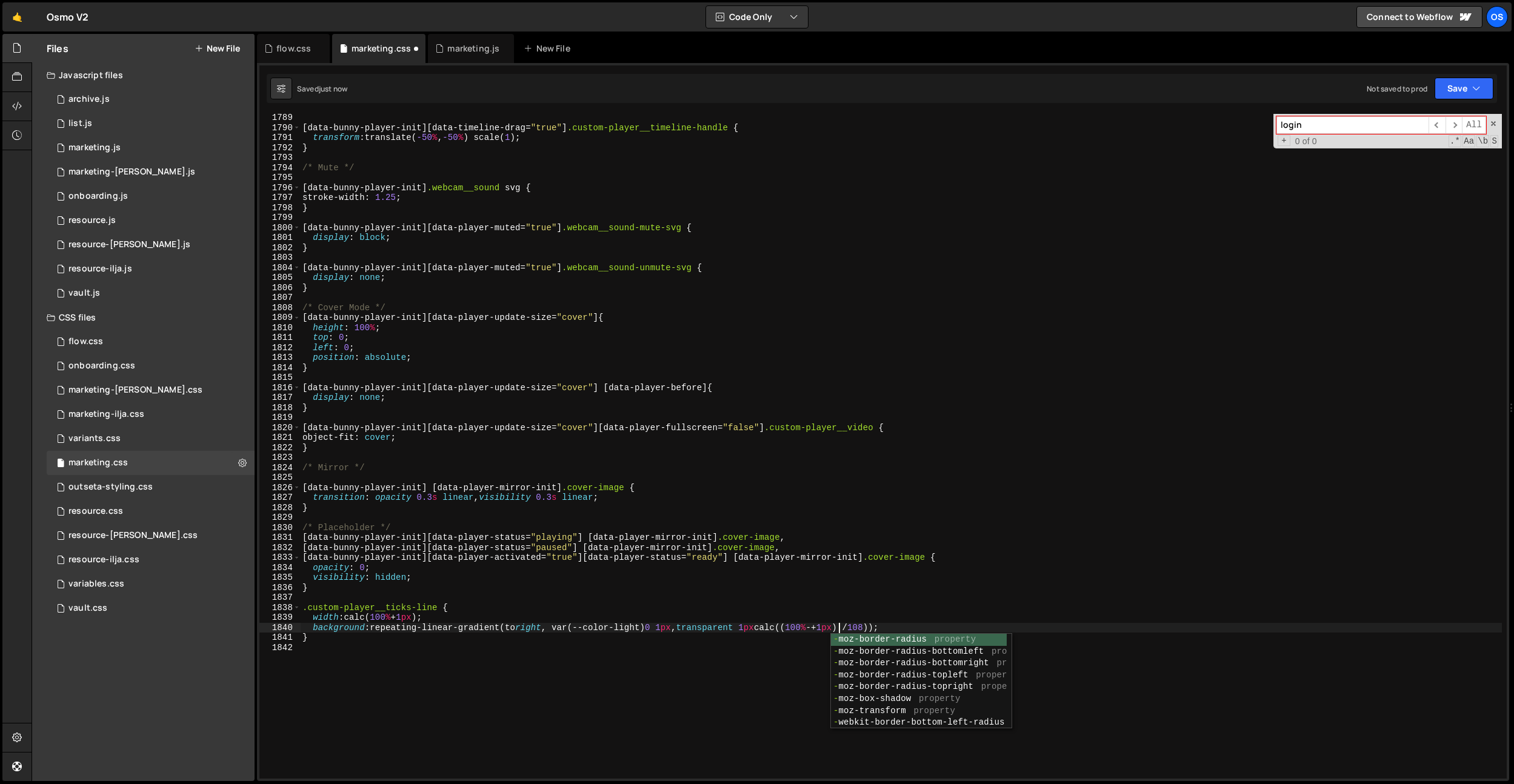
scroll to position [0, 37]
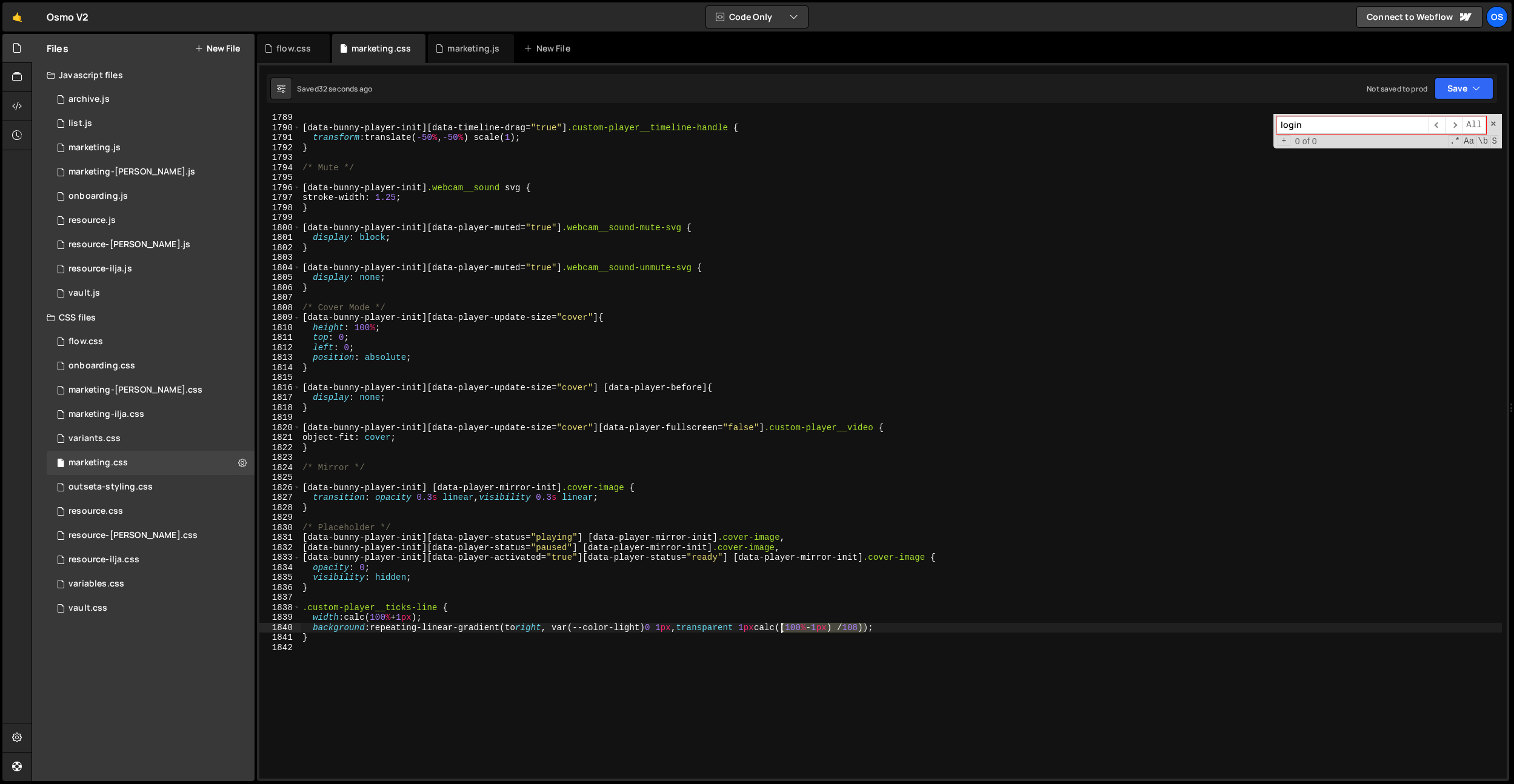
drag, startPoint x: 863, startPoint y: 629, endPoint x: 781, endPoint y: 629, distance: 82.0
click at [781, 629] on div "[ data-bunny-player-init ][ data-timeline-drag = " true " ] .custom-player__tim…" at bounding box center [901, 455] width 1202 height 685
drag, startPoint x: 840, startPoint y: 626, endPoint x: 807, endPoint y: 627, distance: 33.0
click at [807, 627] on div "[ data-bunny-player-init ][ data-timeline-drag = " true " ] .custom-player__tim…" at bounding box center [901, 455] width 1202 height 685
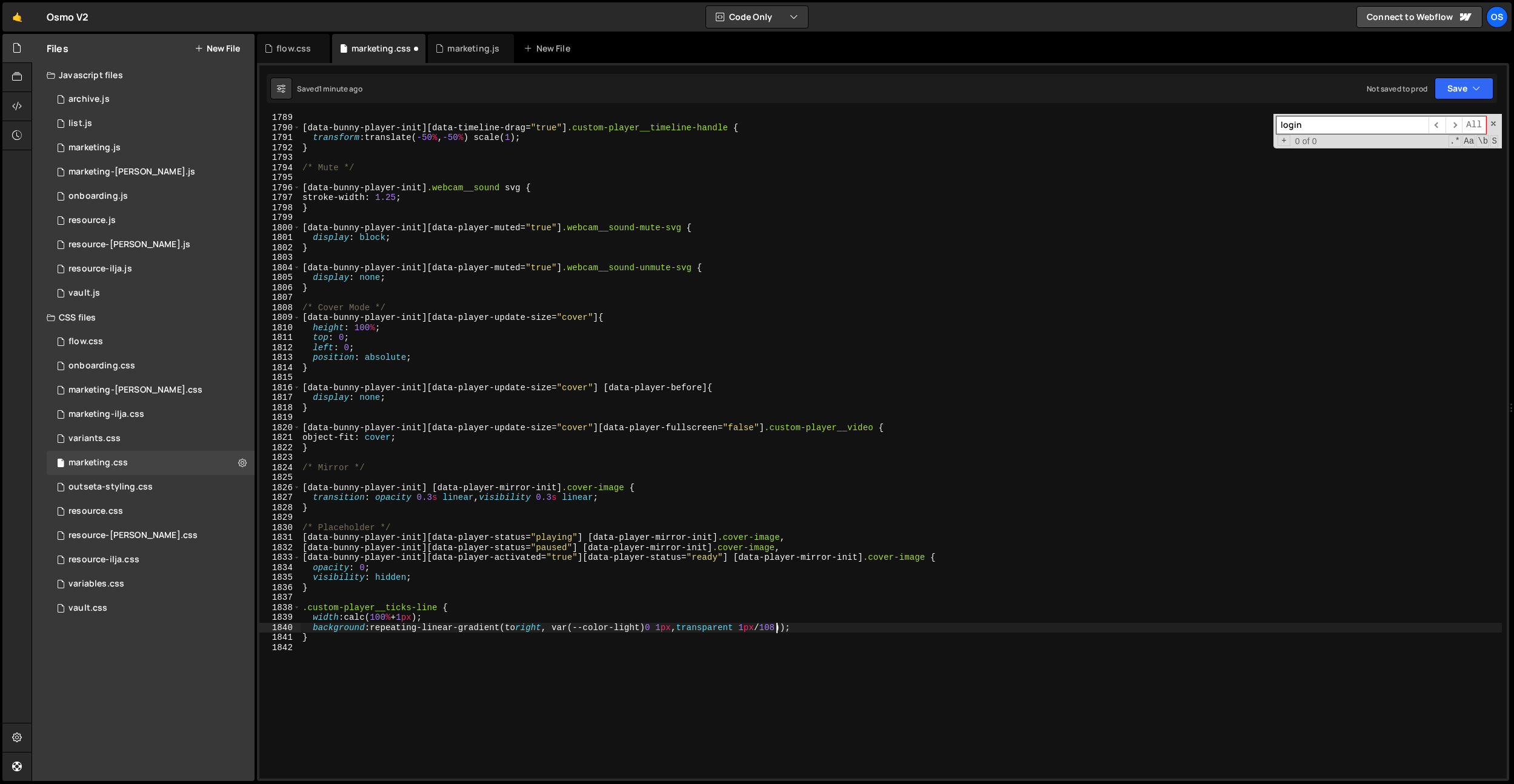
type textarea "background:repeating-linear-gradient(to right, var(--color-light) 0 1px, transp…"
click at [778, 660] on div "[ data-bunny-player-init ][ data-timeline-drag = " true " ] .custom-player__tim…" at bounding box center [901, 455] width 1202 height 685
click at [417, 595] on div "[ data-bunny-player-init ][ data-timeline-drag = " true " ] .custom-player__tim…" at bounding box center [901, 455] width 1202 height 685
drag, startPoint x: 428, startPoint y: 620, endPoint x: 359, endPoint y: 614, distance: 69.3
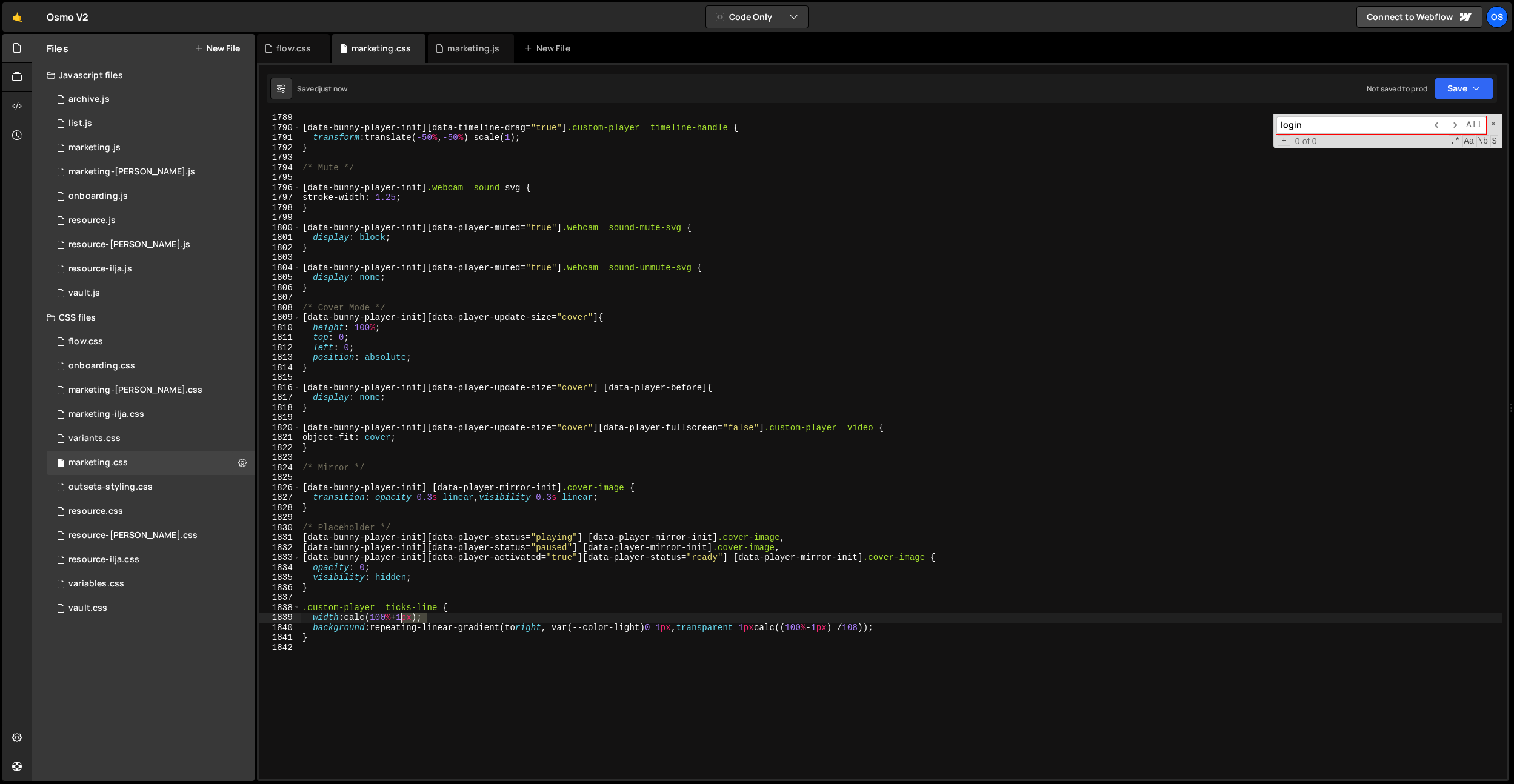
click at [402, 618] on div "[ data-bunny-player-init ][ data-timeline-drag = " true " ] .custom-player__tim…" at bounding box center [901, 455] width 1202 height 685
drag, startPoint x: 352, startPoint y: 618, endPoint x: 437, endPoint y: 618, distance: 85.0
click at [437, 618] on div "[ data-bunny-player-init ][ data-timeline-drag = " true " ] .custom-player__tim…" at bounding box center [901, 455] width 1202 height 685
type textarea "width: 100%;"
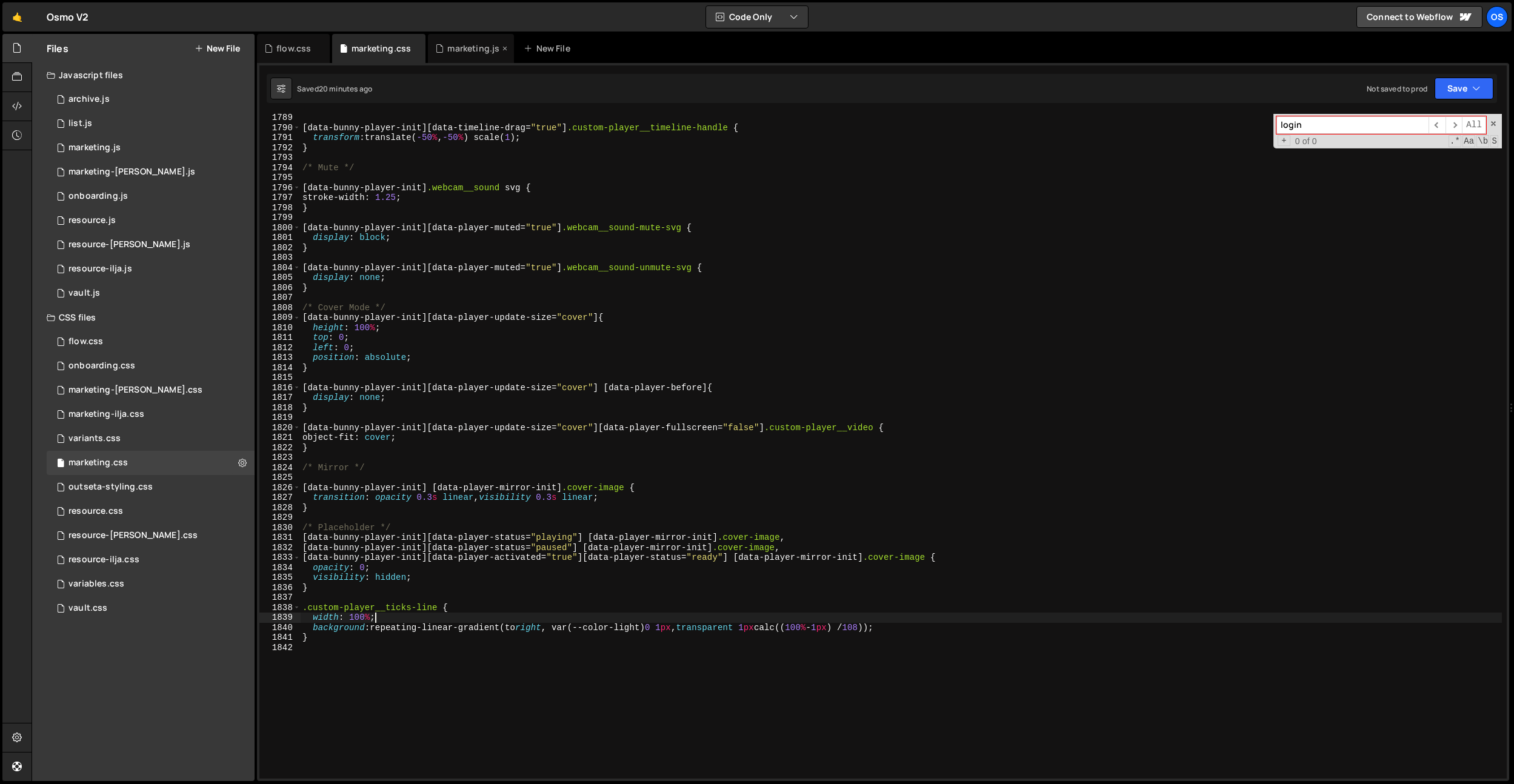
click at [454, 48] on div "marketing.js" at bounding box center [474, 48] width 52 height 12
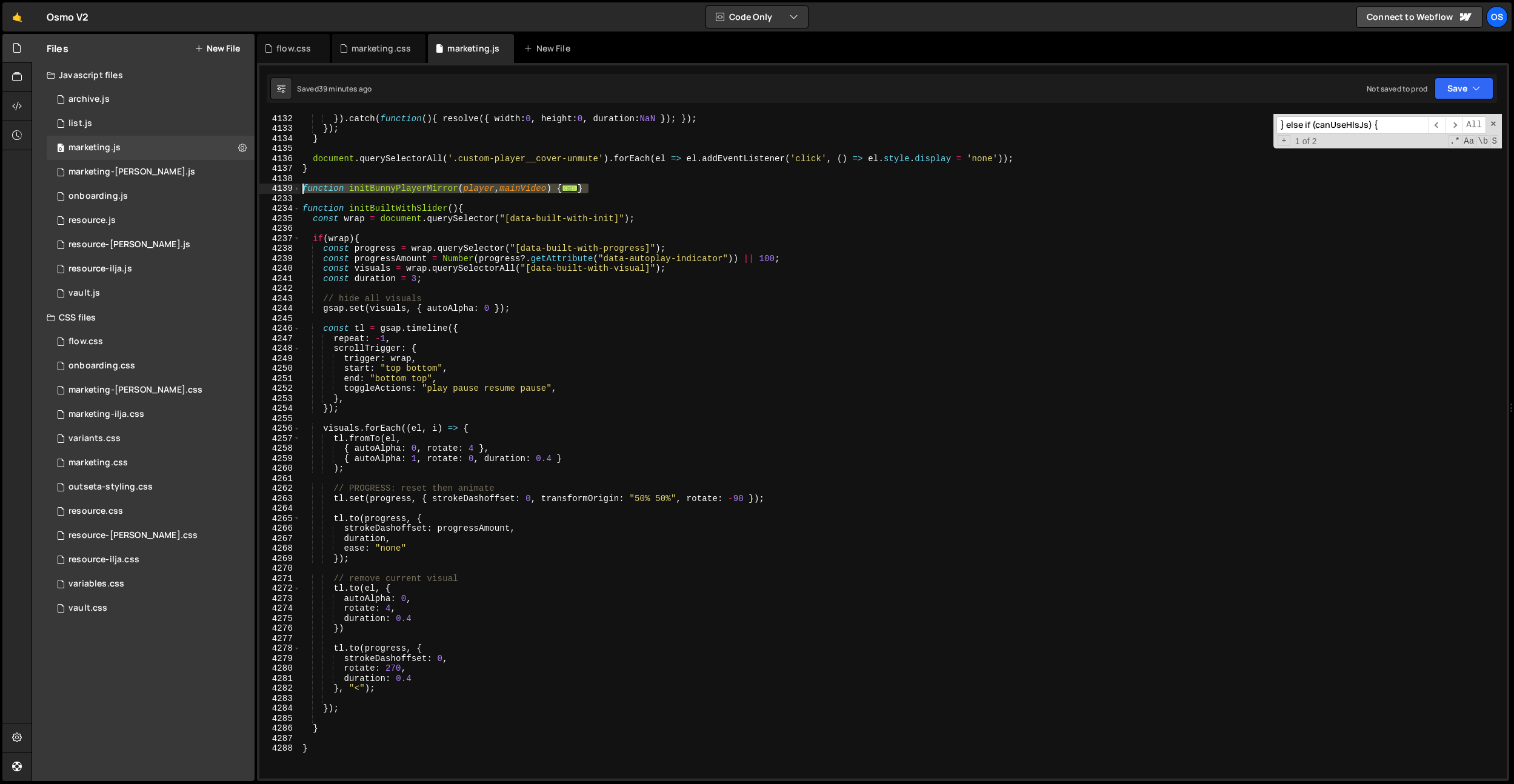
drag, startPoint x: 613, startPoint y: 187, endPoint x: 261, endPoint y: 187, distance: 352.0
click at [261, 187] on div "} 4132 4133 4134 4135 4136 4137 4138 4139 4233 4234 4235 4236 4237 4238 4239 42…" at bounding box center [883, 446] width 1247 height 665
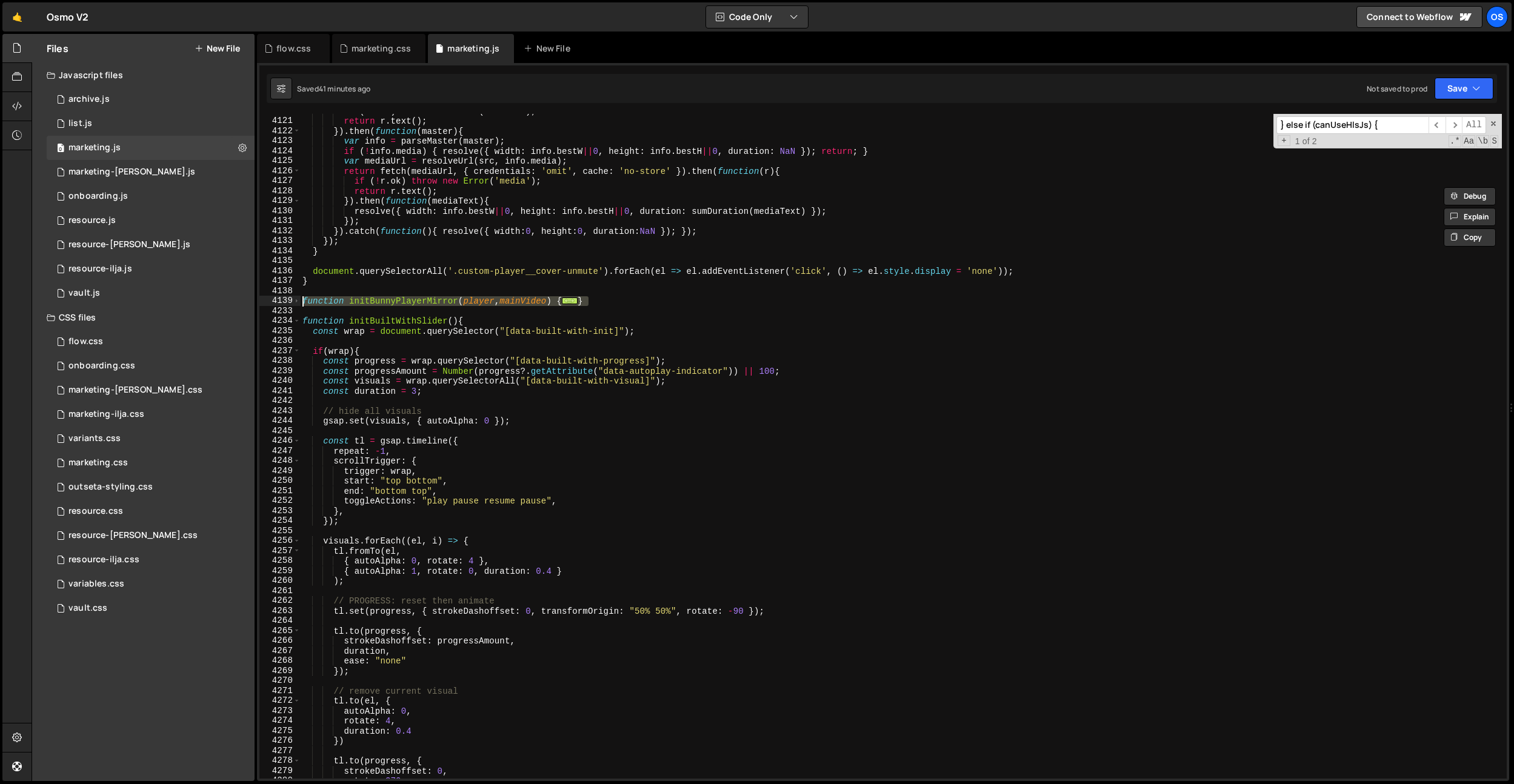
scroll to position [5623, 0]
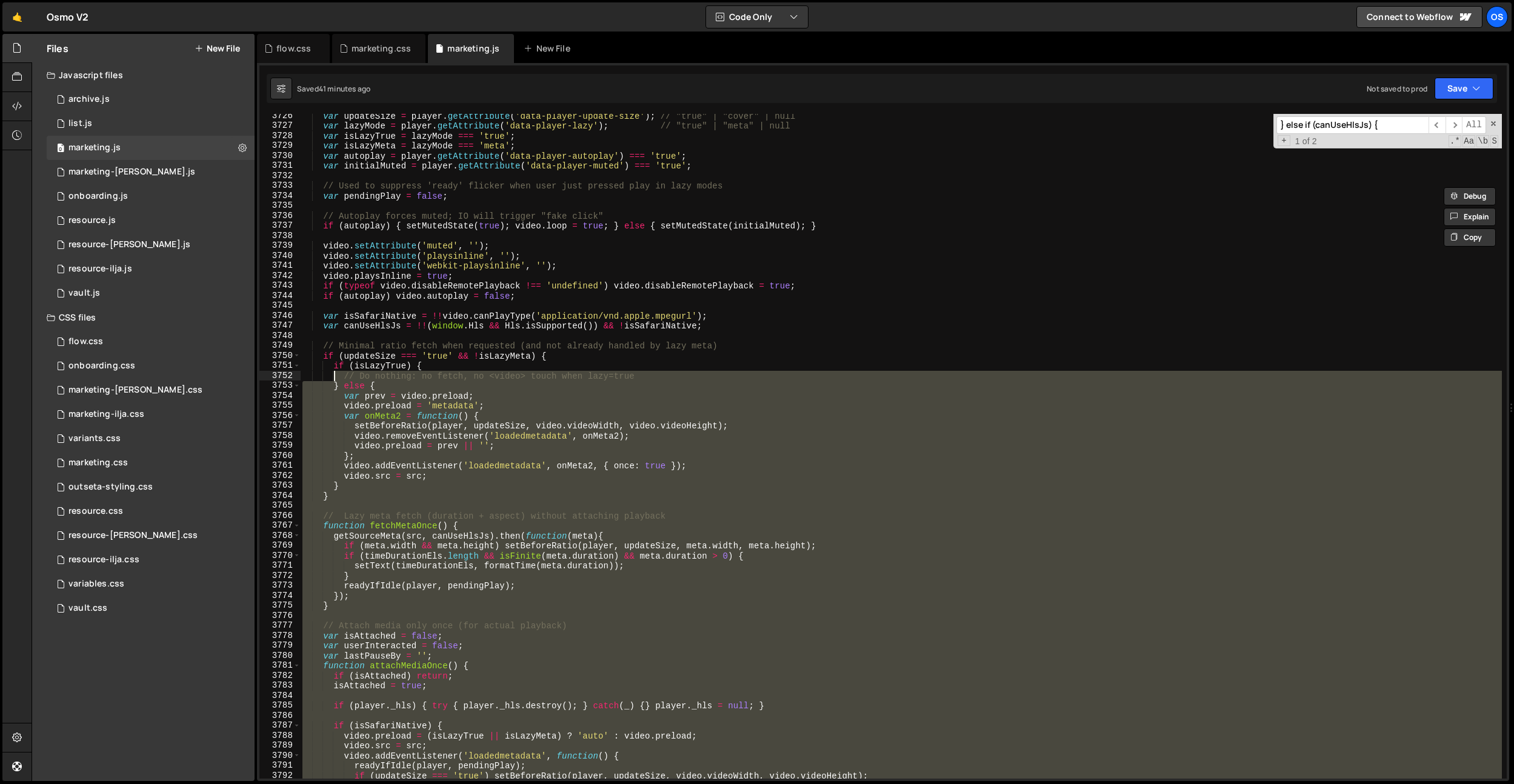
drag, startPoint x: 319, startPoint y: 499, endPoint x: 337, endPoint y: 373, distance: 127.3
click at [336, 373] on div "var updateSize = player . getAttribute ( 'data-player-update-size' ) ; // "true…" at bounding box center [901, 453] width 1202 height 685
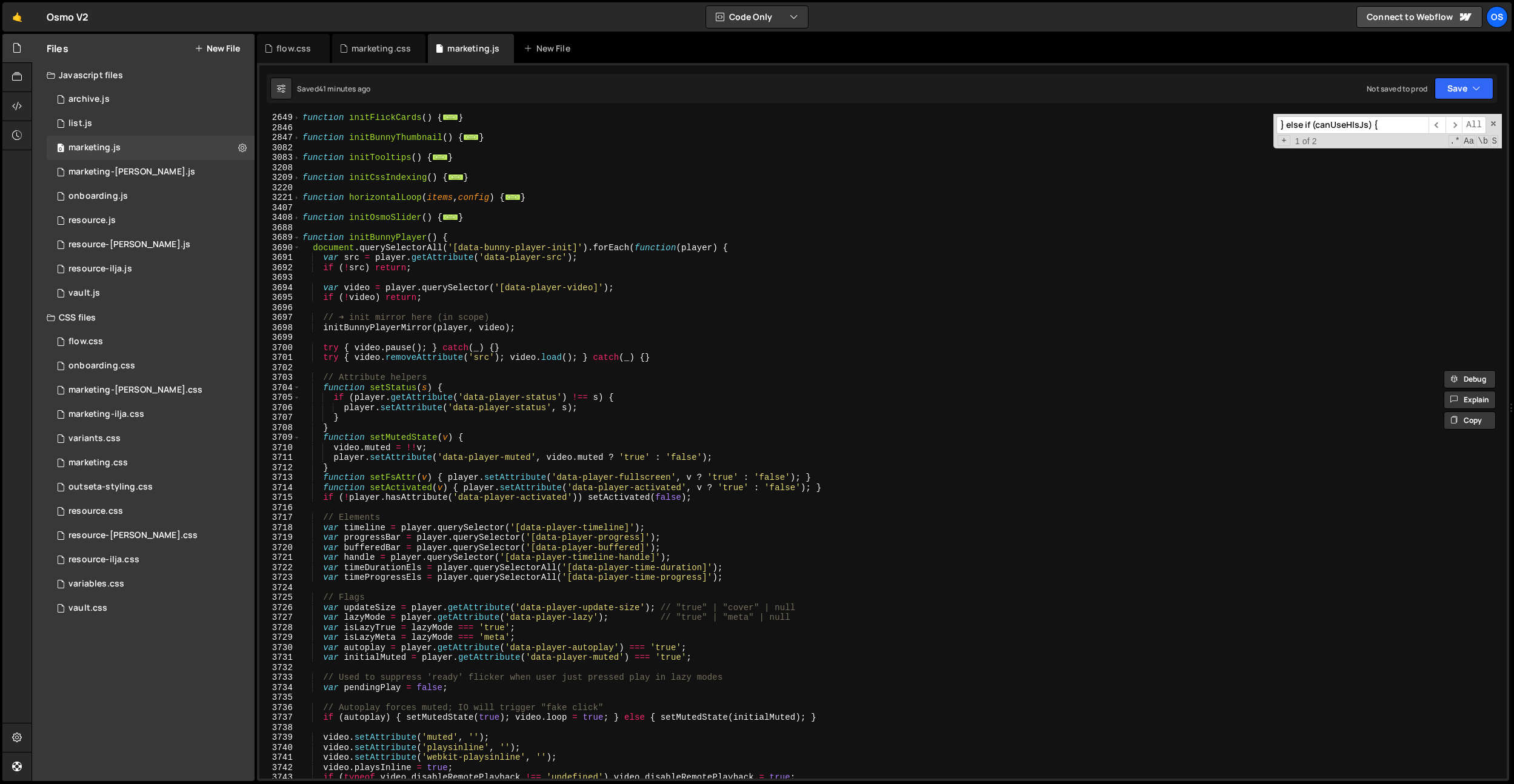
scroll to position [1391, 0]
click at [347, 272] on div "function initFlickCards ( ) { ... } function initBunnyThumbnail ( ) { ... } fun…" at bounding box center [901, 455] width 1202 height 685
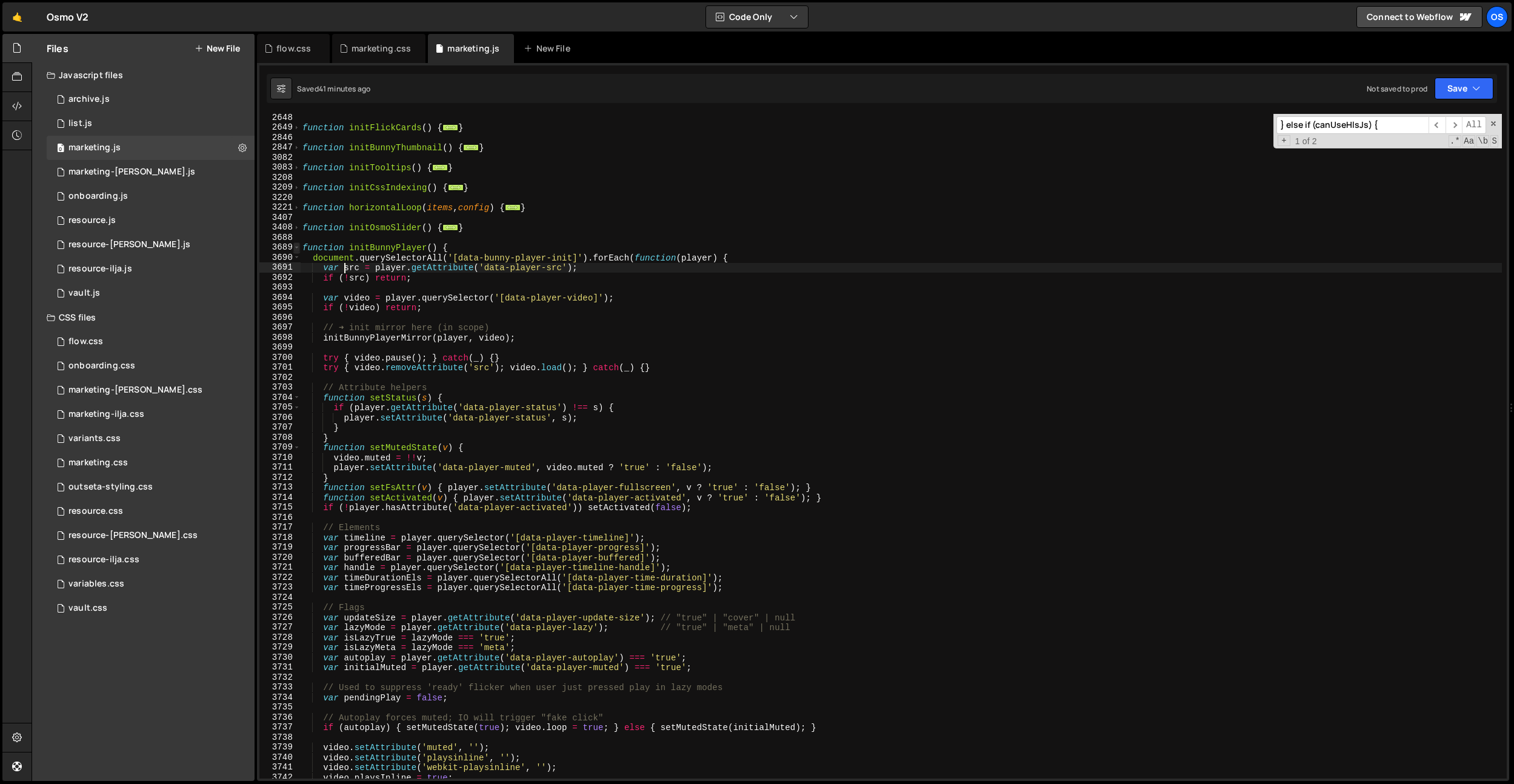
click at [298, 248] on span at bounding box center [297, 247] width 7 height 10
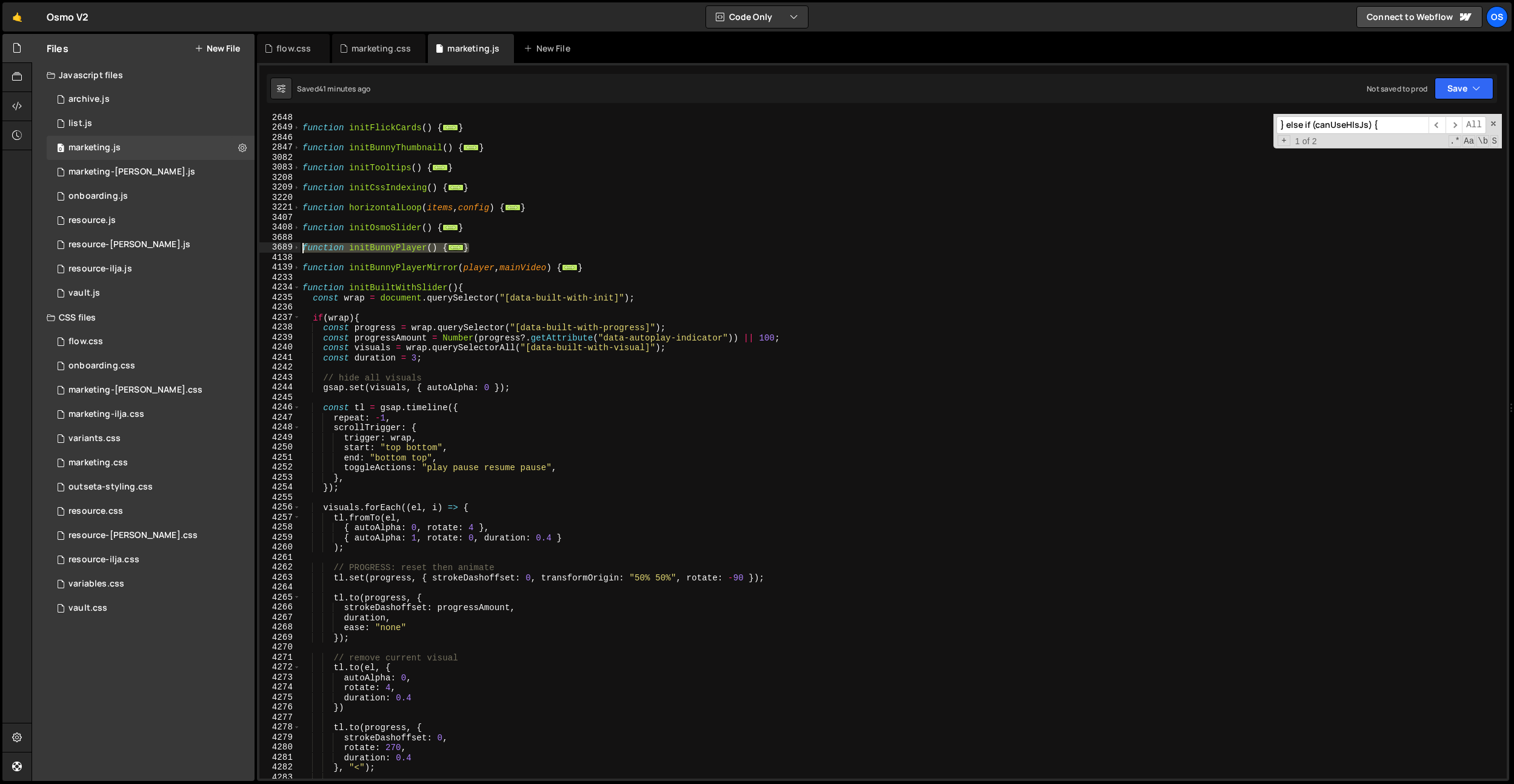
drag, startPoint x: 502, startPoint y: 250, endPoint x: 495, endPoint y: 270, distance: 21.2
click at [291, 250] on div "var src = player.getAttribute('data-player-src'); 2648 2649 2846 2847 3082 3083…" at bounding box center [883, 446] width 1247 height 665
type textarea "function initBunnyPlayer() { document.querySelectorAll('[data-bunny-player-init…"
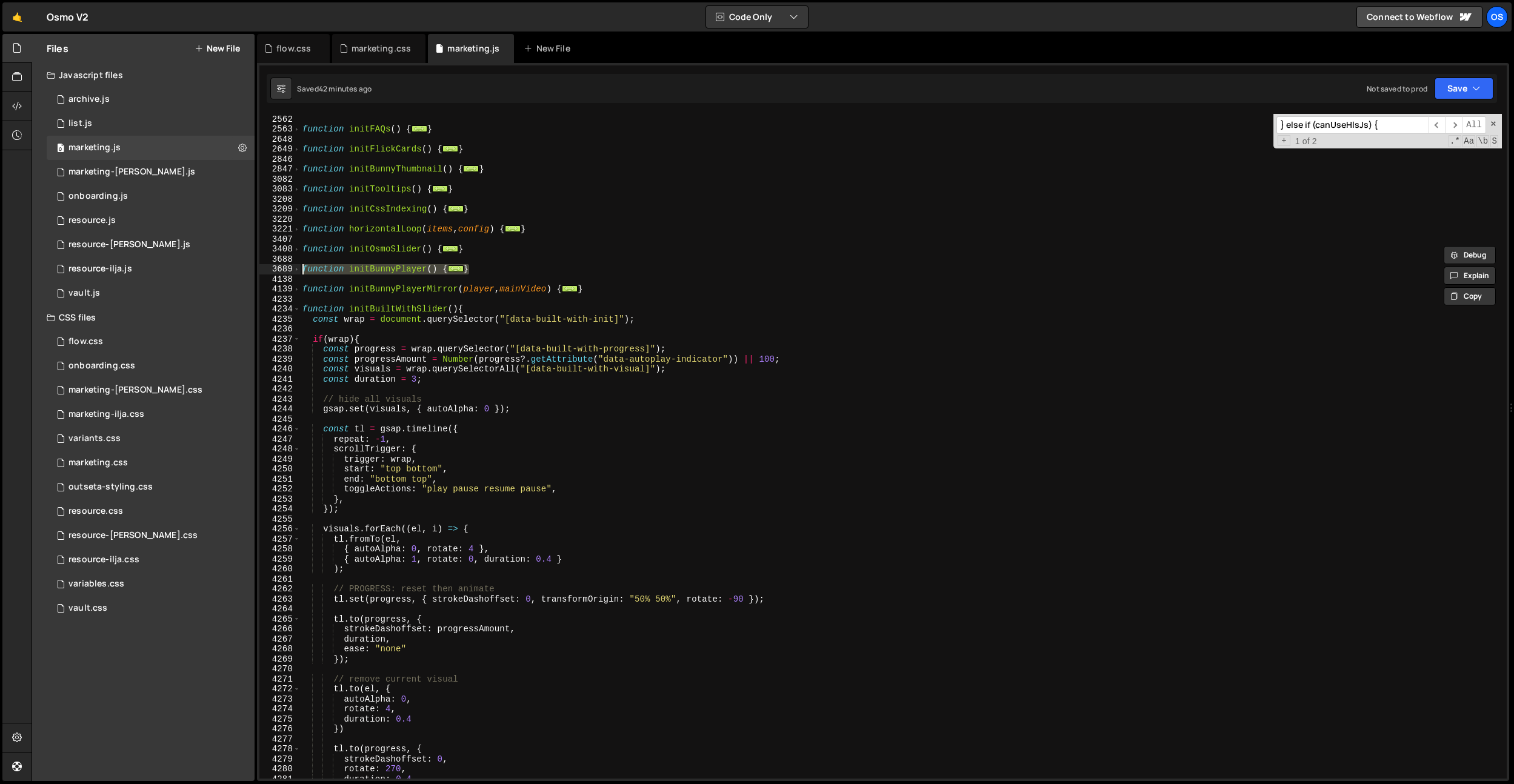
scroll to position [1368, 0]
drag, startPoint x: 528, startPoint y: 395, endPoint x: 386, endPoint y: 343, distance: 151.2
click at [528, 395] on div "function initPricingSection ( ) { ... } function initFAQs ( ) { ... } function …" at bounding box center [901, 447] width 1202 height 685
click at [297, 313] on span at bounding box center [297, 310] width 7 height 10
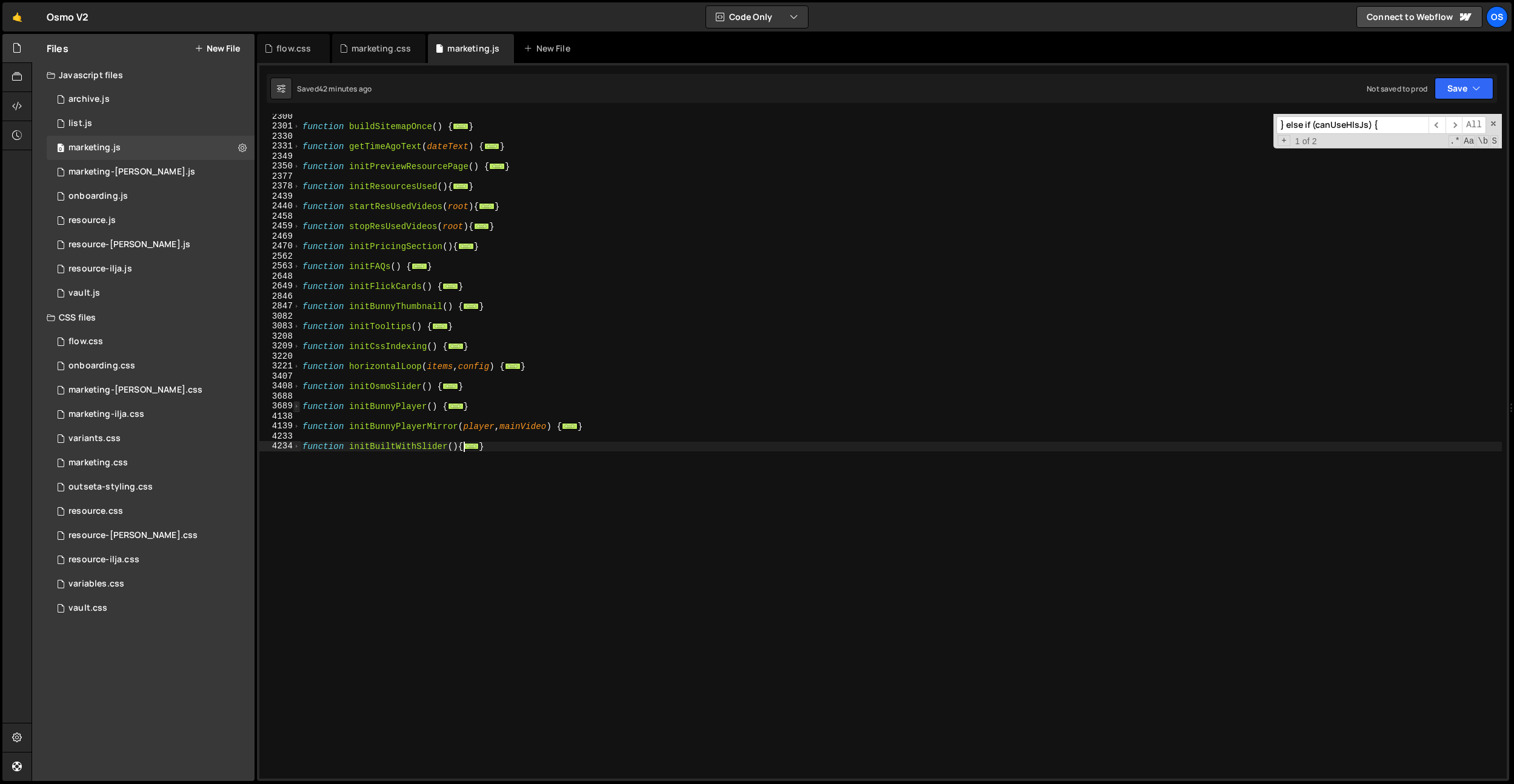
click at [299, 408] on span at bounding box center [297, 406] width 7 height 10
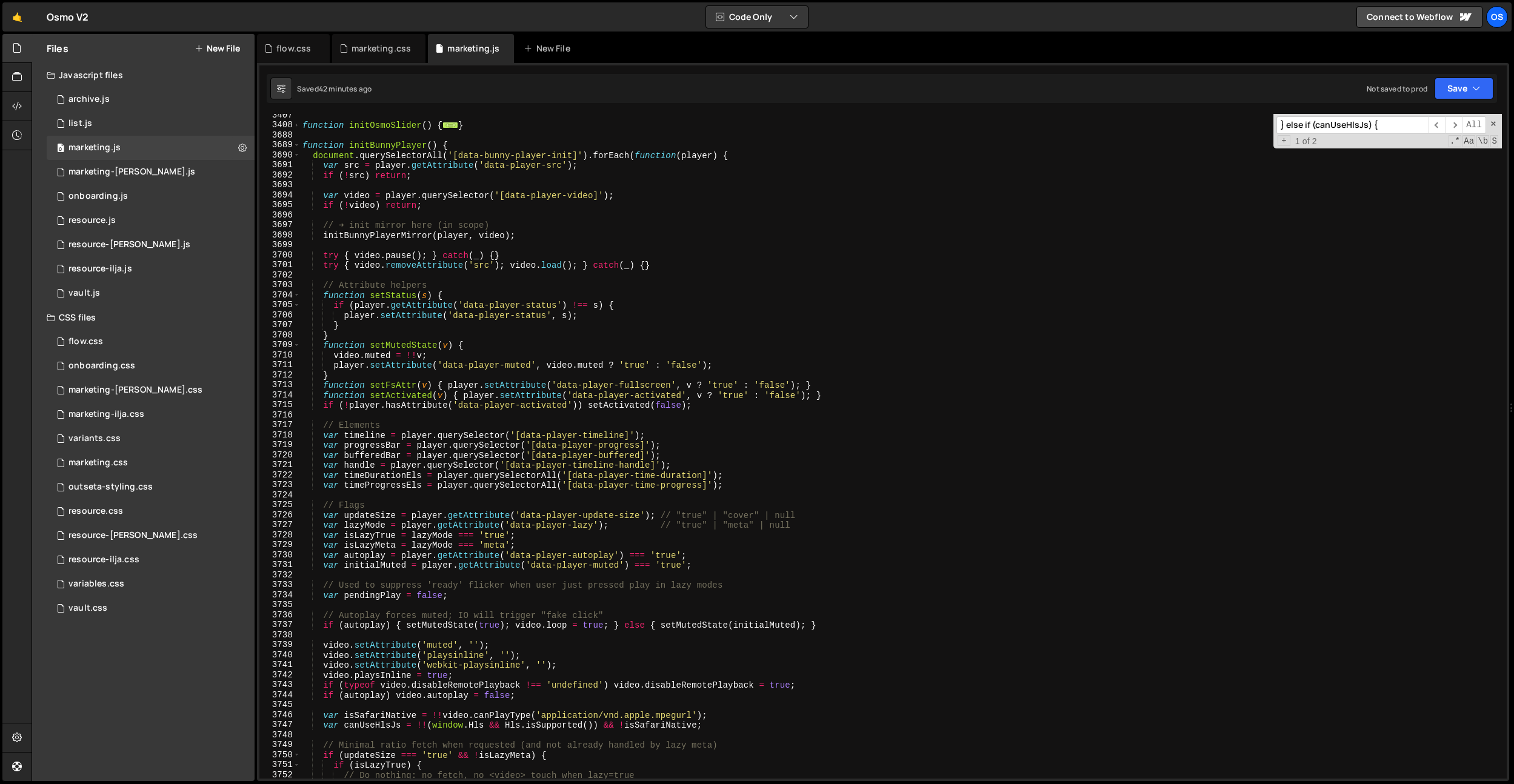
scroll to position [1767, 0]
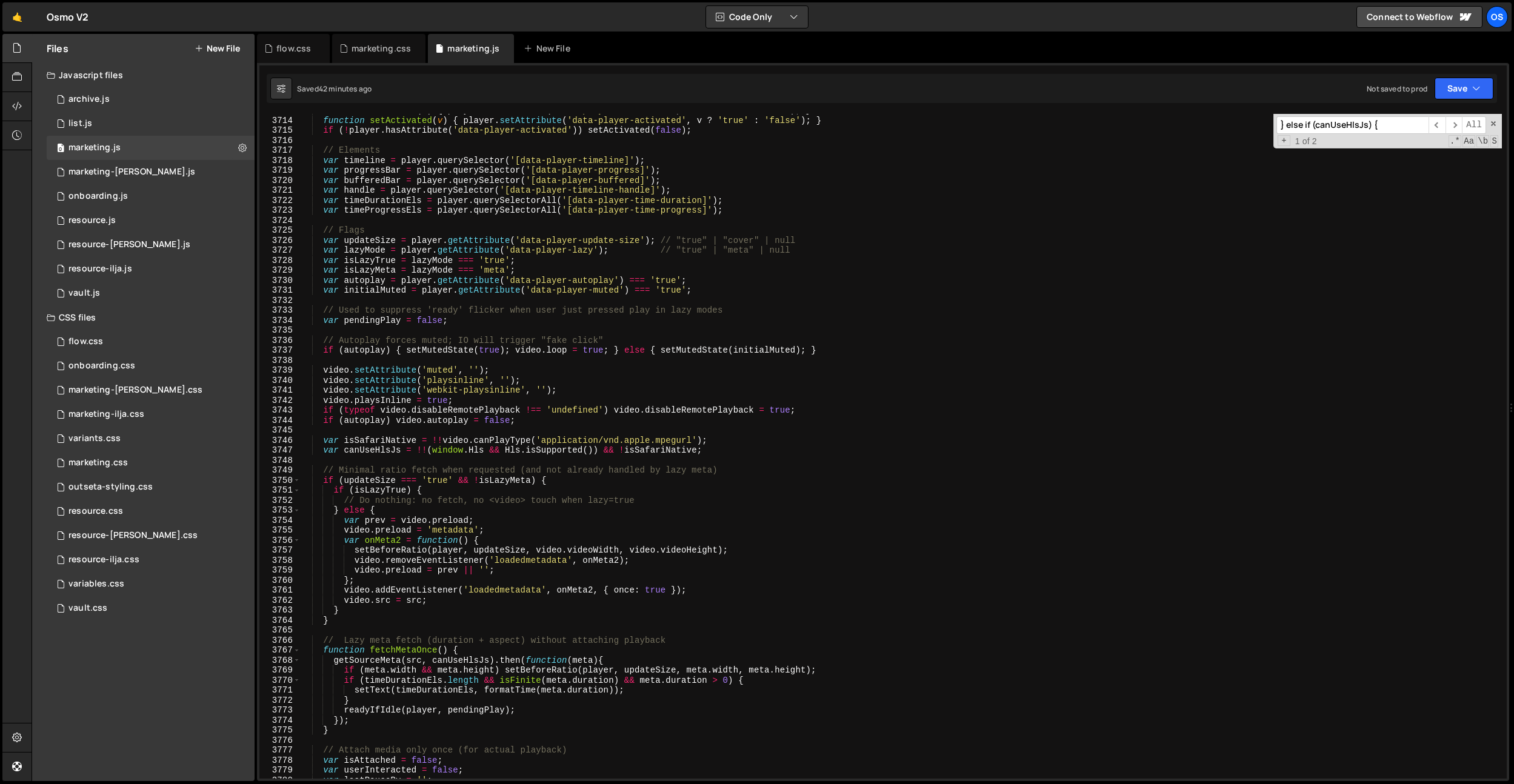
click at [522, 424] on div "function setFsAttr ( v ) { player . setAttribute ( 'data-player-fullscreen' , v…" at bounding box center [901, 448] width 1202 height 685
type textarea "if (autoplay) video.autoplay = false;"
paste input "function formatTime(sec"
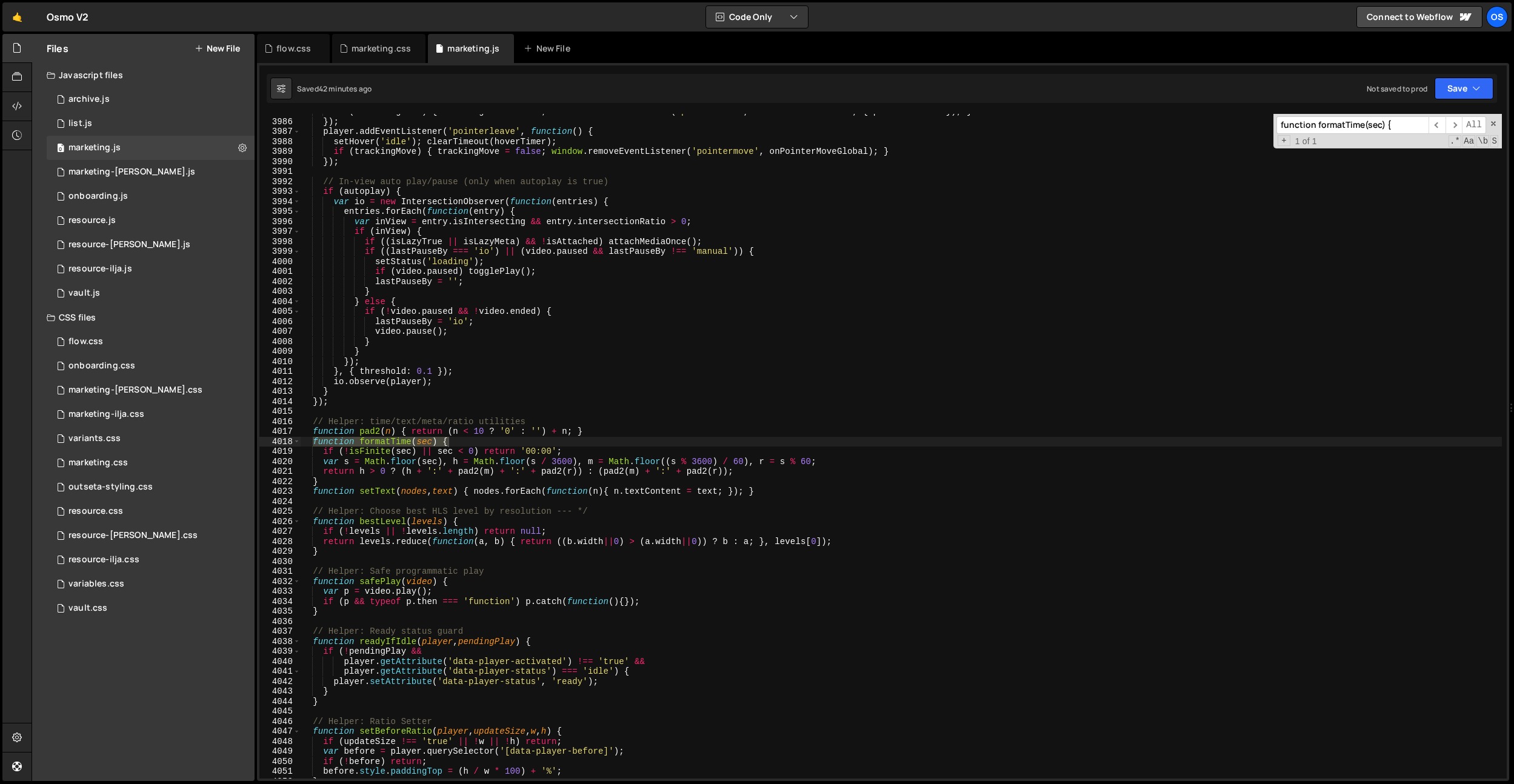
scroll to position [4486, 0]
type input "function formatTime(sec) {"
type textarea "}"
click at [357, 479] on div "if ( ! trackingMove ) { trackingMove = true ; window . addEventListener ( 'poin…" at bounding box center [901, 449] width 1202 height 685
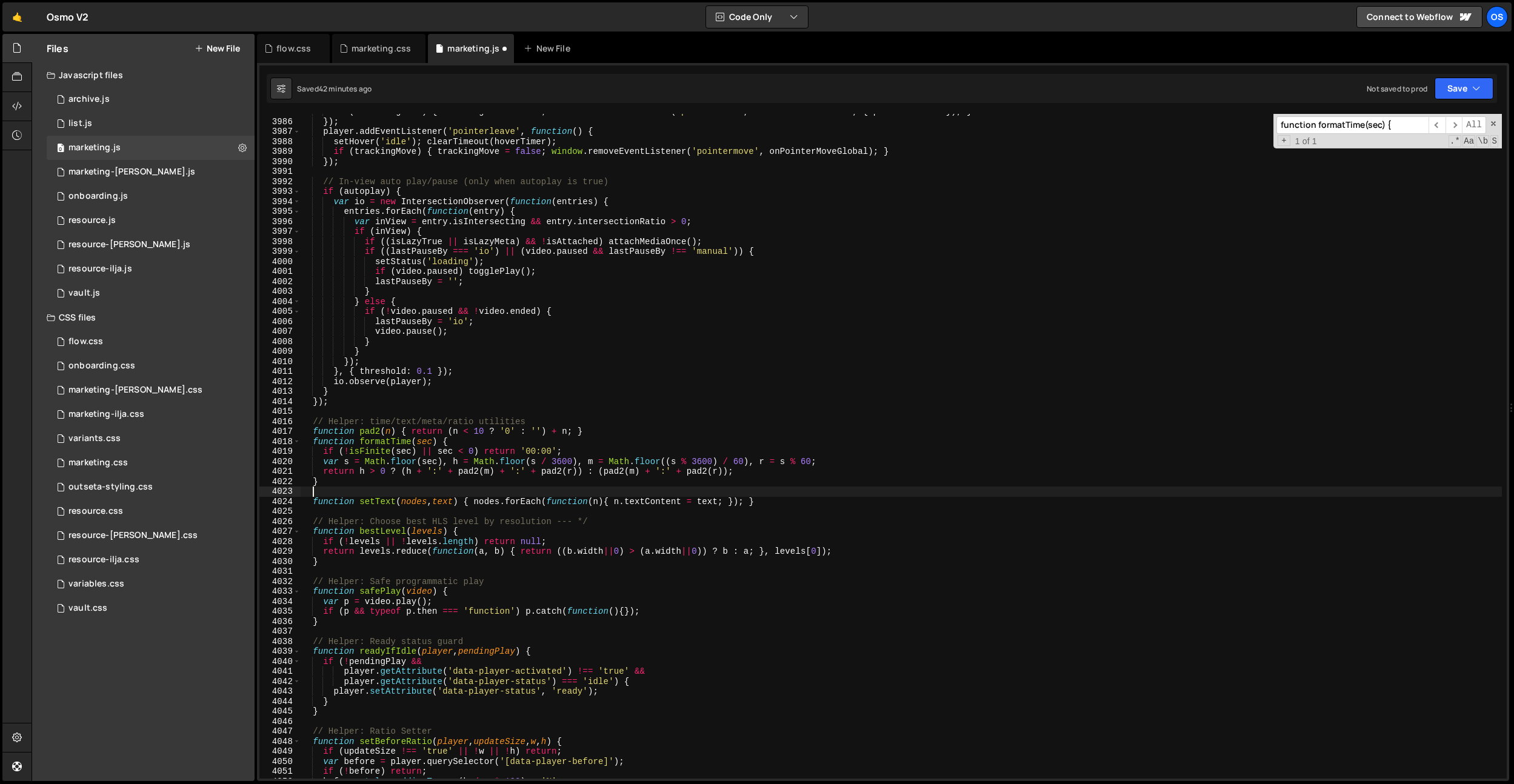
paste textarea "}"
type textarea "}"
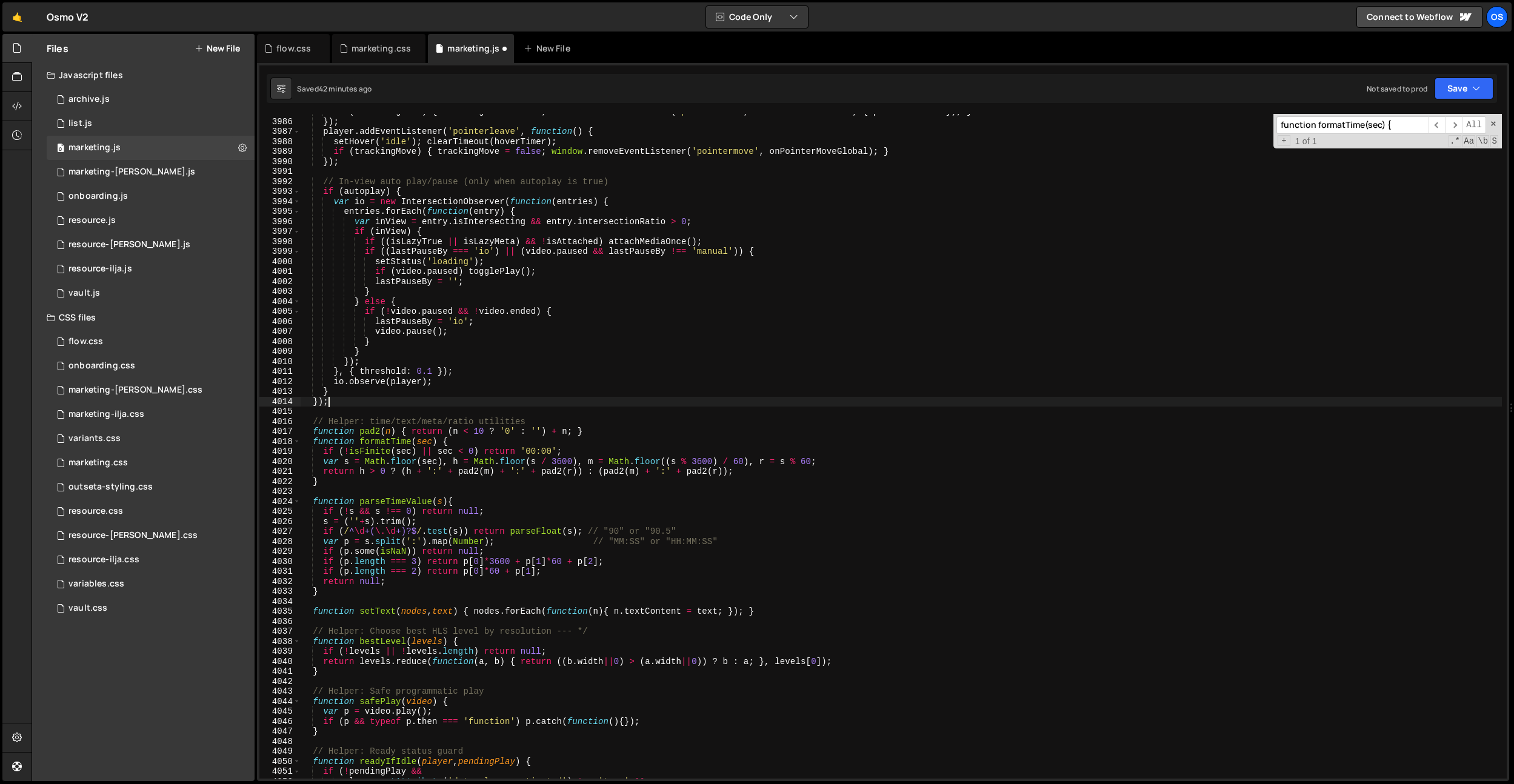
click at [497, 404] on div "if ( ! trackingMove ) { trackingMove = true ; window . addEventListener ( 'poin…" at bounding box center [901, 449] width 1202 height 685
type textarea "});"
paste input "player.addEventListener('click', function(e"
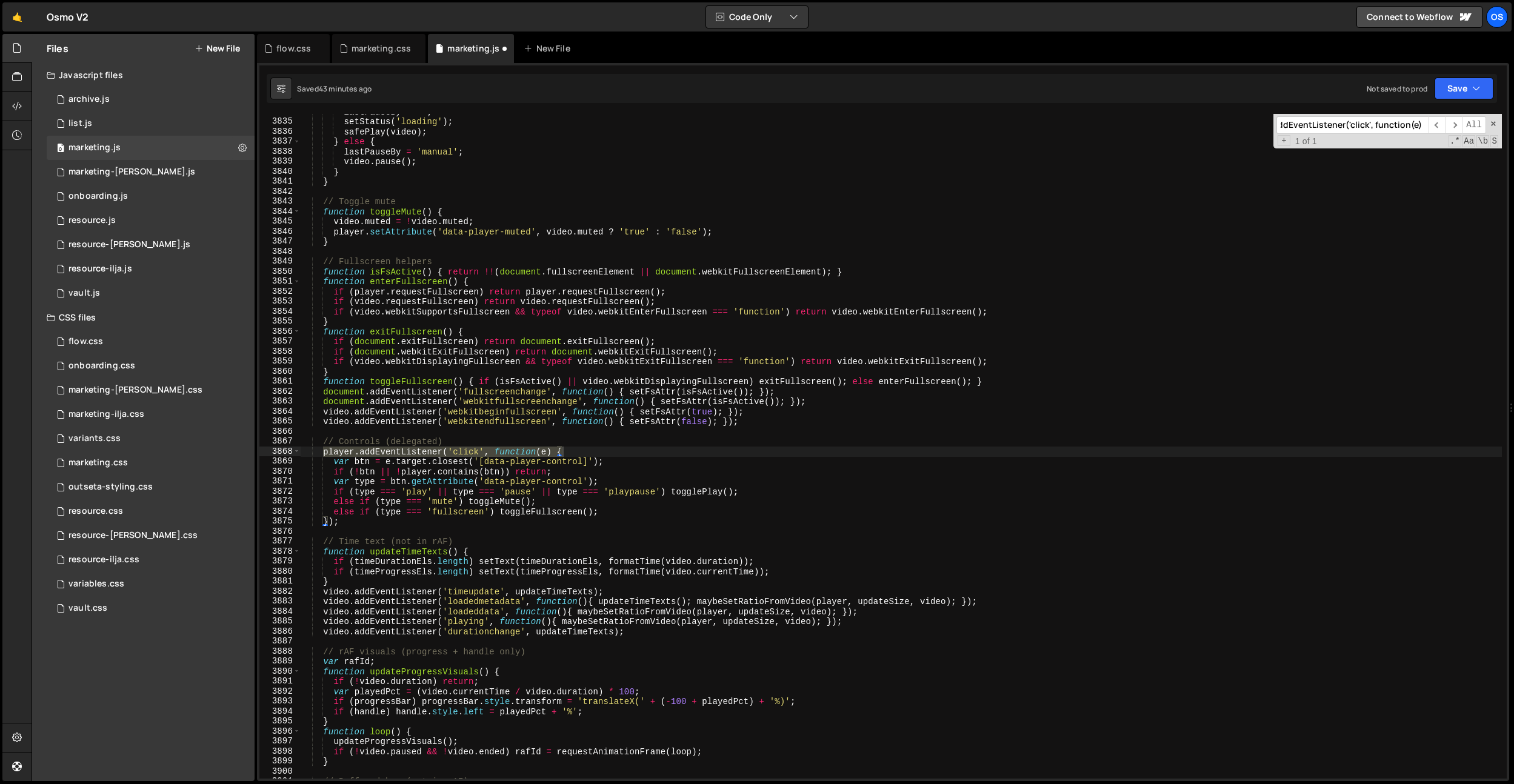
scroll to position [2977, 0]
type input "player.addEventListener('click', function(e) {"
type textarea "});"
click at [350, 525] on div "lastPauseBy = '' ; setStatus ( 'loading' ) ; safePlay ( video ) ; } else { last…" at bounding box center [901, 449] width 1202 height 685
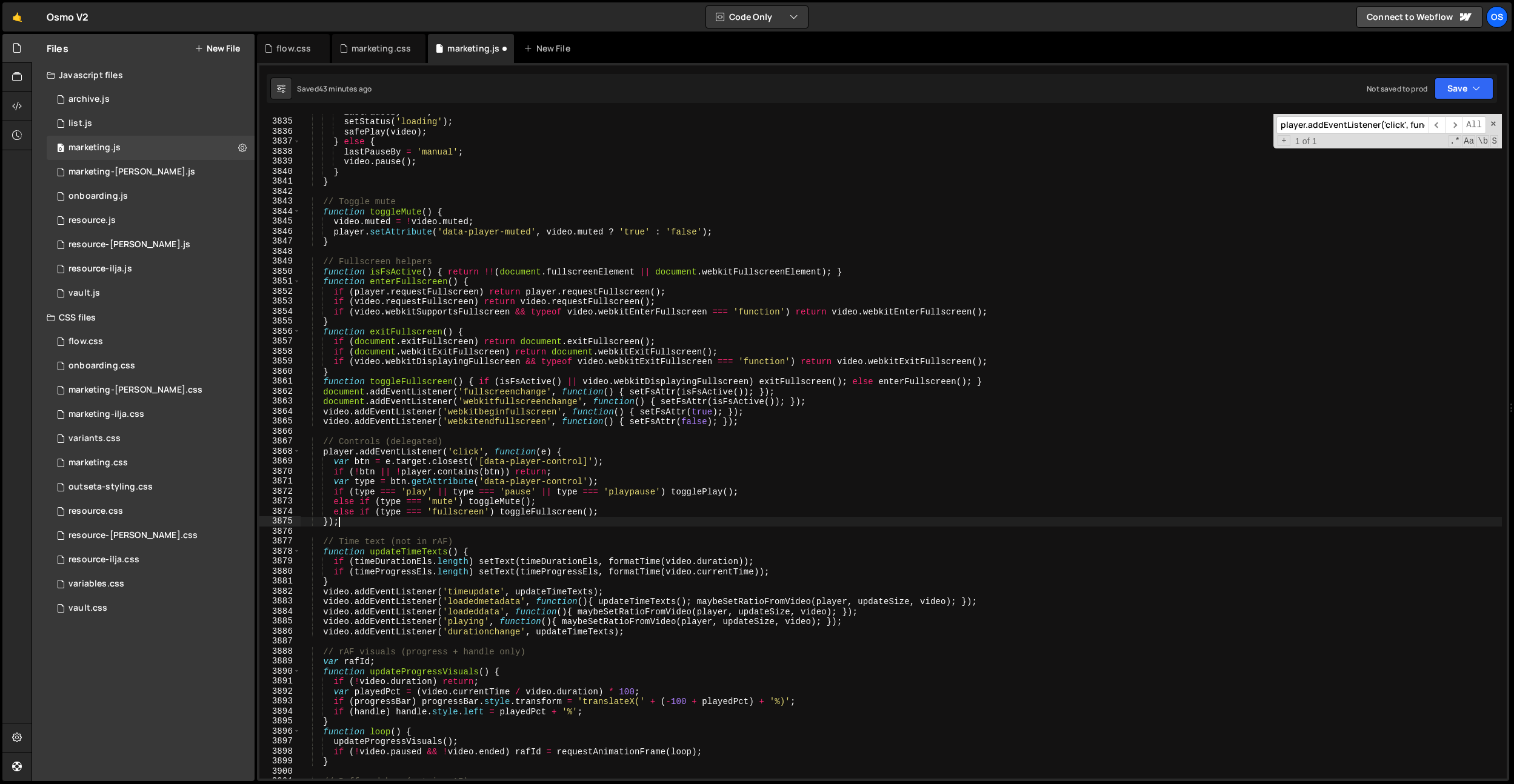
scroll to position [0, 1]
paste textarea "}, { passive: true });"
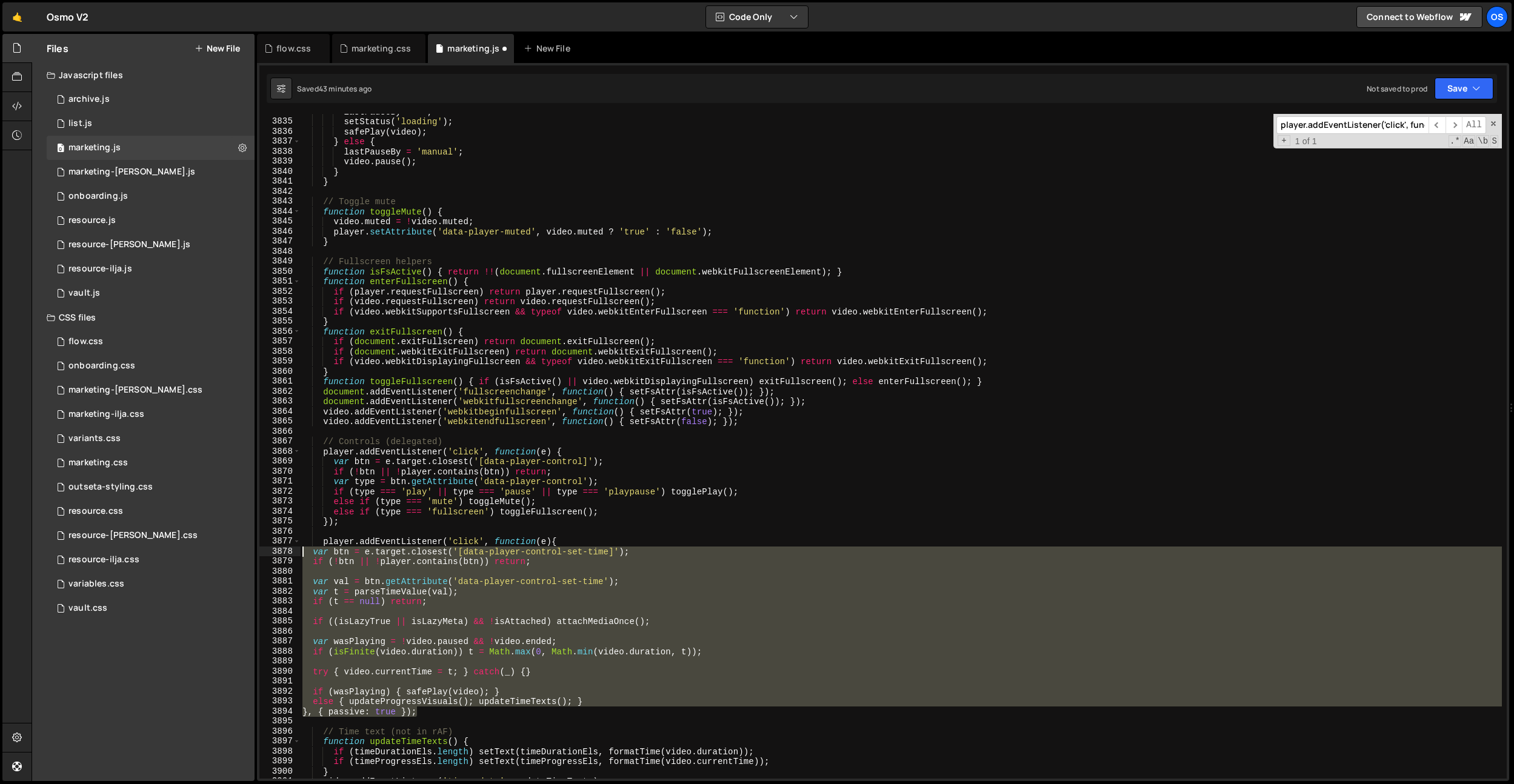
drag, startPoint x: 429, startPoint y: 713, endPoint x: 280, endPoint y: 554, distance: 217.9
click at [280, 554] on div "}, { passive: true }); 3834 3835 3836 3837 3838 3839 3840 3841 3842 3843 3844 3…" at bounding box center [883, 446] width 1247 height 665
click at [517, 592] on div "lastPauseBy = '' ; setStatus ( 'loading' ) ; safePlay ( video ) ; } else { last…" at bounding box center [901, 446] width 1202 height 665
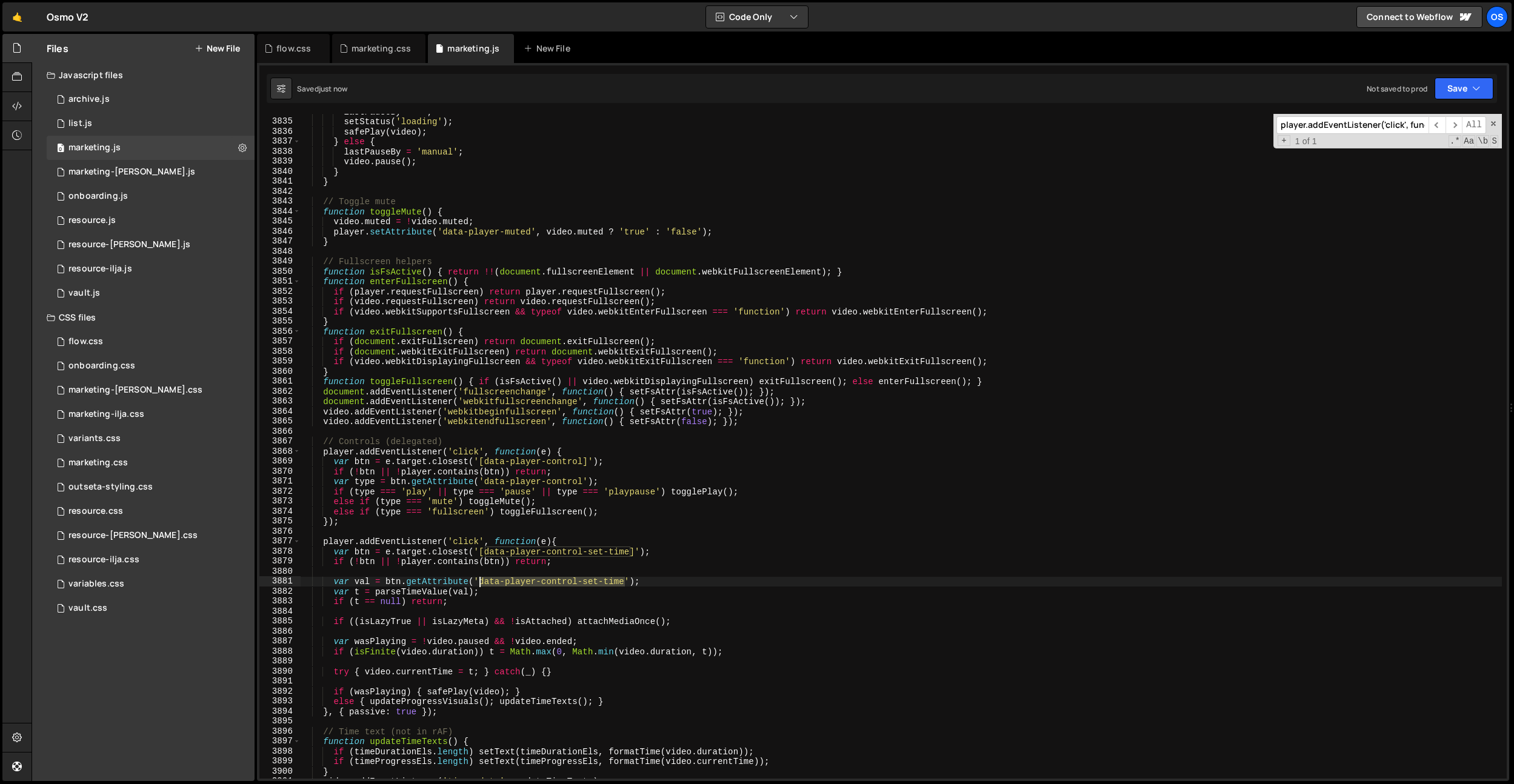
drag, startPoint x: 625, startPoint y: 584, endPoint x: 478, endPoint y: 580, distance: 147.1
click at [478, 580] on div "lastPauseBy = '' ; setStatus ( 'loading' ) ; safePlay ( video ) ; } else { last…" at bounding box center [901, 449] width 1202 height 685
type textarea "var val = btn.getAttribute('data-player-control-set-time');"
click at [300, 52] on div "flow.css" at bounding box center [293, 48] width 35 height 12
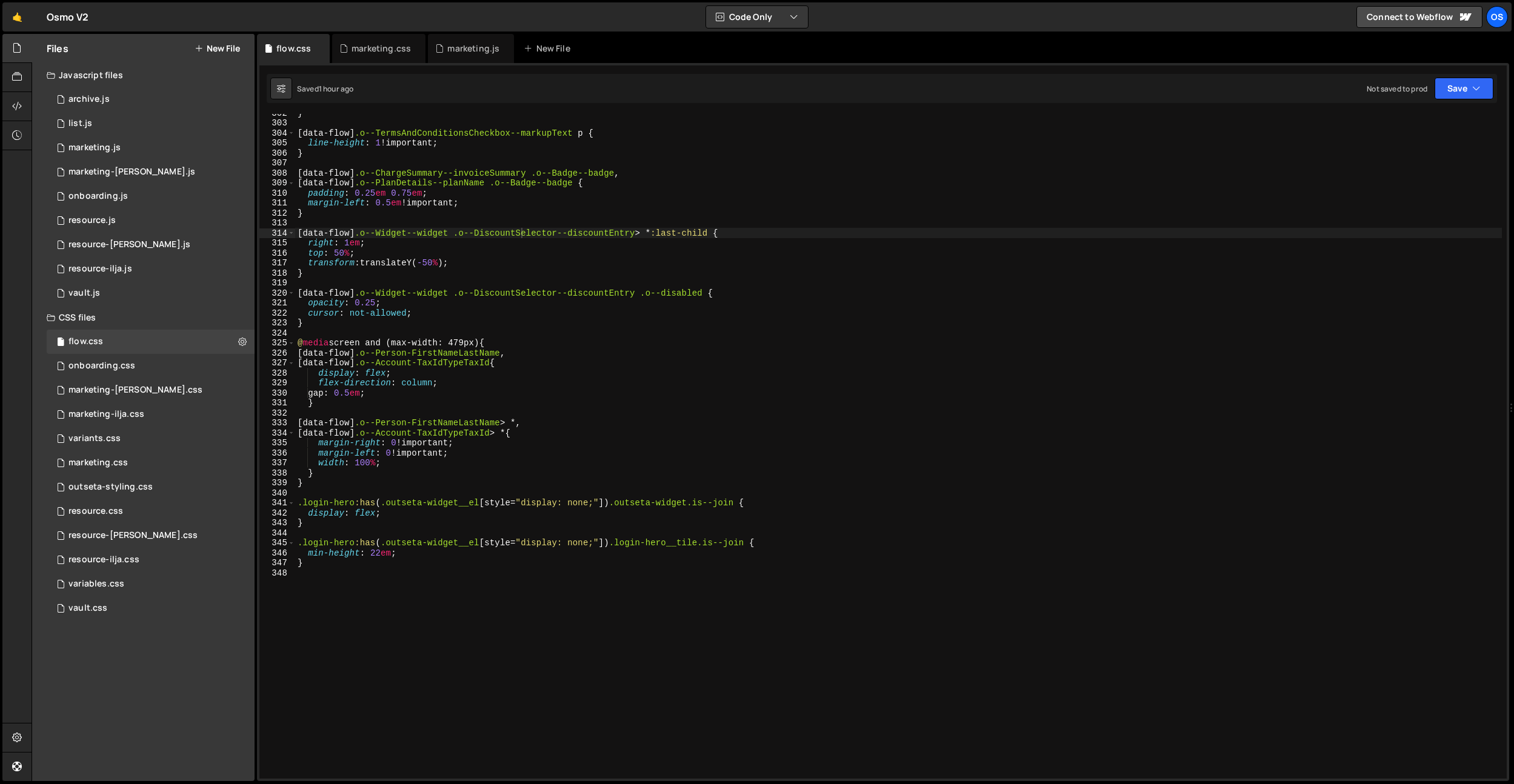
click at [463, 635] on div "} [ data-flow ] .o--TermsAndConditionsCheckbox--markupText p { line-height : 1 …" at bounding box center [899, 450] width 1207 height 685
type textarea "."
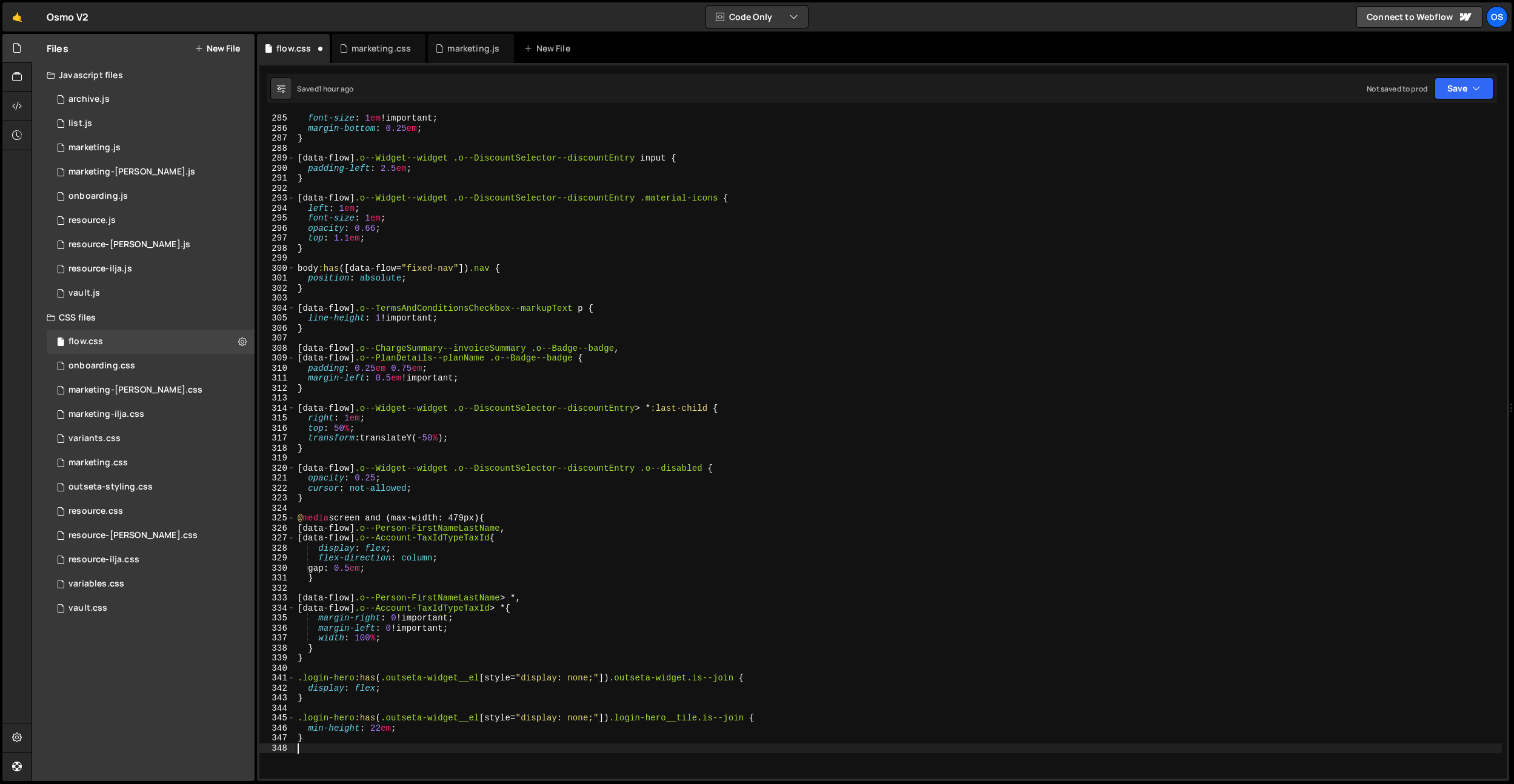
scroll to position [2773, 0]
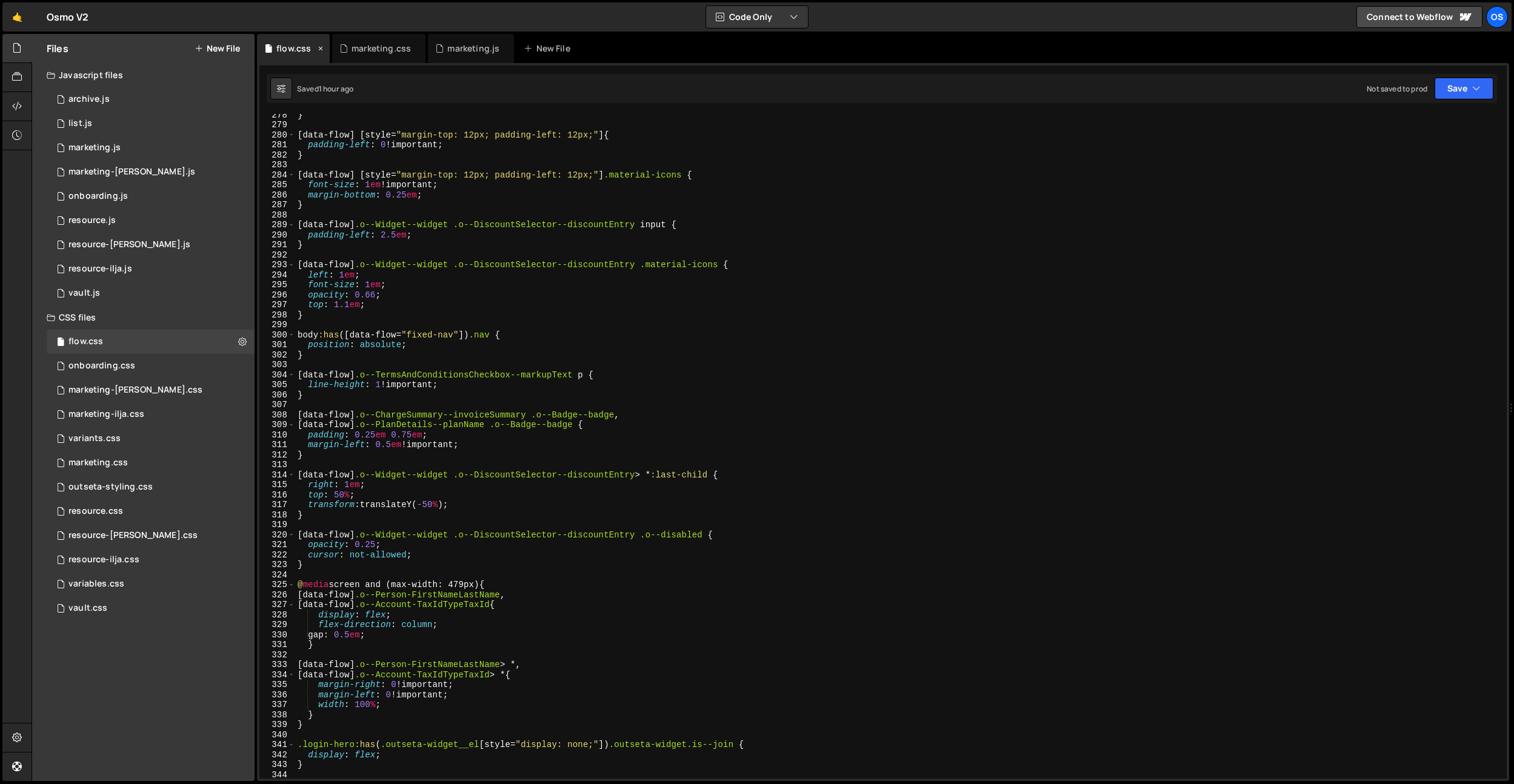
click at [321, 50] on icon at bounding box center [321, 48] width 8 height 12
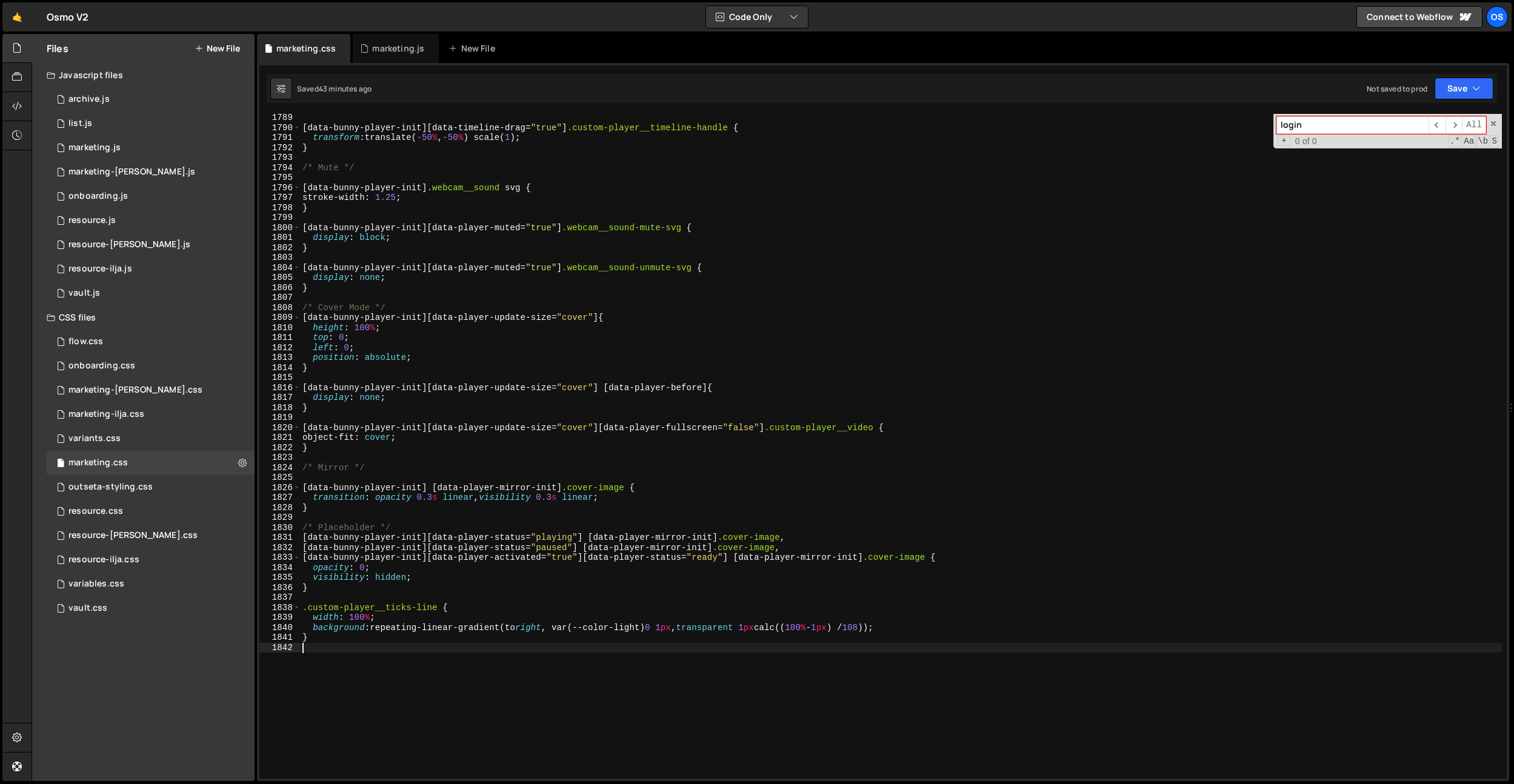
click at [505, 662] on div "[ data-bunny-player-init ][ data-timeline-drag = " true " ] .custom-player__tim…" at bounding box center [901, 455] width 1202 height 685
paste textarea "custom-player__timeline-buffered"
click at [308, 671] on div "[ data-bunny-player-init ][ data-timeline-drag = " true " ] .custom-player__tim…" at bounding box center [901, 455] width 1202 height 685
paste textarea "custom-player"
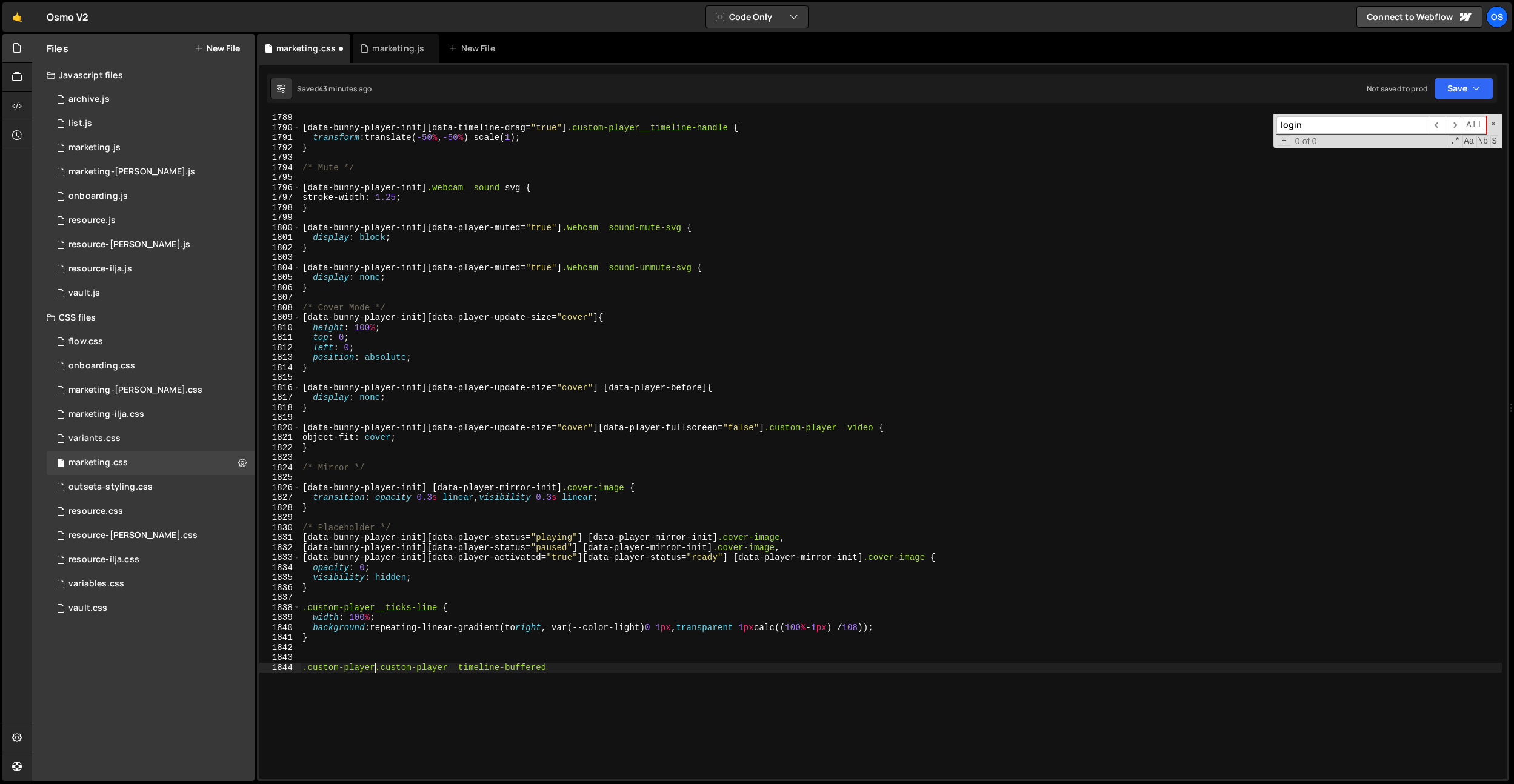
scroll to position [0, 5]
type textarea ".custom-player .custom-player__timeline-buffered"
click at [564, 668] on div "[ data-bunny-player-init ][ data-timeline-drag = " true " ] .custom-player__tim…" at bounding box center [901, 455] width 1202 height 685
click at [456, 653] on div "[ data-bunny-player-init ][ data-timeline-drag = " true " ] .custom-player__tim…" at bounding box center [901, 455] width 1202 height 685
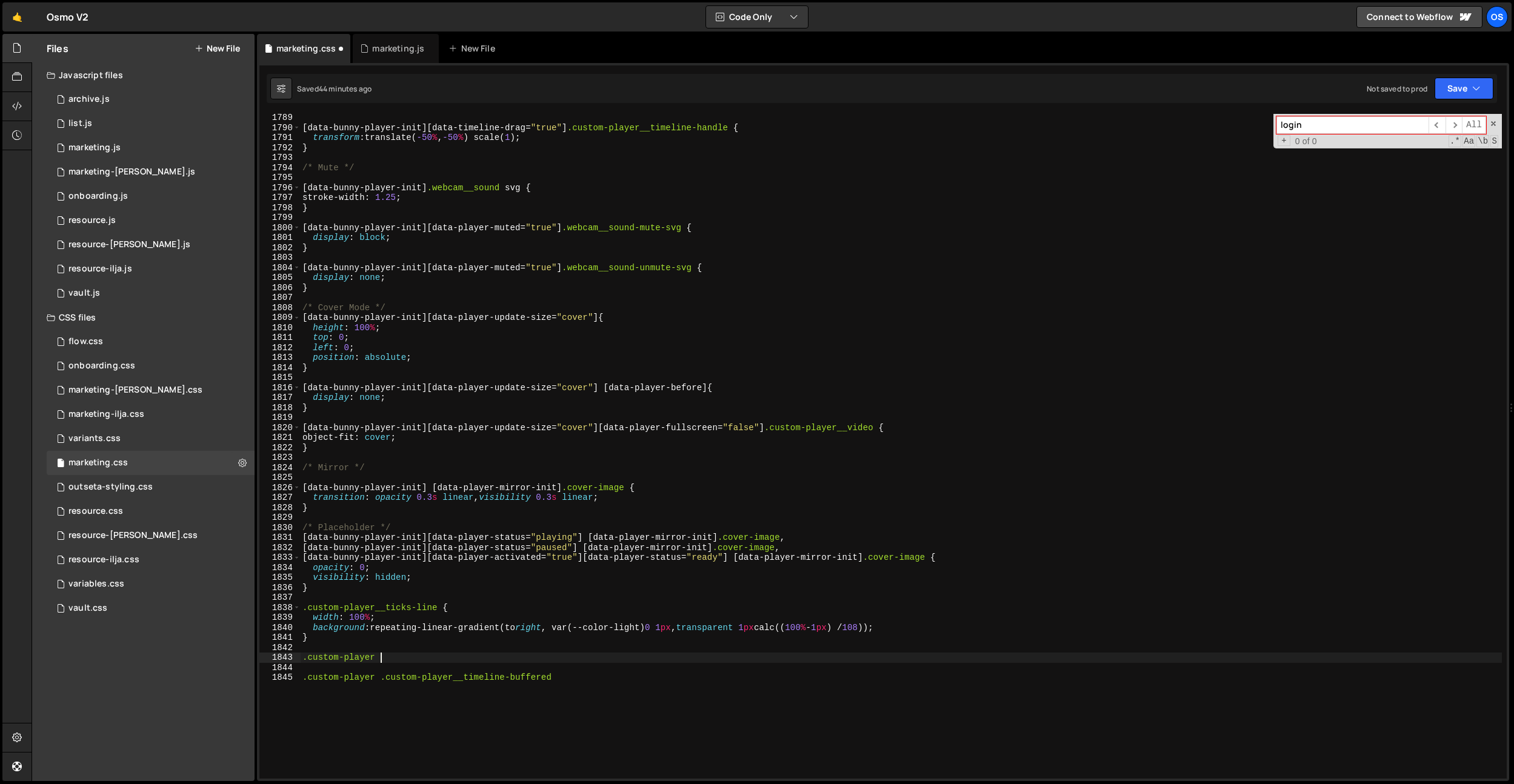
paste textarea "custom-player__timeline-bg"
type textarea ".custom-player .custom-player__timeline-bg {}"
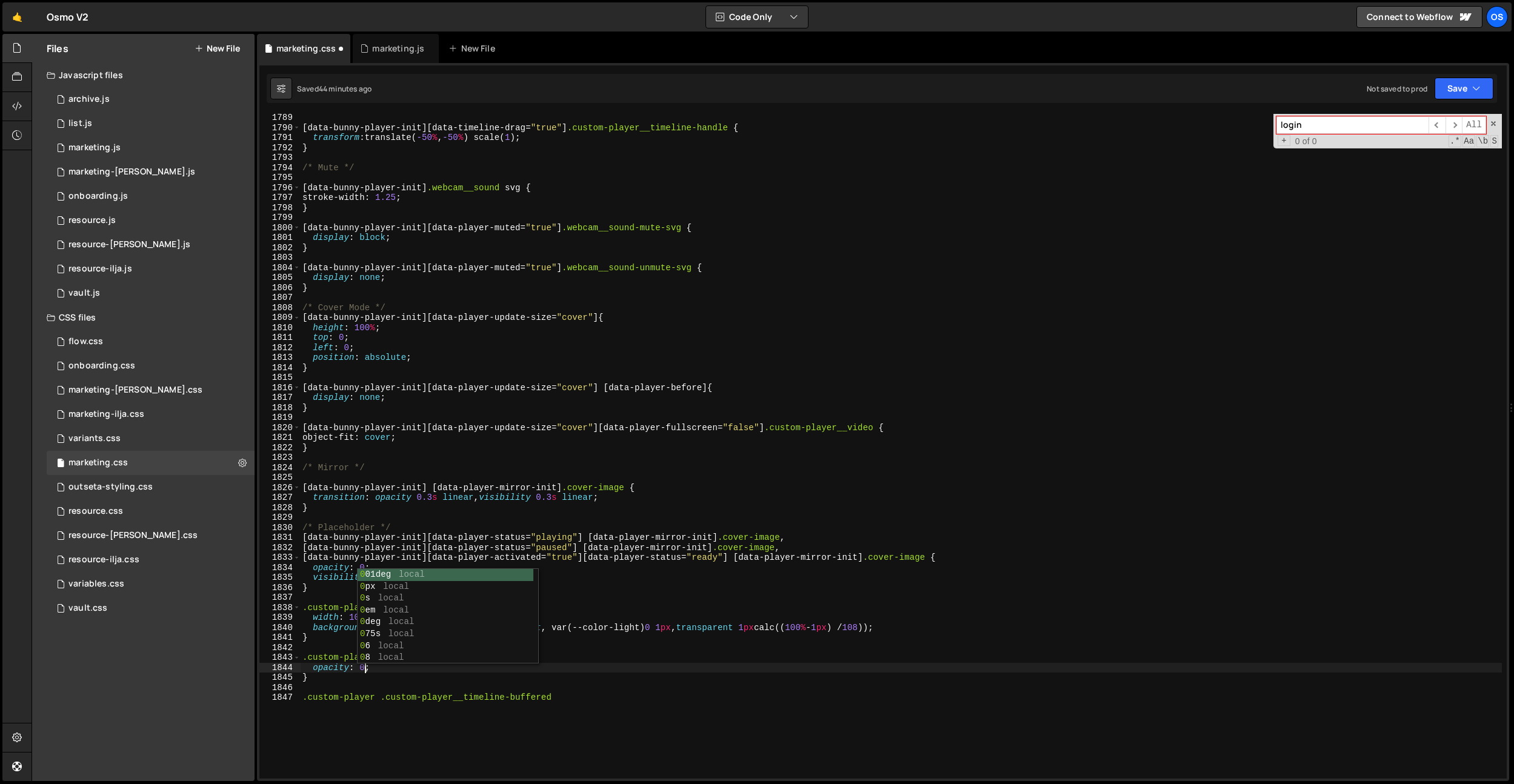
drag, startPoint x: 445, startPoint y: 723, endPoint x: 451, endPoint y: 720, distance: 6.7
click at [445, 723] on div "[ data-bunny-player-init ][ data-timeline-drag = " true " ] .custom-player__tim…" at bounding box center [901, 455] width 1202 height 685
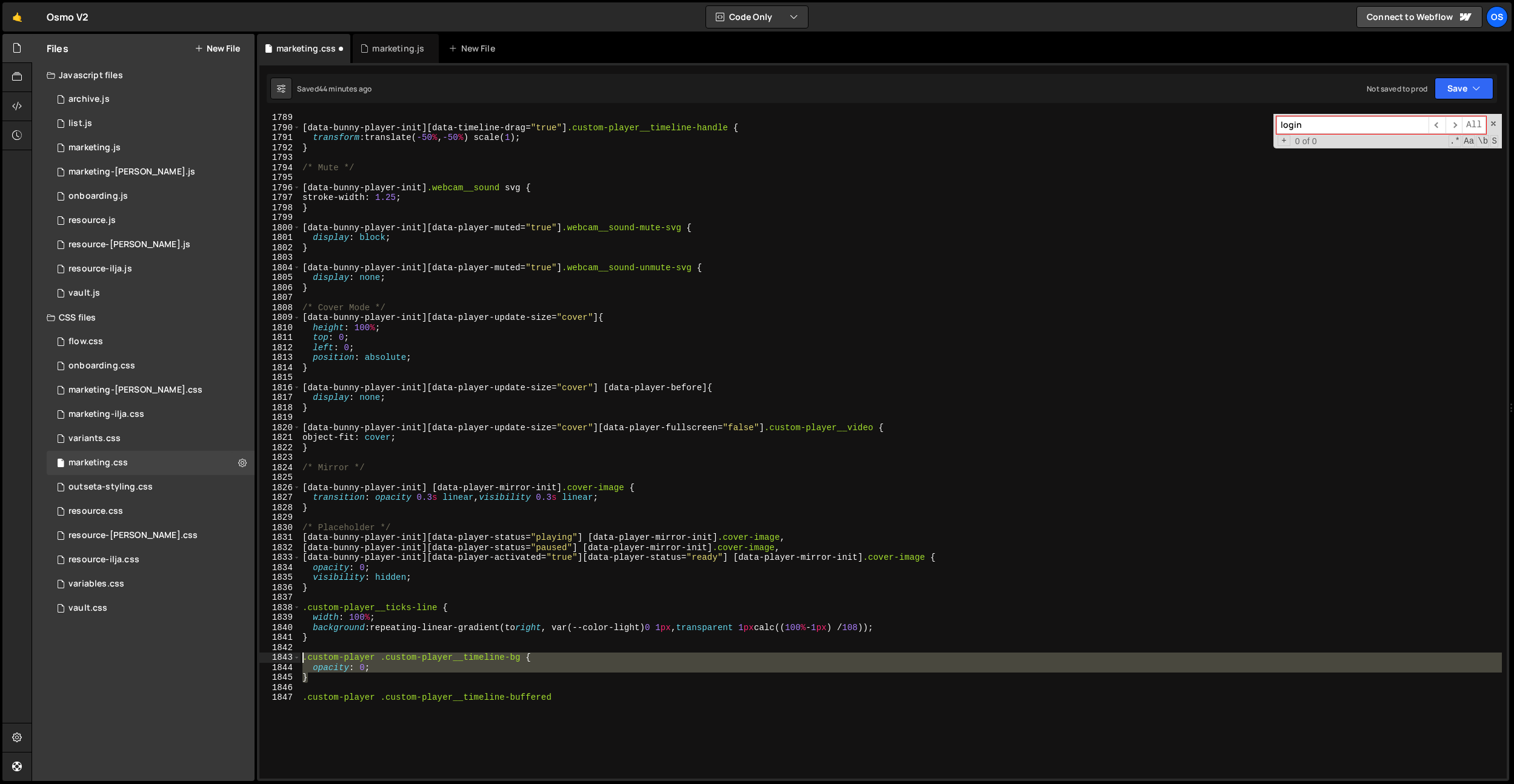
drag, startPoint x: 360, startPoint y: 681, endPoint x: 287, endPoint y: 661, distance: 75.7
click at [287, 661] on div ".custom-player .custom-player__timeline-buffered 1789 1790 1791 1792 1793 1794 …" at bounding box center [883, 446] width 1247 height 665
click at [514, 665] on div "[ data-bunny-player-init ][ data-timeline-drag = " true " ] .custom-player__tim…" at bounding box center [901, 446] width 1202 height 665
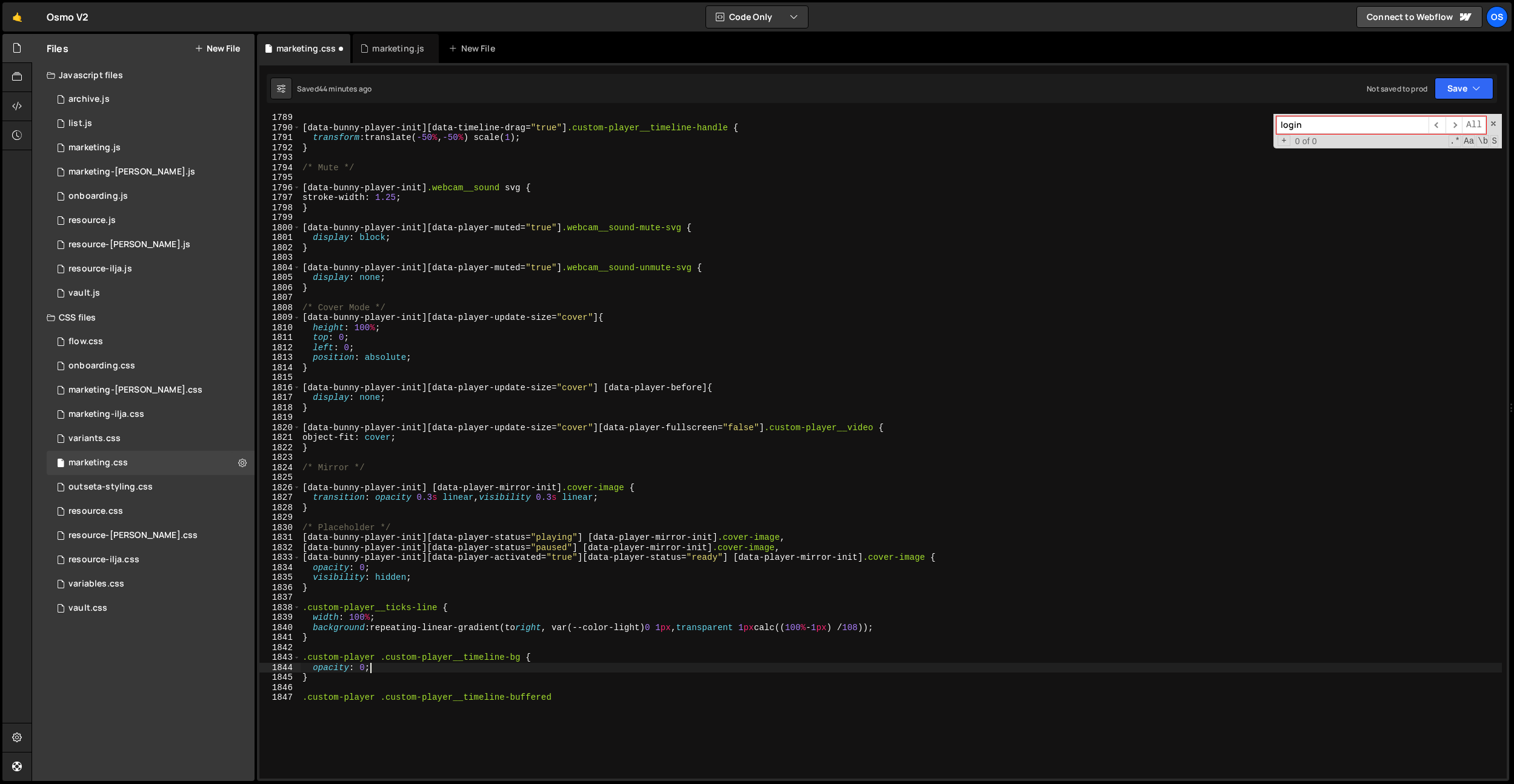
click at [521, 660] on div "[ data-bunny-player-init ][ data-timeline-drag = " true " ] .custom-player__tim…" at bounding box center [901, 455] width 1202 height 685
paste textarea "custom-player__timeline-buffered"
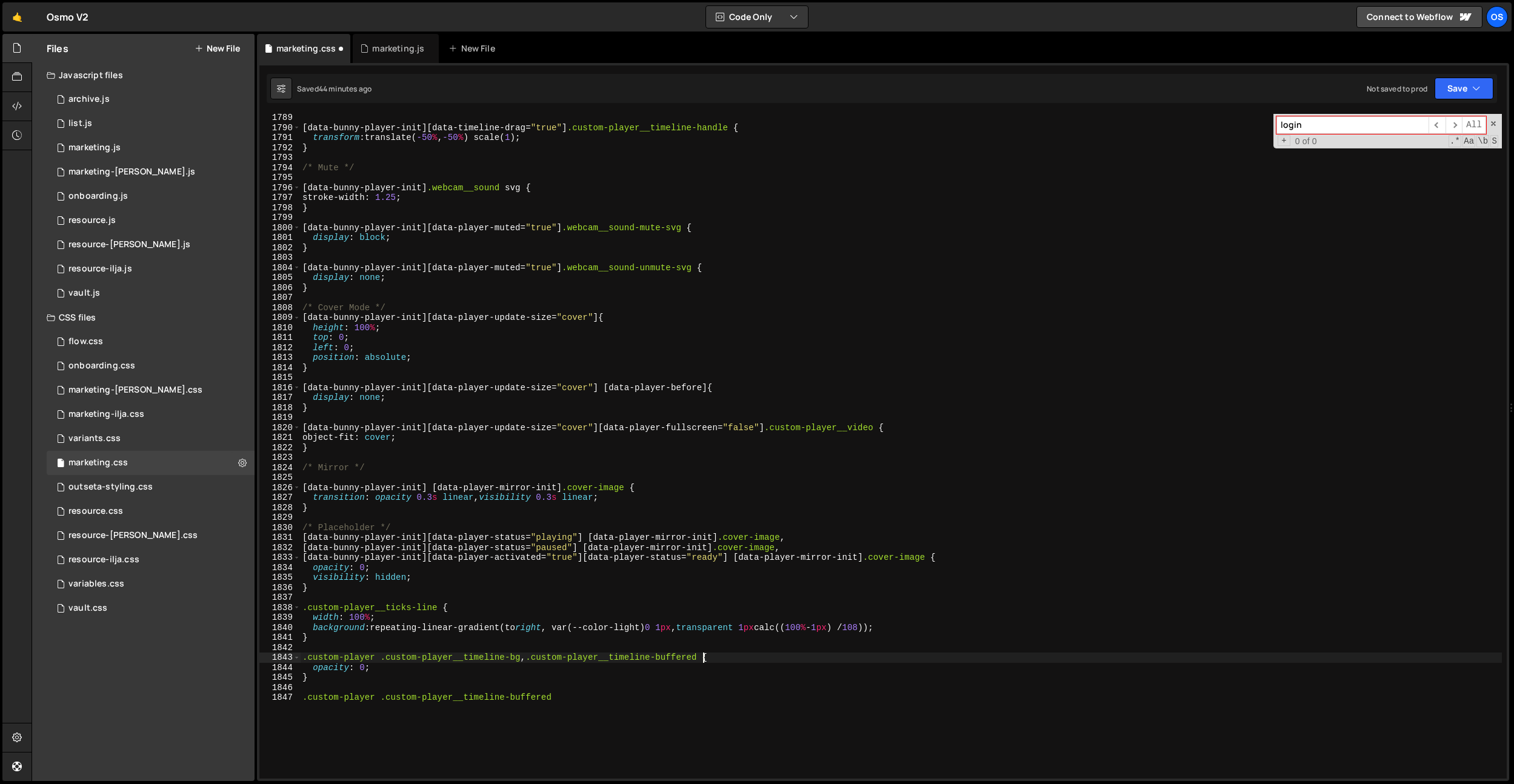
click at [379, 660] on div "[ data-bunny-player-init ][ data-timeline-drag = " true " ] .custom-player__tim…" at bounding box center [901, 455] width 1202 height 685
click at [721, 658] on div "[ data-bunny-player-init ][ data-timeline-drag = " true " ] .custom-player__tim…" at bounding box center [901, 455] width 1202 height 685
click at [701, 694] on div "[ data-bunny-player-init ][ data-timeline-drag = " true " ] .custom-player__tim…" at bounding box center [901, 455] width 1202 height 685
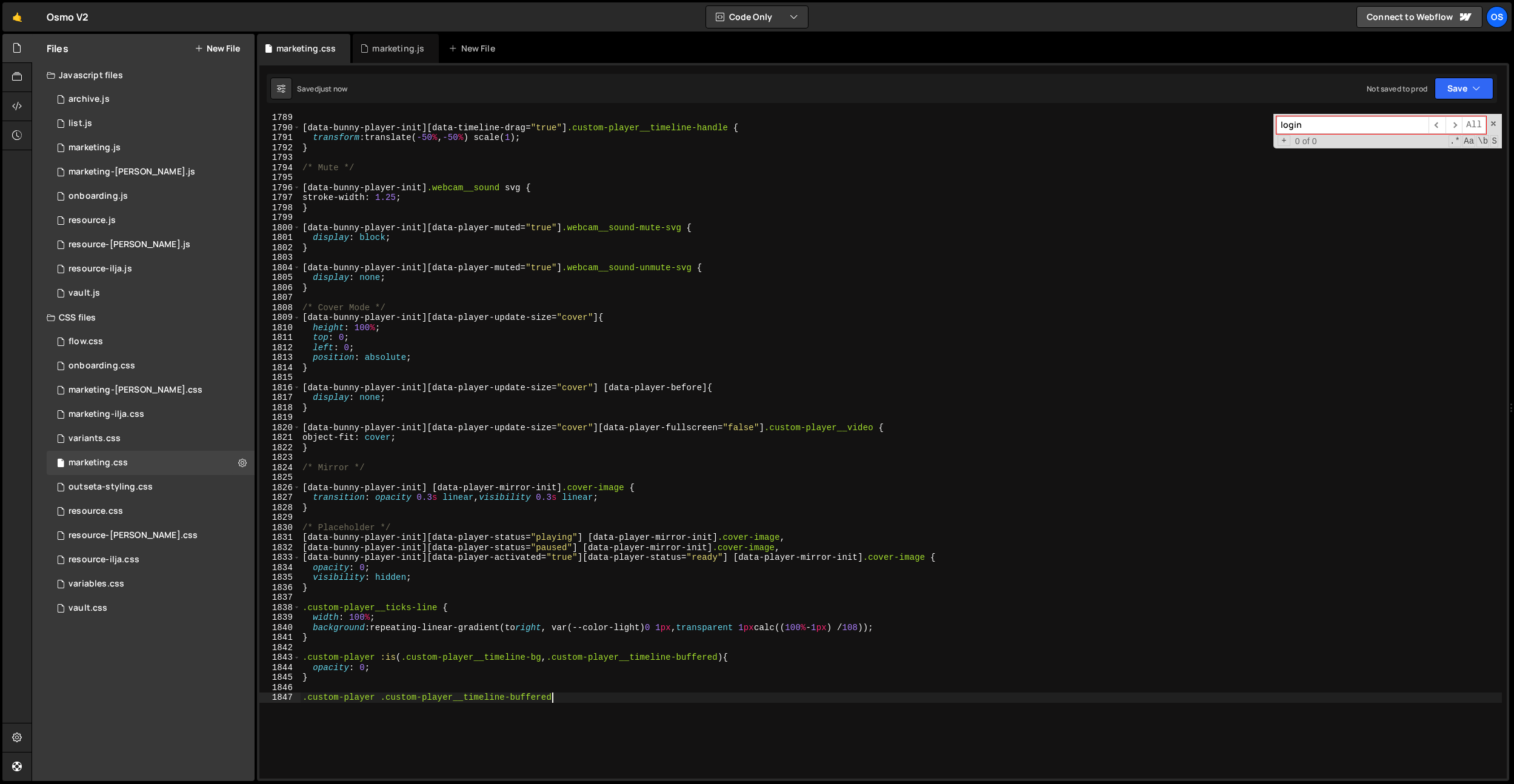
scroll to position [0, 17]
drag, startPoint x: 725, startPoint y: 658, endPoint x: 525, endPoint y: 660, distance: 200.0
click at [525, 660] on div "[ data-bunny-player-init ][ data-timeline-drag = " true " ] .custom-player__tim…" at bounding box center [901, 455] width 1202 height 685
click at [593, 695] on div "[ data-bunny-player-init ][ data-timeline-drag = " true " ] .custom-player__tim…" at bounding box center [901, 455] width 1202 height 685
type textarea ".custom-player .custom-player__timeline-buffered::after {}"
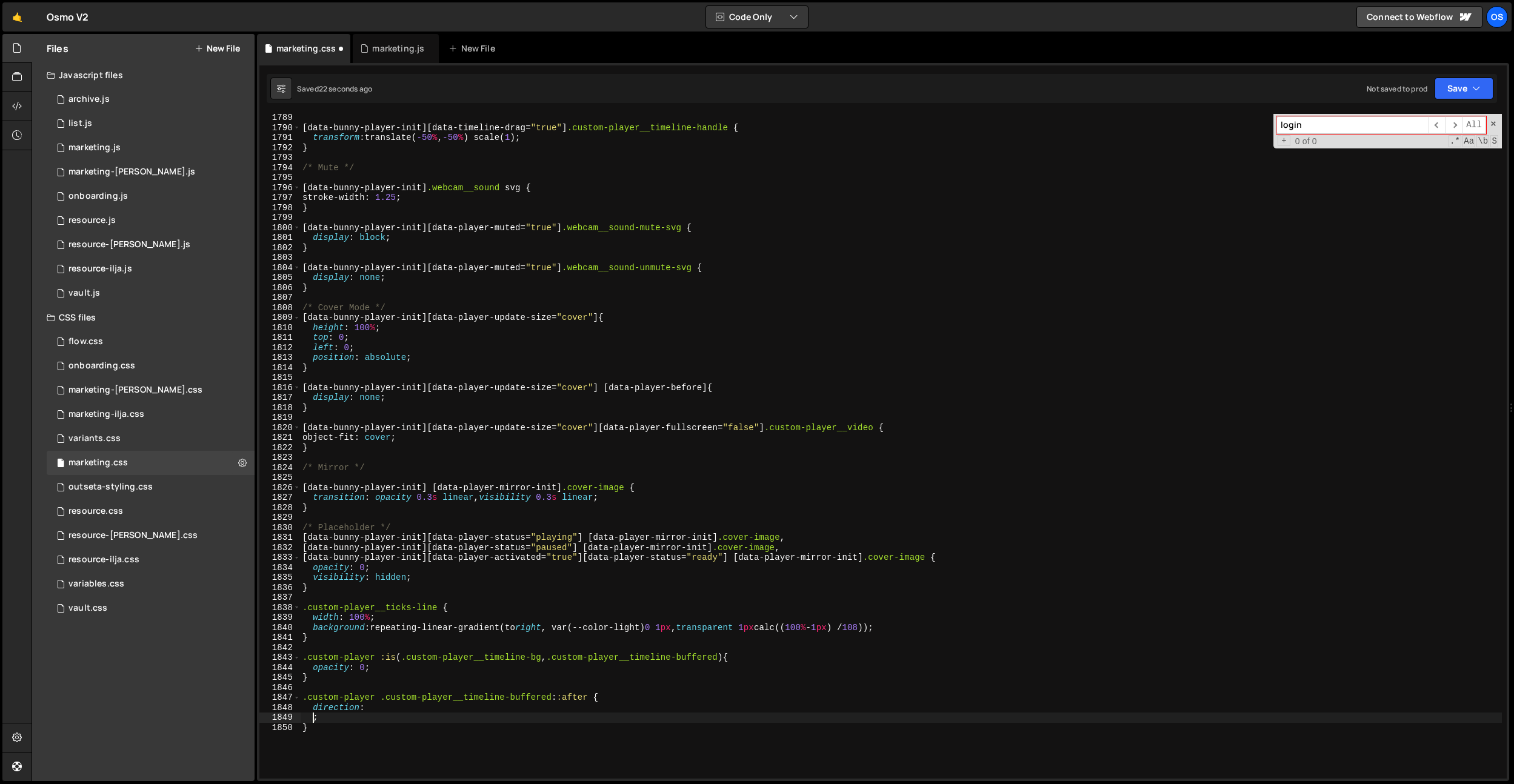
scroll to position [0, 1]
drag, startPoint x: 379, startPoint y: 706, endPoint x: 323, endPoint y: 707, distance: 56.0
click at [323, 707] on div "[ data-bunny-player-init ][ data-timeline-drag = " true " ] .custom-player__tim…" at bounding box center [901, 455] width 1202 height 685
type textarea "d"
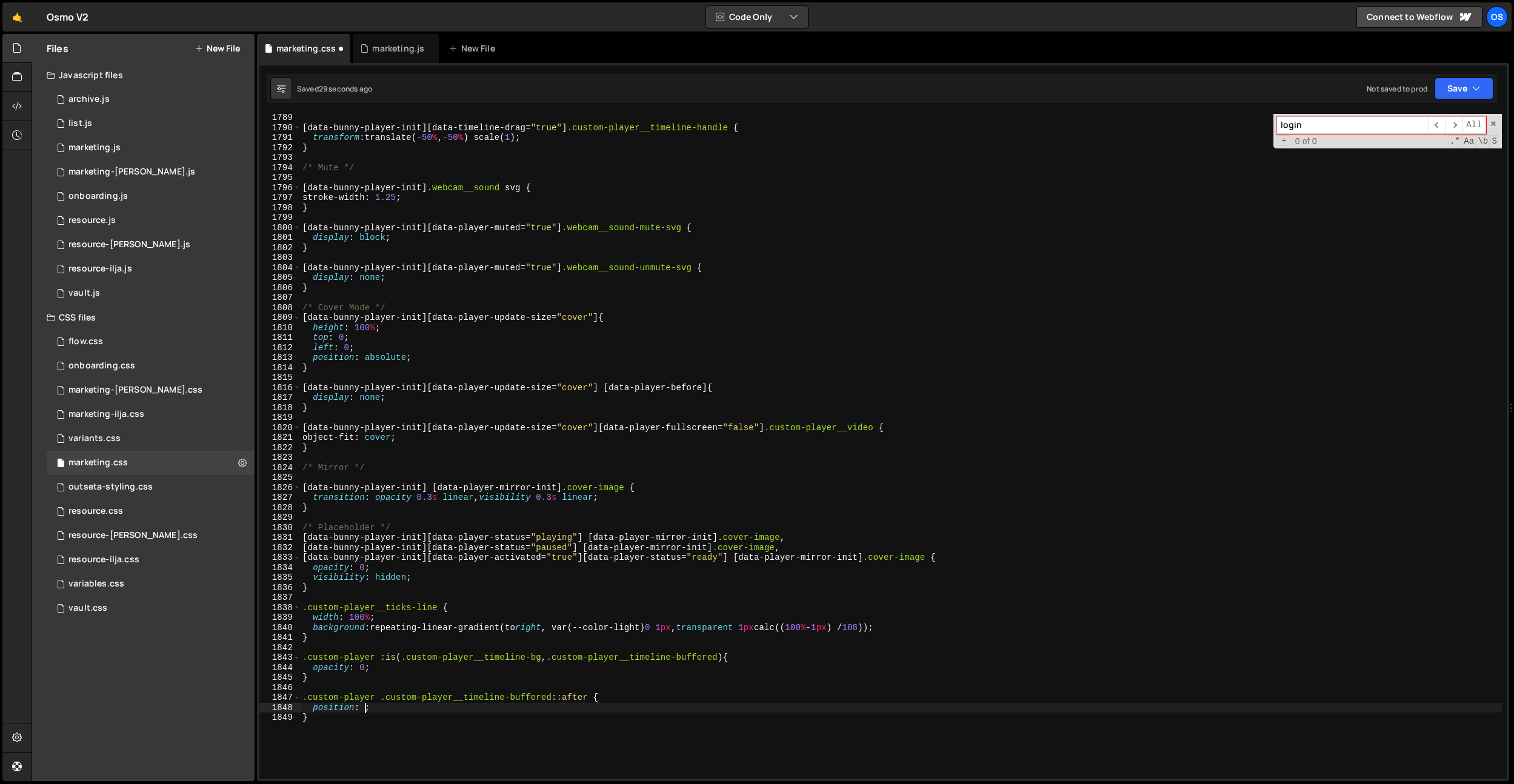
type textarea "position: absolute;"
type textarea "width: 100%;"
type textarea "e"
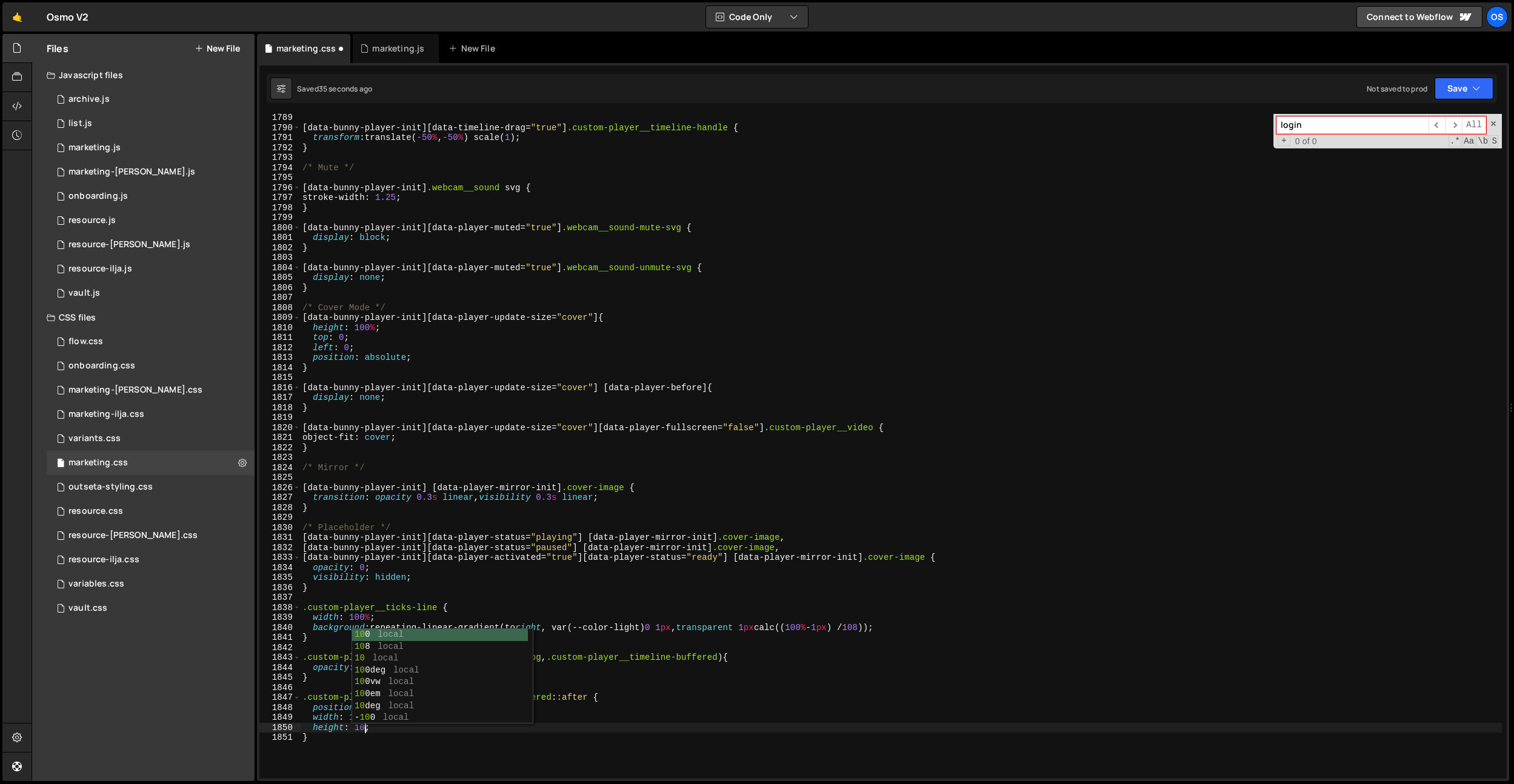
type textarea "height: 100%;"
click at [611, 701] on div "[ data-bunny-player-init ][ data-timeline-drag = " true " ] .custom-player__tim…" at bounding box center [901, 455] width 1202 height 685
type textarea ".custom-player .custom-player__timeline-buffered::after {"
click at [499, 745] on div "[ data-bunny-player-init ][ data-timeline-drag = " true " ] .custom-player__tim…" at bounding box center [901, 455] width 1202 height 685
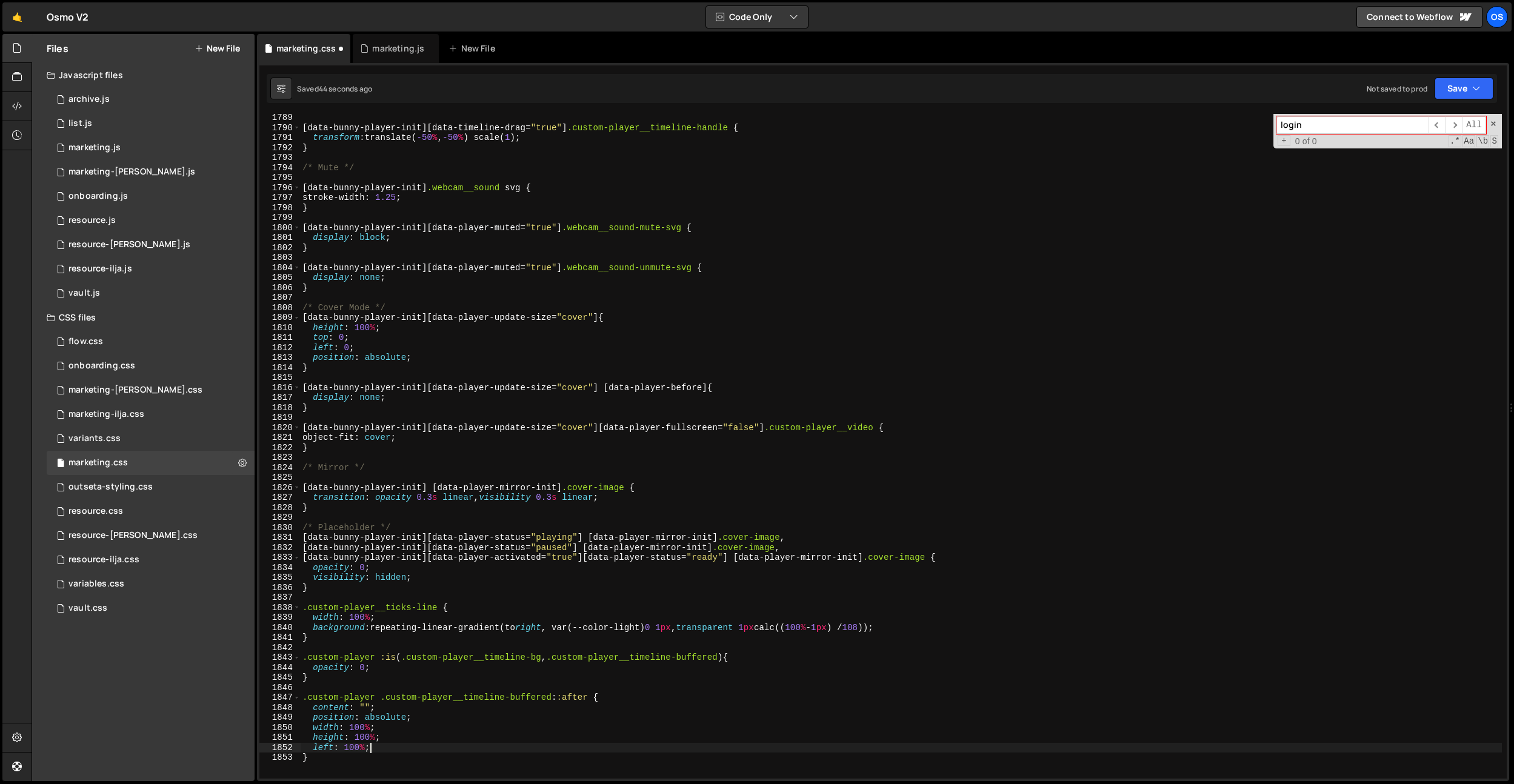
type textarea "left: 100%;"
click at [617, 636] on div "[ data-bunny-player-init ][ data-timeline-drag = " true " ] .custom-player__tim…" at bounding box center [901, 455] width 1202 height 685
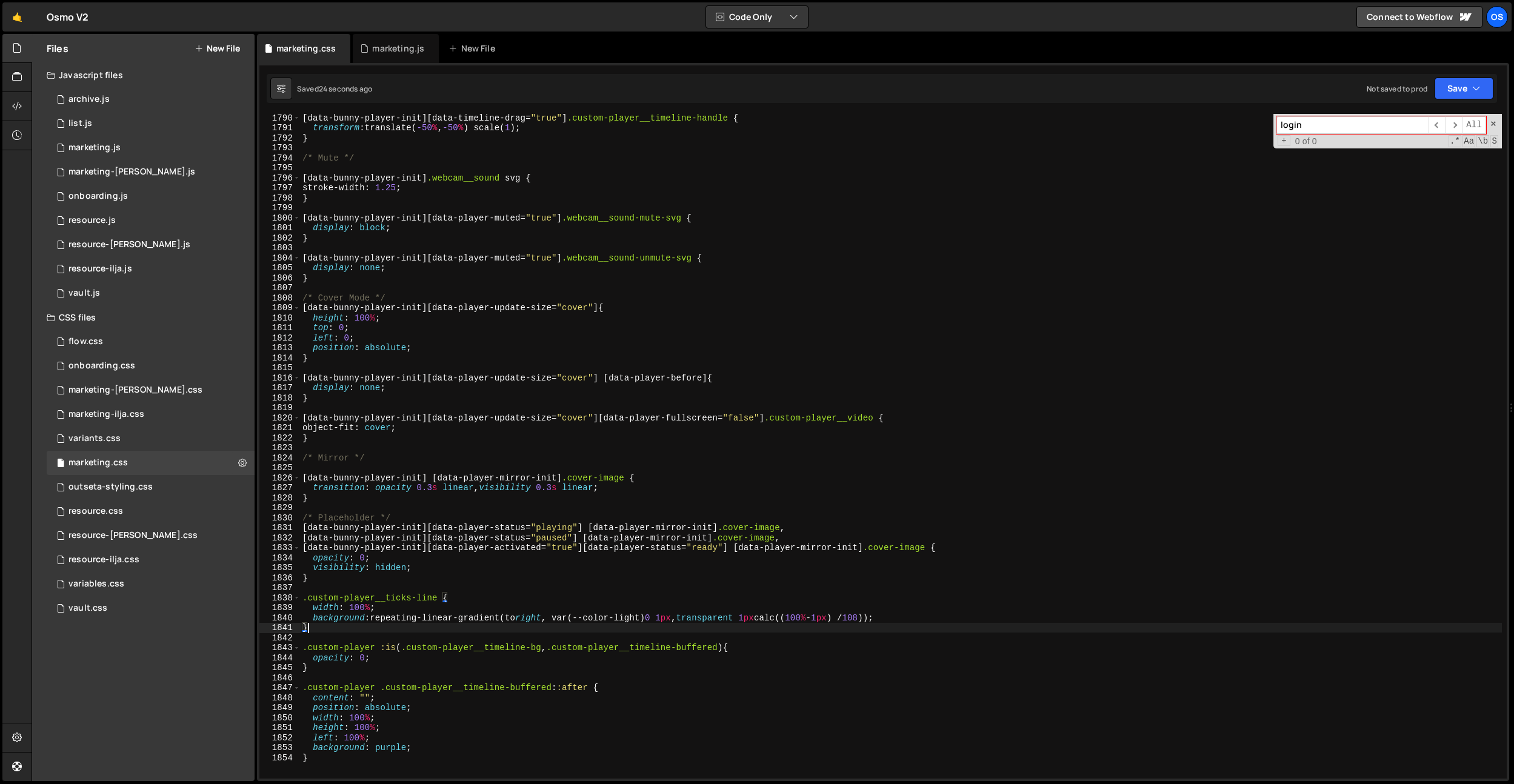
scroll to position [18069, 0]
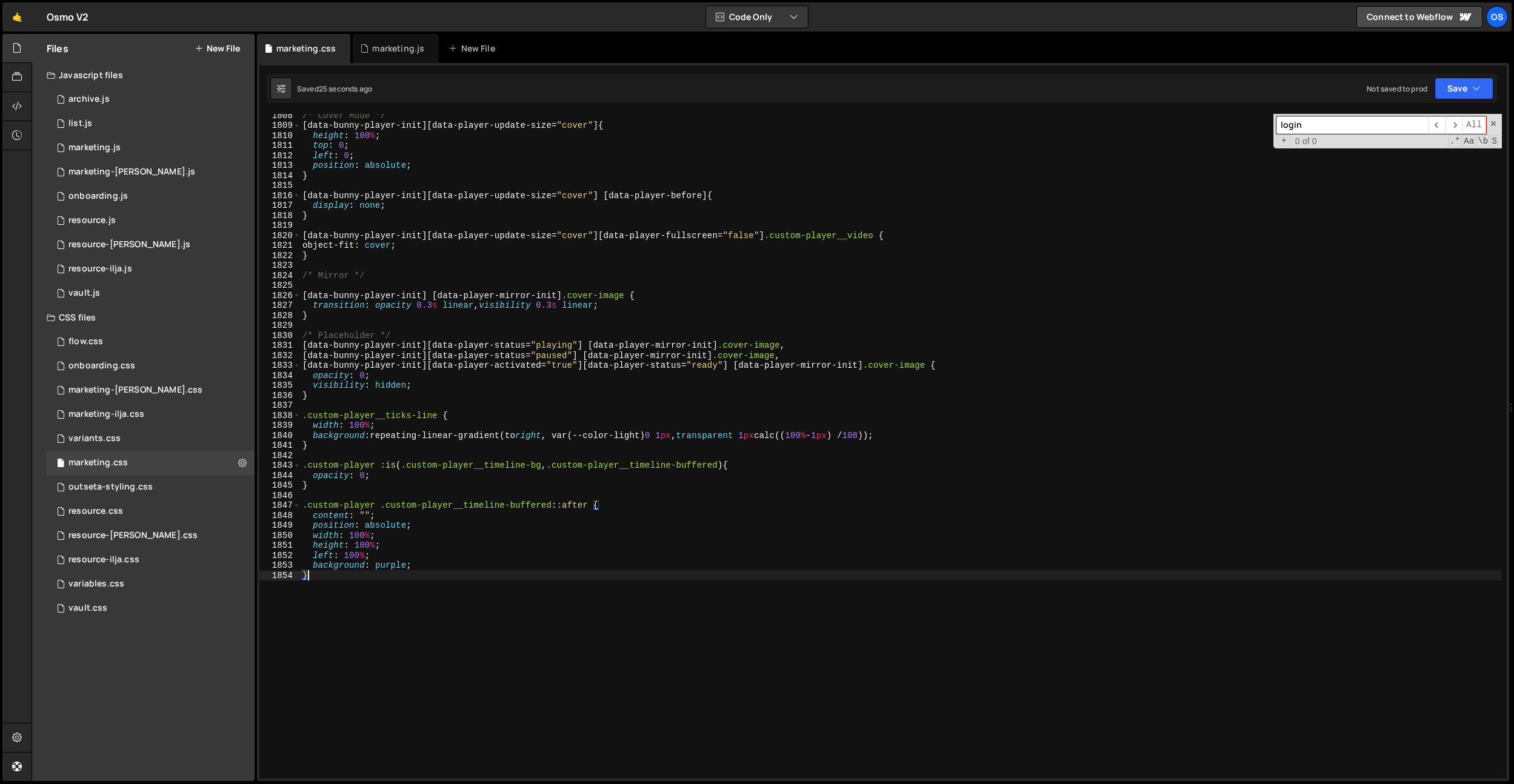
click at [583, 617] on div "/* Cover Mode */ [ data-bunny-player-init ][ data-player-update-size = " cover …" at bounding box center [901, 453] width 1202 height 685
click at [317, 474] on div "/* Cover Mode */ [ data-bunny-player-init ][ data-player-update-size = " cover …" at bounding box center [901, 453] width 1202 height 685
click at [321, 475] on div "/* Cover Mode */ [ data-bunny-player-init ][ data-player-update-size = " cover …" at bounding box center [901, 453] width 1202 height 685
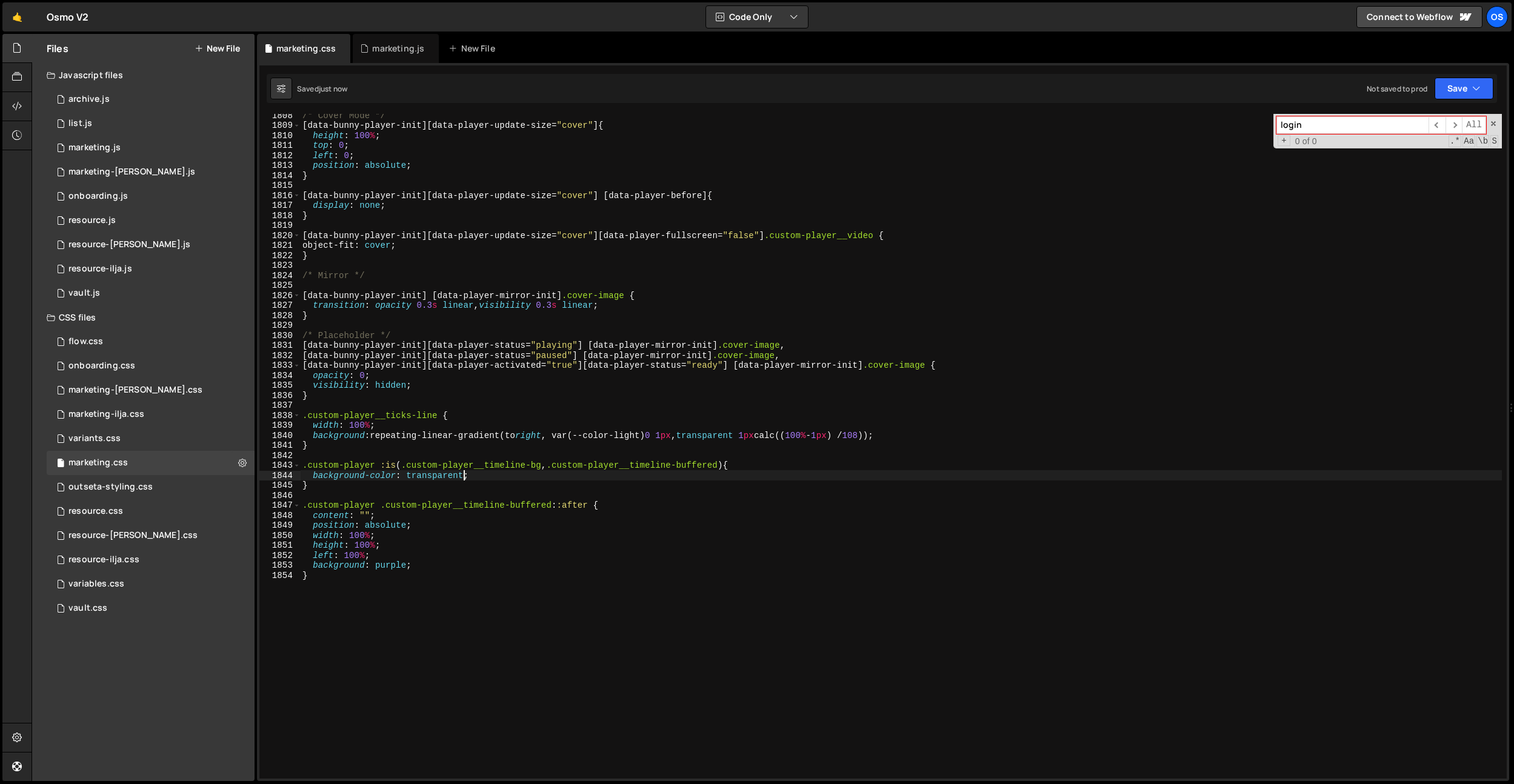
click at [506, 481] on div "/* Cover Mode */ [ data-bunny-player-init ][ data-player-update-size = " cover …" at bounding box center [901, 453] width 1202 height 685
click at [506, 479] on div "/* Cover Mode */ [ data-bunny-player-init ][ data-player-update-size = " cover …" at bounding box center [901, 453] width 1202 height 685
type textarea "background-color: transparent;"
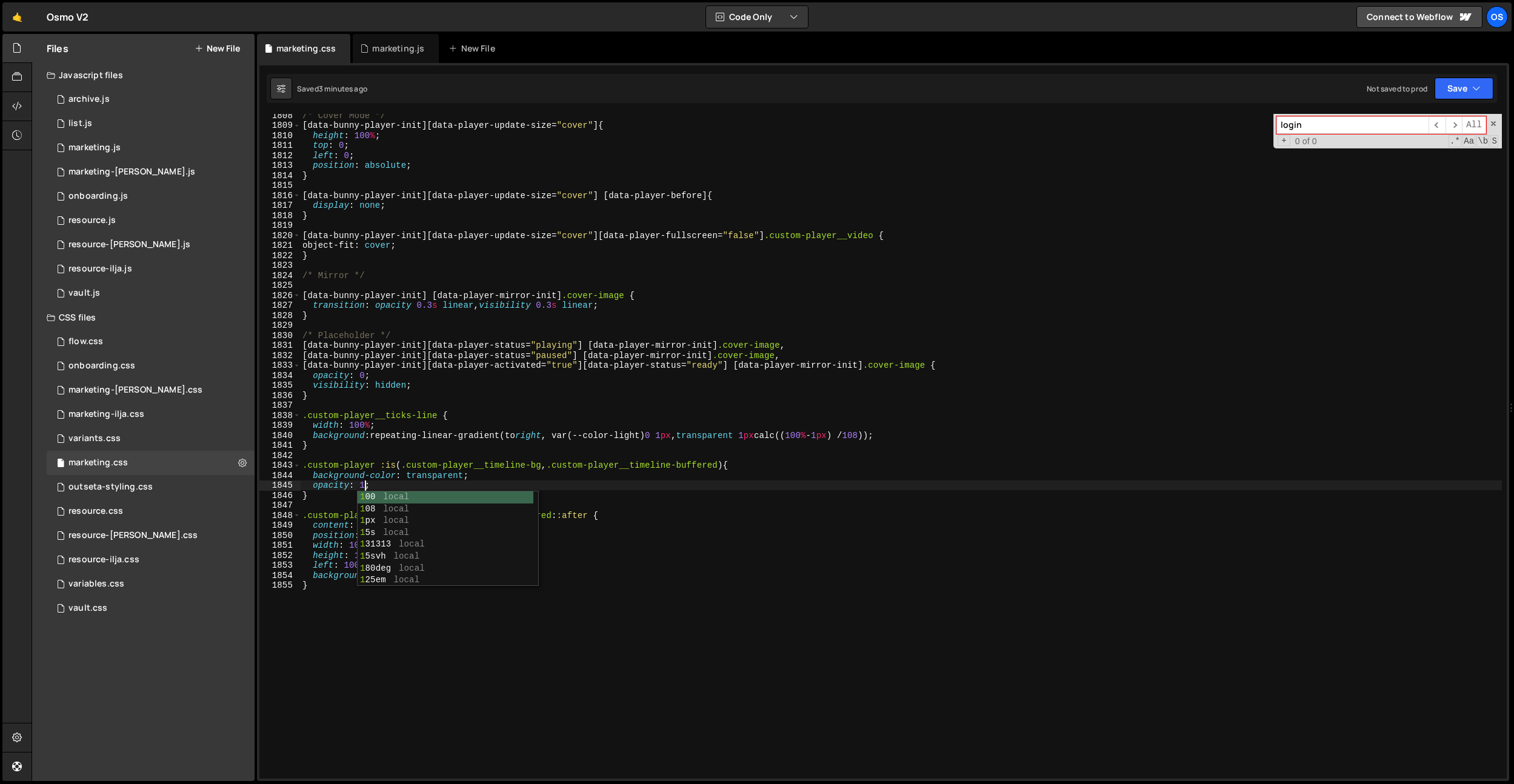
click at [686, 466] on div "/* Cover Mode */ [ data-bunny-player-init ][ data-player-update-size = " cover …" at bounding box center [901, 453] width 1202 height 685
click at [383, 593] on div "/* Cover Mode */ [ data-bunny-player-init ][ data-player-update-size = " cover …" at bounding box center [901, 453] width 1202 height 685
type textarea "}"
click at [376, 451] on div "/* Cover Mode */ [ data-bunny-player-init ][ data-player-update-size = " cover …" at bounding box center [901, 453] width 1202 height 685
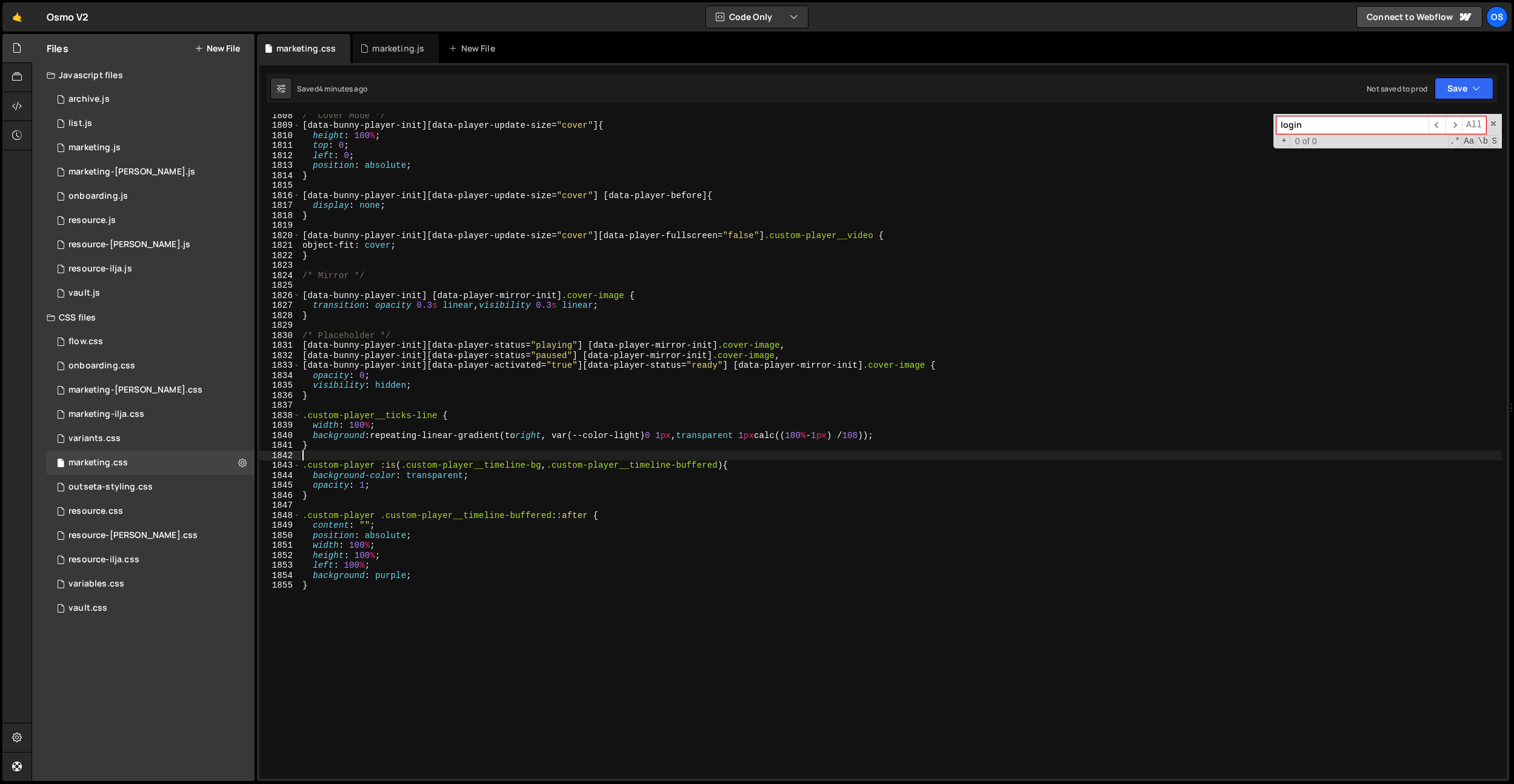
click at [360, 486] on div "/* Cover Mode */ [ data-bunny-player-init ][ data-player-update-size = " cover …" at bounding box center [901, 453] width 1202 height 685
click at [356, 492] on div "/* Cover Mode */ [ data-bunny-player-init ][ data-player-update-size = " cover …" at bounding box center [901, 453] width 1202 height 685
type textarea "}"
paste textarea ".custom-player__timeline-bar"
drag, startPoint x: 380, startPoint y: 467, endPoint x: 276, endPoint y: 474, distance: 104.2
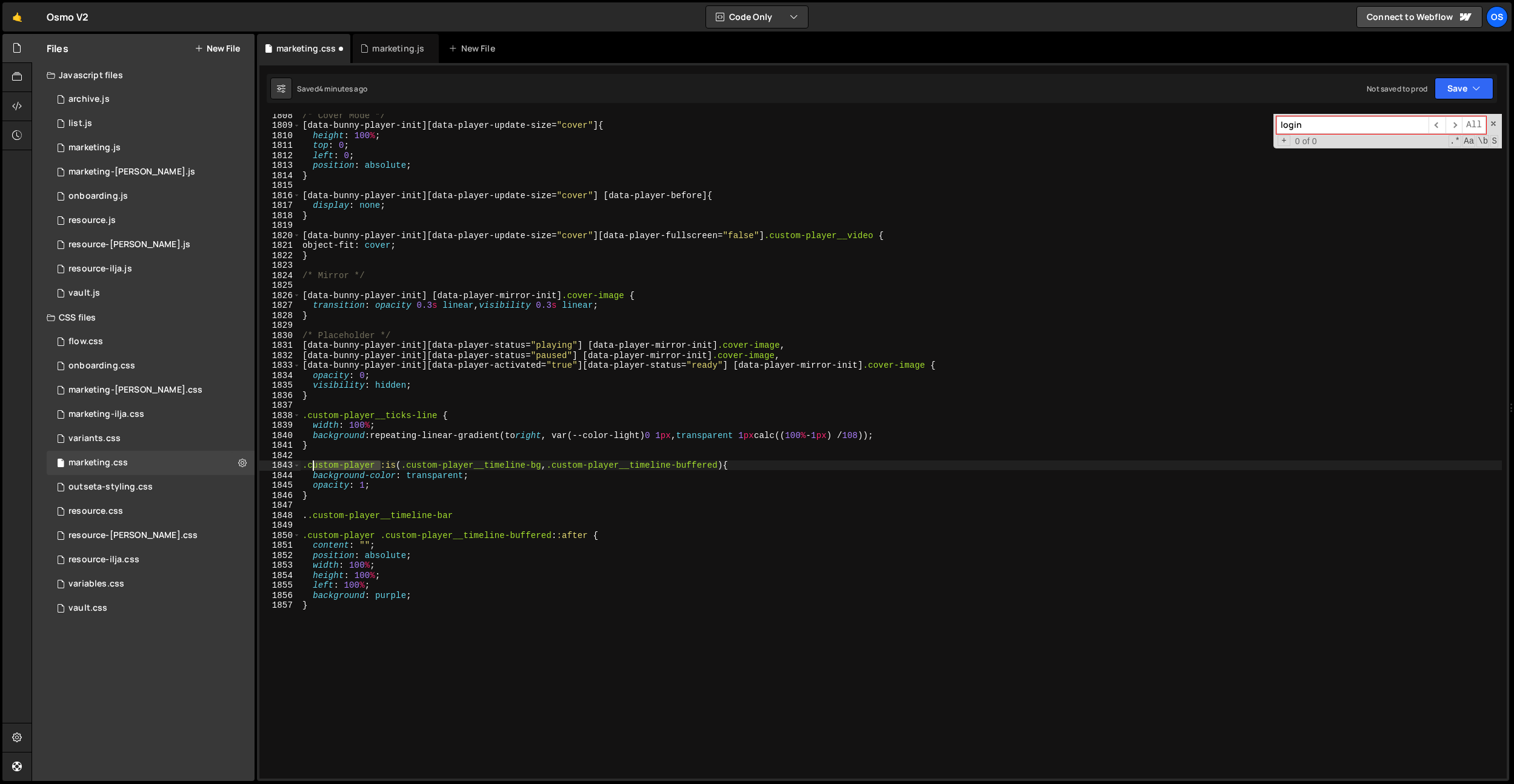
click at [265, 465] on div "..custom-player__timeline-bar 1808 1809 1810 1811 1812 1813 1814 1815 1816 1817…" at bounding box center [883, 446] width 1247 height 665
click at [311, 515] on div "/* Cover Mode */ [ data-bunny-player-init ][ data-player-update-size = " cover …" at bounding box center [901, 453] width 1202 height 685
type textarea ".custom-player__timeline-bar"
drag, startPoint x: 486, startPoint y: 506, endPoint x: 480, endPoint y: 512, distance: 8.5
click at [486, 506] on div "/* Cover Mode */ [ data-bunny-player-init ][ data-player-update-size = " cover …" at bounding box center [901, 453] width 1202 height 685
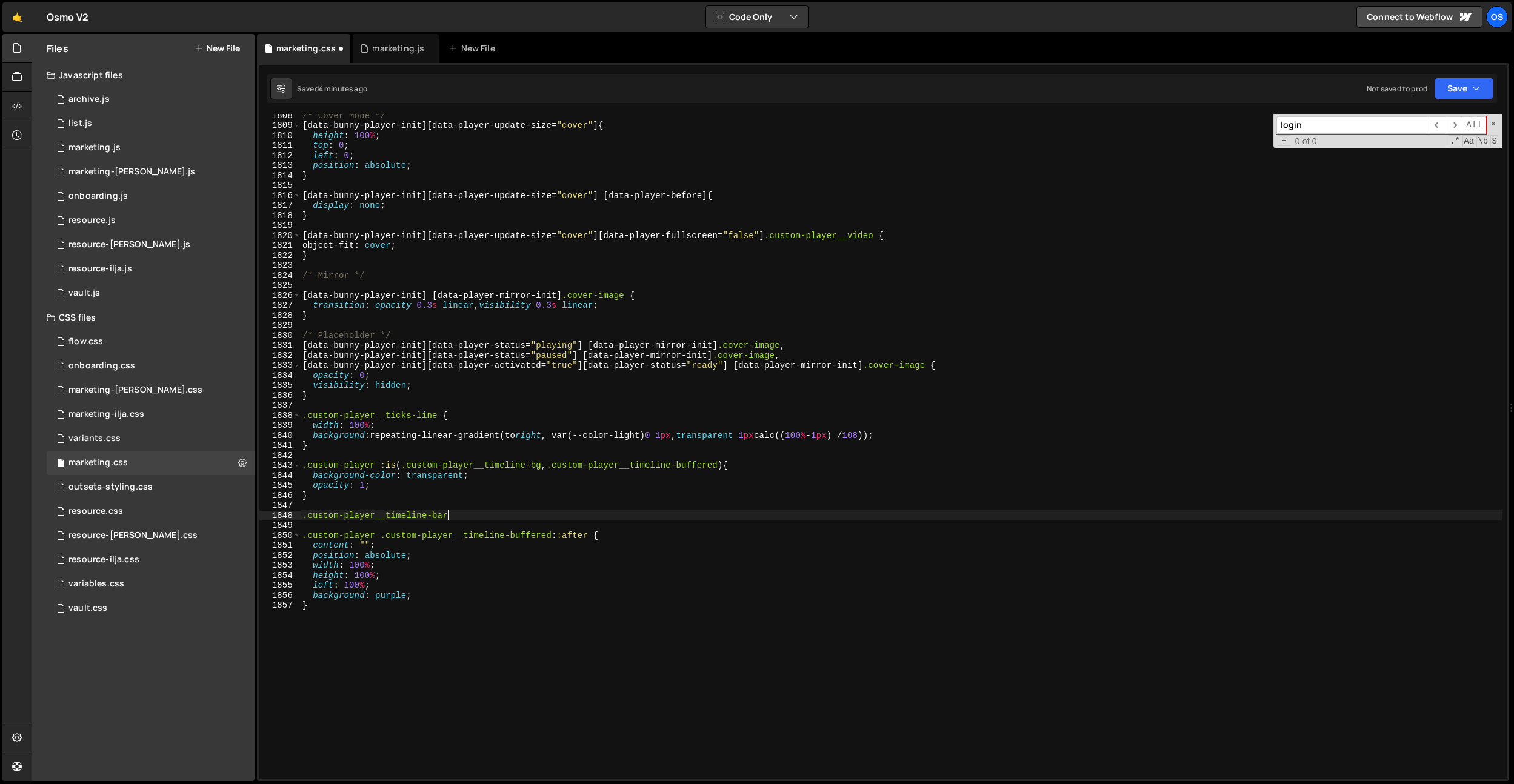
click at [480, 513] on div "/* Cover Mode */ [ data-bunny-player-init ][ data-player-update-size = " cover …" at bounding box center [901, 453] width 1202 height 685
type textarea ".custom-player__timeline-bar {}"
click at [390, 525] on div "/* Cover Mode */ [ data-bunny-player-init ][ data-player-update-size = " cover …" at bounding box center [901, 453] width 1202 height 685
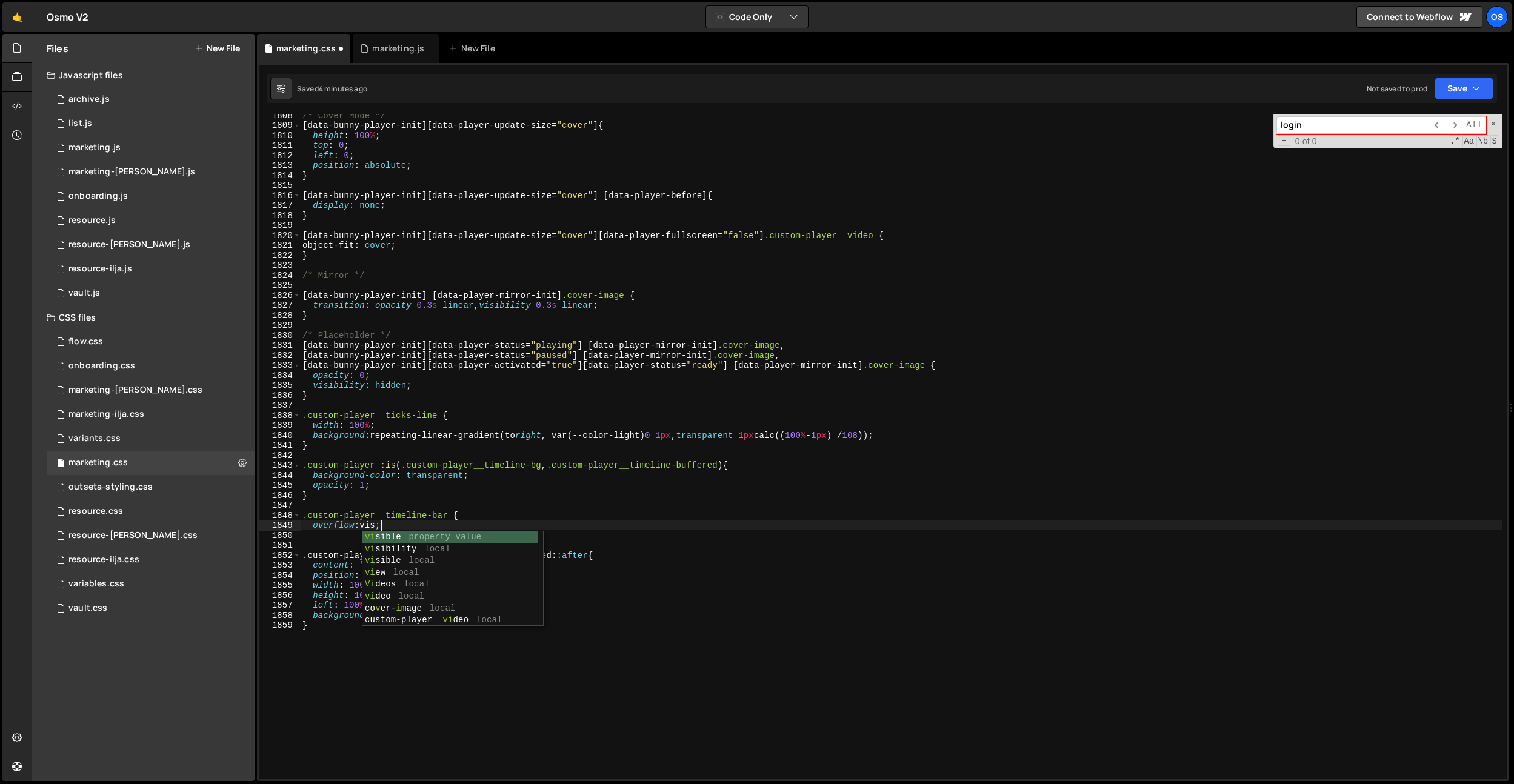
scroll to position [0, 5]
type textarea "overflow: visible;"
click at [380, 530] on div "/* Cover Mode */ [ data-bunny-player-init ][ data-player-update-size = " cover …" at bounding box center [901, 453] width 1202 height 685
drag, startPoint x: 381, startPoint y: 556, endPoint x: 295, endPoint y: 552, distance: 86.1
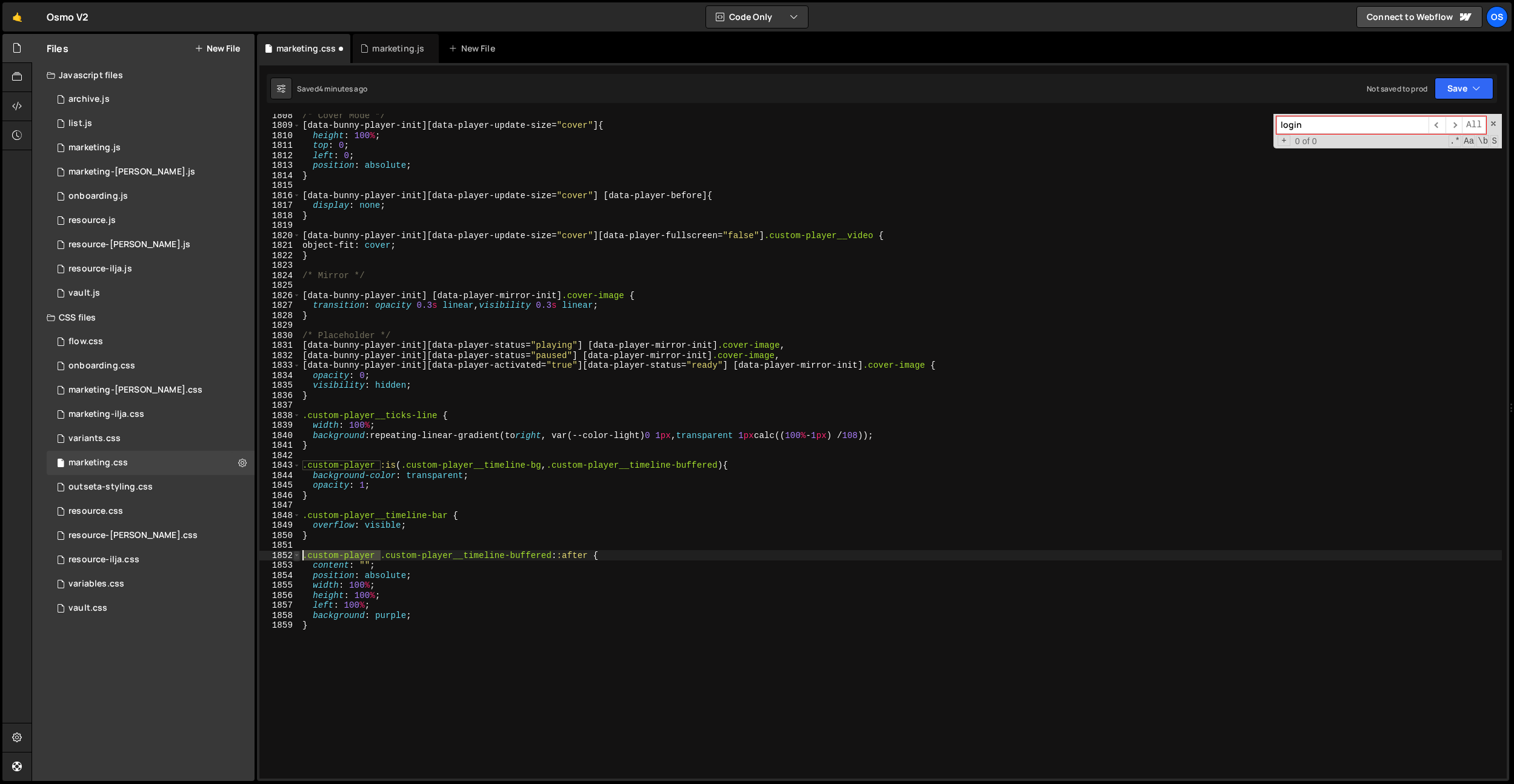
click at [295, 552] on div "} 1808 1809 1810 1811 1812 1813 1814 1815 1816 1817 1818 1819 1820 1821 1822 18…" at bounding box center [883, 446] width 1247 height 665
drag, startPoint x: 543, startPoint y: 467, endPoint x: 402, endPoint y: 468, distance: 141.0
click at [402, 468] on div "/* Cover Mode */ [ data-bunny-player-init ][ data-player-update-size = " cover …" at bounding box center [901, 453] width 1202 height 685
type textarea ".custom-player :is(.custom-player__timeline-bg, .custom-player__timeline-buffer…"
click at [401, 464] on div "/* Cover Mode */ [ data-bunny-player-init ][ data-player-update-size = " cover …" at bounding box center [901, 446] width 1202 height 665
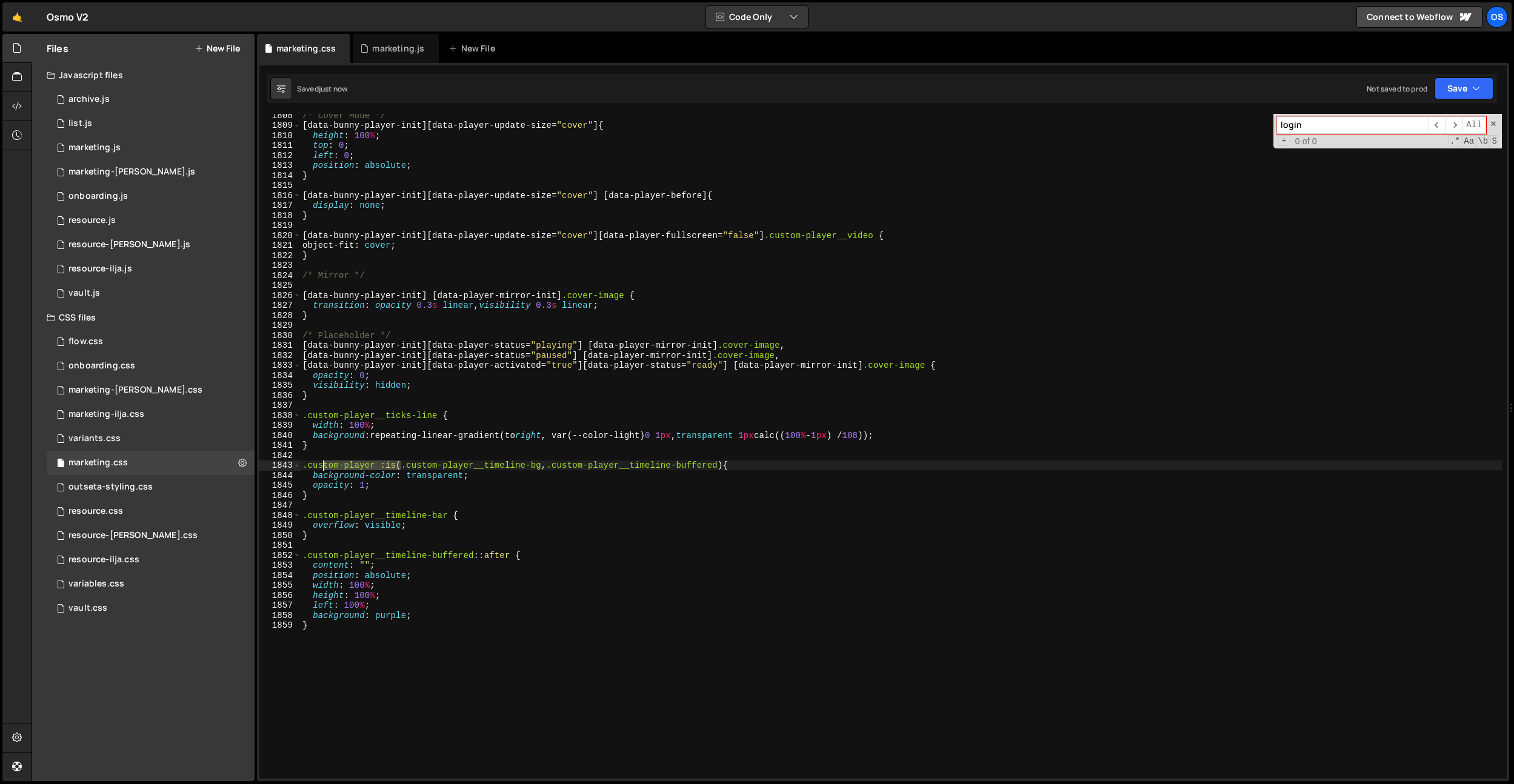
drag, startPoint x: 401, startPoint y: 464, endPoint x: 322, endPoint y: 466, distance: 79.0
click at [322, 466] on div "/* Cover Mode */ [ data-bunny-player-init ][ data-player-update-size = " cover …" at bounding box center [901, 453] width 1202 height 685
click at [322, 466] on div "/* Cover Mode */ [ data-bunny-player-init ][ data-player-update-size = " cover …" at bounding box center [901, 446] width 1202 height 665
click at [422, 453] on div "/* Cover Mode */ [ data-bunny-player-init ][ data-player-update-size = " cover …" at bounding box center [901, 453] width 1202 height 685
drag, startPoint x: 401, startPoint y: 464, endPoint x: 296, endPoint y: 462, distance: 105.0
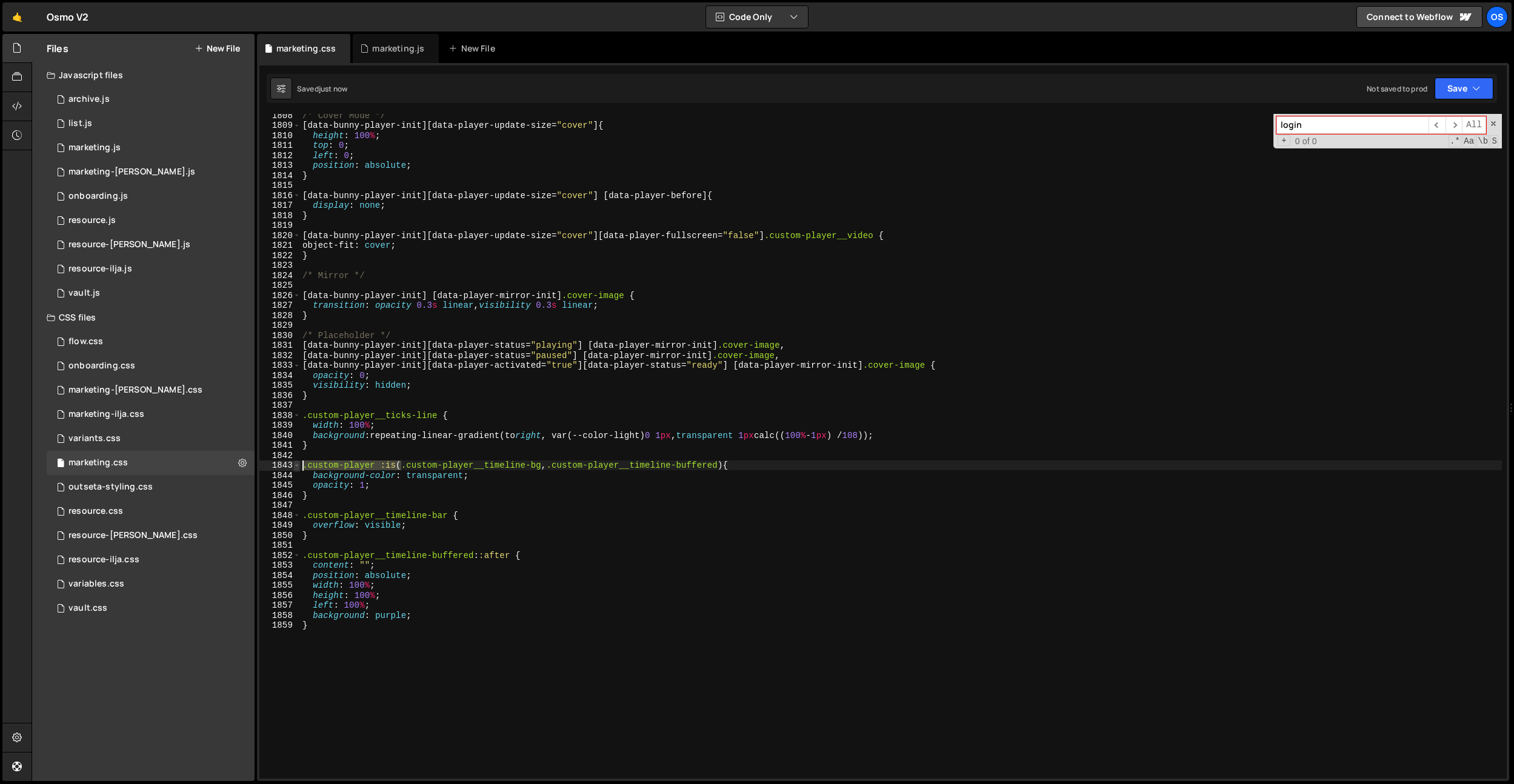
click at [296, 462] on div "1808 1809 1810 1811 1812 1813 1814 1815 1816 1817 1818 1819 1820 1821 1822 1823…" at bounding box center [883, 446] width 1247 height 665
click at [628, 464] on div "/* Cover Mode */ [ data-bunny-player-init ][ data-player-update-size = " cover …" at bounding box center [901, 453] width 1202 height 685
click at [454, 469] on div "/* Cover Mode */ [ data-bunny-player-init ][ data-player-update-size = " cover …" at bounding box center [901, 453] width 1202 height 685
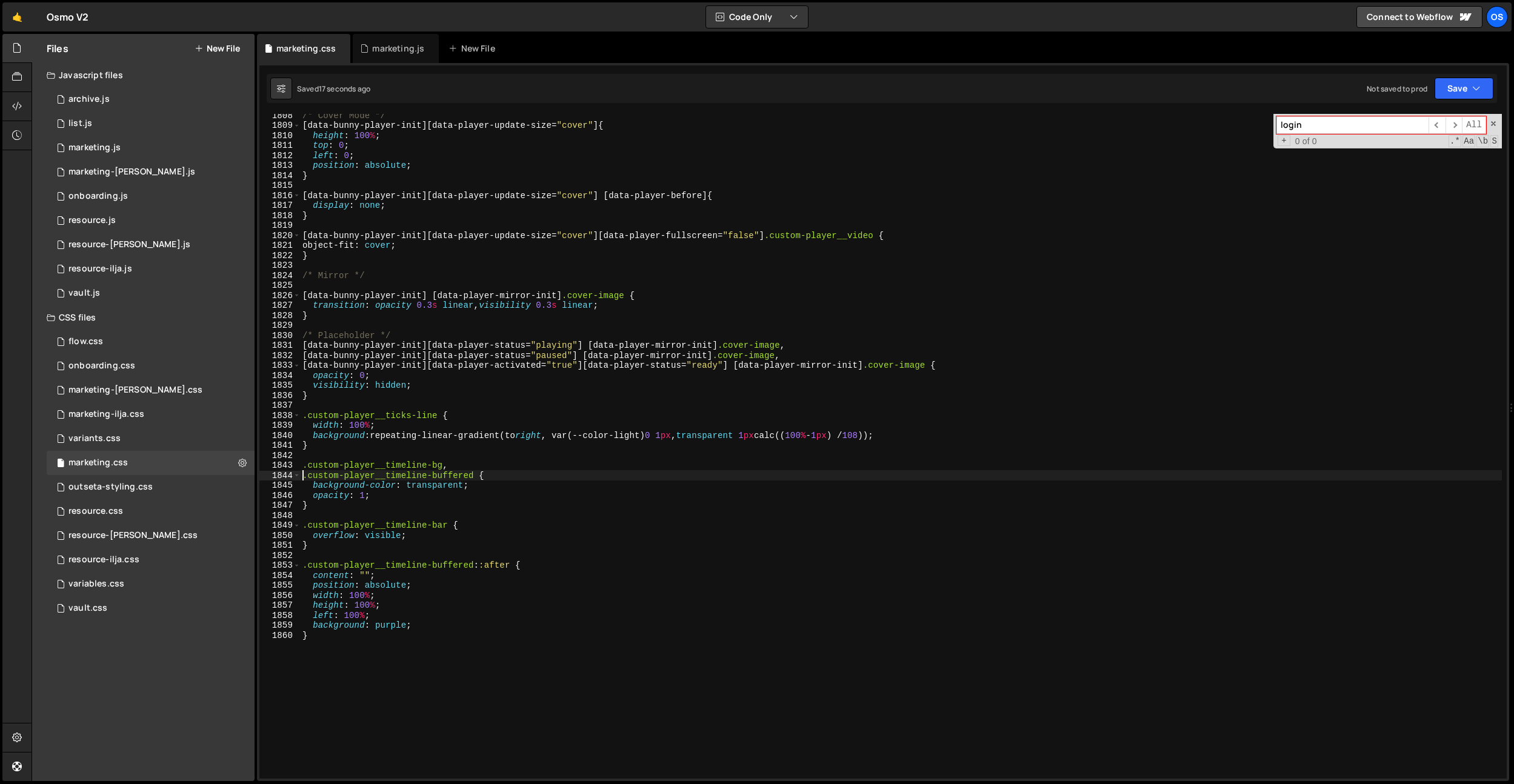
drag, startPoint x: 550, startPoint y: 577, endPoint x: 524, endPoint y: 581, distance: 26.3
click at [550, 577] on div "/* Cover Mode */ [ data-bunny-player-init ][ data-player-update-size = " cover …" at bounding box center [901, 453] width 1202 height 685
click at [354, 609] on div "/* Cover Mode */ [ data-bunny-player-init ][ data-player-update-size = " cover …" at bounding box center [901, 453] width 1202 height 685
drag, startPoint x: 385, startPoint y: 602, endPoint x: 354, endPoint y: 605, distance: 31.1
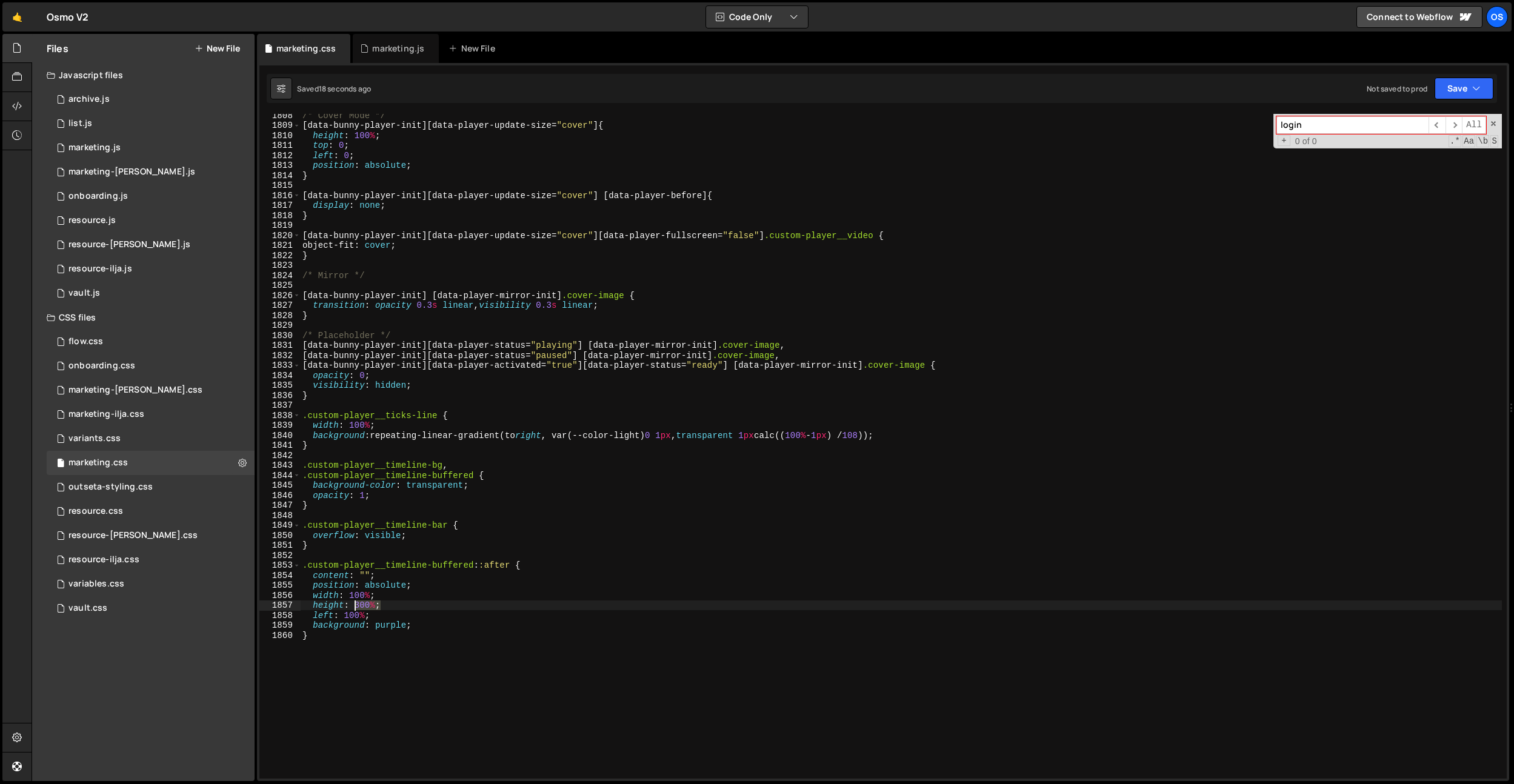
click at [354, 605] on div "/* Cover Mode */ [ data-bunny-player-init ][ data-player-update-size = " cover …" at bounding box center [901, 453] width 1202 height 685
paste textarea "1.625em"
type textarea "height: 1.625em;"
drag, startPoint x: 441, startPoint y: 500, endPoint x: 390, endPoint y: 596, distance: 108.7
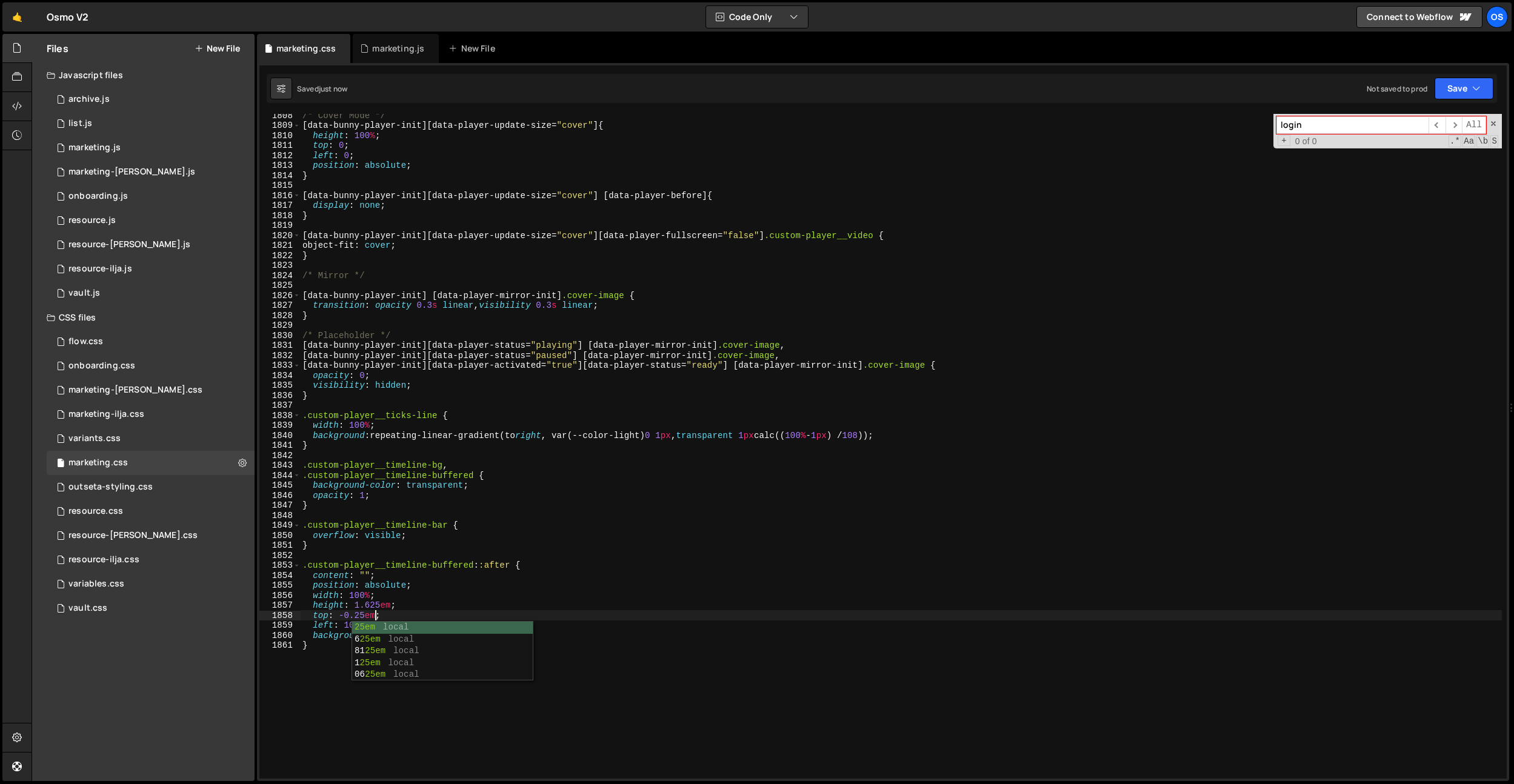
click at [441, 500] on div "/* Cover Mode */ [ data-bunny-player-init ][ data-player-update-size = " cover …" at bounding box center [901, 453] width 1202 height 685
click at [376, 604] on div "/* Cover Mode */ [ data-bunny-player-init ][ data-player-update-size = " cover …" at bounding box center [901, 453] width 1202 height 685
type textarea "height: 2em;"
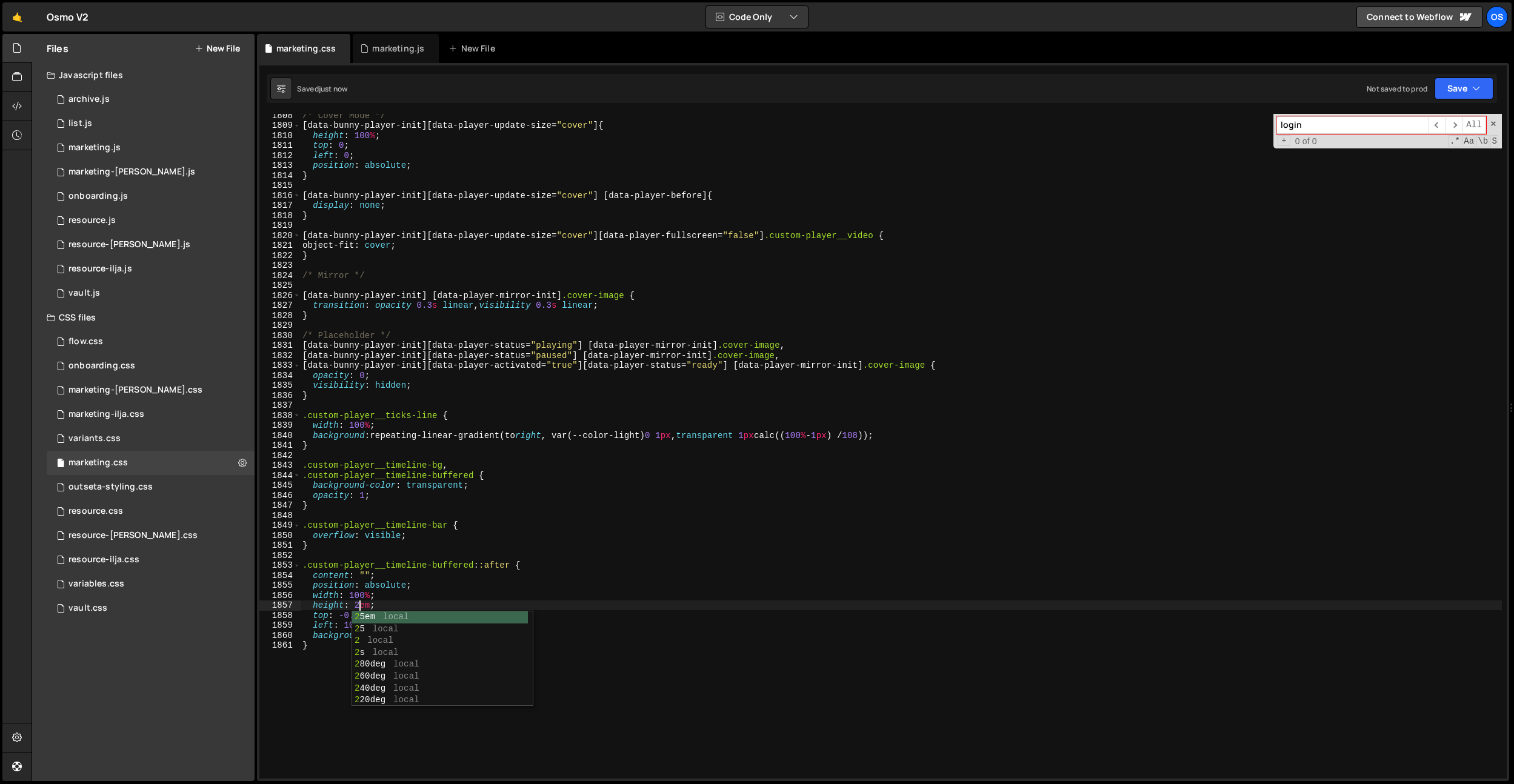
click at [401, 521] on div "/* Cover Mode */ [ data-bunny-player-init ][ data-player-update-size = " cover …" at bounding box center [901, 453] width 1202 height 685
drag, startPoint x: 365, startPoint y: 620, endPoint x: 372, endPoint y: 633, distance: 14.8
click at [365, 620] on div "/* Cover Mode */ [ data-bunny-player-init ][ data-player-update-size = " cover …" at bounding box center [901, 453] width 1202 height 685
type textarea "top: -0.375em;"
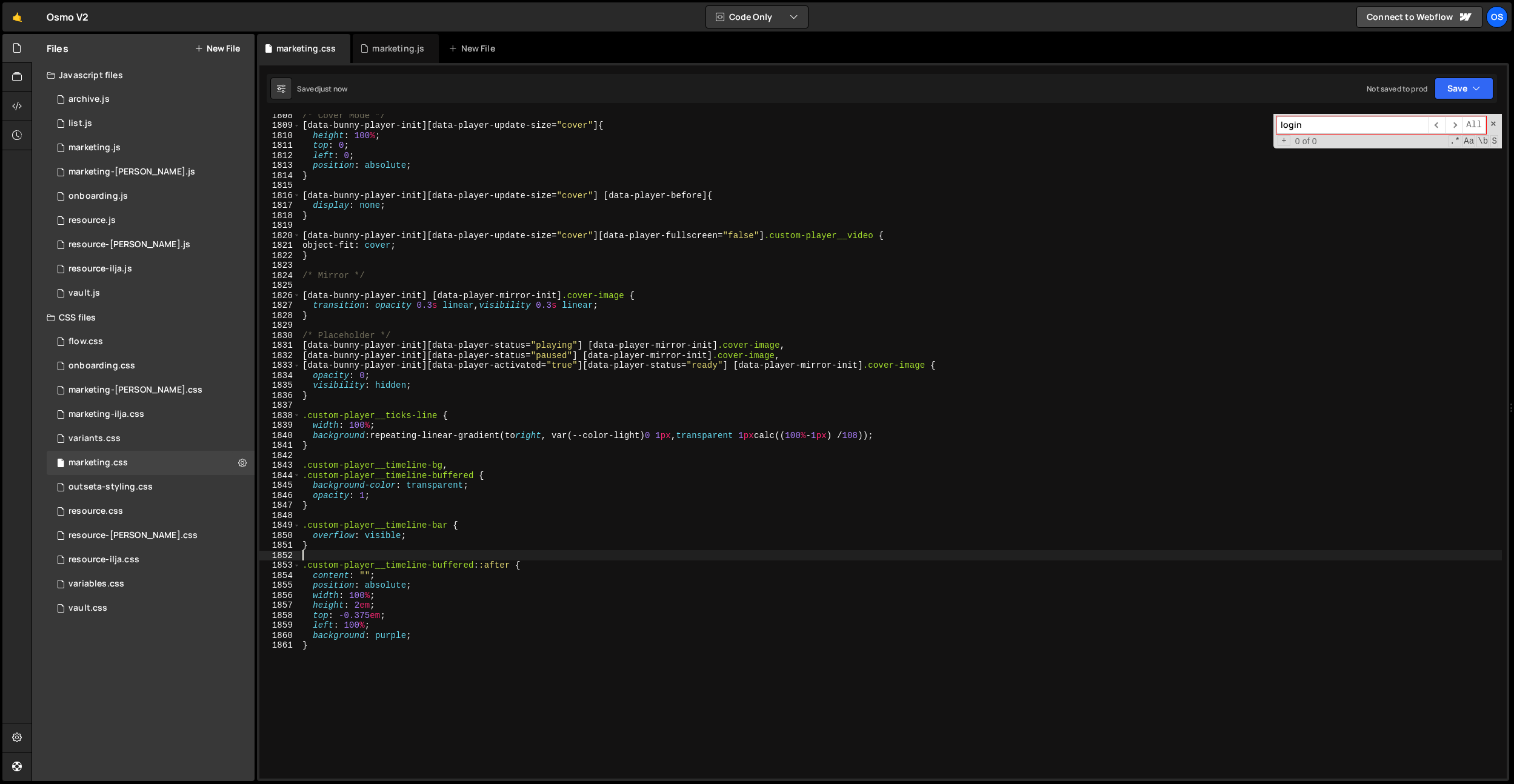
click at [587, 551] on div "/* Cover Mode */ [ data-bunny-player-init ][ data-player-update-size = " cover …" at bounding box center [901, 453] width 1202 height 685
click at [586, 602] on div "/* Cover Mode */ [ data-bunny-player-init ][ data-player-update-size = " cover …" at bounding box center [901, 453] width 1202 height 685
click at [398, 592] on div "/* Cover Mode */ [ data-bunny-player-init ][ data-player-update-size = " cover …" at bounding box center [901, 453] width 1202 height 685
click at [396, 628] on div "/* Cover Mode */ [ data-bunny-player-init ][ data-player-update-size = " cover …" at bounding box center [901, 453] width 1202 height 685
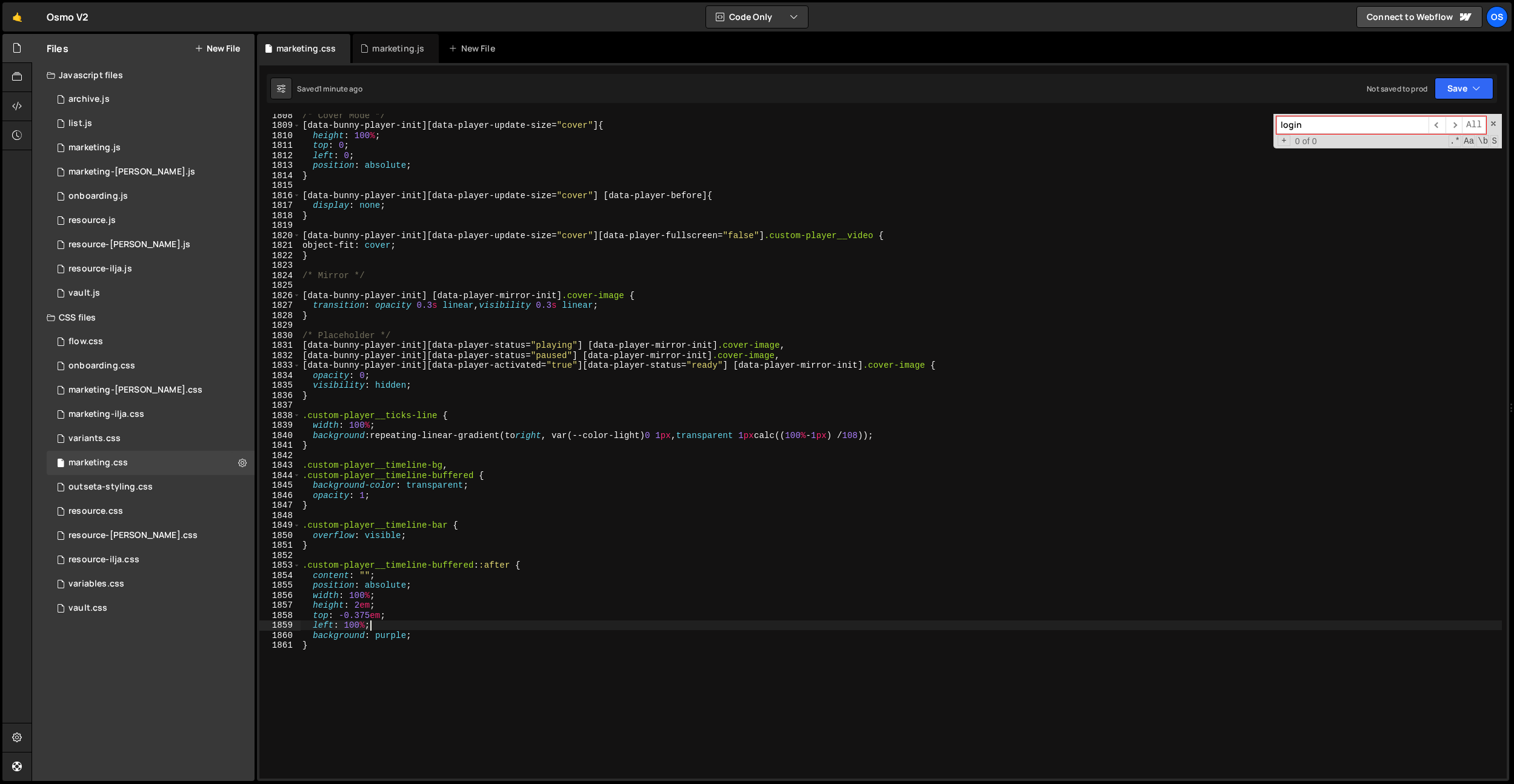
click at [393, 633] on div "/* Cover Mode */ [ data-bunny-player-init ][ data-player-update-size = " cover …" at bounding box center [901, 453] width 1202 height 685
type textarea "background: var(--color-dark);"
click at [478, 634] on div "/* Cover Mode */ [ data-bunny-player-init ][ data-player-update-size = " cover …" at bounding box center [901, 453] width 1202 height 685
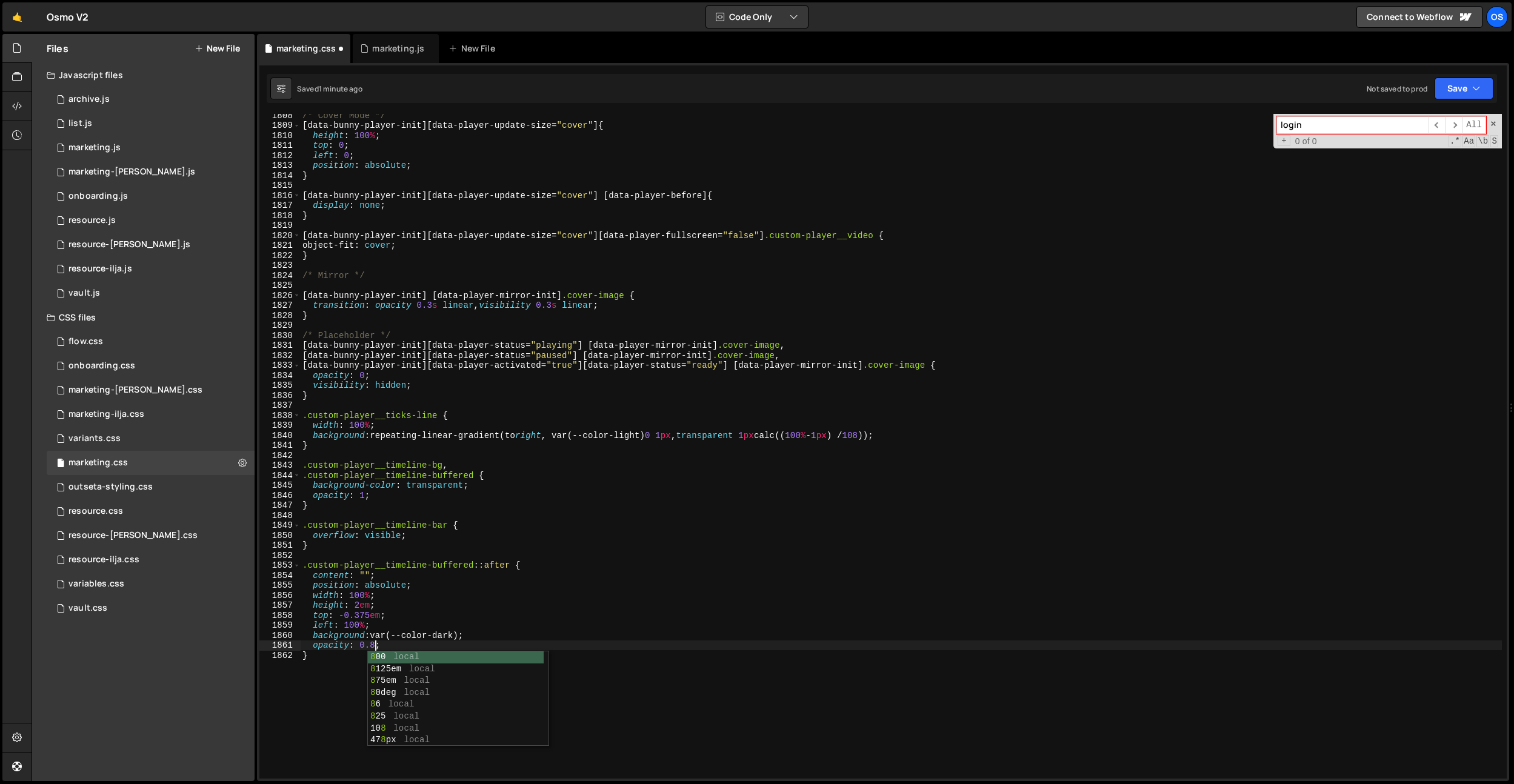
scroll to position [0, 5]
drag, startPoint x: 456, startPoint y: 538, endPoint x: 446, endPoint y: 553, distance: 18.0
click at [456, 538] on div "/* Cover Mode */ [ data-bunny-player-init ][ data-player-update-size = " cover …" at bounding box center [901, 453] width 1202 height 685
click at [351, 660] on div "/* Cover Mode */ [ data-bunny-player-init ][ data-player-update-size = " cover …" at bounding box center [901, 453] width 1202 height 685
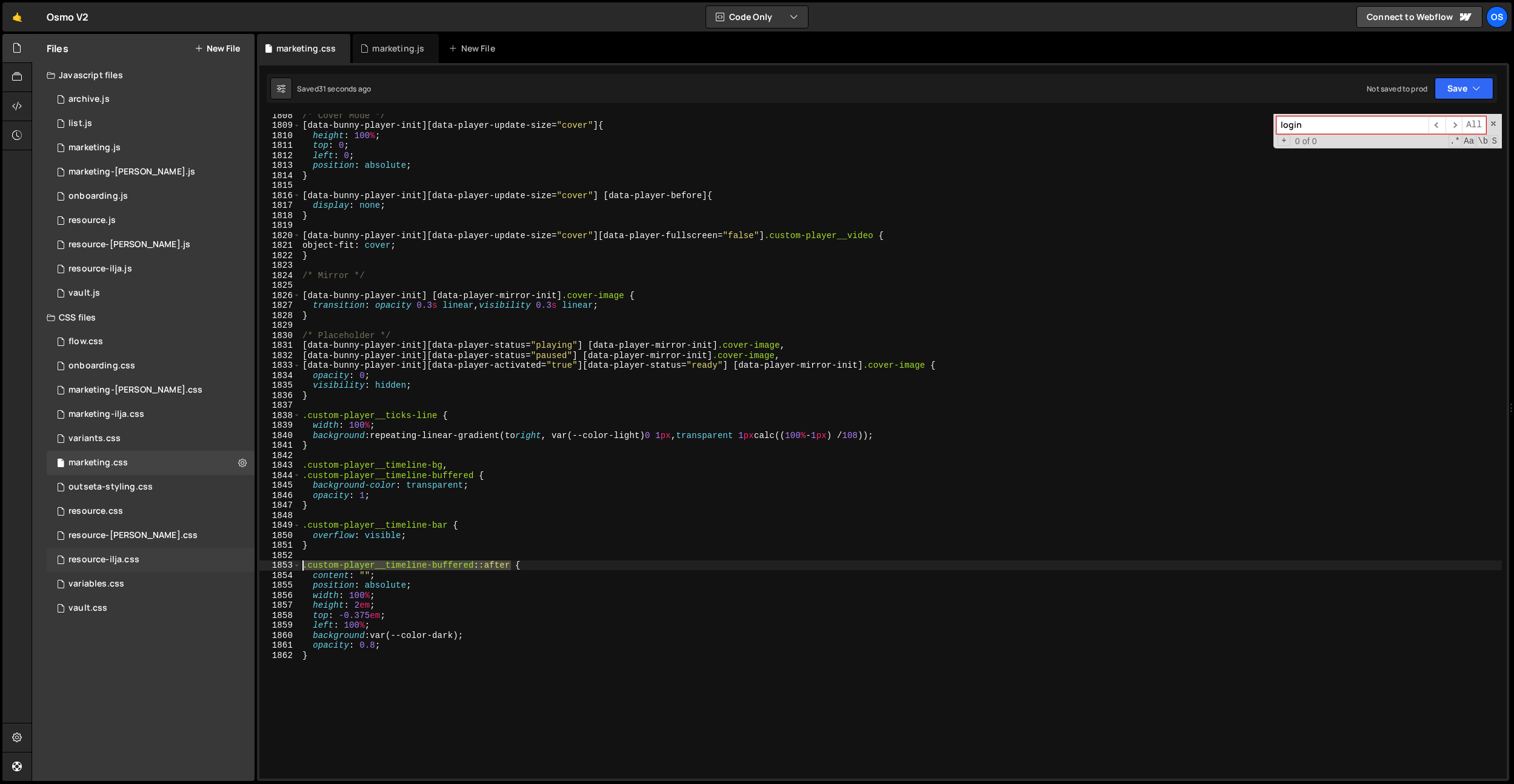
drag, startPoint x: 513, startPoint y: 567, endPoint x: 224, endPoint y: 565, distance: 289.0
click at [224, 565] on div "Files New File Javascript files 0 archive.js 0 0 list.js 0 0 marketing.js 0 0 0…" at bounding box center [773, 407] width 1483 height 748
paste textarea ".custom-player__timeline-buffered::after"
drag, startPoint x: 564, startPoint y: 569, endPoint x: 521, endPoint y: 575, distance: 43.4
click at [564, 569] on div "/* Cover Mode */ [ data-bunny-player-init ][ data-player-update-size = " cover …" at bounding box center [901, 453] width 1202 height 685
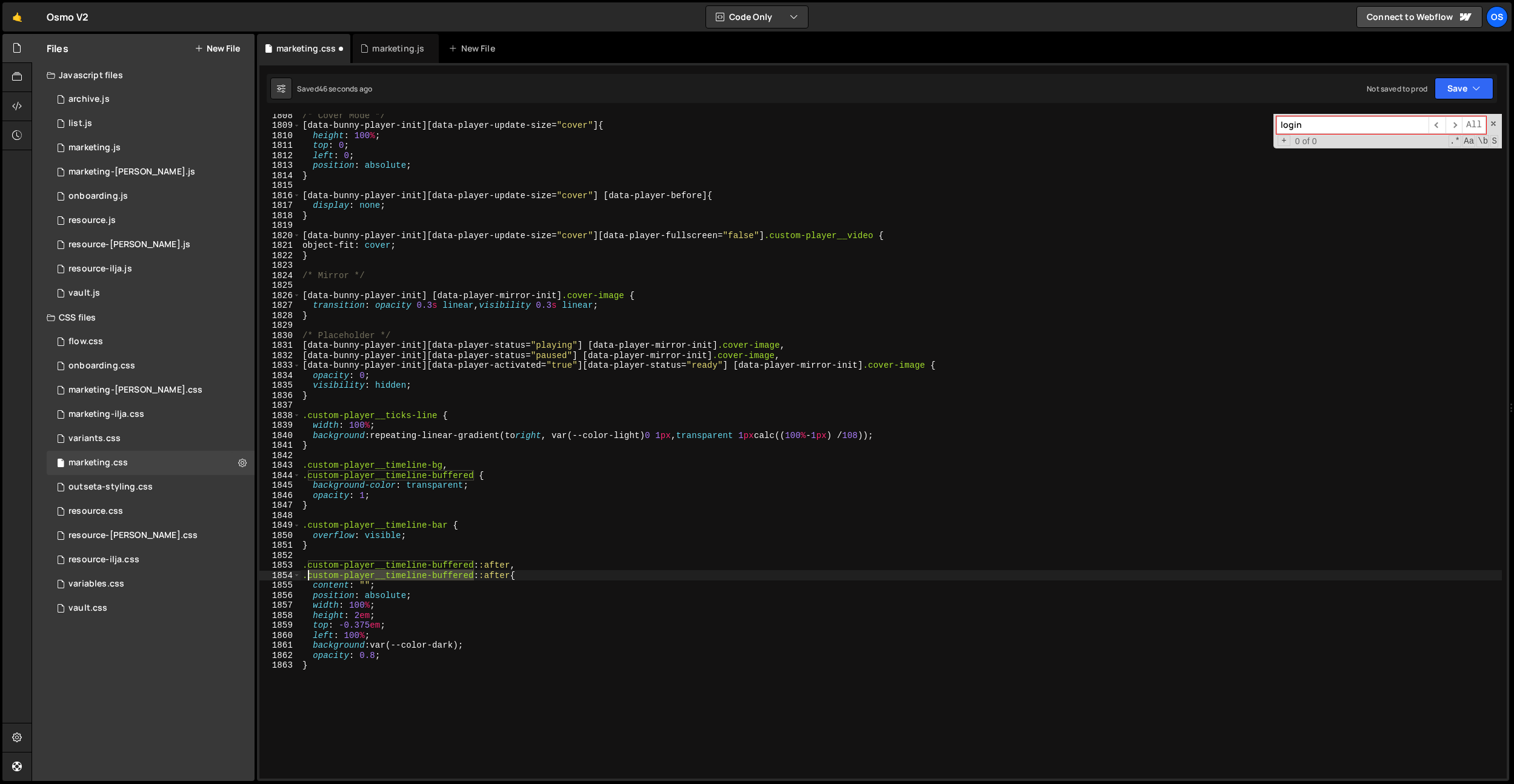
drag, startPoint x: 475, startPoint y: 577, endPoint x: 312, endPoint y: 575, distance: 163.0
click at [309, 574] on div "/* Cover Mode */ [ data-bunny-player-init ][ data-player-update-size = " cover …" at bounding box center [901, 453] width 1202 height 685
paste textarea "progress"
click at [475, 475] on div "/* Cover Mode */ [ data-bunny-player-init ][ data-player-update-size = " cover …" at bounding box center [901, 453] width 1202 height 685
paste textarea "custom-player__timeline-progress"
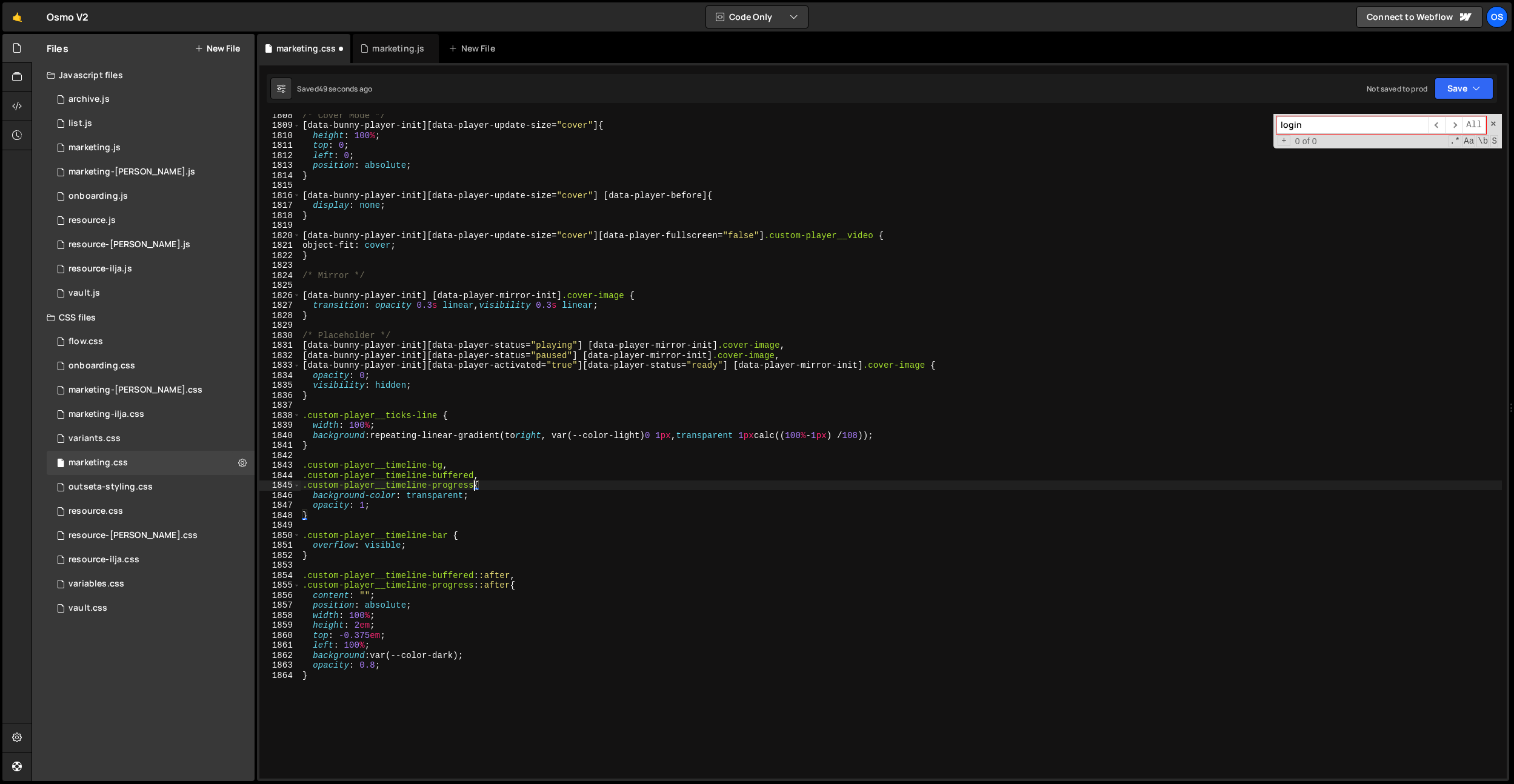
type textarea ".custom-player__timeline-progress {"
click at [558, 566] on div "/* Cover Mode */ [ data-bunny-player-init ][ data-player-update-size = " cover …" at bounding box center [901, 453] width 1202 height 685
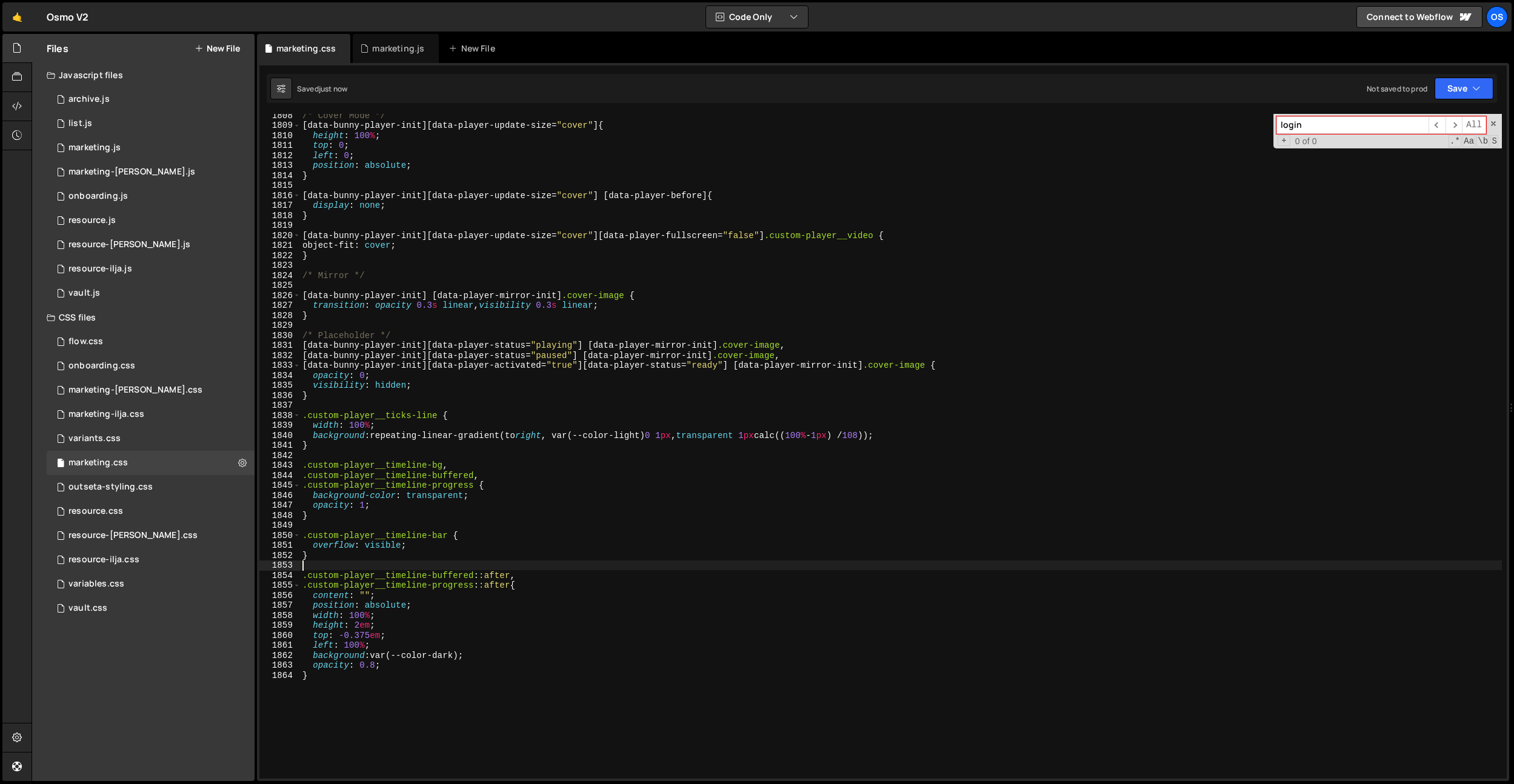
click at [372, 666] on div "/* Cover Mode */ [ data-bunny-player-init ][ data-player-update-size = " cover …" at bounding box center [901, 453] width 1202 height 685
drag, startPoint x: 512, startPoint y: 576, endPoint x: 231, endPoint y: 575, distance: 281.0
click at [231, 575] on div "Files New File Javascript files 0 archive.js 0 0 list.js 0 0 marketing.js 0 0 0…" at bounding box center [773, 407] width 1483 height 748
drag, startPoint x: 510, startPoint y: 585, endPoint x: 276, endPoint y: 591, distance: 234.1
click at [274, 584] on div ".custom-player__timeline-buffered::after, 1808 1809 1810 1811 1812 1813 1814 18…" at bounding box center [883, 446] width 1247 height 665
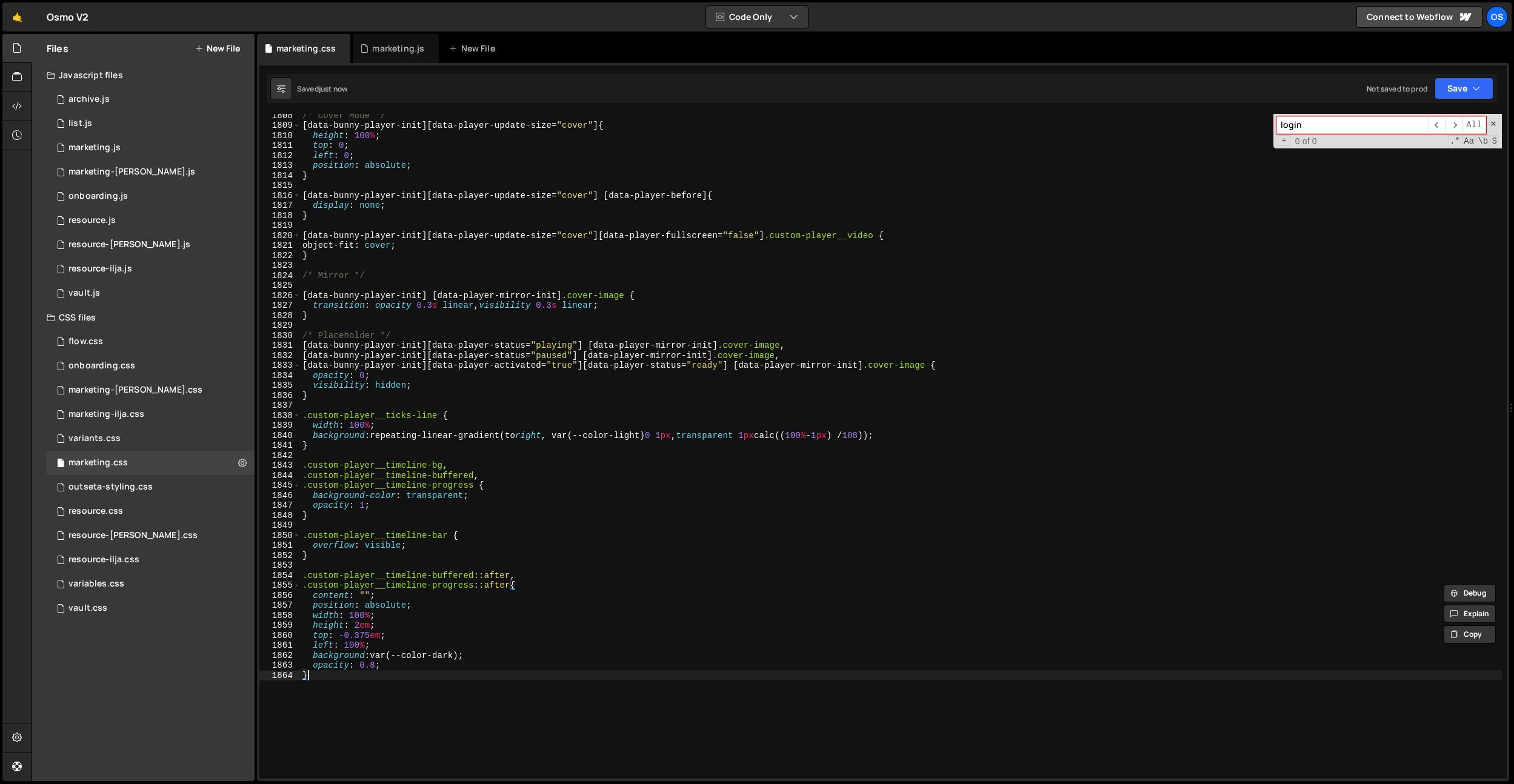
click at [337, 691] on div "/* Cover Mode */ [ data-bunny-player-init ][ data-player-update-size = " cover …" at bounding box center [901, 453] width 1202 height 685
type textarea "}"
paste textarea ".custom-player__timeline-progress::after"
type textarea ".custom-player__timeline-progress::after {}"
drag, startPoint x: 388, startPoint y: 666, endPoint x: 317, endPoint y: 698, distance: 77.9
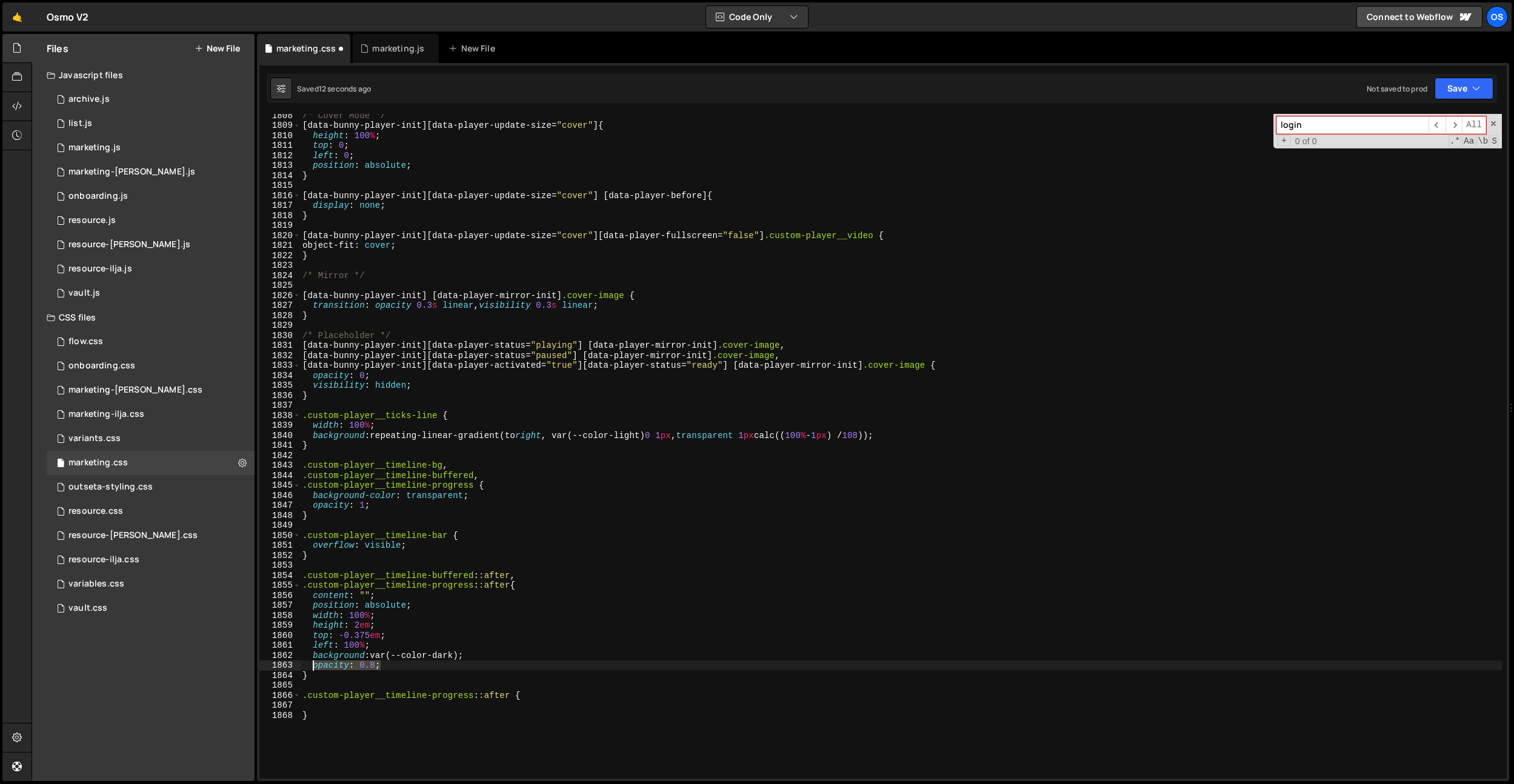
click at [312, 666] on div "/* Cover Mode */ [ data-bunny-player-init ][ data-player-update-size = " cover …" at bounding box center [901, 453] width 1202 height 685
type textarea "opacity: 0.8;"
click at [317, 705] on div "/* Cover Mode */ [ data-bunny-player-init ][ data-player-update-size = " cover …" at bounding box center [901, 453] width 1202 height 685
paste textarea "opacity: 0.8;"
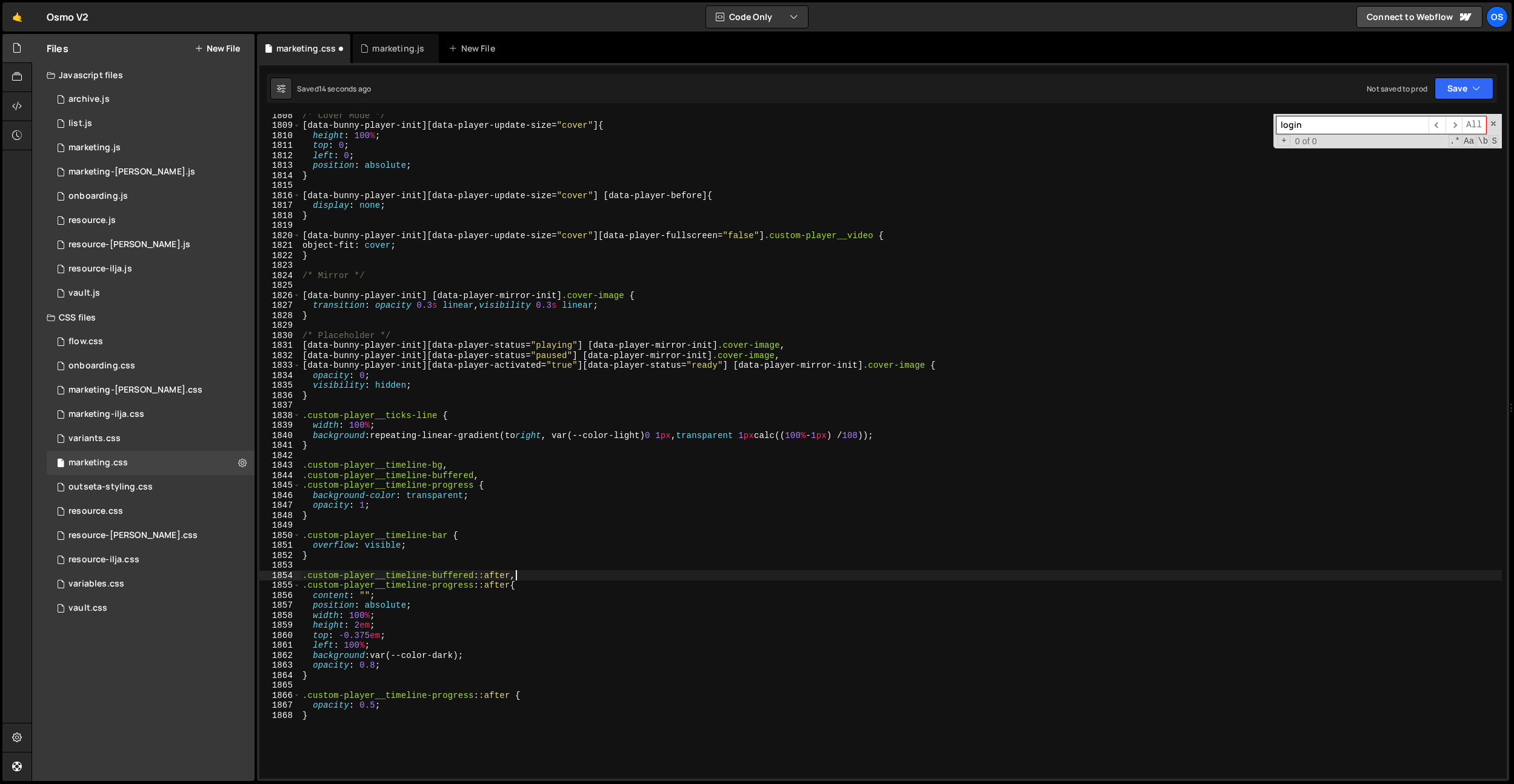
click at [540, 577] on div "/* Cover Mode */ [ data-bunny-player-init ][ data-player-update-size = " cover …" at bounding box center [901, 453] width 1202 height 685
click at [534, 576] on div "/* Cover Mode */ [ data-bunny-player-init ][ data-player-update-size = " cover …" at bounding box center [901, 453] width 1202 height 685
click at [474, 559] on div "/* Cover Mode */ [ data-bunny-player-init ][ data-player-update-size = " cover …" at bounding box center [901, 453] width 1202 height 685
click at [375, 703] on div "/* Cover Mode */ [ data-bunny-player-init ][ data-player-update-size = " cover …" at bounding box center [901, 453] width 1202 height 685
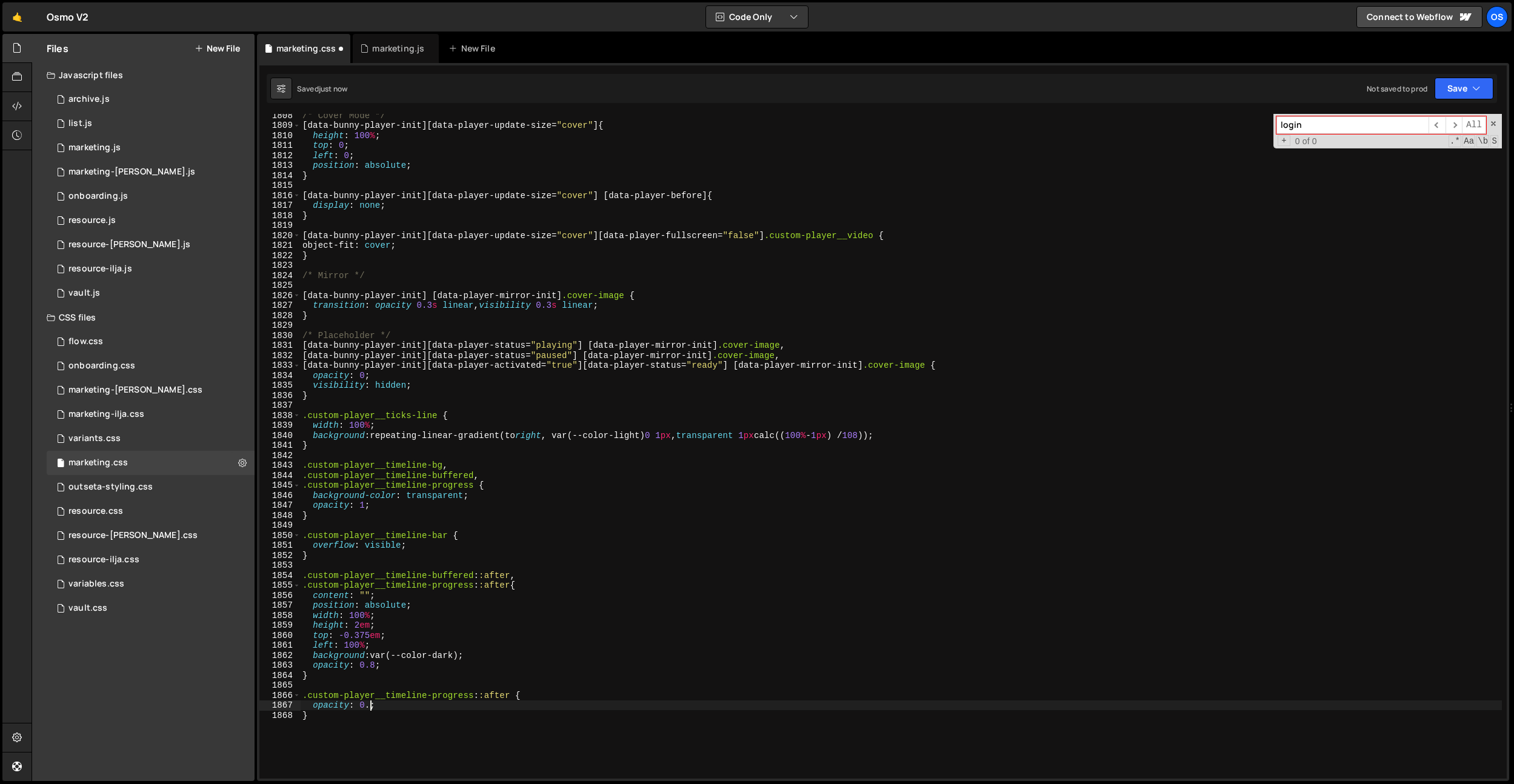
scroll to position [0, 5]
drag, startPoint x: 442, startPoint y: 472, endPoint x: 400, endPoint y: 674, distance: 206.3
click at [442, 473] on div "/* Cover Mode */ [ data-bunny-player-init ][ data-player-update-size = " cover …" at bounding box center [901, 453] width 1202 height 685
click at [376, 666] on div "/* Cover Mode */ [ data-bunny-player-init ][ data-player-update-size = " cover …" at bounding box center [901, 453] width 1202 height 685
drag, startPoint x: 489, startPoint y: 622, endPoint x: 477, endPoint y: 635, distance: 17.7
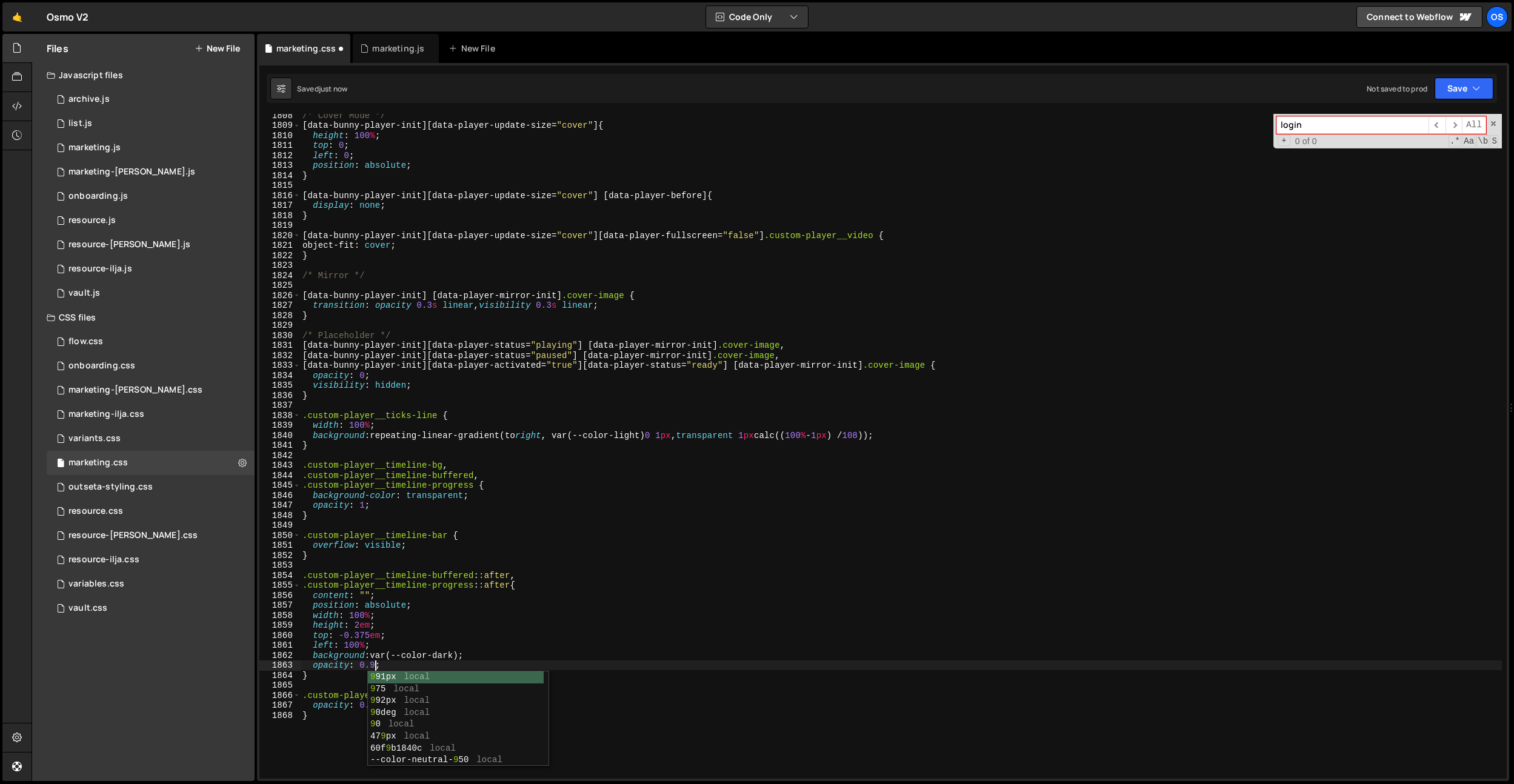
click at [489, 622] on div "/* Cover Mode */ [ data-bunny-player-init ][ data-player-update-size = " cover …" at bounding box center [901, 453] width 1202 height 685
click at [370, 707] on div "/* Cover Mode */ [ data-bunny-player-init ][ data-player-update-size = " cover …" at bounding box center [901, 453] width 1202 height 685
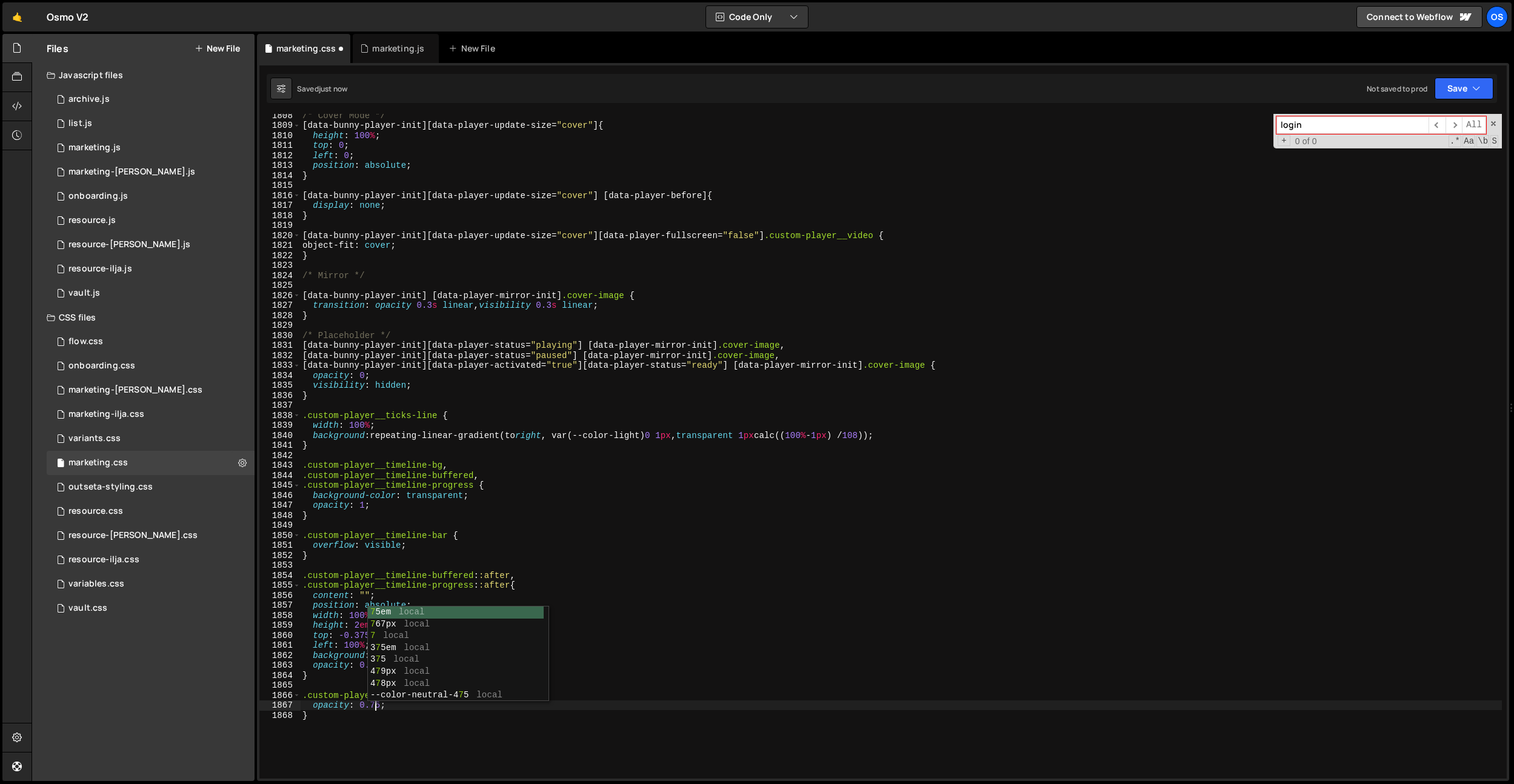
drag, startPoint x: 463, startPoint y: 442, endPoint x: 447, endPoint y: 490, distance: 50.6
click at [462, 442] on div "/* Cover Mode */ [ data-bunny-player-init ][ data-player-update-size = " cover …" at bounding box center [901, 453] width 1202 height 685
click at [375, 666] on div "/* Cover Mode */ [ data-bunny-player-init ][ data-player-update-size = " cover …" at bounding box center [901, 453] width 1202 height 685
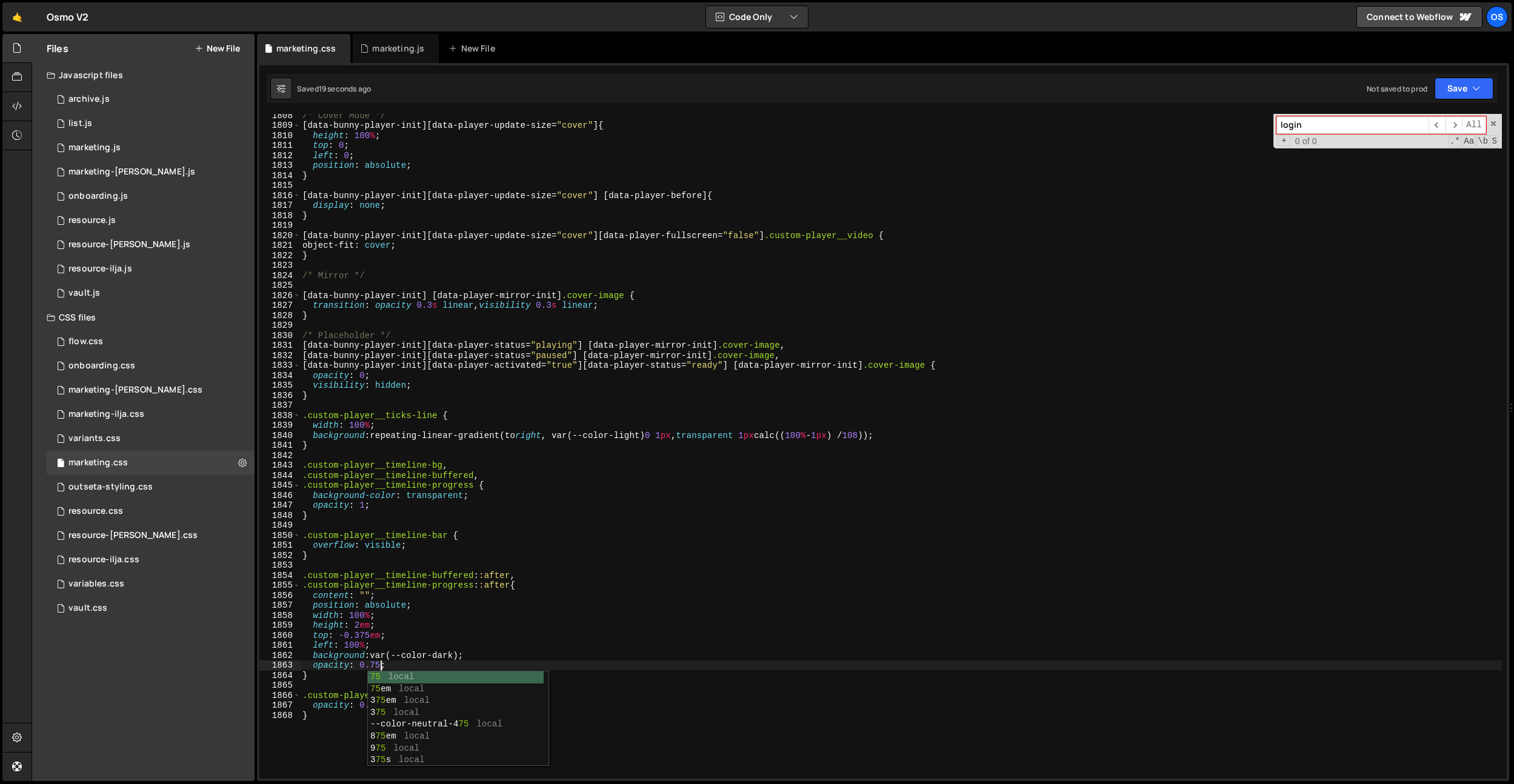
click at [687, 482] on div "/* Cover Mode */ [ data-bunny-player-init ][ data-player-update-size = " cover …" at bounding box center [901, 453] width 1202 height 685
type textarea ".custom-player__timeline-progress {"
click at [406, 684] on div "/* Cover Mode */ [ data-bunny-player-init ][ data-player-update-size = " cover …" at bounding box center [901, 453] width 1202 height 685
click at [411, 681] on div "/* Cover Mode */ [ data-bunny-player-init ][ data-player-update-size = " cover …" at bounding box center [901, 453] width 1202 height 685
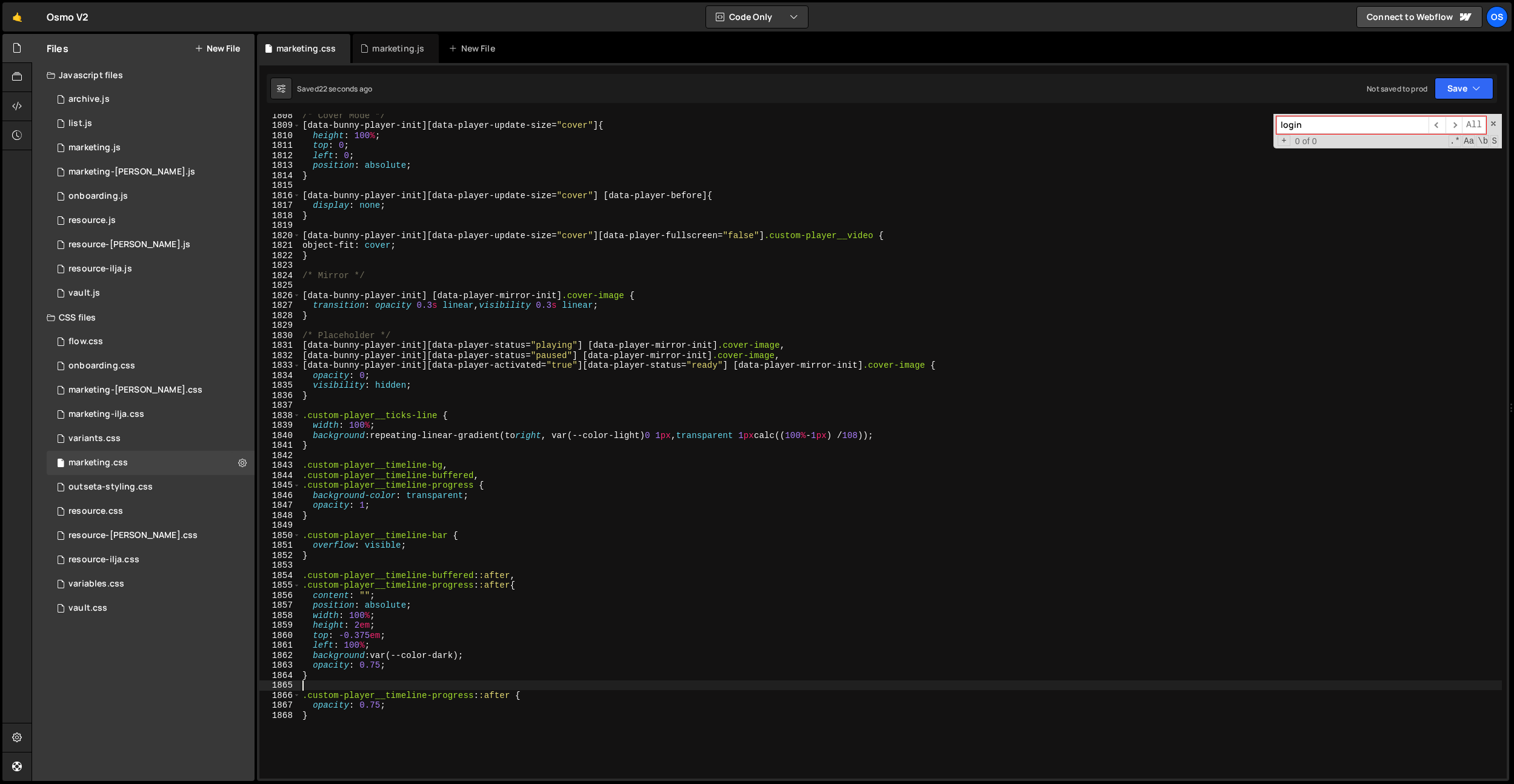
click at [378, 669] on div "/* Cover Mode */ [ data-bunny-player-init ][ data-player-update-size = " cover …" at bounding box center [901, 453] width 1202 height 685
type textarea "opacity: 0.6;"
click at [482, 523] on div "/* Cover Mode */ [ data-bunny-player-init ][ data-player-update-size = " cover …" at bounding box center [901, 453] width 1202 height 685
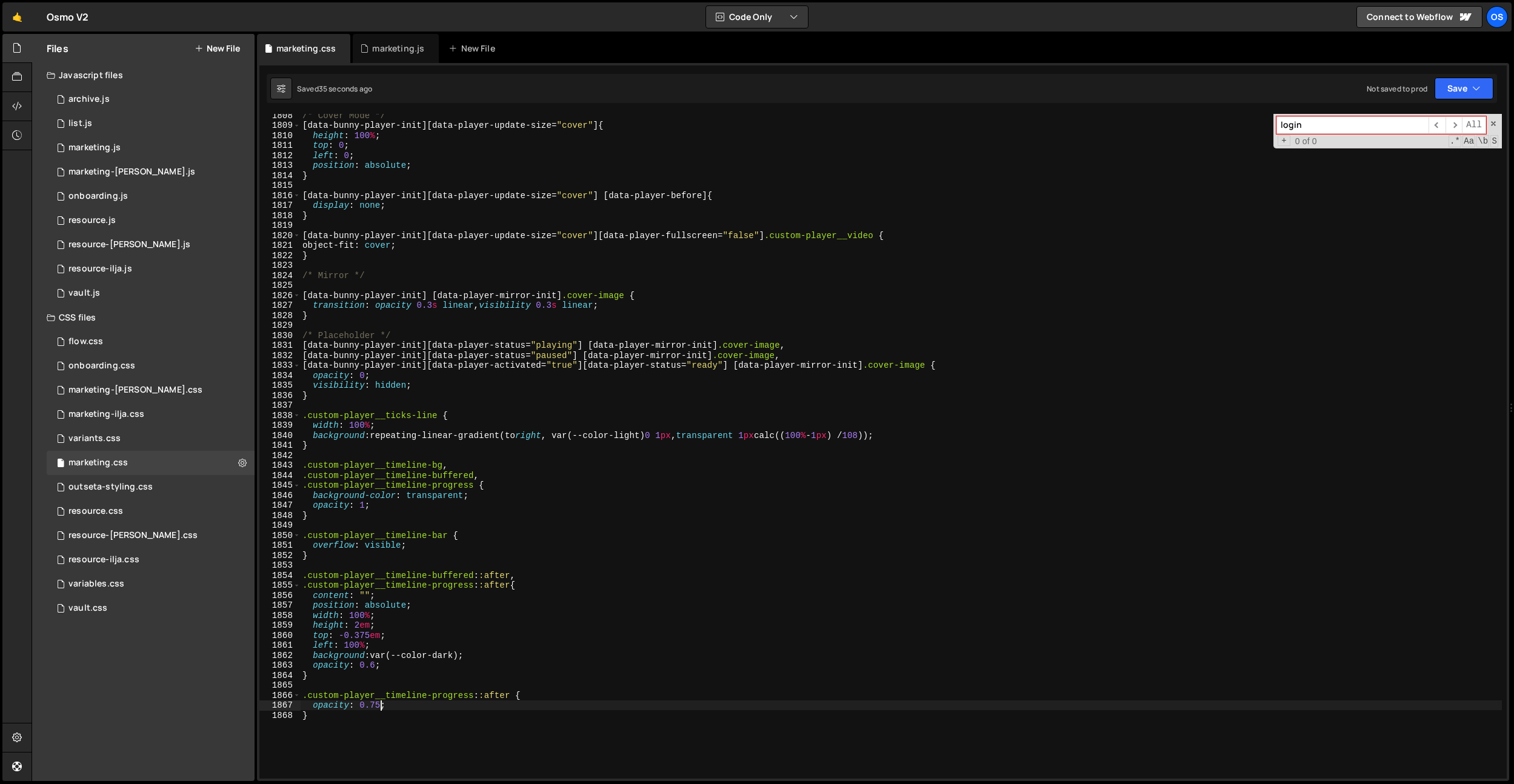
click at [379, 706] on div "/* Cover Mode */ [ data-bunny-player-init ][ data-player-update-size = " cover …" at bounding box center [901, 453] width 1202 height 685
drag, startPoint x: 528, startPoint y: 467, endPoint x: 521, endPoint y: 482, distance: 16.6
click at [528, 467] on div "/* Cover Mode */ [ data-bunny-player-init ][ data-player-update-size = " cover …" at bounding box center [901, 453] width 1202 height 685
click at [385, 707] on div "/* Cover Mode */ [ data-bunny-player-init ][ data-player-update-size = " cover …" at bounding box center [901, 453] width 1202 height 685
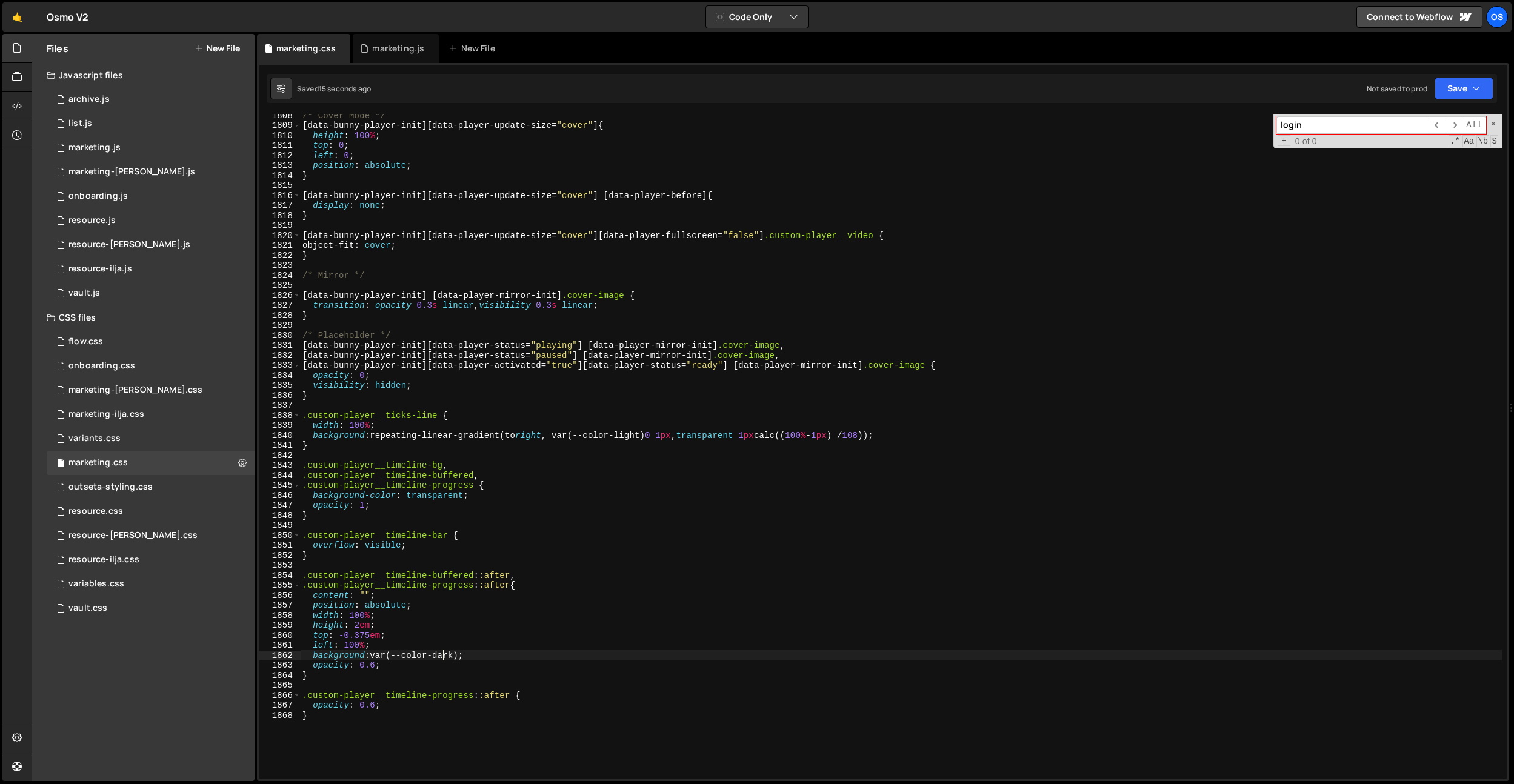
click at [441, 659] on div "/* Cover Mode */ [ data-bunny-player-init ][ data-player-update-size = " cover …" at bounding box center [901, 453] width 1202 height 685
click at [407, 666] on div "/* Cover Mode */ [ data-bunny-player-init ][ data-player-update-size = " cover …" at bounding box center [901, 453] width 1202 height 685
click at [371, 708] on div "/* Cover Mode */ [ data-bunny-player-init ][ data-player-update-size = " cover …" at bounding box center [901, 453] width 1202 height 685
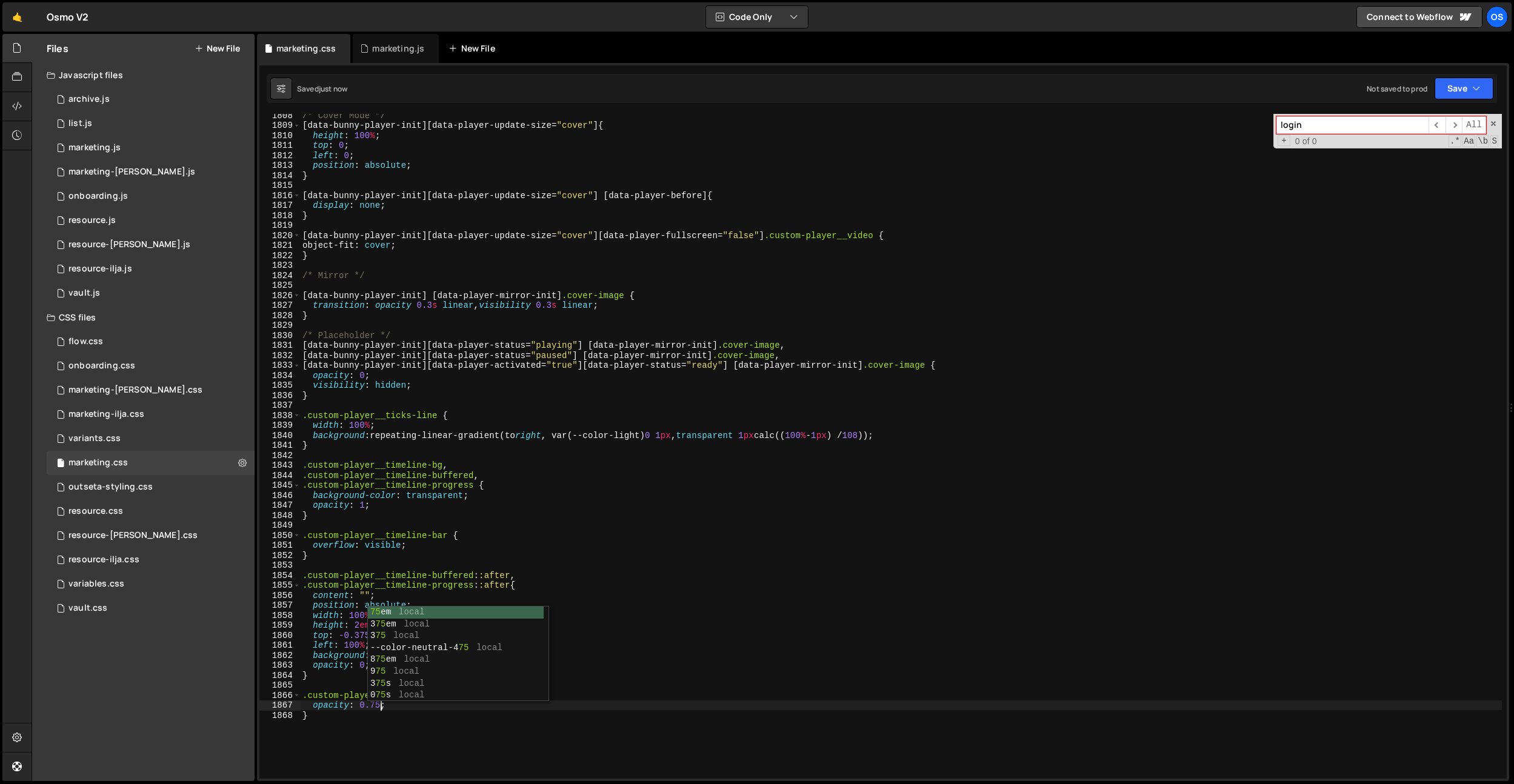
type textarea "opacity: 0.75;"
click at [687, 410] on div "/* Cover Mode */ [ data-bunny-player-init ][ data-player-update-size = " cover …" at bounding box center [901, 453] width 1202 height 685
drag, startPoint x: 855, startPoint y: 438, endPoint x: 870, endPoint y: 465, distance: 30.9
click at [855, 438] on div "/* Cover Mode */ [ data-bunny-player-init ][ data-player-update-size = " cover …" at bounding box center [901, 453] width 1202 height 685
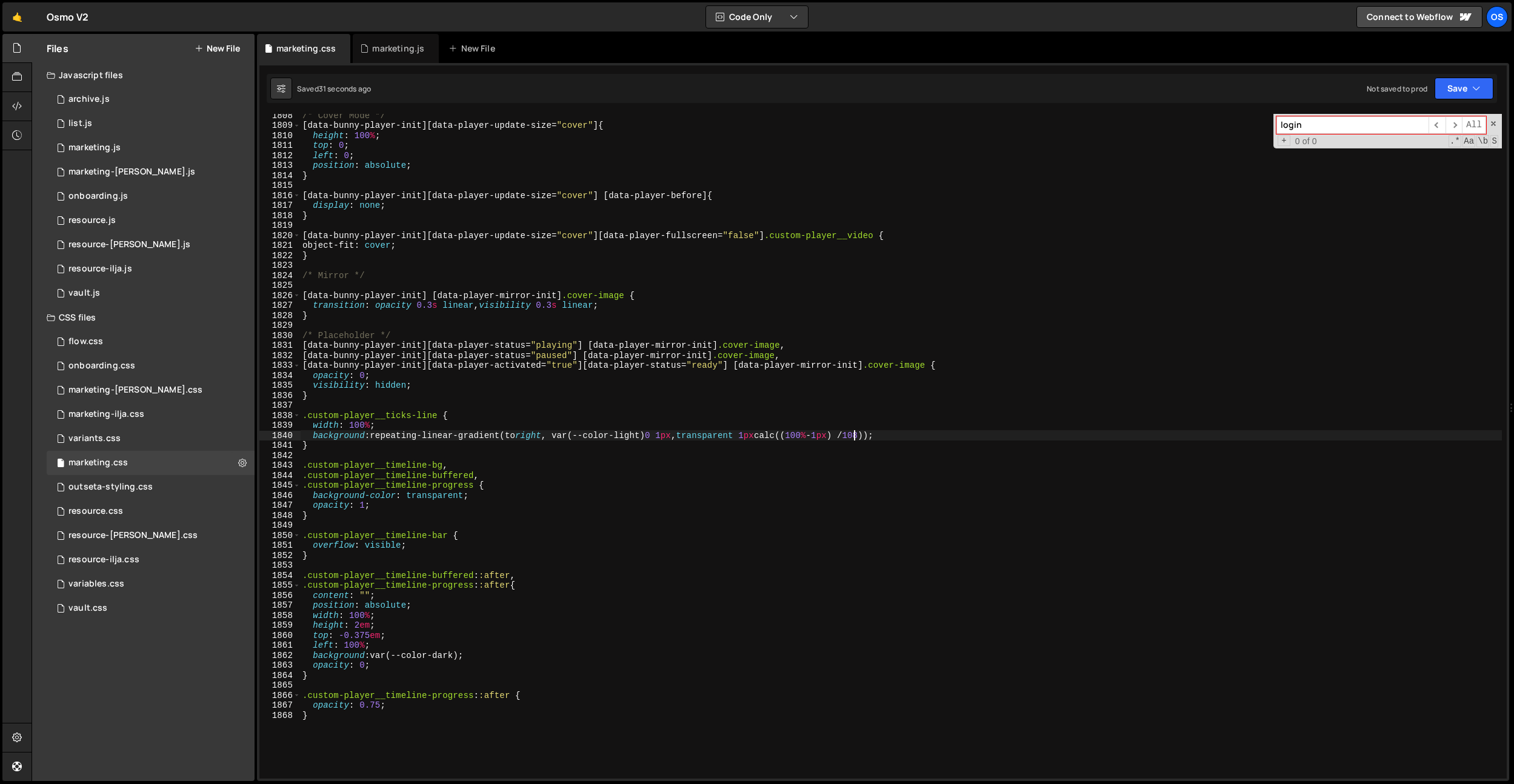
click at [894, 438] on div "/* Cover Mode */ [ data-bunny-player-init ][ data-player-update-size = " cover …" at bounding box center [901, 453] width 1202 height 685
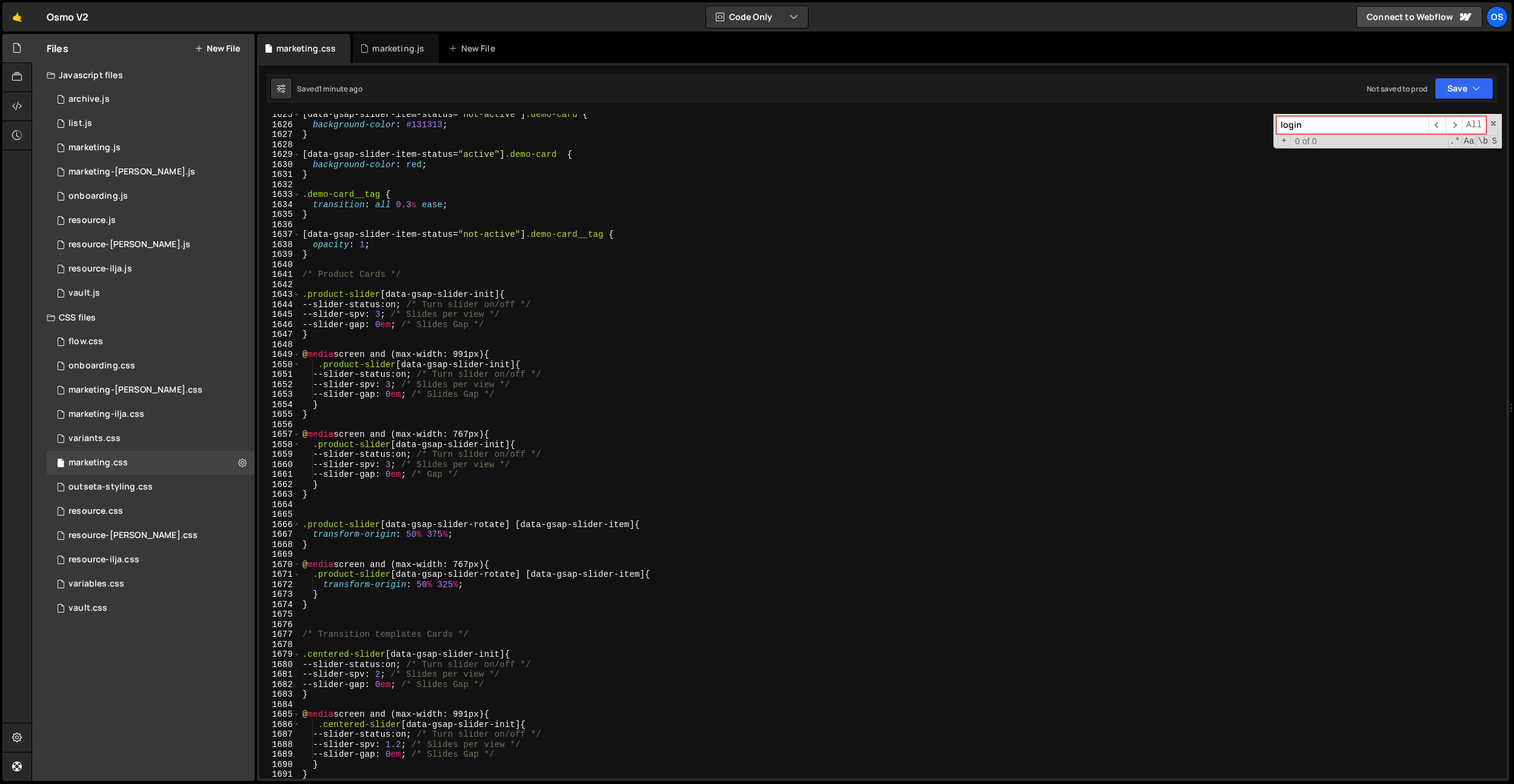
scroll to position [16239, 0]
drag, startPoint x: 518, startPoint y: 358, endPoint x: 512, endPoint y: 438, distance: 80.2
click at [259, 351] on div "background:repeating-linear-gradient(to right, var(--color-light) 0 1px, transp…" at bounding box center [883, 446] width 1247 height 665
type textarea "@media screen and (max-width: 991px) {"
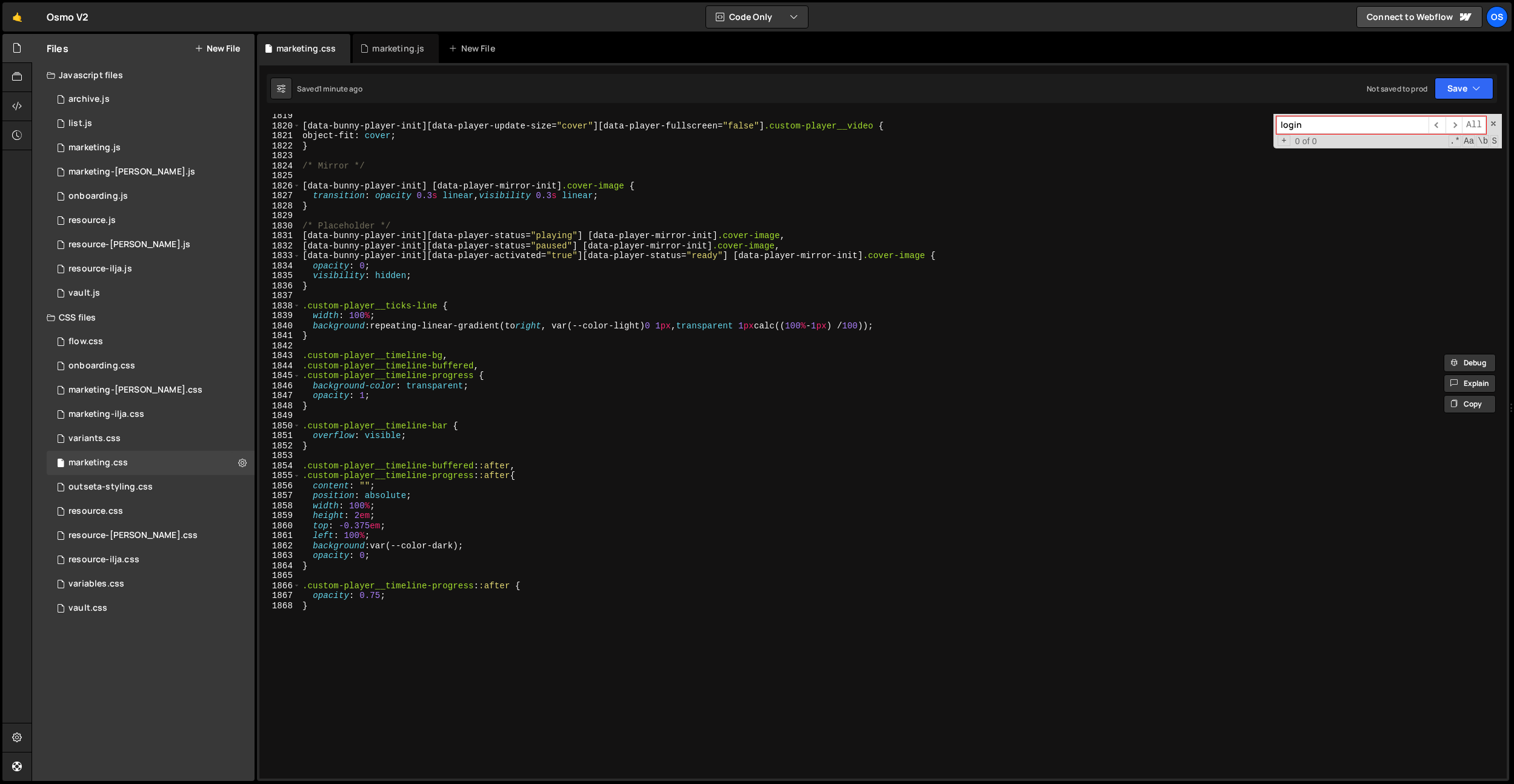
scroll to position [18176, 0]
click at [337, 302] on div "[ data-bunny-player-init ][ data-player-update-size = " cover " ][ data-player-…" at bounding box center [901, 456] width 1202 height 685
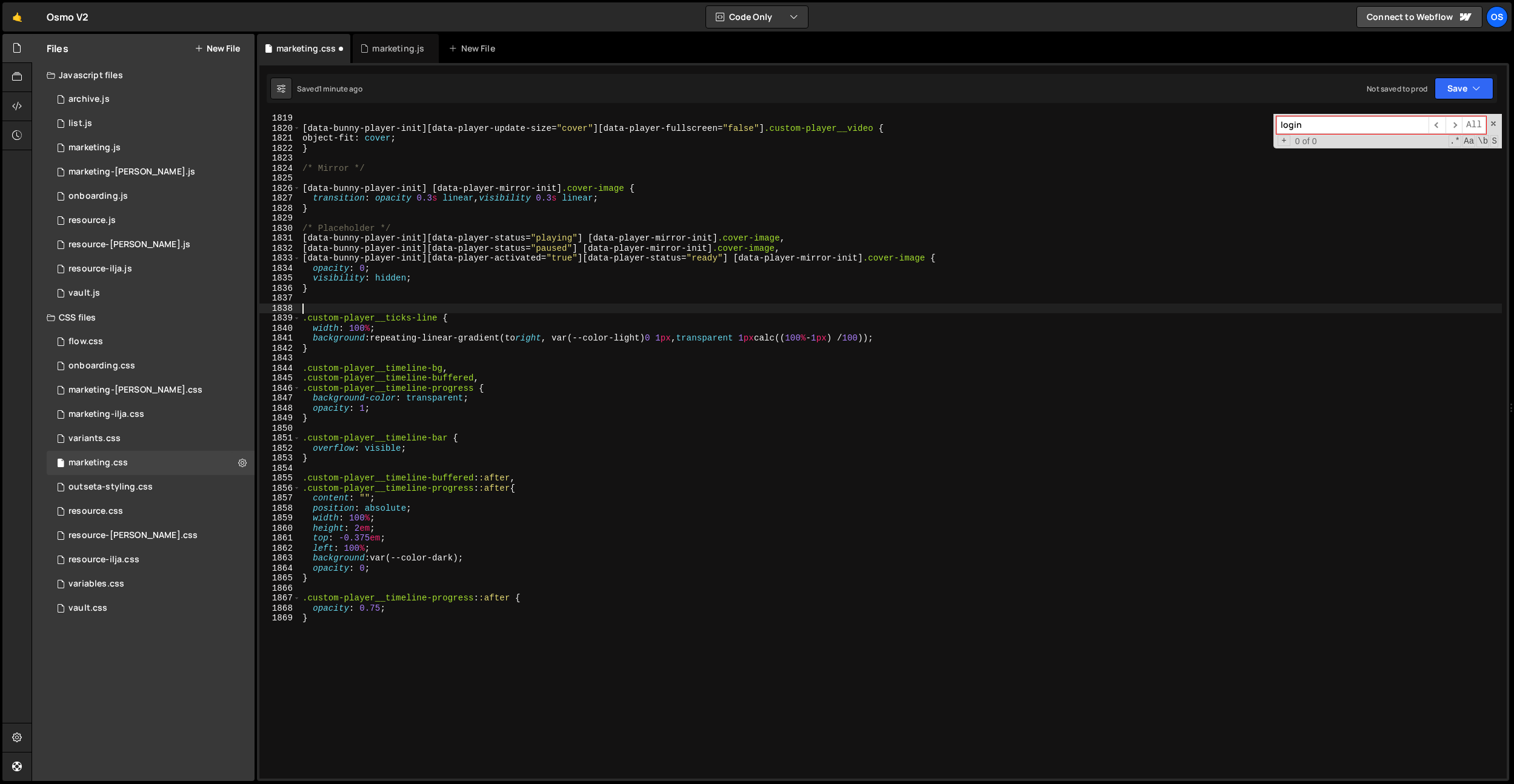
paste textarea "@media screen and (max-width: 991px) {"
click at [460, 707] on div "[ data-bunny-player-init ][ data-player-update-size = " cover " ][ data-player-…" at bounding box center [901, 456] width 1202 height 685
type textarea "}"
click at [324, 620] on div "[ data-bunny-player-init ][ data-player-update-size = " cover " ][ data-player-…" at bounding box center [901, 456] width 1202 height 685
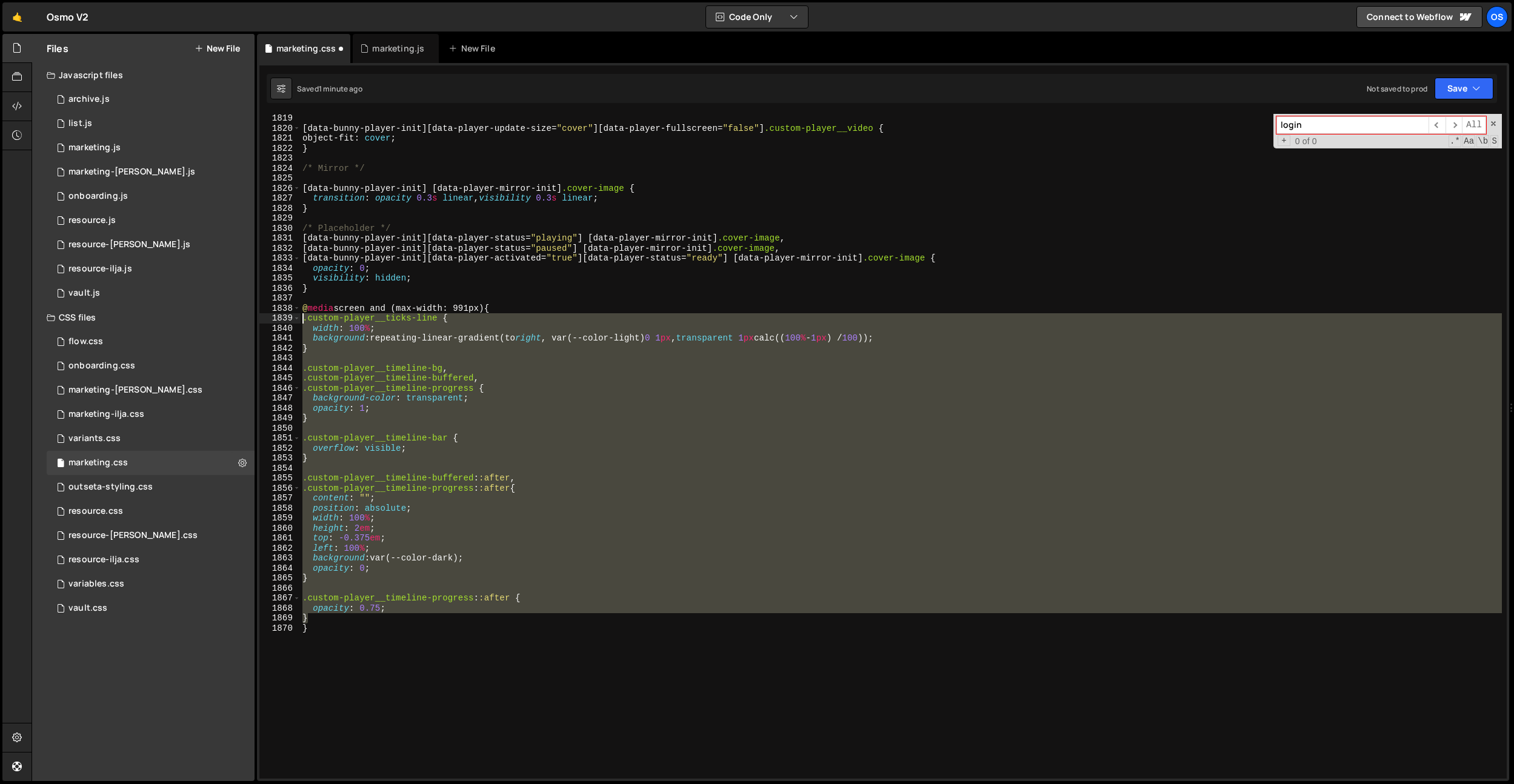
drag, startPoint x: 324, startPoint y: 620, endPoint x: 277, endPoint y: 316, distance: 307.6
click at [277, 316] on div "} 1819 1820 1821 1822 1823 1824 1825 1826 1827 1828 1829 1830 1831 1832 1833 18…" at bounding box center [883, 446] width 1247 height 665
click at [409, 313] on div "[ data-bunny-player-init ][ data-player-update-size = " cover " ][ data-player-…" at bounding box center [901, 456] width 1202 height 685
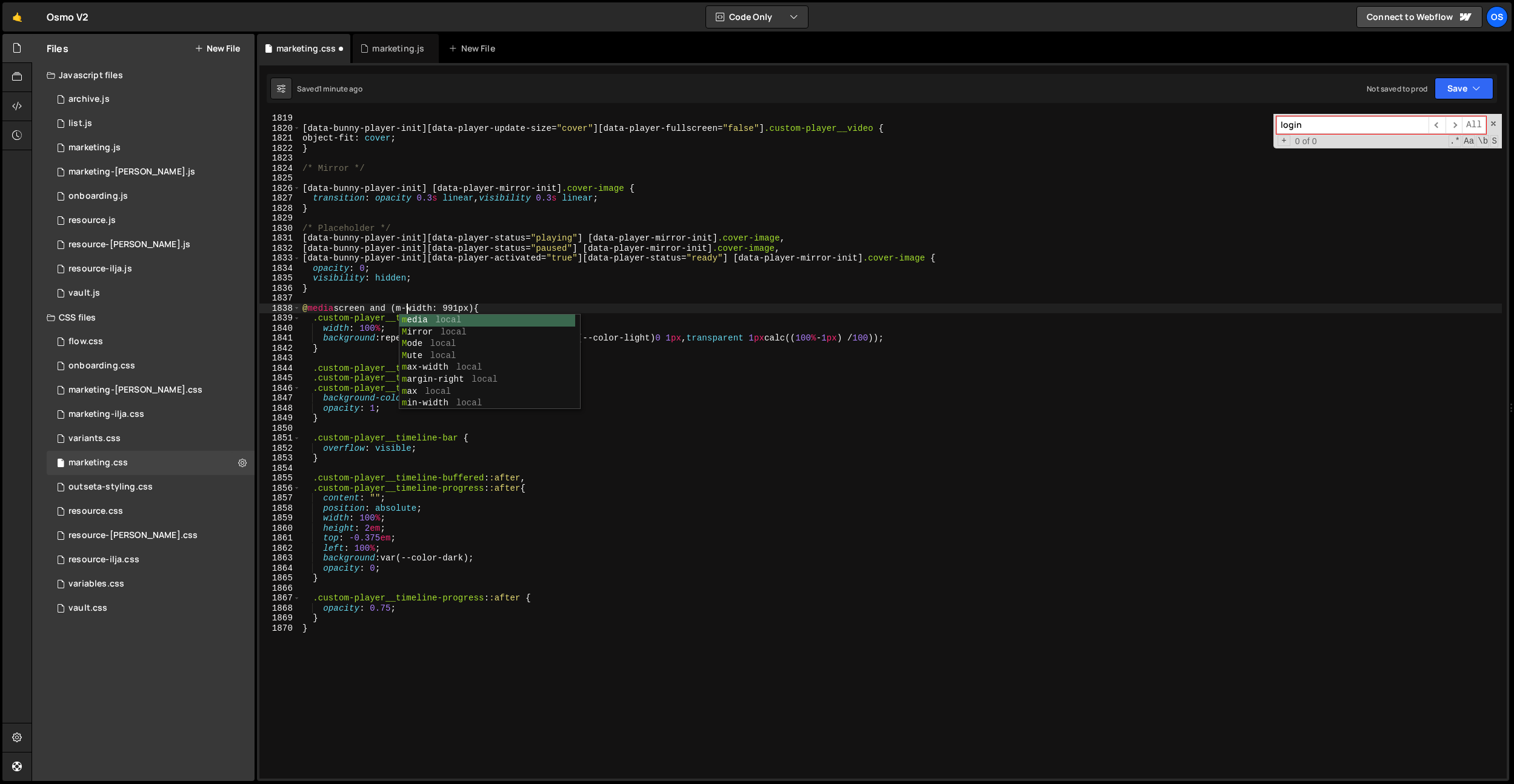
scroll to position [0, 8]
click at [467, 306] on div "[ data-bunny-player-init ][ data-player-update-size = " cover " ][ data-player-…" at bounding box center [901, 456] width 1202 height 685
type textarea "@media screen and (min-width: 992px) {"
click at [516, 307] on div "[ data-bunny-player-init ][ data-player-update-size = " cover " ][ data-player-…" at bounding box center [901, 456] width 1202 height 685
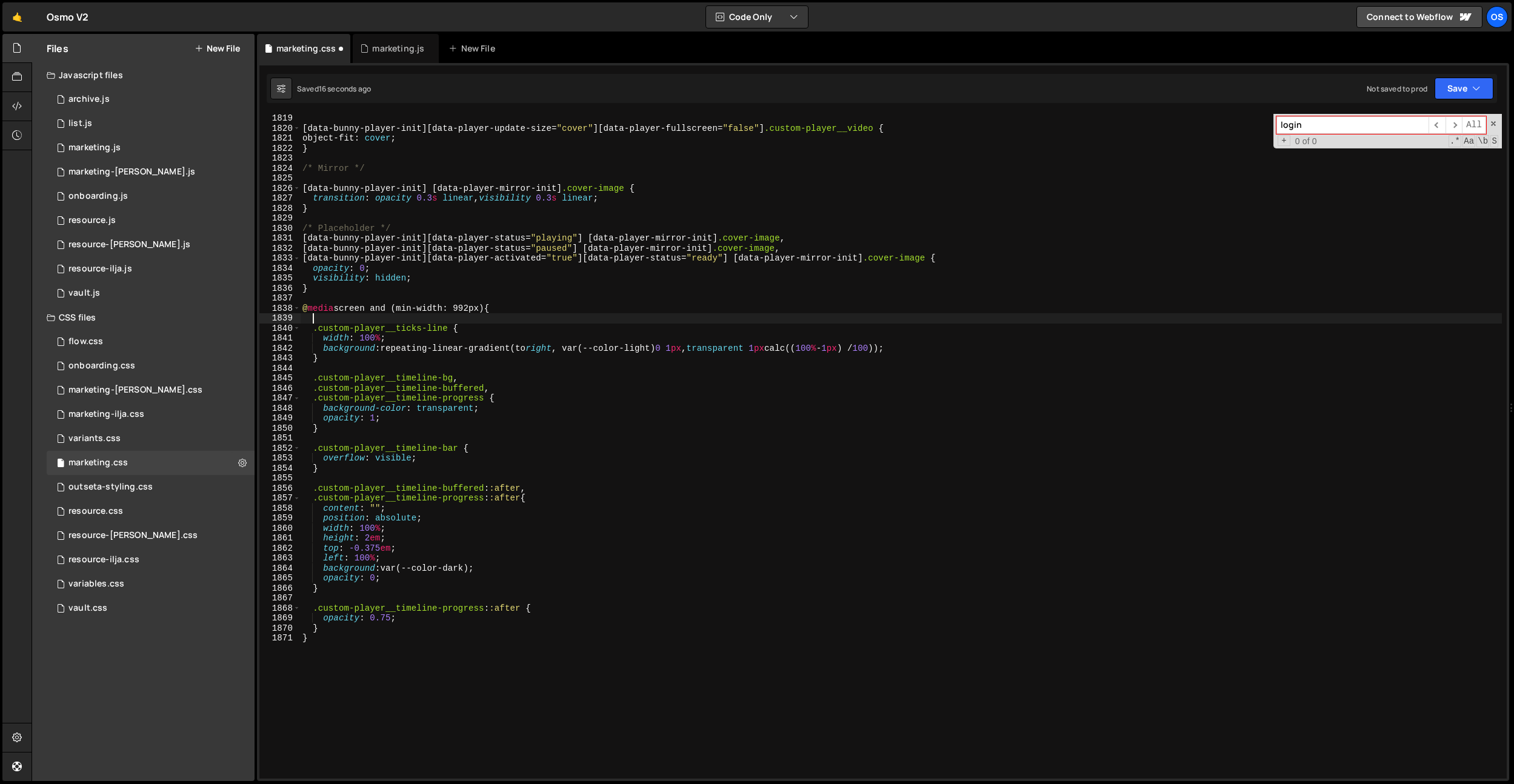
scroll to position [0, 0]
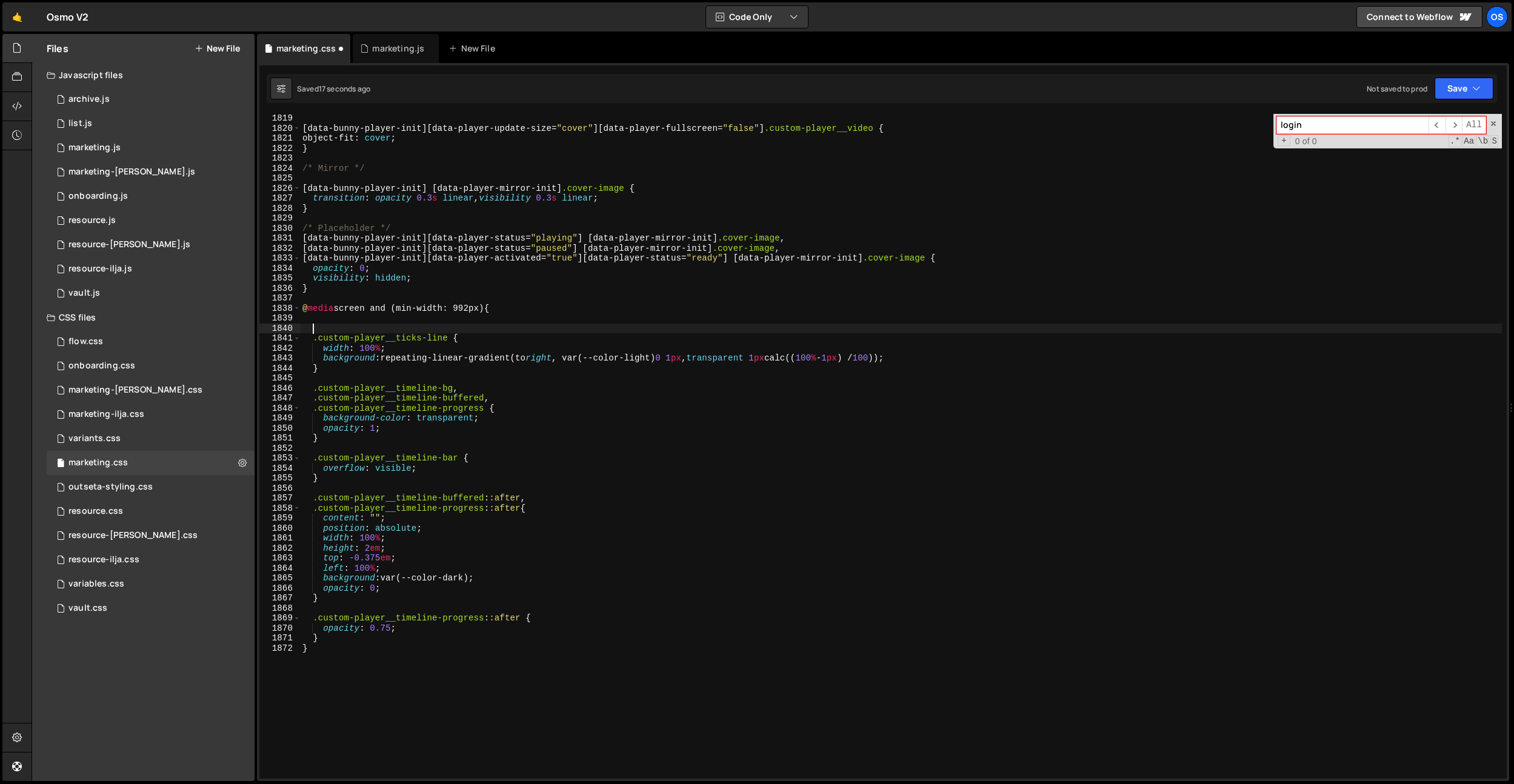
type textarea "@media screen and (min-width: 992px) {"
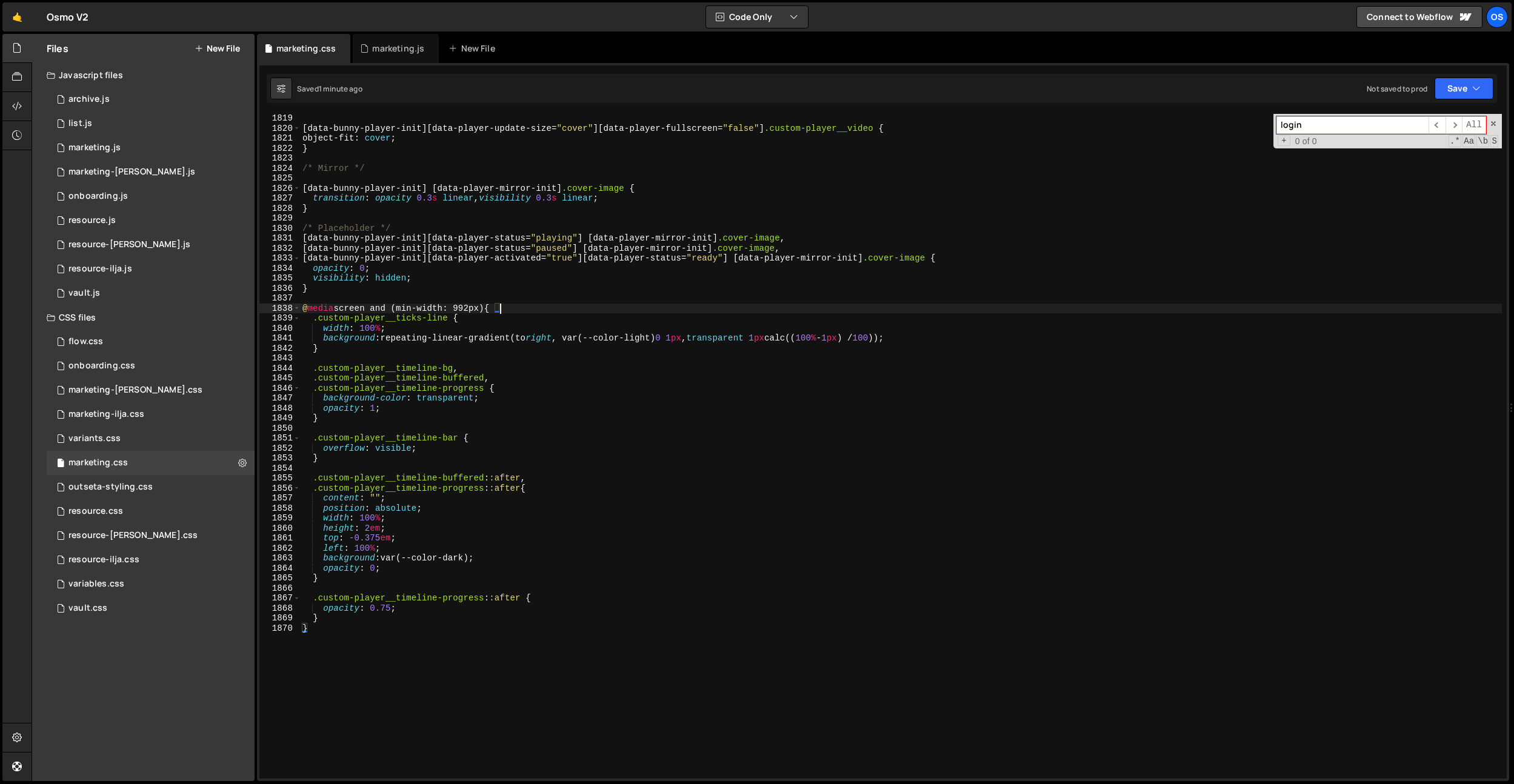
click at [507, 311] on div "[ data-bunny-player-init ][ data-player-update-size = " cover " ][ data-player-…" at bounding box center [901, 456] width 1202 height 685
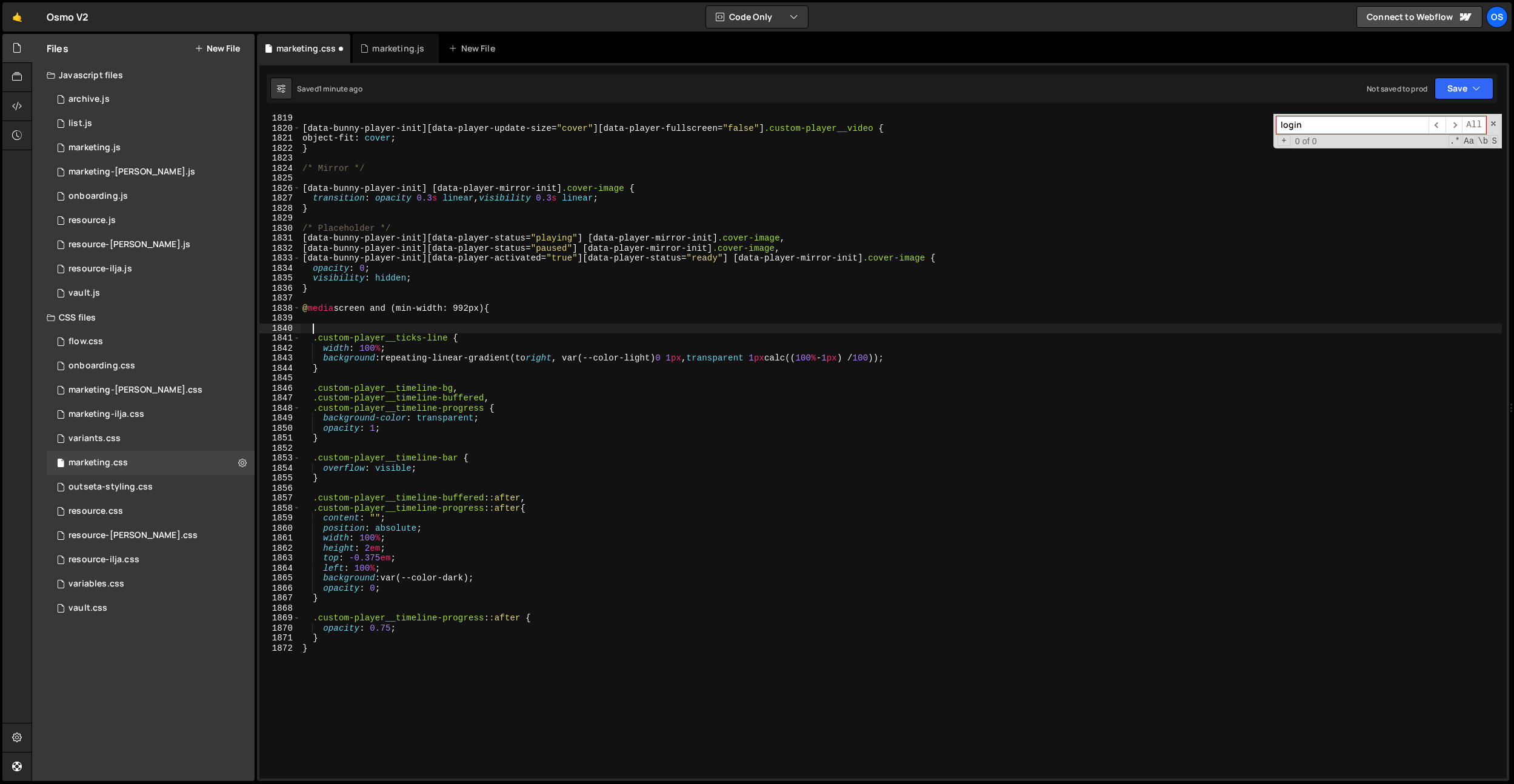
click at [398, 324] on div "[ data-bunny-player-init ][ data-player-update-size = " cover " ][ data-player-…" at bounding box center [901, 456] width 1202 height 685
click at [397, 317] on div "[ data-bunny-player-init ][ data-player-update-size = " cover " ][ data-player-…" at bounding box center [901, 456] width 1202 height 685
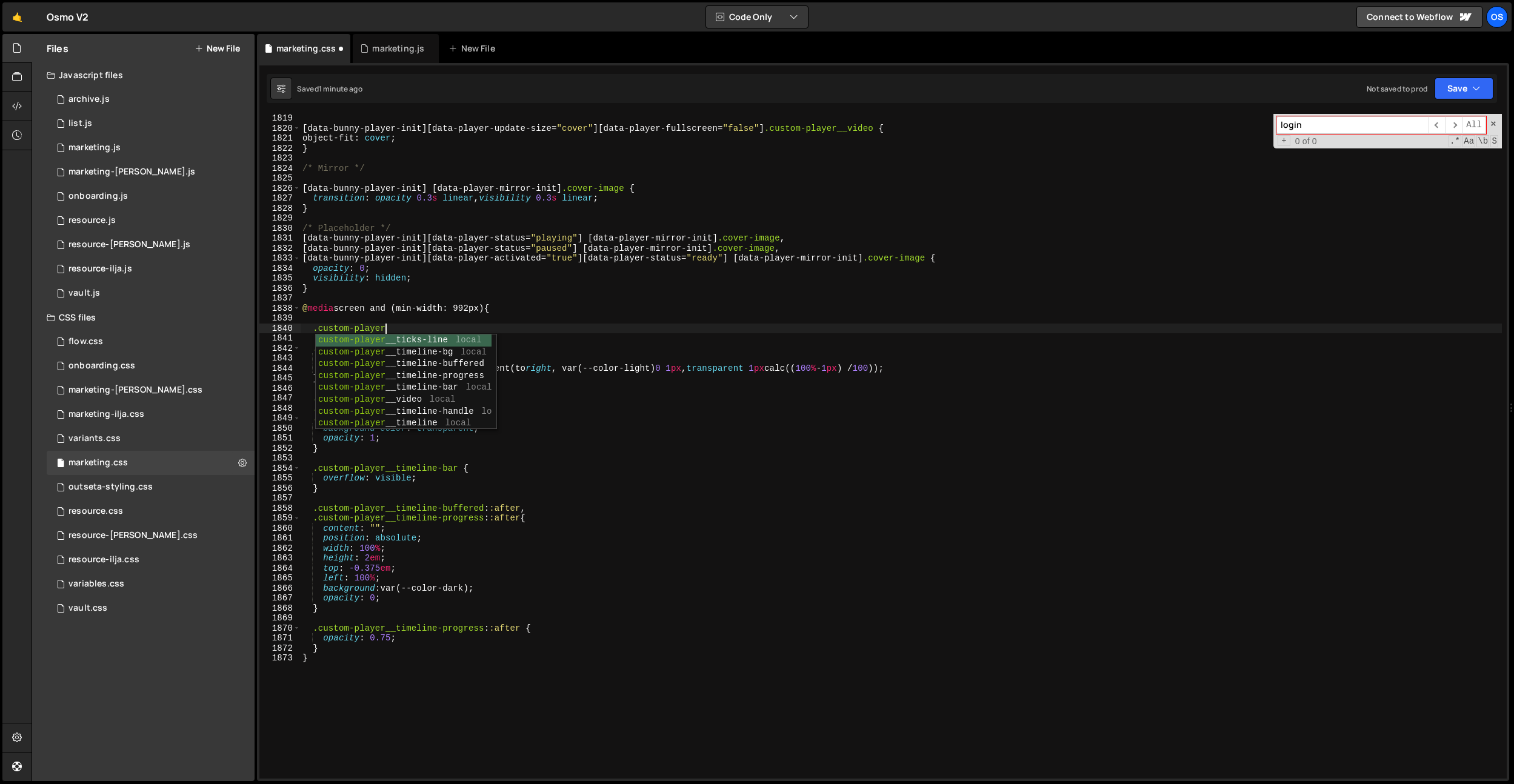
scroll to position [0, 5]
paste textarea "custom-player__text"
click at [392, 331] on div "[ data-bunny-player-init ][ data-player-update-size = " cover " ][ data-player-…" at bounding box center [901, 456] width 1202 height 685
drag, startPoint x: 390, startPoint y: 331, endPoint x: 314, endPoint y: 330, distance: 76.0
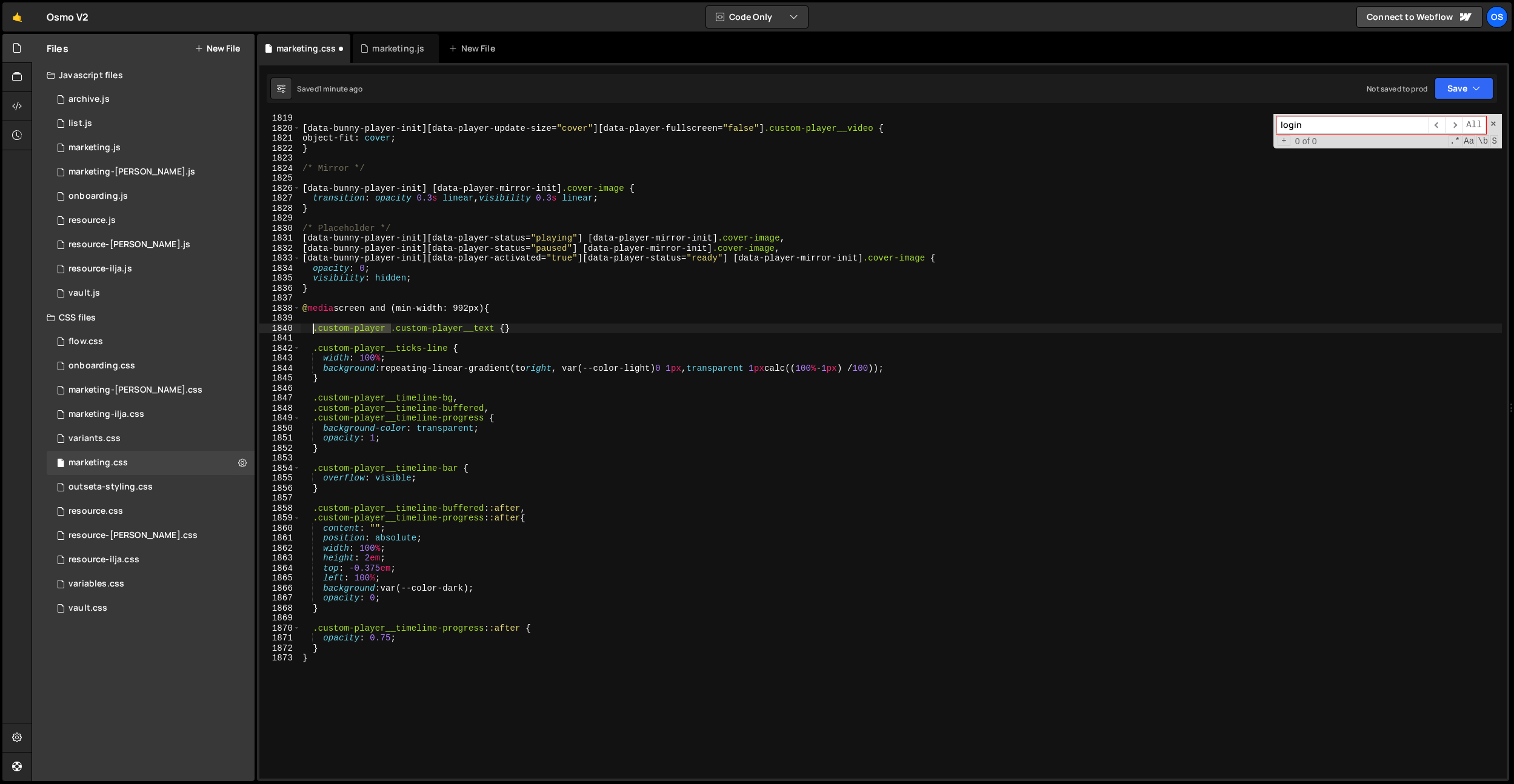
click at [314, 330] on div "[ data-bunny-player-init ][ data-player-update-size = " cover " ][ data-player-…" at bounding box center [901, 456] width 1202 height 685
paste textarea "custom-player__time"
type textarea ".custom-player__time .custom-player__text {}"
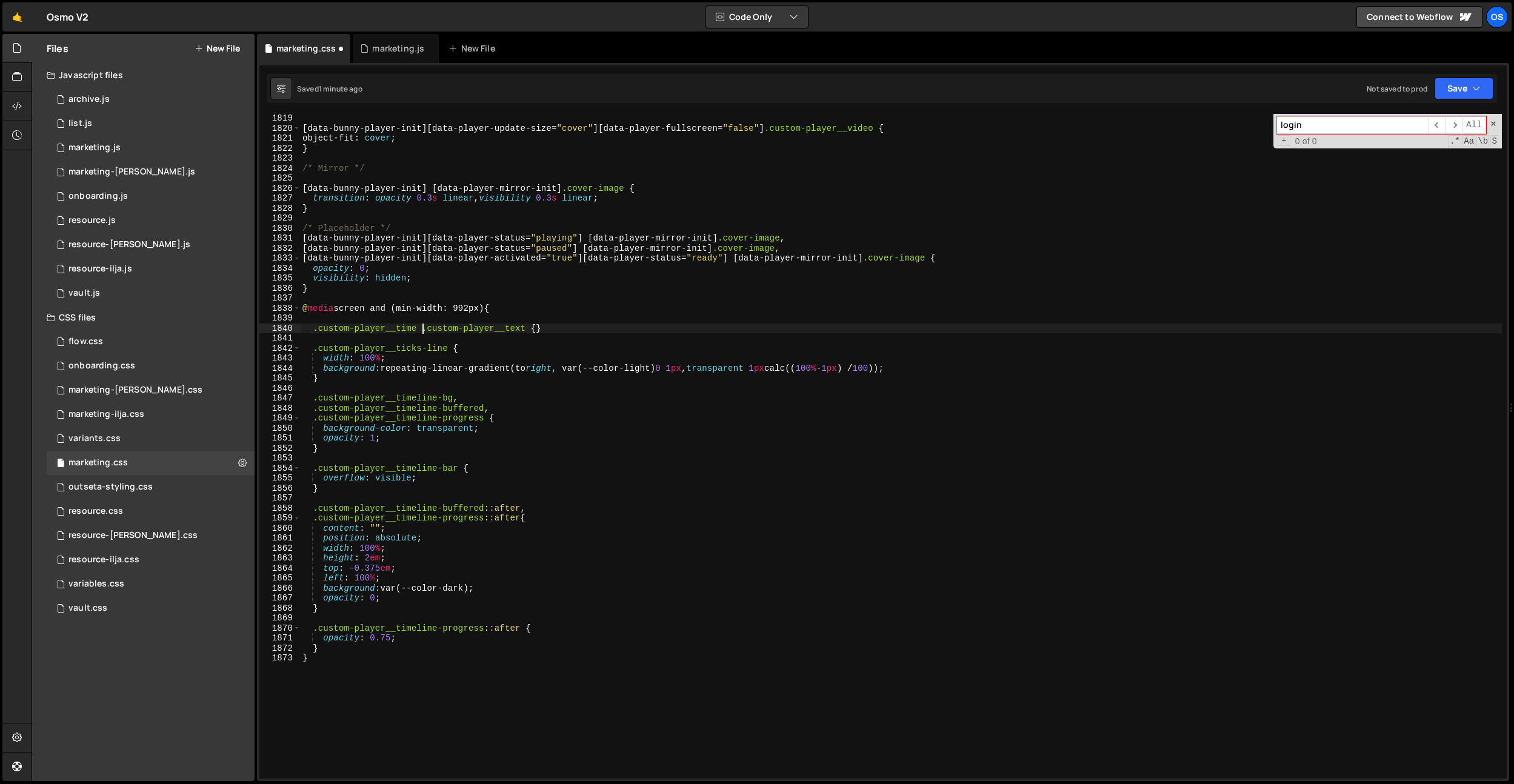
click at [562, 326] on div "[ data-bunny-player-init ][ data-player-update-size = " cover " ][ data-player-…" at bounding box center [901, 456] width 1202 height 685
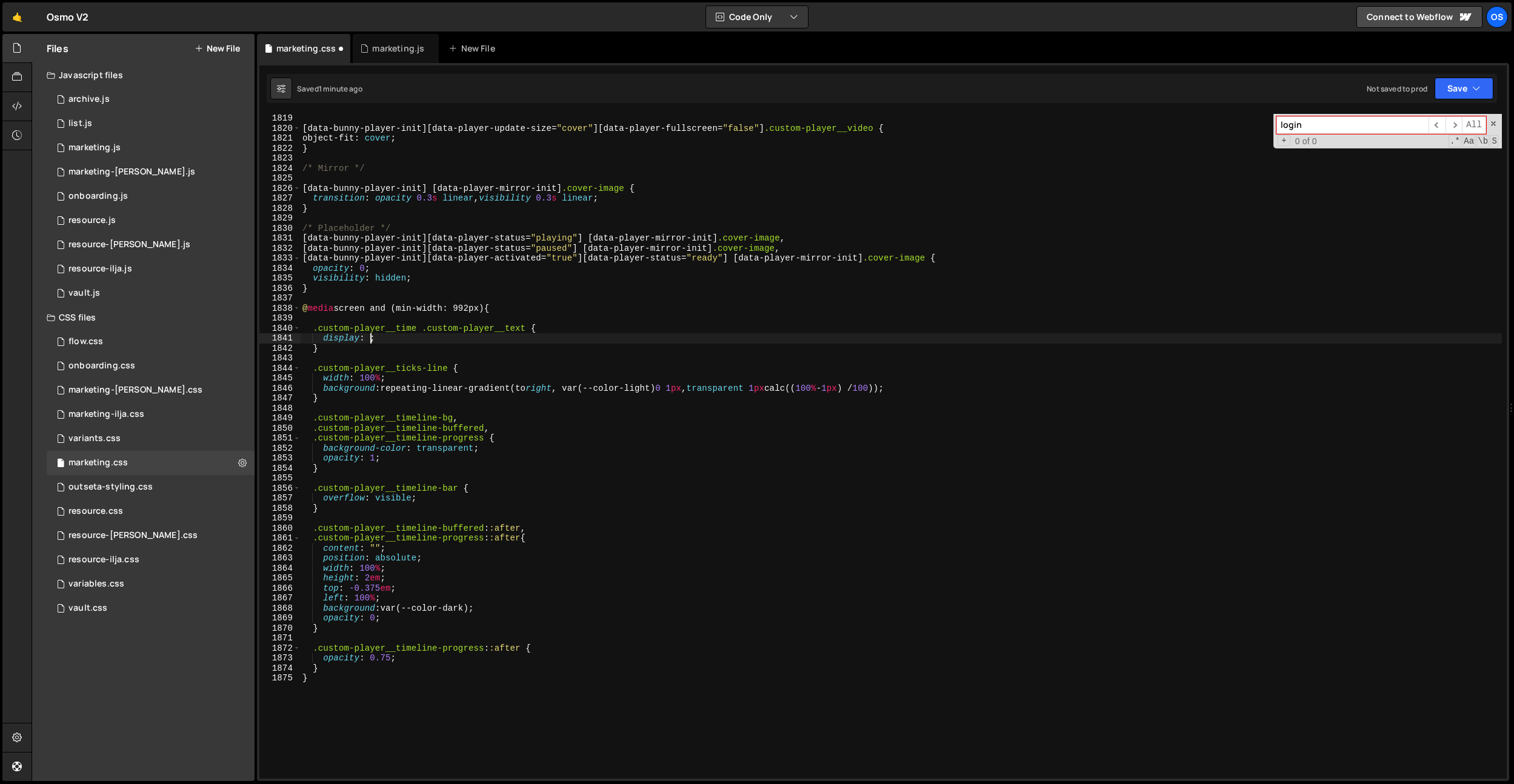
scroll to position [0, 5]
drag, startPoint x: 528, startPoint y: 326, endPoint x: 312, endPoint y: 327, distance: 216.0
click at [312, 327] on div "[ data-bunny-player-init ][ data-player-update-size = " cover " ][ data-player-…" at bounding box center [901, 456] width 1202 height 685
click at [325, 350] on div "[ data-bunny-player-init ][ data-player-update-size = " cover " ][ data-player-…" at bounding box center [901, 456] width 1202 height 685
type textarea "}"
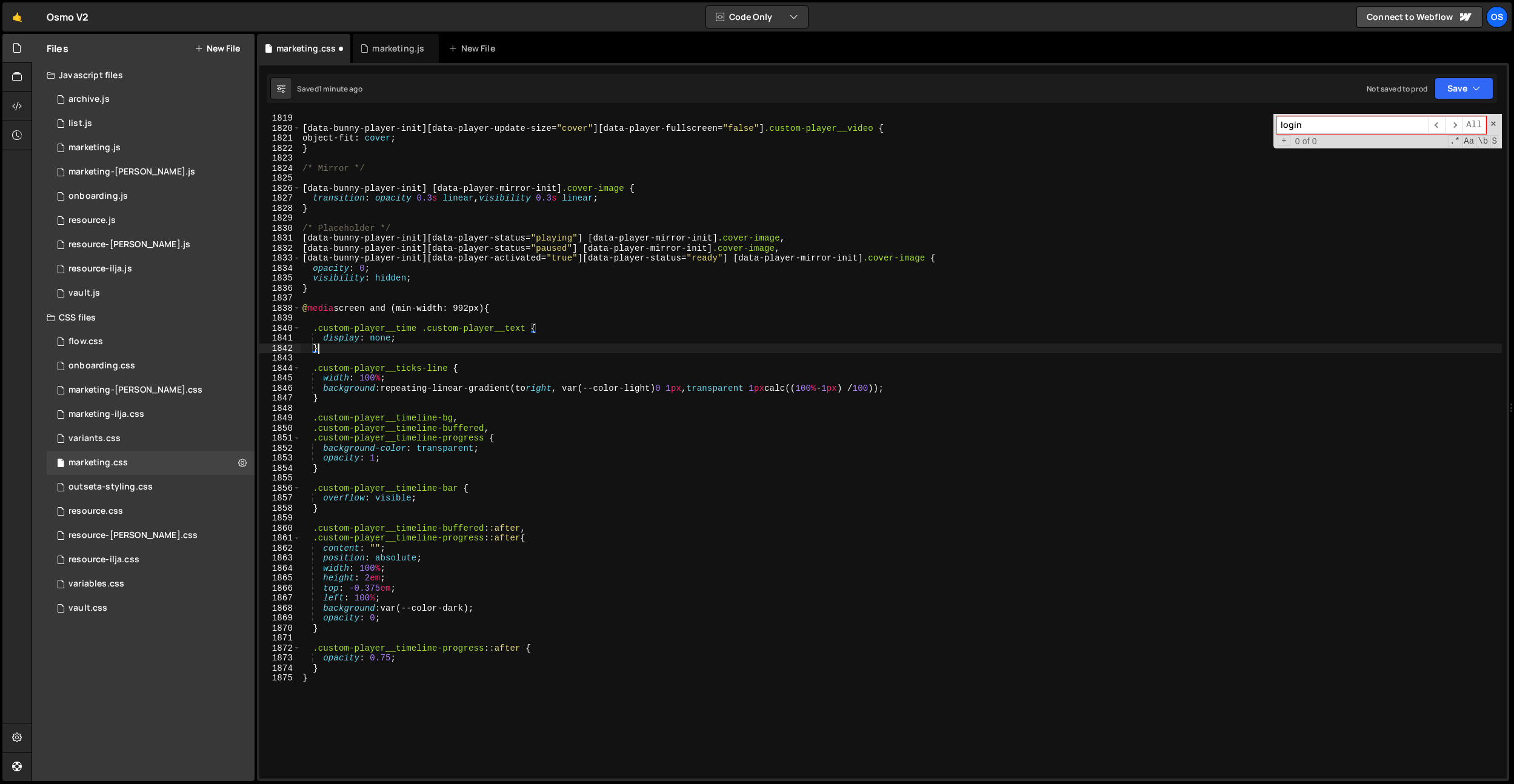
scroll to position [0, 0]
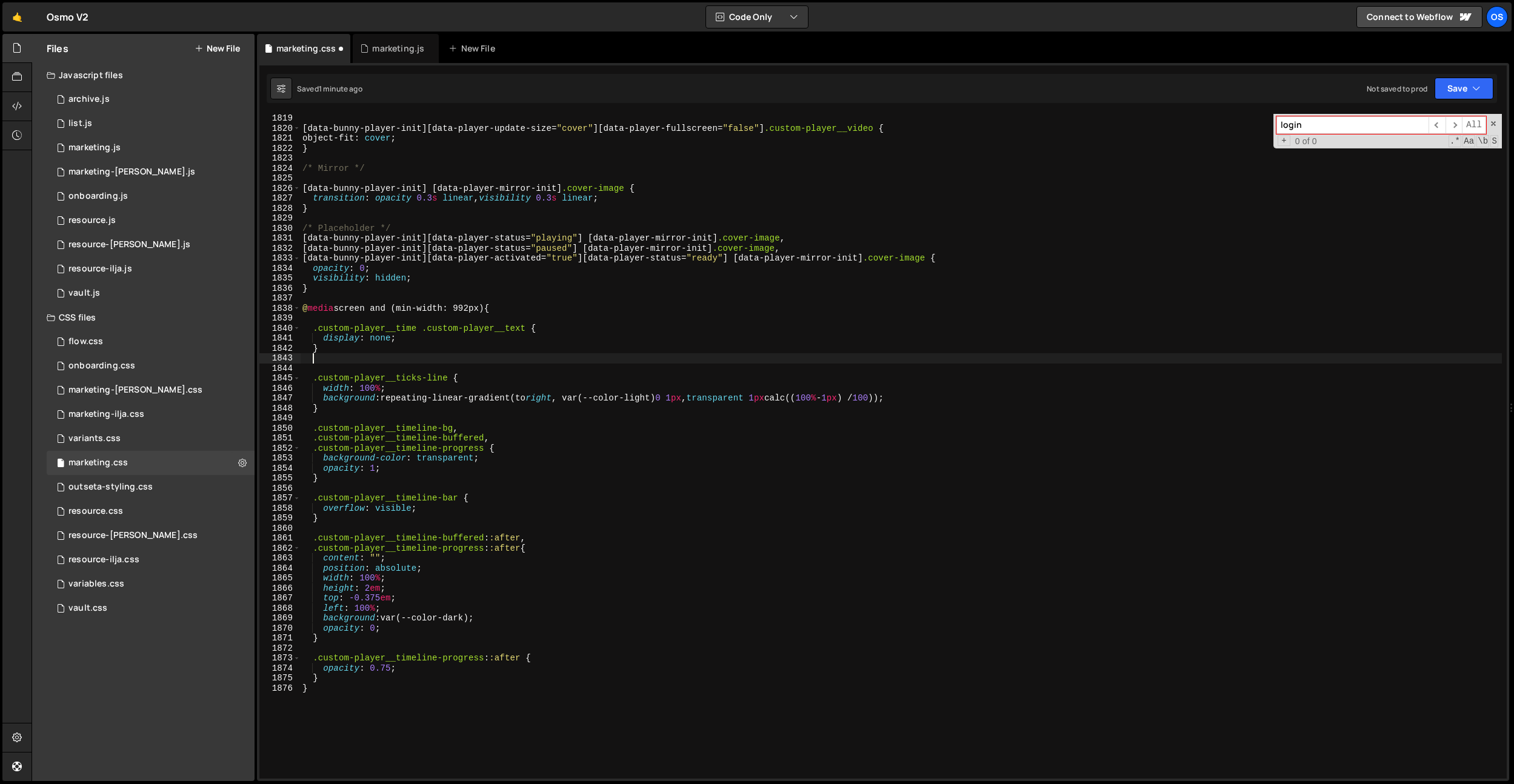
paste textarea ".custom-player__time .custom-player__text"
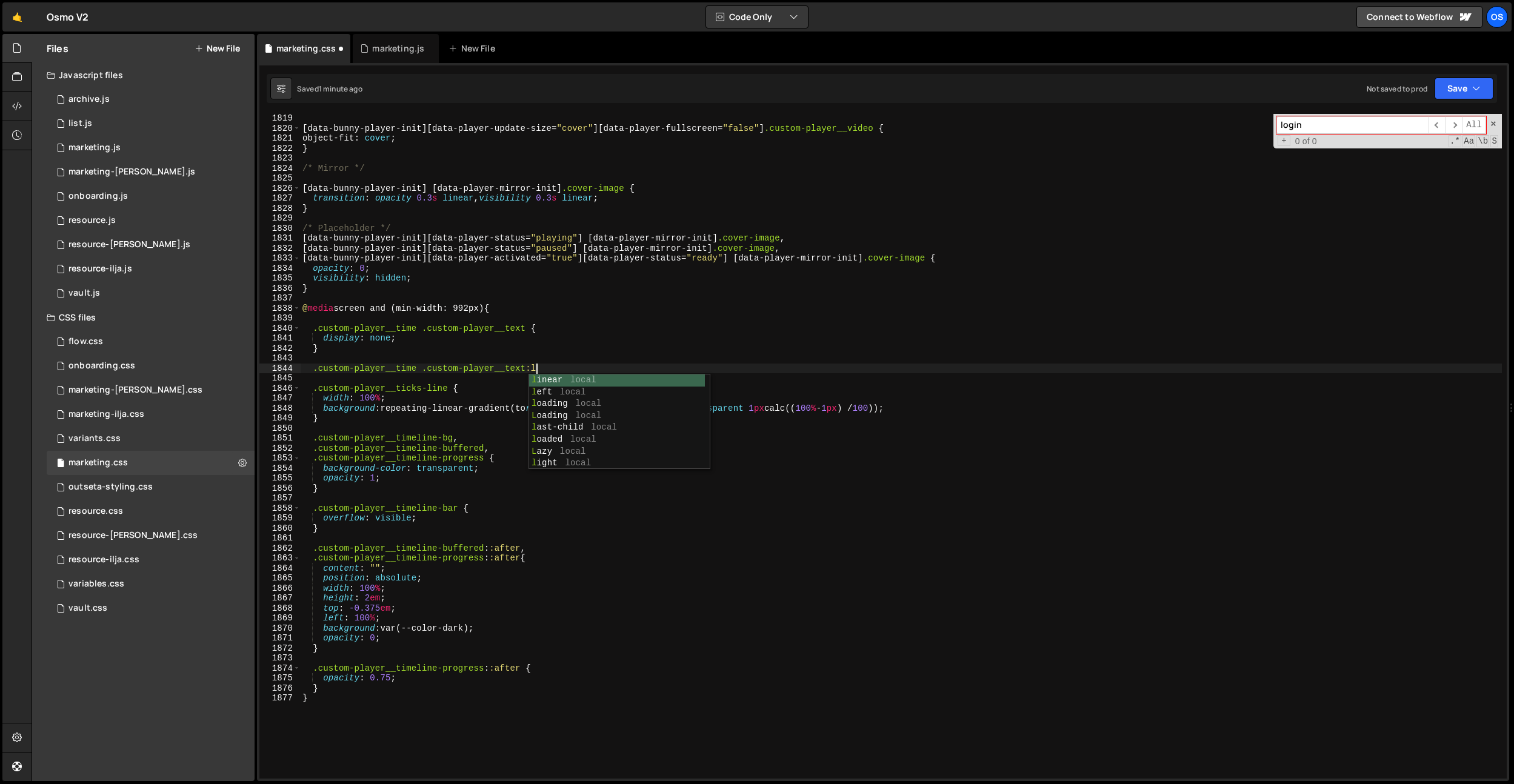
scroll to position [0, 16]
type textarea ".custom-player__time .custom-player__text:last-child {}"
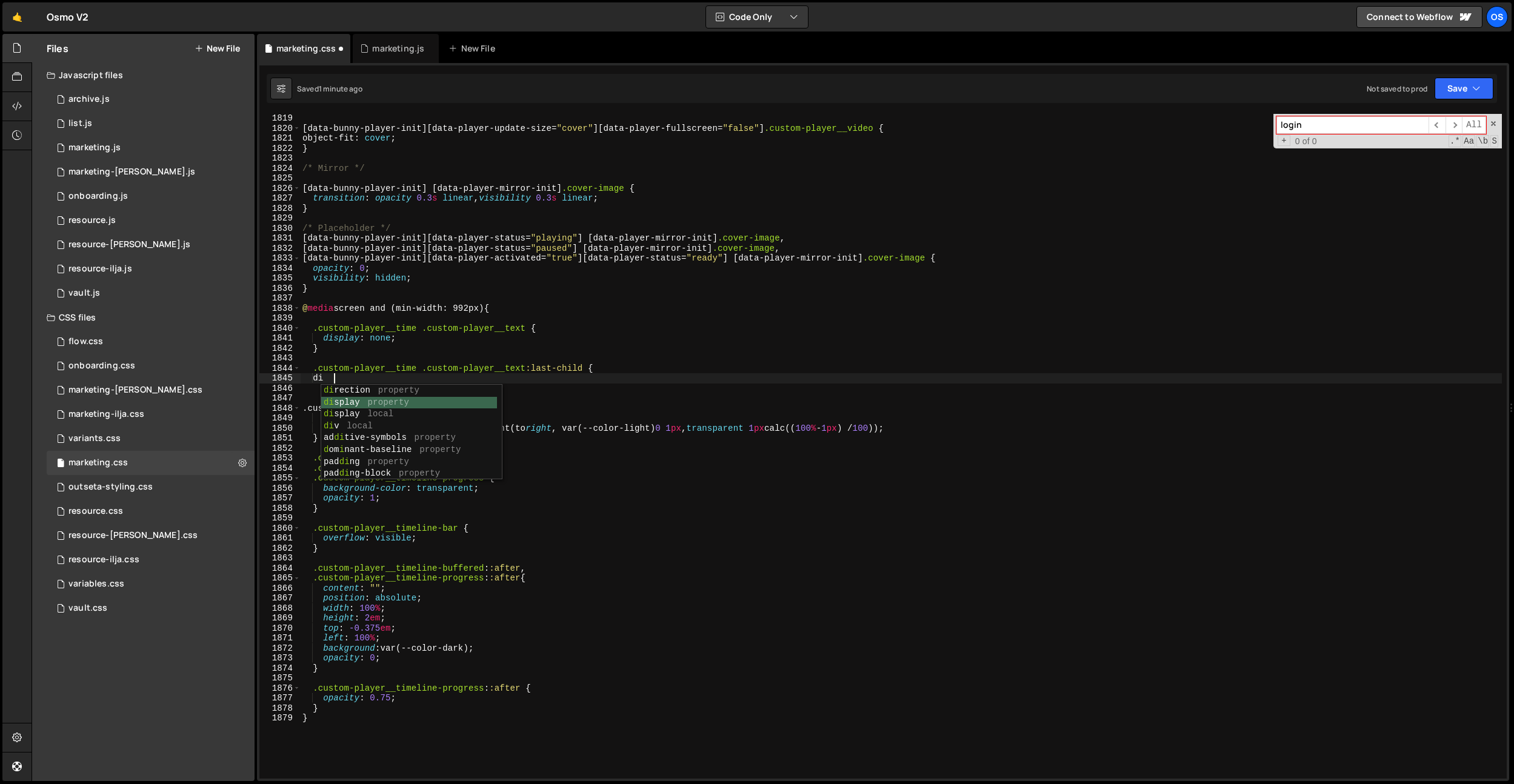
scroll to position [0, 5]
type textarea "display: block;"
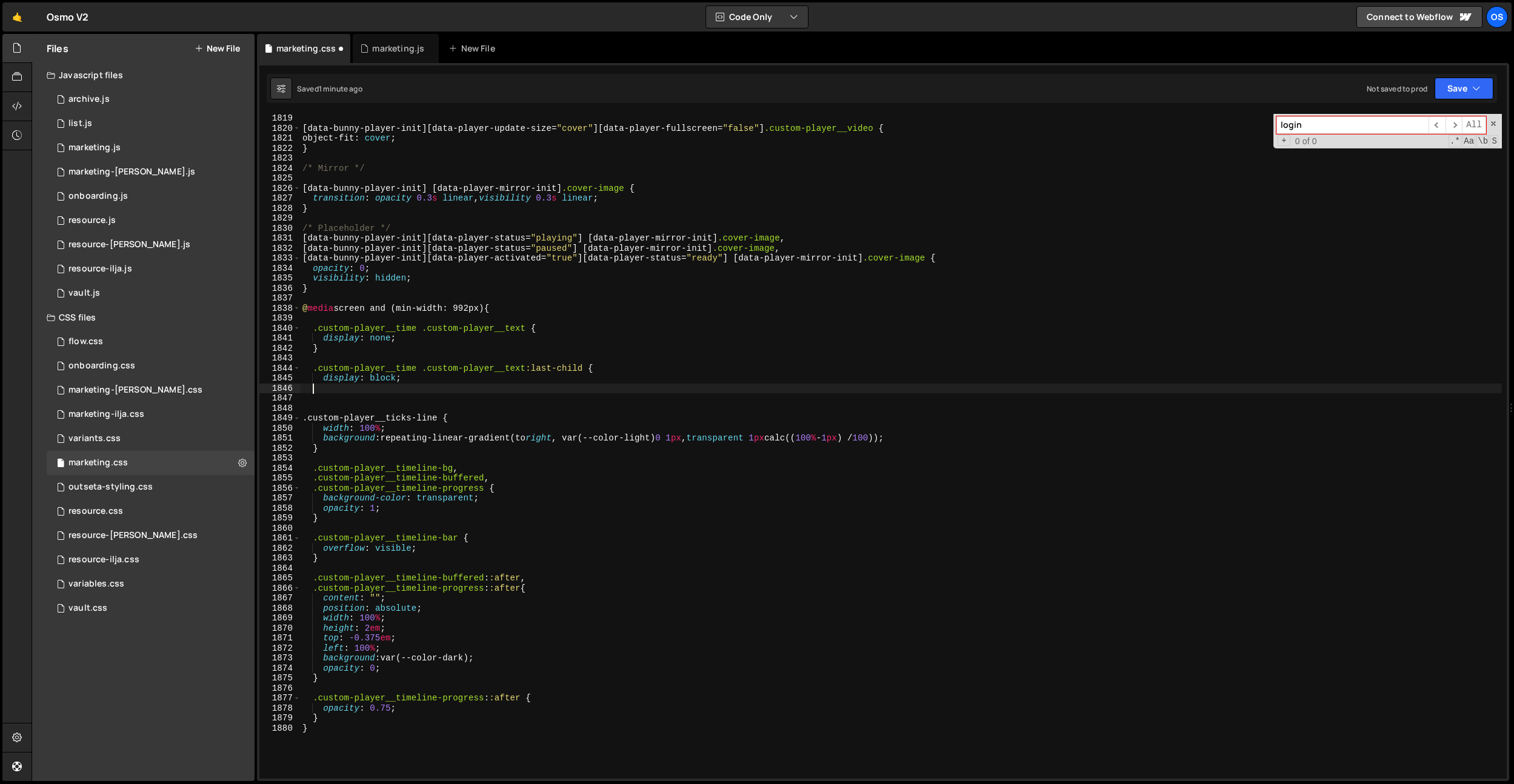
scroll to position [0, 0]
click at [417, 376] on div "[ data-bunny-player-init ][ data-player-update-size = " cover " ][ data-player-…" at bounding box center [901, 456] width 1202 height 685
type textarea "display: block;"
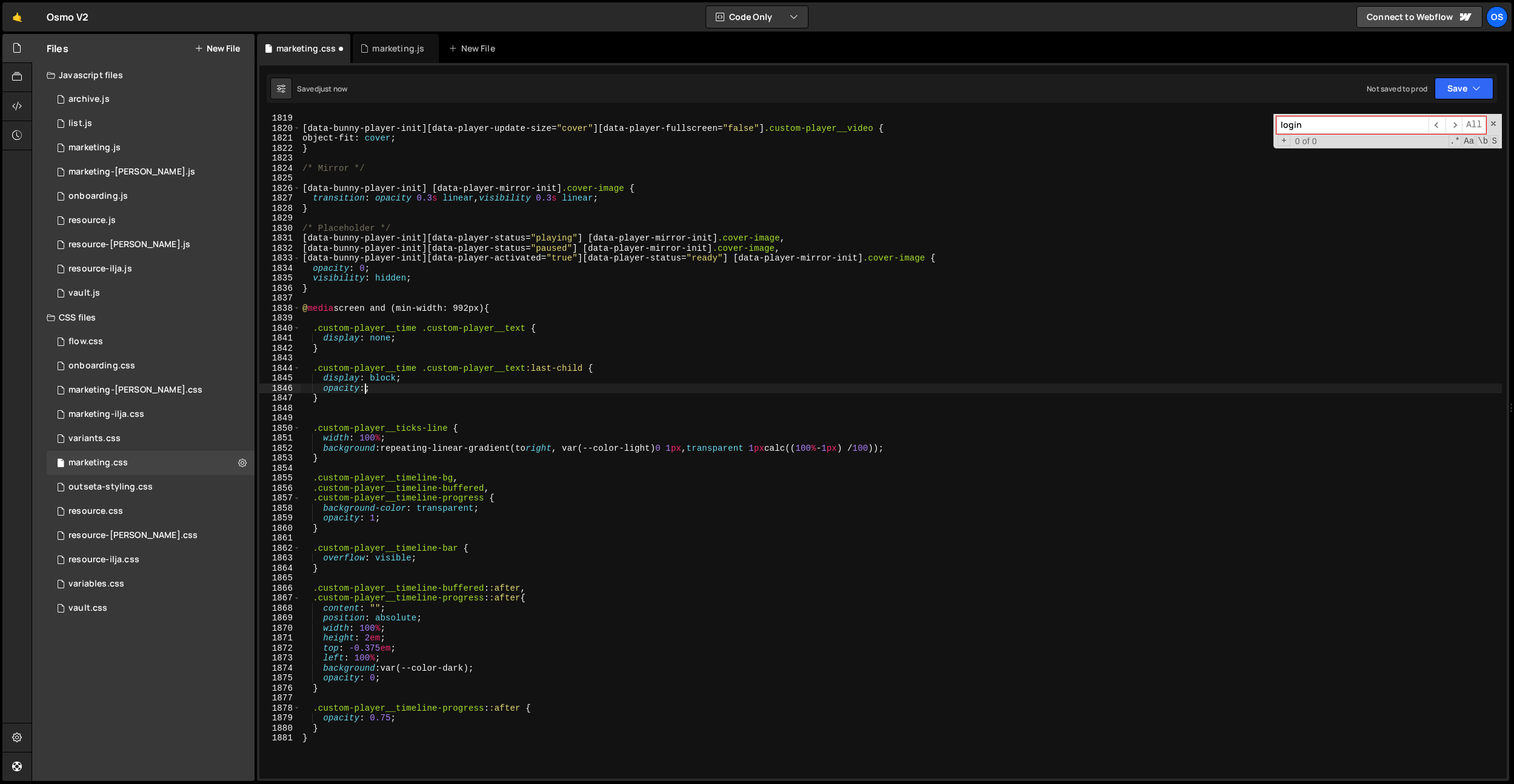
scroll to position [0, 4]
click at [444, 351] on div "[ data-bunny-player-init ][ data-player-update-size = " cover " ][ data-player-…" at bounding box center [901, 456] width 1202 height 685
click at [381, 389] on div "[ data-bunny-player-init ][ data-player-update-size = " cover " ][ data-player-…" at bounding box center [901, 456] width 1202 height 685
type textarea "opacity: 1;"
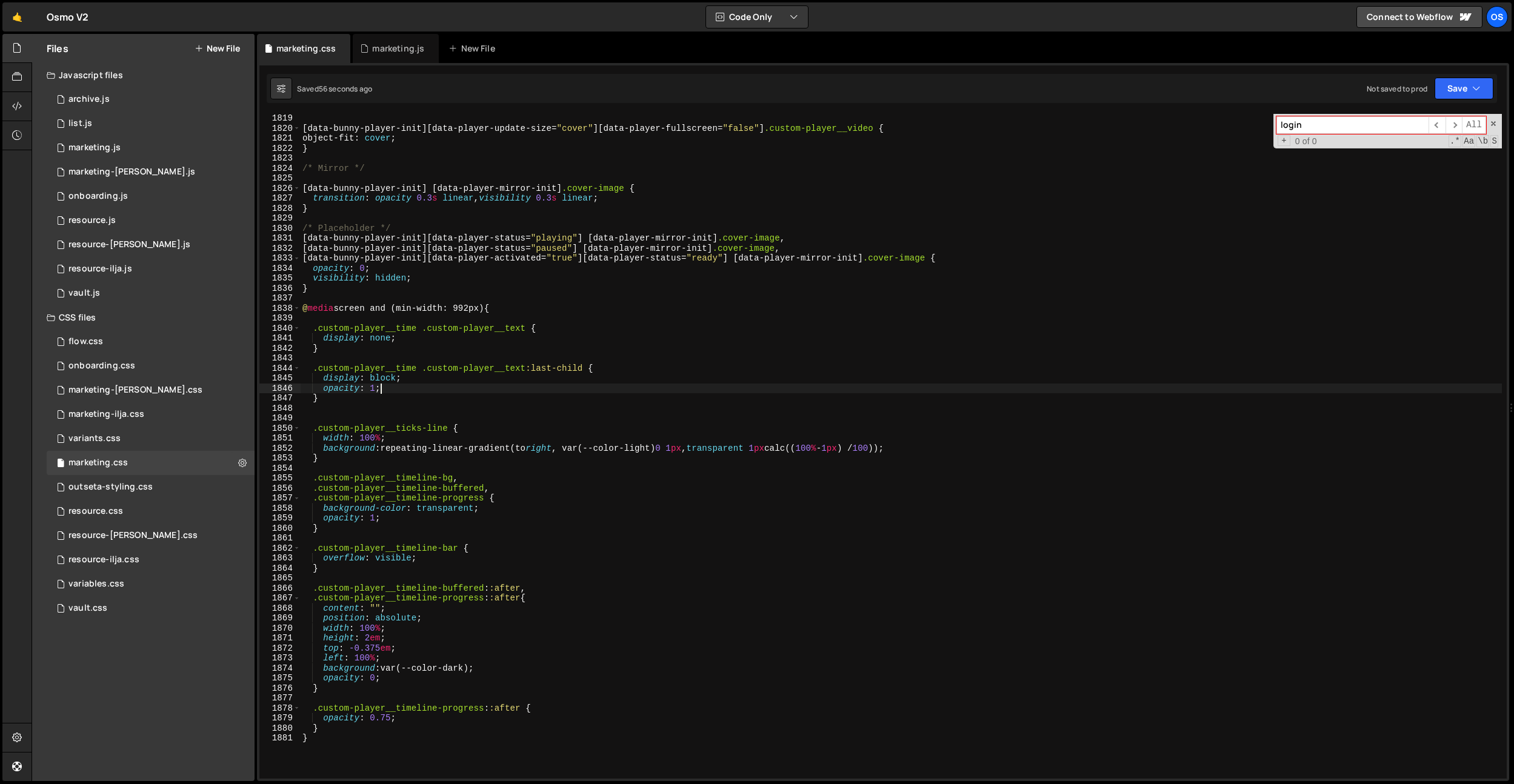
click at [372, 413] on div "[ data-bunny-player-init ][ data-player-update-size = " cover " ][ data-player-…" at bounding box center [901, 456] width 1202 height 685
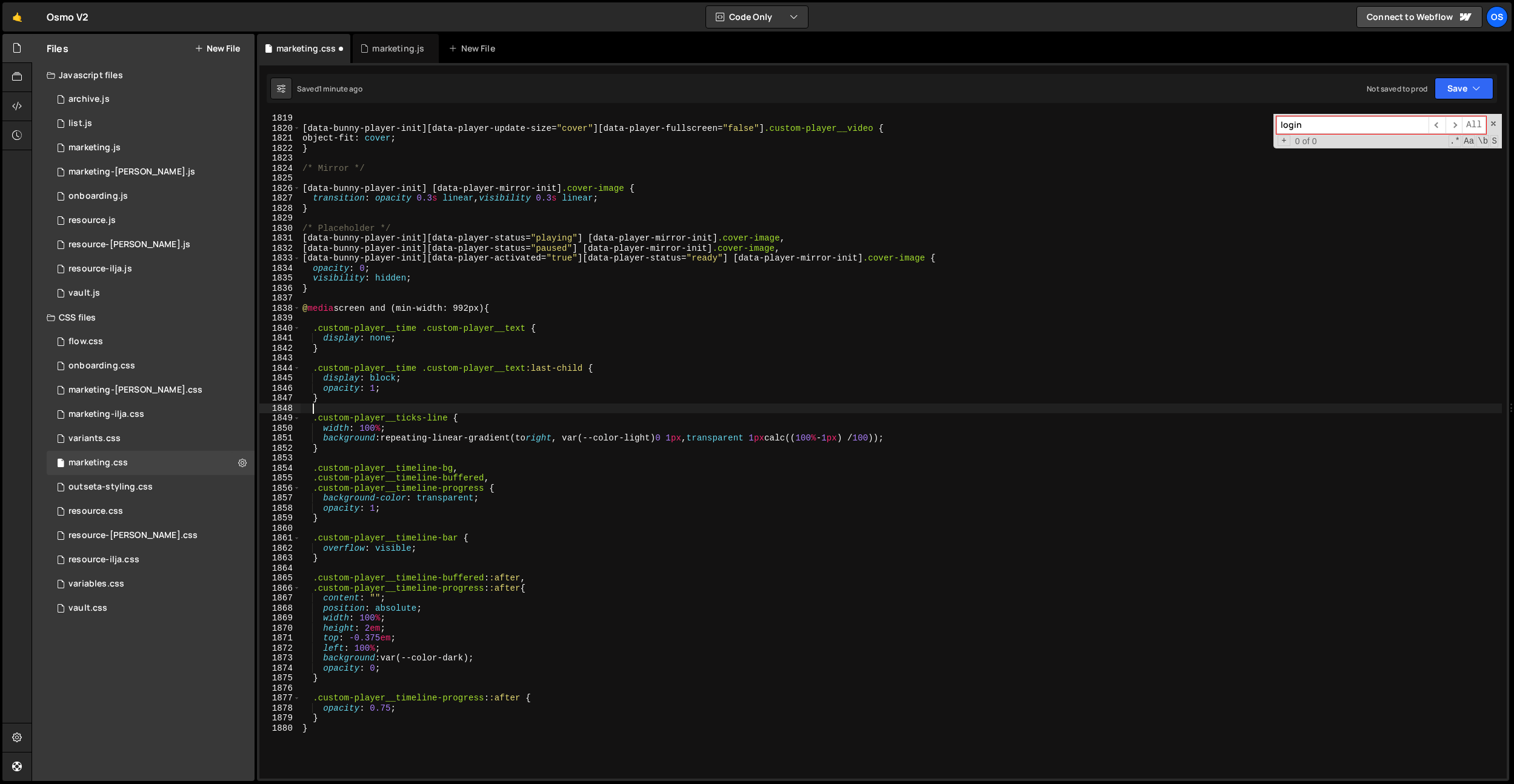
click at [425, 317] on div "[ data-bunny-player-init ][ data-player-update-size = " cover " ][ data-player-…" at bounding box center [901, 456] width 1202 height 685
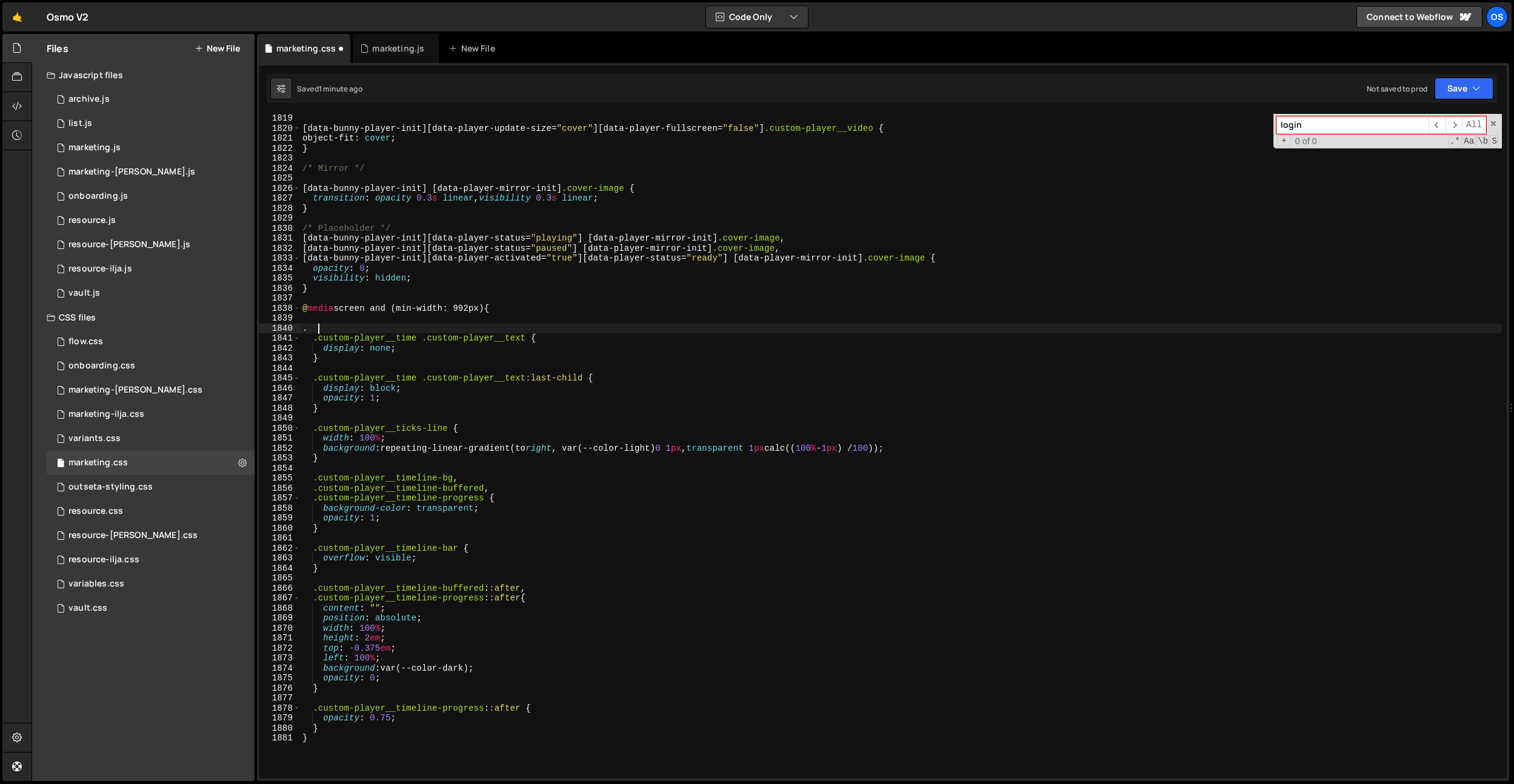
paste textarea ".custom-player__time"
type textarea "..custom-player__time {}"
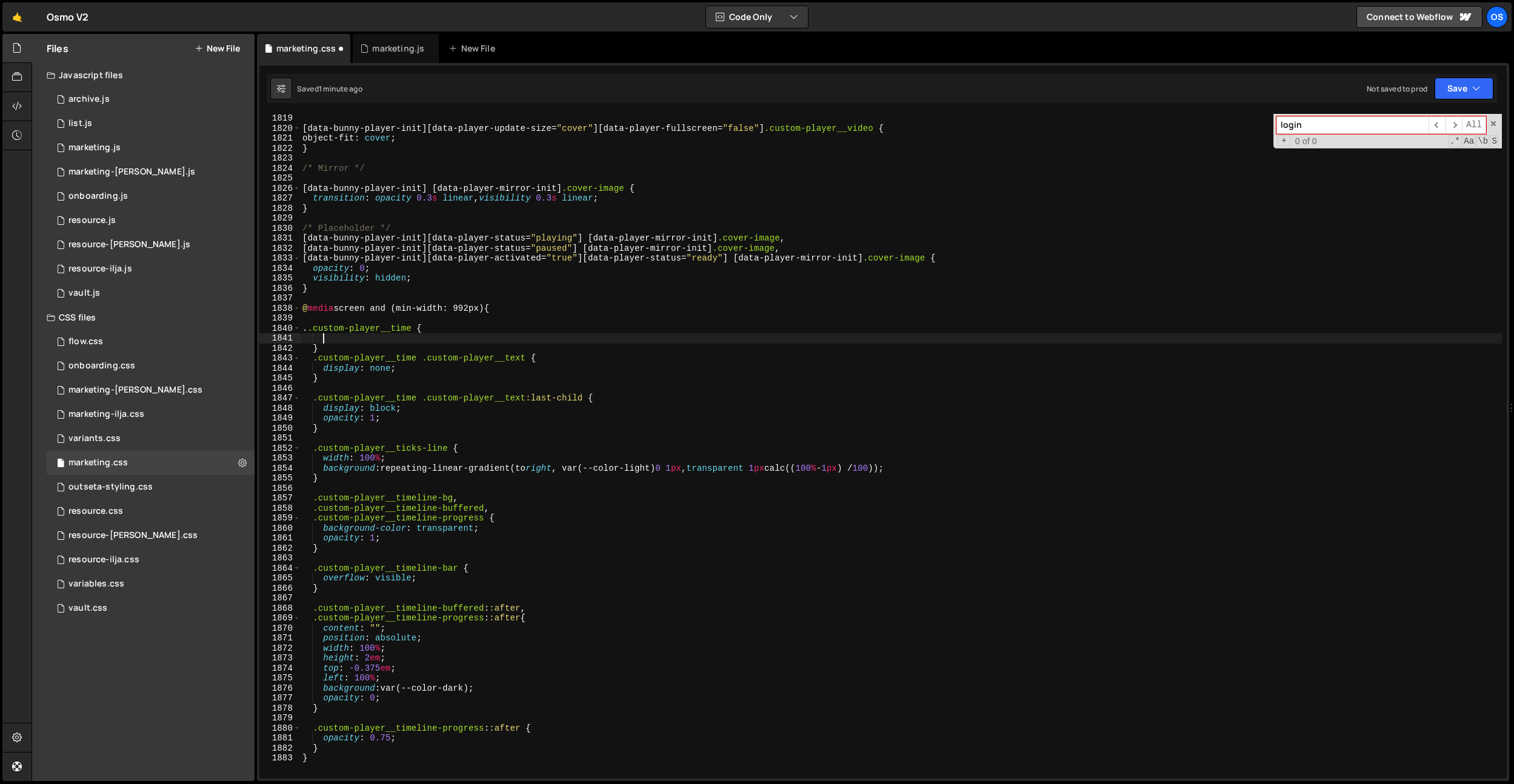
scroll to position [0, 1]
type textarea "d"
click at [320, 329] on div "[ data-bunny-player-init ][ data-player-update-size = " cover " ][ data-player-…" at bounding box center [901, 456] width 1202 height 685
click at [393, 345] on div "[ data-bunny-player-init ][ data-player-update-size = " cover " ][ data-player-…" at bounding box center [901, 456] width 1202 height 685
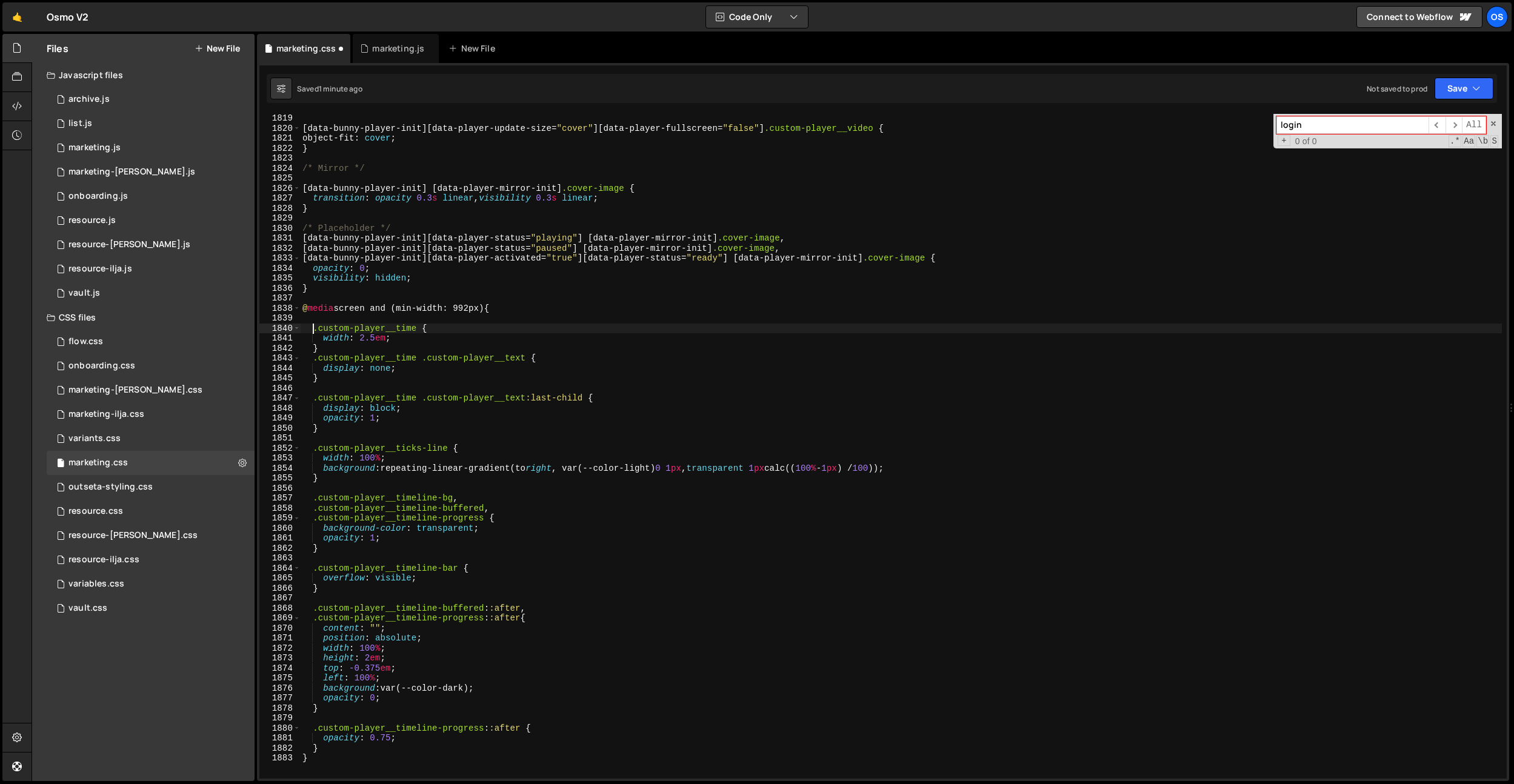
type textarea "}"
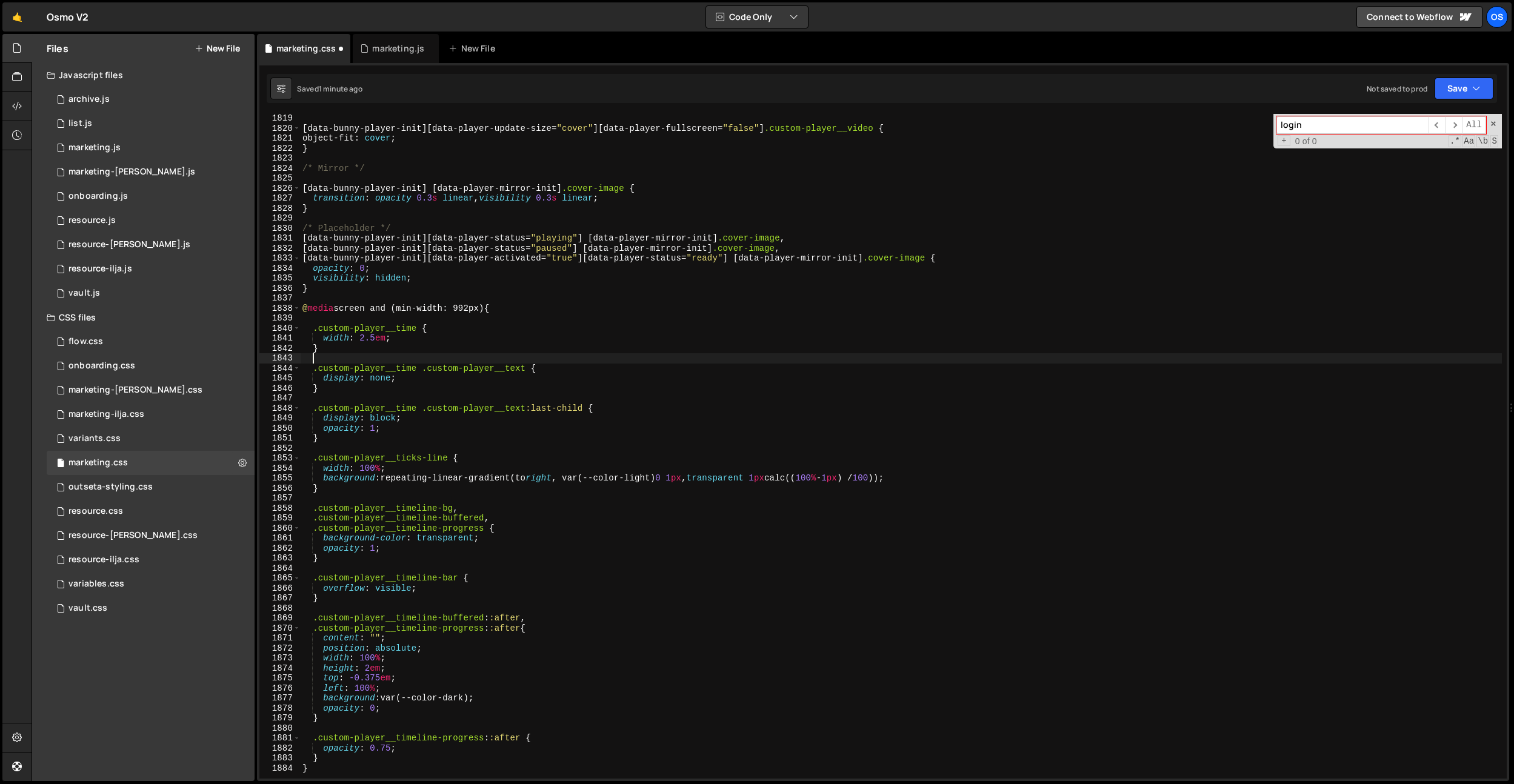
scroll to position [0, 0]
click at [374, 341] on div "[ data-bunny-player-init ][ data-player-update-size = " cover " ][ data-player-…" at bounding box center [901, 456] width 1202 height 685
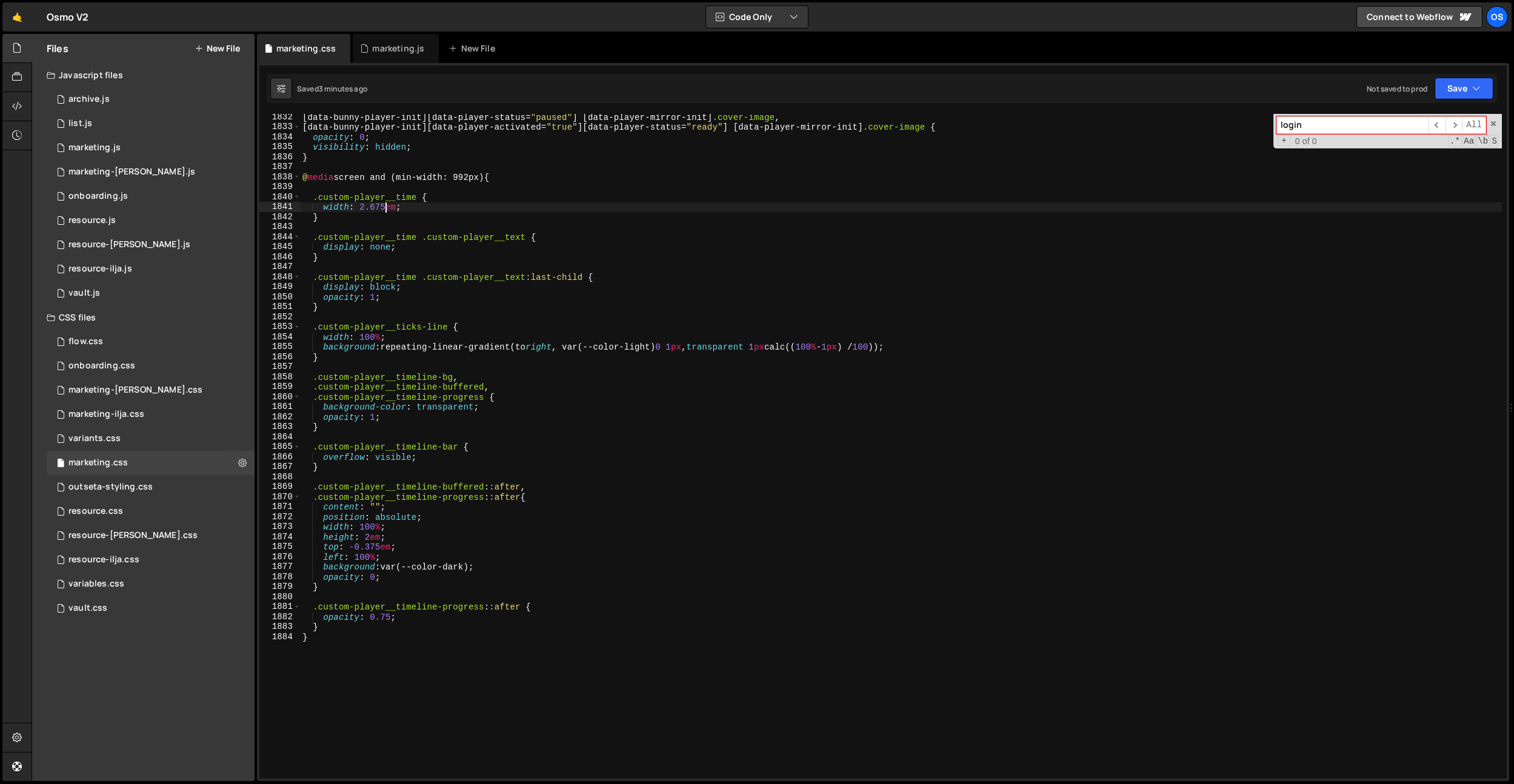
click at [348, 625] on div "[ data-bunny-player-init ][ data-player-status = " paused " ] [ data-player-mir…" at bounding box center [901, 454] width 1202 height 685
type textarea "}"
paste textarea ".custom-player__timeline-handle"
type textarea "."
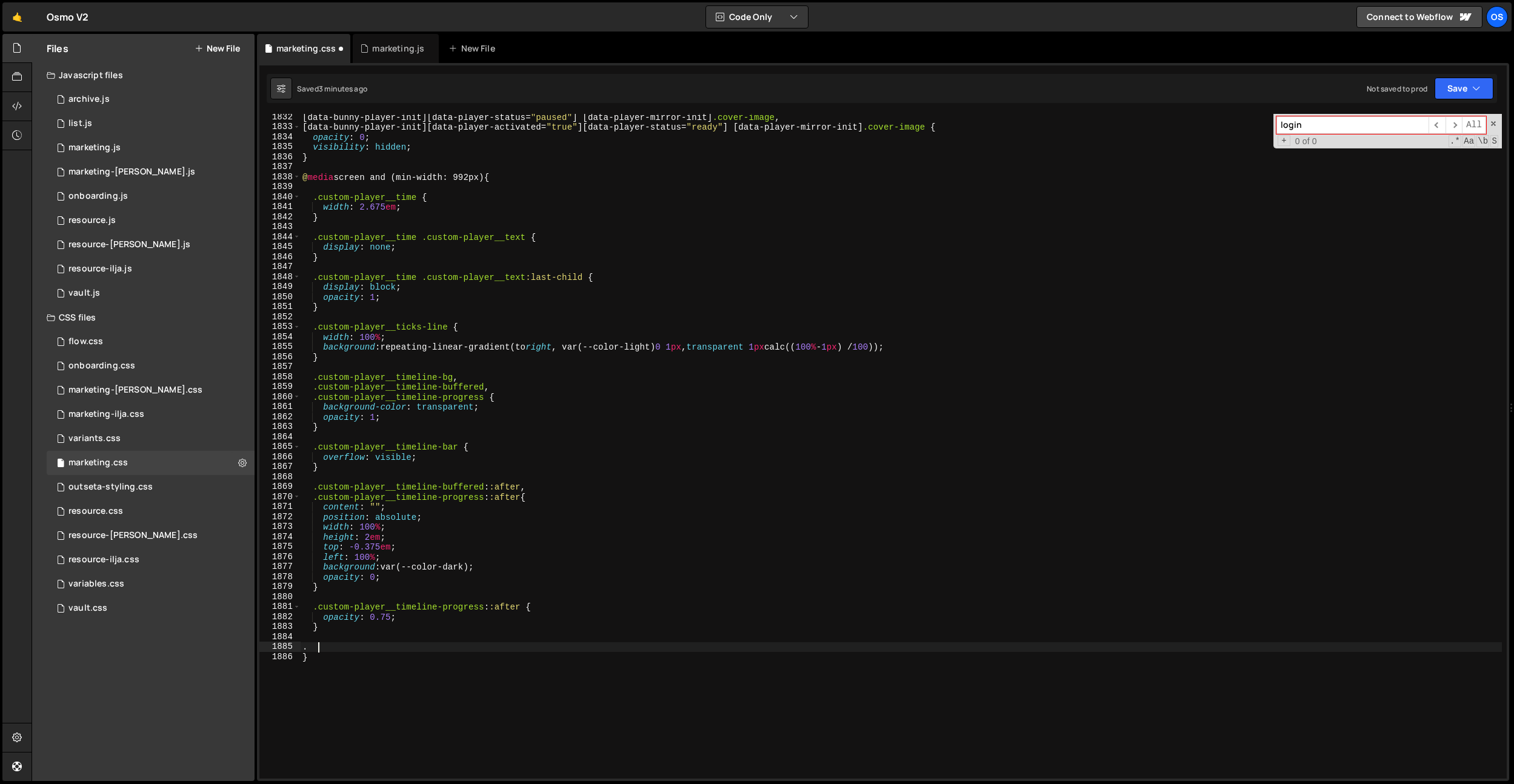
paste textarea ".custom-player__timeline-handle"
type textarea ".custom-player__timeline-handle {}"
type textarea "width: 1px;"
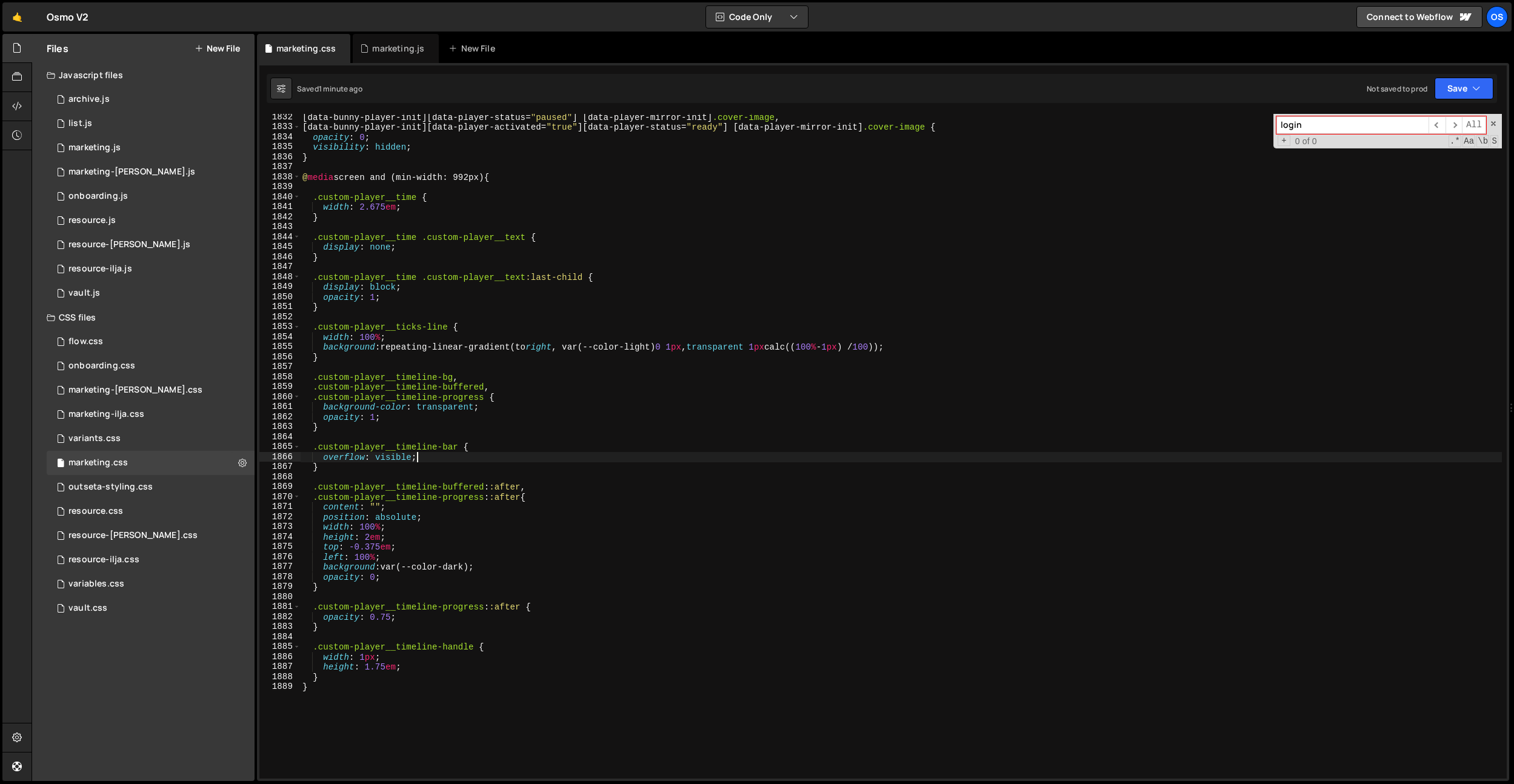
click at [580, 462] on div "[ data-bunny-player-init ][ data-player-status = " paused " ] [ data-player-mir…" at bounding box center [901, 454] width 1202 height 685
type textarea "overflow: visible;"
click at [588, 474] on div "[ data-bunny-player-init ][ data-player-status = " paused " ] [ data-player-mir…" at bounding box center [901, 454] width 1202 height 685
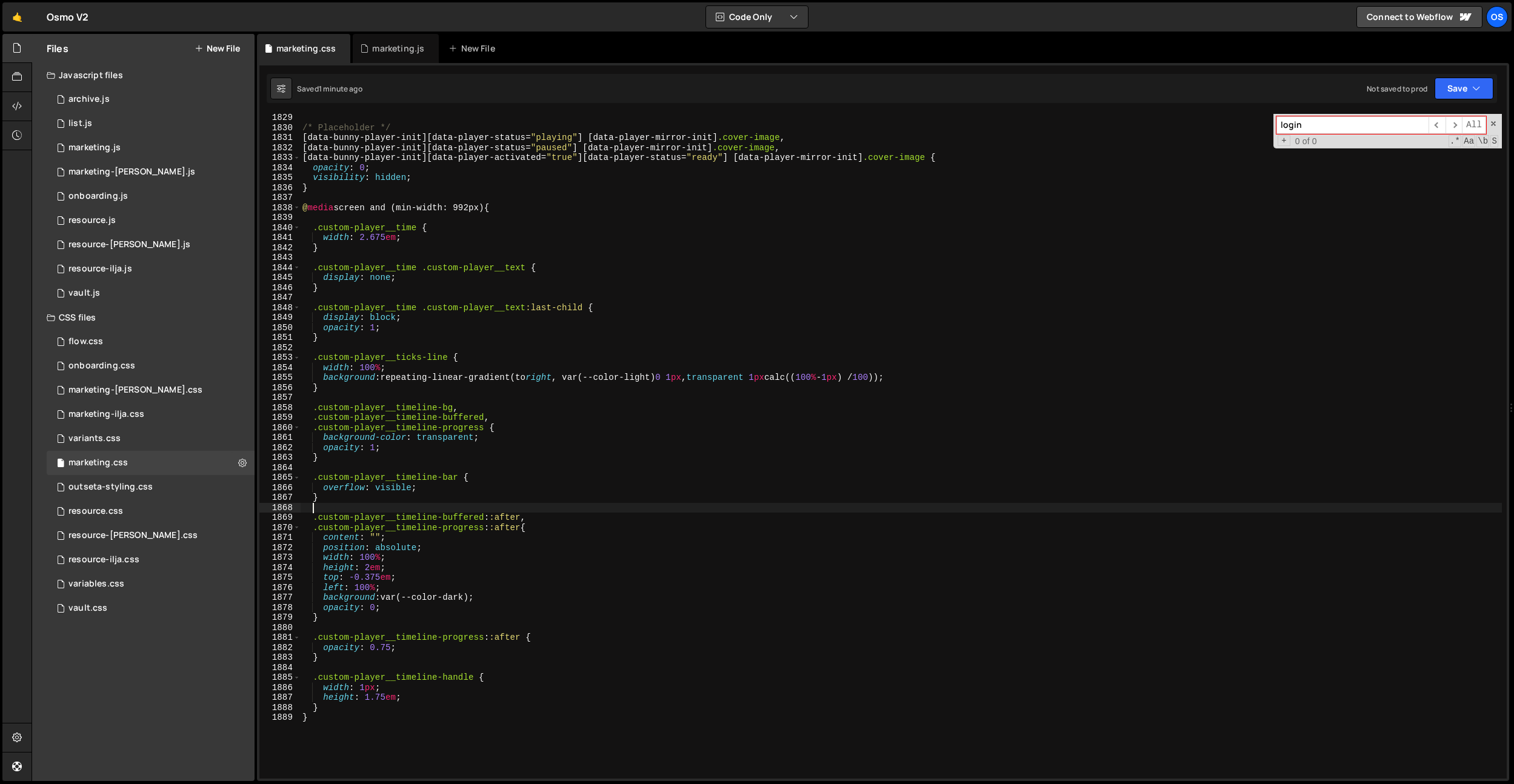
scroll to position [18276, 0]
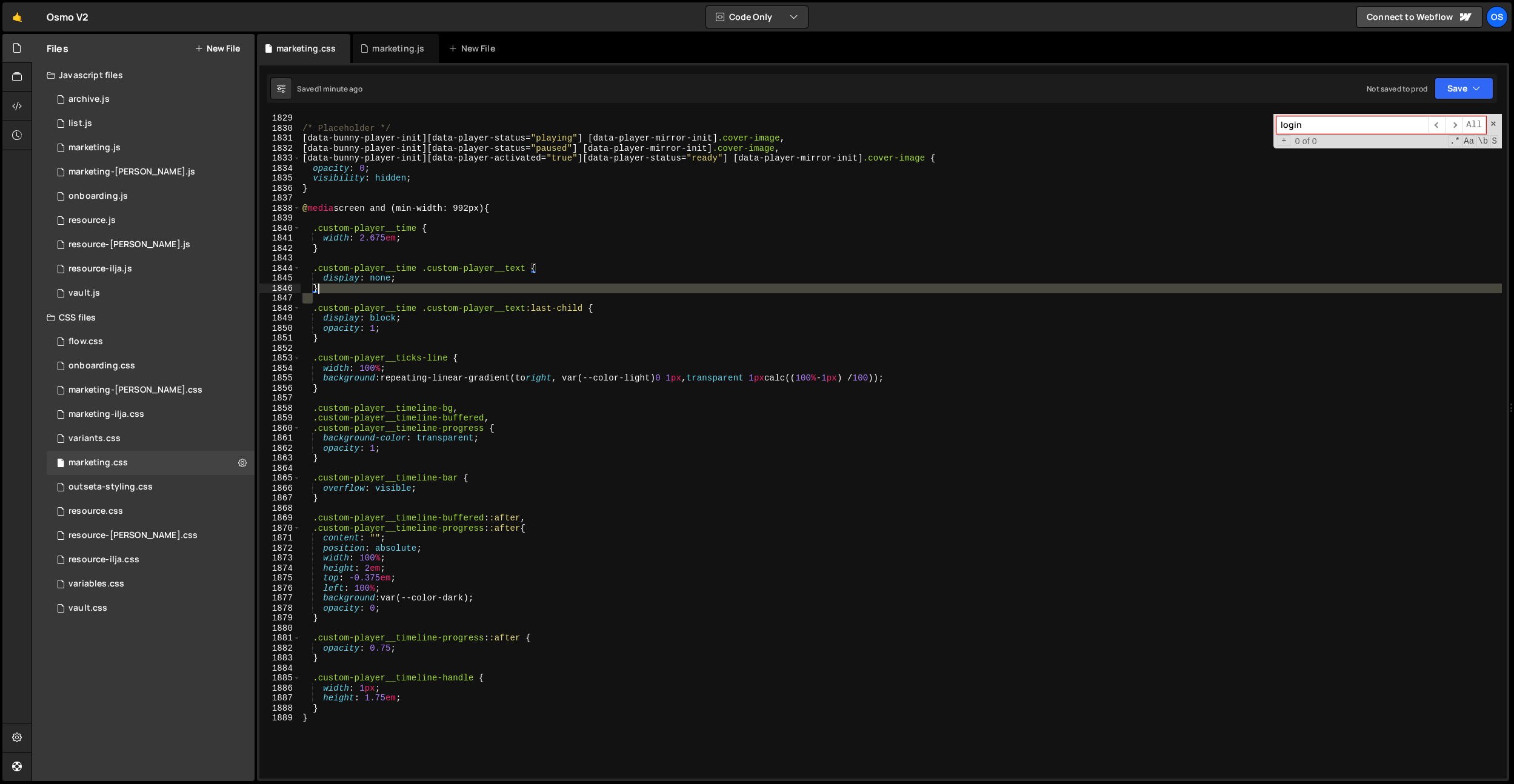
click at [550, 293] on div "/* Placeholder */ [ data-bunny-player-init ][ data-player-status = " playing " …" at bounding box center [901, 456] width 1202 height 685
click at [545, 308] on div "/* Placeholder */ [ data-bunny-player-init ][ data-player-status = " playing " …" at bounding box center [901, 456] width 1202 height 685
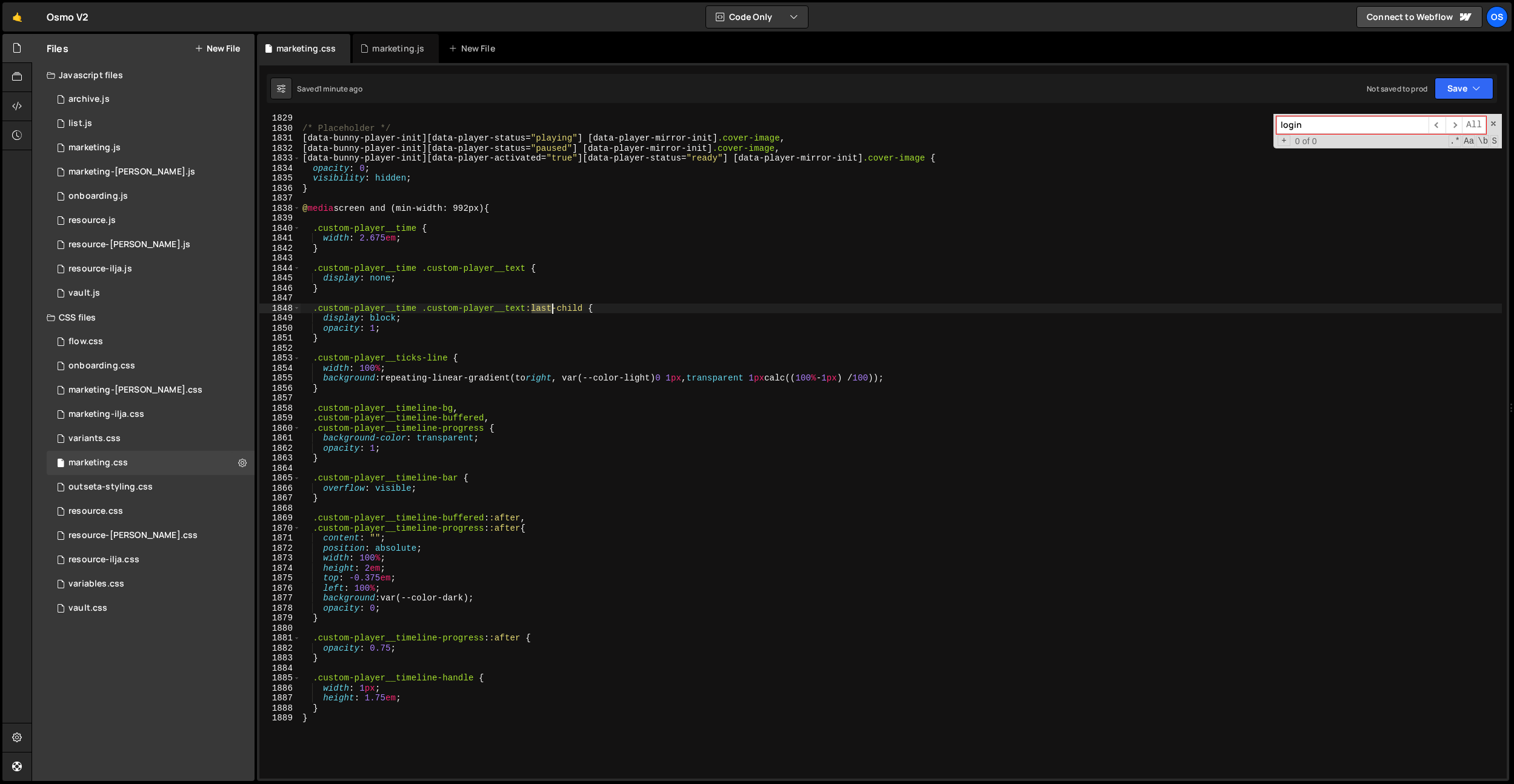
click at [545, 308] on div "/* Placeholder */ [ data-bunny-player-init ][ data-player-status = " playing " …" at bounding box center [901, 456] width 1202 height 685
drag, startPoint x: 568, startPoint y: 278, endPoint x: 512, endPoint y: 313, distance: 66.0
click at [568, 278] on div "/* Placeholder */ [ data-bunny-player-init ][ data-player-status = " playing " …" at bounding box center [901, 456] width 1202 height 685
drag, startPoint x: 489, startPoint y: 319, endPoint x: 481, endPoint y: 324, distance: 9.4
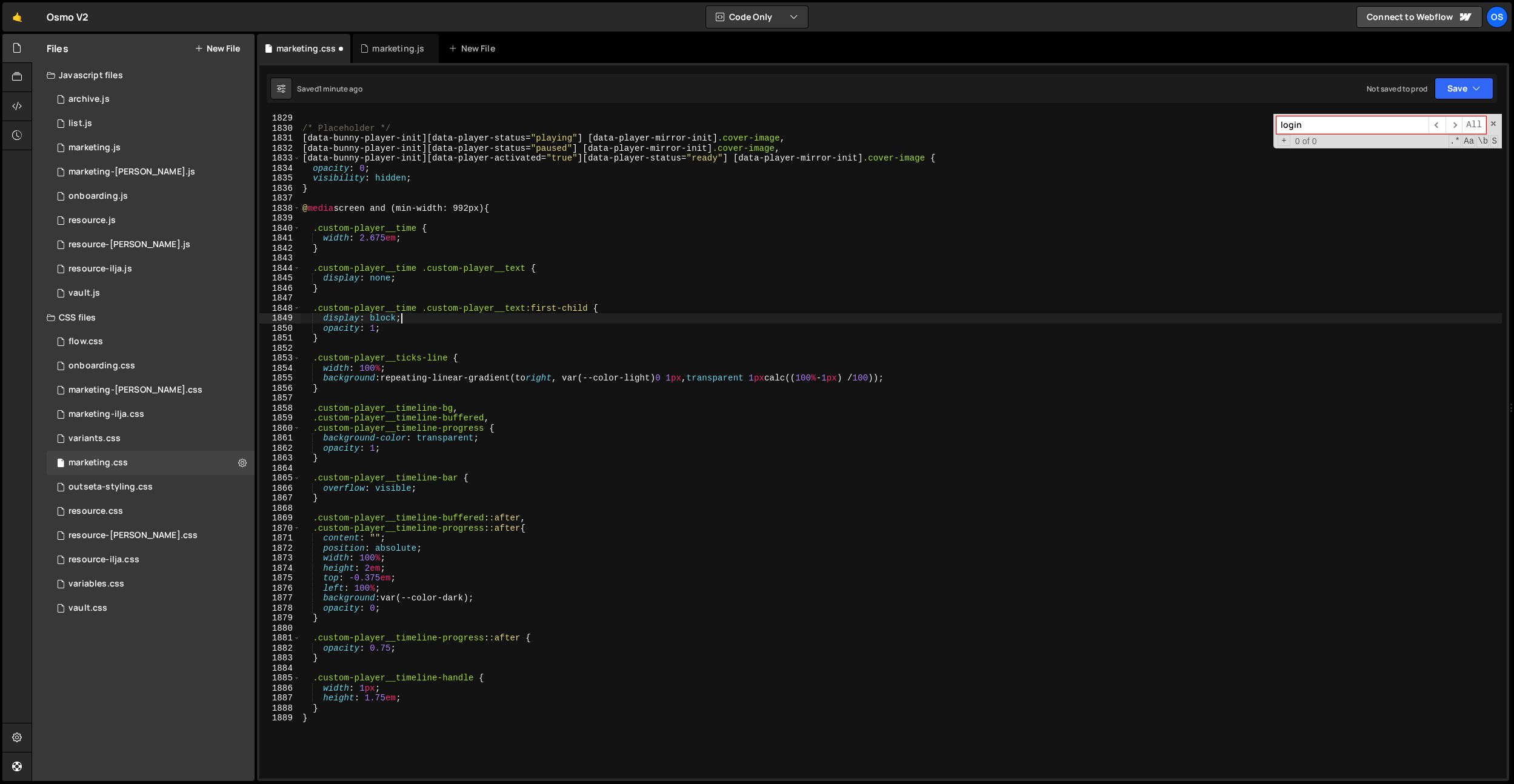
click at [489, 319] on div "/* Placeholder */ [ data-bunny-player-init ][ data-player-status = " playing " …" at bounding box center [901, 456] width 1202 height 685
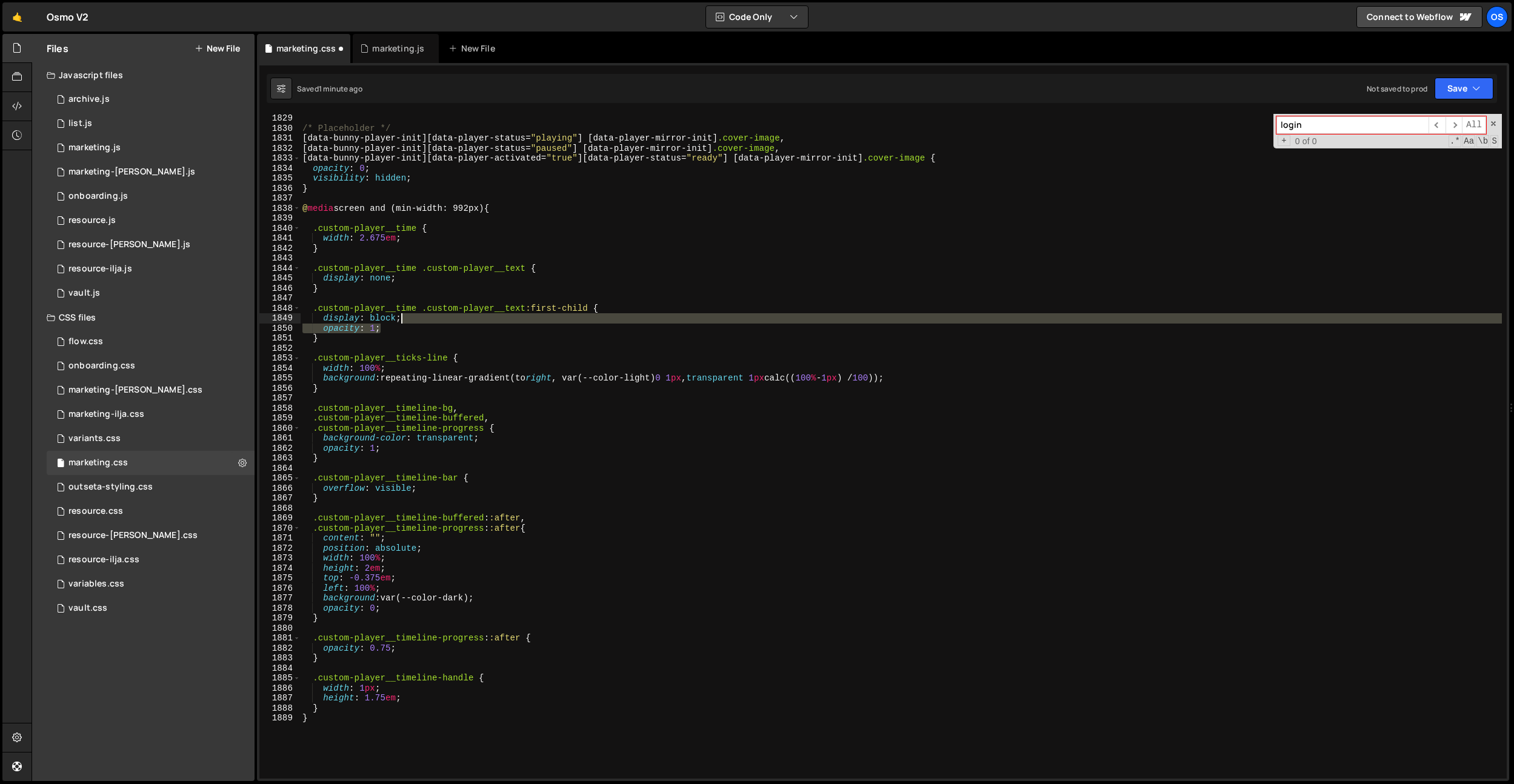
click at [482, 320] on div "/* Placeholder */ [ data-bunny-player-init ][ data-player-status = " playing " …" at bounding box center [901, 456] width 1202 height 685
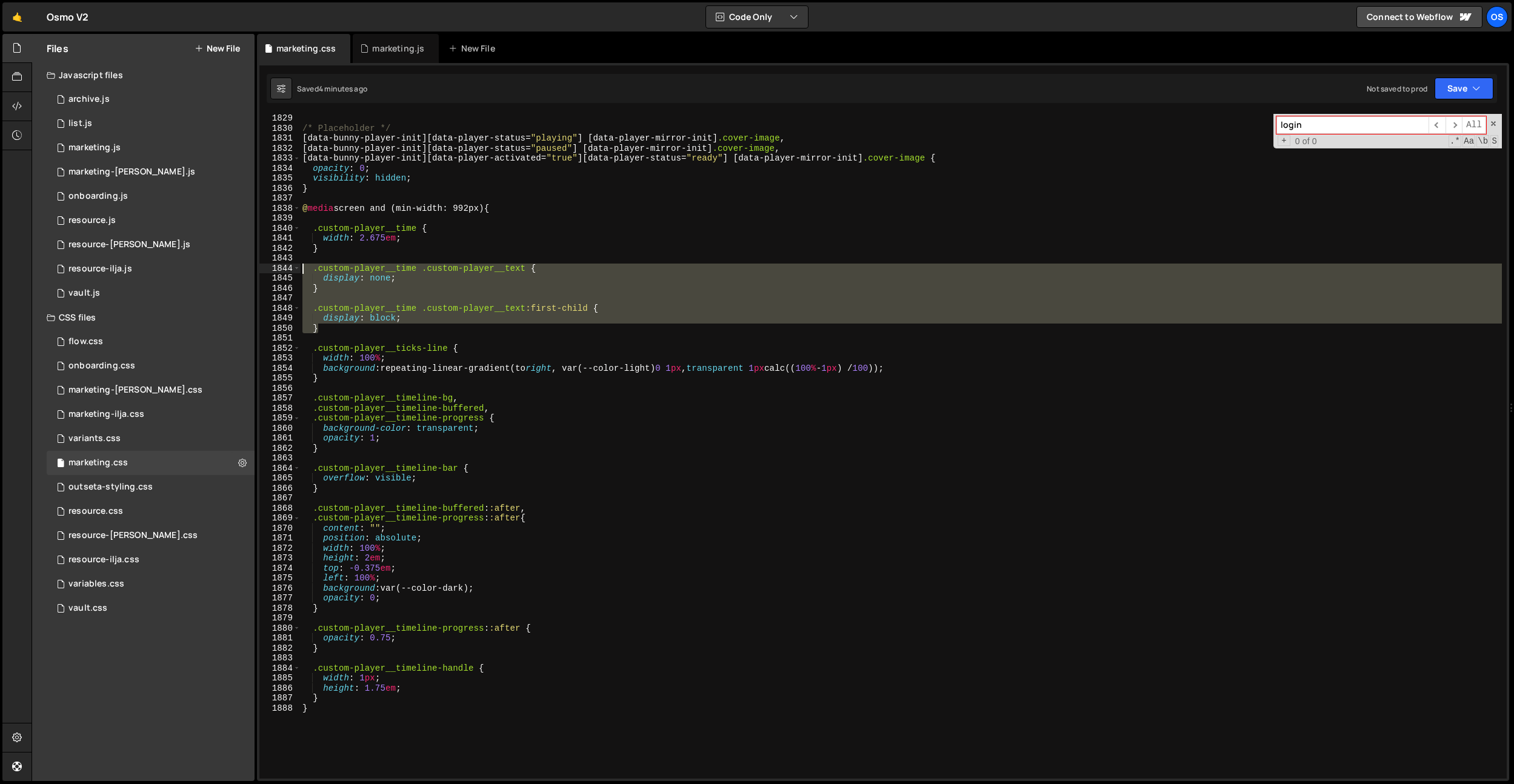
drag, startPoint x: 331, startPoint y: 330, endPoint x: 269, endPoint y: 269, distance: 87.0
click at [269, 269] on div "display: block; 1829 1830 1831 1832 1833 1834 1835 1836 1837 1838 1839 1840 184…" at bounding box center [883, 446] width 1247 height 665
type textarea ".custom-player__time .custom-player__text { display: none;"
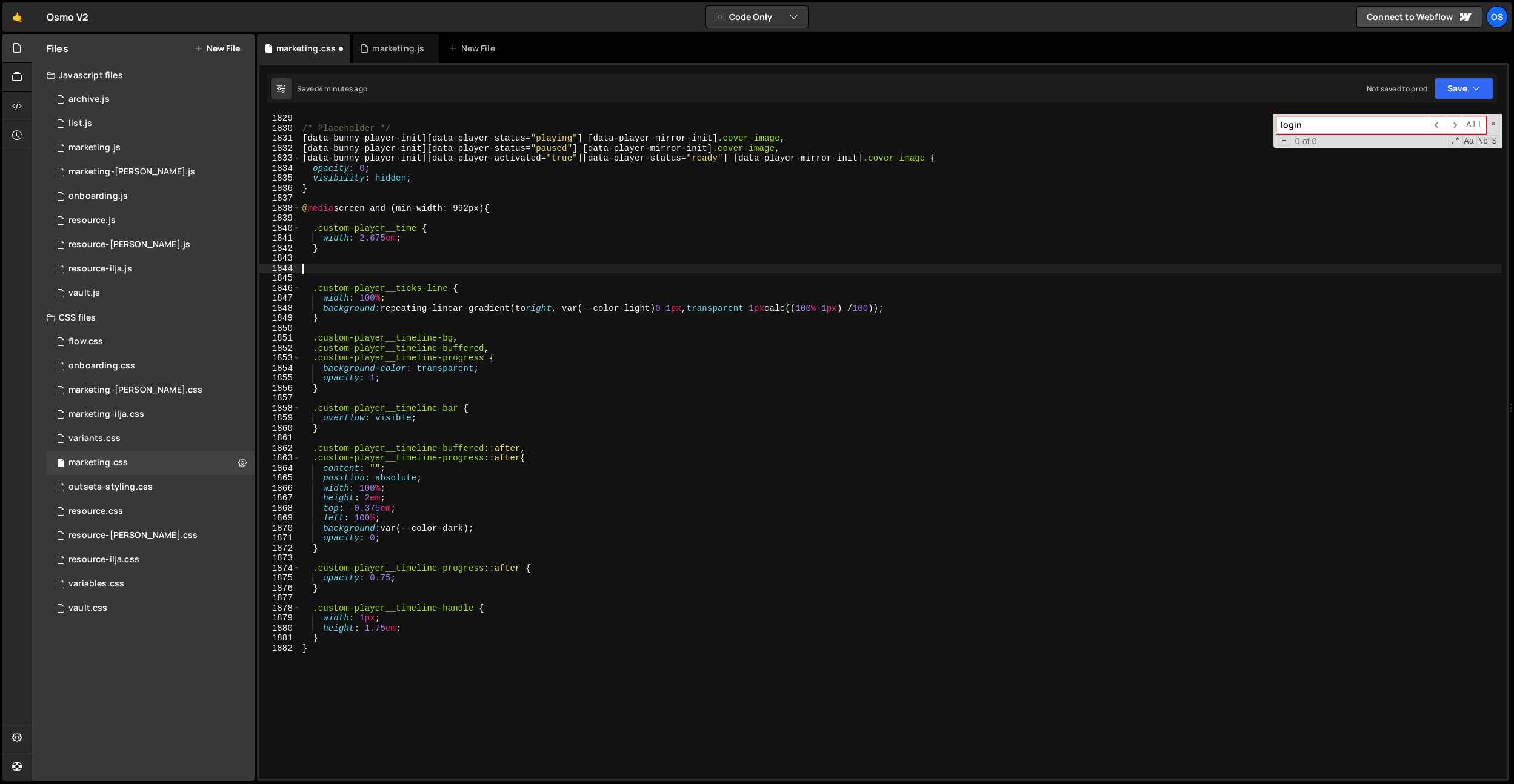
scroll to position [0, 0]
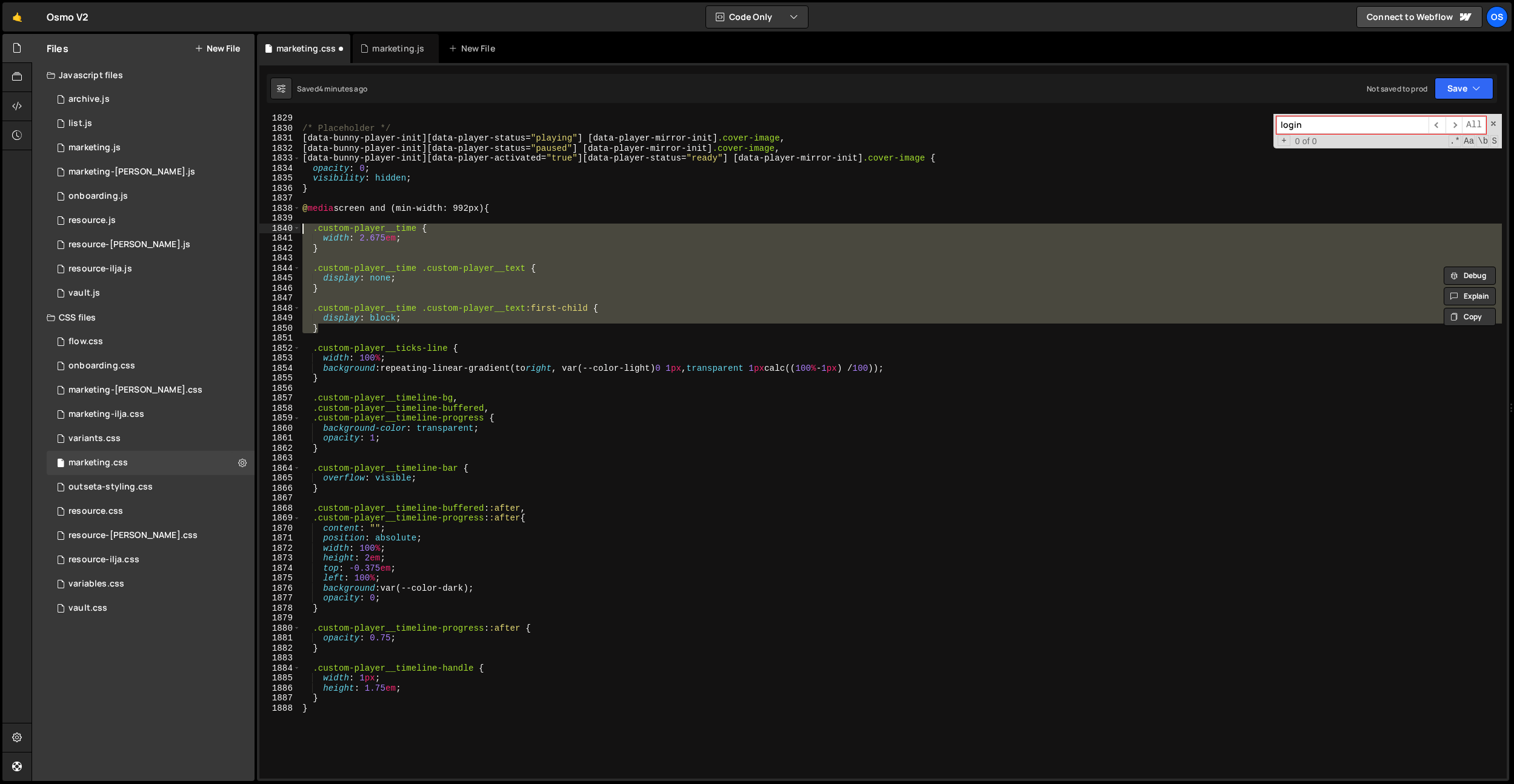
drag, startPoint x: 341, startPoint y: 331, endPoint x: 279, endPoint y: 233, distance: 116.0
click at [279, 233] on div "display: block; 1829 1830 1831 1832 1833 1834 1835 1836 1837 1838 1839 1840 184…" at bounding box center [883, 446] width 1247 height 665
type textarea ".custom-player__time { width: 2.675em;"
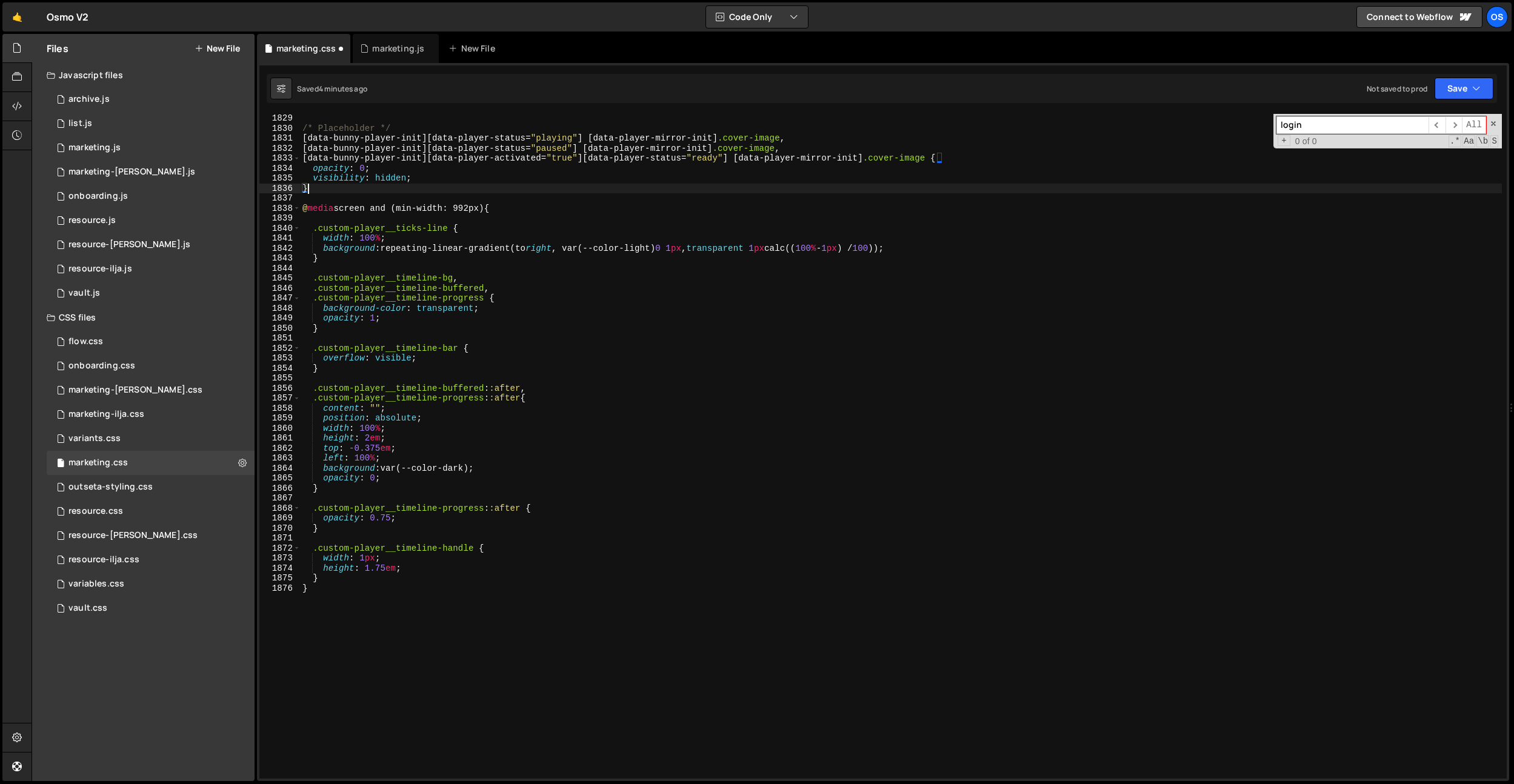
click at [347, 188] on div "/* Placeholder */ [ data-bunny-player-init ][ data-player-status = " playing " …" at bounding box center [901, 456] width 1202 height 685
type textarea "}"
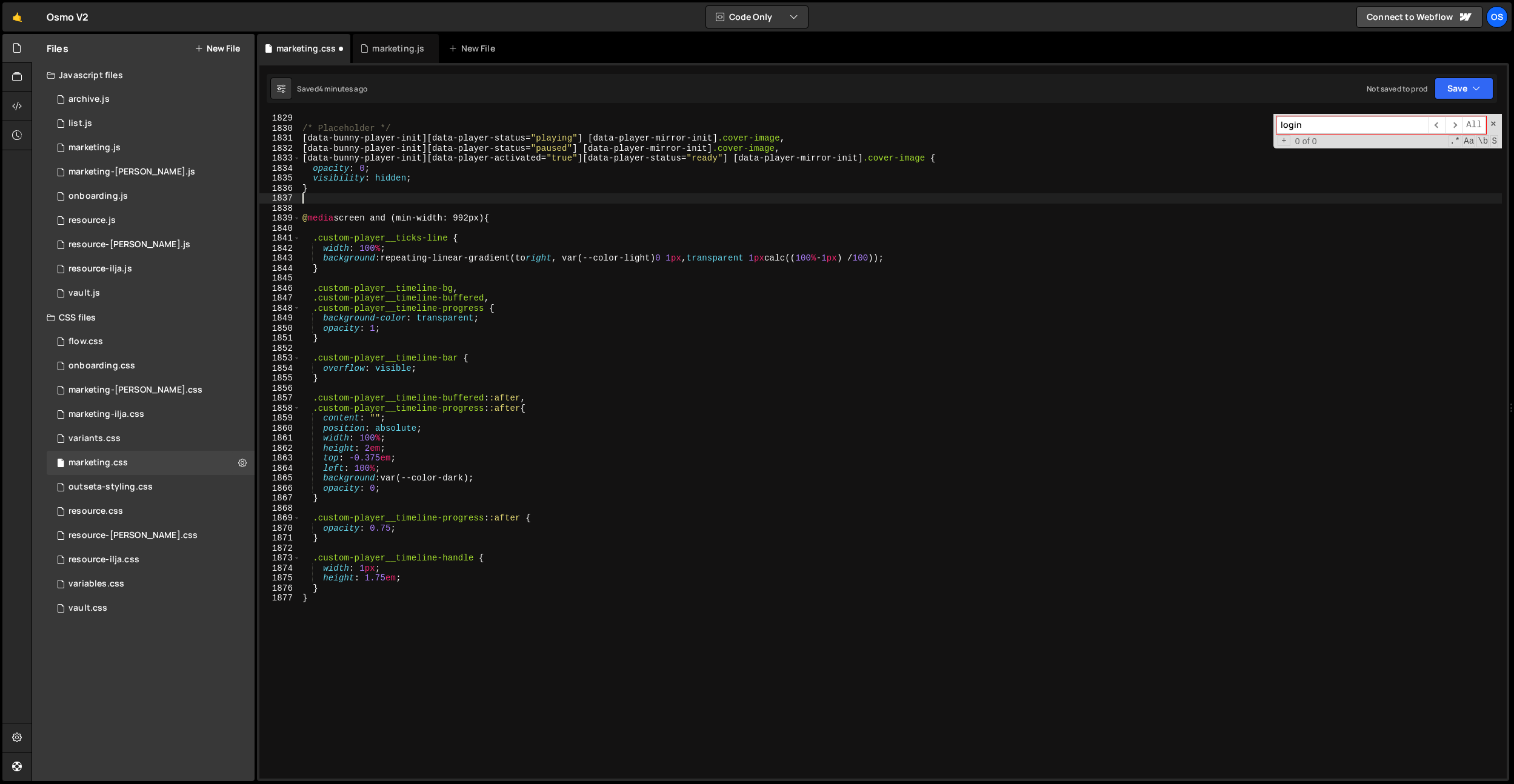
paste textarea "}"
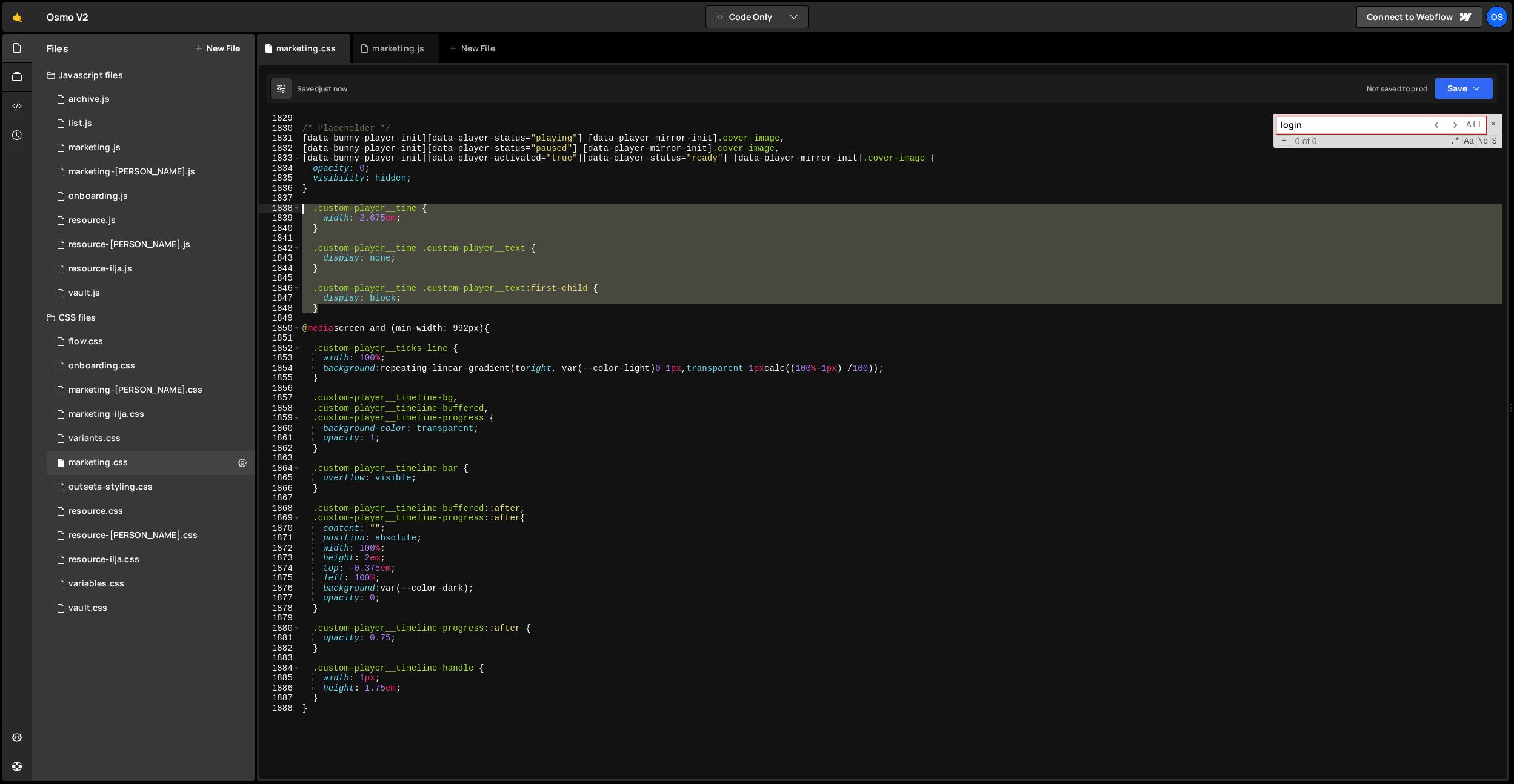
drag, startPoint x: 350, startPoint y: 305, endPoint x: 305, endPoint y: 210, distance: 105.1
click at [305, 210] on div "/* Placeholder */ [ data-bunny-player-init ][ data-player-status = " playing " …" at bounding box center [901, 456] width 1202 height 685
click at [363, 192] on div "/* Placeholder */ [ data-bunny-player-init ][ data-player-status = " playing " …" at bounding box center [901, 456] width 1202 height 685
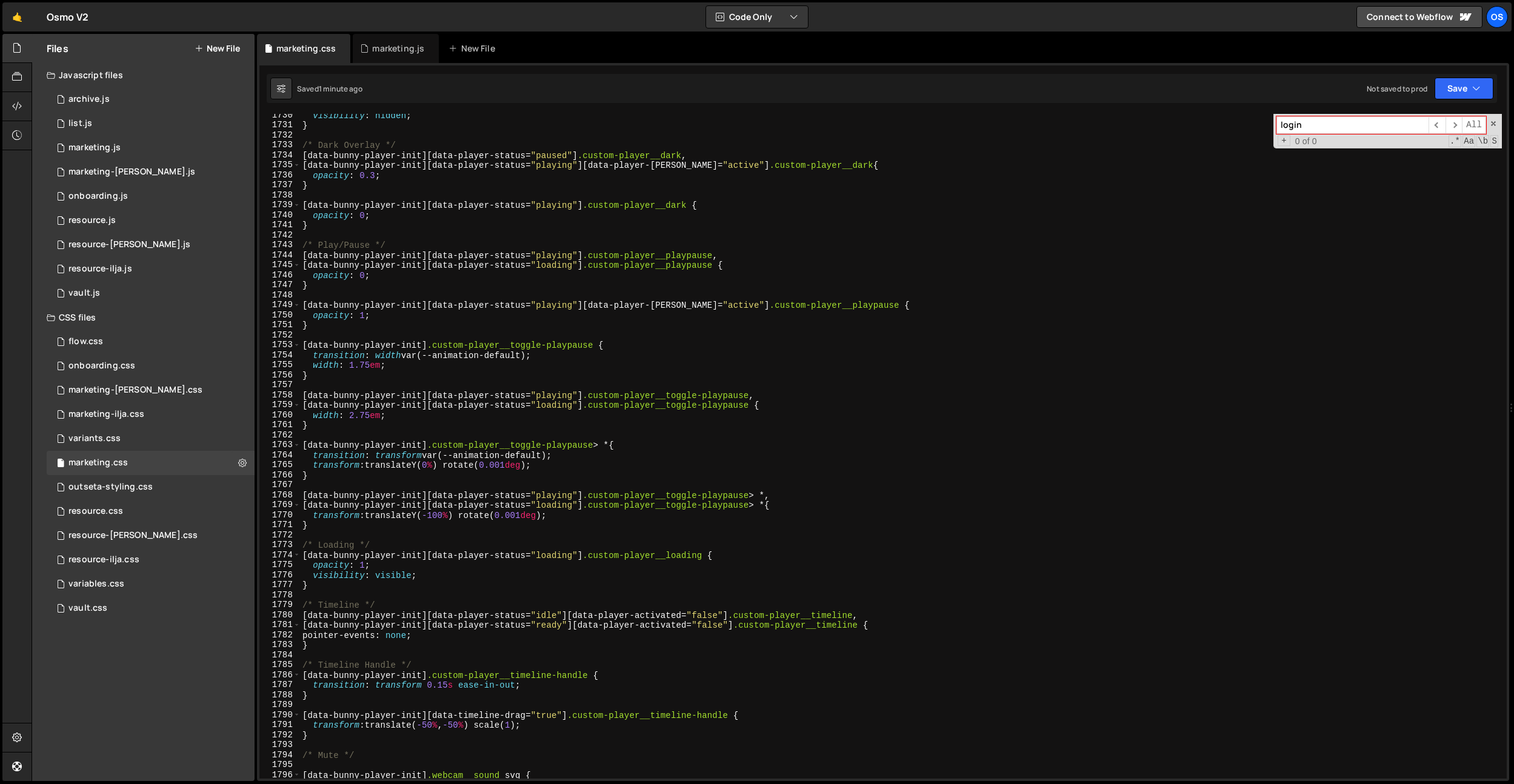
scroll to position [17232, 0]
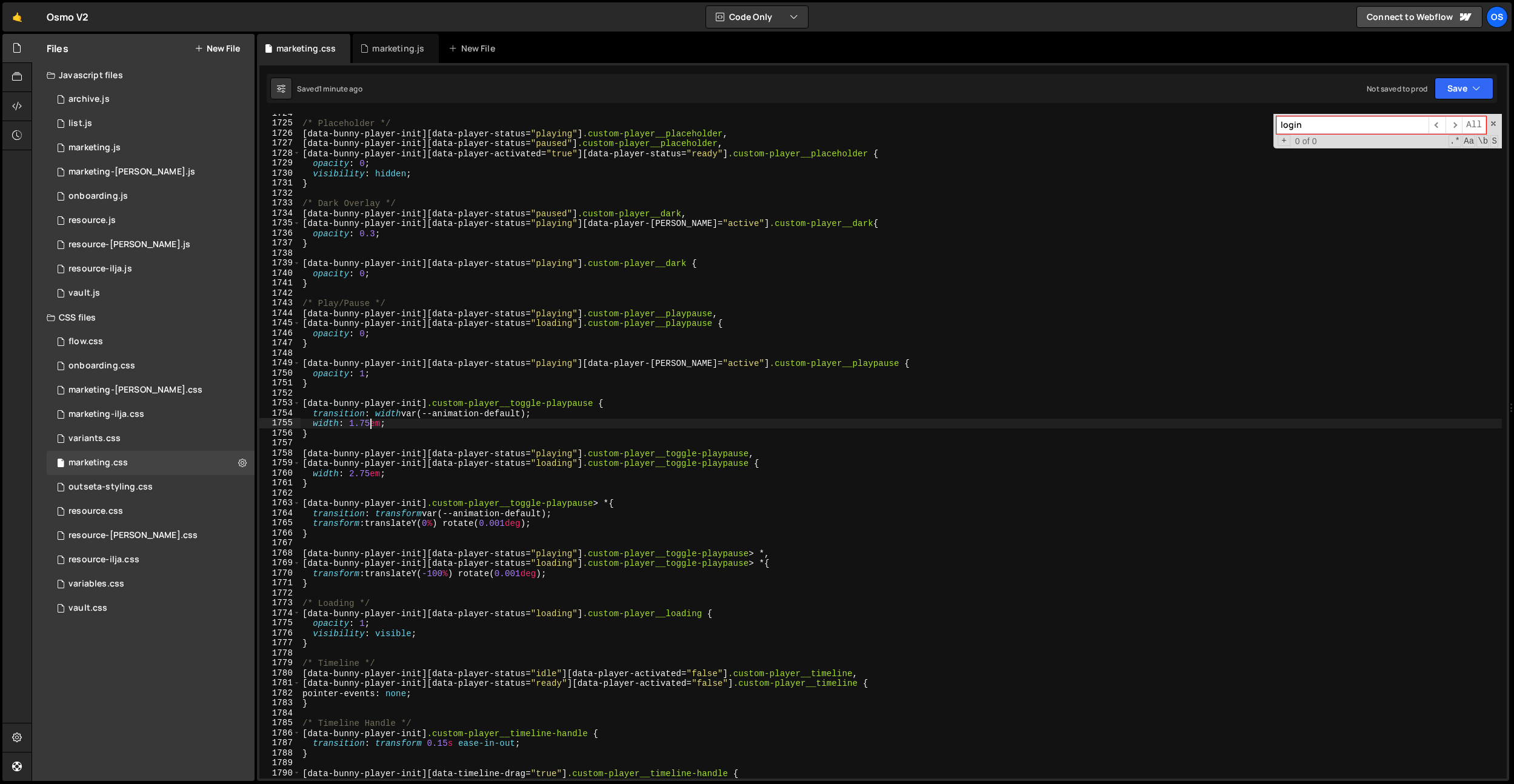
click at [372, 421] on div "/* Placeholder */ [ data-bunny-player-init ][ data-player-status = " playing " …" at bounding box center [901, 451] width 1202 height 685
type textarea "width: 1.825em;"
click at [392, 50] on div "marketing.js" at bounding box center [398, 48] width 52 height 12
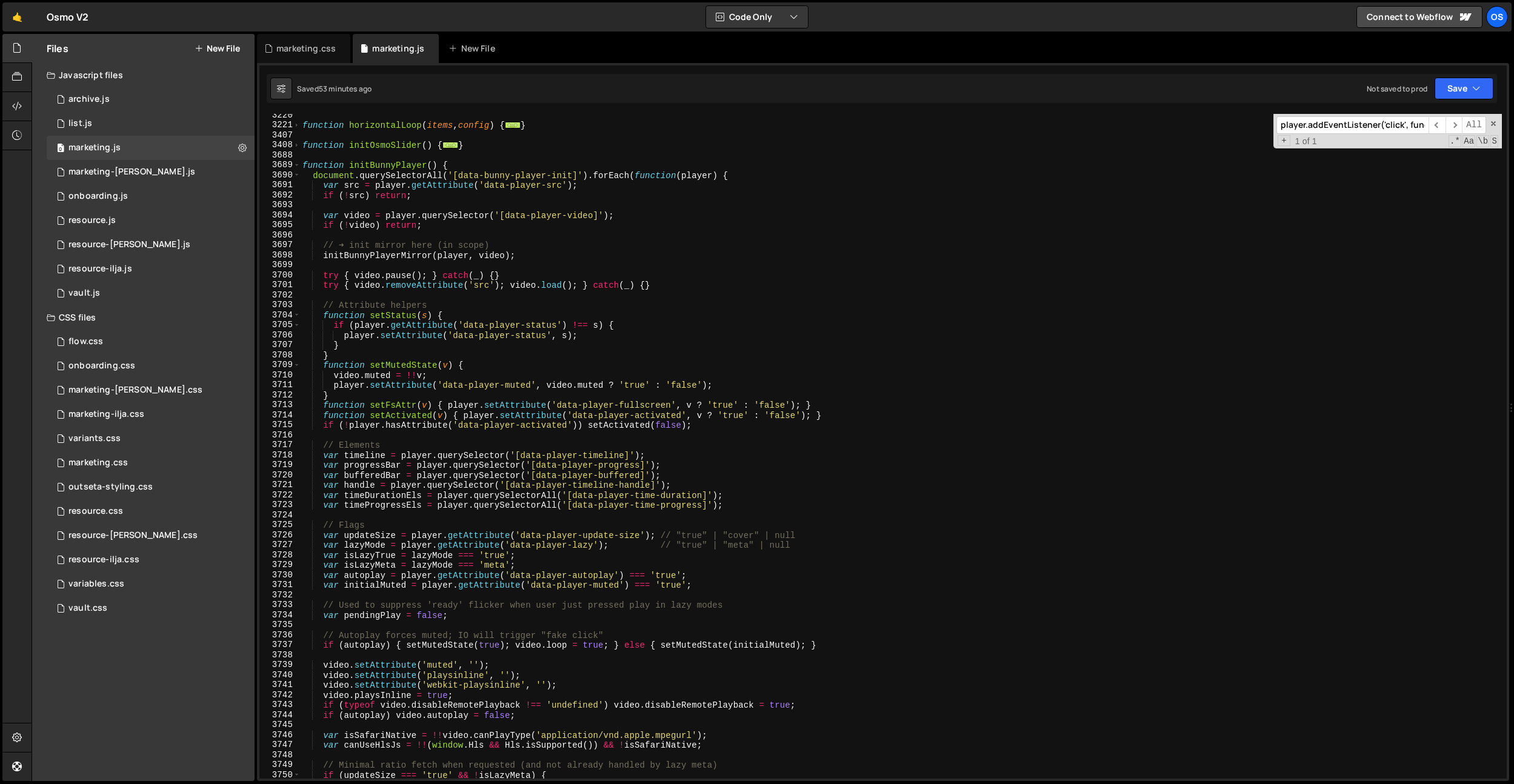
scroll to position [1322, 0]
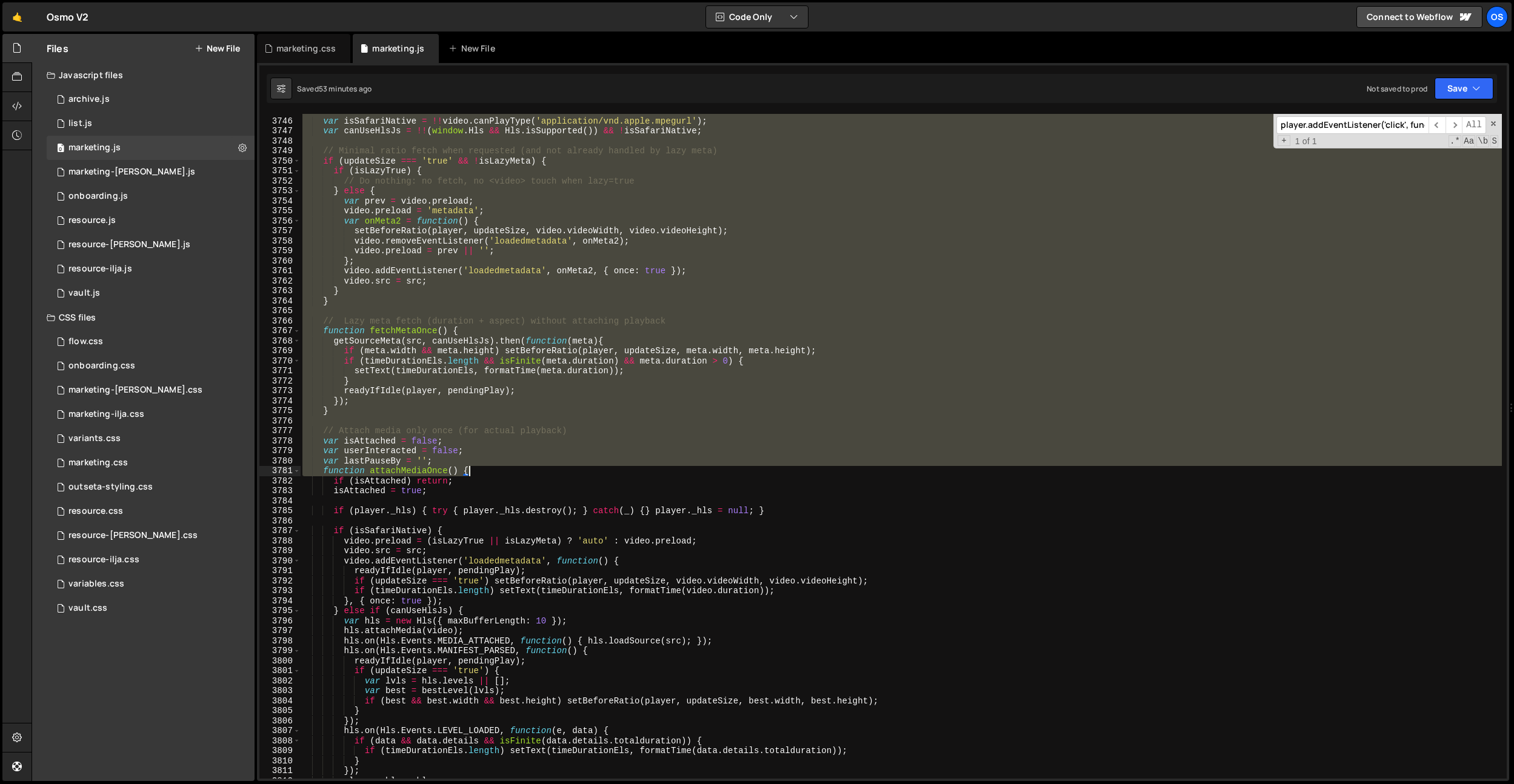
drag, startPoint x: 303, startPoint y: 316, endPoint x: 469, endPoint y: 471, distance: 227.1
click at [470, 471] on div "var isSafariNative = !! video . canPlayType ( 'application/vnd.apple.mpegurl' )…" at bounding box center [901, 448] width 1202 height 685
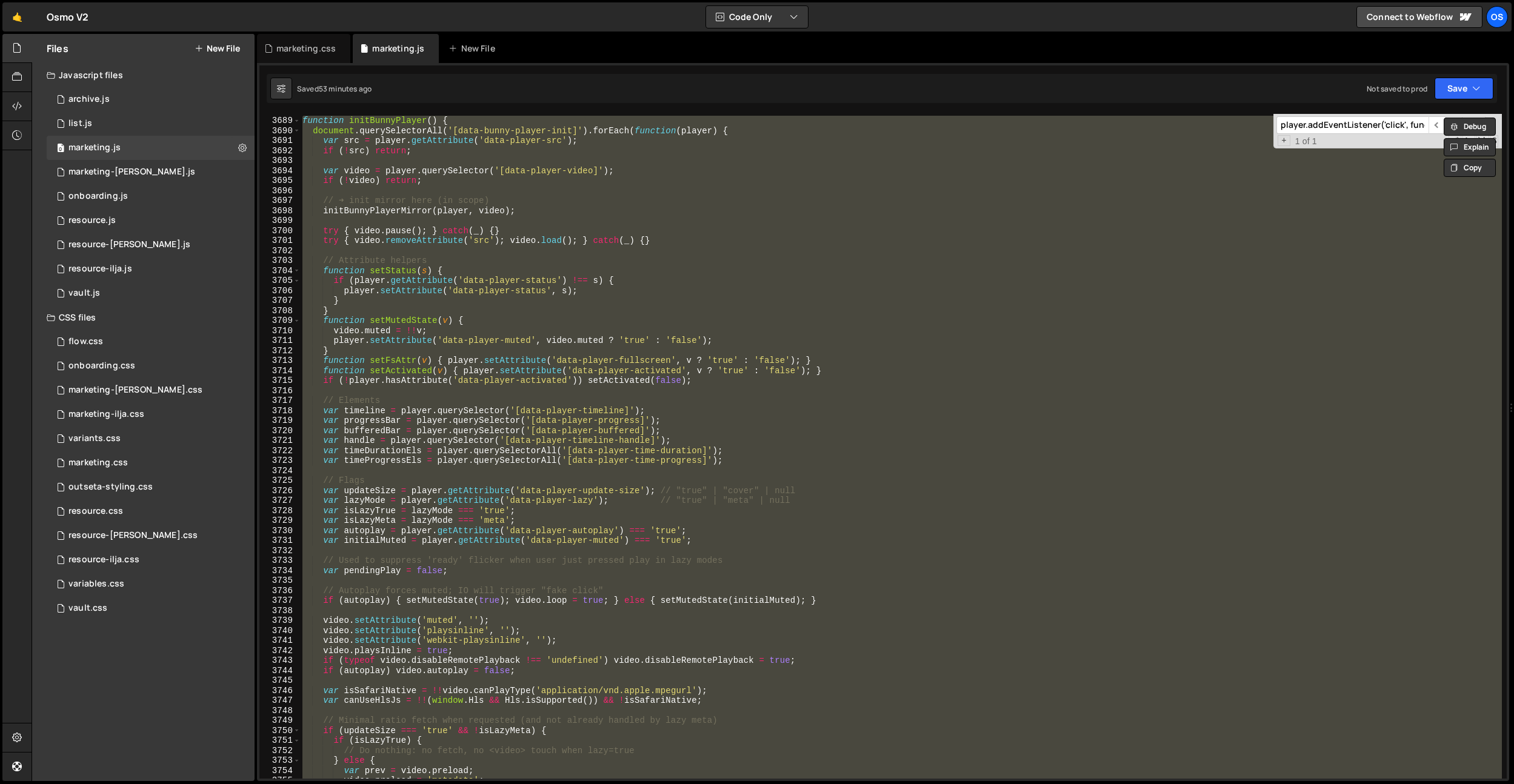
scroll to position [1392, 0]
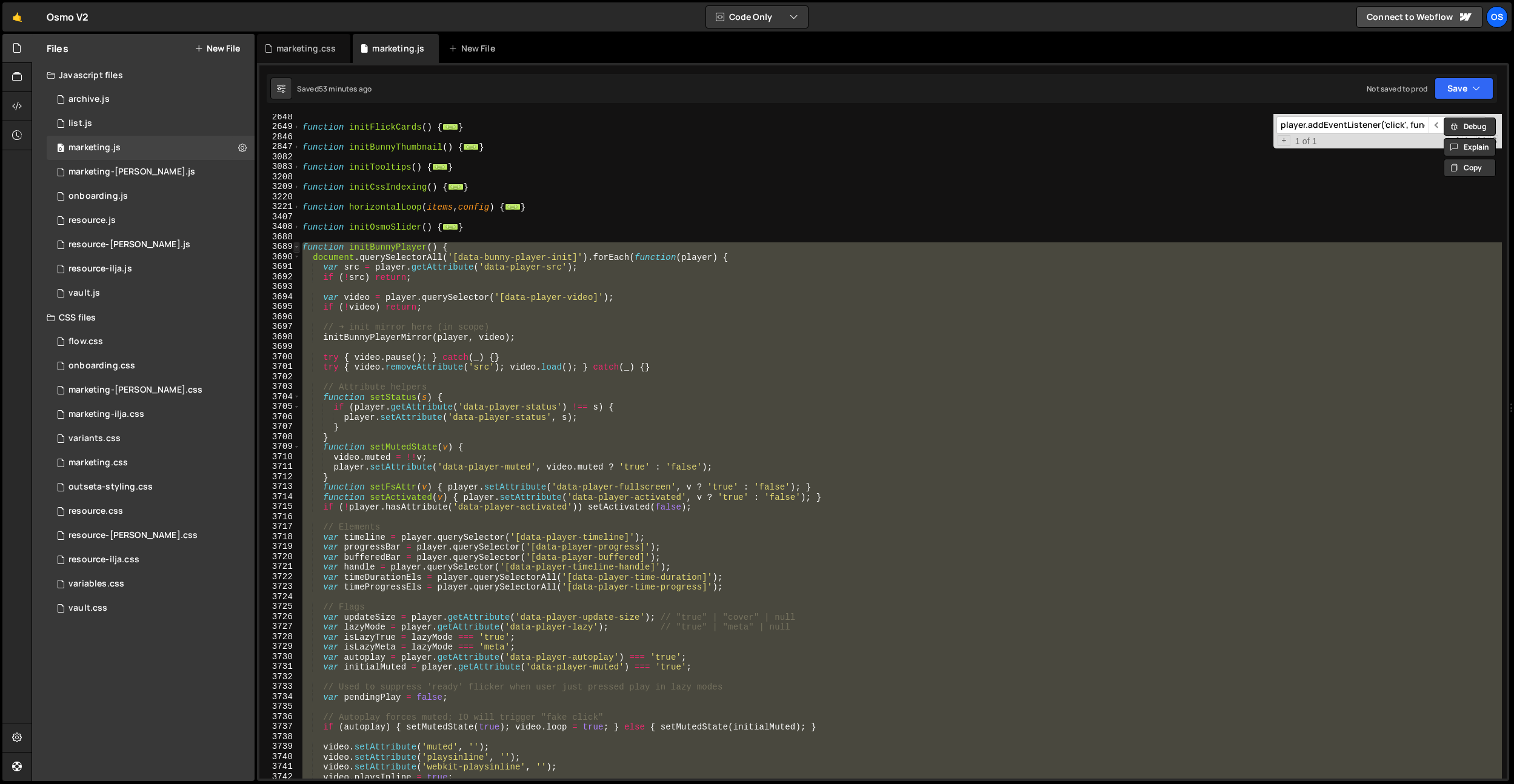
click at [296, 248] on span at bounding box center [297, 246] width 7 height 10
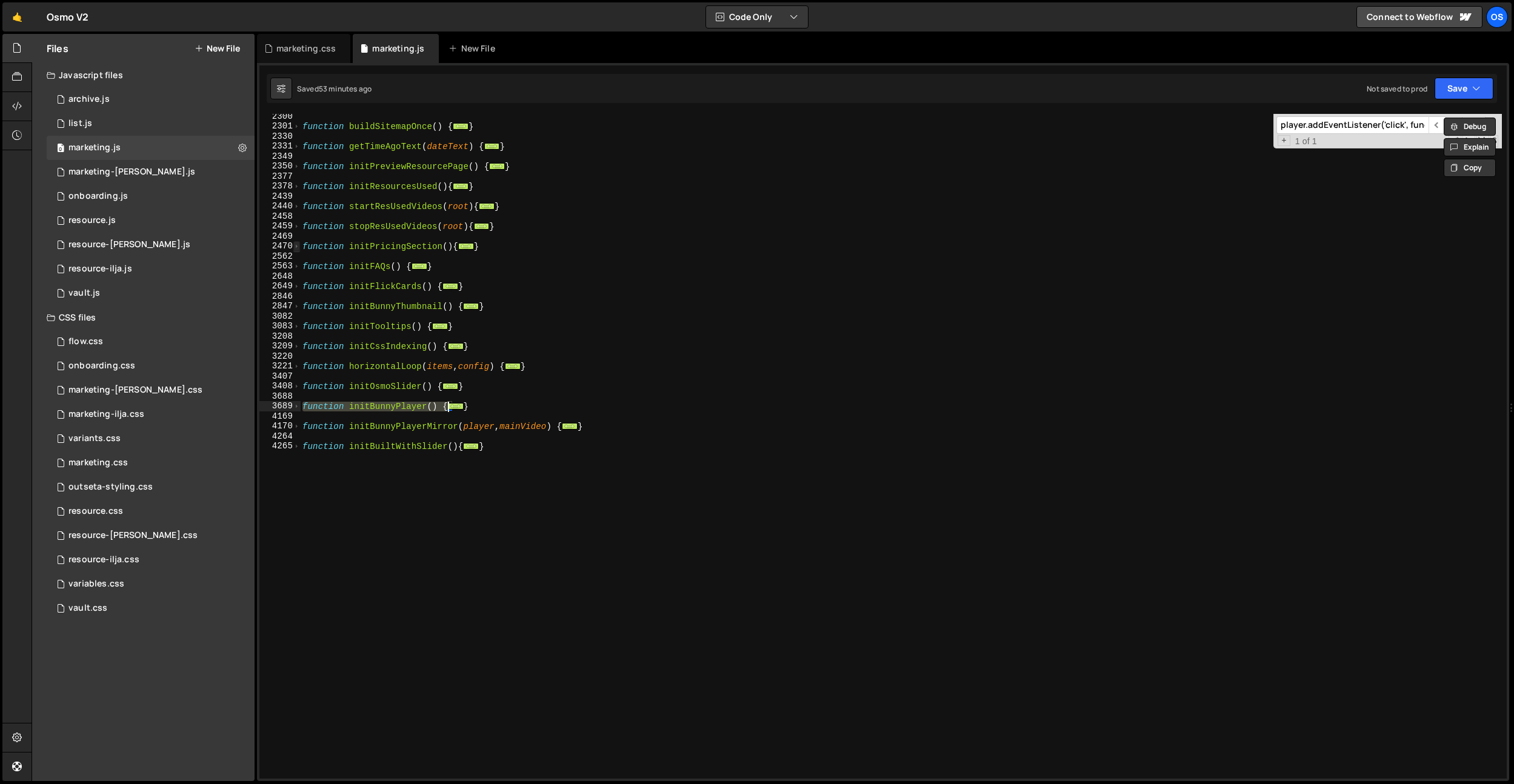
scroll to position [1232, 0]
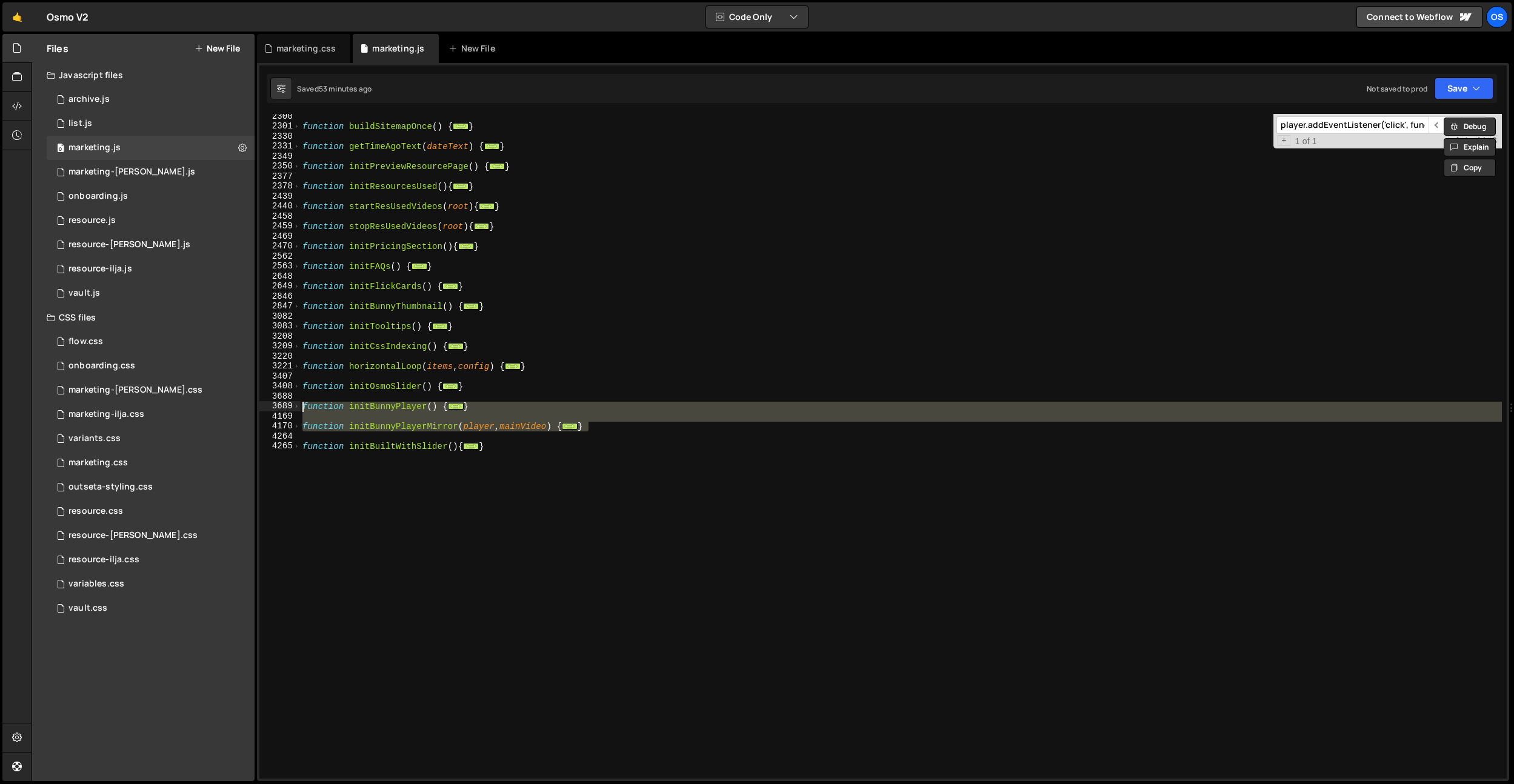
drag, startPoint x: 615, startPoint y: 427, endPoint x: 260, endPoint y: 405, distance: 355.7
click at [260, 405] on div "var lastPauseBy = ''; function attachMediaOnce() { 2300 2301 2330 2331 2349 235…" at bounding box center [883, 446] width 1247 height 665
type textarea "function initBunnyPlayer() { document.querySelectorAll('[data-bunny-player-init…"
click at [310, 35] on div "marketing.css" at bounding box center [303, 48] width 93 height 29
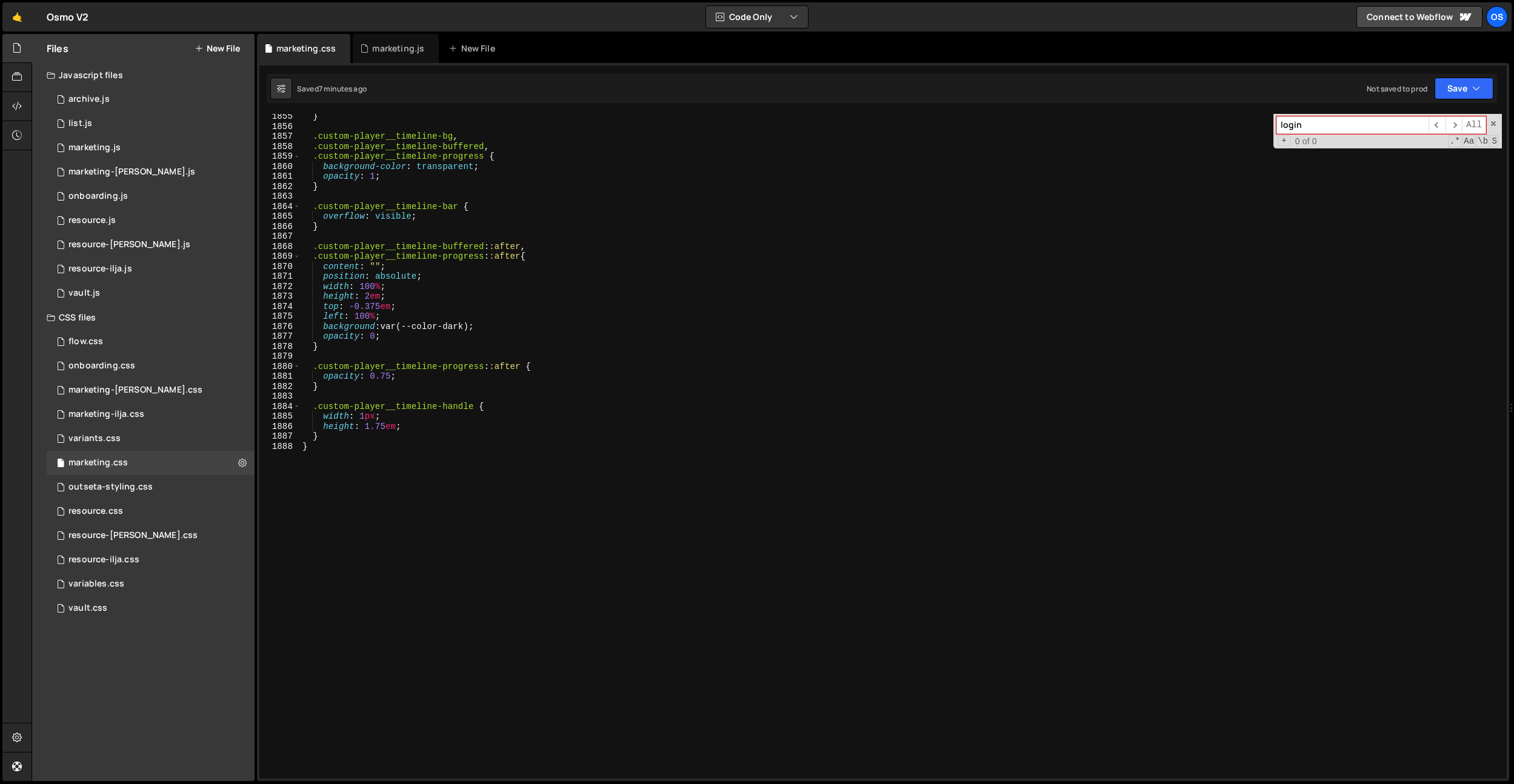
scroll to position [18538, 0]
type textarea "}"
click at [423, 478] on div "} .custom-player__timeline-bg , .custom-player__timeline-buffered , .custom-pla…" at bounding box center [901, 454] width 1202 height 685
paste textarea "timestamp"
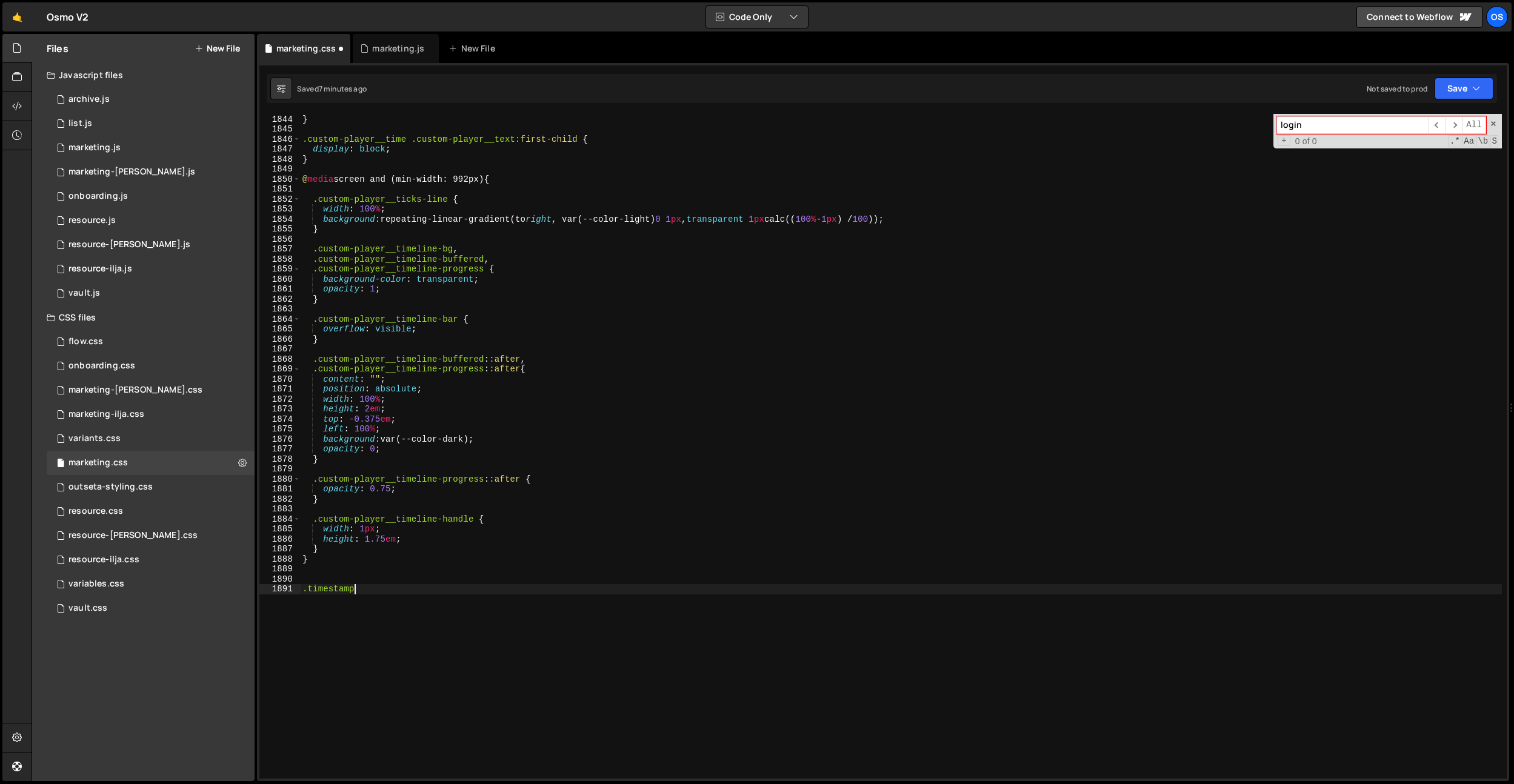
scroll to position [18370, 0]
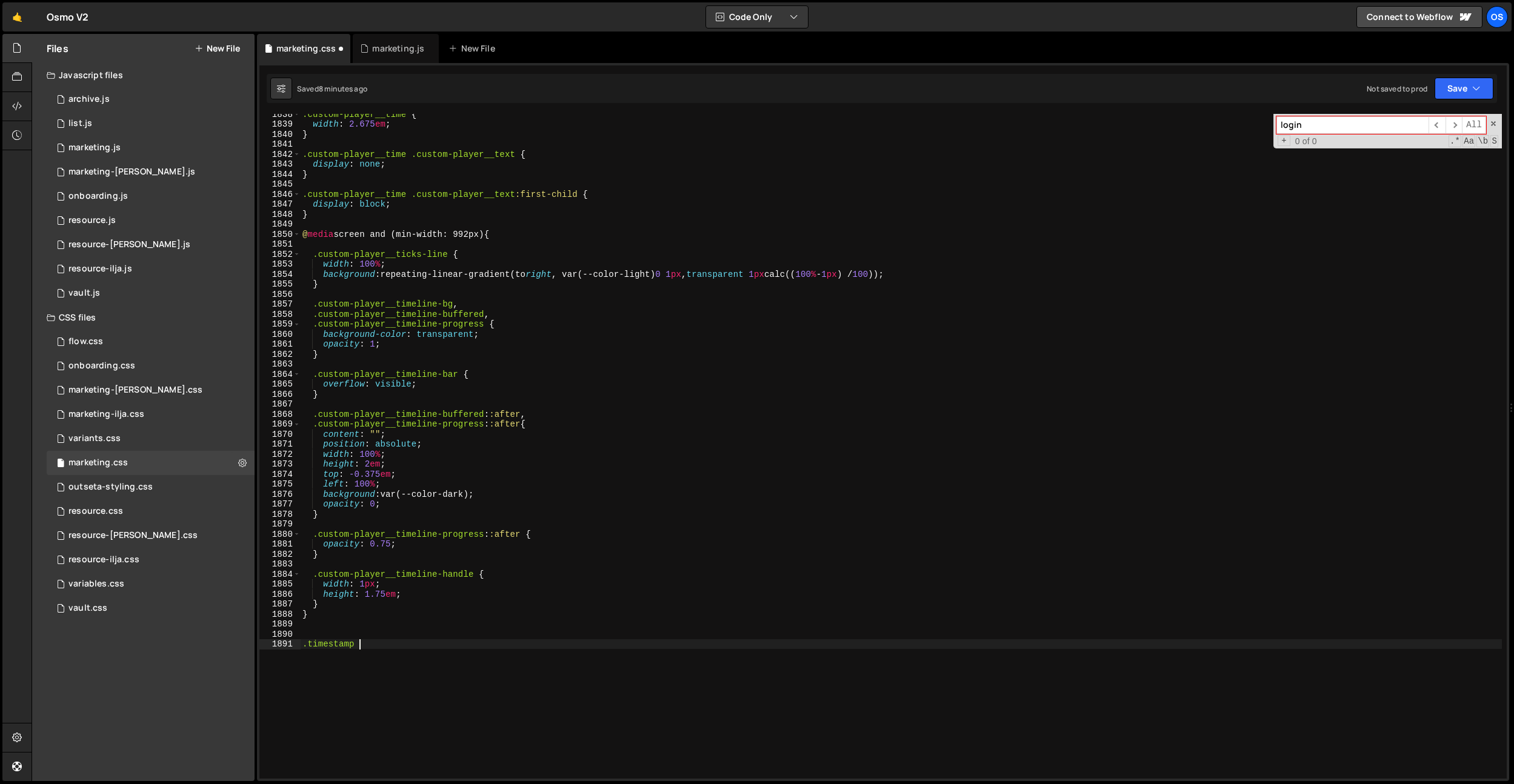
type textarea ".timestamp {}"
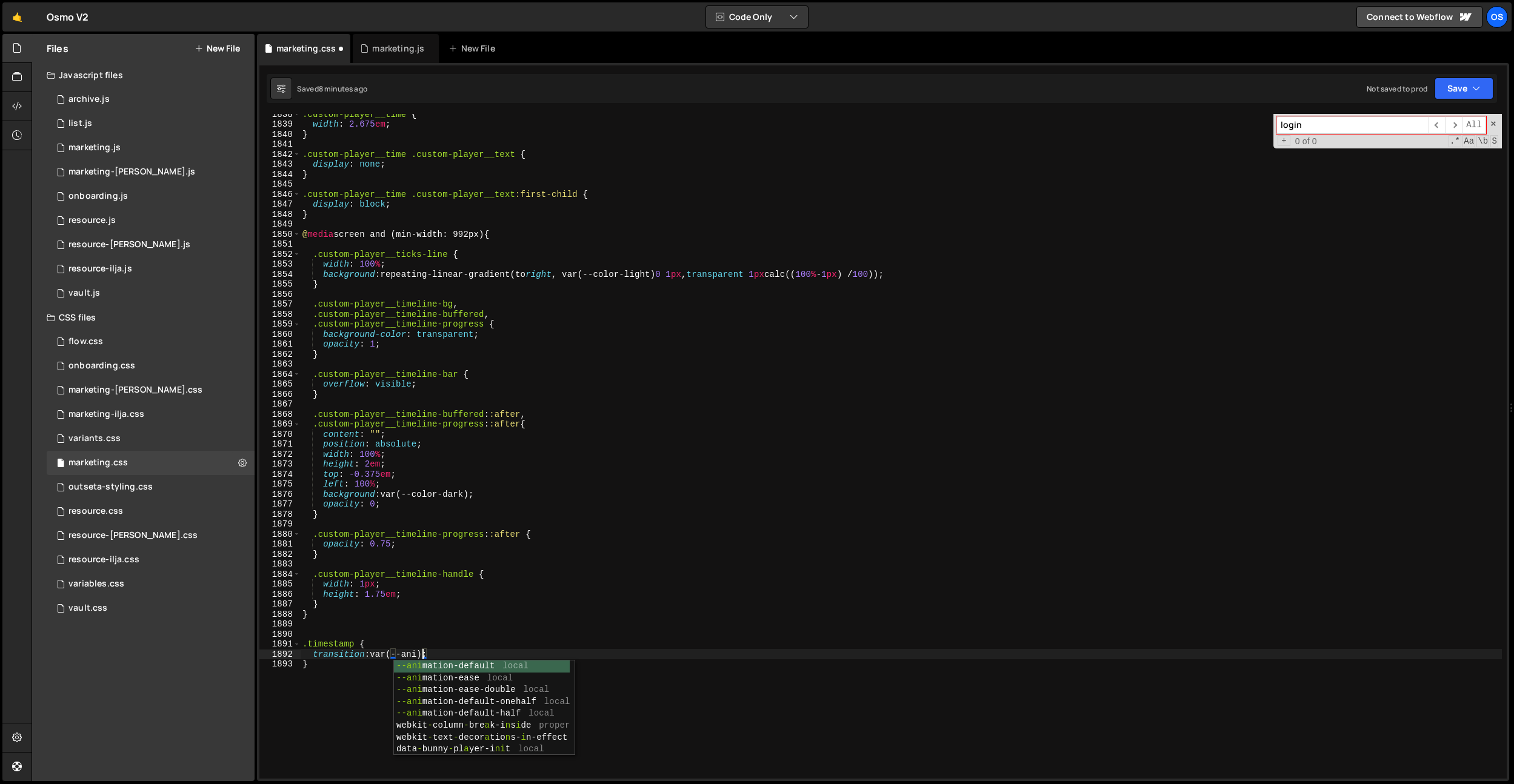
scroll to position [0, 8]
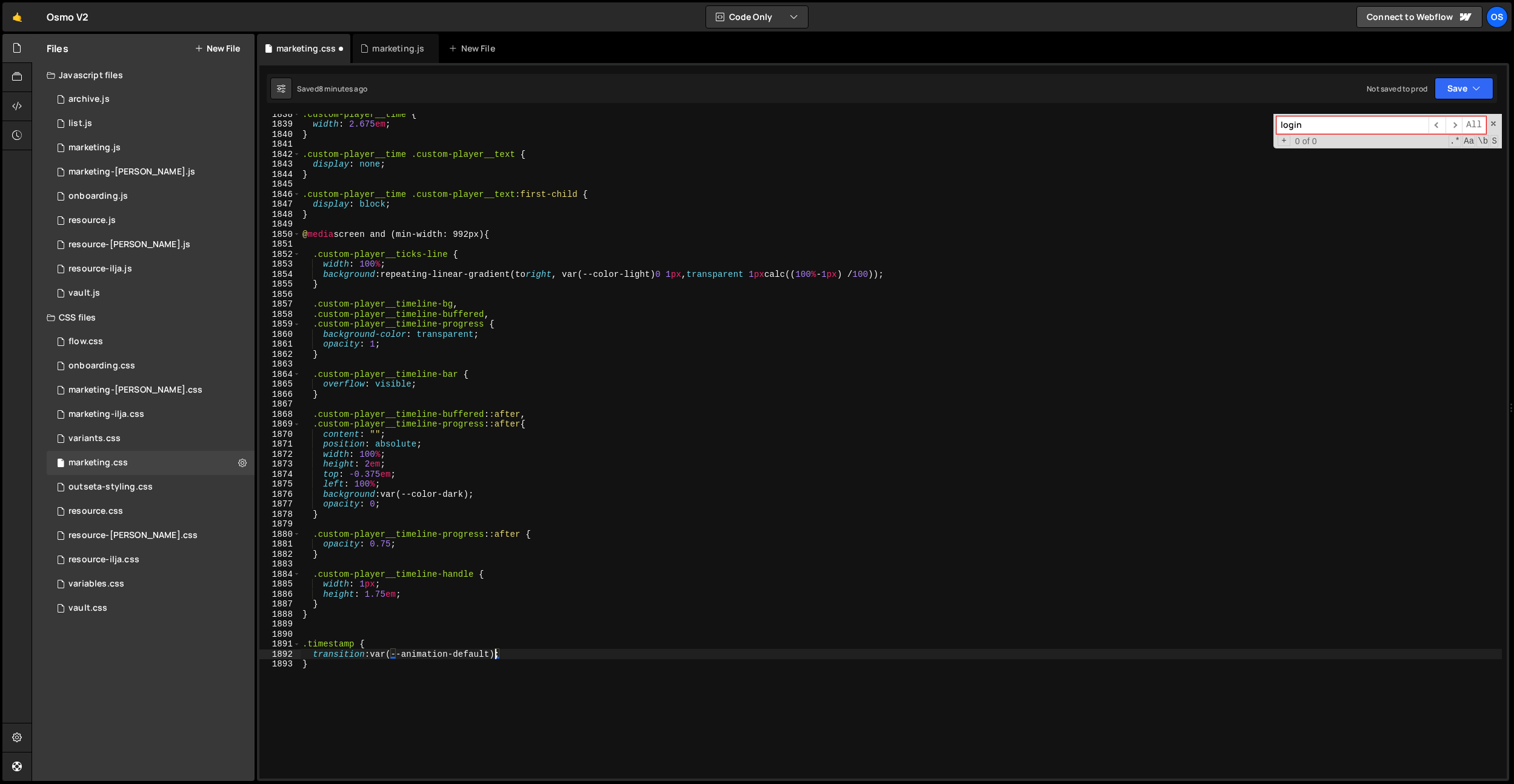
click at [521, 647] on div ".custom-player__time { width : 2.675 em ; } .custom-player__time .custom-player…" at bounding box center [901, 452] width 1202 height 685
click at [380, 654] on div ".custom-player__time { width : 2.675 em ; } .custom-player__time .custom-player…" at bounding box center [901, 452] width 1202 height 685
click at [480, 652] on div ".custom-player__time { width : 2.675 em ; } .custom-player__time .custom-player…" at bounding box center [901, 452] width 1202 height 685
click at [491, 653] on div ".custom-player__time { width : 2.675 em ; } .custom-player__time .custom-player…" at bounding box center [901, 452] width 1202 height 685
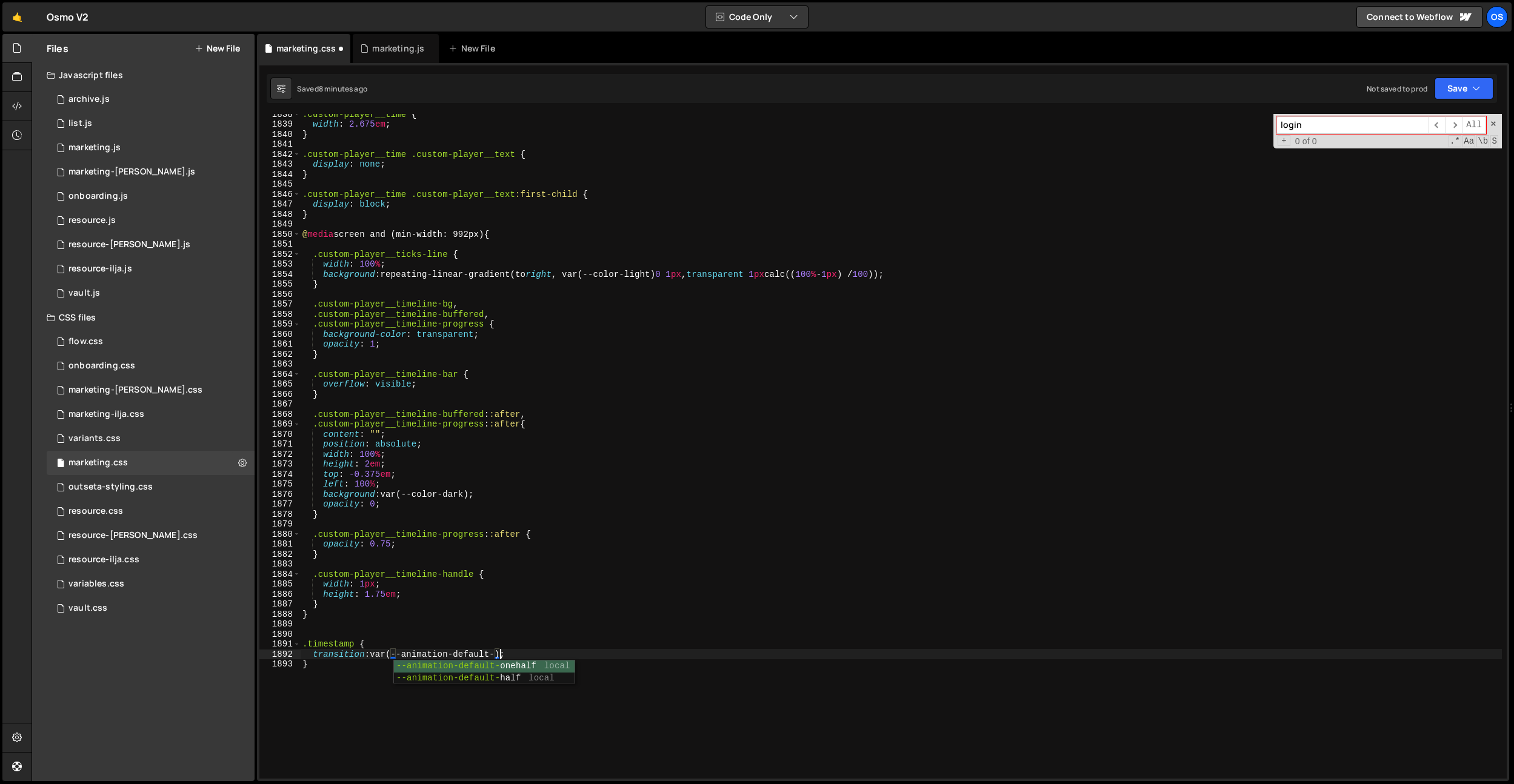
scroll to position [0, 13]
click at [489, 603] on div ".custom-player__time { width : 2.675 em ; } .custom-player__time .custom-player…" at bounding box center [901, 452] width 1202 height 685
click at [468, 654] on div ".custom-player__time { width : 2.675 em ; } .custom-player__time .custom-player…" at bounding box center [901, 452] width 1202 height 685
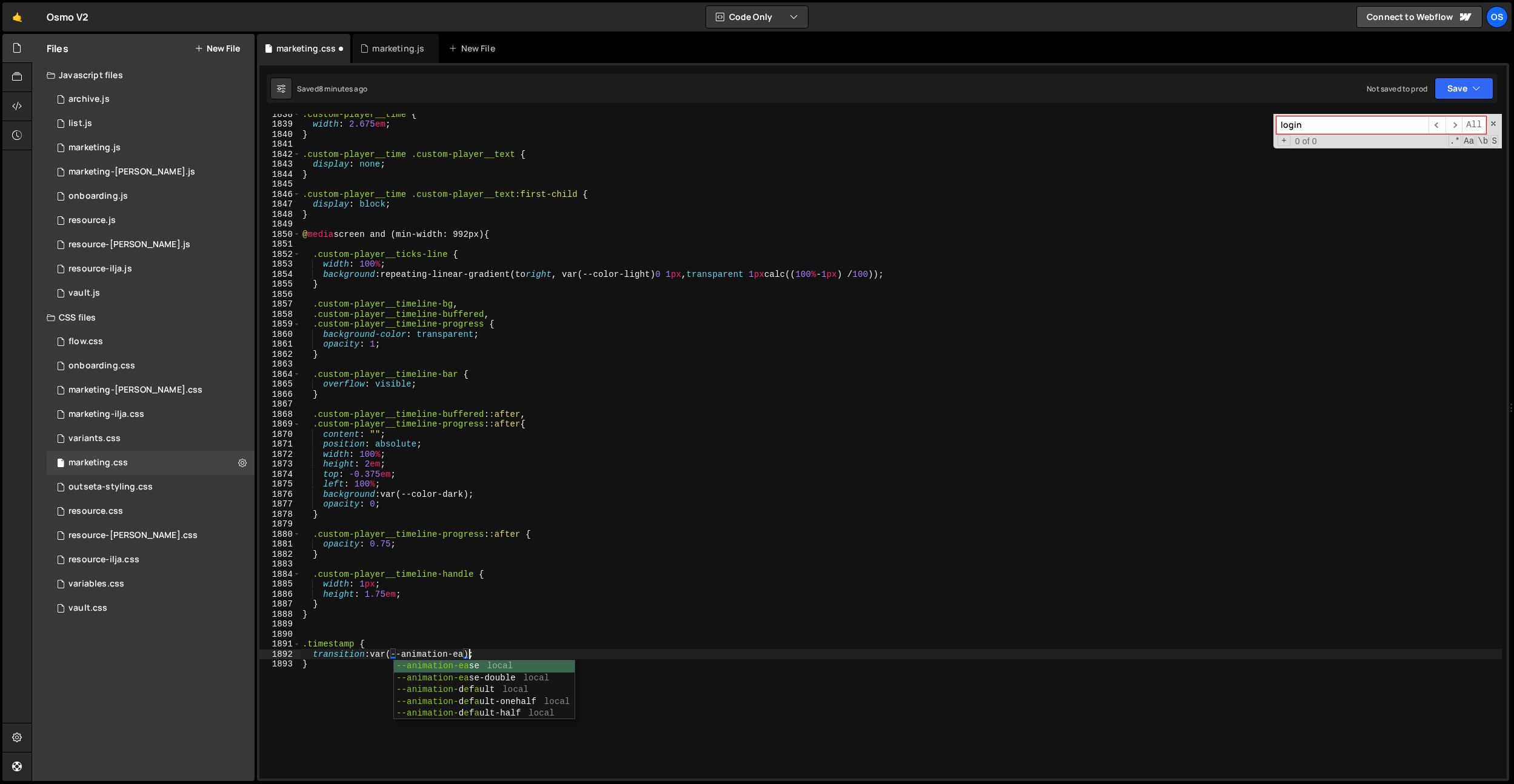
type textarea "transition: var(--animation-ease);"
click at [477, 628] on div ".custom-player__time { width : 2.675 em ; } .custom-player__time .custom-player…" at bounding box center [901, 452] width 1202 height 685
click at [372, 658] on div ".custom-player__time { width : 2.675 em ; } .custom-player__time .custom-player…" at bounding box center [901, 452] width 1202 height 685
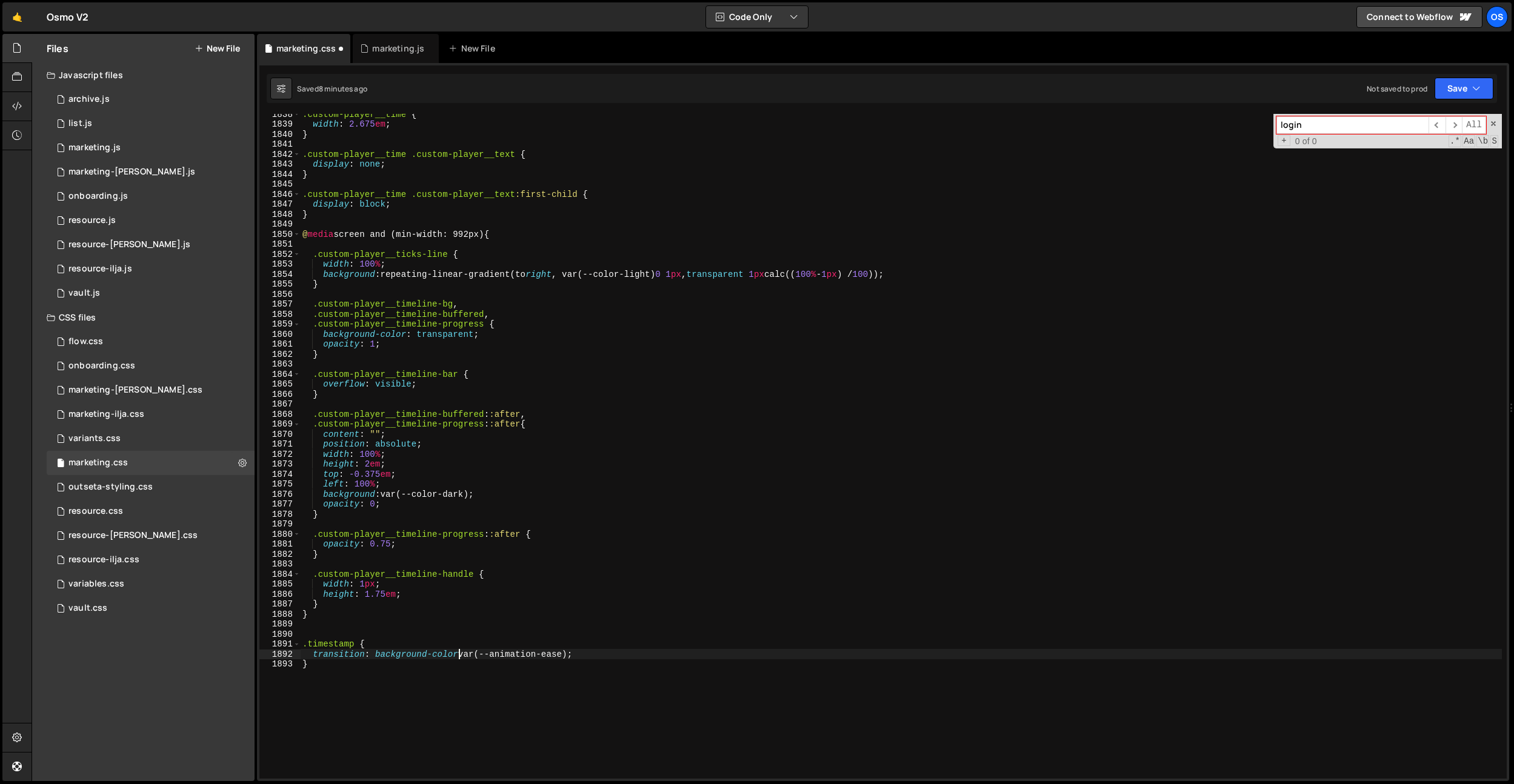
click at [631, 592] on div ".custom-player__time { width : 2.675 em ; } .custom-player__time .custom-player…" at bounding box center [901, 452] width 1202 height 685
click at [576, 649] on div ".custom-player__time { width : 2.675 em ; } .custom-player__time .custom-player…" at bounding box center [901, 452] width 1202 height 685
type textarea "transition: background-color var(--animation-ease);"
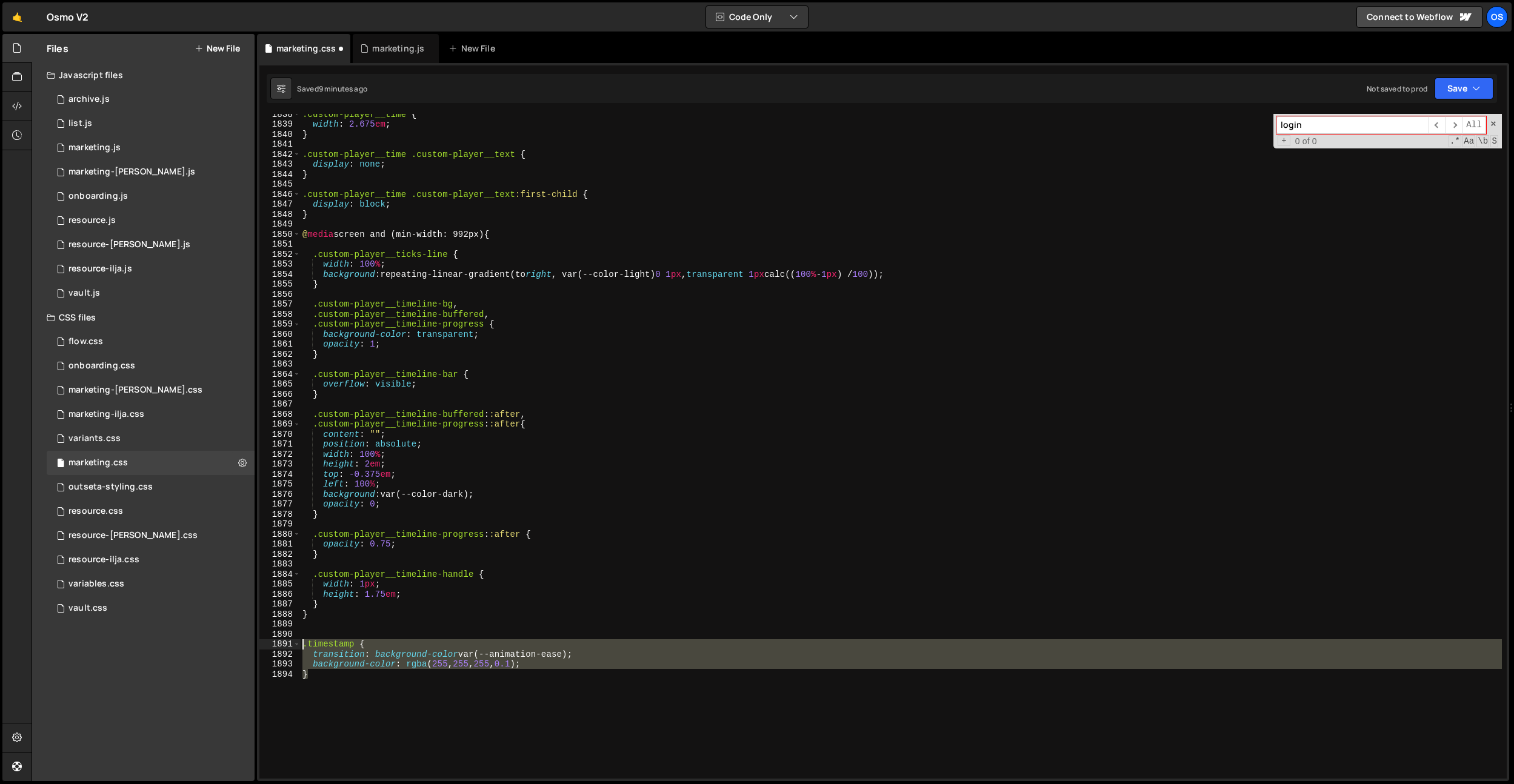
drag, startPoint x: 353, startPoint y: 693, endPoint x: 291, endPoint y: 648, distance: 76.6
click at [291, 648] on div "background-color: rgba(255, 255, 255, 0.1; 1838 1839 1840 1841 1842 1843 1844 1…" at bounding box center [883, 446] width 1247 height 665
type textarea "}"
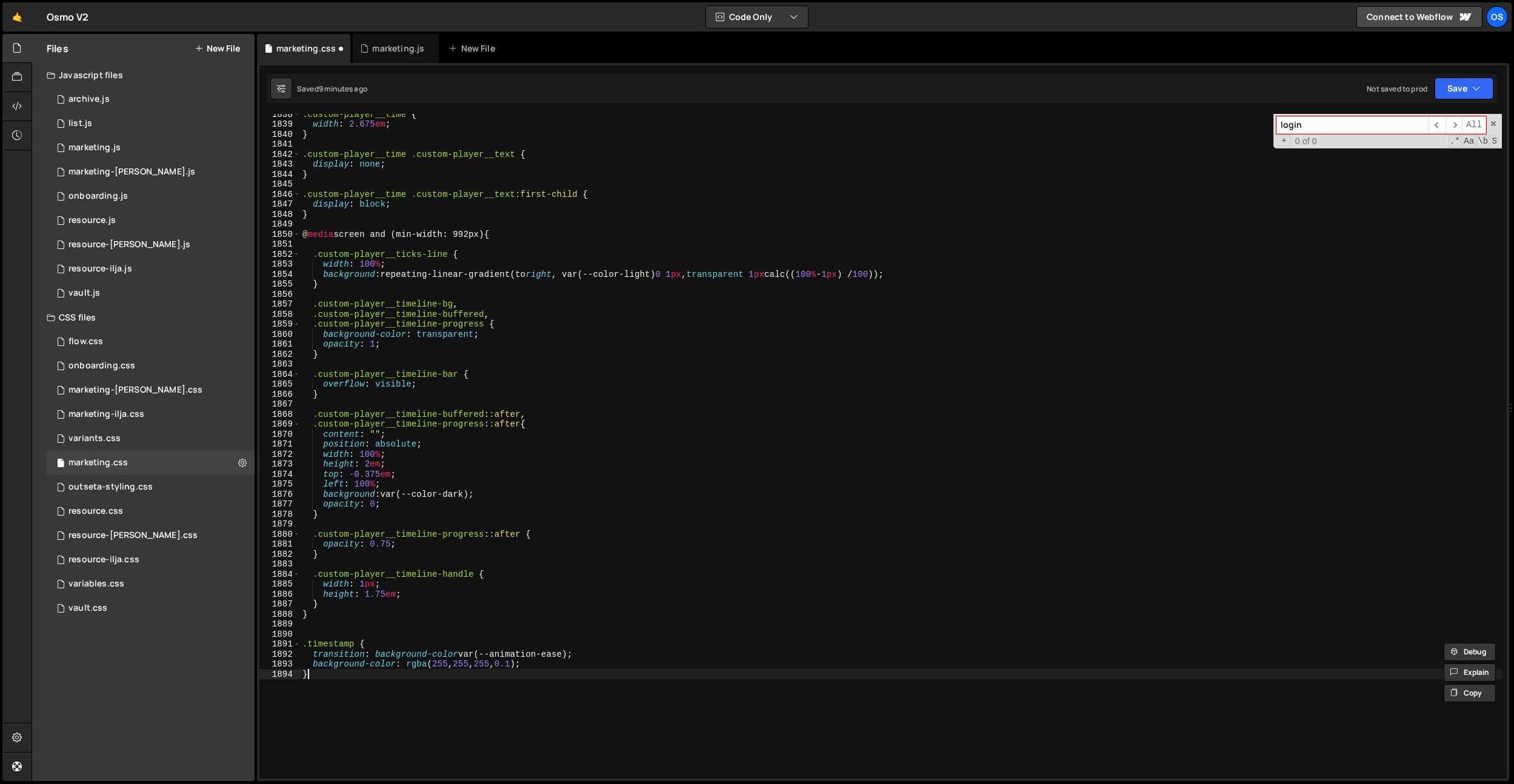
scroll to position [0, 0]
paste textarea "}"
drag, startPoint x: 305, startPoint y: 693, endPoint x: 367, endPoint y: 694, distance: 62.0
click at [305, 693] on div ".custom-player__time { width : 2.675 em ; } .custom-player__time .custom-player…" at bounding box center [901, 452] width 1202 height 685
paste textarea "cutom-player__marker-click"
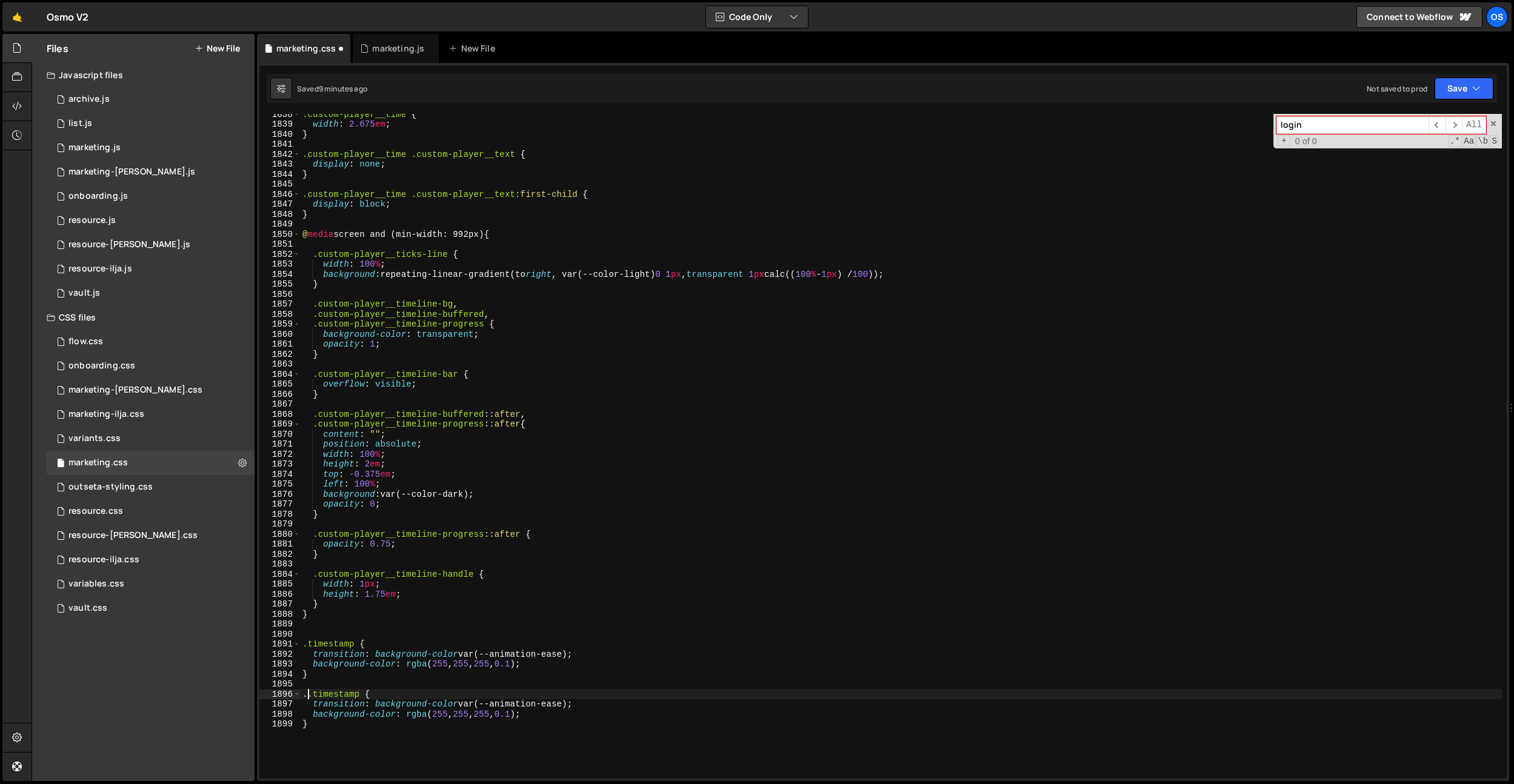
paste textarea "cutom-player__marker-click"
drag, startPoint x: 593, startPoint y: 705, endPoint x: 600, endPoint y: 694, distance: 13.0
click at [600, 694] on div ".custom-player__time { width : 2.675 em ; } .custom-player__time .custom-player…" at bounding box center [901, 452] width 1202 height 685
click at [525, 707] on div ".custom-player__time { width : 2.675 em ; } .custom-player__time .custom-player…" at bounding box center [901, 452] width 1202 height 685
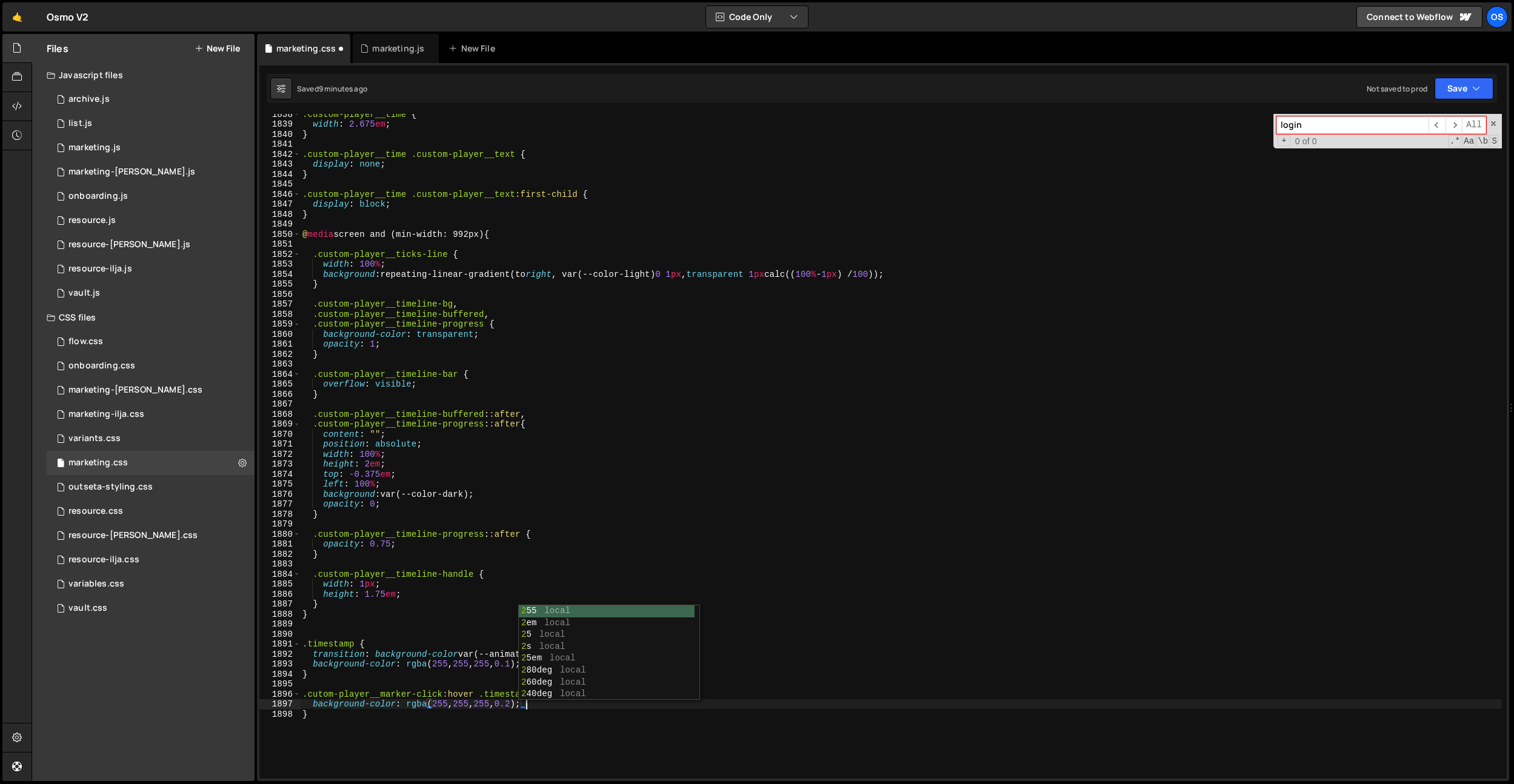
scroll to position [0, 15]
click at [639, 735] on div ".custom-player__time { width : 2.675 em ; } .custom-player__time .custom-player…" at bounding box center [901, 452] width 1202 height 685
drag, startPoint x: 474, startPoint y: 655, endPoint x: 520, endPoint y: 695, distance: 61.0
click at [475, 655] on div ".custom-player__time { width : 2.675 em ; } .custom-player__time .custom-player…" at bounding box center [901, 452] width 1202 height 685
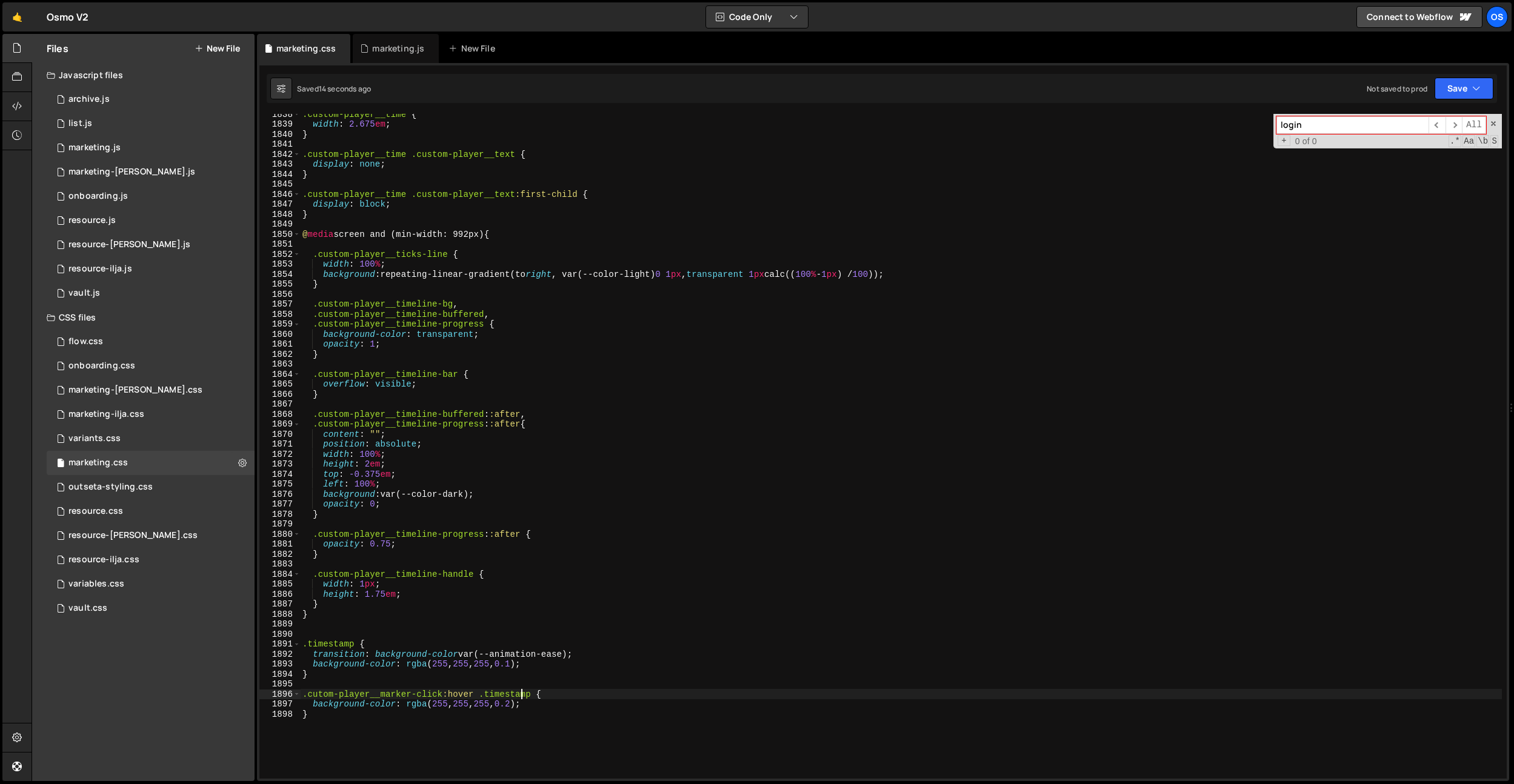
click at [521, 695] on div ".custom-player__time { width : 2.675 em ; } .custom-player__time .custom-player…" at bounding box center [901, 452] width 1202 height 685
click at [537, 703] on div ".custom-player__time { width : 2.675 em ; } .custom-player__time .custom-player…" at bounding box center [901, 452] width 1202 height 685
drag, startPoint x: 531, startPoint y: 704, endPoint x: 411, endPoint y: 702, distance: 120.0
click at [411, 702] on div ".custom-player__time { width : 2.675 em ; } .custom-player__time .custom-player…" at bounding box center [901, 452] width 1202 height 685
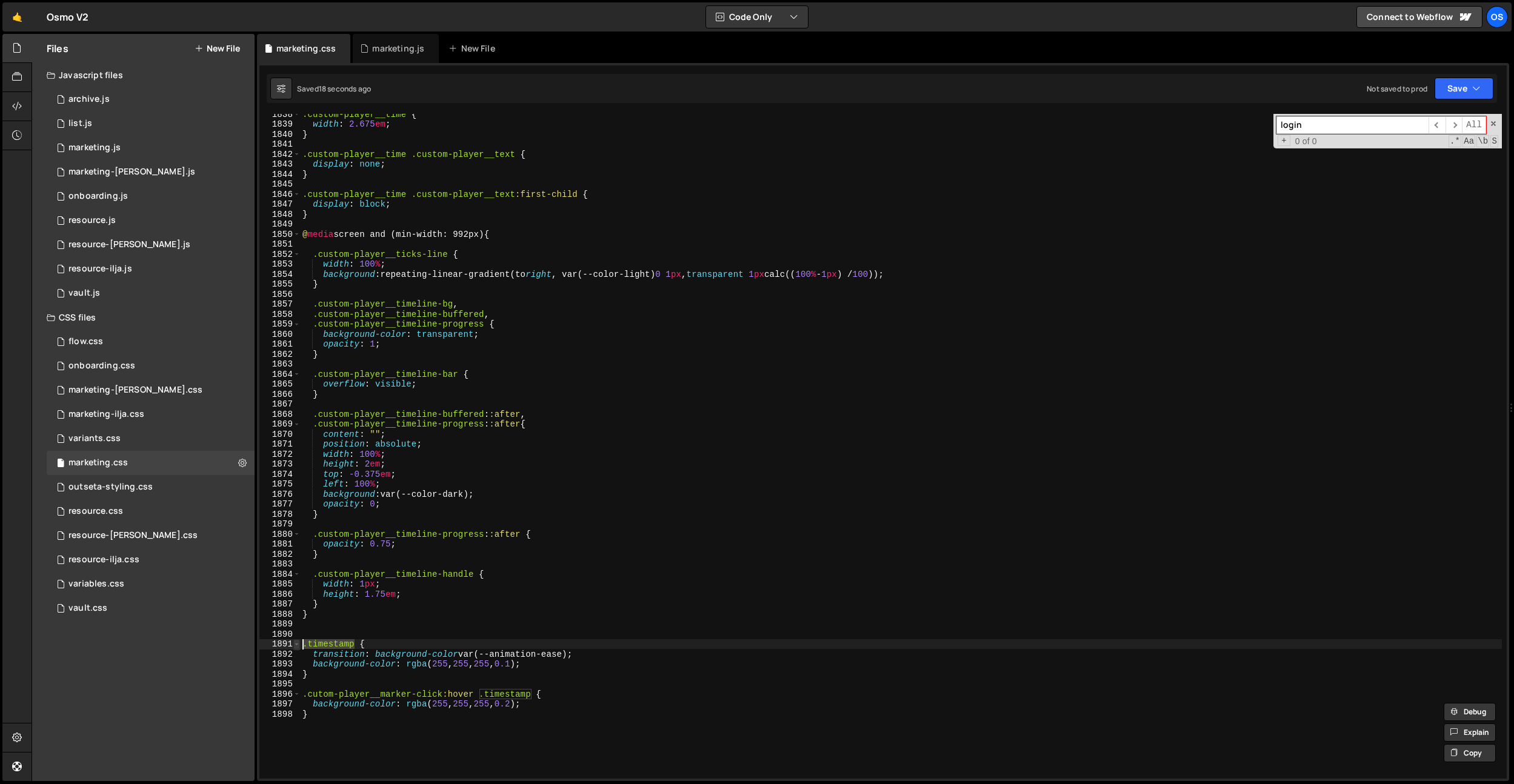
drag, startPoint x: 357, startPoint y: 646, endPoint x: 294, endPoint y: 644, distance: 63.0
click at [294, 644] on div "background-color: rgba(255, 255, 255, 0.2); 1838 1839 1840 1841 1842 1843 1844 …" at bounding box center [883, 446] width 1247 height 665
click at [335, 674] on div ".custom-player__time { width : 2.675 em ; } .custom-player__time .custom-player…" at bounding box center [901, 452] width 1202 height 685
type textarea "}"
paste textarea ".timestamp"
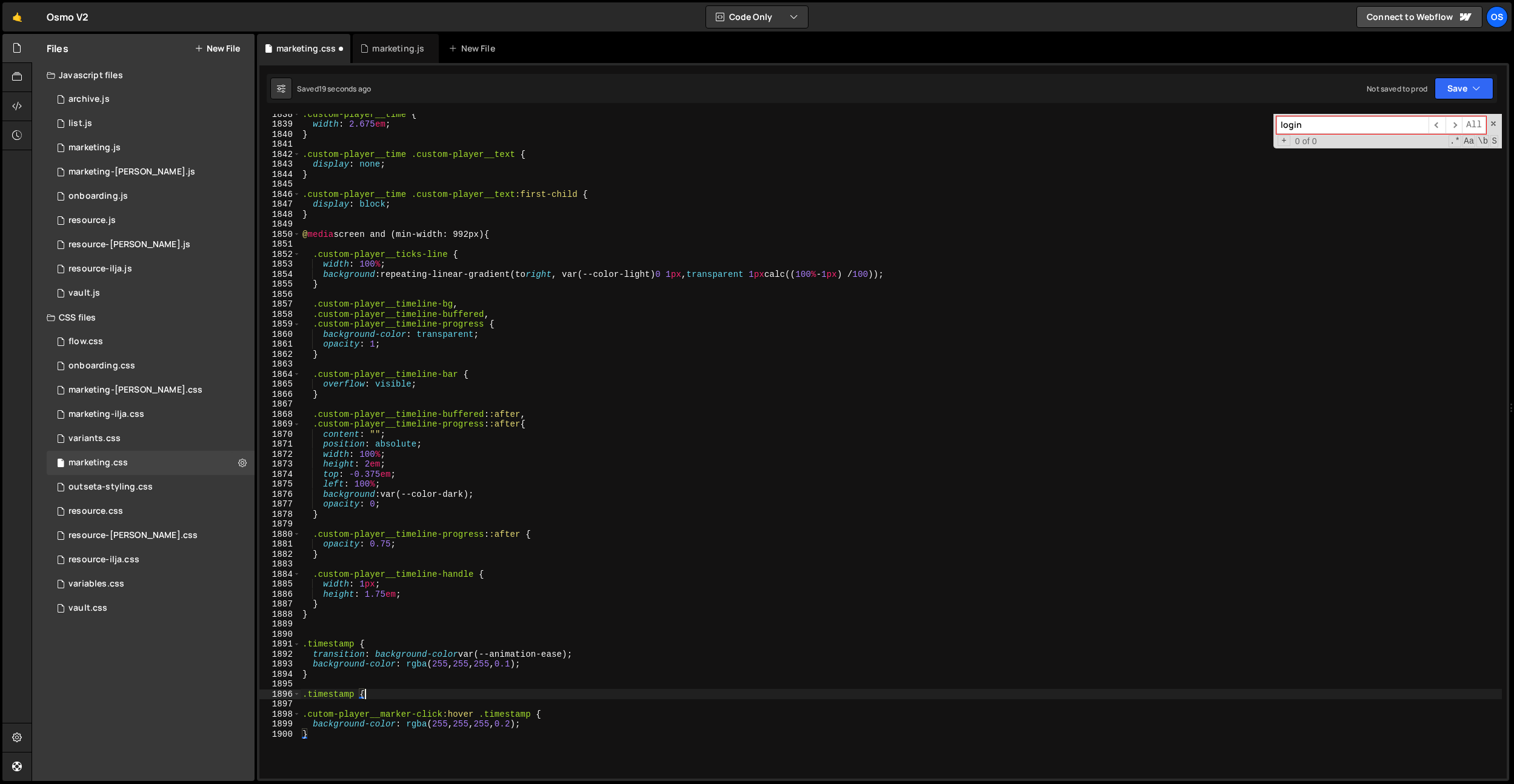
type textarea ".timestamp {}"
drag, startPoint x: 552, startPoint y: 661, endPoint x: 182, endPoint y: 662, distance: 370.0
click at [182, 662] on div "Files New File Javascript files 0 archive.js 0 0 list.js 0 0 marketing.js 0 0 0…" at bounding box center [773, 407] width 1483 height 748
type textarea "background-color: rgba(255, 255, 255, 0.1);"
drag, startPoint x: 486, startPoint y: 655, endPoint x: 316, endPoint y: 657, distance: 170.0
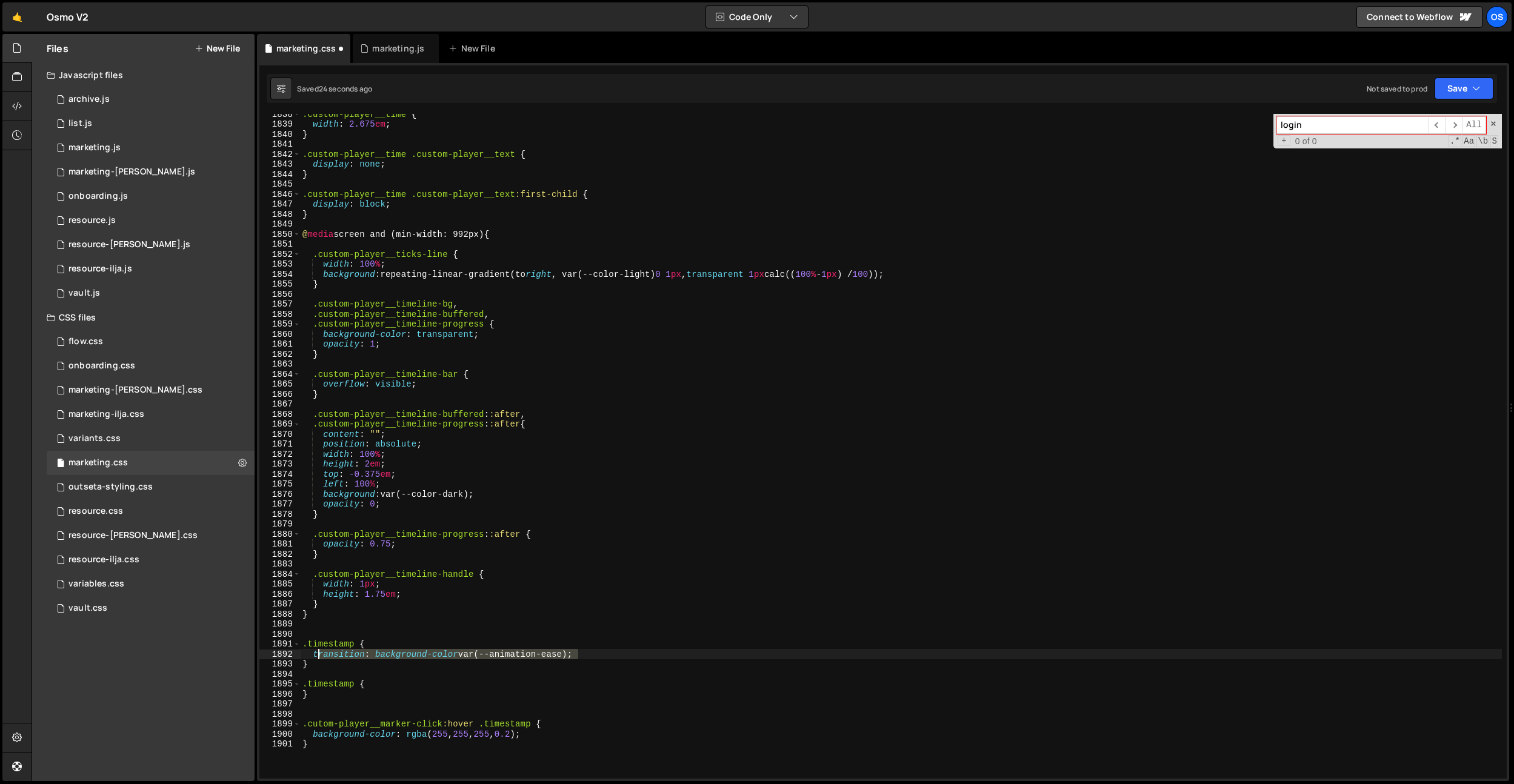
click at [316, 657] on div ".custom-player__time { width : 2.675 em ; } .custom-player__time .custom-player…" at bounding box center [901, 452] width 1202 height 685
drag, startPoint x: 313, startPoint y: 654, endPoint x: 478, endPoint y: 675, distance: 166.3
click at [615, 654] on div ".custom-player__time { width : 2.675 em ; } .custom-player__time .custom-player…" at bounding box center [901, 452] width 1202 height 685
click at [422, 681] on div ".custom-player__time { width : 2.675 em ; } .custom-player__time .custom-player…" at bounding box center [901, 452] width 1202 height 685
type textarea ".timestamp {"
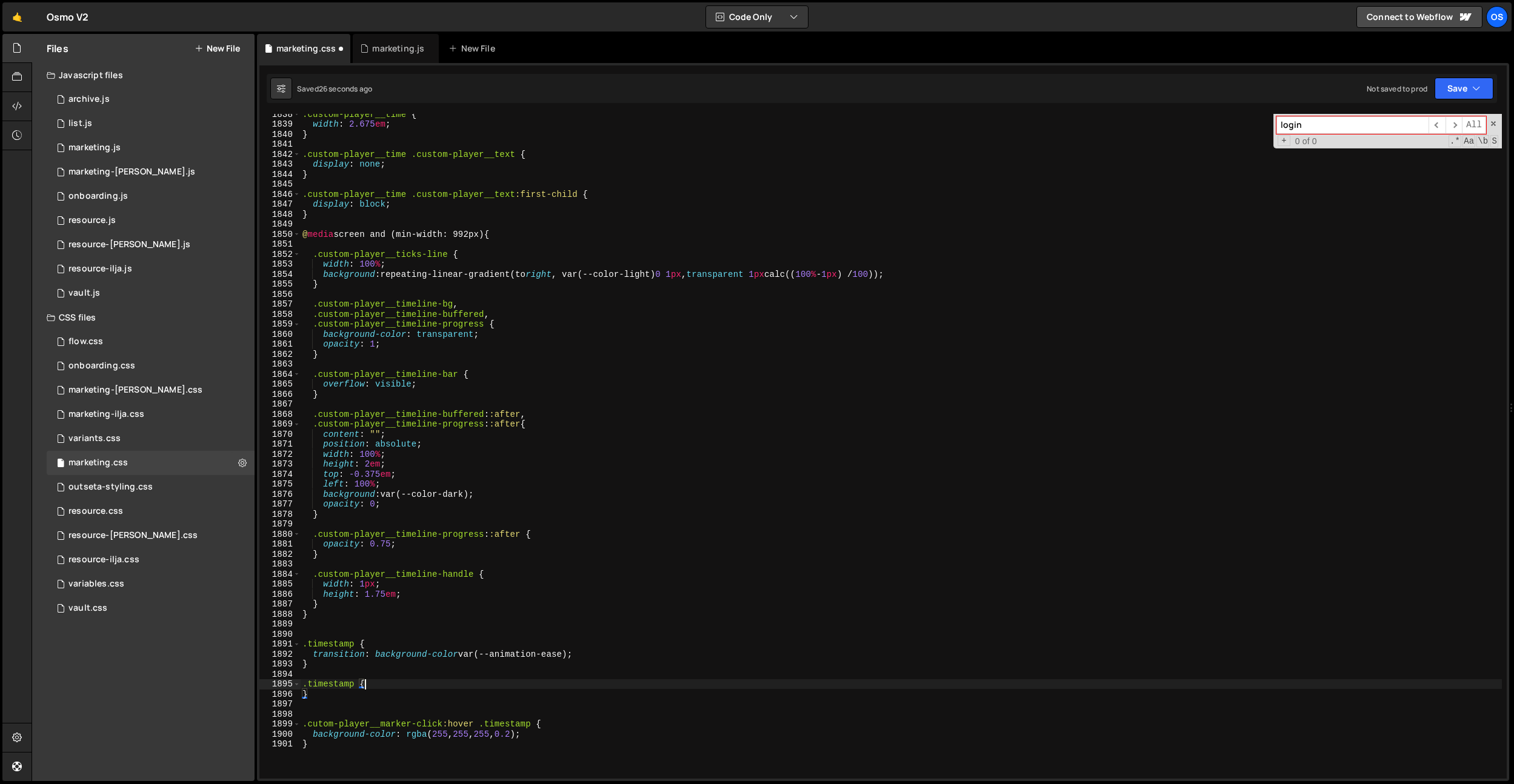
paste textarea "transition: background-color var(--animation-ease);"
click at [348, 686] on div ".custom-player__time { width : 2.675 em ; } .custom-player__time .custom-player…" at bounding box center [901, 452] width 1202 height 685
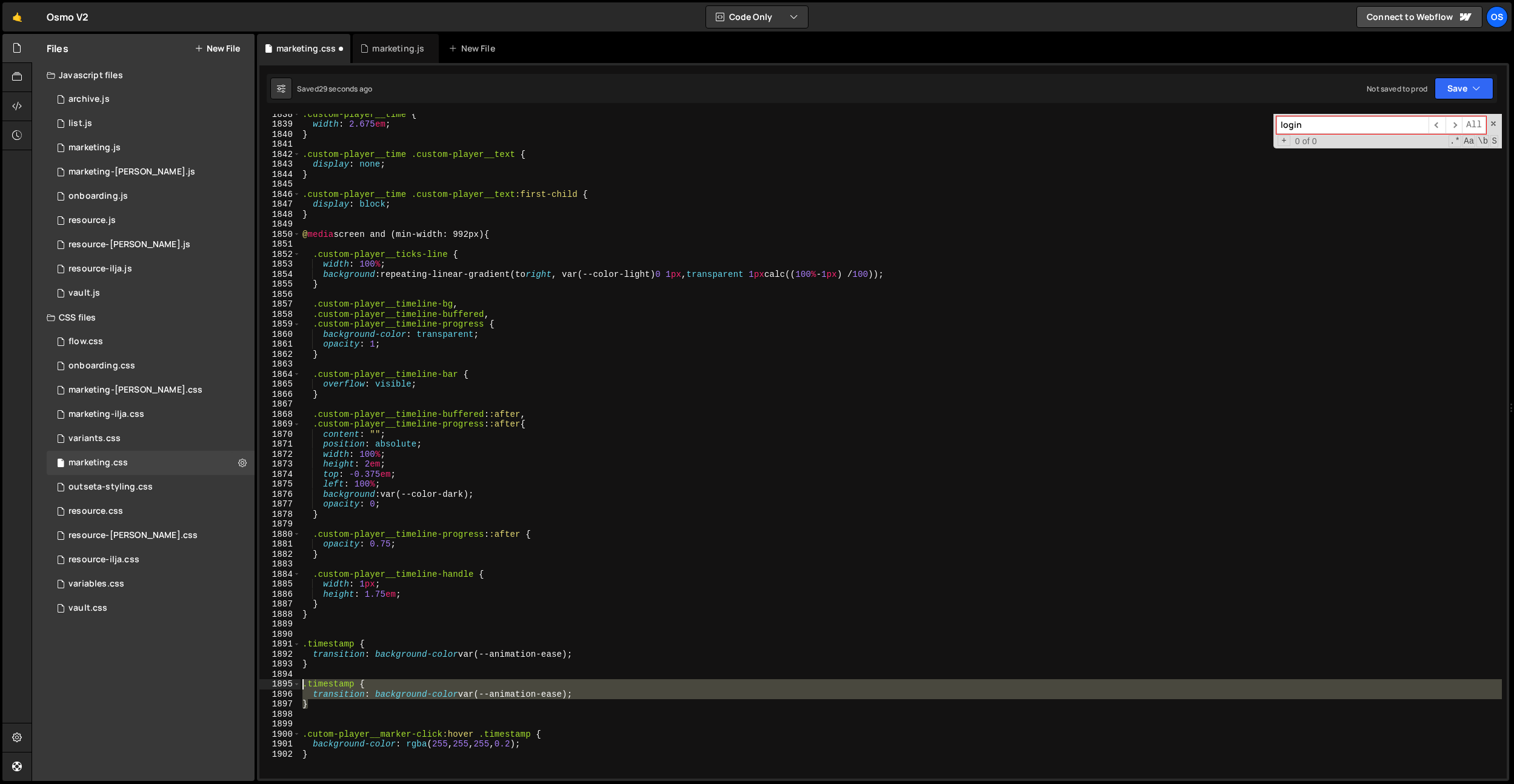
drag, startPoint x: 337, startPoint y: 703, endPoint x: 283, endPoint y: 684, distance: 57.2
click at [283, 684] on div ".timestamp { 1838 1839 1840 1841 1842 1843 1844 1845 1846 1847 1848 1849 1850 1…" at bounding box center [883, 446] width 1247 height 665
type textarea ".timestamp { transition: background-color var(--animation-ease);"
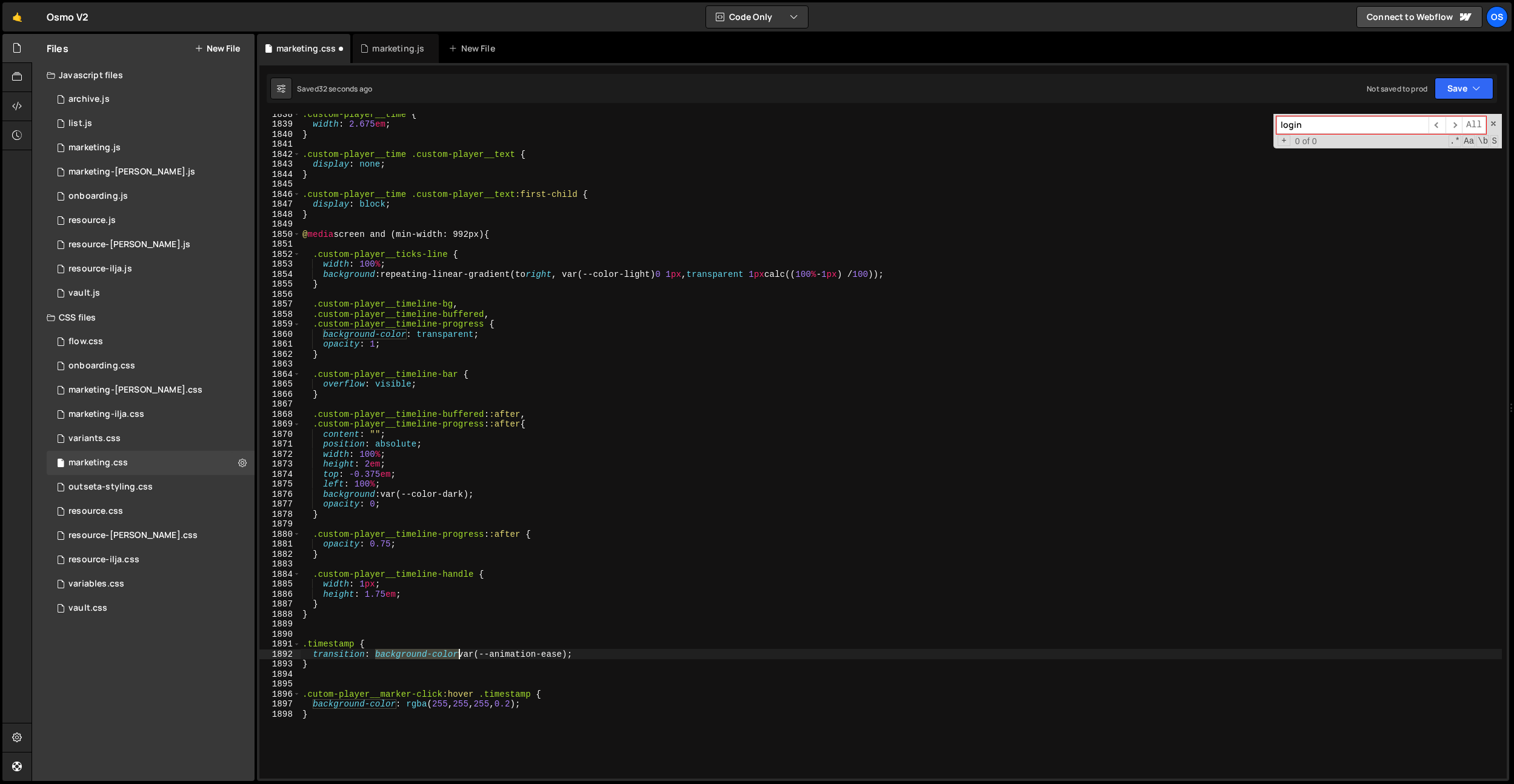
drag, startPoint x: 376, startPoint y: 655, endPoint x: 459, endPoint y: 655, distance: 83.0
click at [459, 655] on div ".custom-player__time { width : 2.675 em ; } .custom-player__time .custom-player…" at bounding box center [901, 452] width 1202 height 685
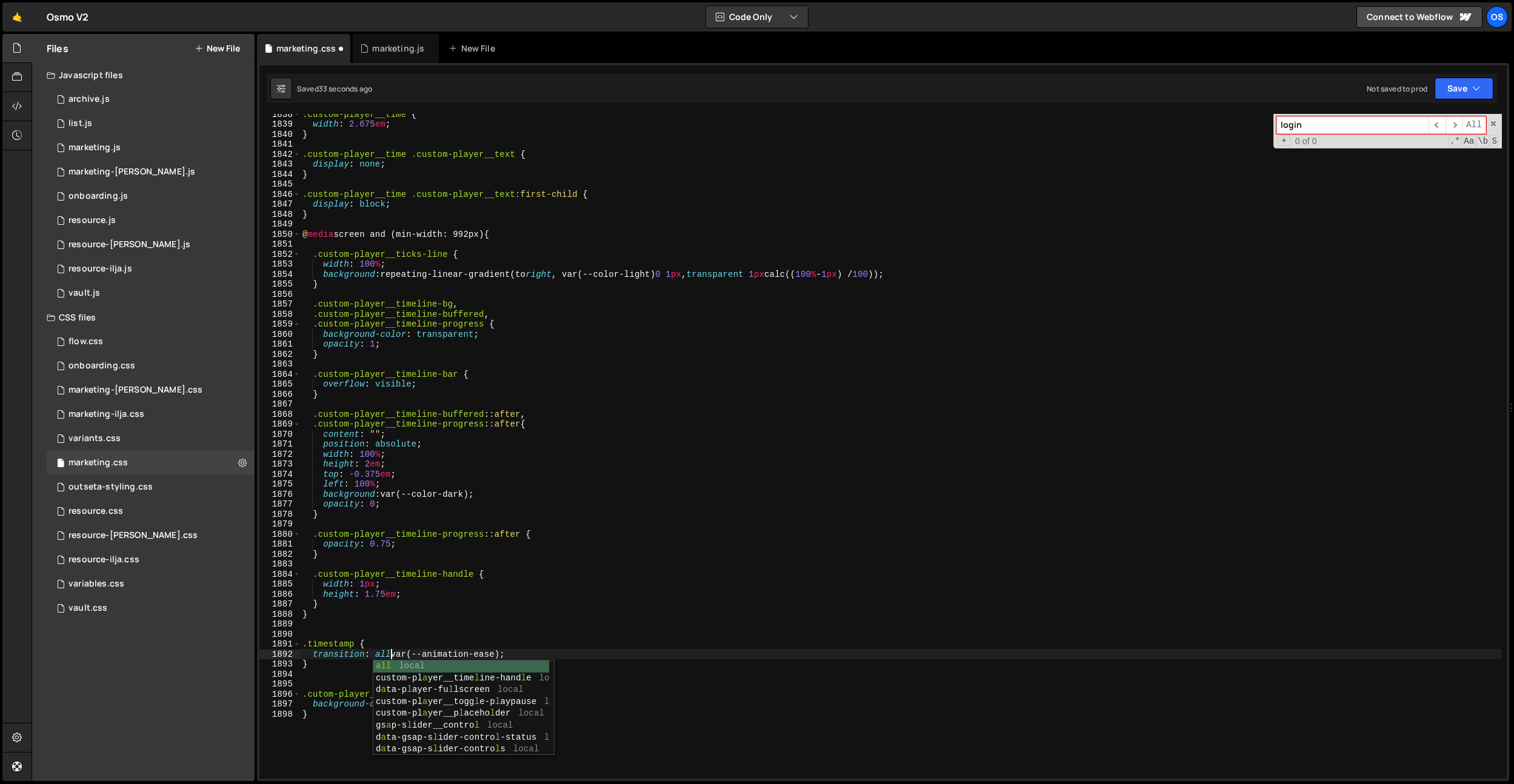
click at [479, 617] on div ".custom-player__time { width : 2.675 em ; } .custom-player__time .custom-player…" at bounding box center [901, 452] width 1202 height 685
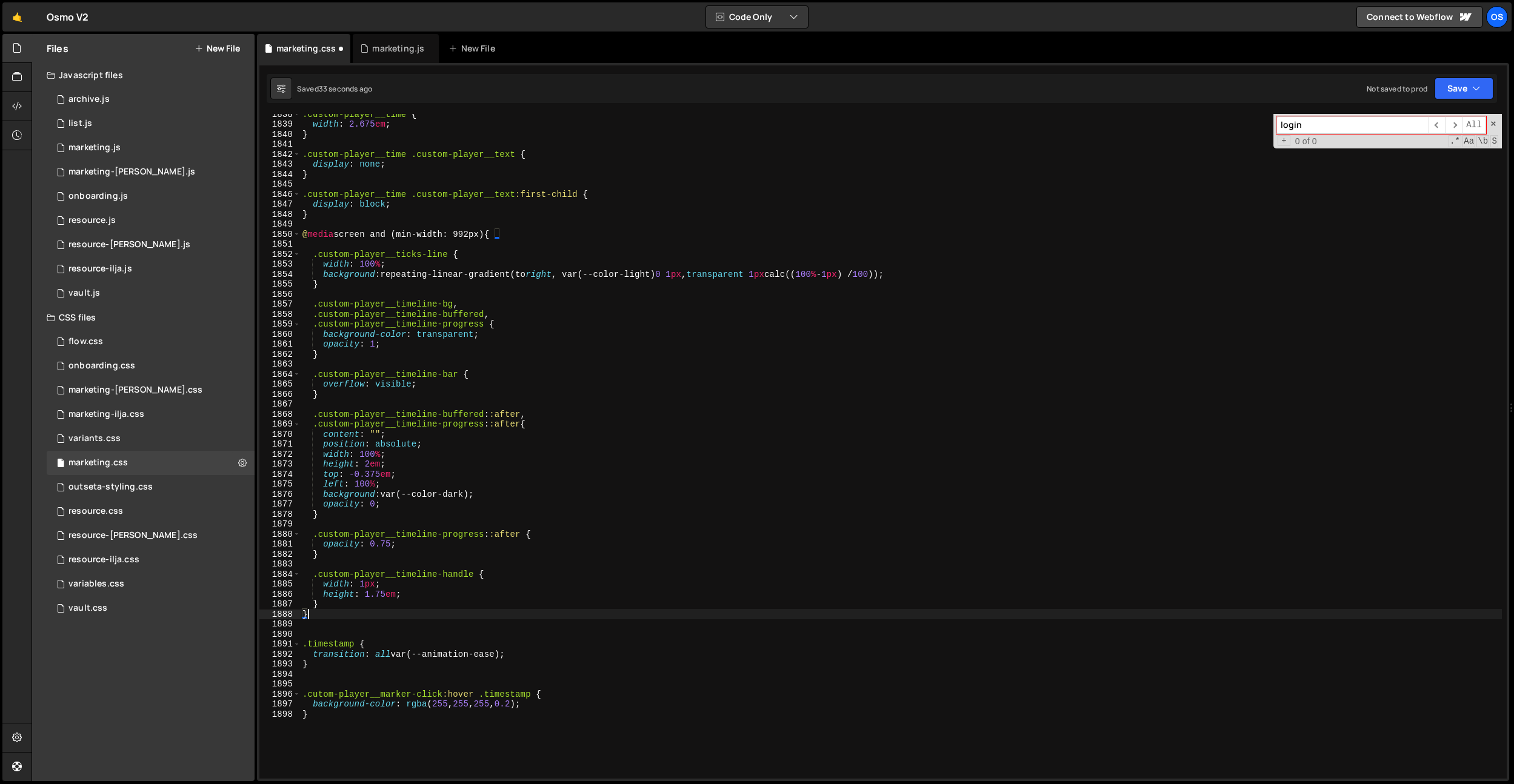
scroll to position [0, 0]
click at [548, 704] on div ".custom-player__time { width : 2.675 em ; } .custom-player__time .custom-player…" at bounding box center [901, 452] width 1202 height 685
type textarea "background-color: rgba(255, 255, 255, 0.2);"
type textarea "l"
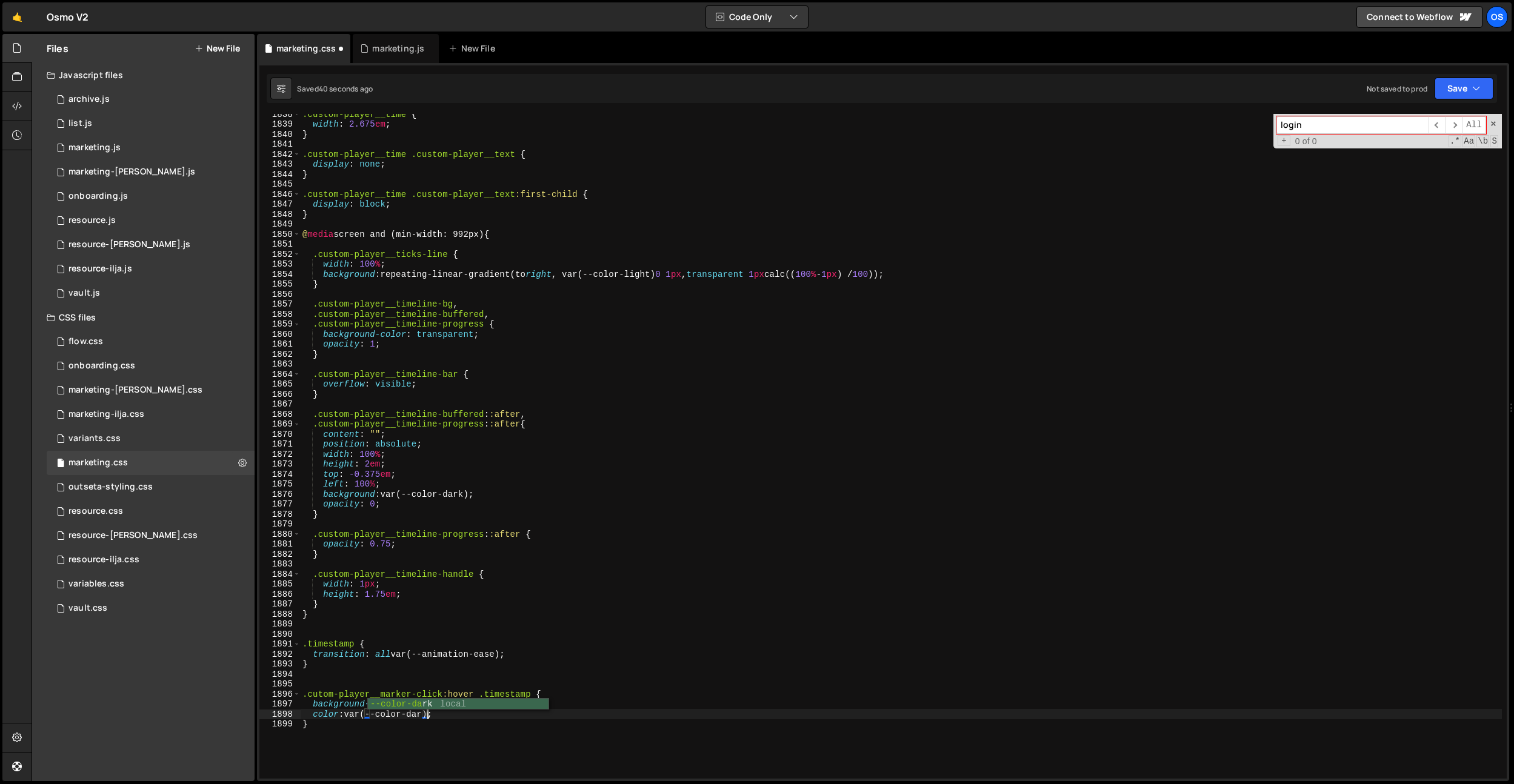
scroll to position [0, 8]
drag, startPoint x: 569, startPoint y: 698, endPoint x: 565, endPoint y: 709, distance: 11.7
click at [572, 702] on div ".custom-player__time { width : 2.675 em ; } .custom-player__time .custom-player…" at bounding box center [901, 452] width 1202 height 685
click at [407, 703] on div ".custom-player__time { width : 2.675 em ; } .custom-player__time .custom-player…" at bounding box center [901, 452] width 1202 height 685
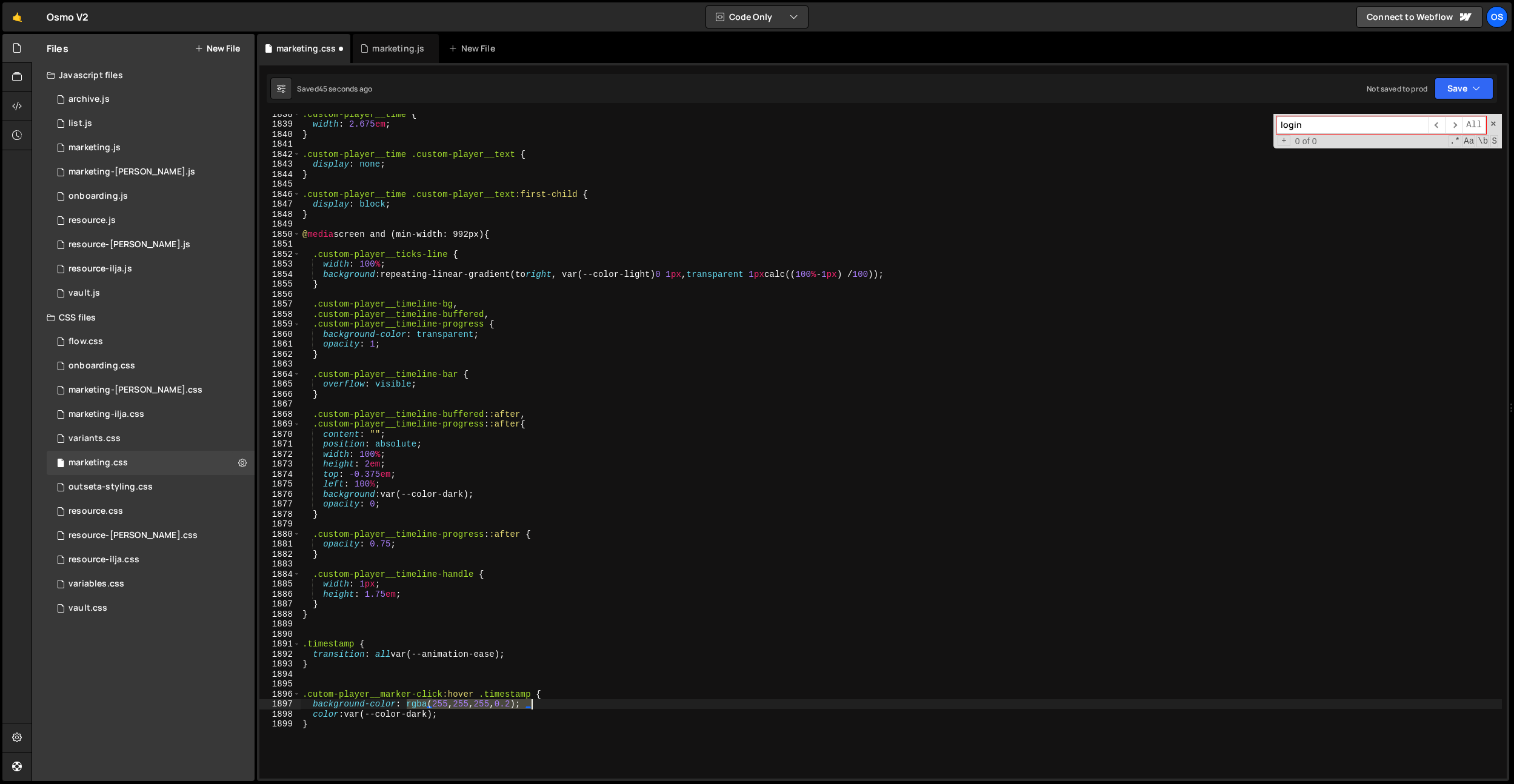
drag, startPoint x: 405, startPoint y: 705, endPoint x: 534, endPoint y: 702, distance: 129.0
click at [534, 702] on div ".custom-player__time { width : 2.675 em ; } .custom-player__time .custom-player…" at bounding box center [901, 452] width 1202 height 685
click at [412, 662] on div ".custom-player__time { width : 2.675 em ; } .custom-player__time .custom-player…" at bounding box center [901, 452] width 1202 height 685
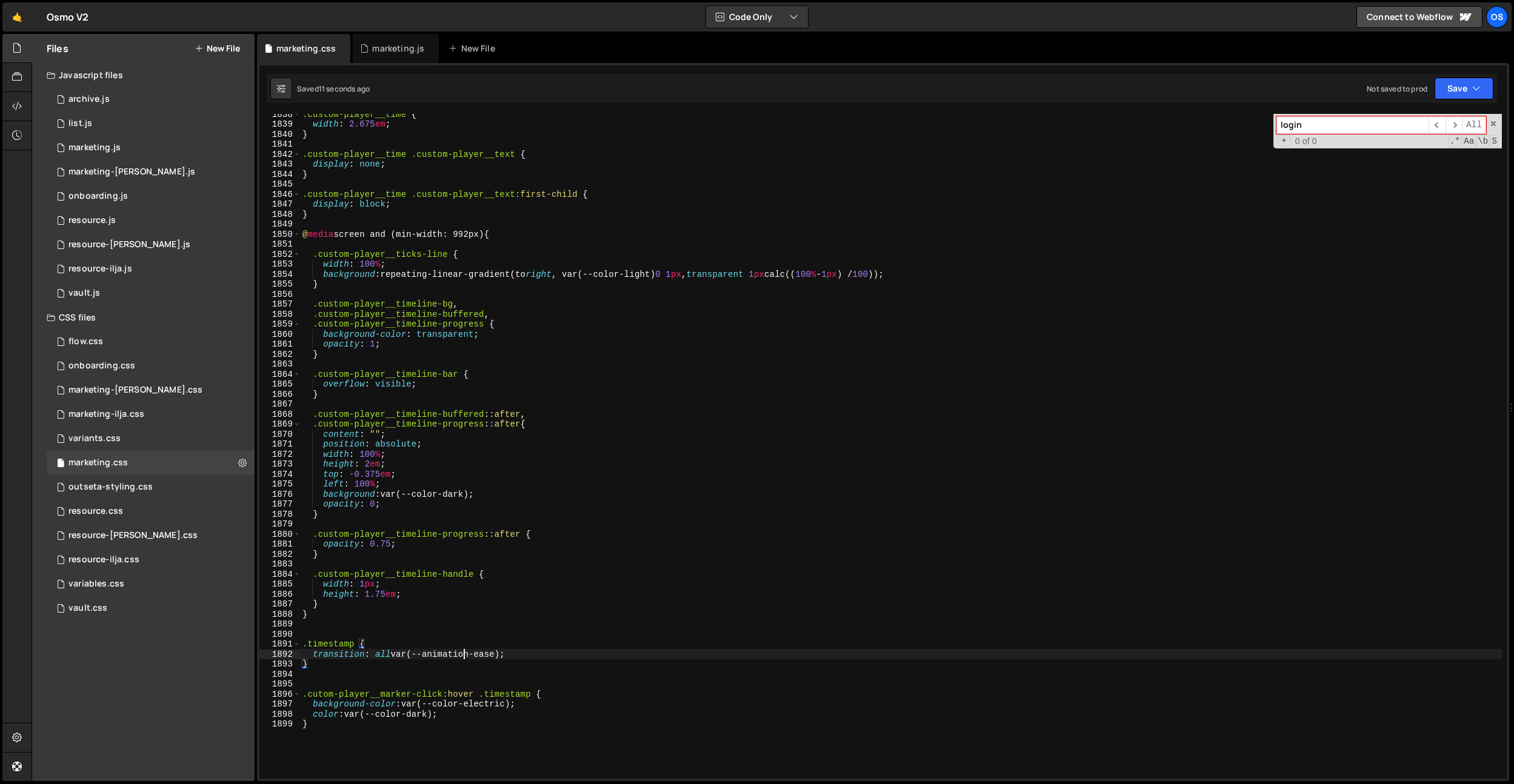
click at [465, 652] on div ".custom-player__time { width : 2.675 em ; } .custom-player__time .custom-player…" at bounding box center [901, 452] width 1202 height 685
click at [481, 653] on div ".custom-player__time { width : 2.675 em ; } .custom-player__time .custom-player…" at bounding box center [901, 452] width 1202 height 685
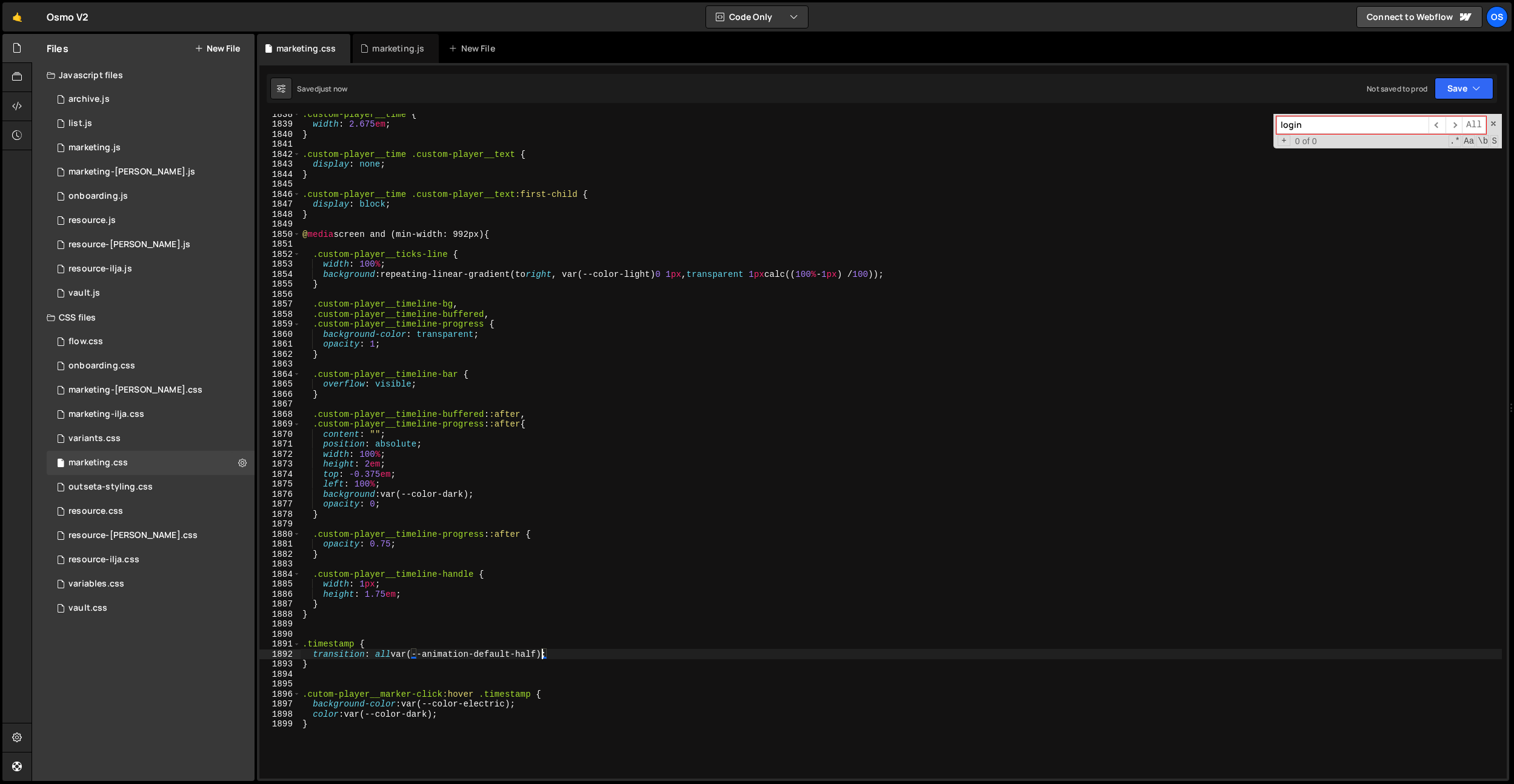
click at [528, 656] on div ".custom-player__time { width : 2.675 em ; } .custom-player__time .custom-player…" at bounding box center [901, 452] width 1202 height 685
type textarea "transition: all var(--animation-ease);"
click at [535, 655] on div ".custom-player__time { width : 2.675 em ; } .custom-player__time .custom-player…" at bounding box center [901, 452] width 1202 height 685
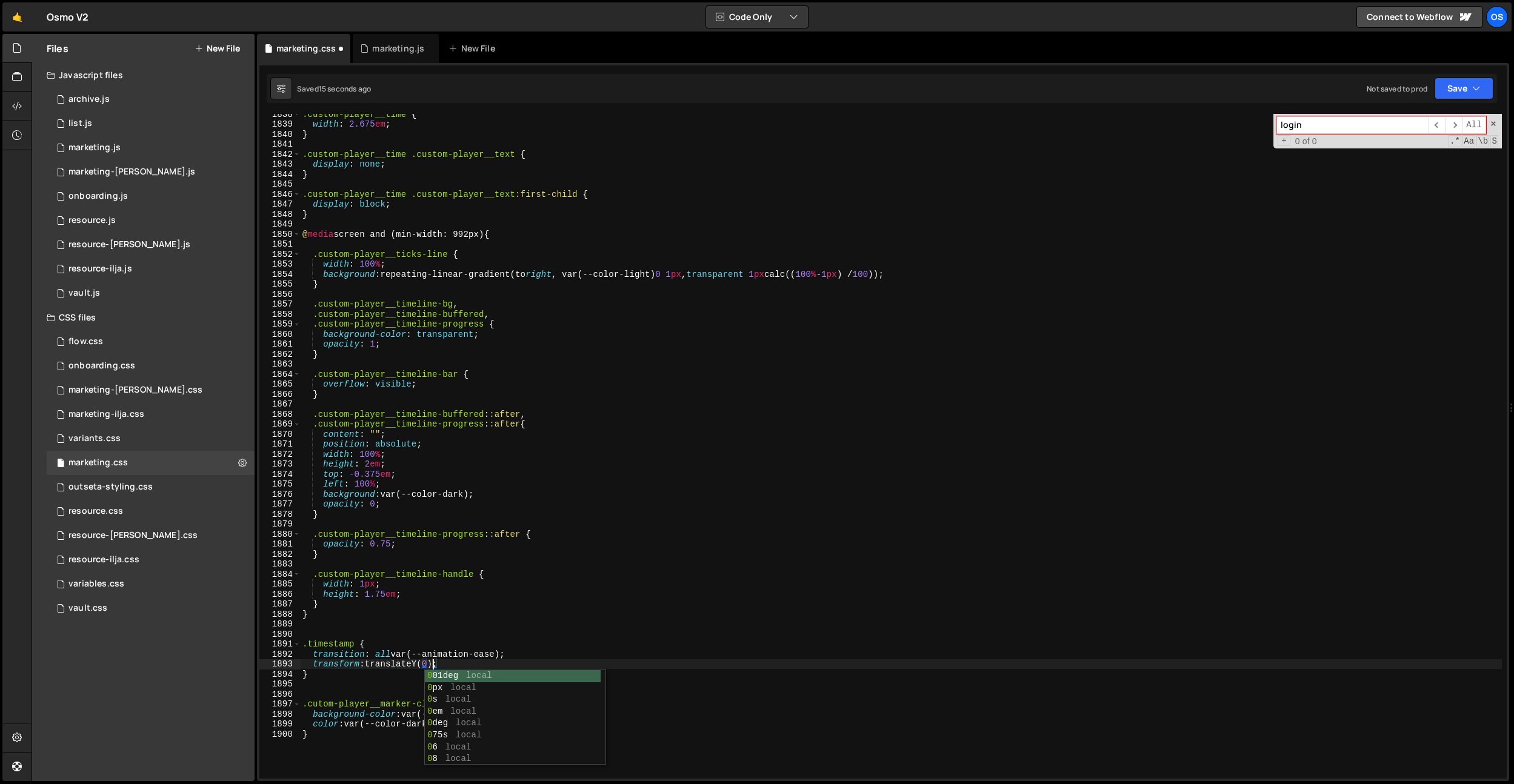
scroll to position [0, 9]
type textarea "transform: translateY(0em) rotate(0.001deg);"
click at [556, 621] on div ".custom-player__time { width : 2.675 em ; } .custom-player__time .custom-player…" at bounding box center [901, 452] width 1202 height 685
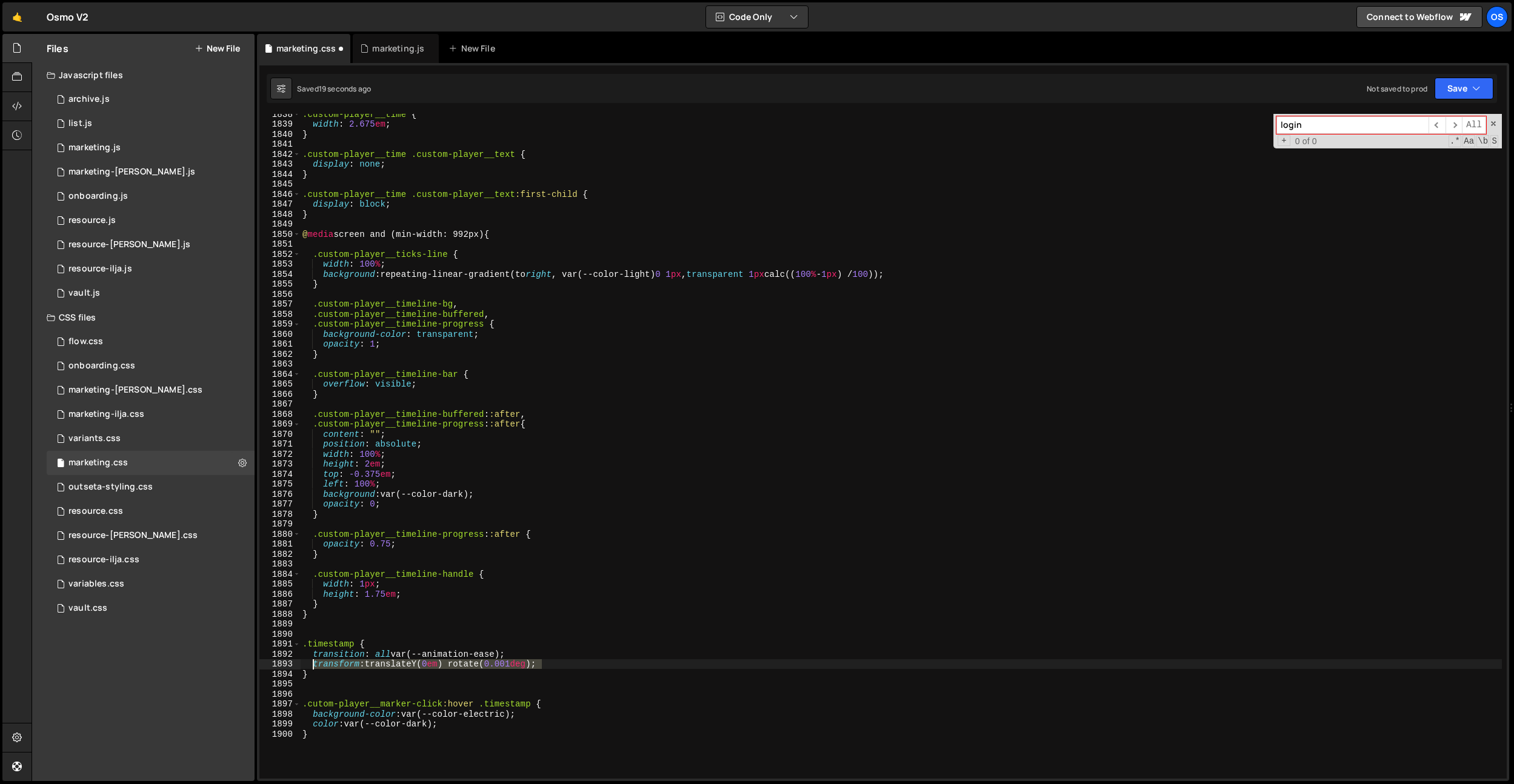
drag, startPoint x: 554, startPoint y: 664, endPoint x: 464, endPoint y: 708, distance: 100.2
click at [315, 668] on div ".custom-player__time { width : 2.675 em ; } .custom-player__time .custom-player…" at bounding box center [901, 452] width 1202 height 685
click at [460, 723] on div ".custom-player__time { width : 2.675 em ; } .custom-player__time .custom-player…" at bounding box center [901, 452] width 1202 height 685
type textarea "color: var(--color-dark);"
paste textarea "transform: translateY(0em) rotate(0.001deg);"
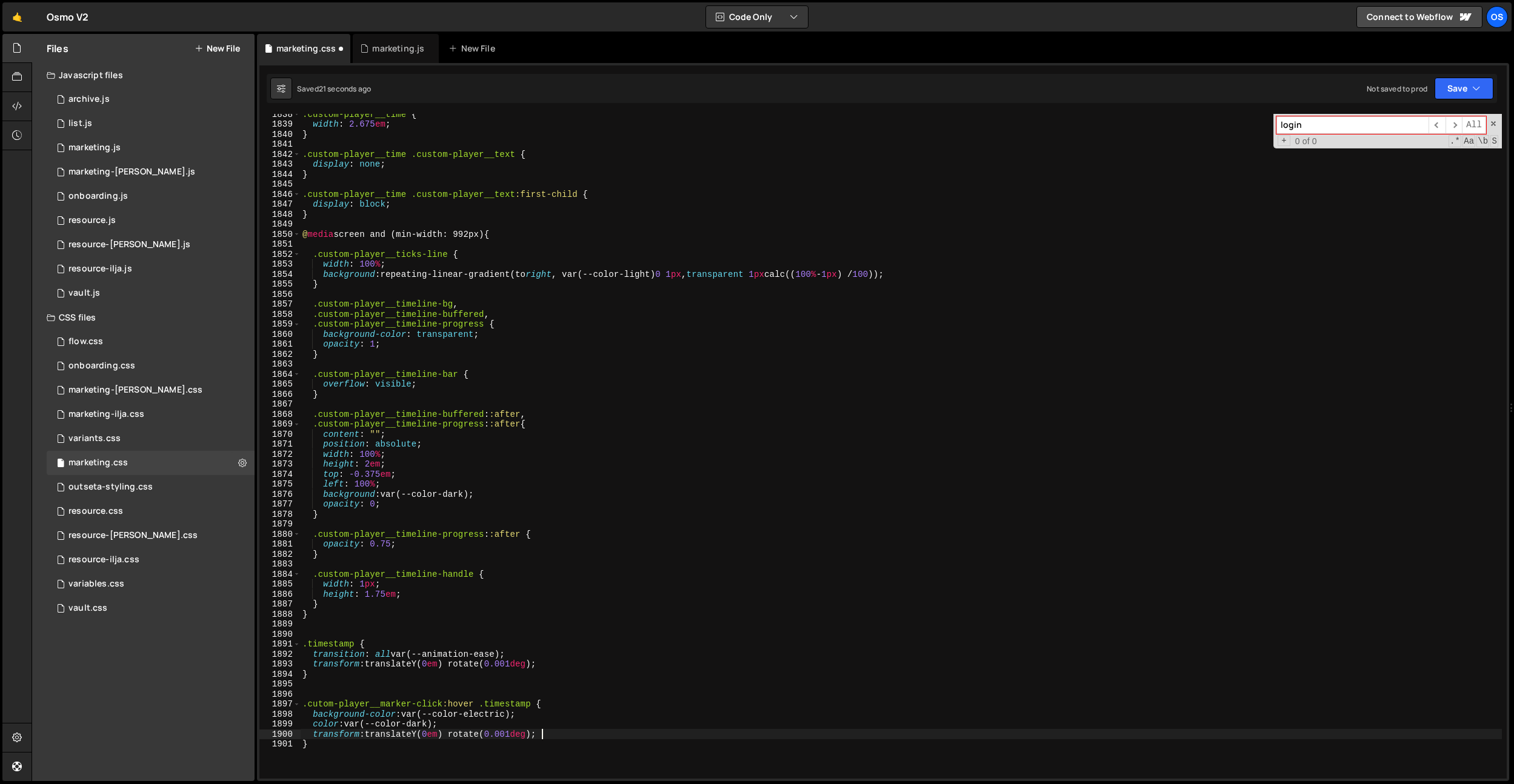
click at [430, 735] on div ".custom-player__time { width : 2.675 em ; } .custom-player__time .custom-player…" at bounding box center [901, 452] width 1202 height 685
click at [640, 448] on div ".custom-player__time { width : 2.675 em ; } .custom-player__time .custom-player…" at bounding box center [901, 452] width 1202 height 685
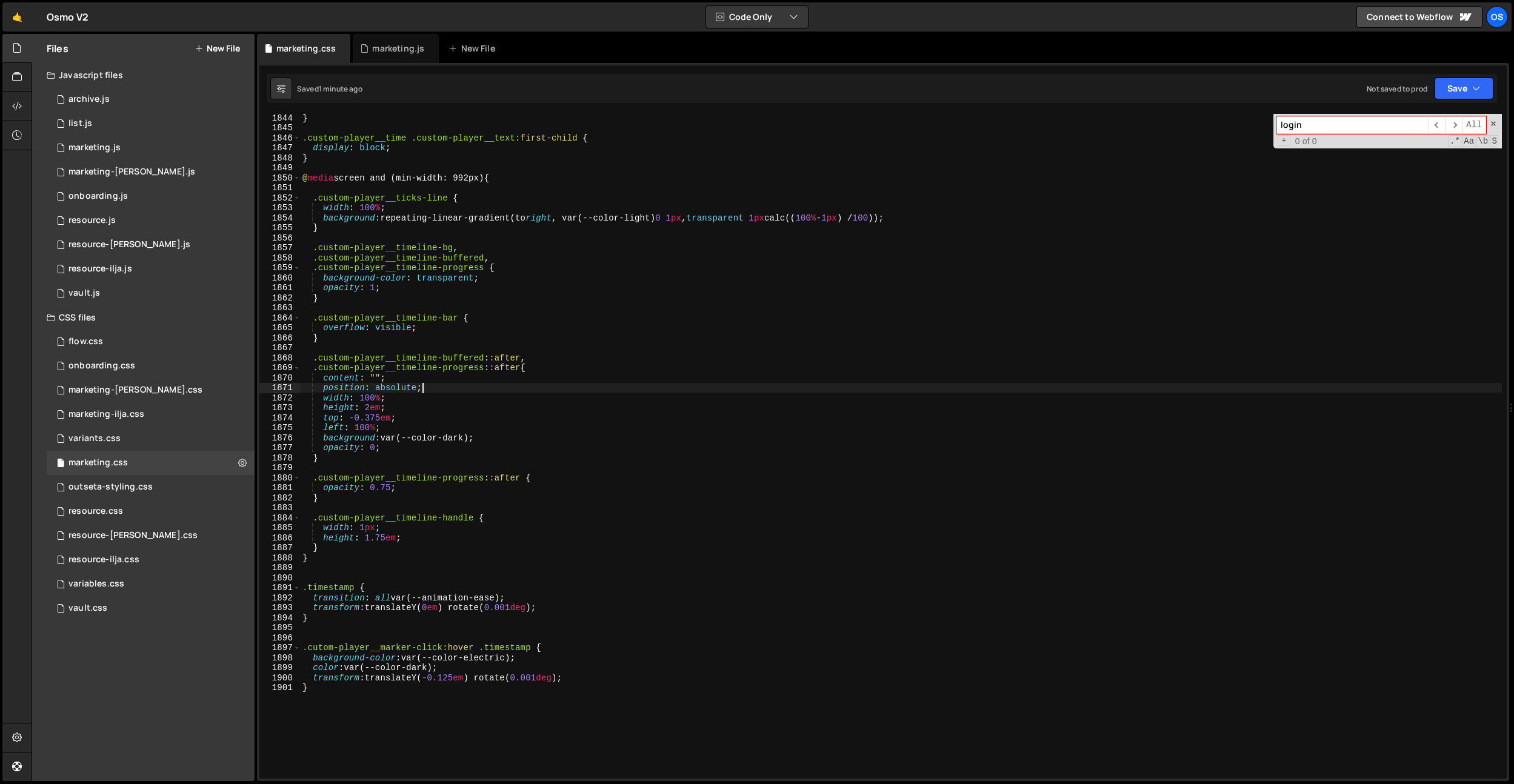
scroll to position [18427, 0]
drag, startPoint x: 474, startPoint y: 671, endPoint x: 276, endPoint y: 669, distance: 198.0
click at [276, 669] on div "position: absolute; 1844 1845 1846 1847 1848 1849 1850 1851 1852 1853 1854 1855…" at bounding box center [883, 446] width 1247 height 665
drag, startPoint x: 542, startPoint y: 656, endPoint x: 406, endPoint y: 655, distance: 136.0
click at [406, 655] on div "} .custom-player__time .custom-player__text :first-child { display : block ; } …" at bounding box center [901, 455] width 1202 height 685
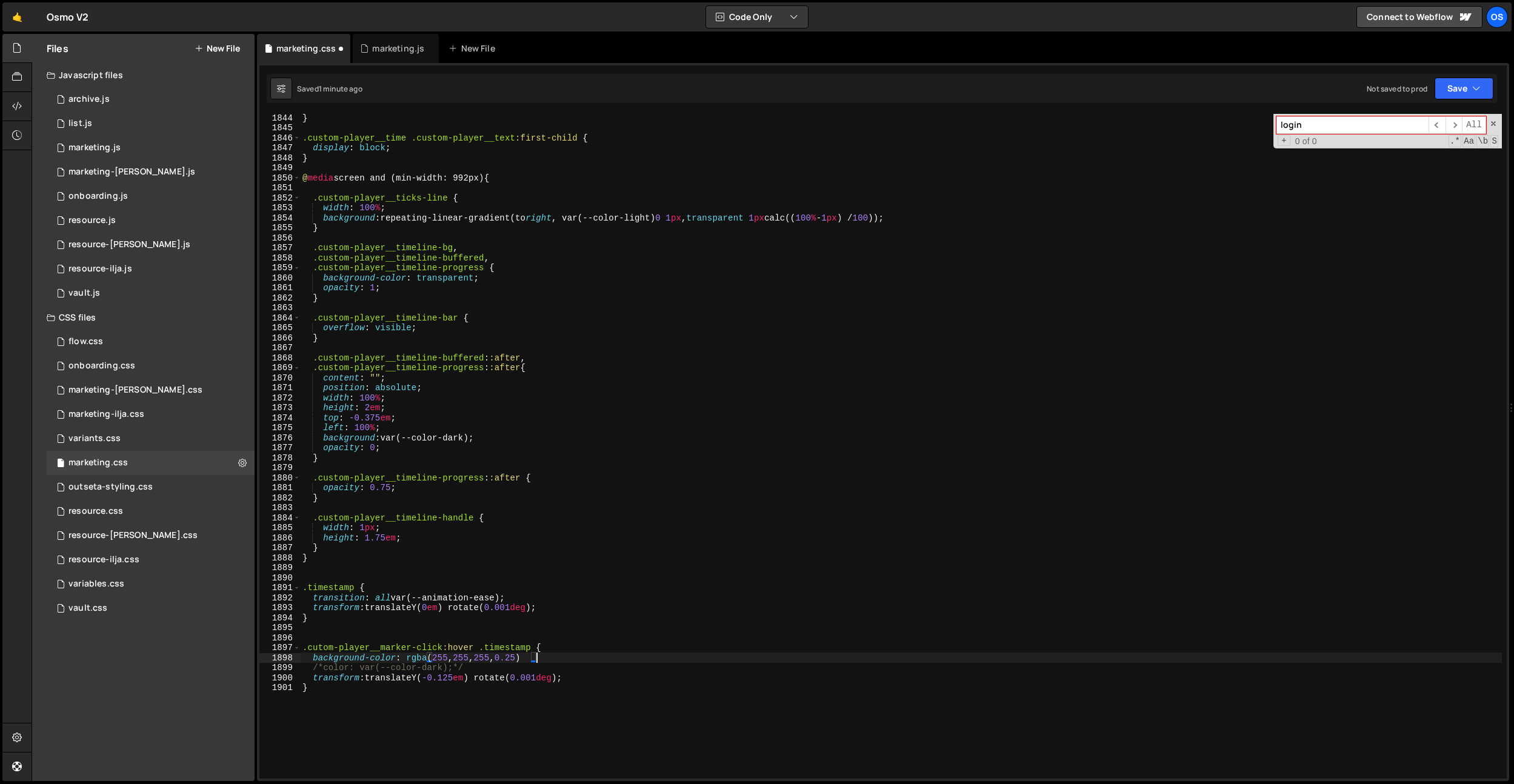
scroll to position [0, 16]
type textarea "background-color: rgba(255, 255, 255, 0.2);"
click at [398, 40] on div "marketing.js" at bounding box center [396, 48] width 86 height 29
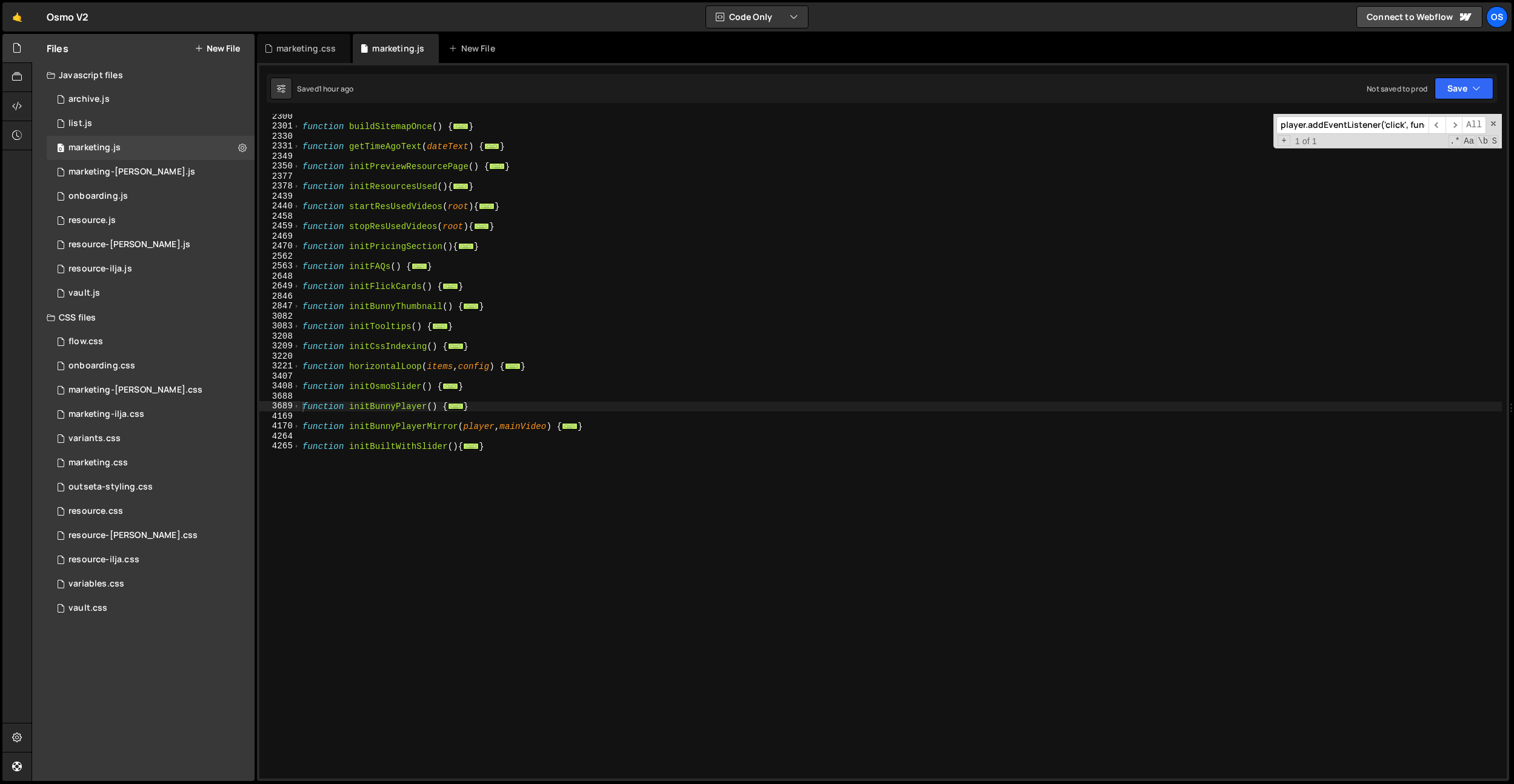
click at [600, 430] on div "function buildSitemapOnce ( ) { ... } function getTimeAgoText ( dateText ) { ..…" at bounding box center [901, 454] width 1202 height 685
drag, startPoint x: 621, startPoint y: 425, endPoint x: 294, endPoint y: 424, distance: 327.0
click at [294, 424] on div "} 2300 2301 2330 2331 2349 2350 2377 2378 2439 2440 2458 2459 2469 2470 2562 25…" at bounding box center [883, 446] width 1247 height 665
paste textarea "}"
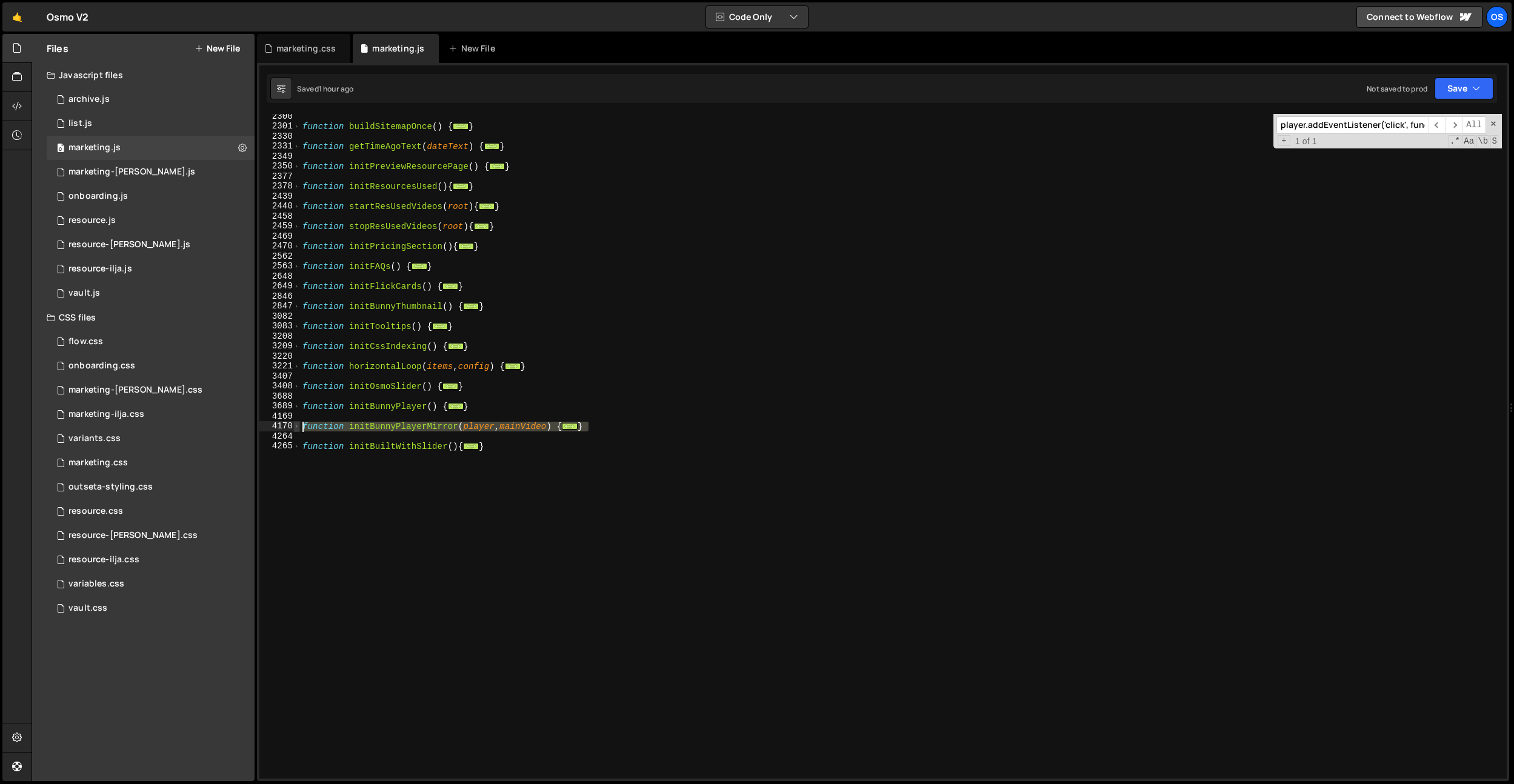
type textarea "}"
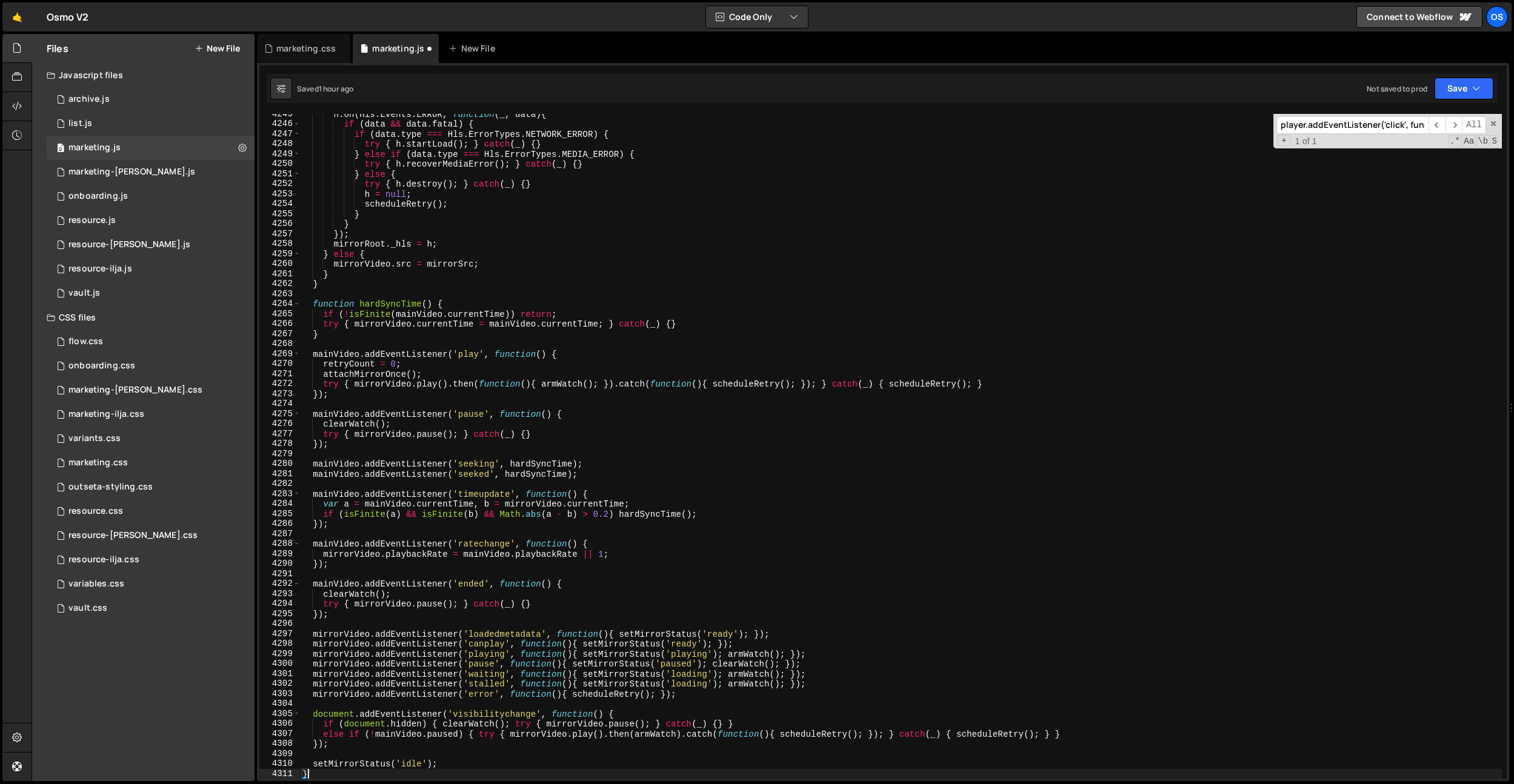
scroll to position [2295, 0]
click at [274, 38] on div "marketing.css" at bounding box center [303, 48] width 93 height 29
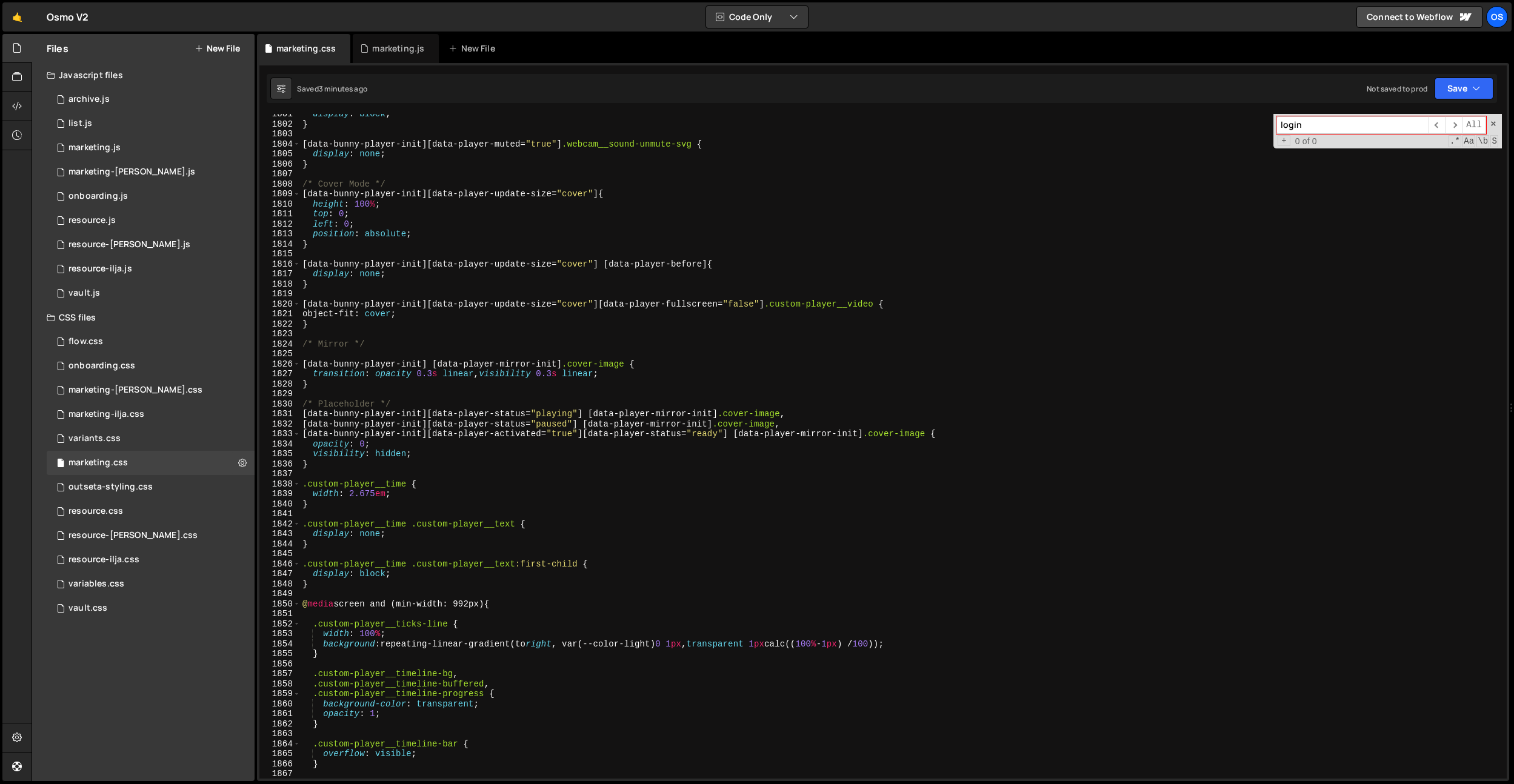
scroll to position [18001, 0]
type textarea ".custom-player__time {"
click at [826, 479] on div "display : block ; } [ data-bunny-player-init ][ data-player-muted = " true " ] …" at bounding box center [901, 452] width 1202 height 685
click at [550, 475] on div "display : block ; } [ data-bunny-player-init ][ data-player-muted = " true " ] …" at bounding box center [901, 452] width 1202 height 685
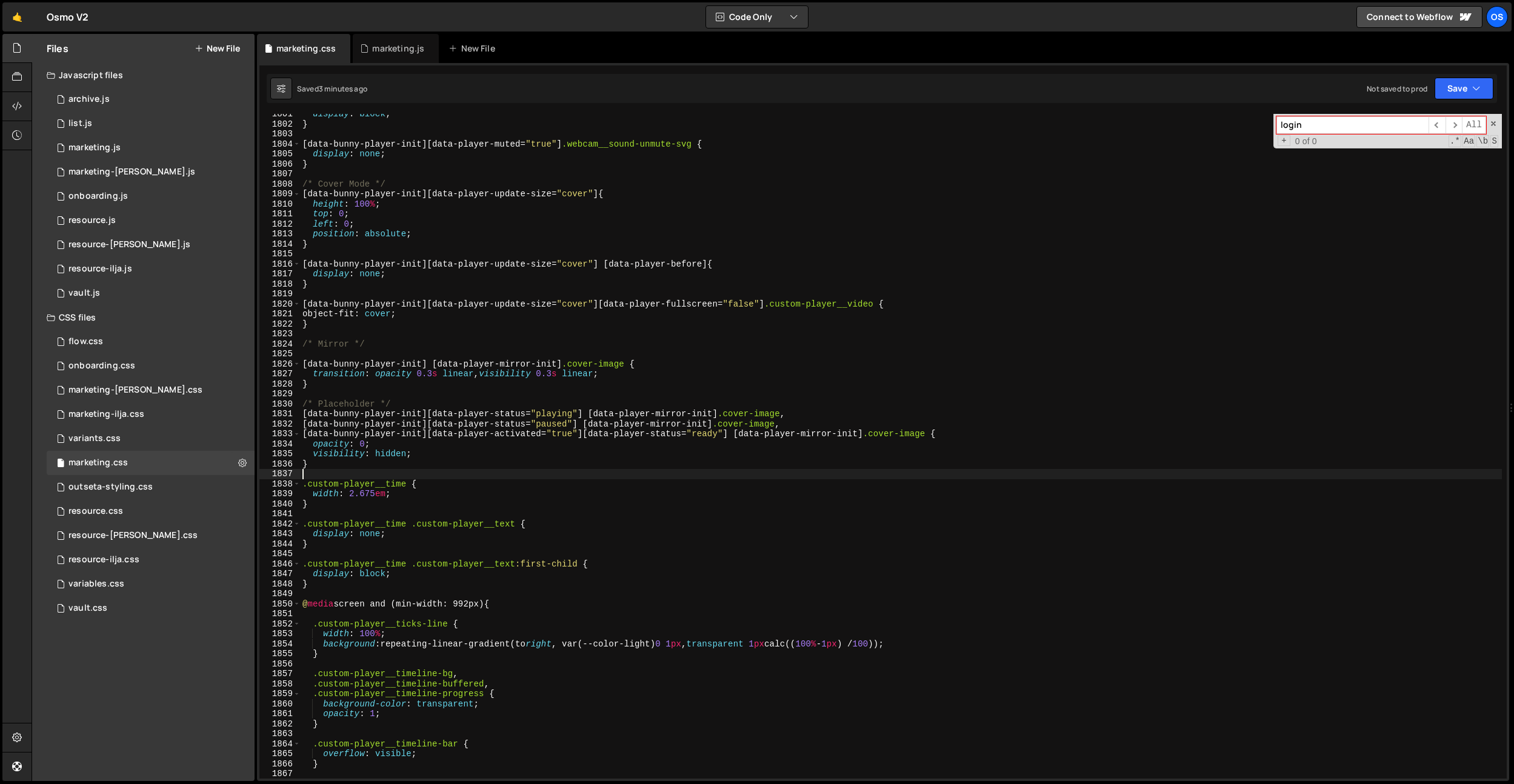
scroll to position [18003, 0]
click at [550, 475] on div "display : block ; } [ data-bunny-player-init ][ data-player-muted = " true " ] …" at bounding box center [901, 449] width 1202 height 685
click at [723, 445] on div "display : block ; } [ data-bunny-player-init ][ data-player-muted = " true " ] …" at bounding box center [901, 449] width 1202 height 685
paste textarea "data-player-mirror-status"
click at [816, 373] on div "display : block ; } [ data-bunny-player-init ][ data-player-muted = " true " ] …" at bounding box center [901, 449] width 1202 height 685
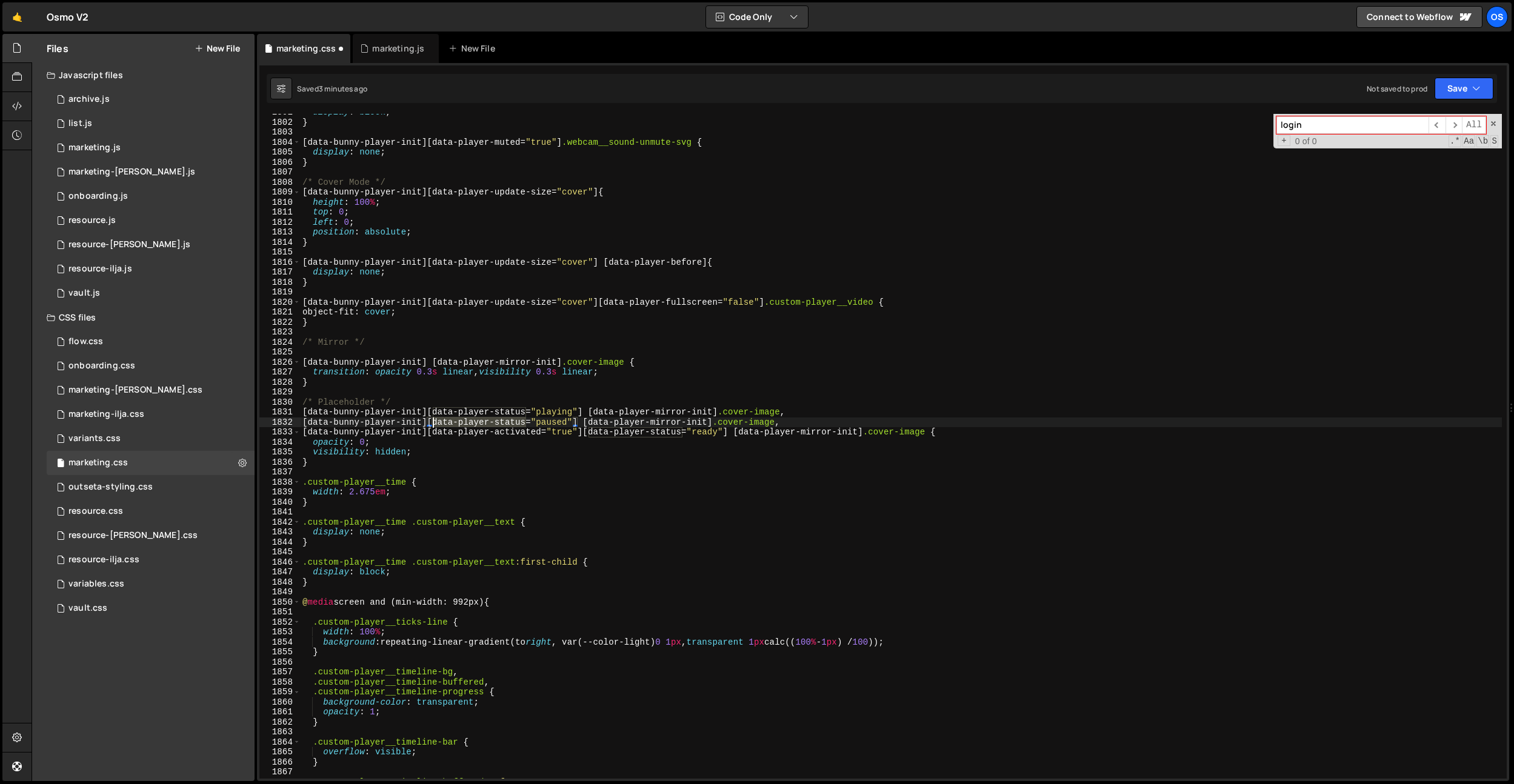
drag, startPoint x: 528, startPoint y: 423, endPoint x: 435, endPoint y: 424, distance: 93.0
click at [435, 424] on div "display : block ; } [ data-bunny-player-init ][ data-player-muted = " true " ] …" at bounding box center [901, 449] width 1202 height 685
paste textarea "mirror-"
drag, startPoint x: 527, startPoint y: 413, endPoint x: 433, endPoint y: 411, distance: 94.0
click at [433, 411] on div "display : block ; } [ data-bunny-player-init ][ data-player-muted = " true " ] …" at bounding box center [901, 449] width 1202 height 685
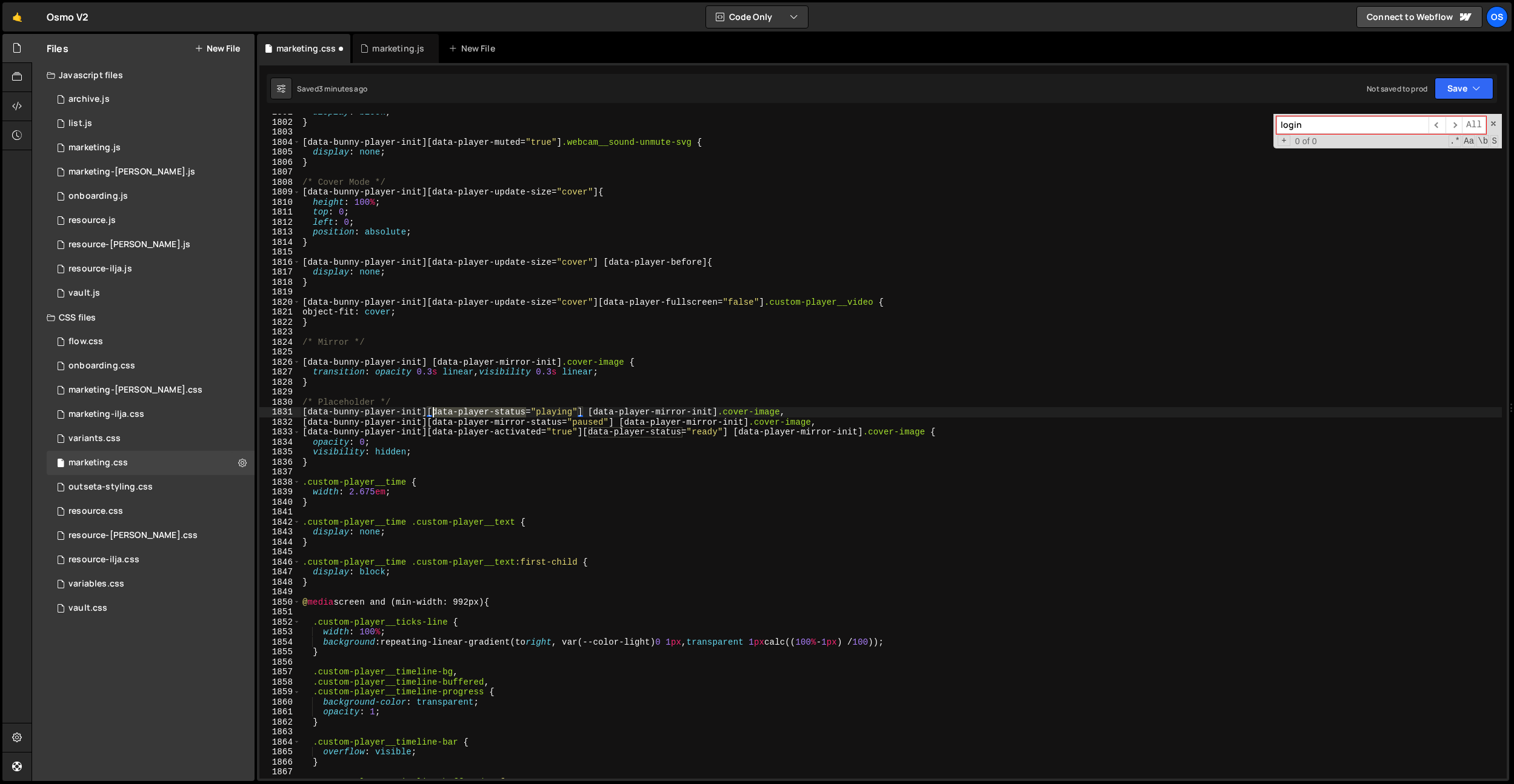
paste textarea "mirror-"
drag, startPoint x: 683, startPoint y: 434, endPoint x: 593, endPoint y: 434, distance: 90.0
click at [591, 434] on div "display : block ; } [ data-bunny-player-init ][ data-player-muted = " true " ] …" at bounding box center [901, 449] width 1202 height 685
paste textarea "mirror-"
click at [584, 431] on div "display : block ; } [ data-bunny-player-init ][ data-player-muted = " true " ] …" at bounding box center [901, 449] width 1202 height 685
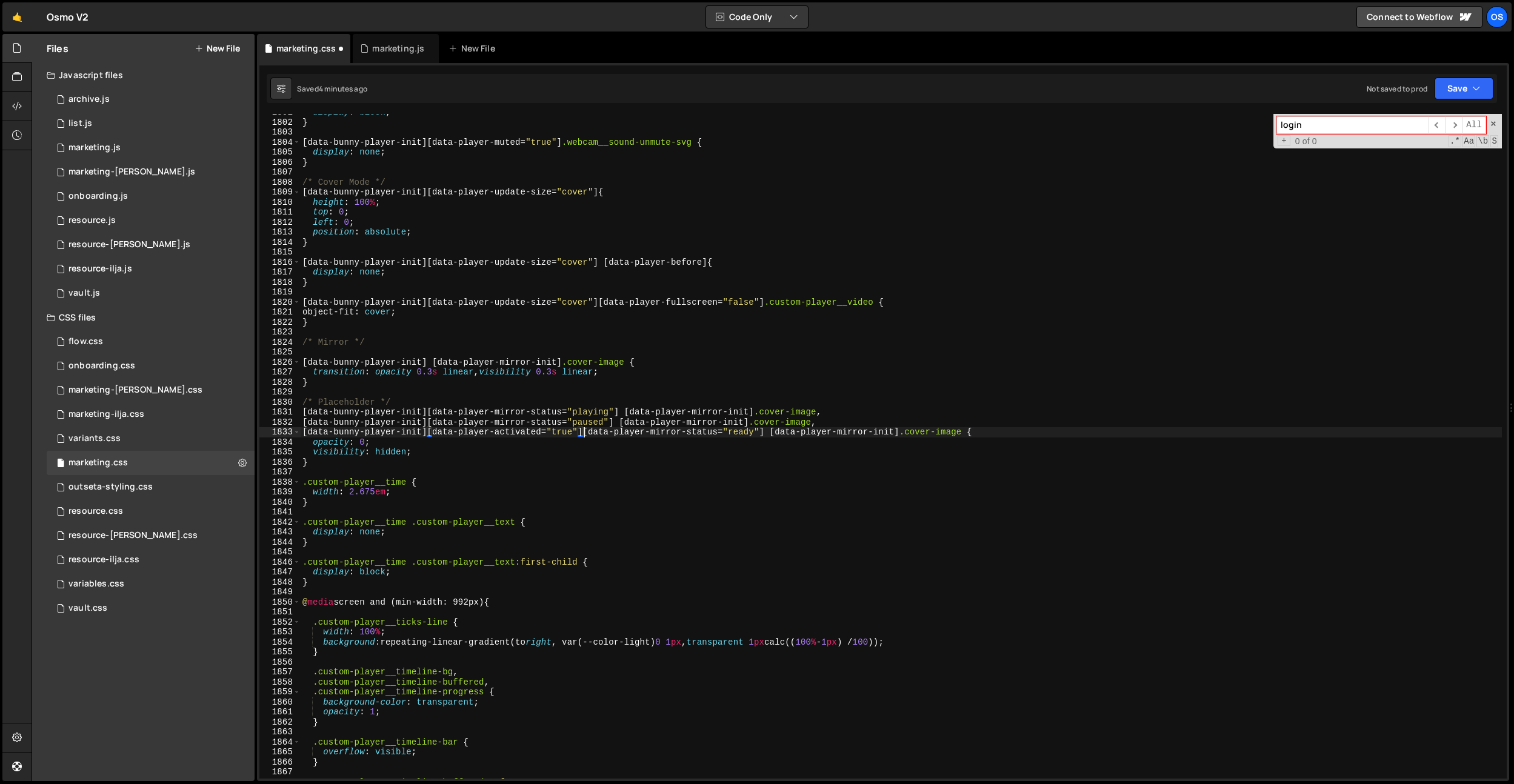
scroll to position [0, 19]
drag, startPoint x: 428, startPoint y: 426, endPoint x: 428, endPoint y: 419, distance: 7.0
click at [428, 426] on div "display : block ; } [ data-bunny-player-init ][ data-player-muted = " true " ] …" at bounding box center [901, 449] width 1202 height 685
click at [428, 416] on div "display : block ; } [ data-bunny-player-init ][ data-player-muted = " true " ] …" at bounding box center [901, 449] width 1202 height 685
click at [536, 447] on div "display : block ; } [ data-bunny-player-init ][ data-player-muted = " true " ] …" at bounding box center [901, 449] width 1202 height 685
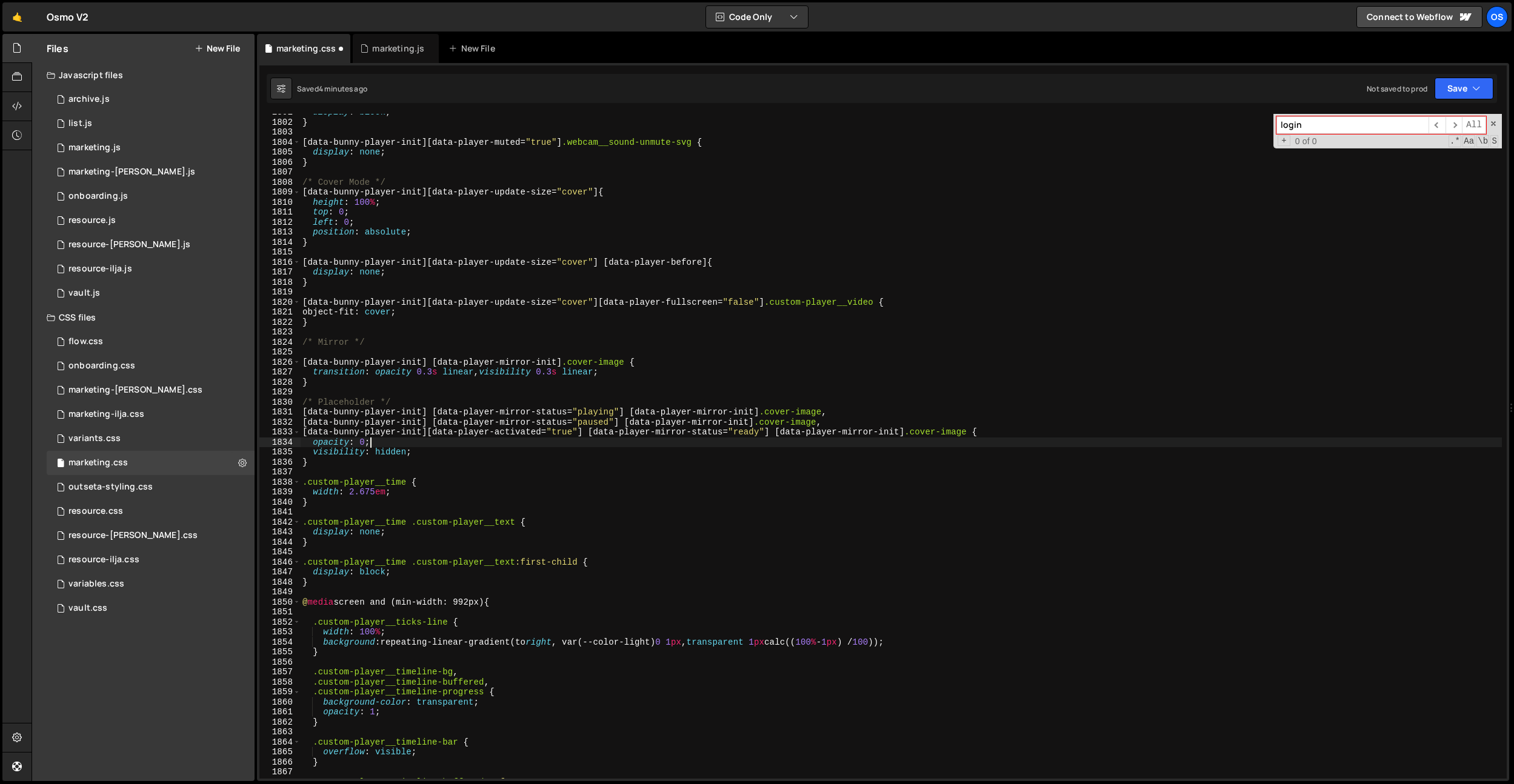
scroll to position [0, 4]
drag, startPoint x: 631, startPoint y: 413, endPoint x: 758, endPoint y: 408, distance: 127.1
click at [758, 408] on div "display : block ; } [ data-bunny-player-init ][ data-player-muted = " true " ] …" at bounding box center [901, 449] width 1202 height 685
click at [433, 413] on div "display : block ; } [ data-bunny-player-init ][ data-player-muted = " true " ] …" at bounding box center [901, 449] width 1202 height 685
paste textarea "init][data-player-mirror-"
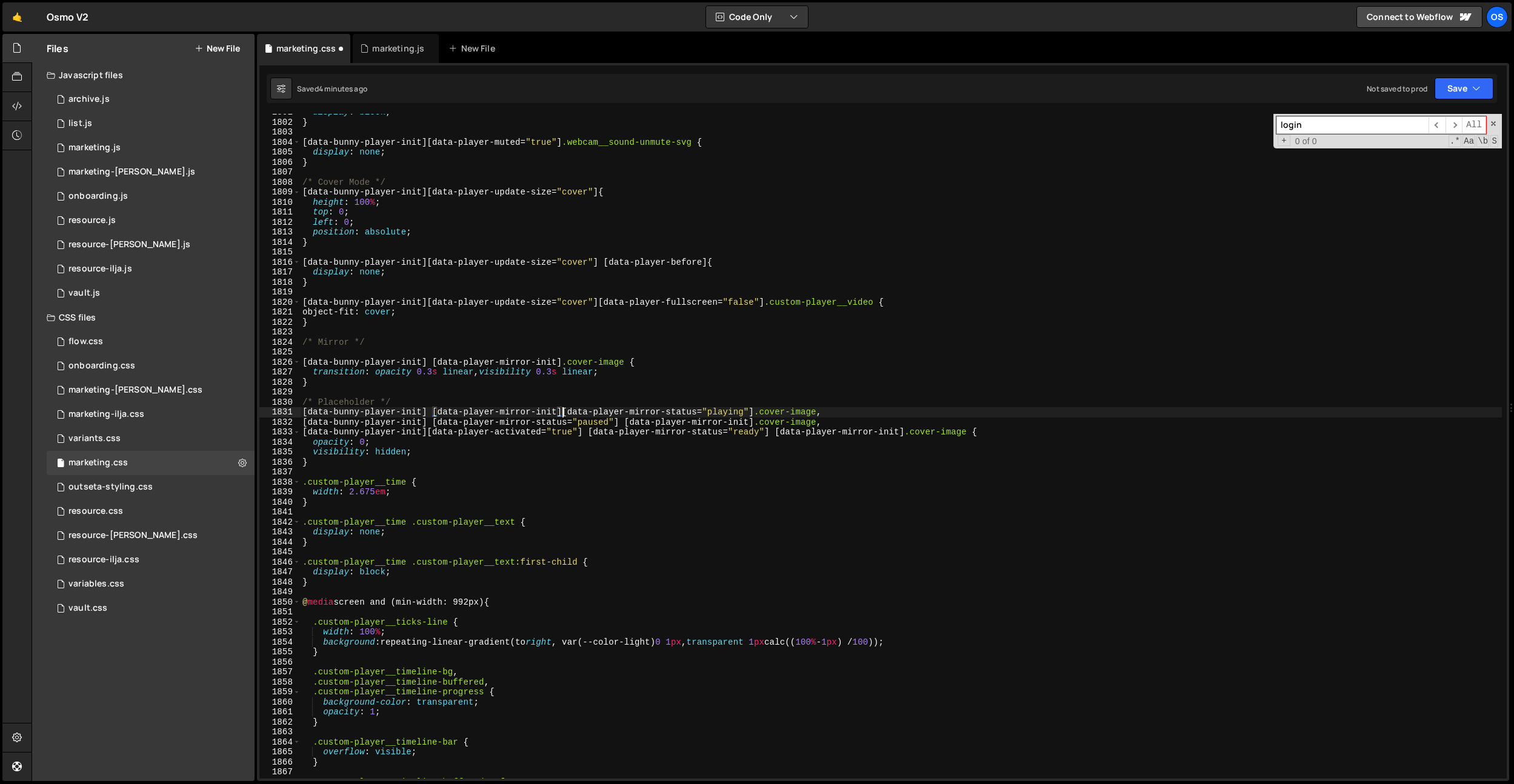
click at [433, 417] on div "display : block ; } [ data-bunny-player-init ][ data-player-muted = " true " ] …" at bounding box center [901, 449] width 1202 height 685
paste textarea "init][data-player-mirror-"
drag, startPoint x: 755, startPoint y: 425, endPoint x: 885, endPoint y: 419, distance: 130.1
click at [885, 419] on div "display : block ; } [ data-bunny-player-init ][ data-player-muted = " true " ] …" at bounding box center [901, 449] width 1202 height 685
drag, startPoint x: 773, startPoint y: 432, endPoint x: 905, endPoint y: 432, distance: 132.0
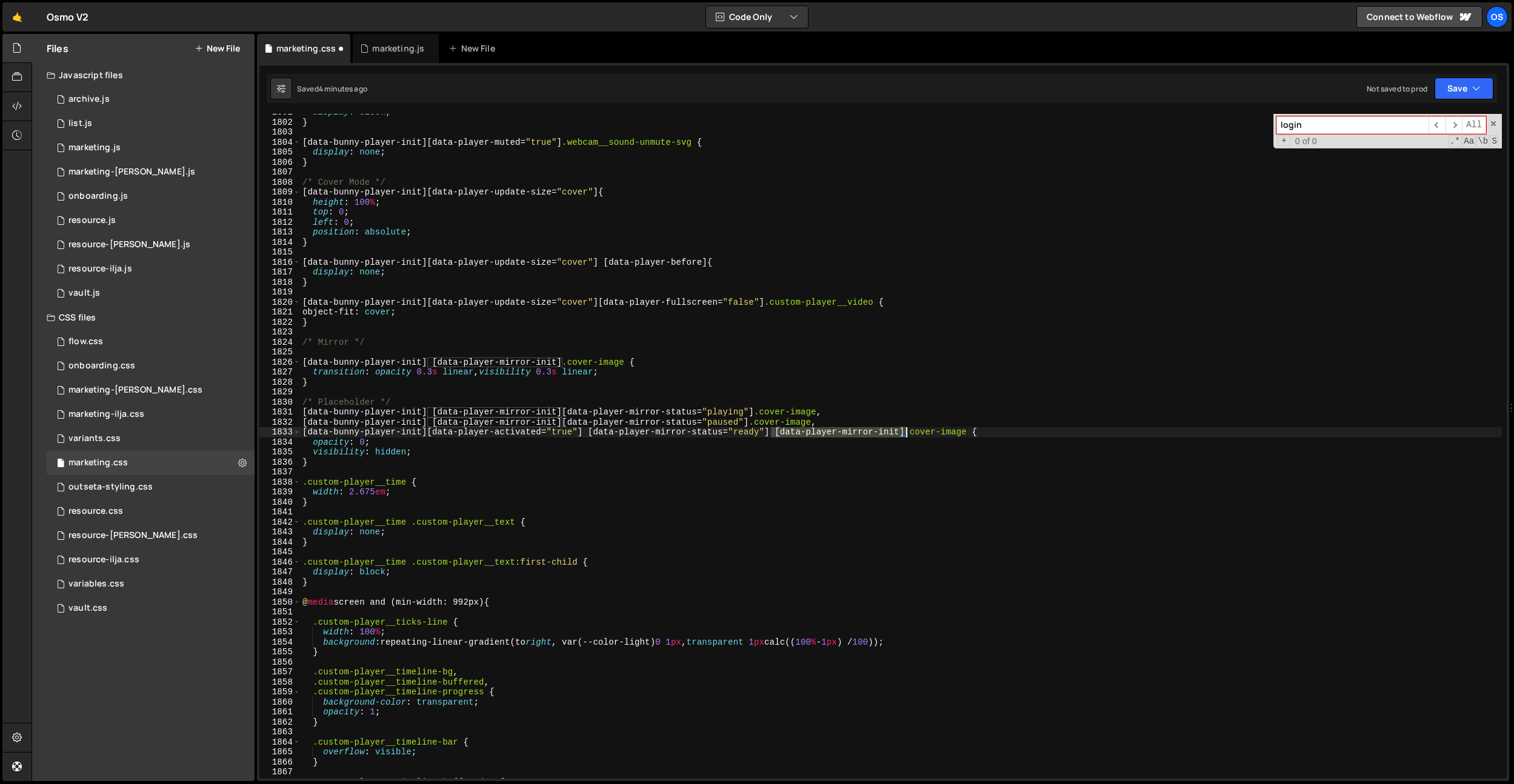
click at [905, 432] on div "display : block ; } [ data-bunny-player-init ][ data-player-muted = " true " ] …" at bounding box center [901, 449] width 1202 height 685
click at [591, 433] on div "display : block ; } [ data-bunny-player-init ][ data-player-muted = " true " ] …" at bounding box center [901, 449] width 1202 height 685
paste textarea "init][data-player-mirror-"
type textarea "[data-bunny-player-init][data-player-activated="true"] [data-player-mirror-init…"
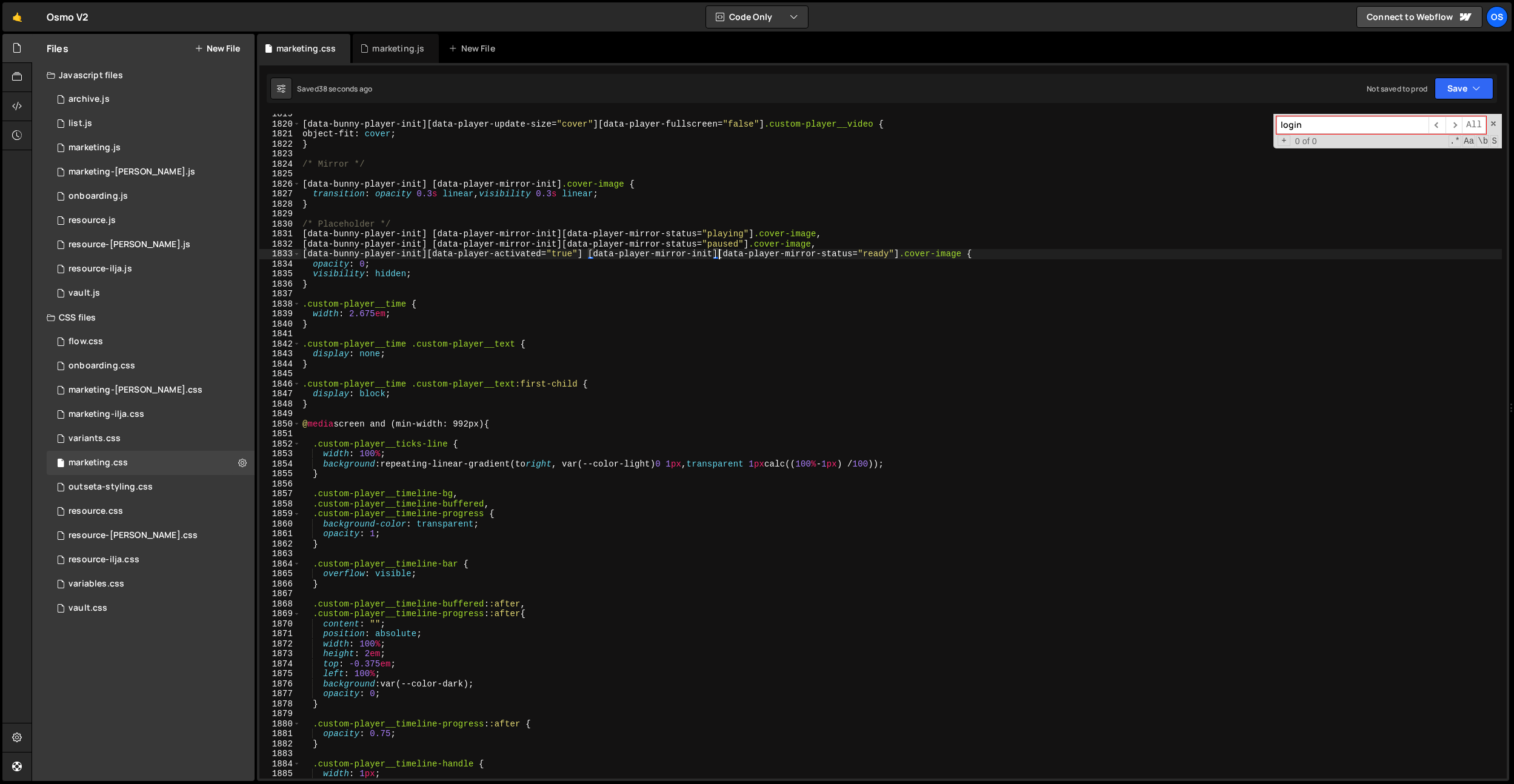
scroll to position [18281, 0]
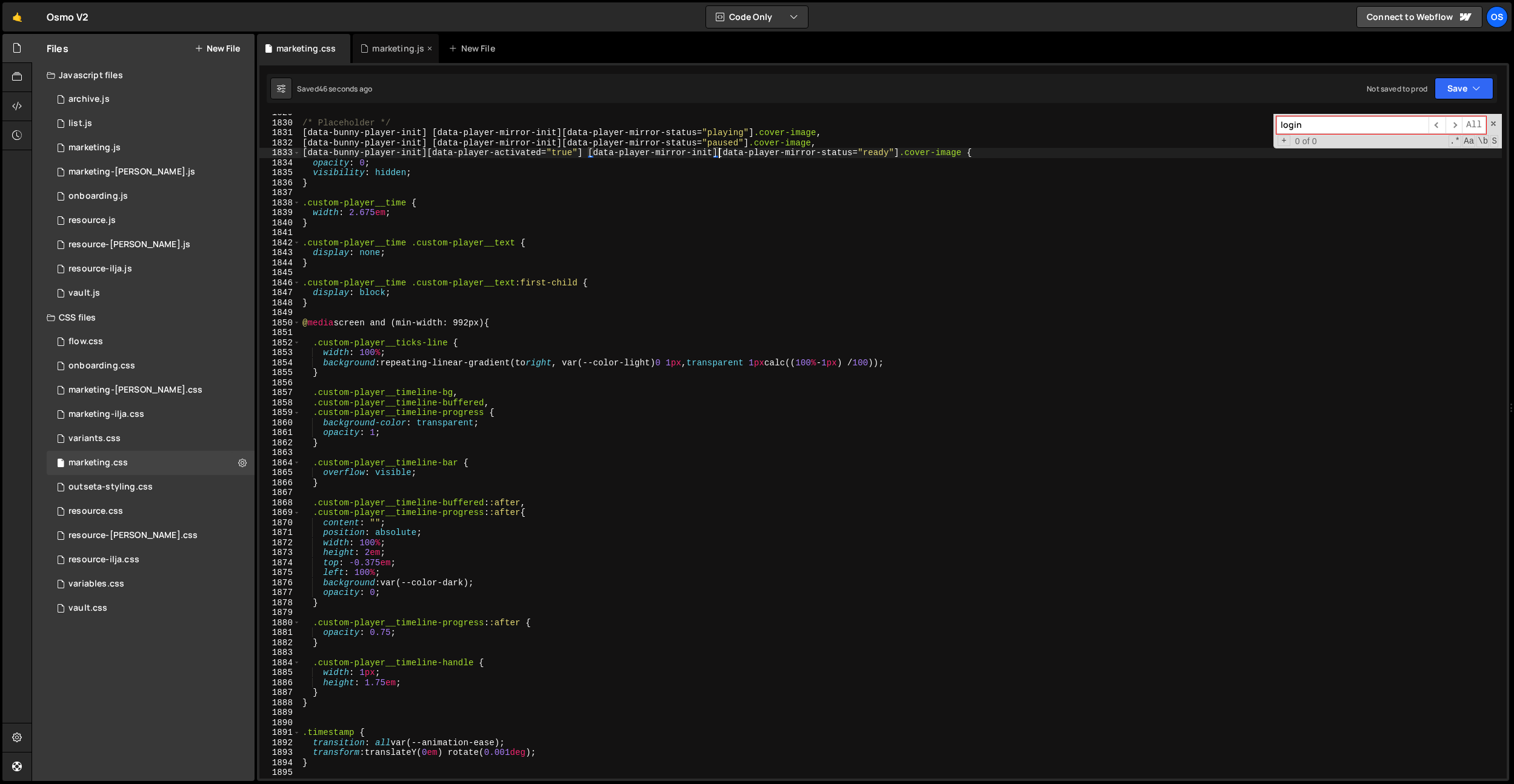
click at [396, 51] on div "marketing.js" at bounding box center [398, 48] width 52 height 12
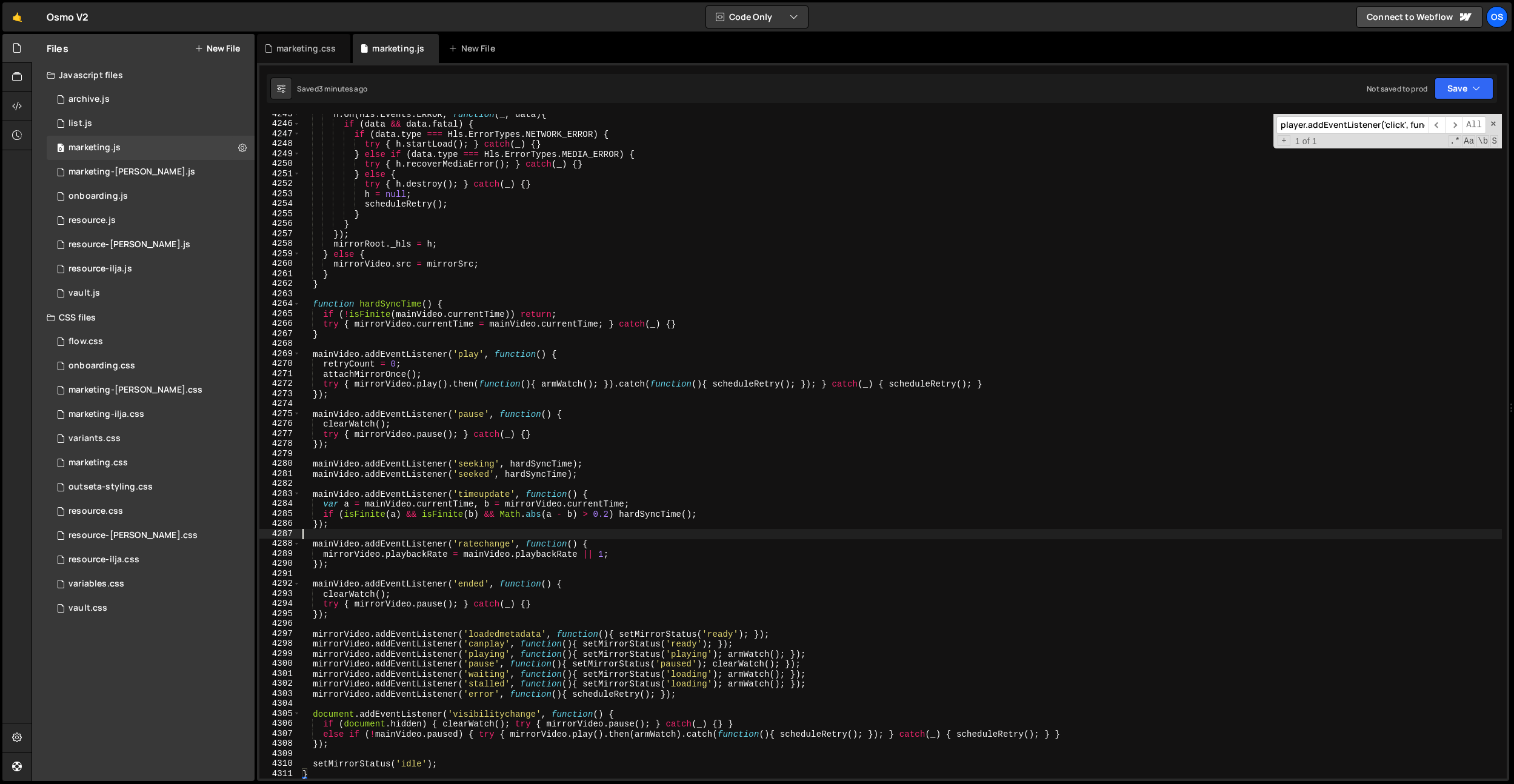
click at [532, 536] on div "h . on ( Hls . Events . ERROR , function ( _ , data ) { if ( data && data . fat…" at bounding box center [901, 452] width 1202 height 685
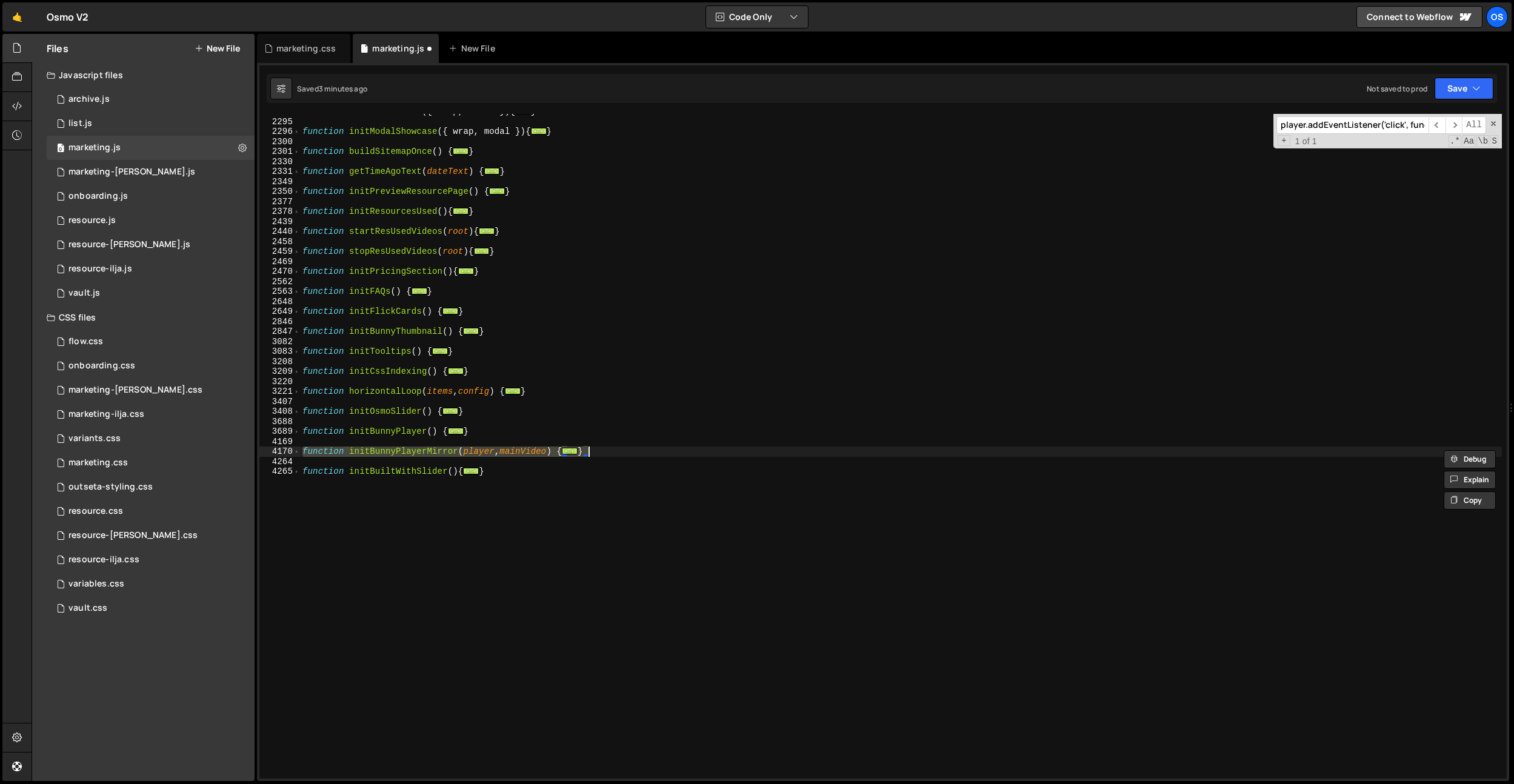
click at [298, 451] on span at bounding box center [297, 452] width 7 height 10
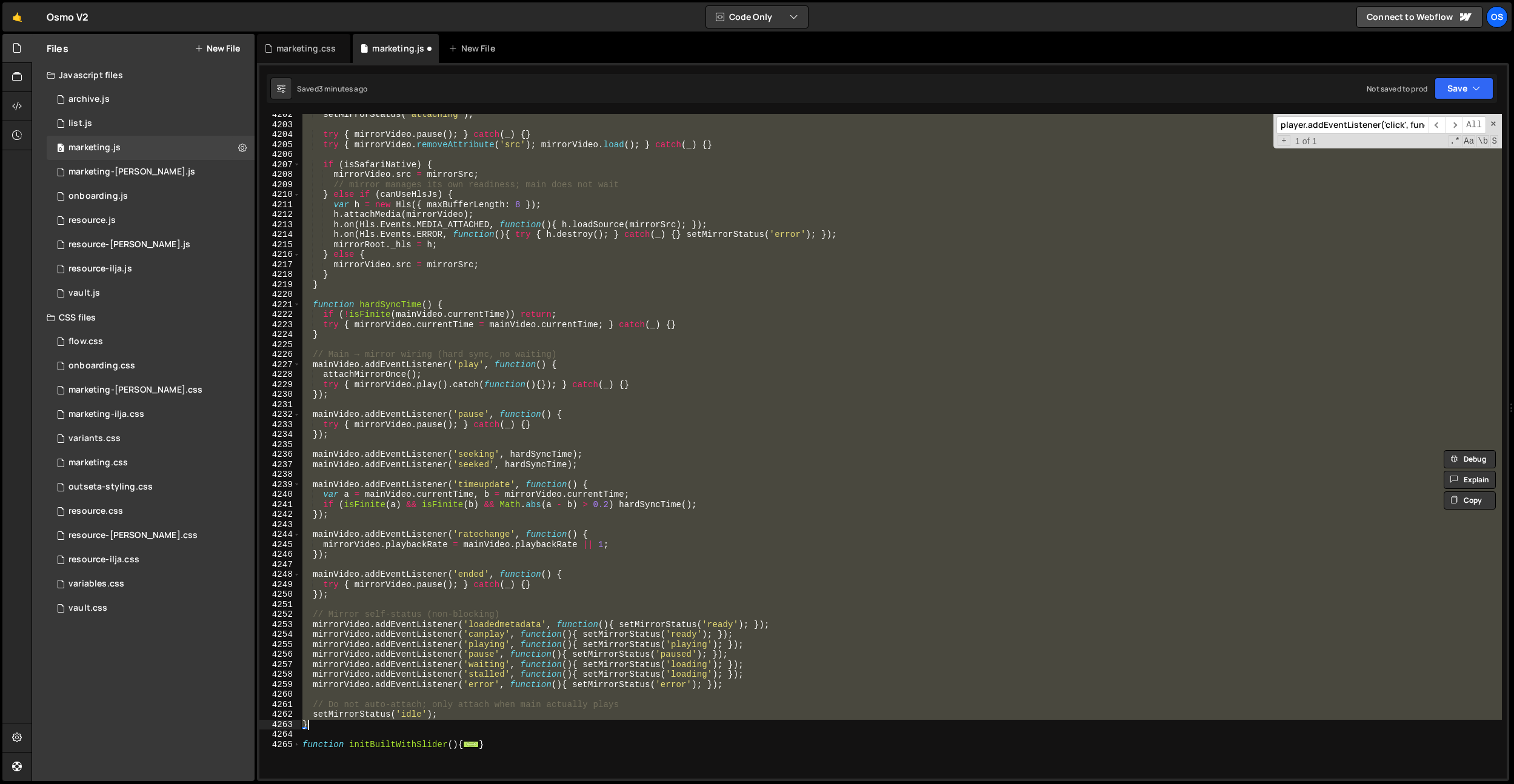
paste textarea
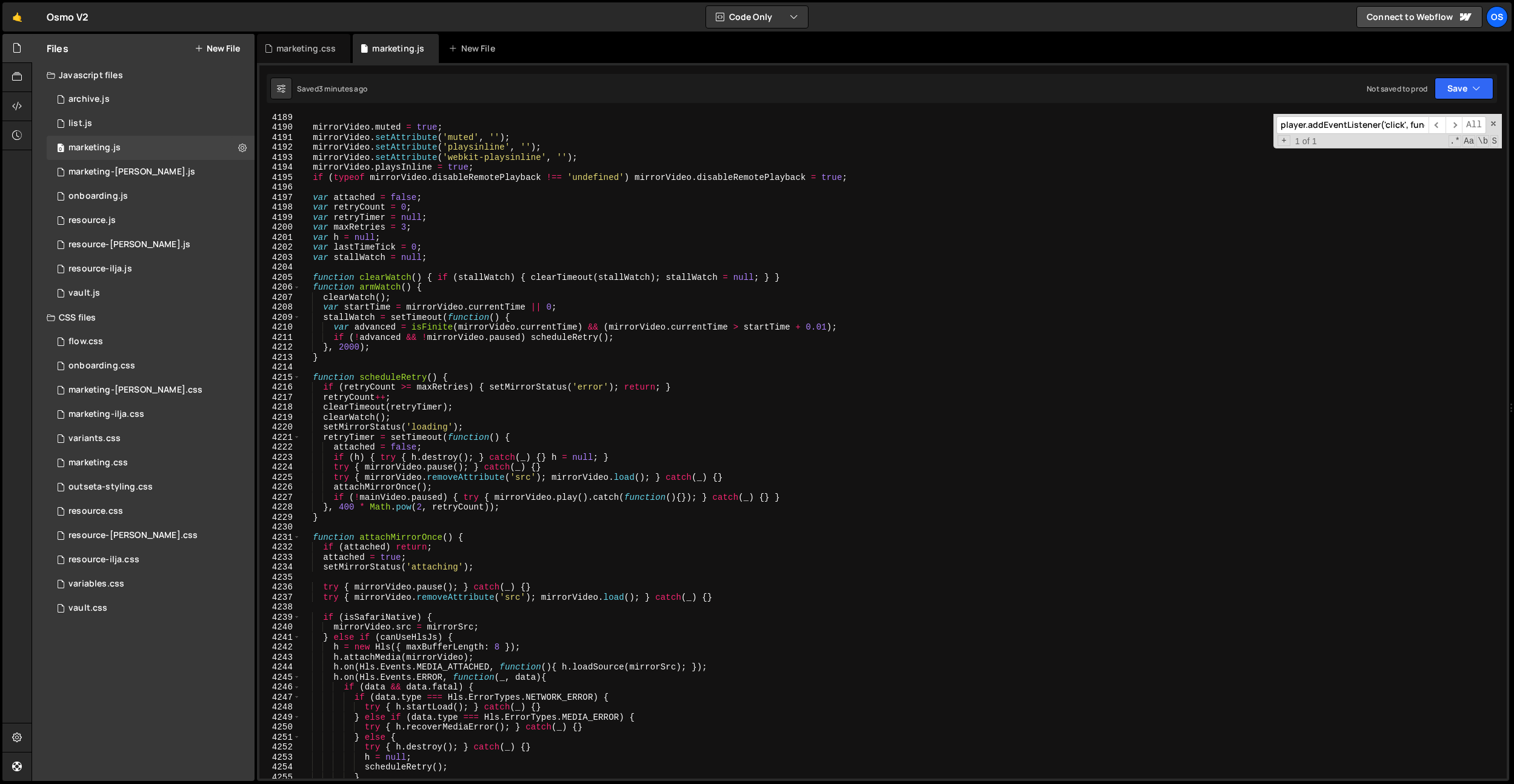
scroll to position [1596, 0]
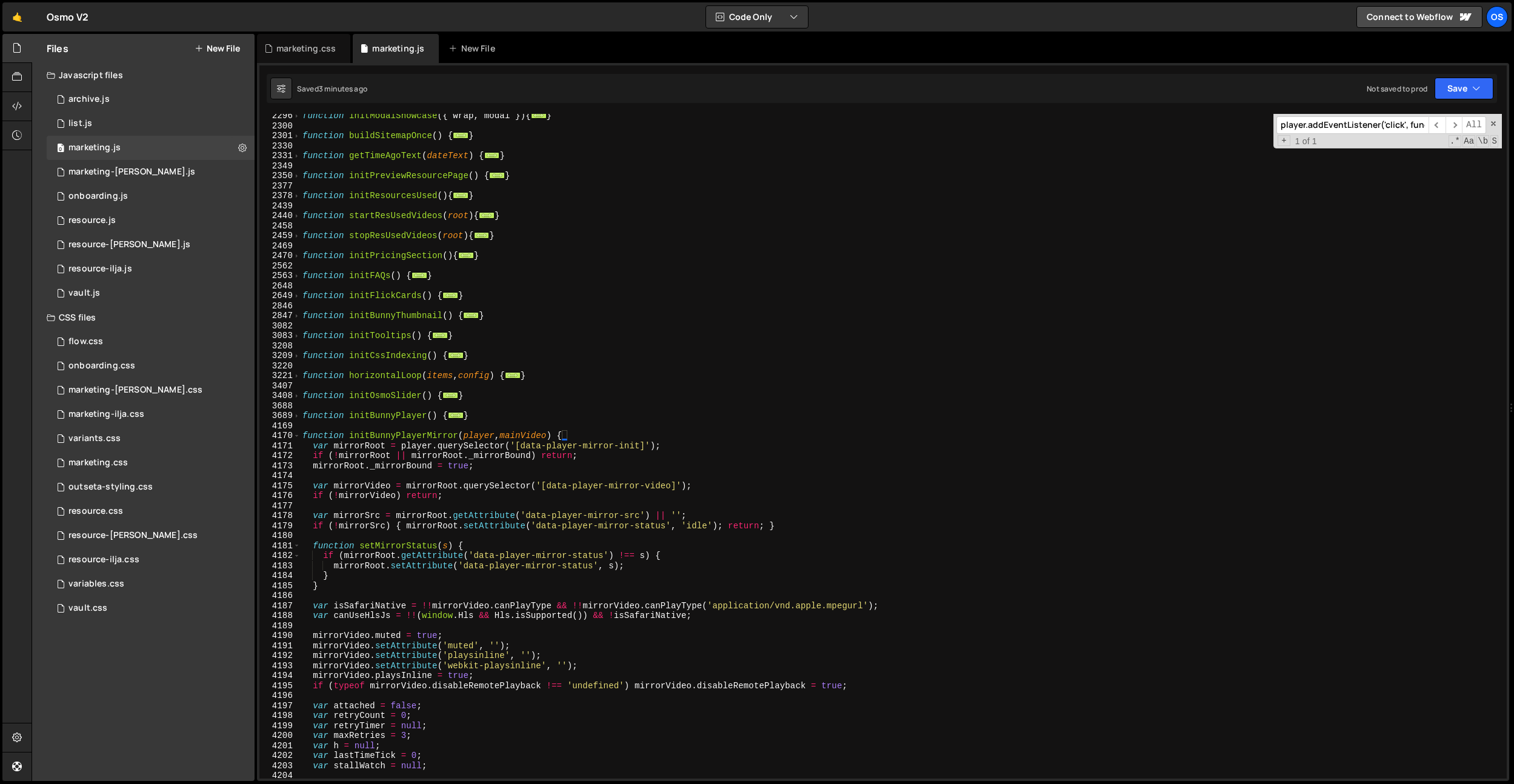
type textarea "setMirrorStatus('idle'); }"
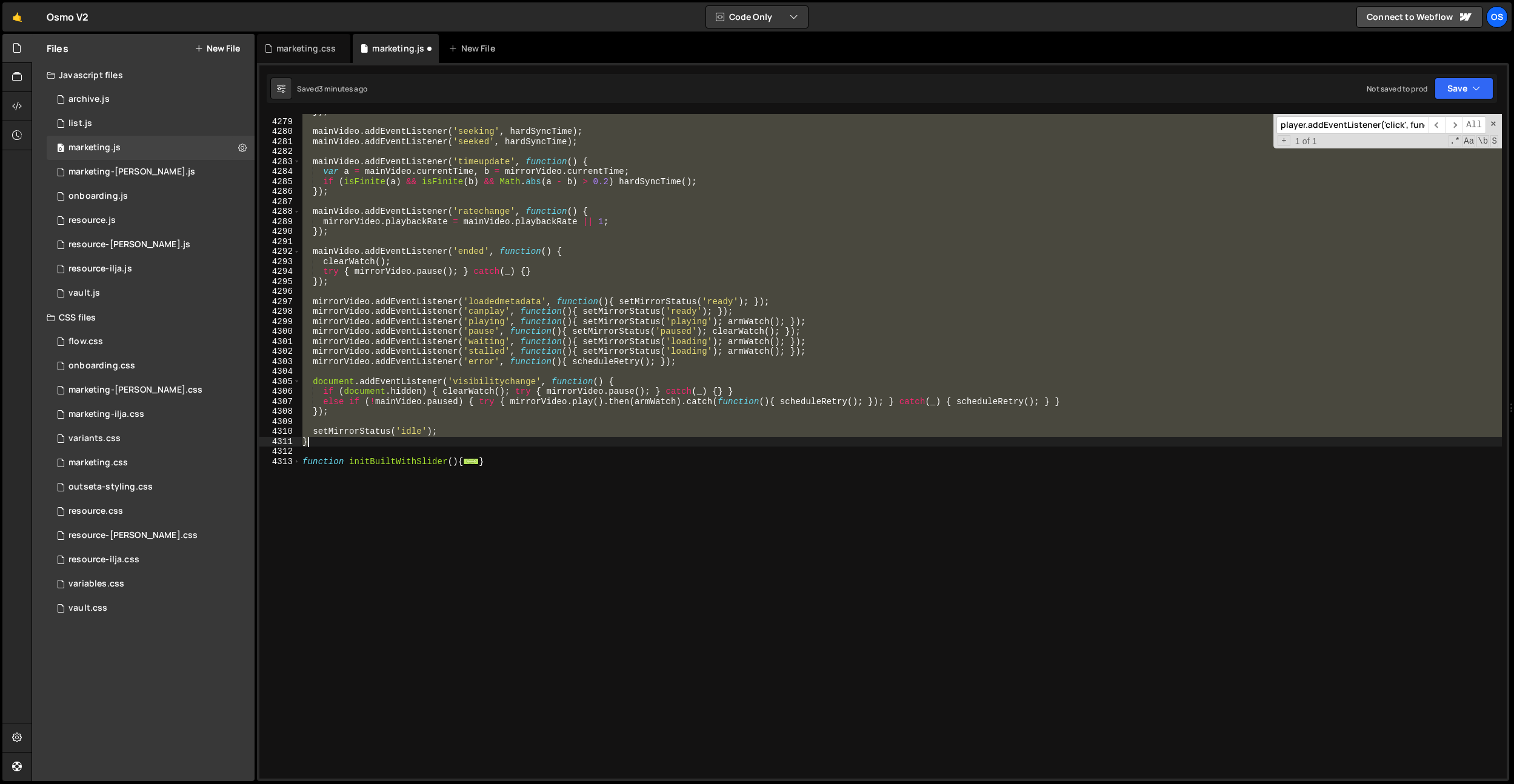
scroll to position [2626, 0]
click at [444, 448] on div "}) ; mainVideo . addEventListener ( 'seeking' , hardSyncTime ) ; mainVideo . ad…" at bounding box center [901, 449] width 1202 height 685
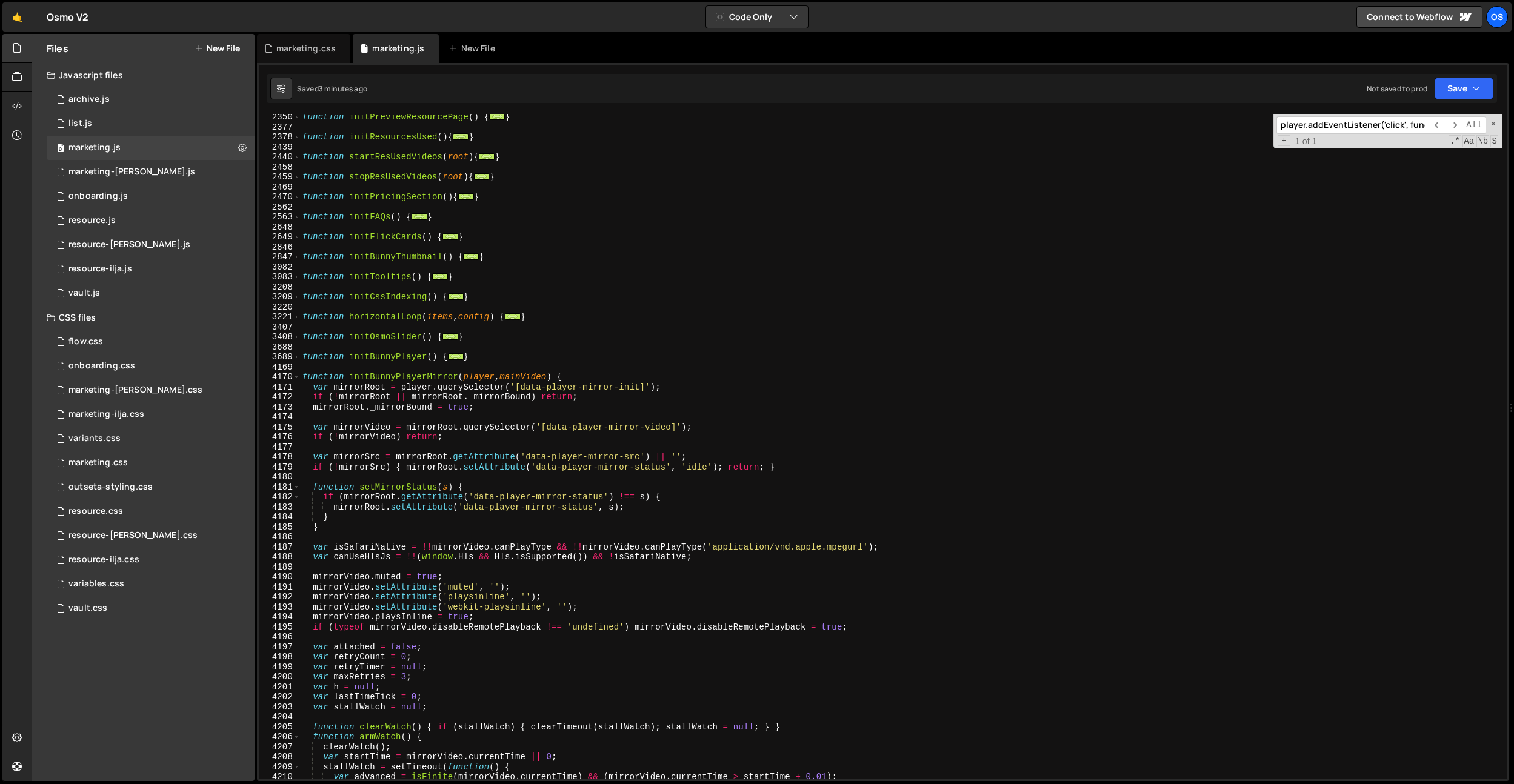
scroll to position [1272, 0]
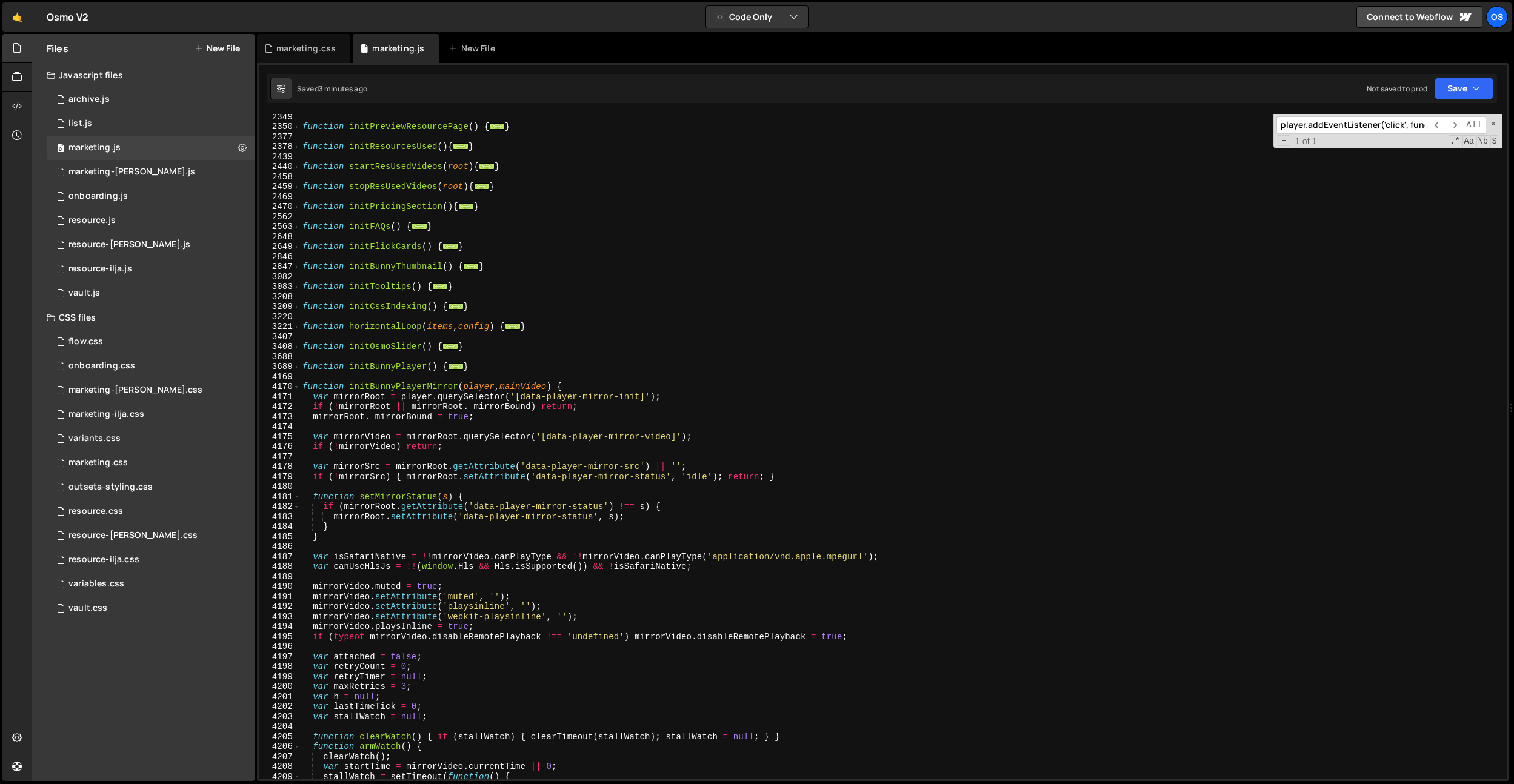
click at [300, 368] on div "function initPreviewResourcePage ( ) { ... } function initResourcesUsed ( ) { .…" at bounding box center [901, 454] width 1202 height 685
click at [298, 368] on span at bounding box center [297, 367] width 7 height 10
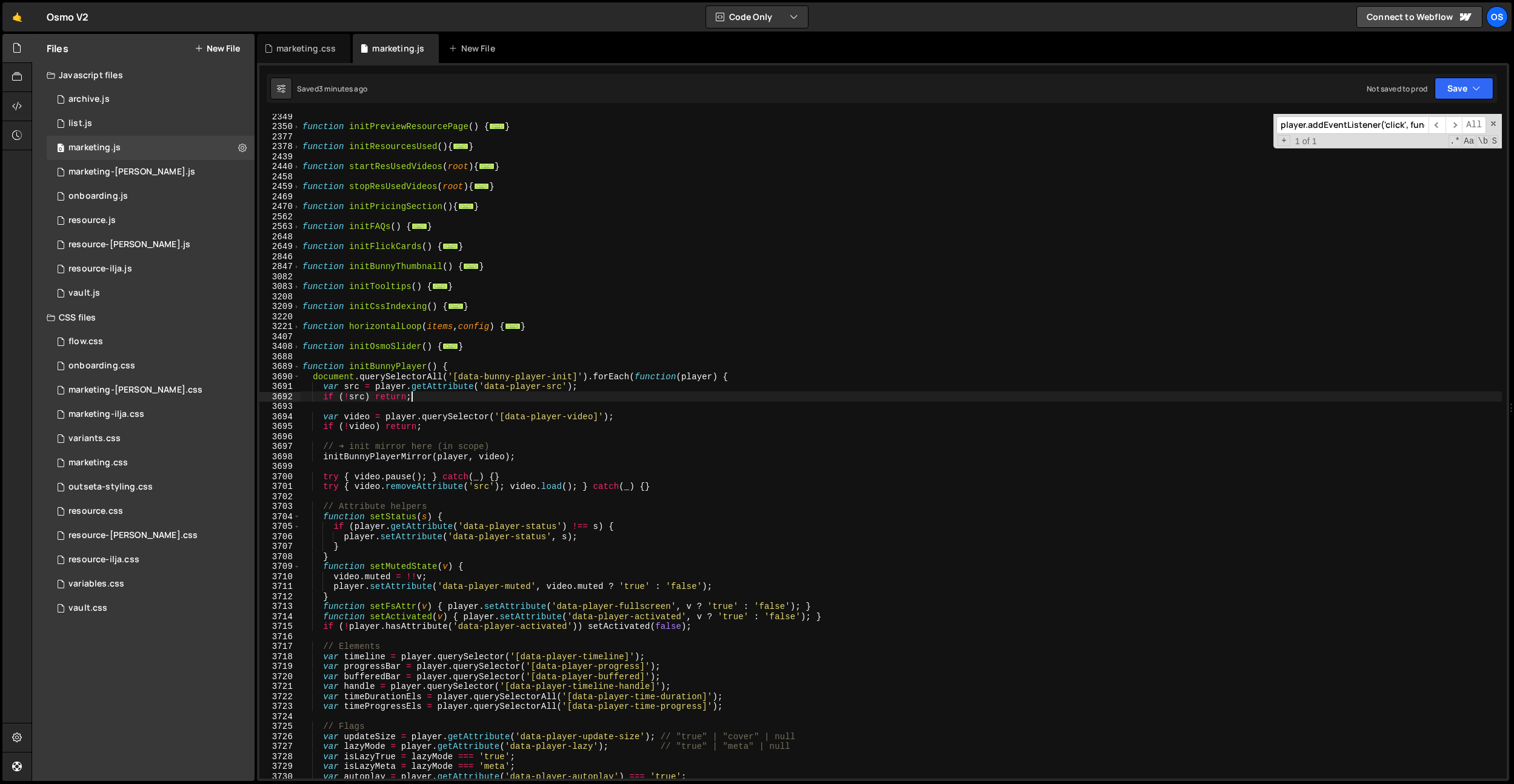
click at [474, 398] on div "function initPreviewResourcePage ( ) { ... } function initResourcesUsed ( ) { .…" at bounding box center [901, 454] width 1202 height 685
click at [616, 427] on div "function initPreviewResourcePage ( ) { ... } function initResourcesUsed ( ) { .…" at bounding box center [901, 454] width 1202 height 685
click at [651, 322] on div "function initPreviewResourcePage ( ) { ... } function initResourcesUsed ( ) { .…" at bounding box center [901, 454] width 1202 height 685
type textarea "}"
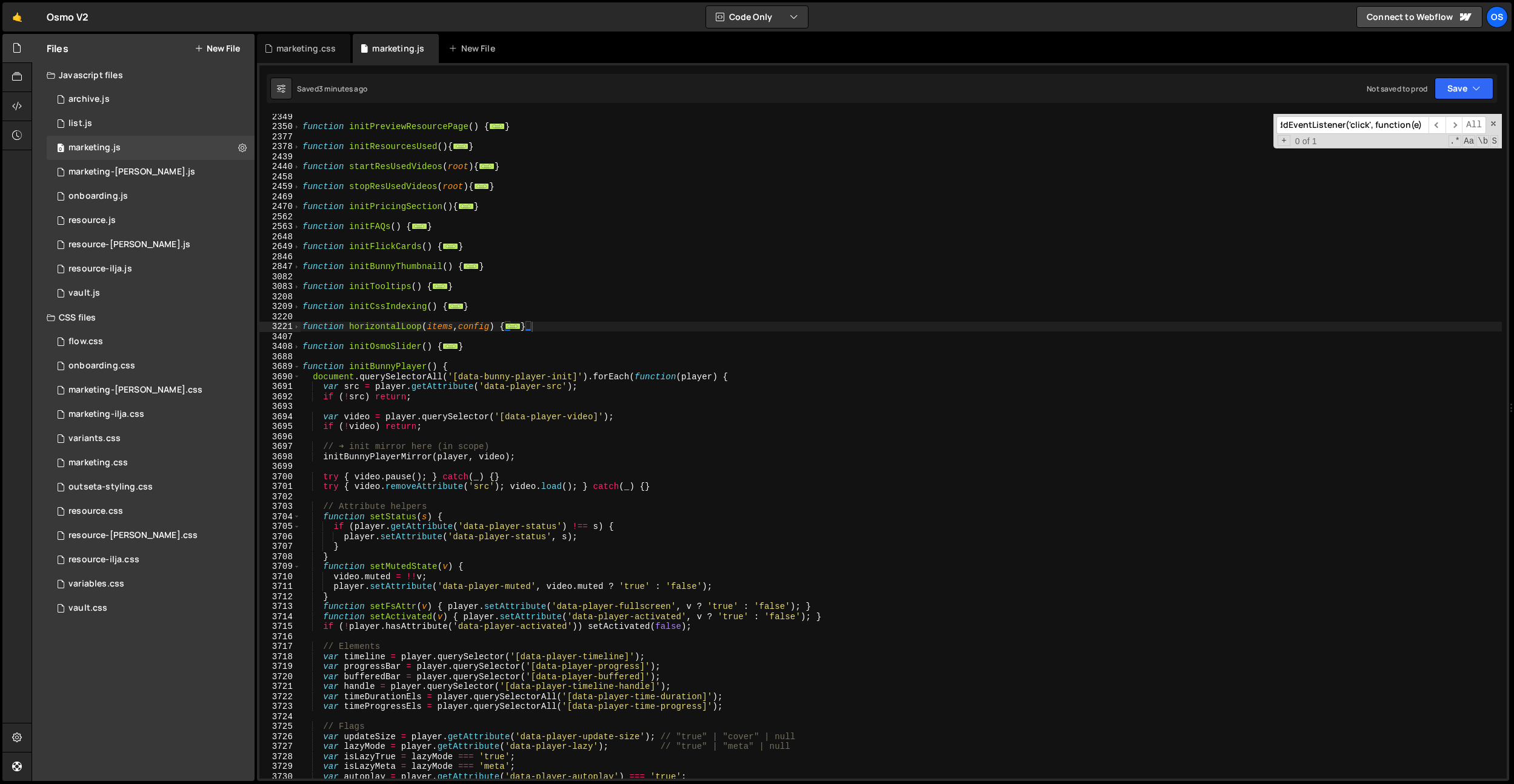
paste input "custom-player__cover-unmute"
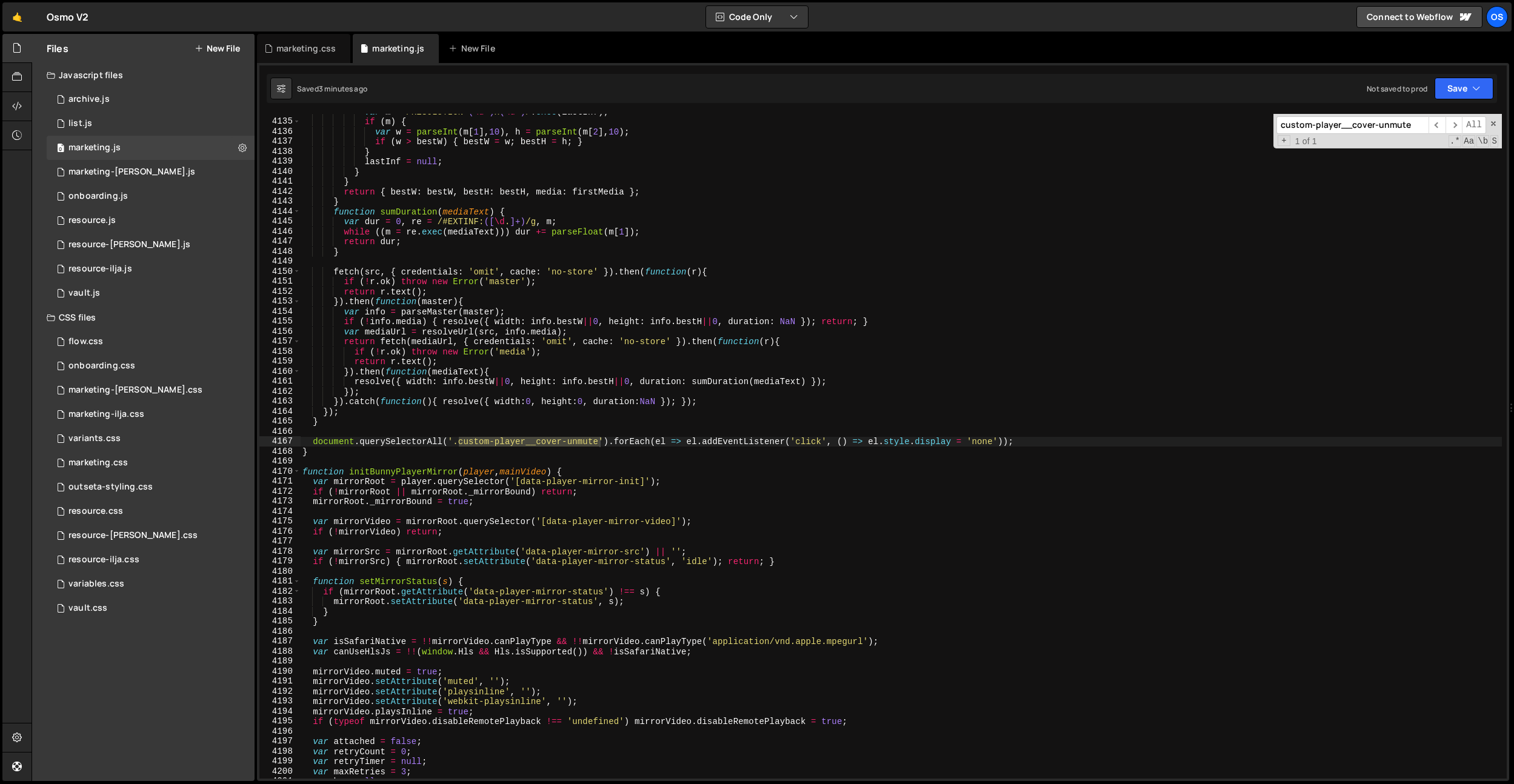
scroll to position [5976, 0]
type input "custom-player__cover-unmute"
drag, startPoint x: 1023, startPoint y: 439, endPoint x: 315, endPoint y: 443, distance: 708.0
click at [315, 443] on div "var m = /RESOLUTION= ( \d +) x ( \d +) / . exec ( lastInf ) ; if ( m ) { var w …" at bounding box center [901, 449] width 1202 height 685
paste textarea
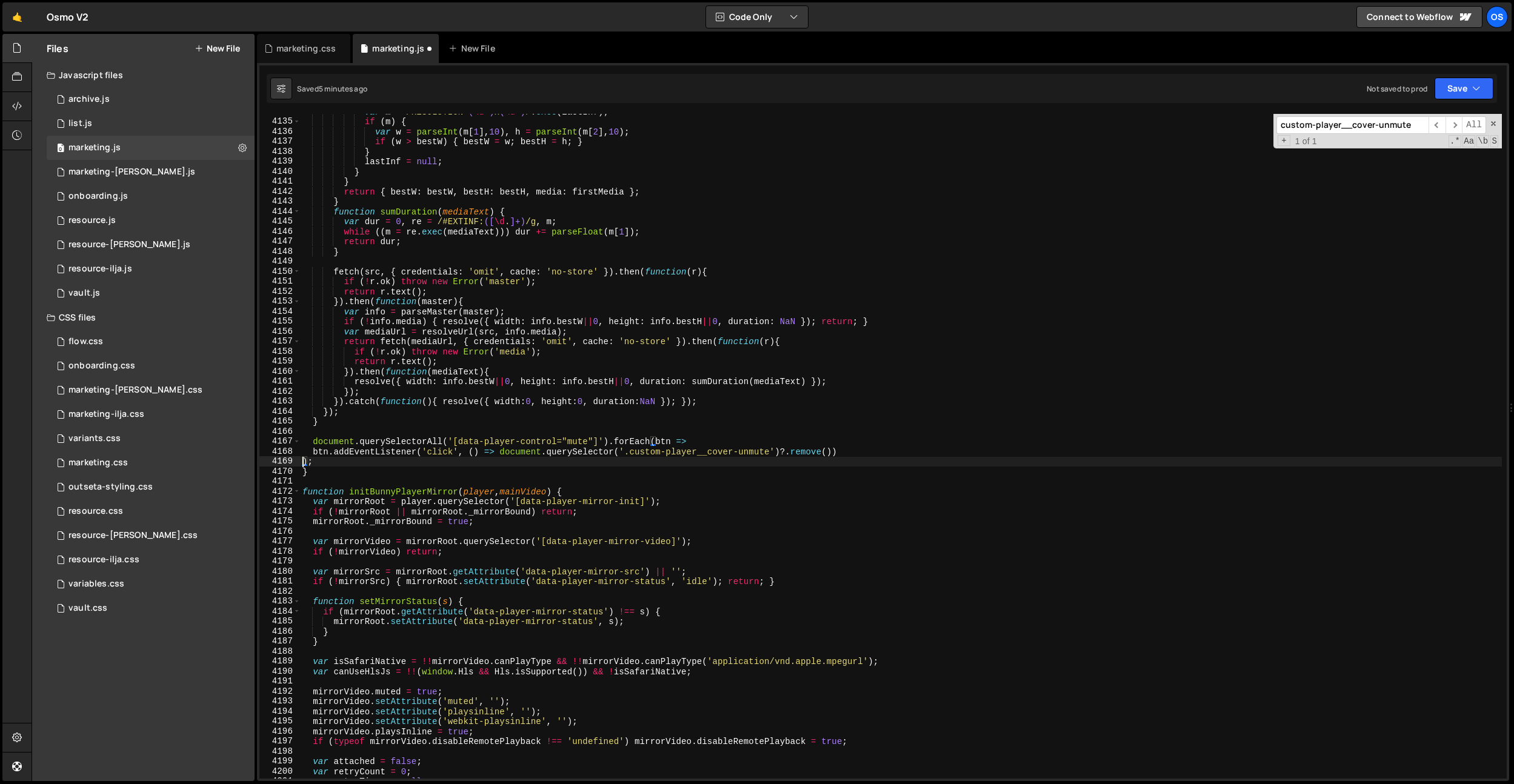
click at [302, 461] on div "var m = /RESOLUTION= ( \d +) x ( \d +) / . exec ( lastInf ) ; if ( m ) { var w …" at bounding box center [901, 449] width 1202 height 685
click at [313, 452] on div "var m = /RESOLUTION= ( \d +) x ( \d +) / . exec ( lastInf ) ; if ( m ) { var w …" at bounding box center [901, 449] width 1202 height 685
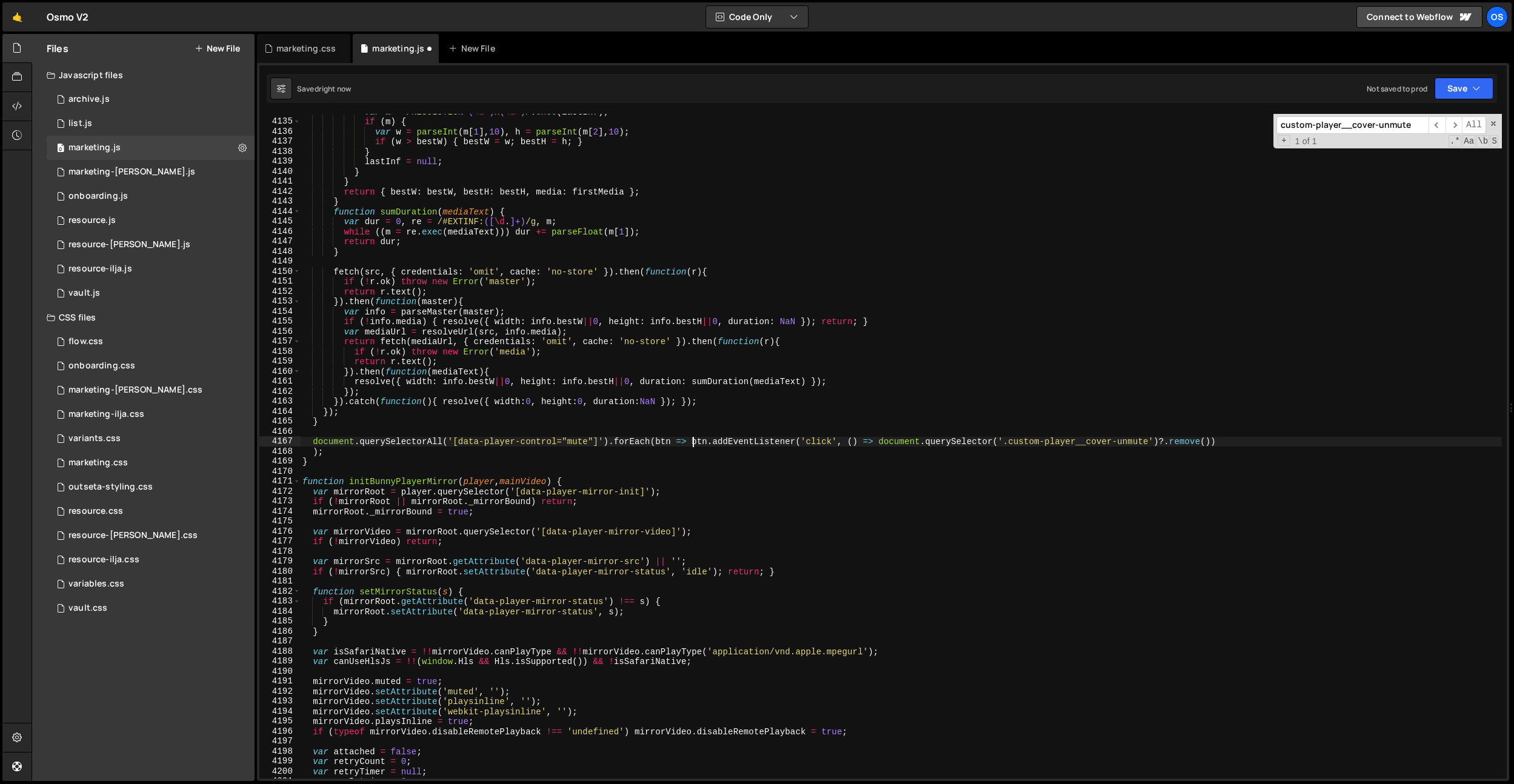
scroll to position [0, 27]
click at [311, 449] on div "var m = /RESOLUTION= ( \d +) x ( \d +) / . exec ( lastInf ) ; if ( m ) { var w …" at bounding box center [901, 449] width 1202 height 685
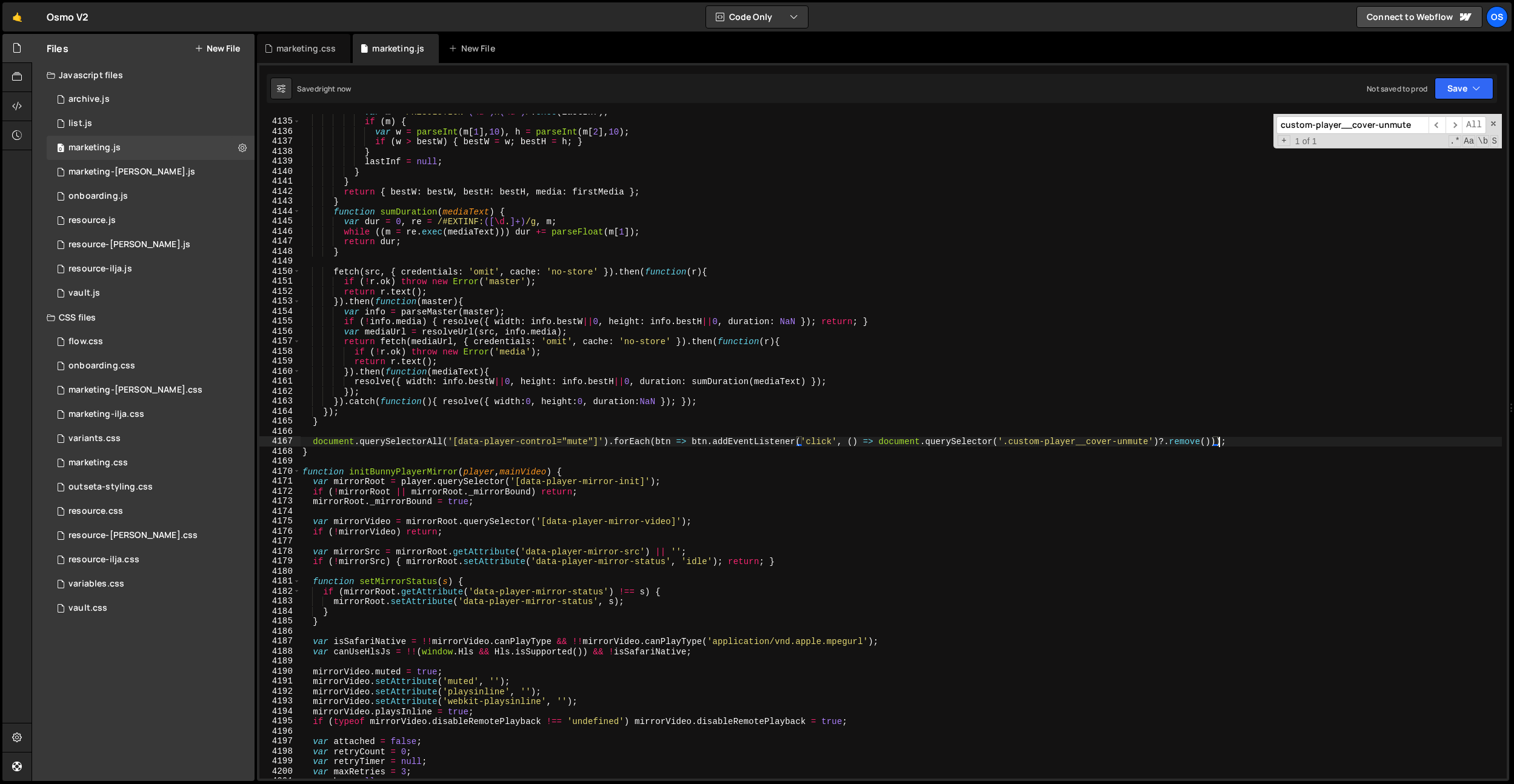
type textarea "document.querySelectorAll('[data-player-control="mute"]').forEach(btn => btn.ad…"
